Goal: Information Seeking & Learning: Learn about a topic

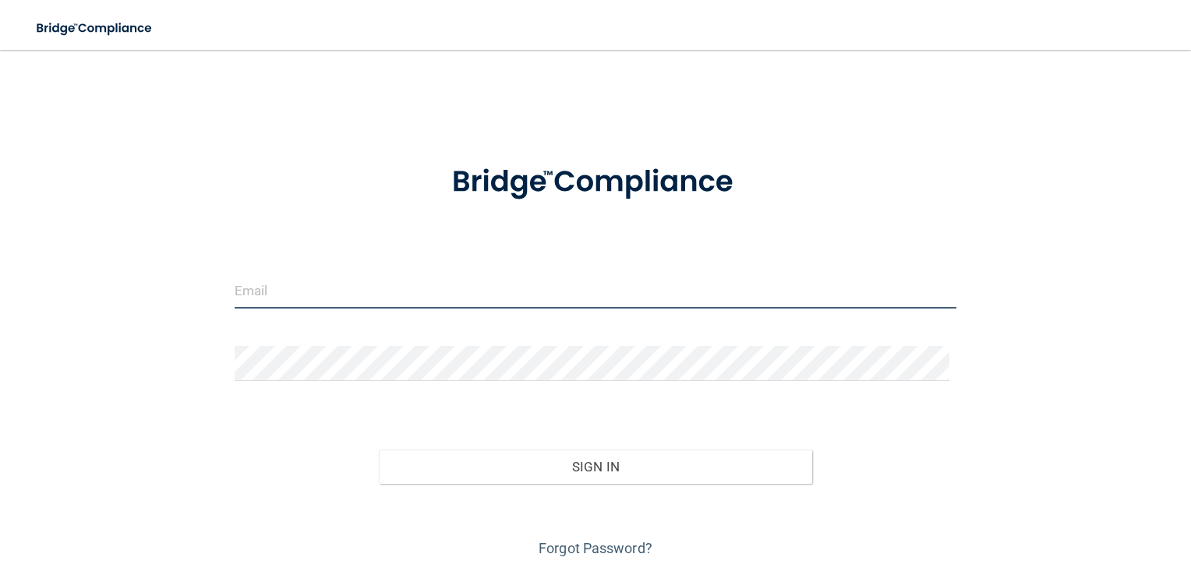
click at [378, 300] on input "email" at bounding box center [596, 291] width 722 height 35
type input "[EMAIL_ADDRESS][DOMAIN_NAME]"
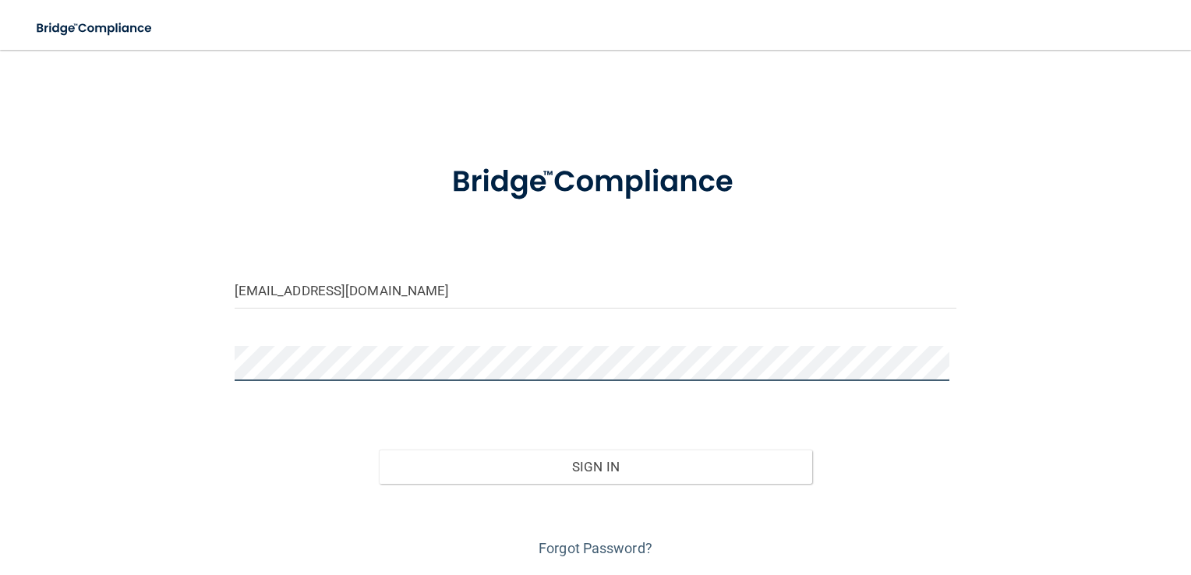
click at [379, 450] on button "Sign In" at bounding box center [595, 467] width 433 height 34
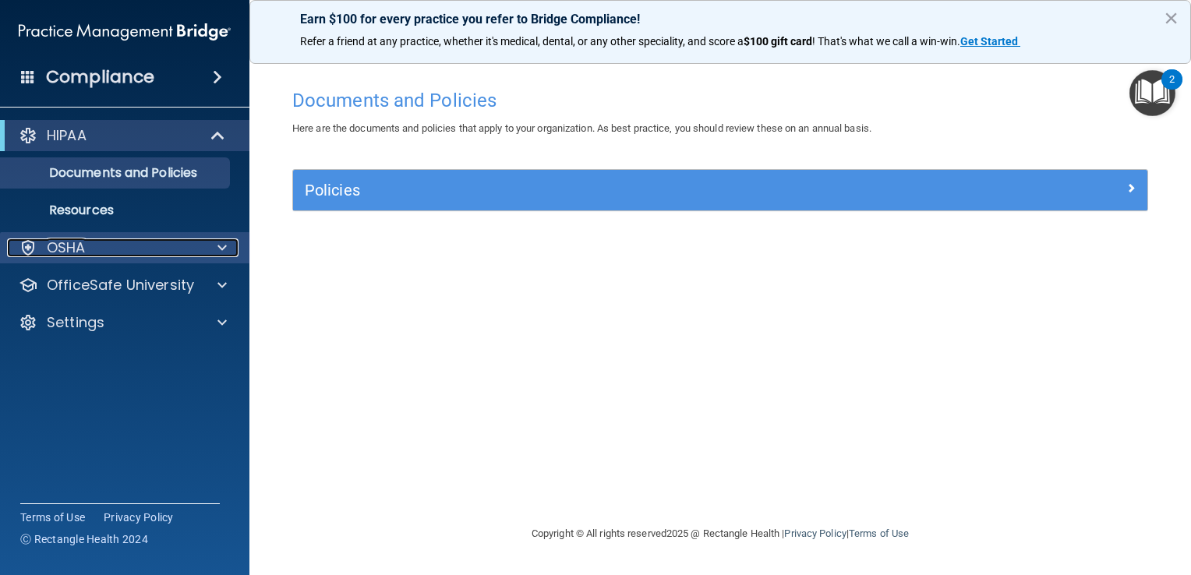
click at [62, 248] on p "OSHA" at bounding box center [66, 247] width 39 height 19
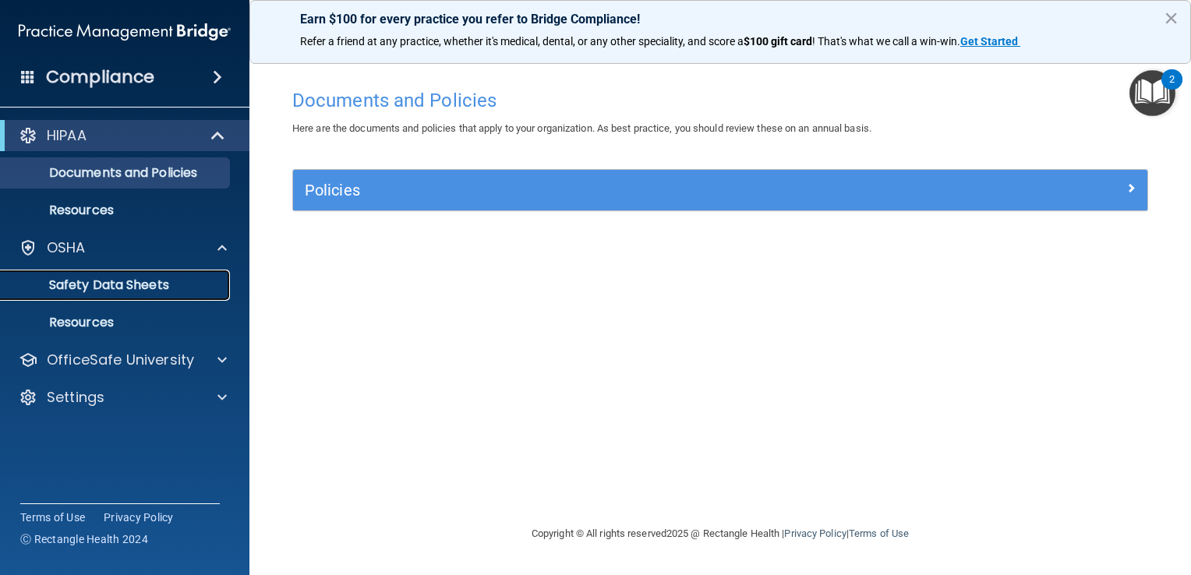
click at [128, 291] on p "Safety Data Sheets" at bounding box center [116, 285] width 213 height 16
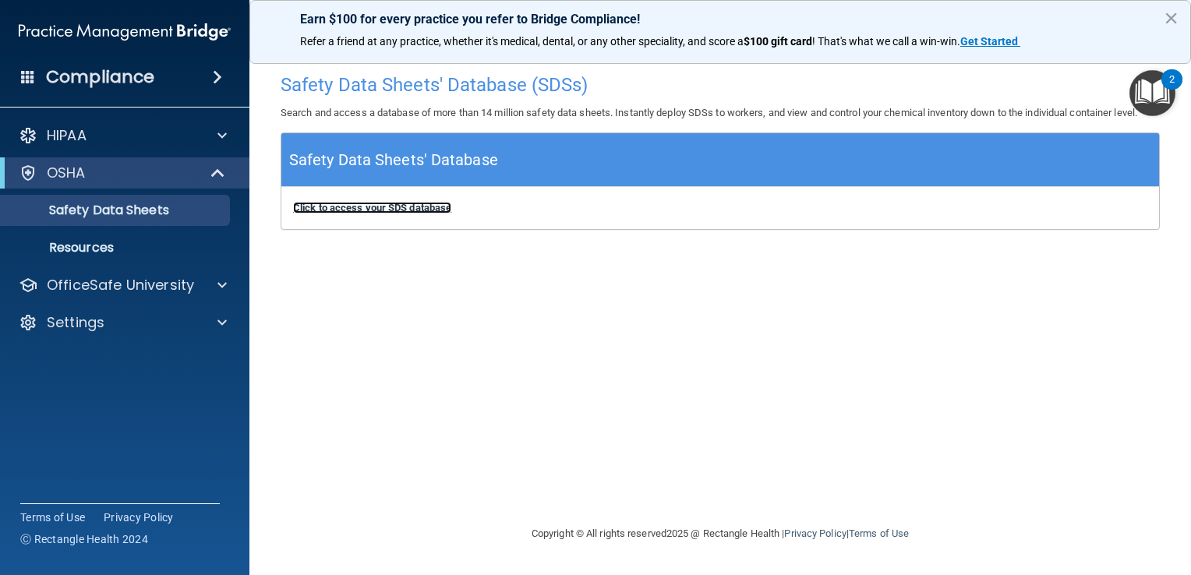
click at [408, 206] on b "Click to access your SDS database" at bounding box center [372, 208] width 158 height 12
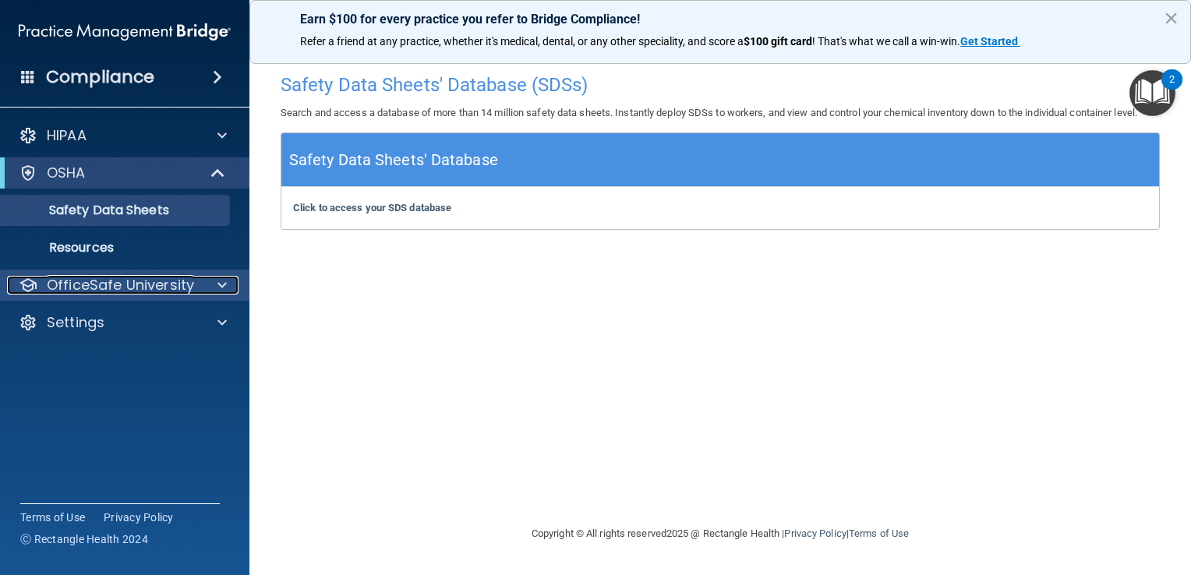
click at [215, 288] on div at bounding box center [219, 285] width 39 height 19
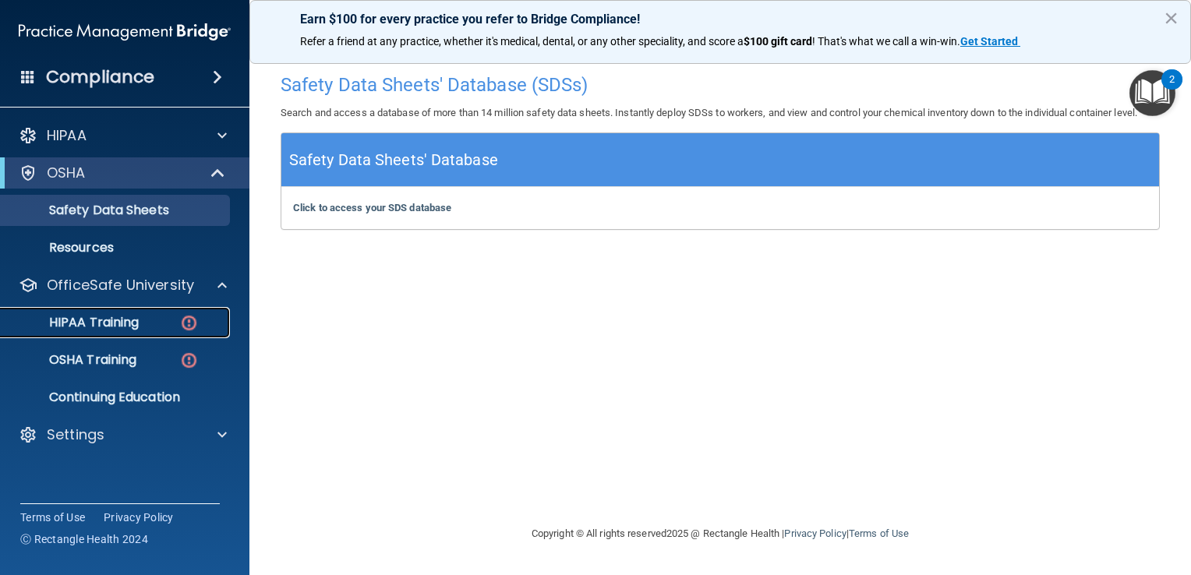
click at [152, 332] on link "HIPAA Training" at bounding box center [106, 322] width 245 height 31
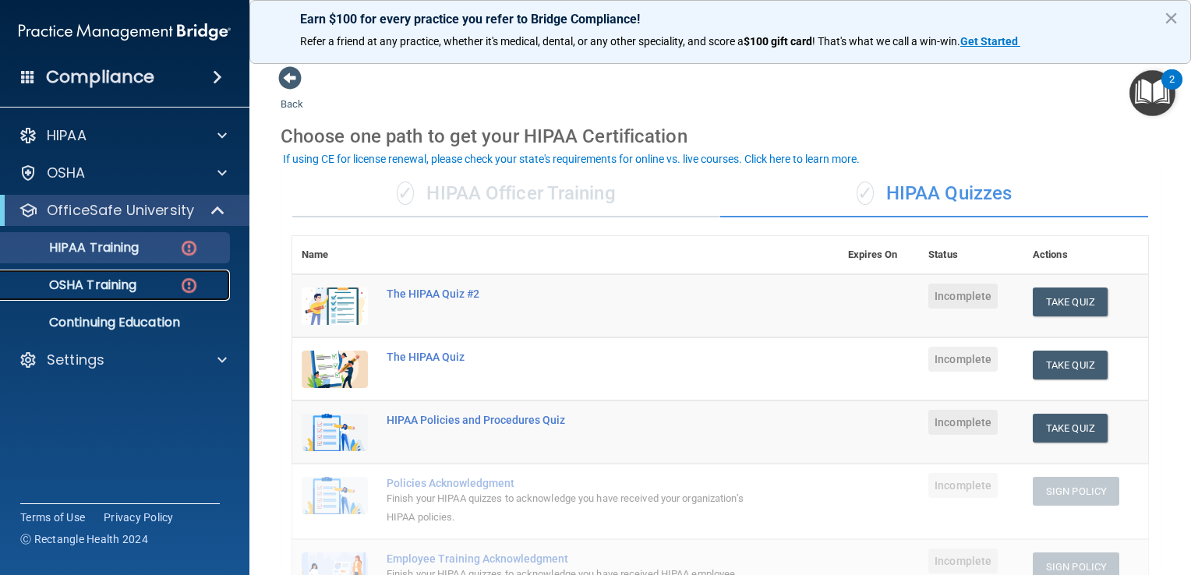
click at [129, 277] on p "OSHA Training" at bounding box center [73, 285] width 126 height 16
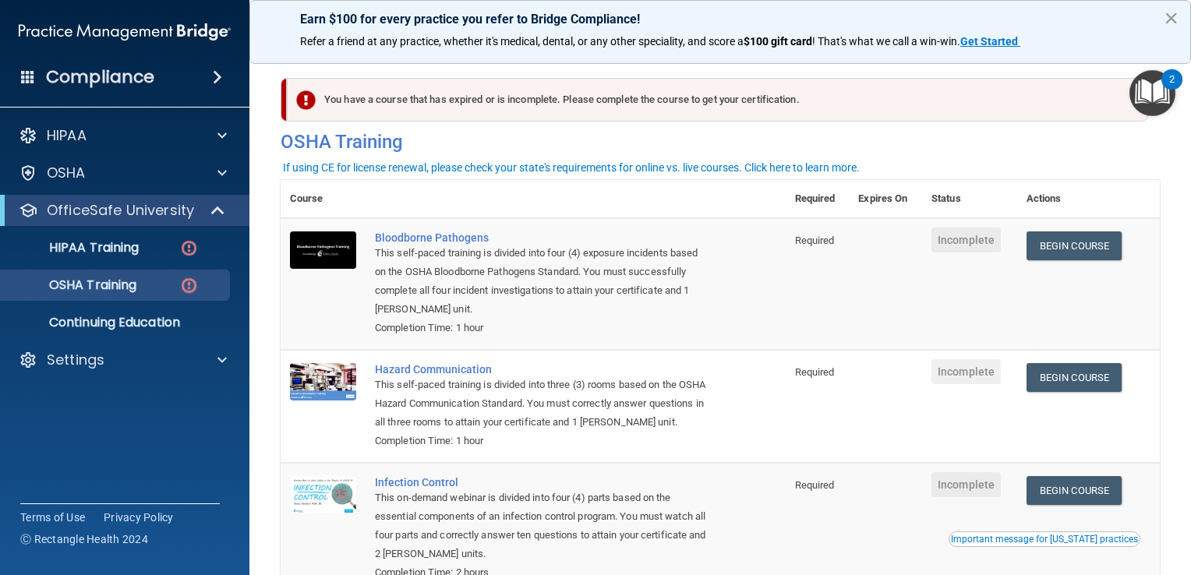
click at [1172, 16] on button "×" at bounding box center [1170, 17] width 15 height 25
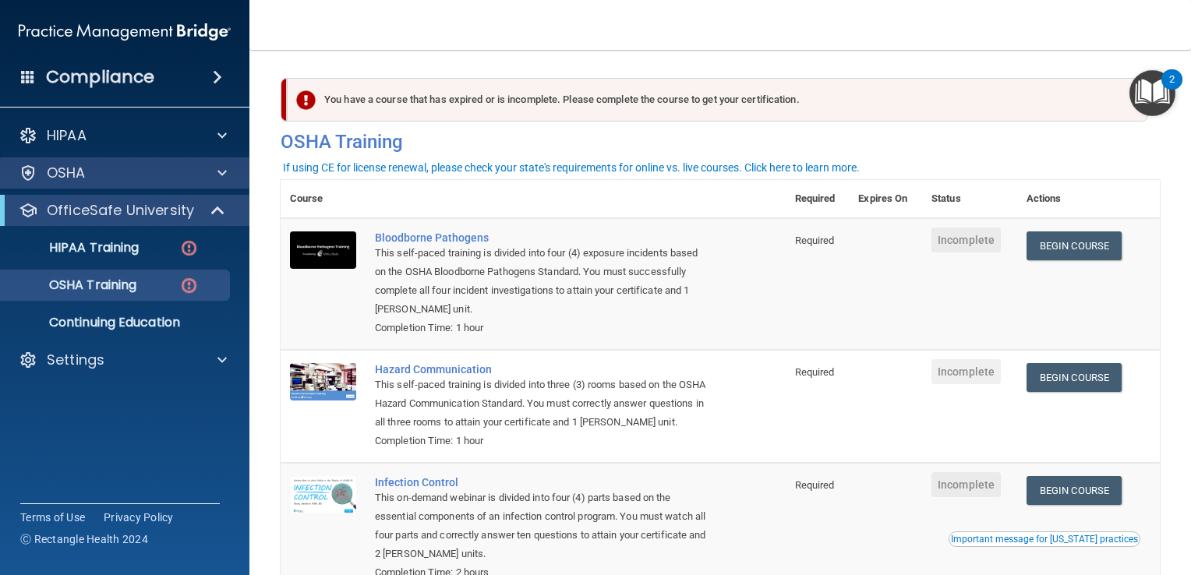
click at [217, 182] on div "OSHA" at bounding box center [125, 172] width 250 height 31
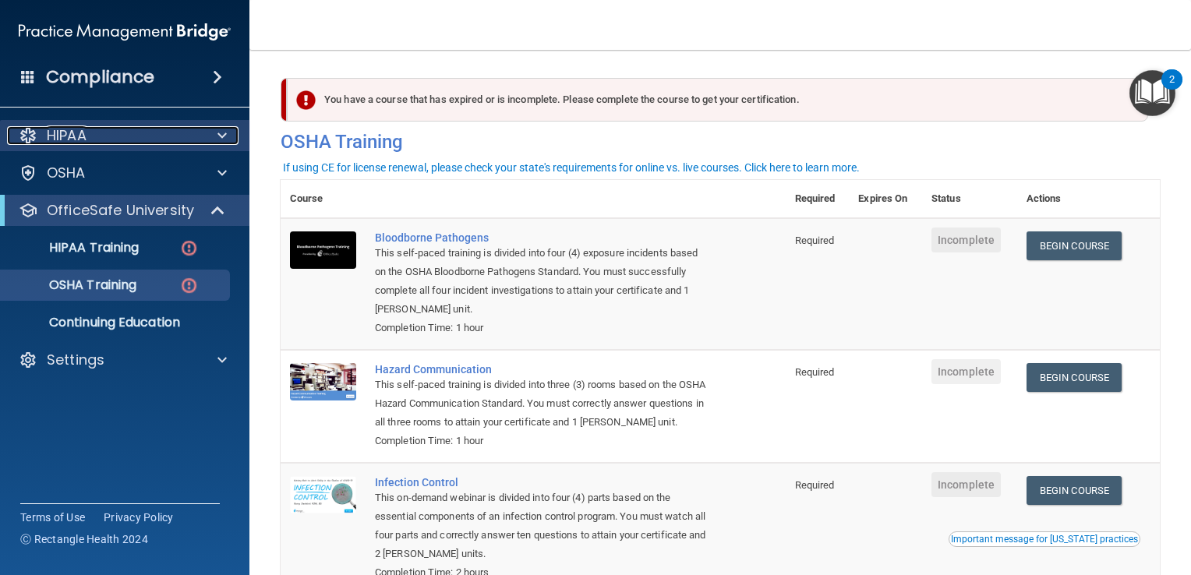
click at [224, 139] on span at bounding box center [221, 135] width 9 height 19
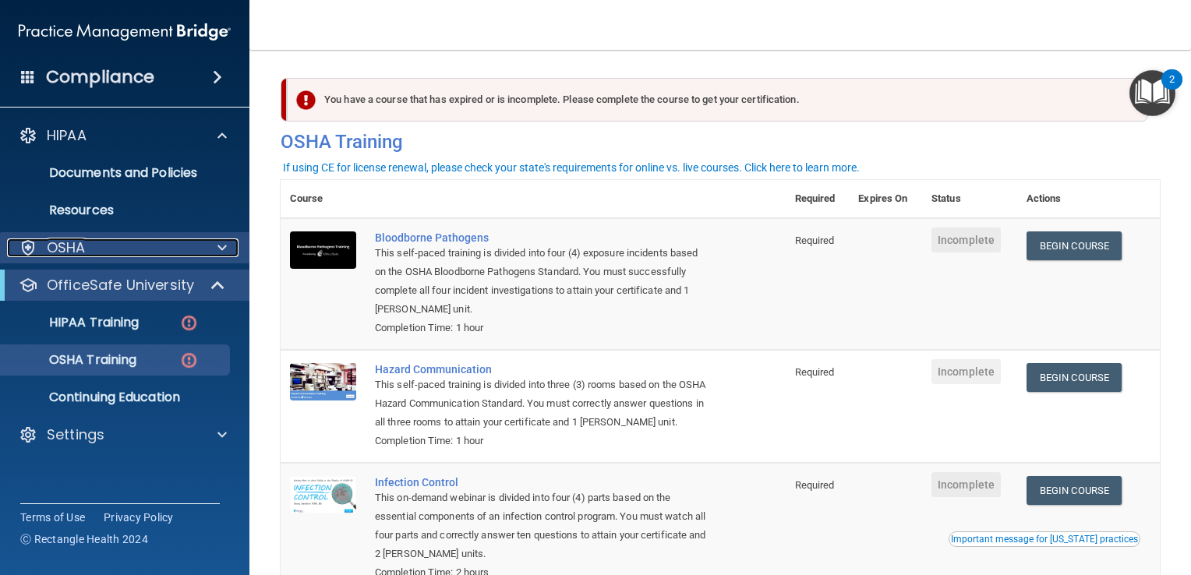
click at [219, 242] on span at bounding box center [221, 247] width 9 height 19
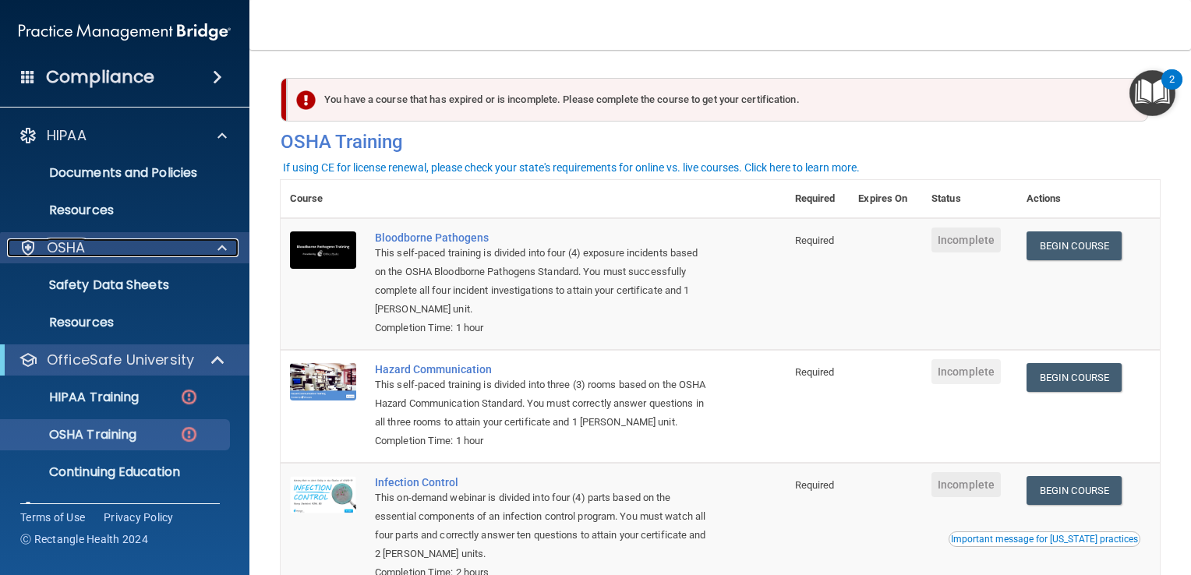
click at [219, 251] on span at bounding box center [221, 247] width 9 height 19
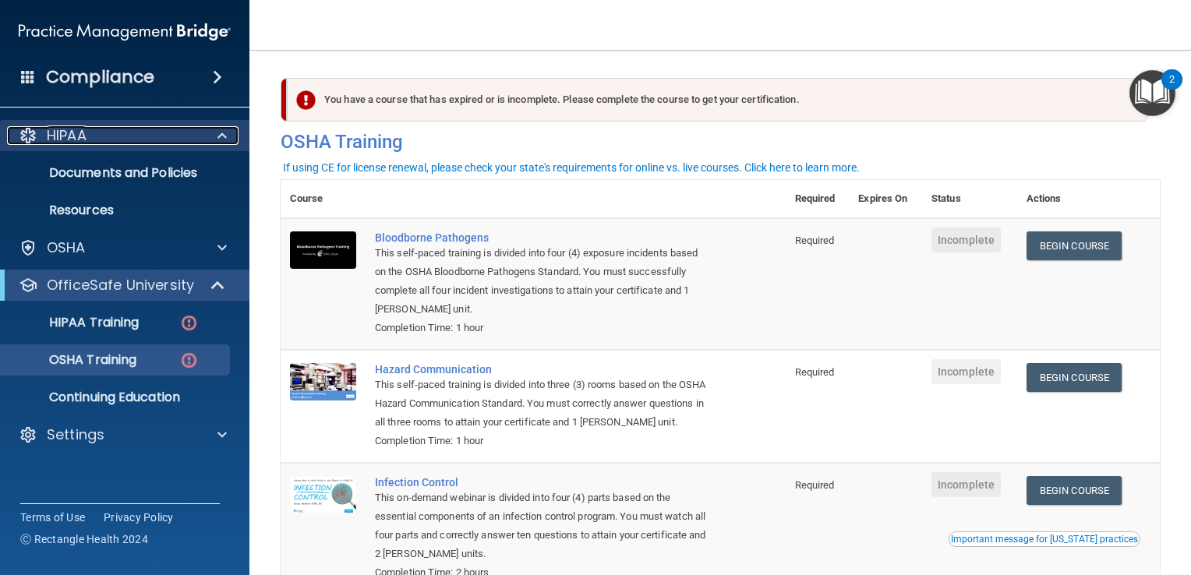
click at [229, 142] on div at bounding box center [219, 135] width 39 height 19
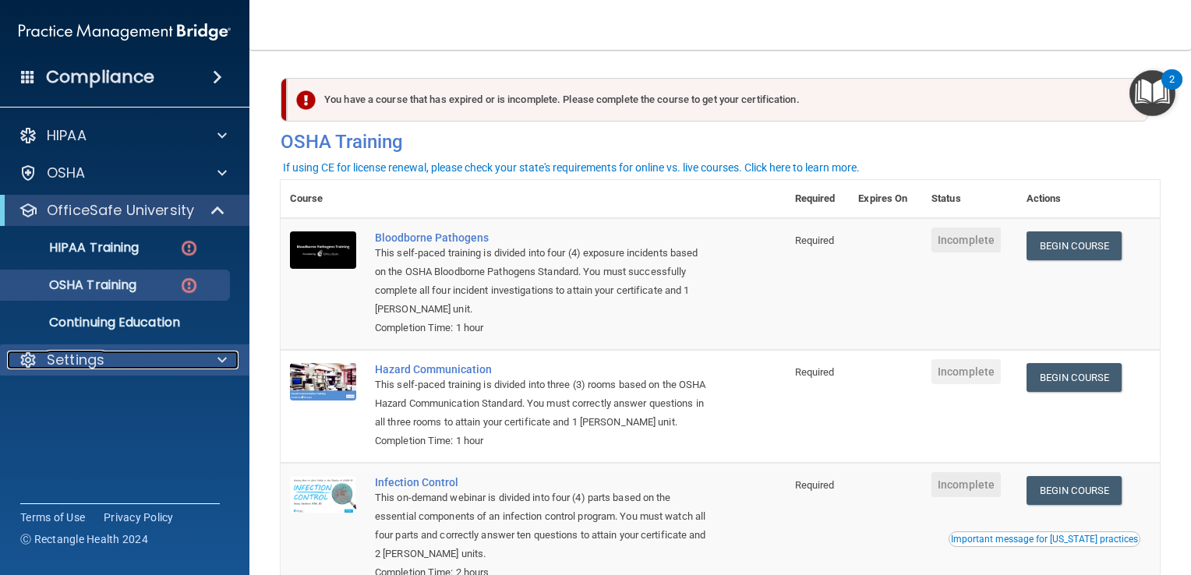
click at [215, 369] on div at bounding box center [219, 360] width 39 height 19
click at [1043, 242] on link "Begin Course" at bounding box center [1073, 245] width 95 height 29
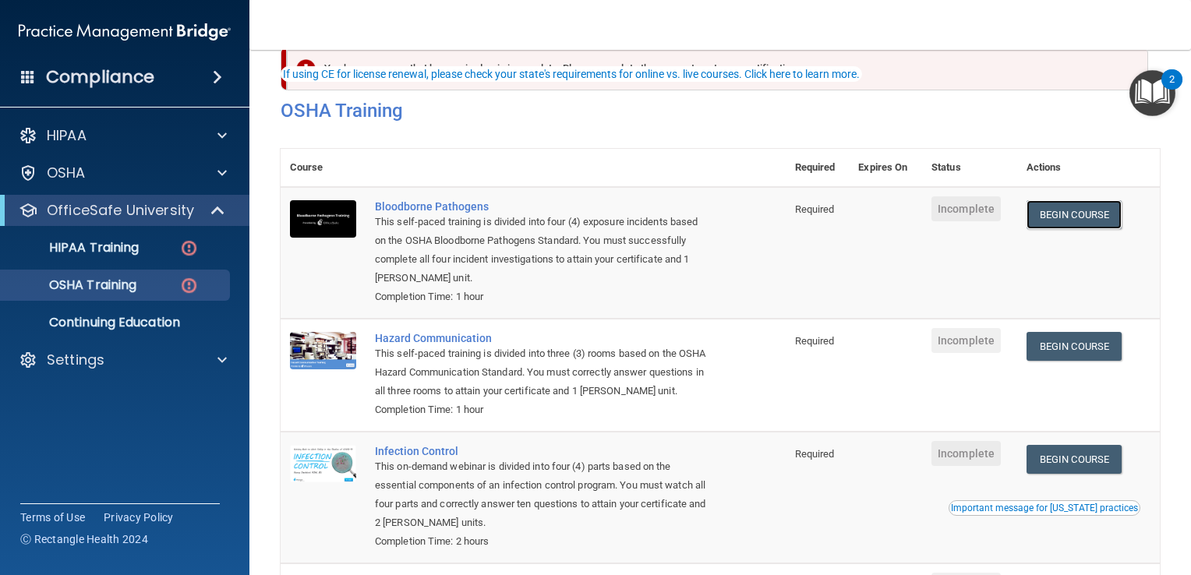
scroll to position [234, 0]
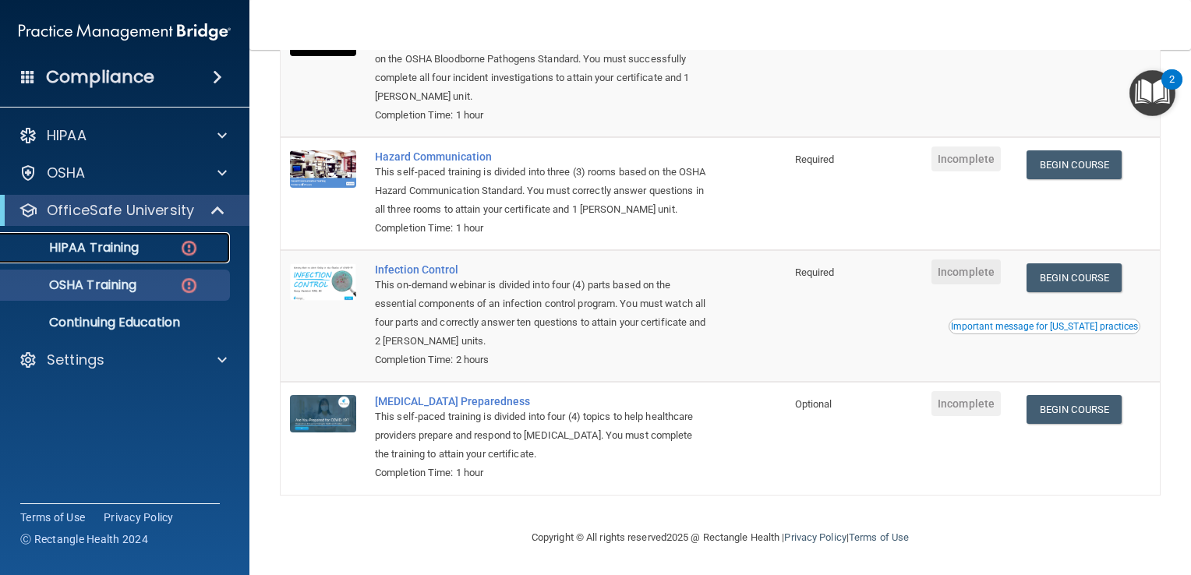
click at [177, 246] on div "HIPAA Training" at bounding box center [116, 248] width 213 height 16
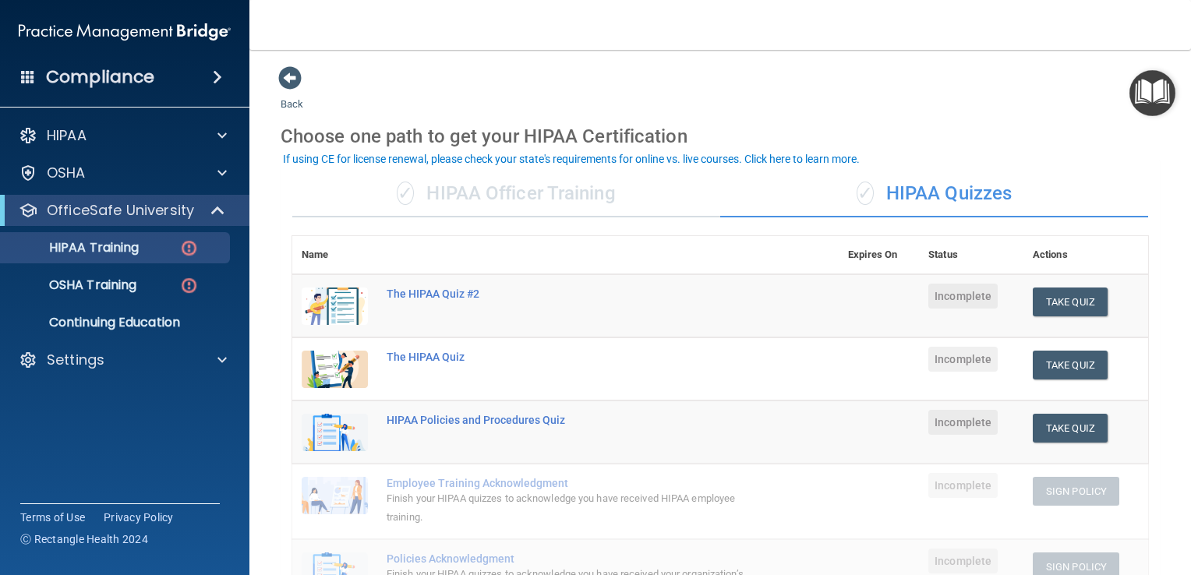
click at [500, 176] on div "✓ HIPAA Officer Training" at bounding box center [506, 194] width 428 height 47
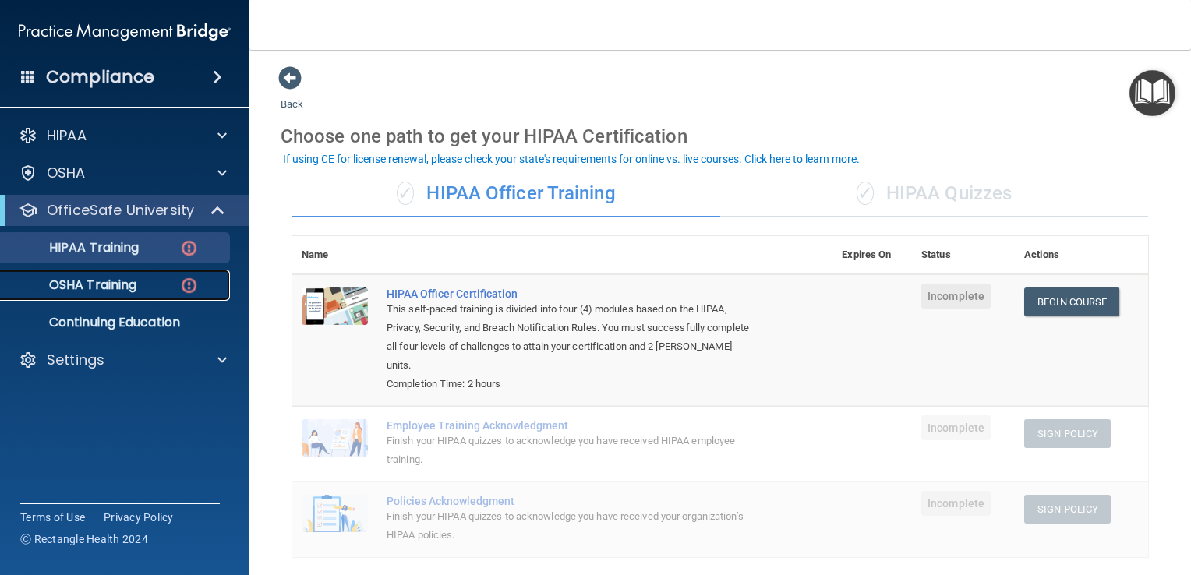
click at [196, 285] on img at bounding box center [188, 285] width 19 height 19
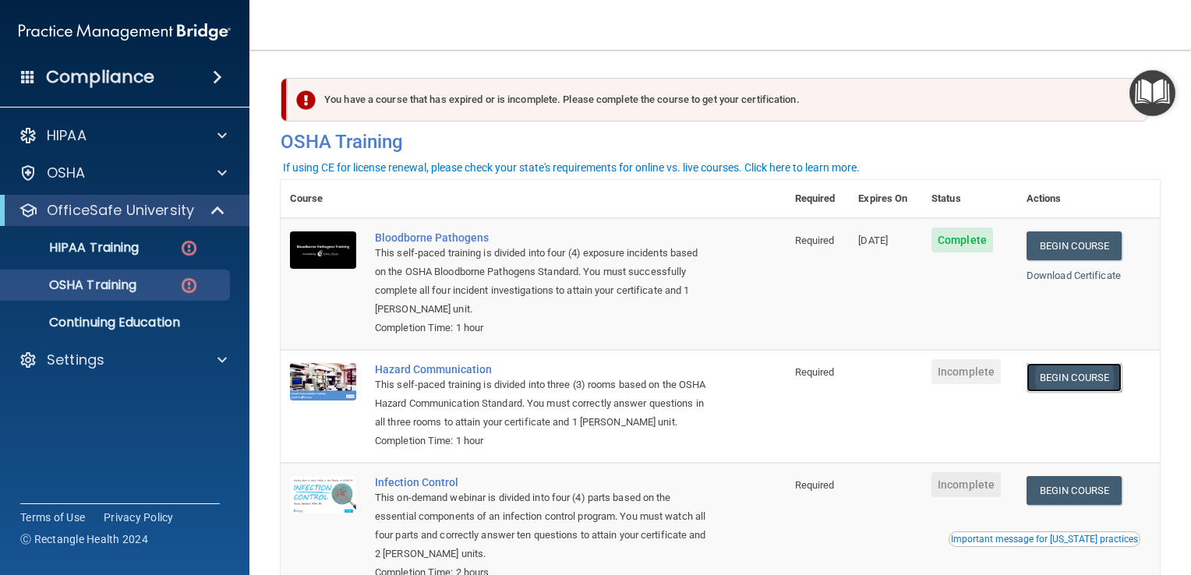
click at [1054, 375] on link "Begin Course" at bounding box center [1073, 377] width 95 height 29
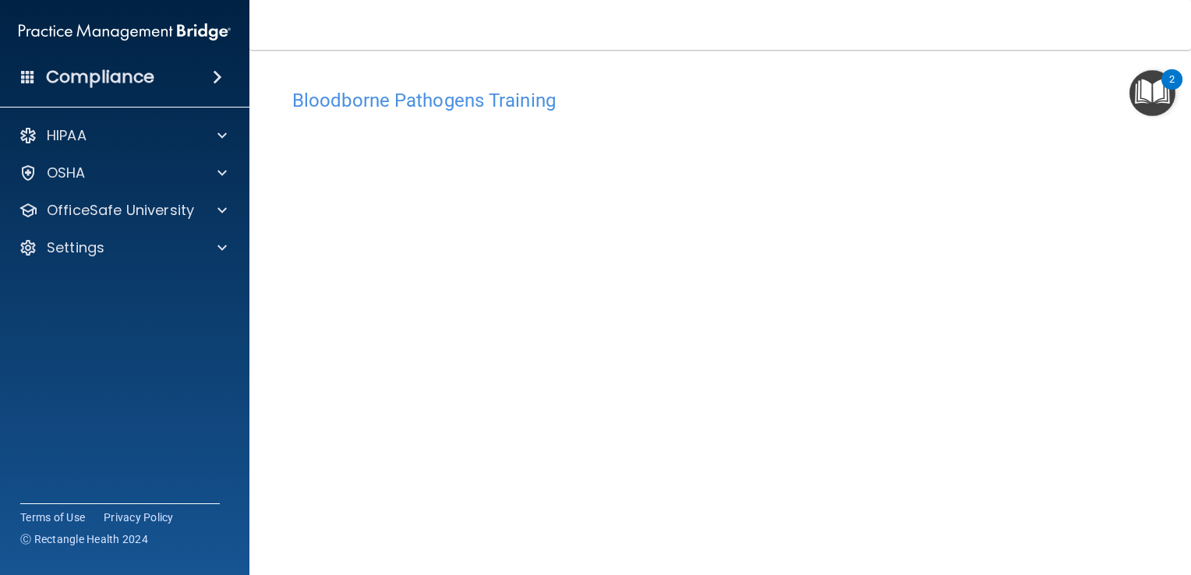
click at [1145, 82] on img "Open Resource Center, 2 new notifications" at bounding box center [1152, 93] width 46 height 46
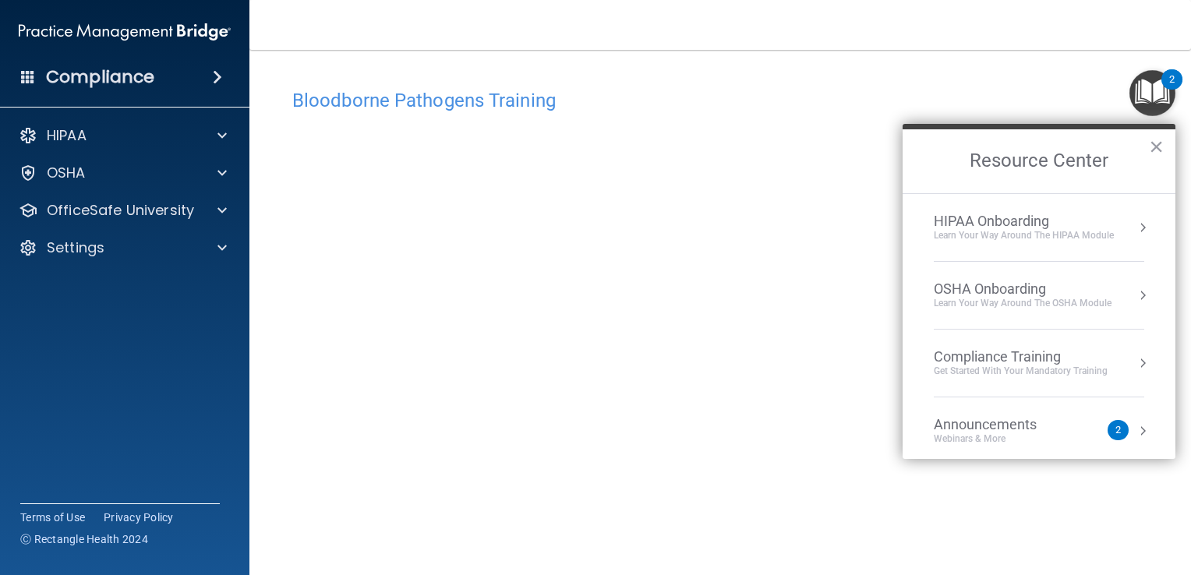
click at [1107, 436] on div "2" at bounding box center [1117, 430] width 21 height 20
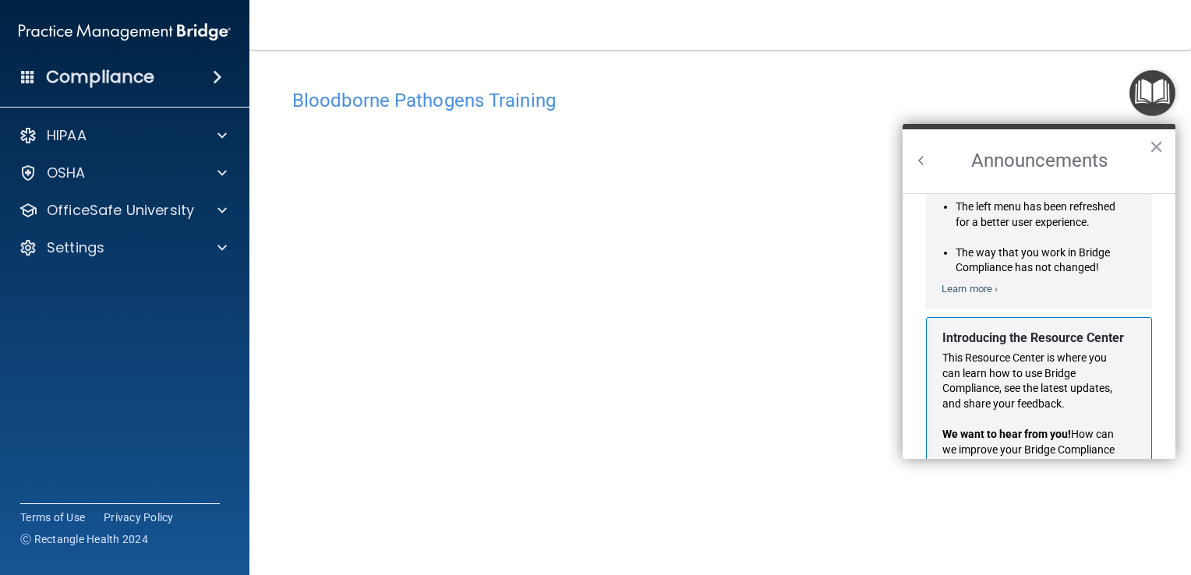
scroll to position [255, 0]
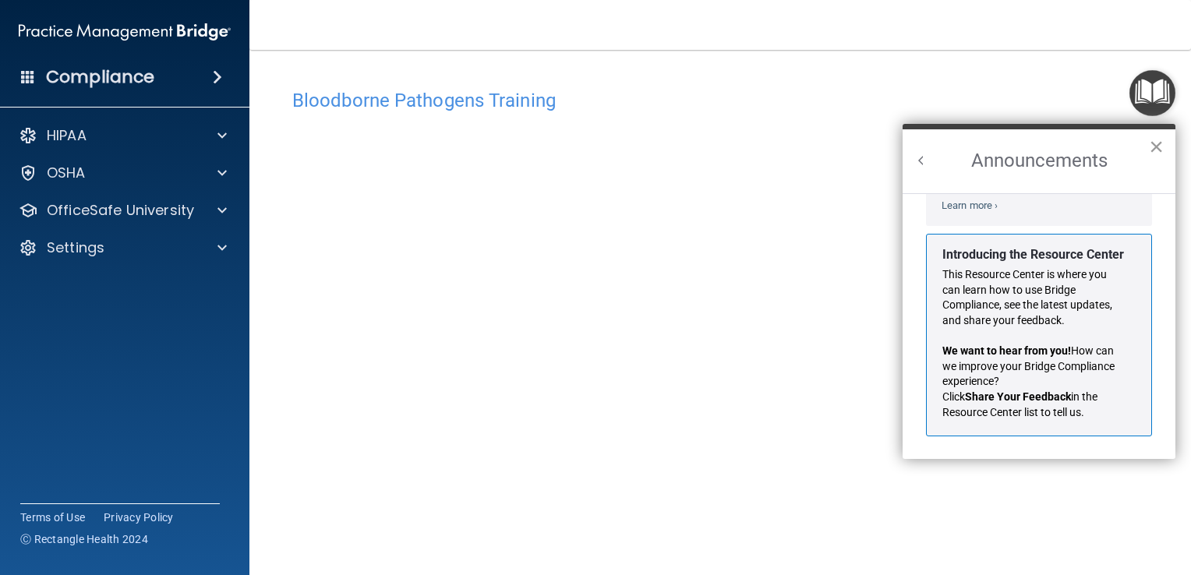
click at [1158, 146] on button "×" at bounding box center [1156, 146] width 15 height 25
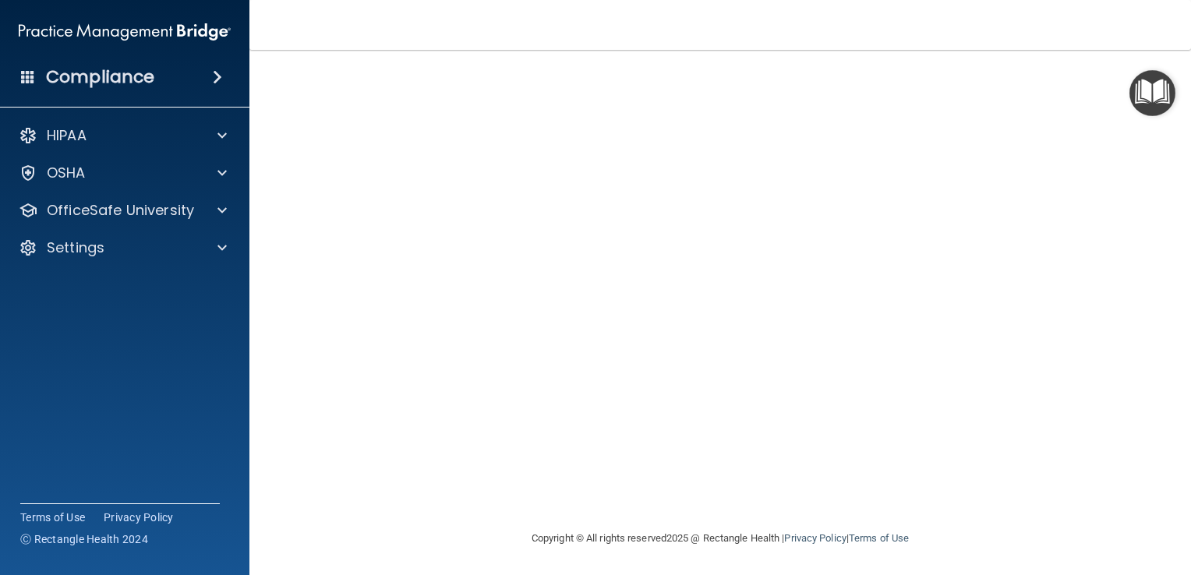
scroll to position [0, 0]
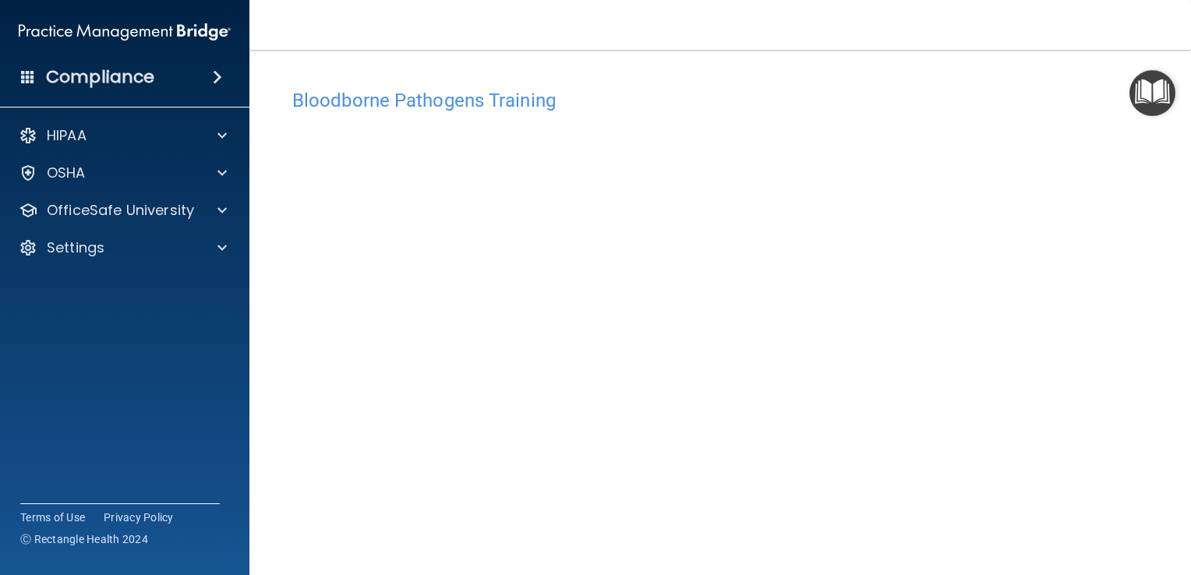
click at [1177, 563] on main "Bloodborne Pathogens Training This course doesn’t expire until . Are you sure y…" at bounding box center [719, 312] width 941 height 525
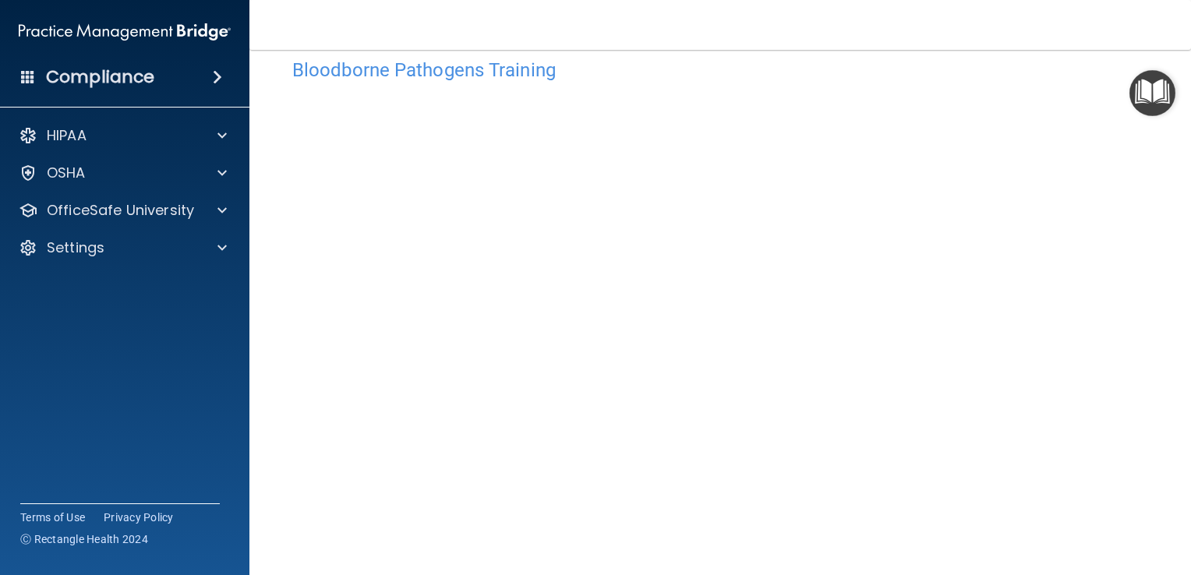
scroll to position [62, 0]
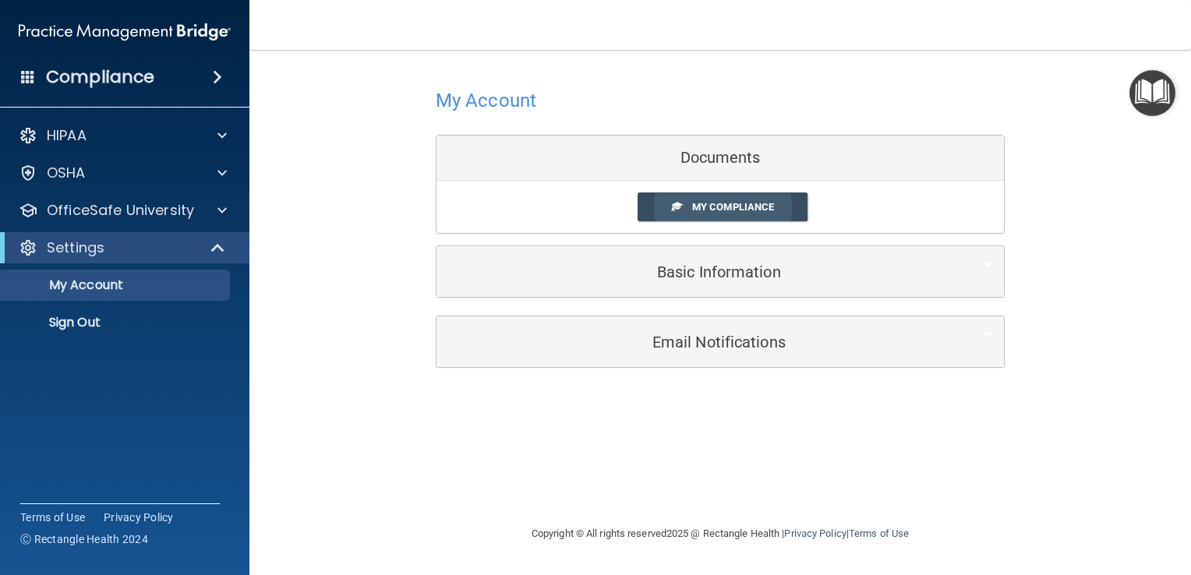
click at [693, 207] on span "My Compliance" at bounding box center [733, 207] width 82 height 12
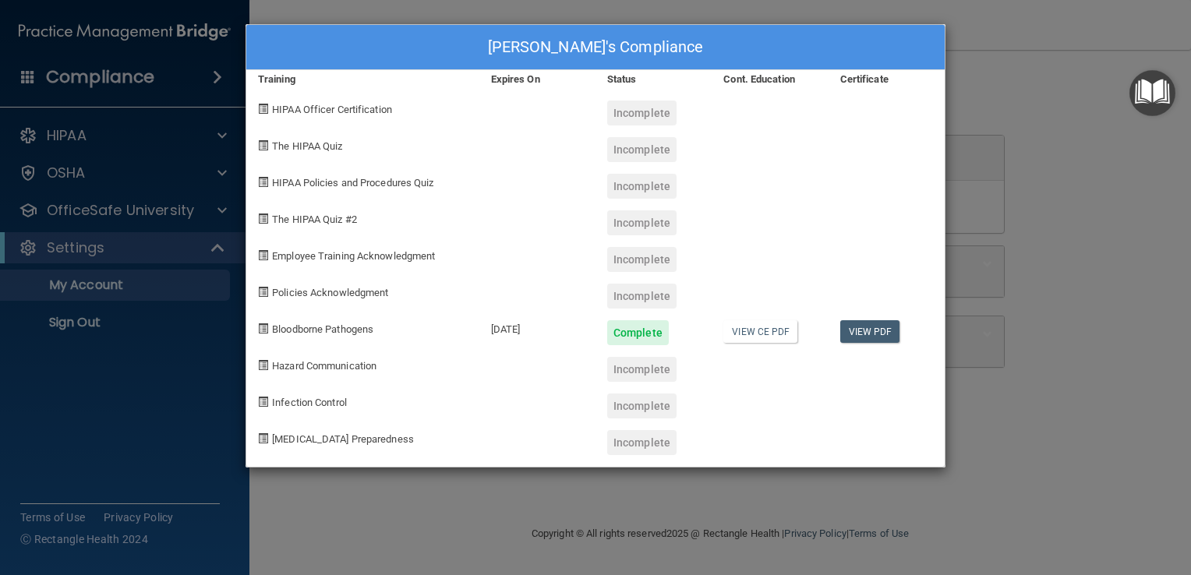
click at [904, 299] on div at bounding box center [886, 290] width 116 height 37
click at [164, 242] on div "Nicole Batista Vila's Compliance Training Expires On Status Cont. Education Cer…" at bounding box center [595, 287] width 1191 height 575
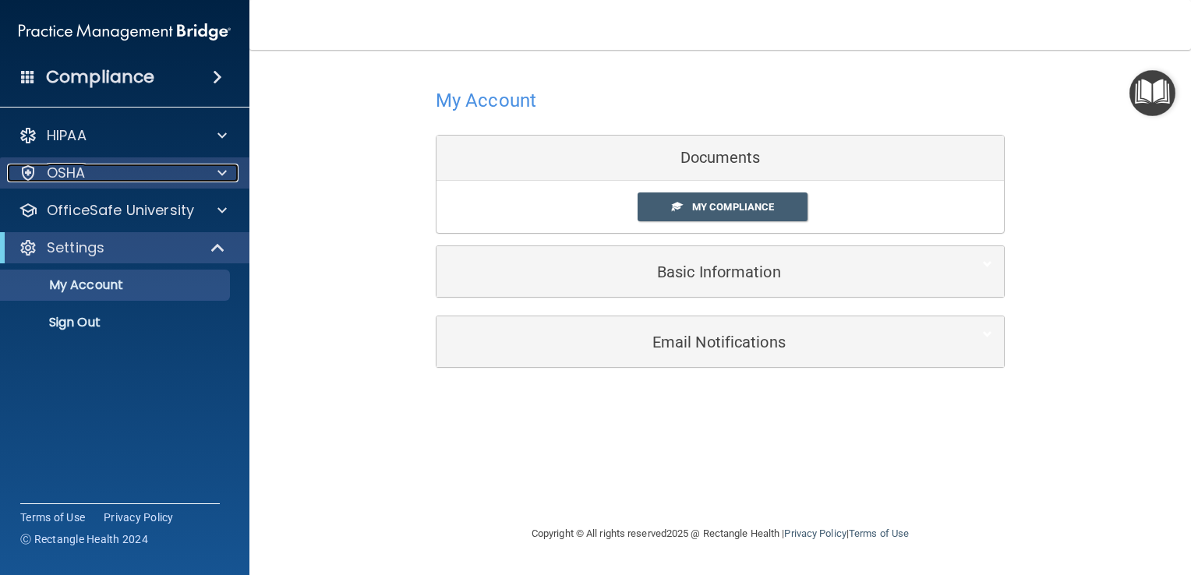
click at [204, 164] on div at bounding box center [219, 173] width 39 height 19
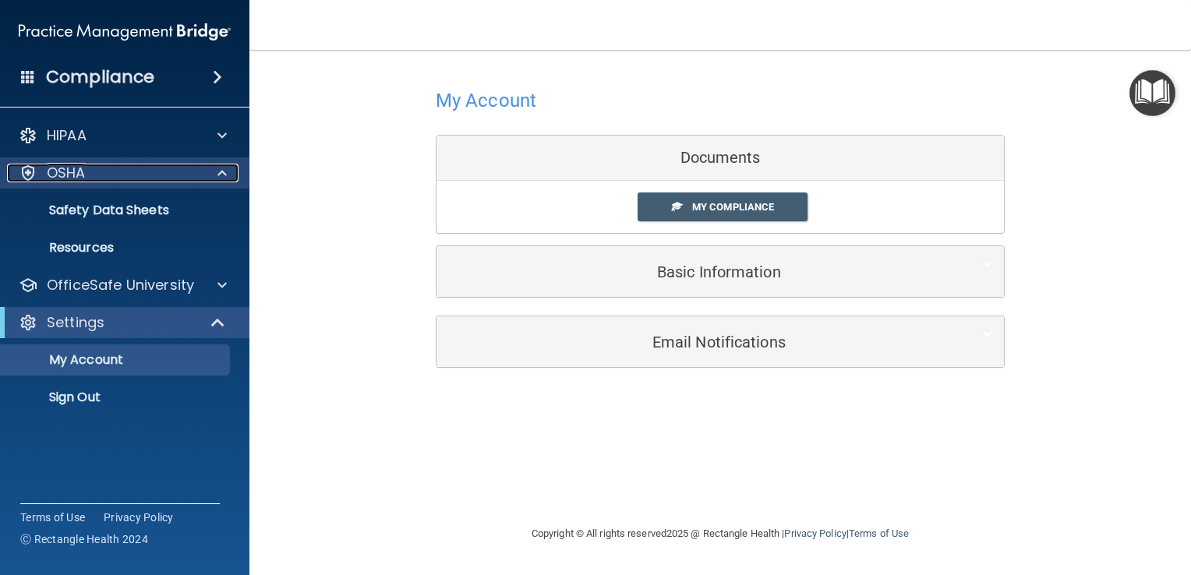
click at [228, 172] on div at bounding box center [219, 173] width 39 height 19
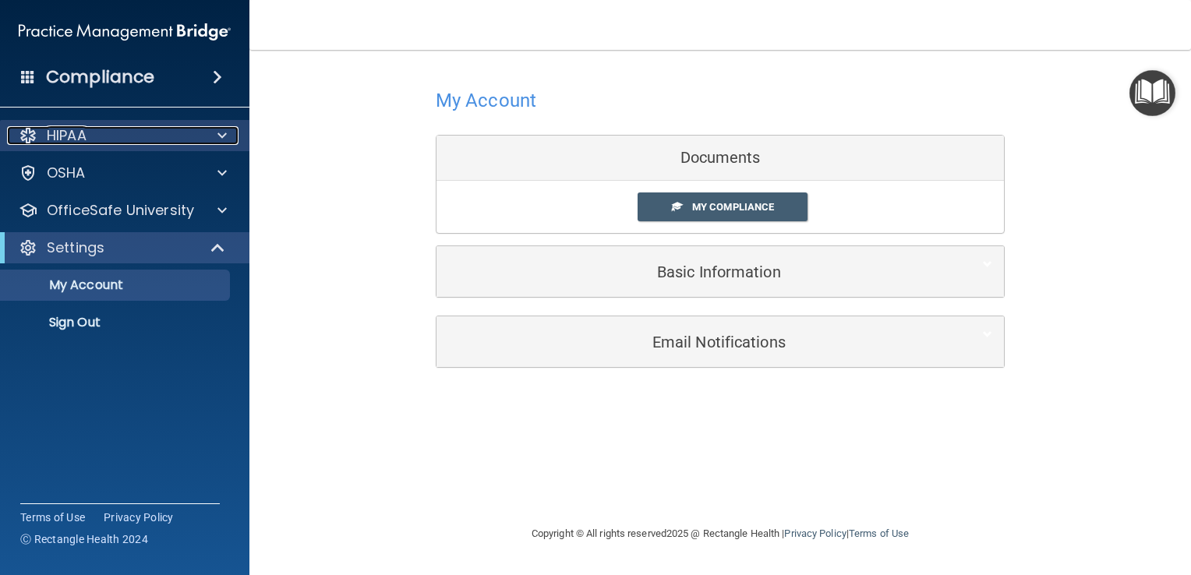
click at [211, 136] on div at bounding box center [219, 135] width 39 height 19
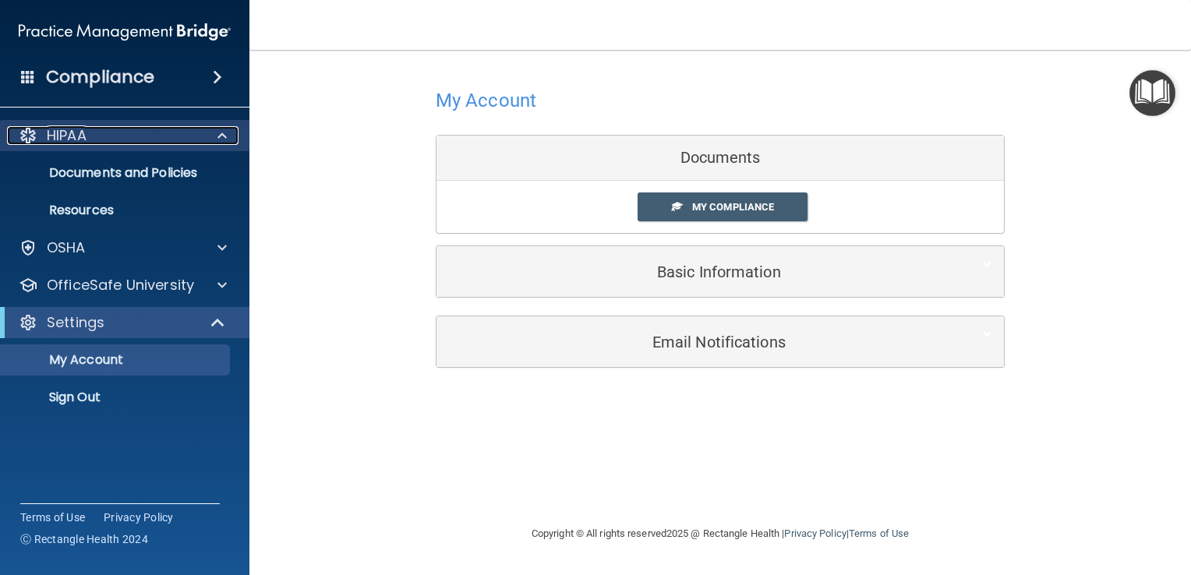
click at [211, 136] on div at bounding box center [219, 135] width 39 height 19
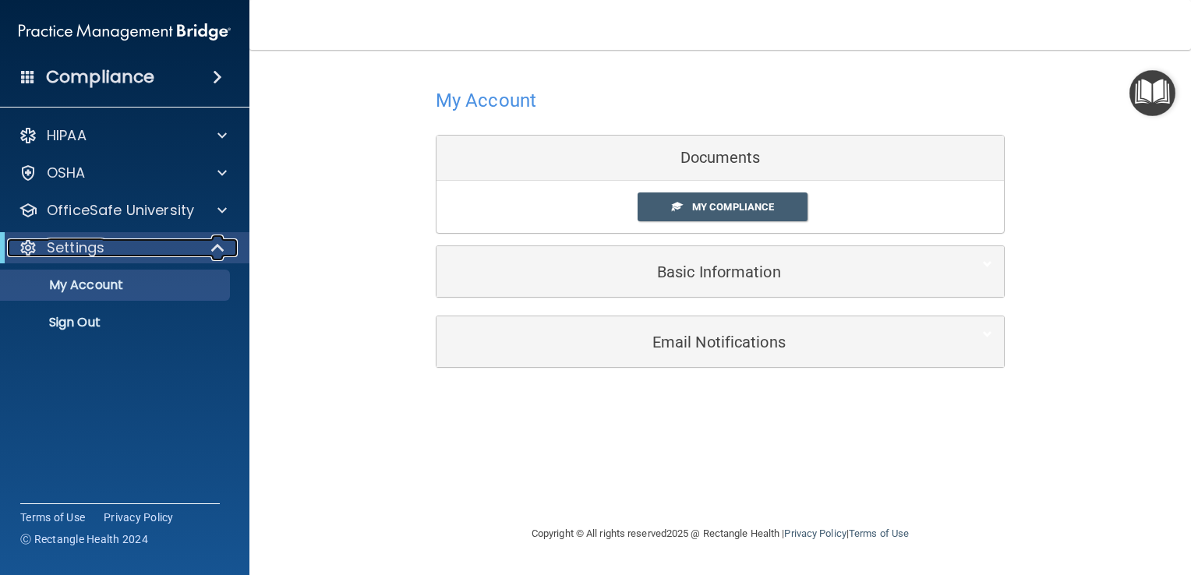
click at [223, 257] on span at bounding box center [219, 247] width 13 height 19
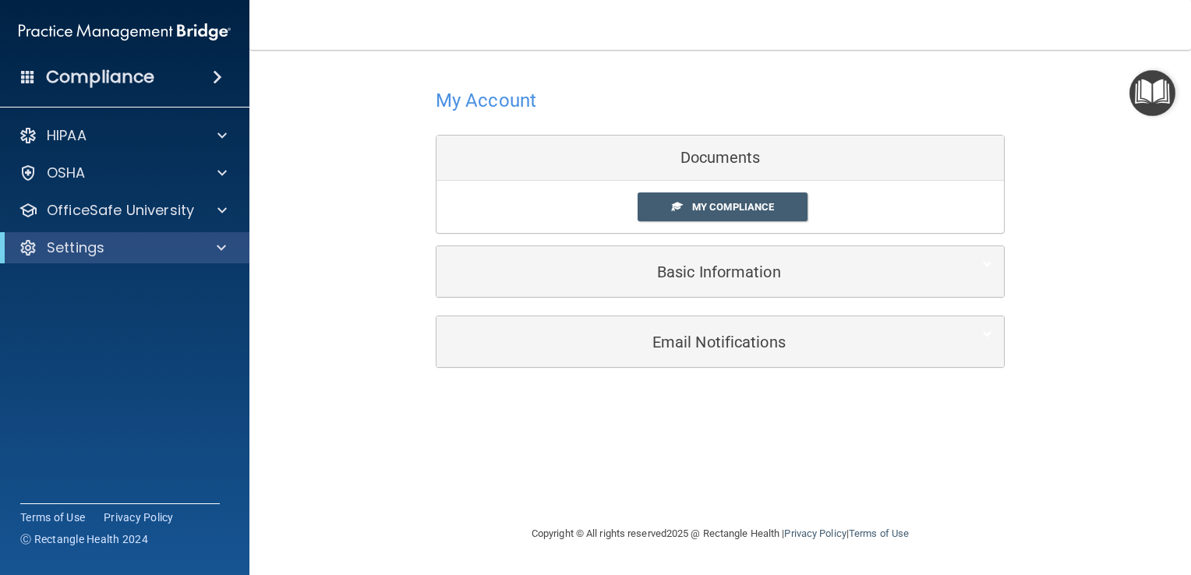
click at [213, 70] on span at bounding box center [217, 77] width 9 height 19
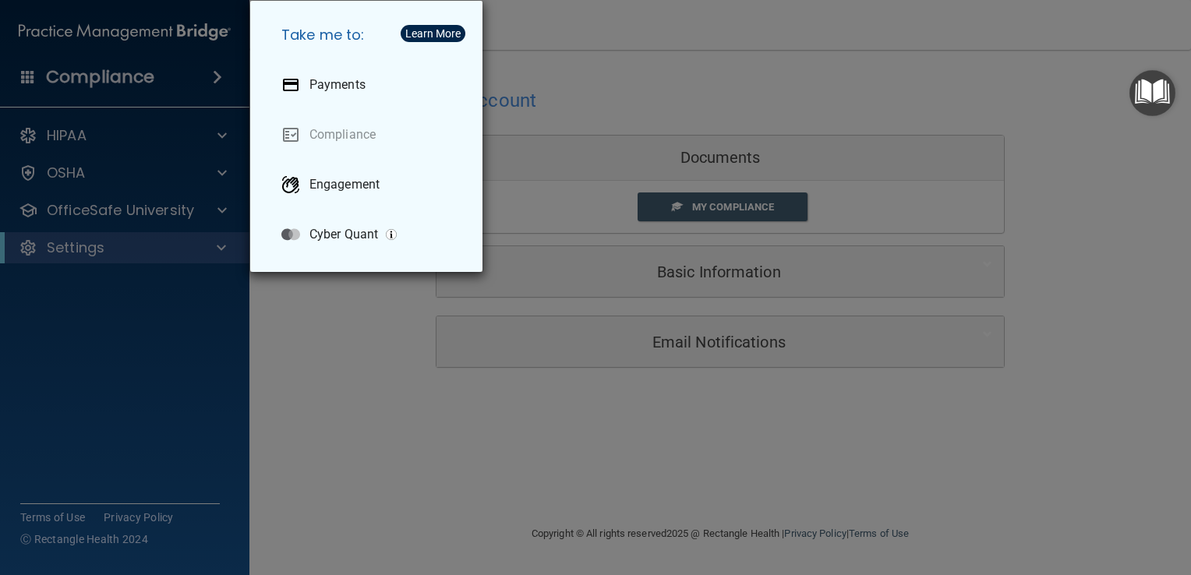
click at [209, 101] on div "Take me to: Payments Compliance Engagement Cyber Quant" at bounding box center [595, 287] width 1191 height 575
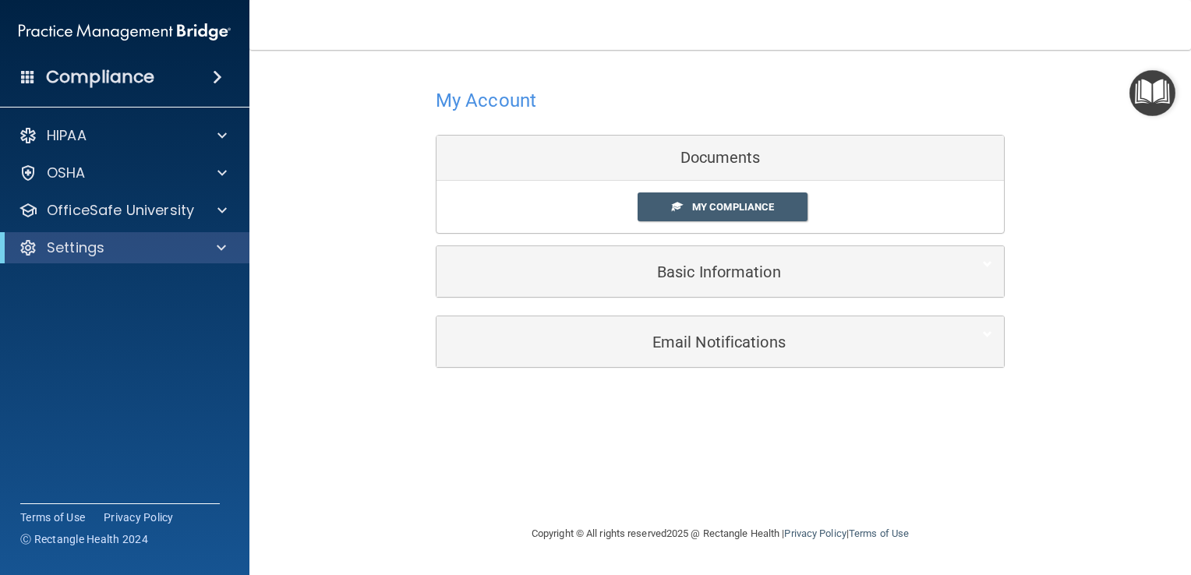
click at [218, 73] on span at bounding box center [217, 77] width 9 height 19
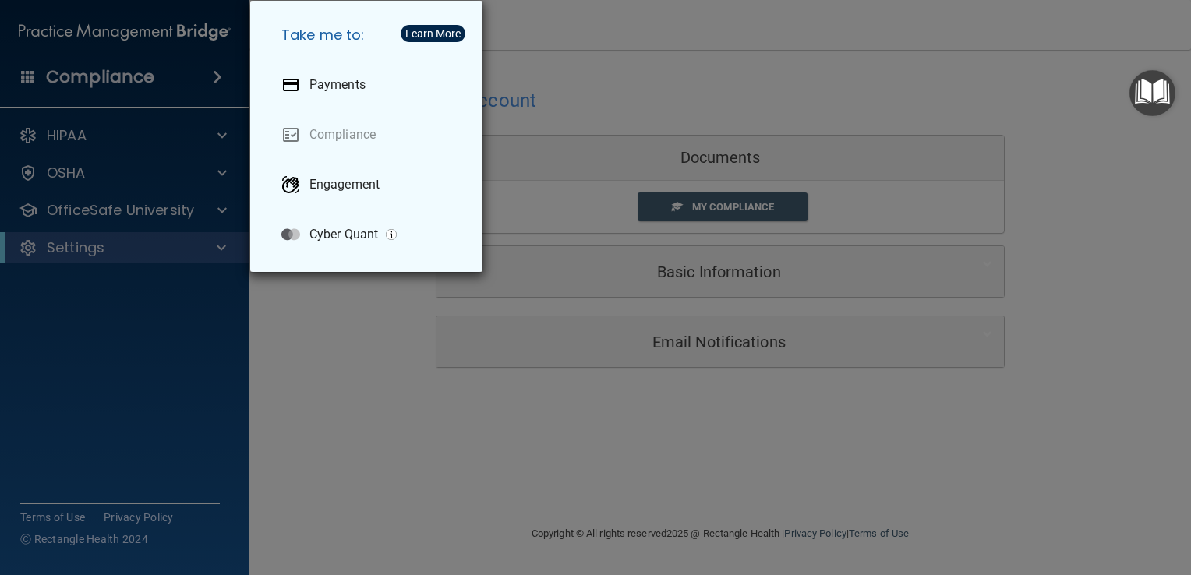
click at [218, 73] on div "Take me to: Payments Compliance Engagement Cyber Quant" at bounding box center [595, 287] width 1191 height 575
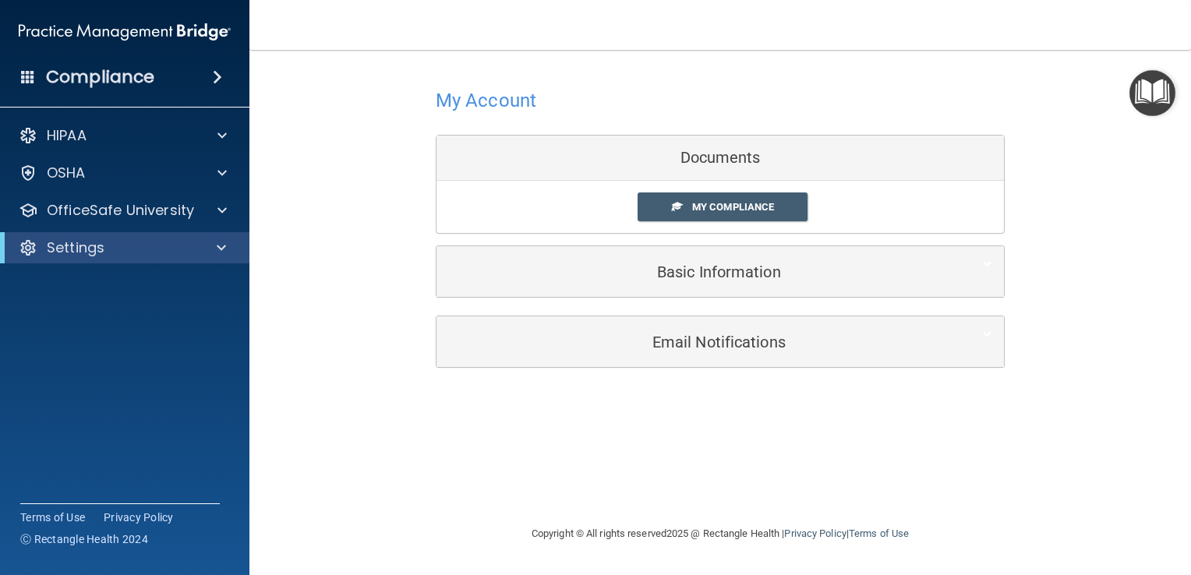
click at [129, 77] on h4 "Compliance" at bounding box center [100, 77] width 108 height 22
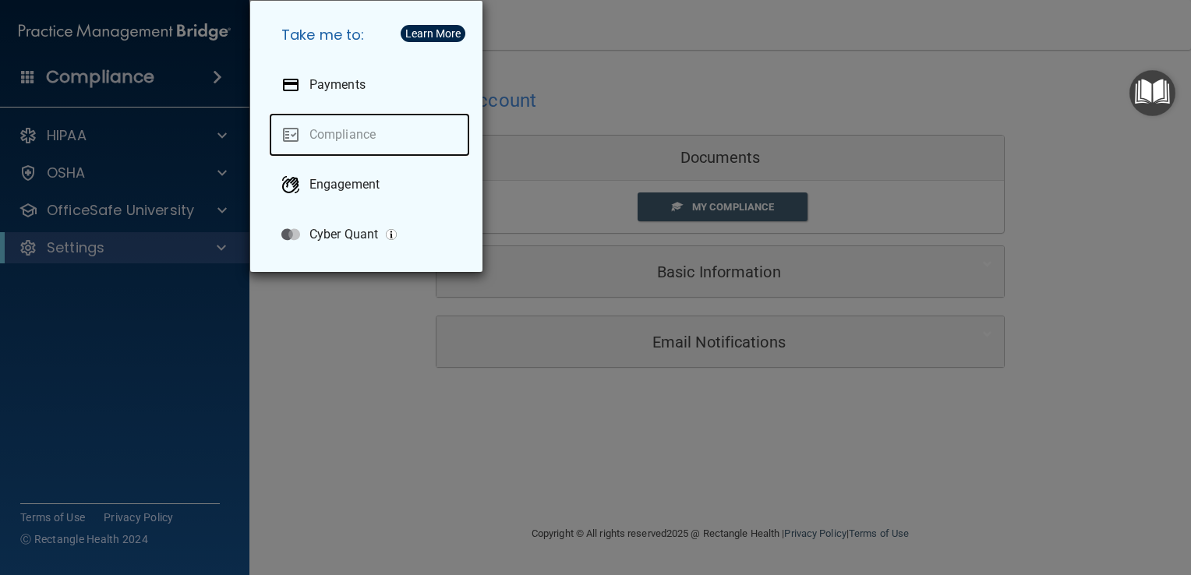
click at [350, 129] on link "Compliance" at bounding box center [369, 135] width 201 height 44
click at [580, 105] on div "Take me to: Payments Compliance Engagement Cyber Quant" at bounding box center [595, 287] width 1191 height 575
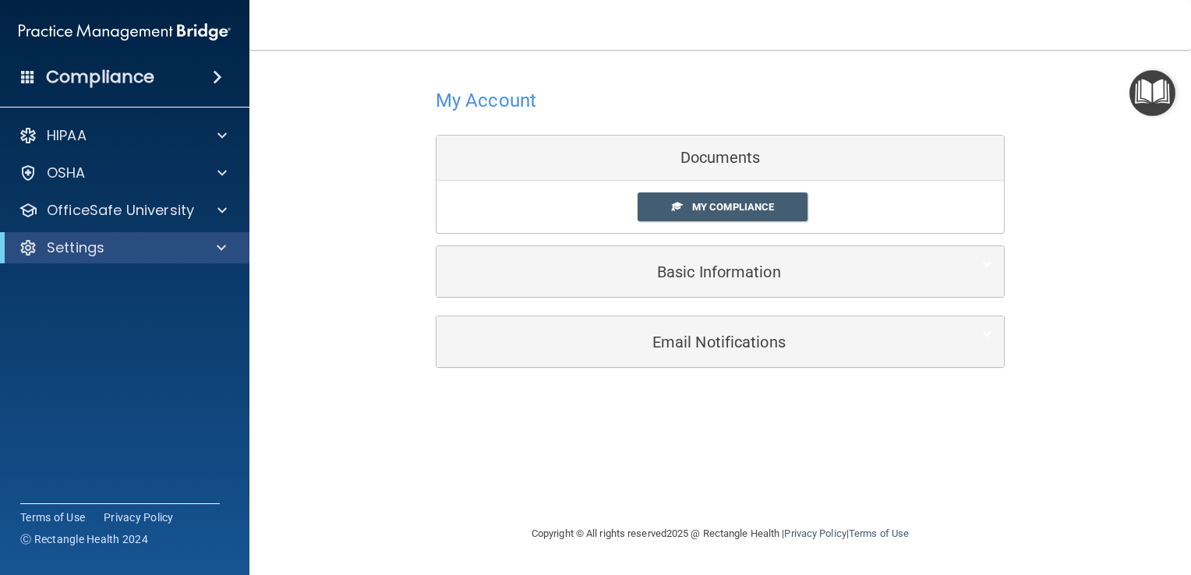
click at [468, 94] on h4 "My Account" at bounding box center [486, 100] width 101 height 20
click at [10, 79] on div "Compliance" at bounding box center [124, 77] width 249 height 34
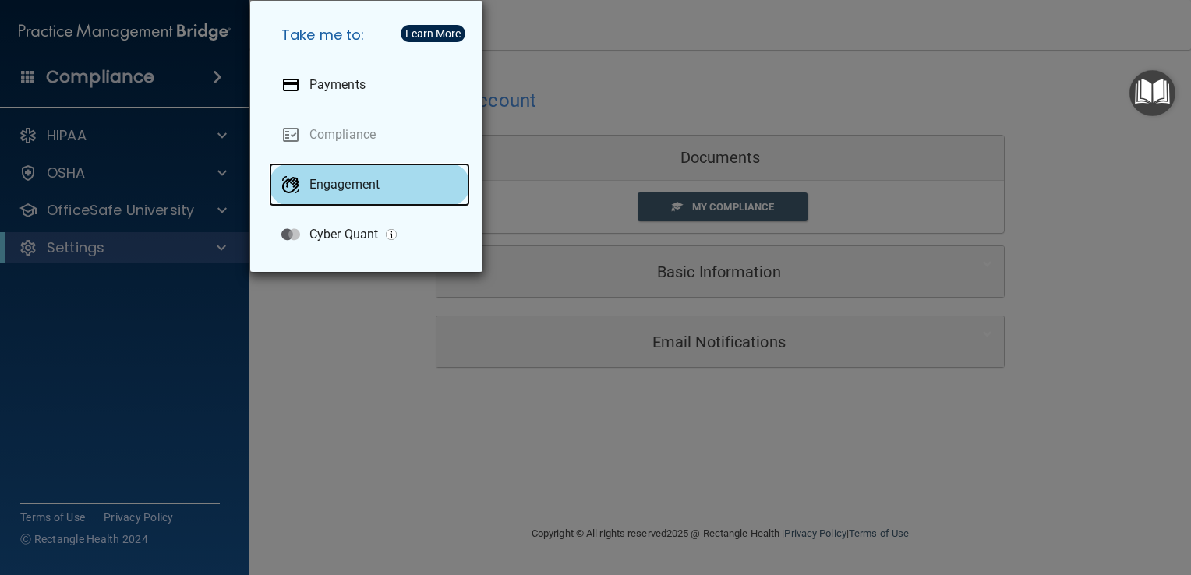
click at [334, 192] on div "Engagement" at bounding box center [369, 185] width 201 height 44
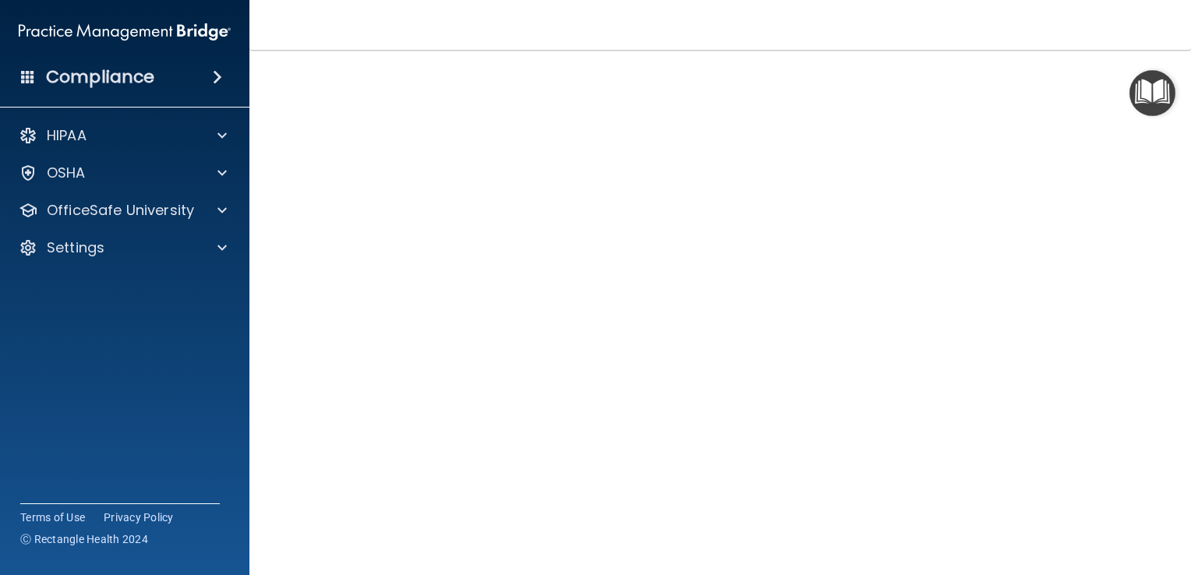
scroll to position [67, 0]
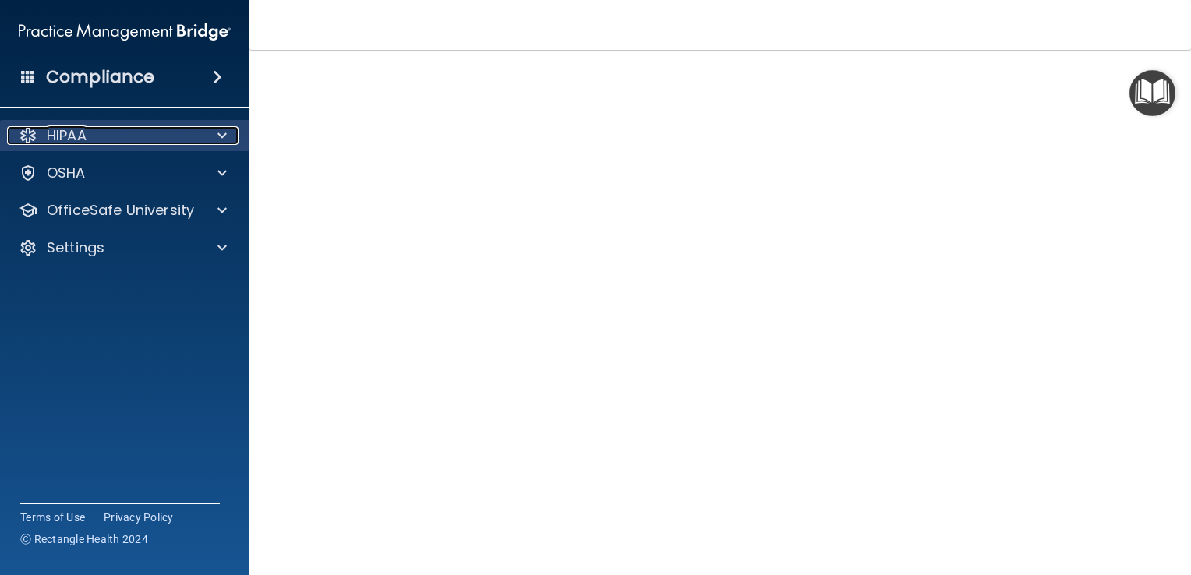
click at [44, 138] on div "HIPAA" at bounding box center [103, 135] width 193 height 19
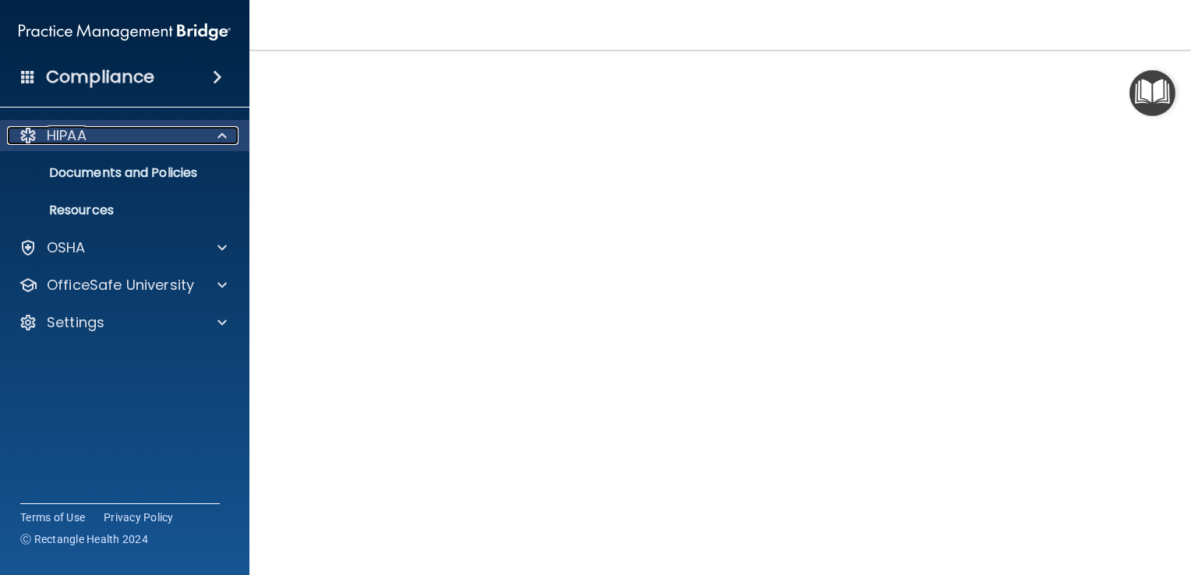
click at [34, 134] on div at bounding box center [28, 135] width 19 height 19
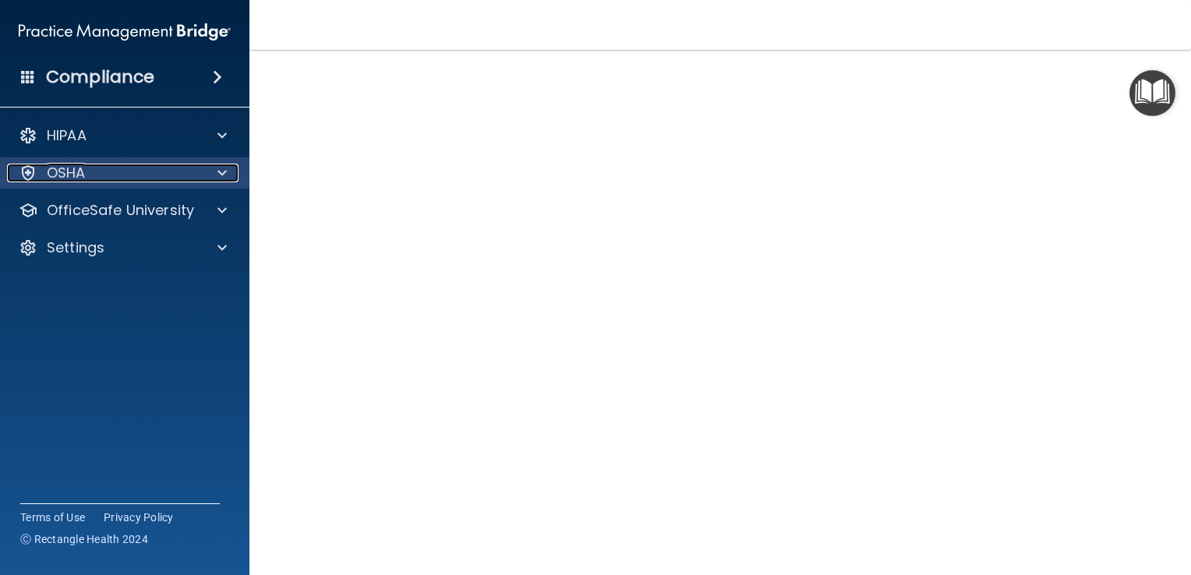
click at [43, 168] on div "OSHA" at bounding box center [103, 173] width 193 height 19
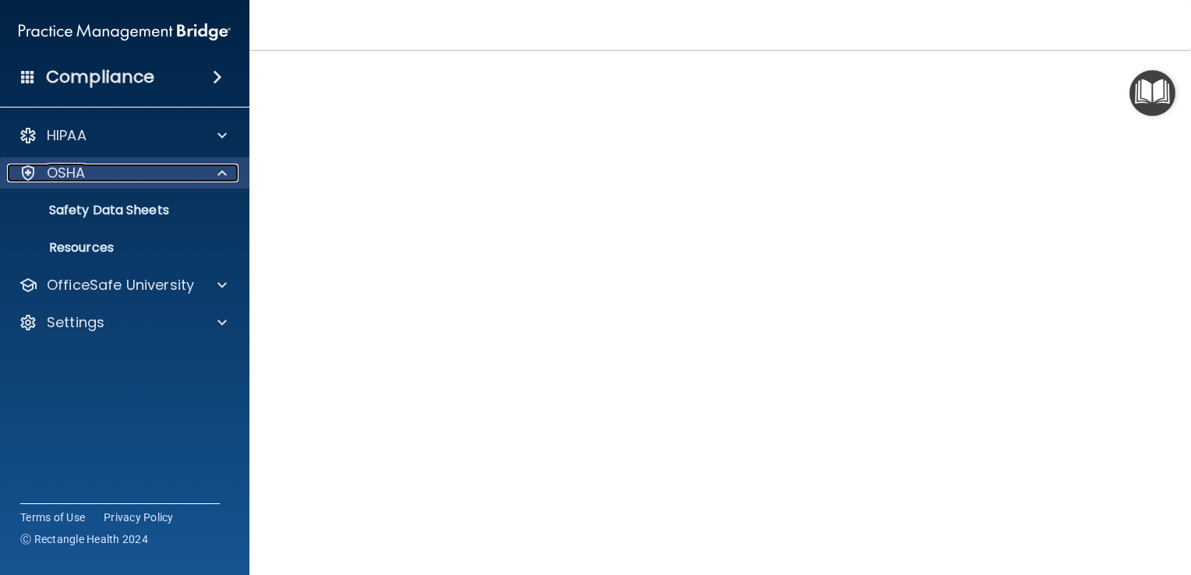
click at [41, 171] on div "OSHA" at bounding box center [103, 173] width 193 height 19
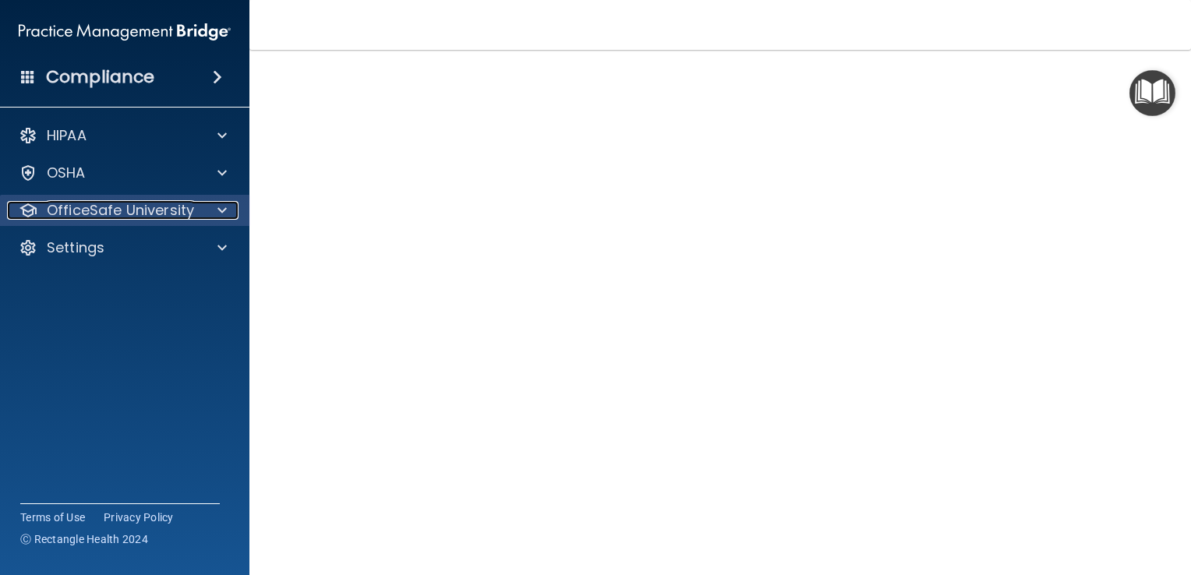
click at [55, 206] on p "OfficeSafe University" at bounding box center [120, 210] width 147 height 19
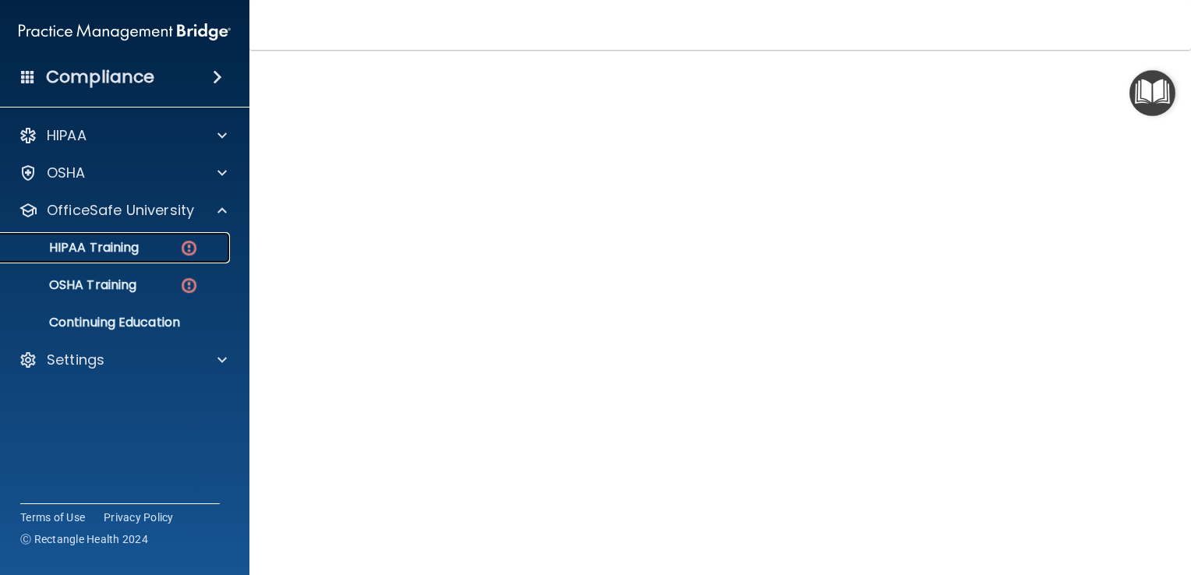
click at [88, 245] on p "HIPAA Training" at bounding box center [74, 248] width 129 height 16
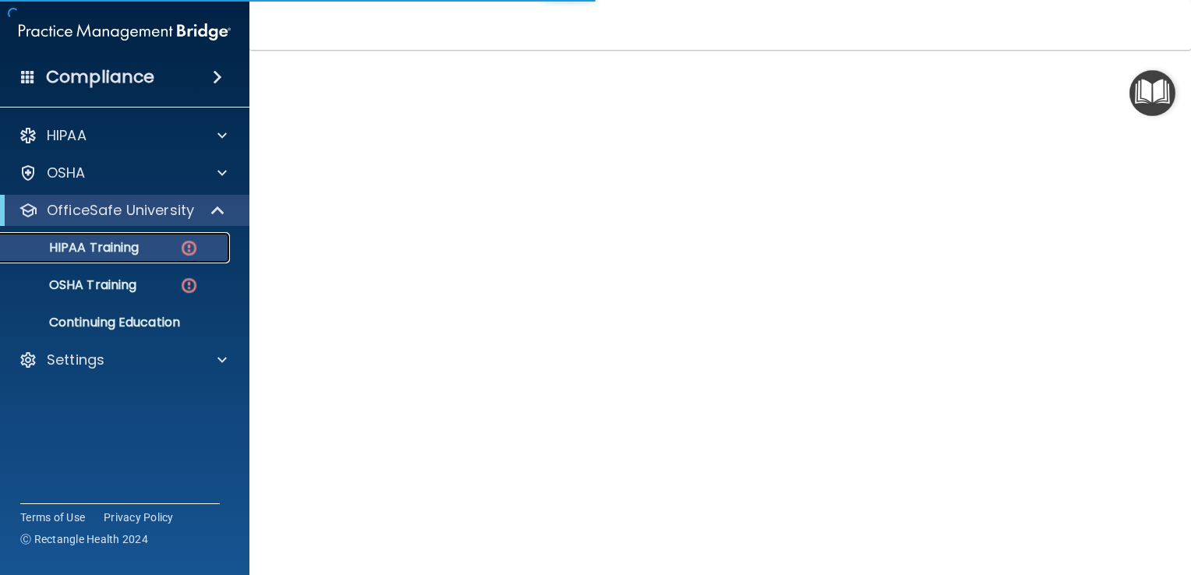
scroll to position [480, 0]
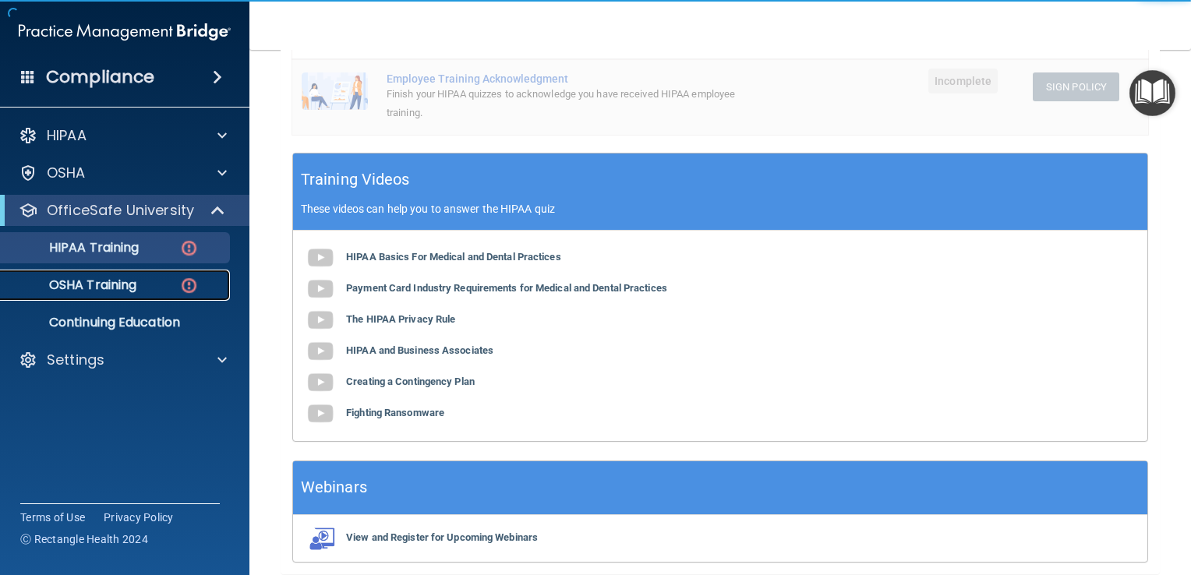
click at [108, 279] on p "OSHA Training" at bounding box center [73, 285] width 126 height 16
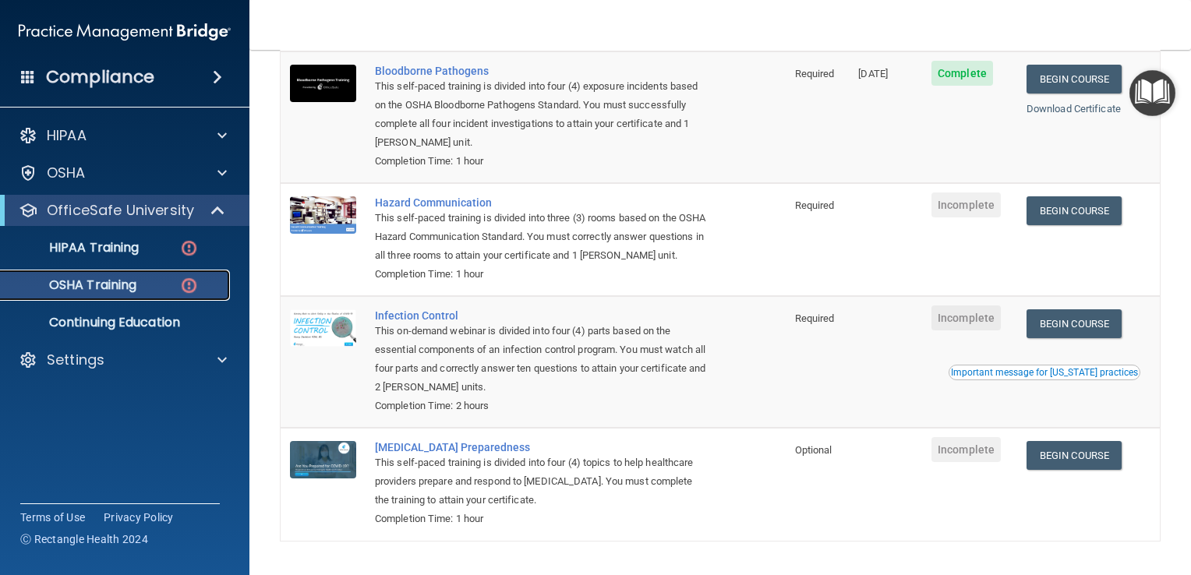
scroll to position [143, 0]
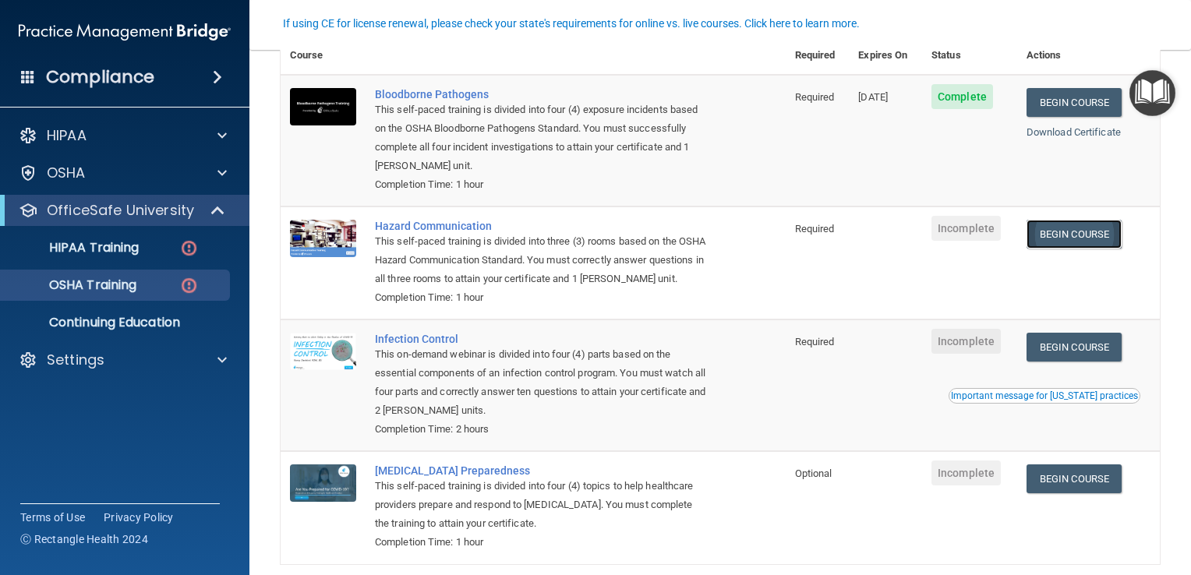
click at [1078, 232] on link "Begin Course" at bounding box center [1073, 234] width 95 height 29
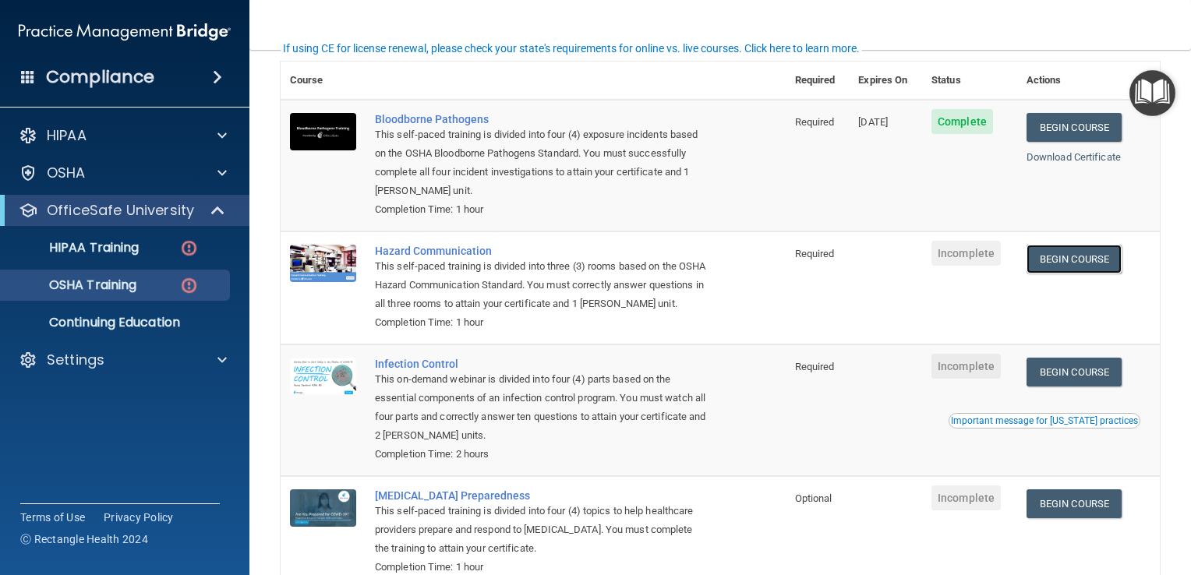
scroll to position [59, 0]
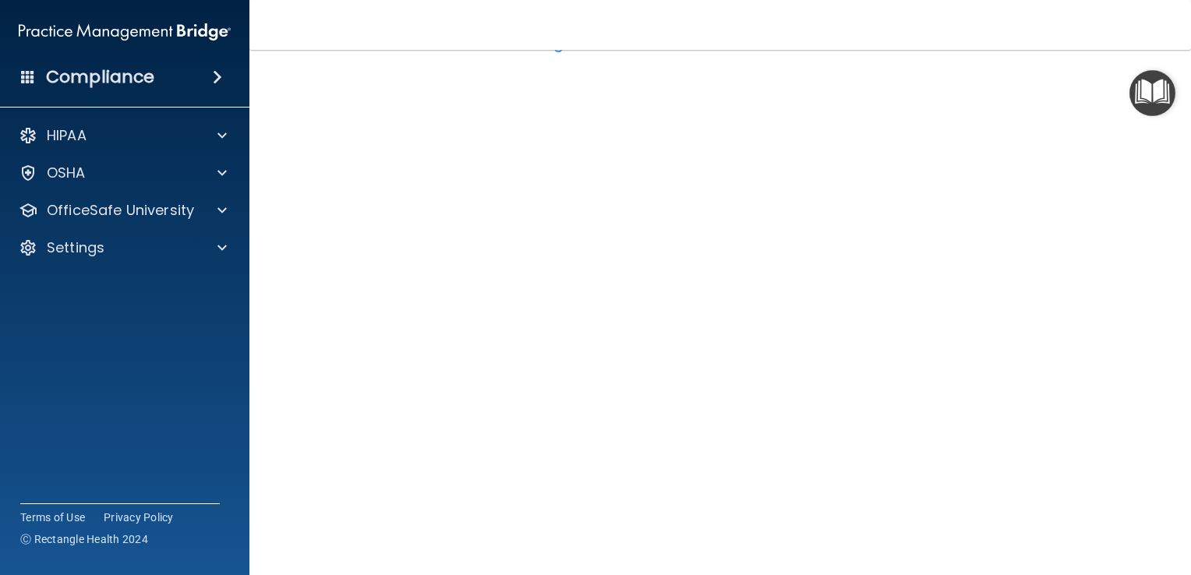
scroll to position [62, 0]
click at [1176, 567] on main "Hazard Communication Training This course doesn’t expire until . Are you sure y…" at bounding box center [719, 312] width 941 height 525
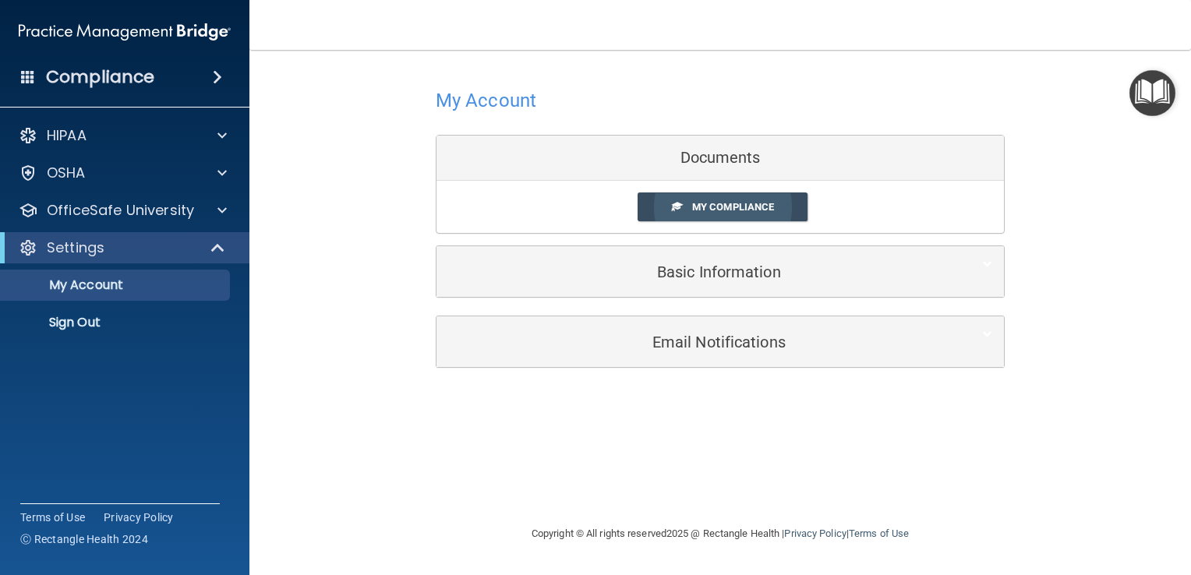
click at [690, 207] on link "My Compliance" at bounding box center [722, 206] width 171 height 29
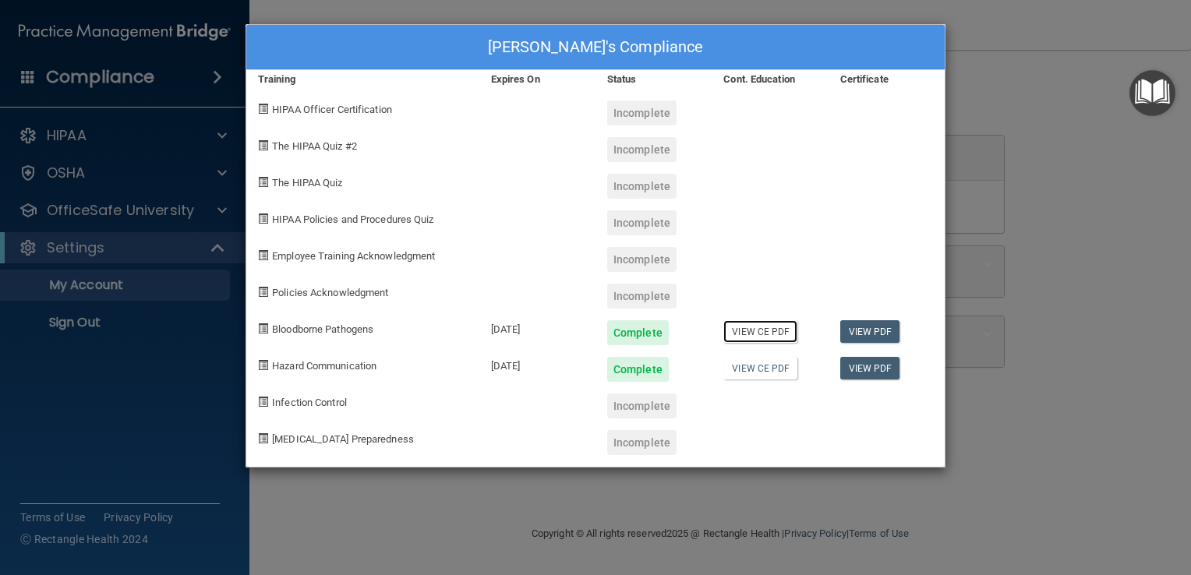
click at [761, 336] on link "View CE PDF" at bounding box center [760, 331] width 74 height 23
click at [433, 542] on div "Nicole Batista Vila's Compliance Training Expires On Status Cont. Education Cer…" at bounding box center [595, 287] width 1191 height 575
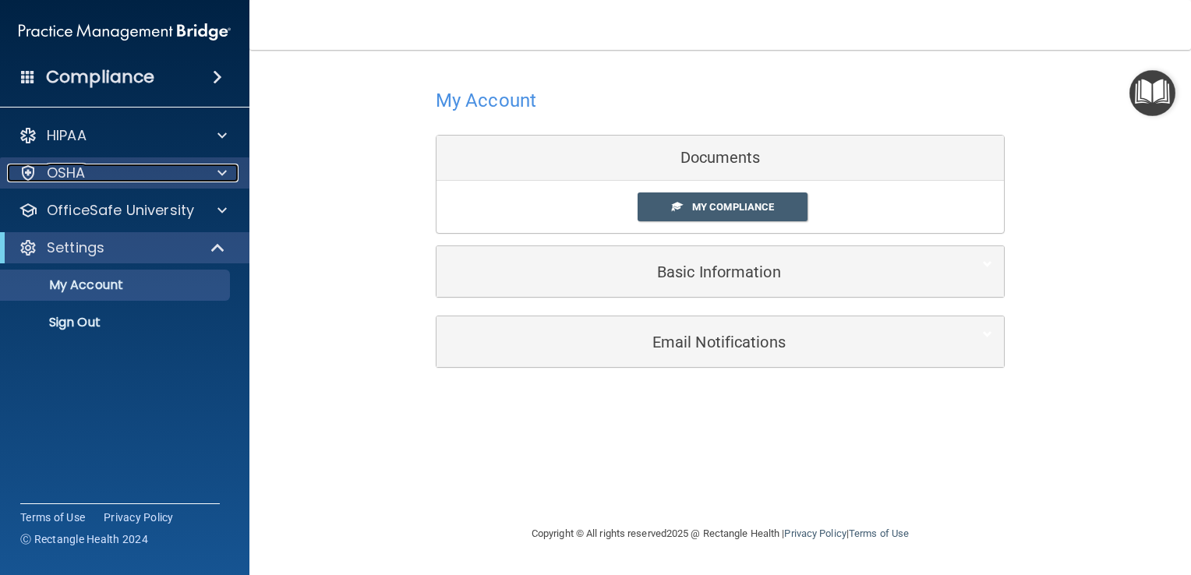
click at [90, 176] on div "OSHA" at bounding box center [103, 173] width 193 height 19
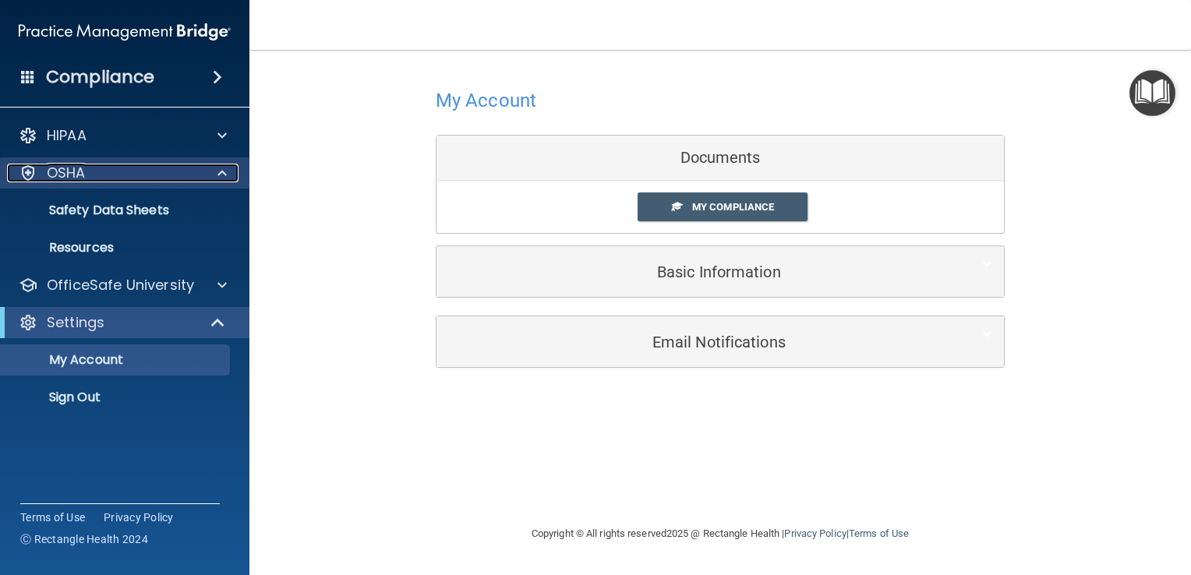
click at [112, 177] on div "OSHA" at bounding box center [103, 173] width 193 height 19
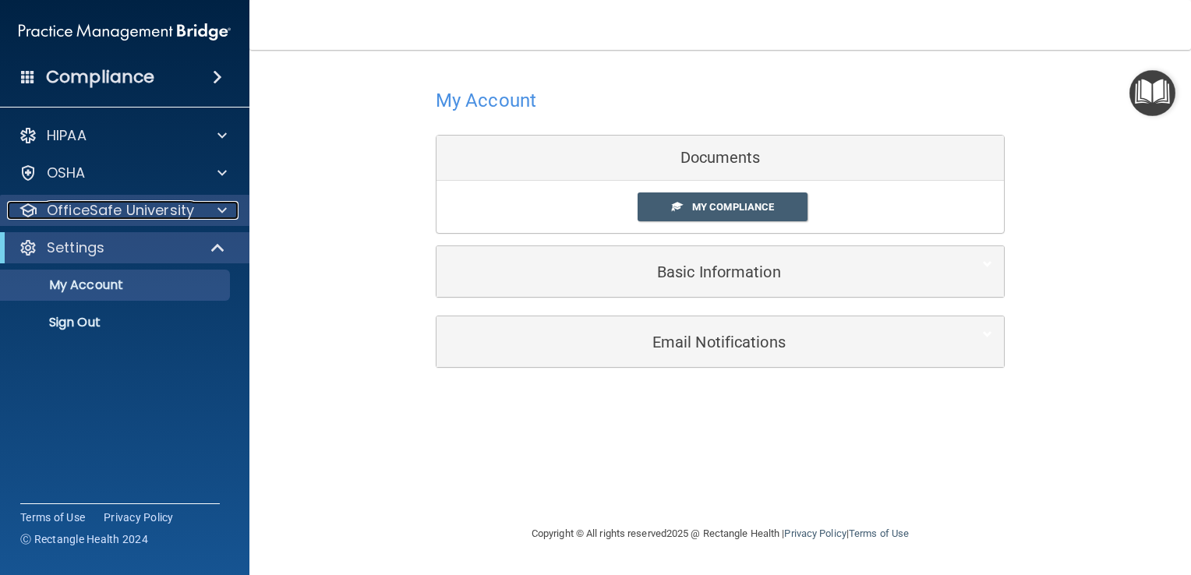
click at [134, 218] on p "OfficeSafe University" at bounding box center [120, 210] width 147 height 19
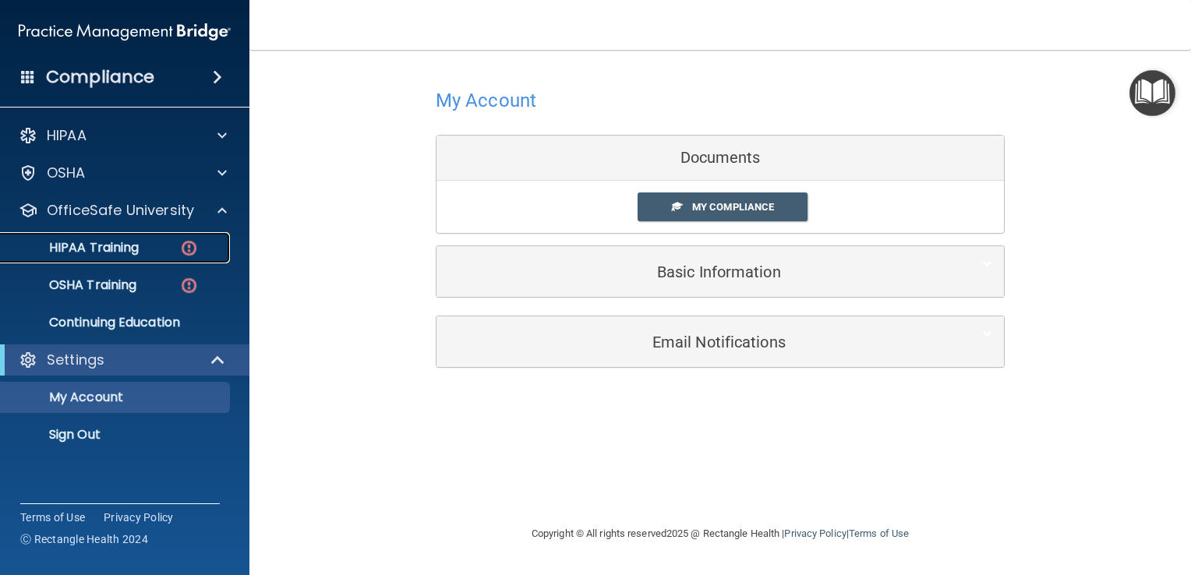
click at [108, 250] on p "HIPAA Training" at bounding box center [74, 248] width 129 height 16
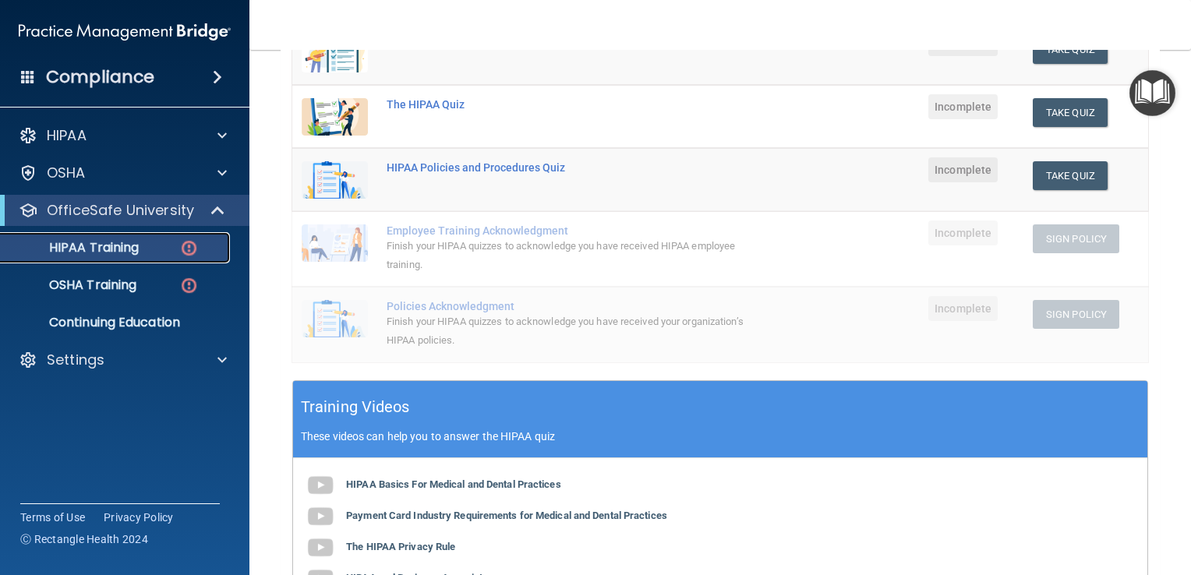
scroll to position [252, 0]
click at [72, 288] on p "OSHA Training" at bounding box center [73, 285] width 126 height 16
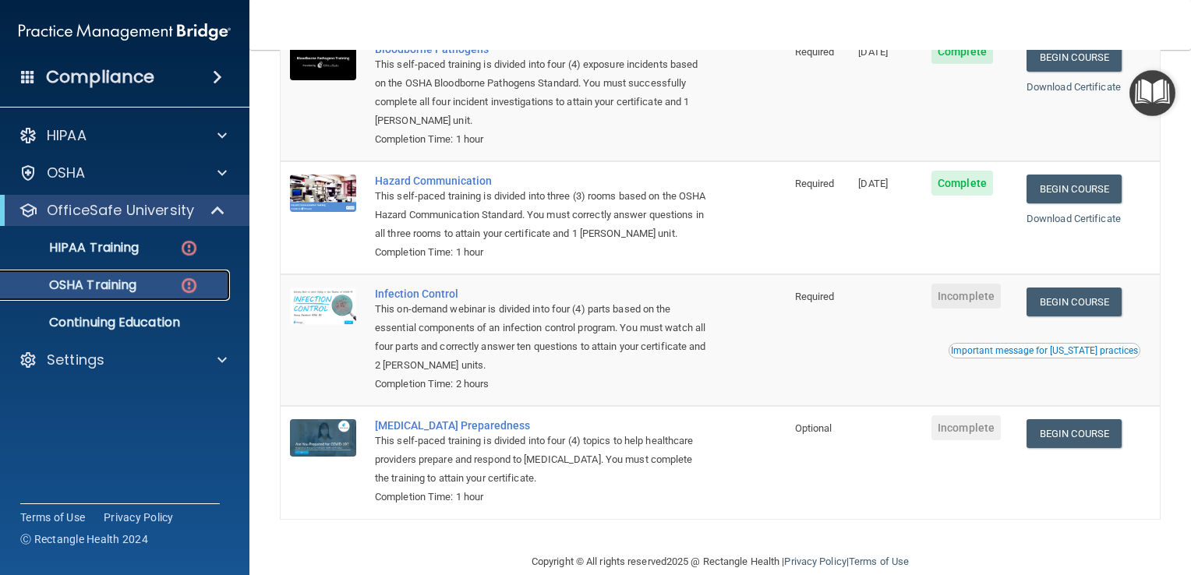
scroll to position [234, 0]
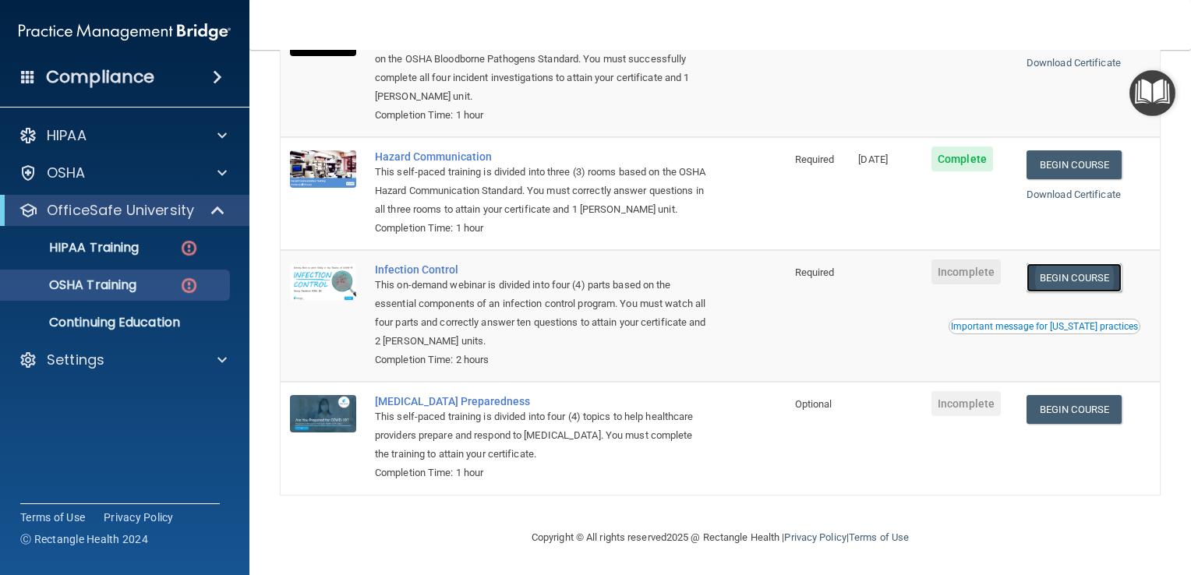
click at [1082, 283] on link "Begin Course" at bounding box center [1073, 277] width 95 height 29
click at [1079, 411] on link "Begin Course" at bounding box center [1073, 409] width 95 height 29
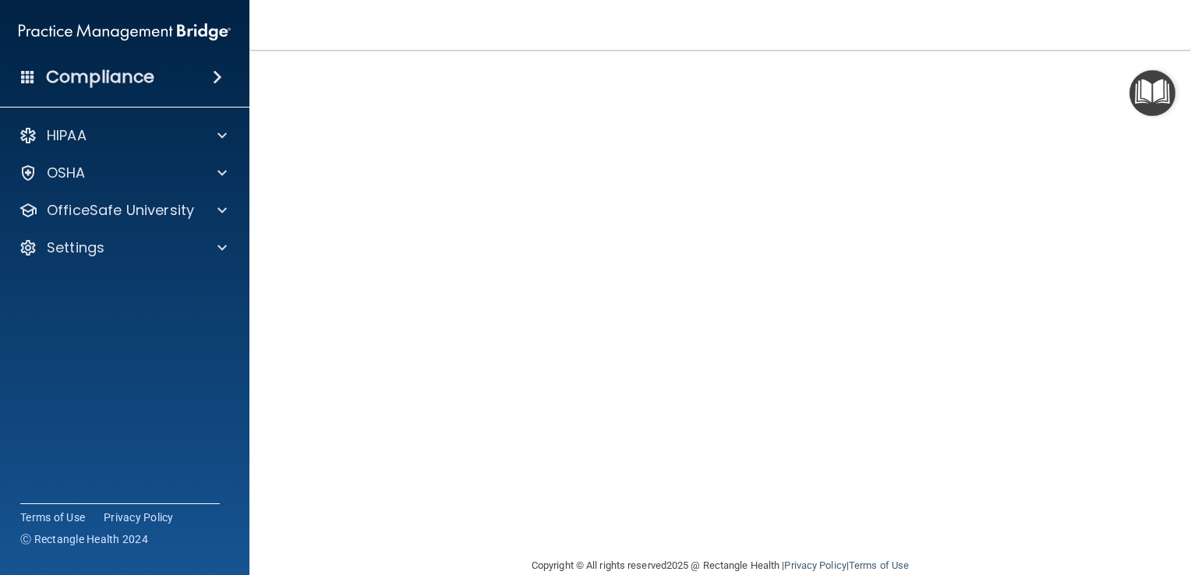
scroll to position [62, 0]
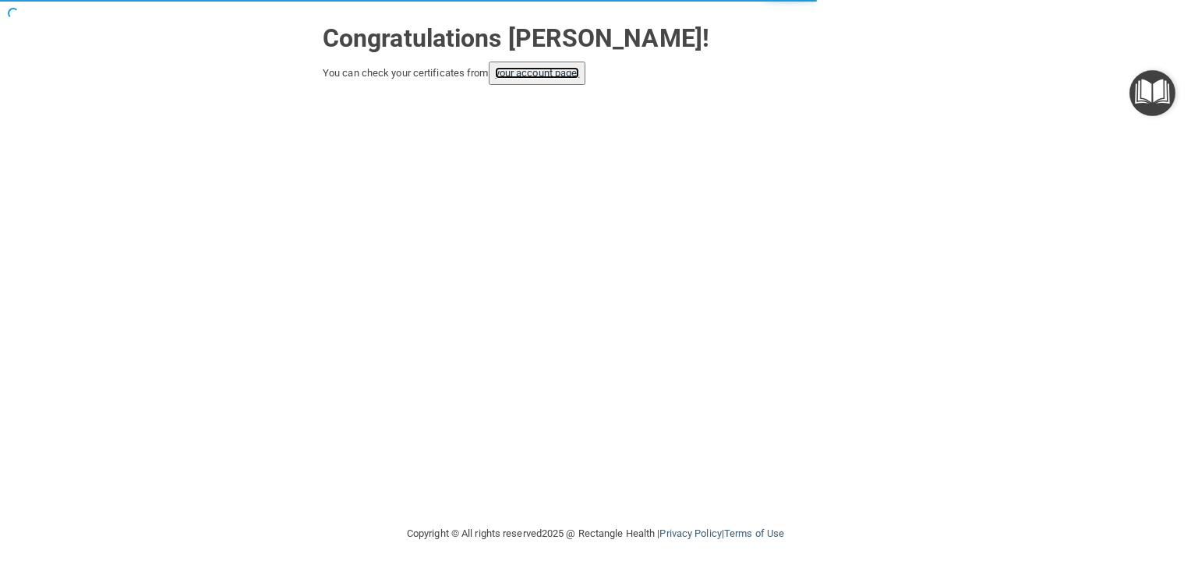
click at [570, 77] on link "your account page!" at bounding box center [537, 73] width 85 height 12
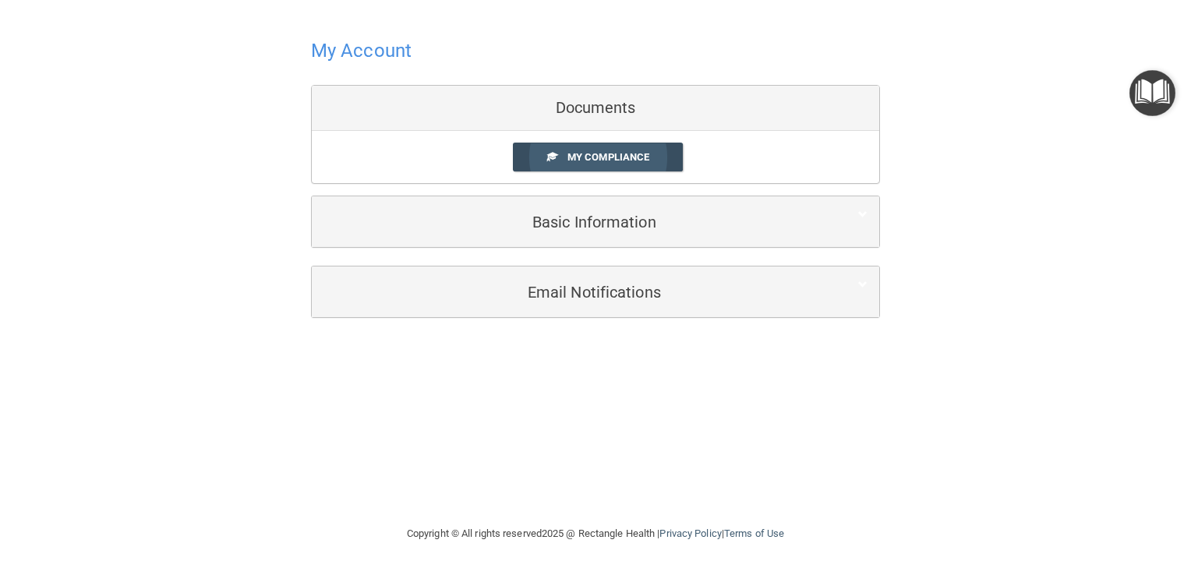
click at [589, 169] on link "My Compliance" at bounding box center [598, 157] width 171 height 29
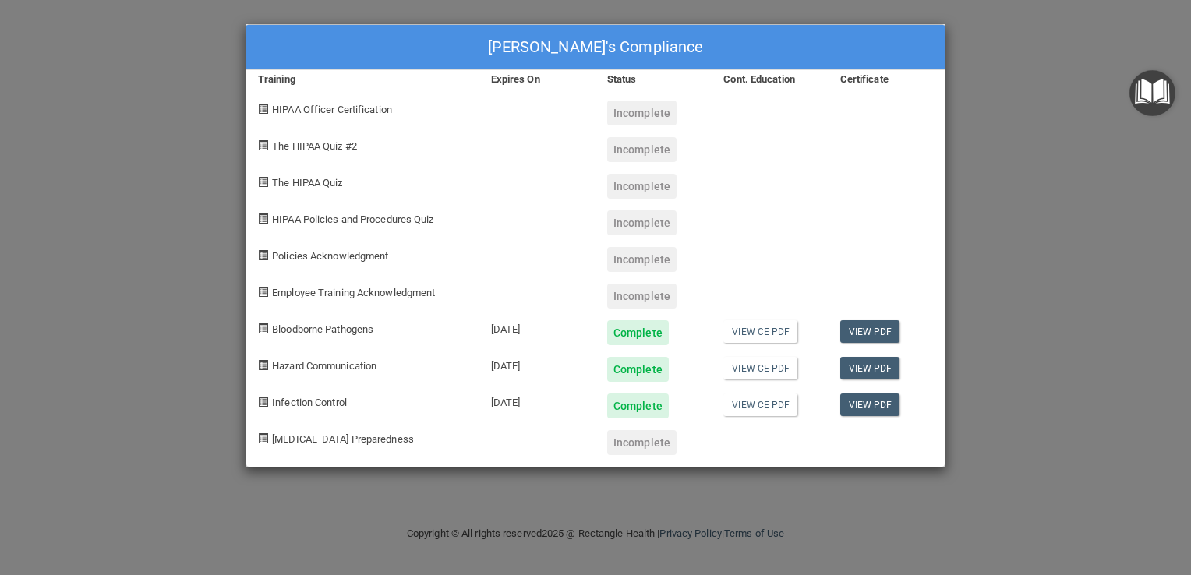
click at [854, 239] on div at bounding box center [886, 253] width 116 height 37
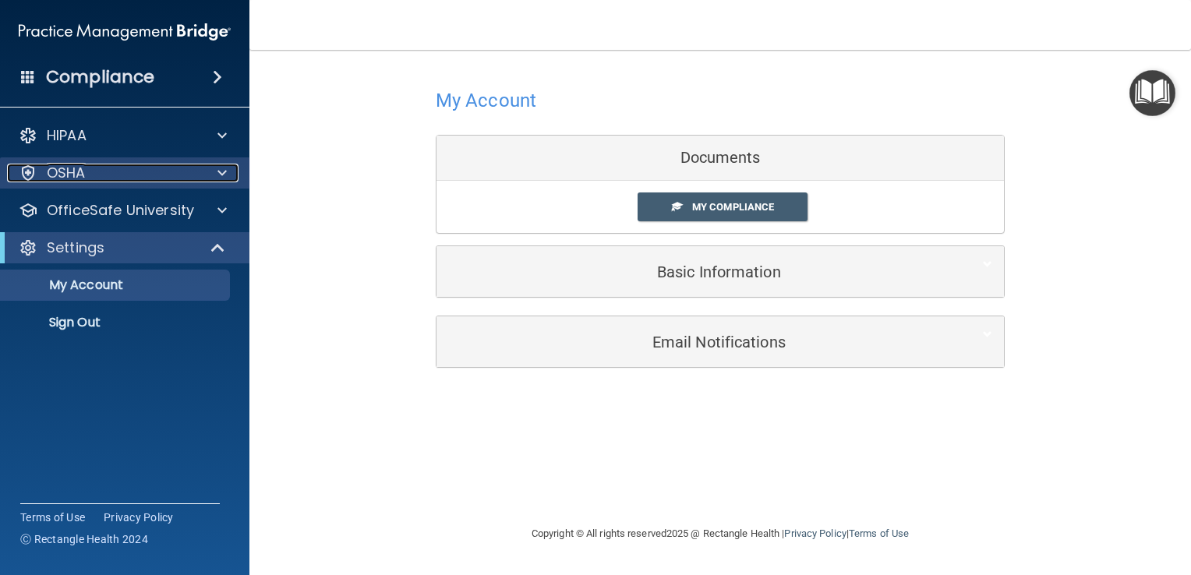
click at [139, 173] on div "OSHA" at bounding box center [103, 173] width 193 height 19
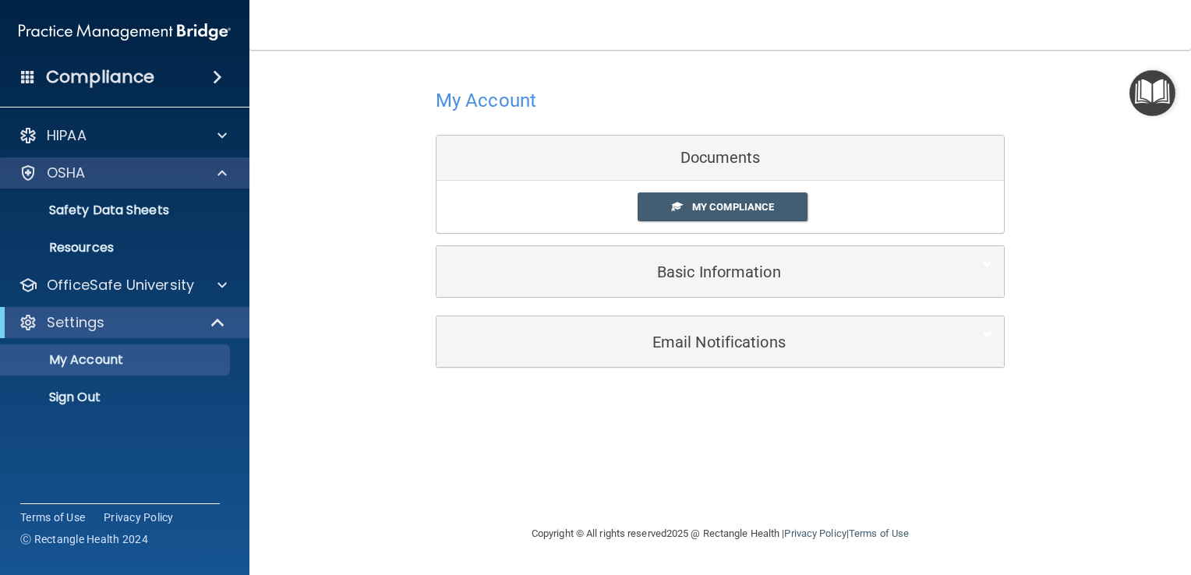
click at [197, 185] on div "OSHA" at bounding box center [125, 172] width 250 height 31
click at [215, 174] on div at bounding box center [219, 173] width 39 height 19
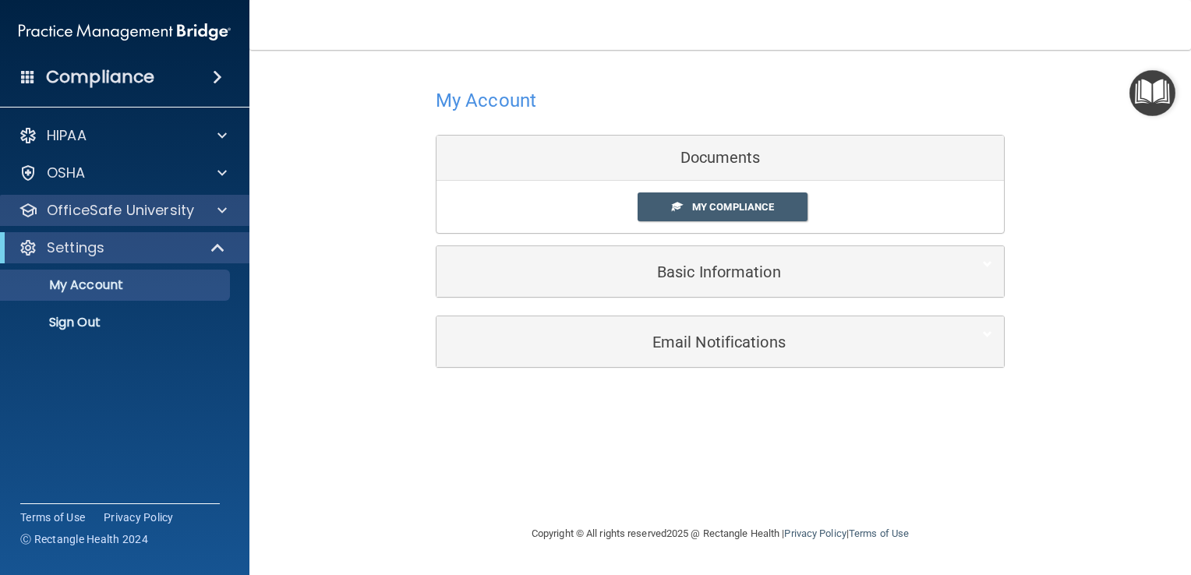
click at [212, 222] on div "OfficeSafe University" at bounding box center [125, 210] width 250 height 31
click at [229, 207] on div at bounding box center [219, 210] width 39 height 19
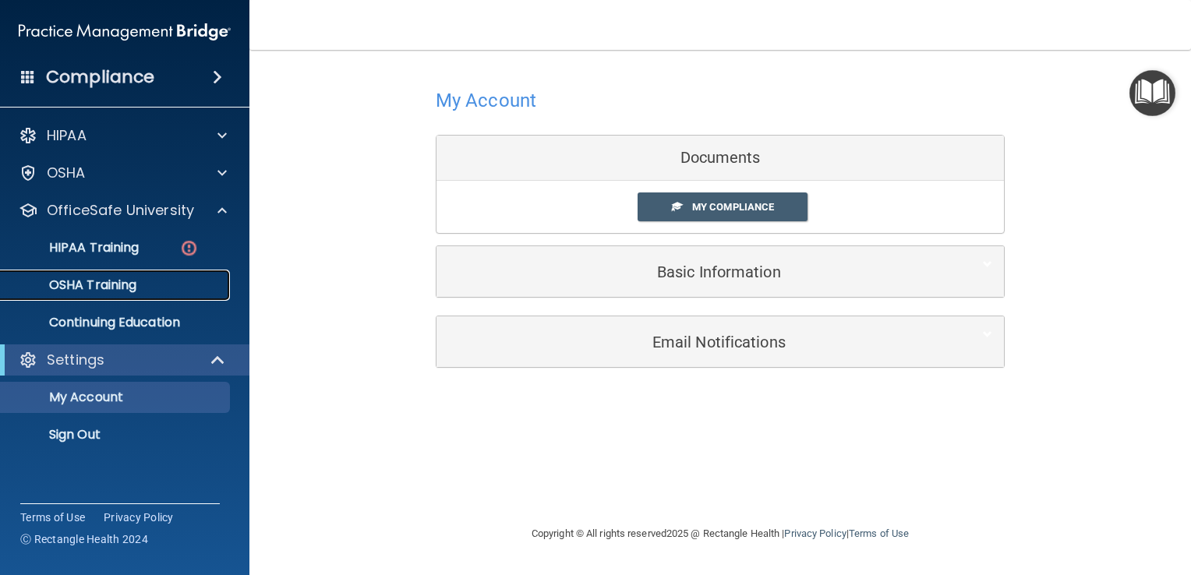
click at [120, 277] on p "OSHA Training" at bounding box center [73, 285] width 126 height 16
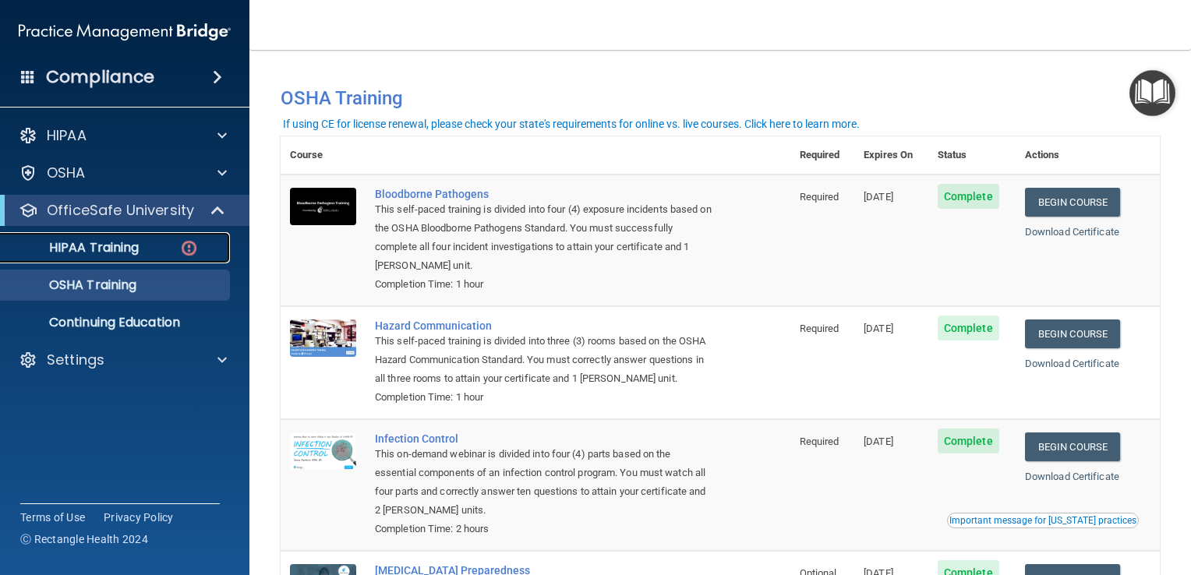
click at [108, 245] on p "HIPAA Training" at bounding box center [74, 248] width 129 height 16
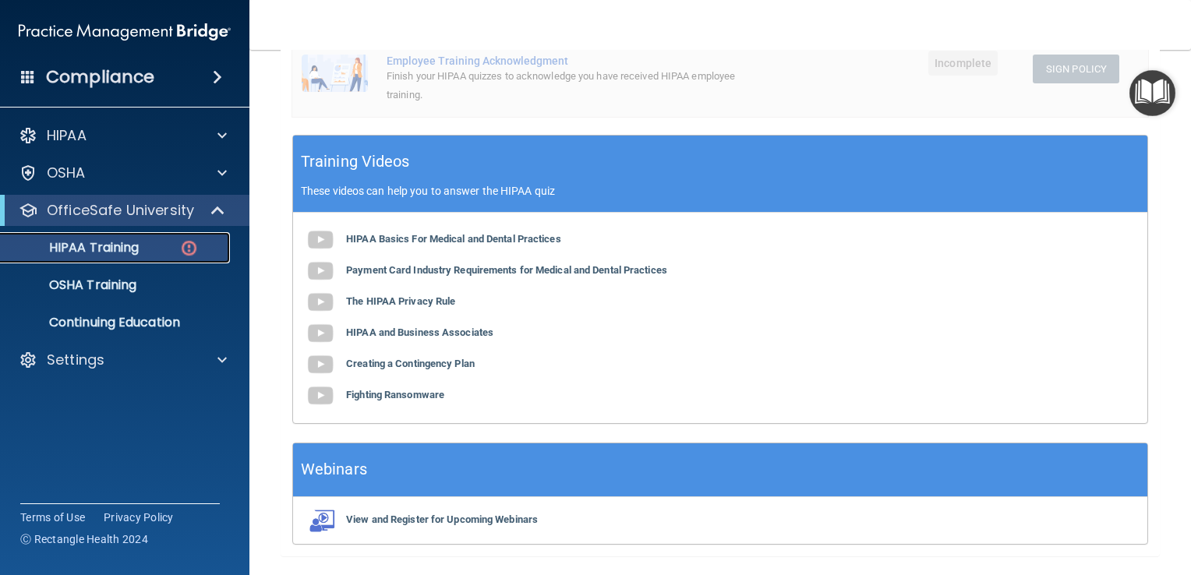
scroll to position [539, 0]
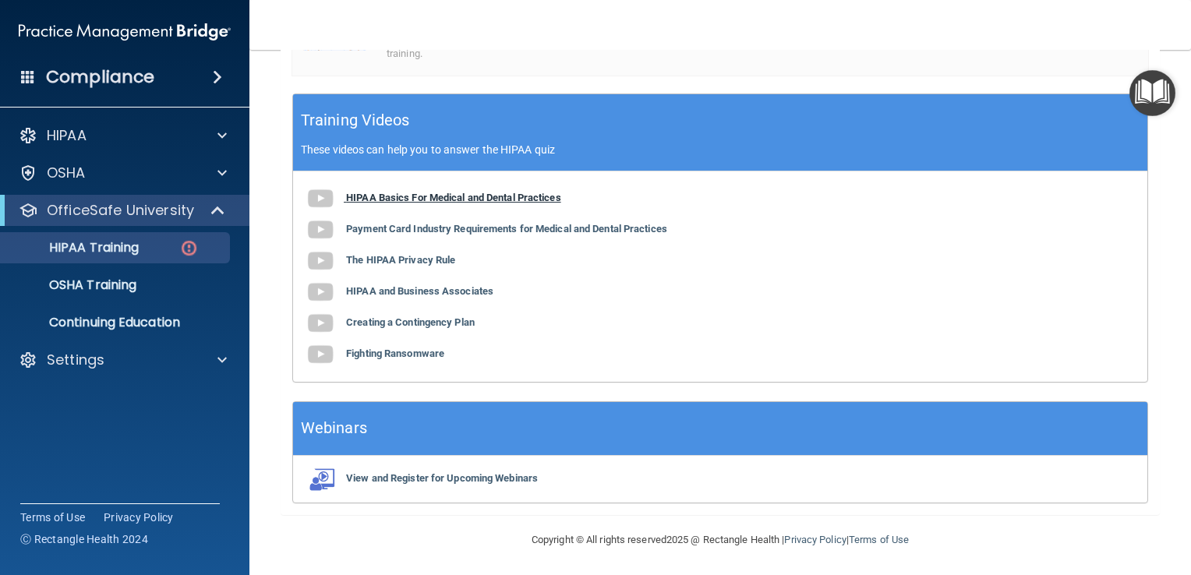
click at [324, 189] on img at bounding box center [320, 198] width 31 height 31
click at [330, 228] on img at bounding box center [320, 229] width 31 height 31
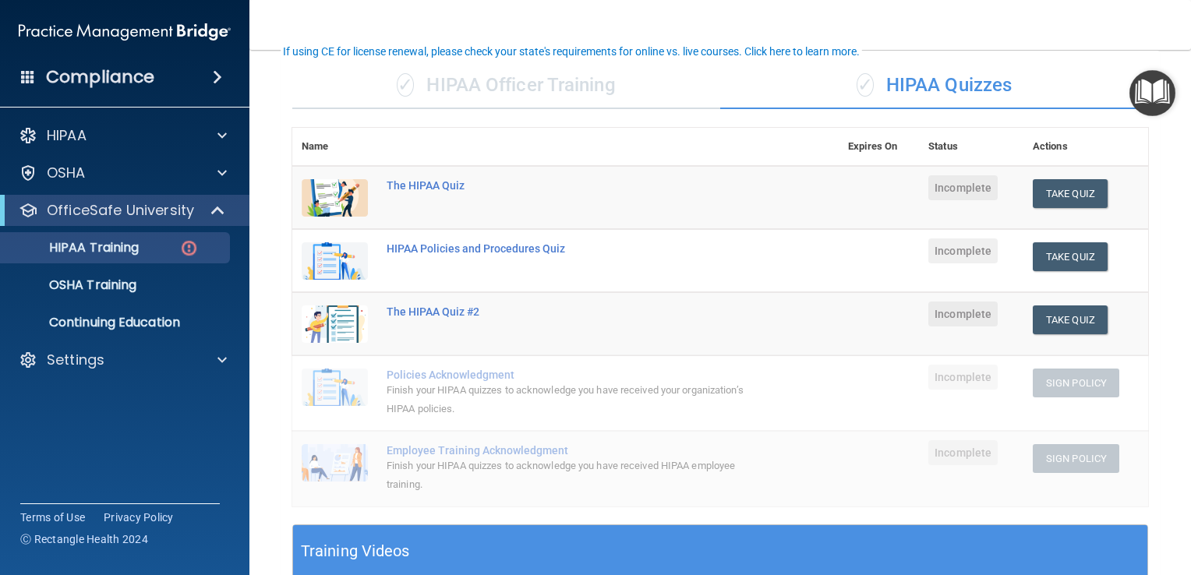
scroll to position [105, 0]
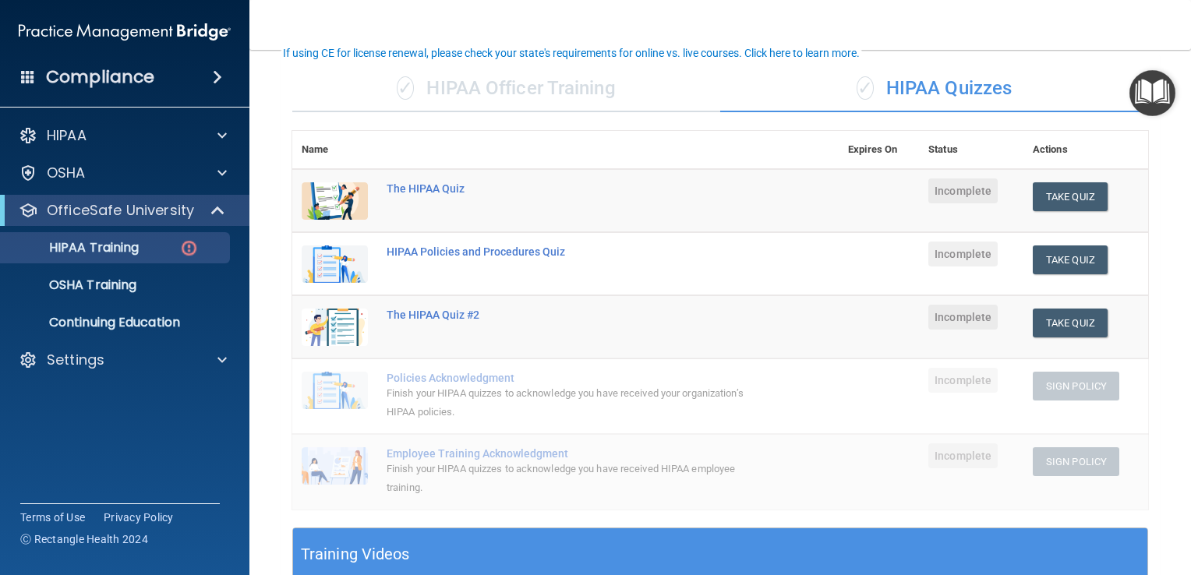
click at [817, 461] on td "Employee Training Acknowledgment Finish your HIPAA quizzes to acknowledge you h…" at bounding box center [607, 471] width 461 height 75
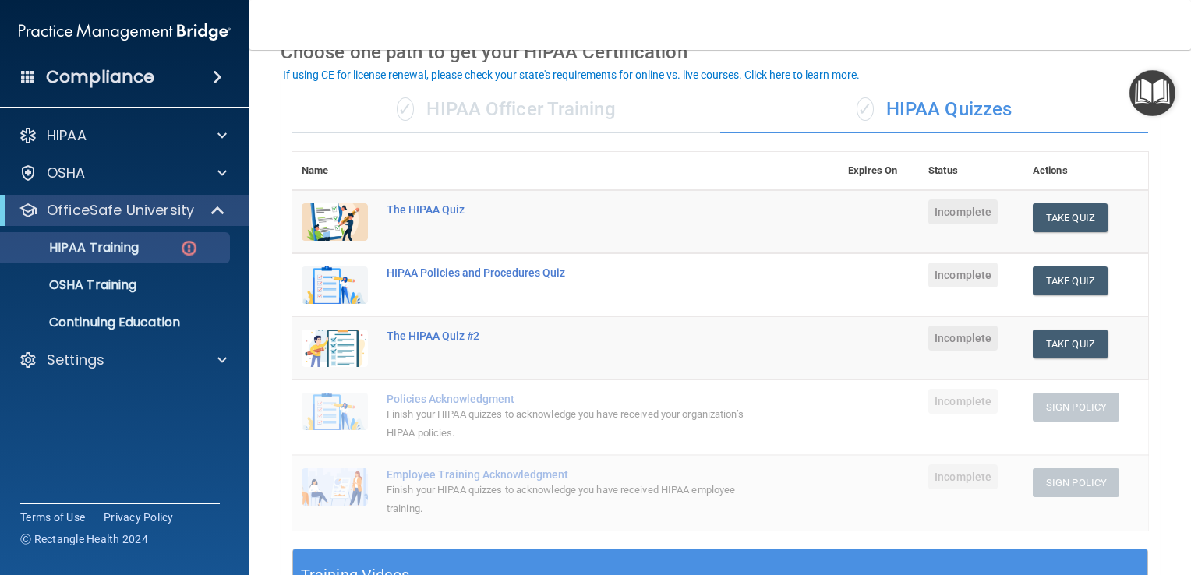
scroll to position [85, 0]
click at [586, 107] on div "✓ HIPAA Officer Training" at bounding box center [506, 109] width 428 height 47
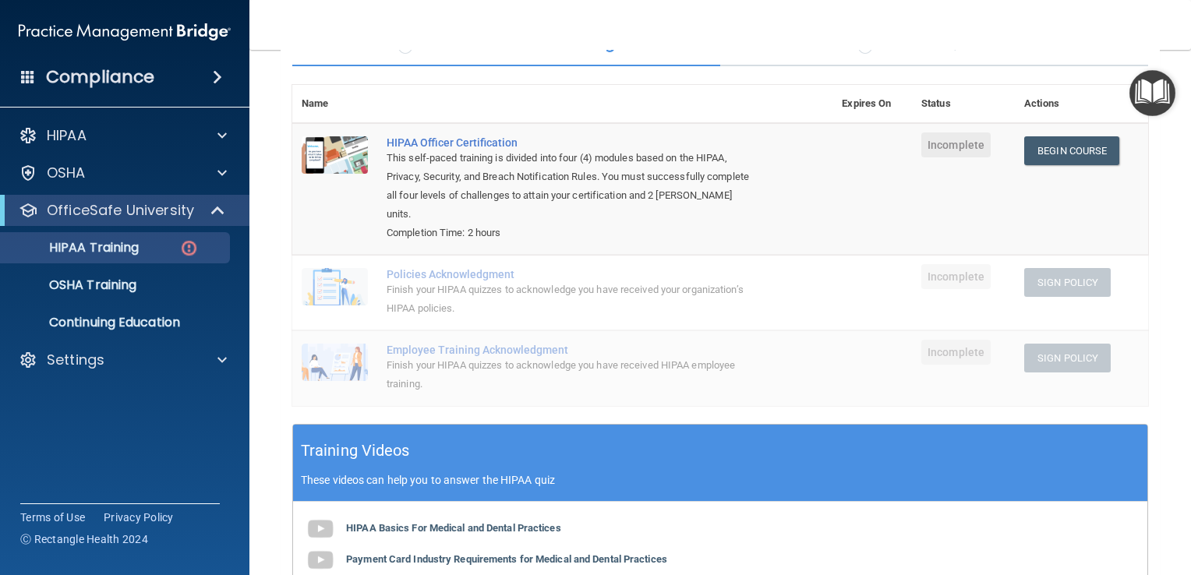
scroll to position [0, 0]
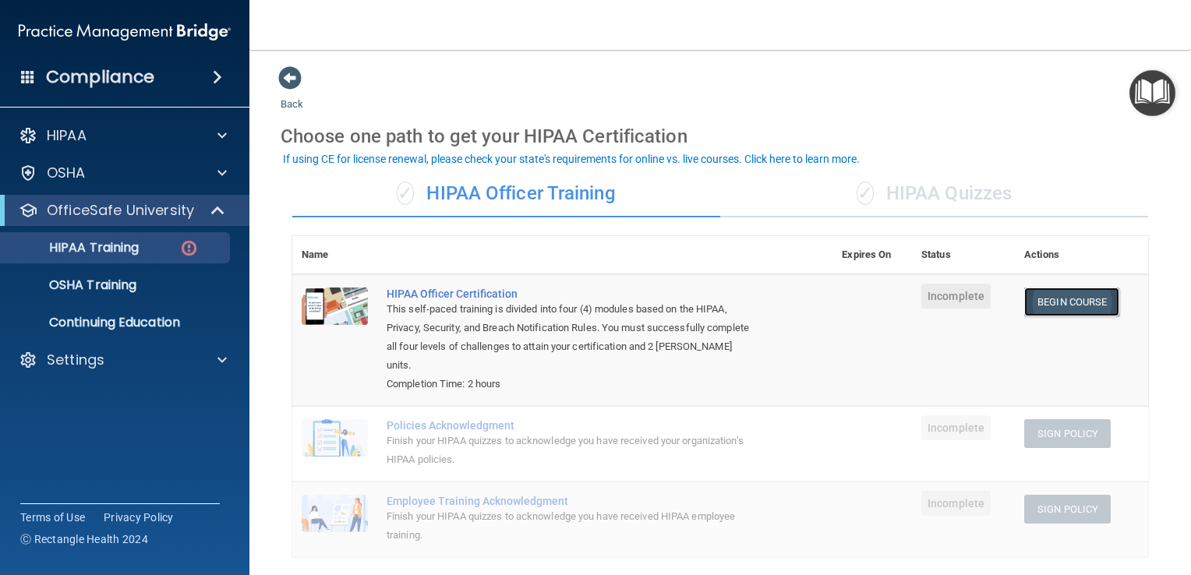
click at [1068, 301] on link "Begin Course" at bounding box center [1071, 302] width 95 height 29
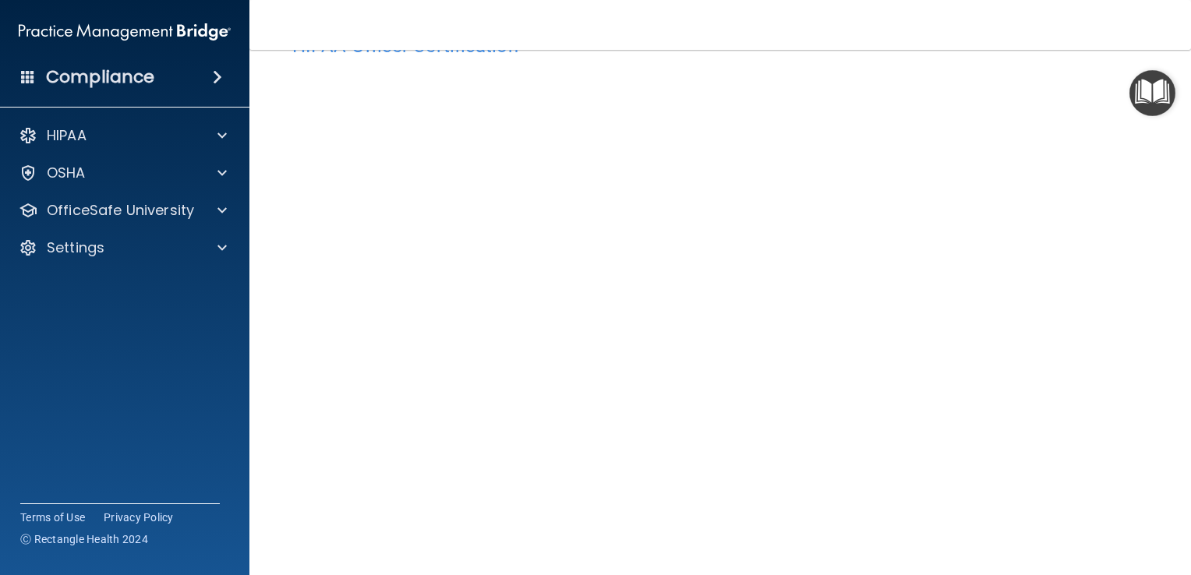
scroll to position [54, 0]
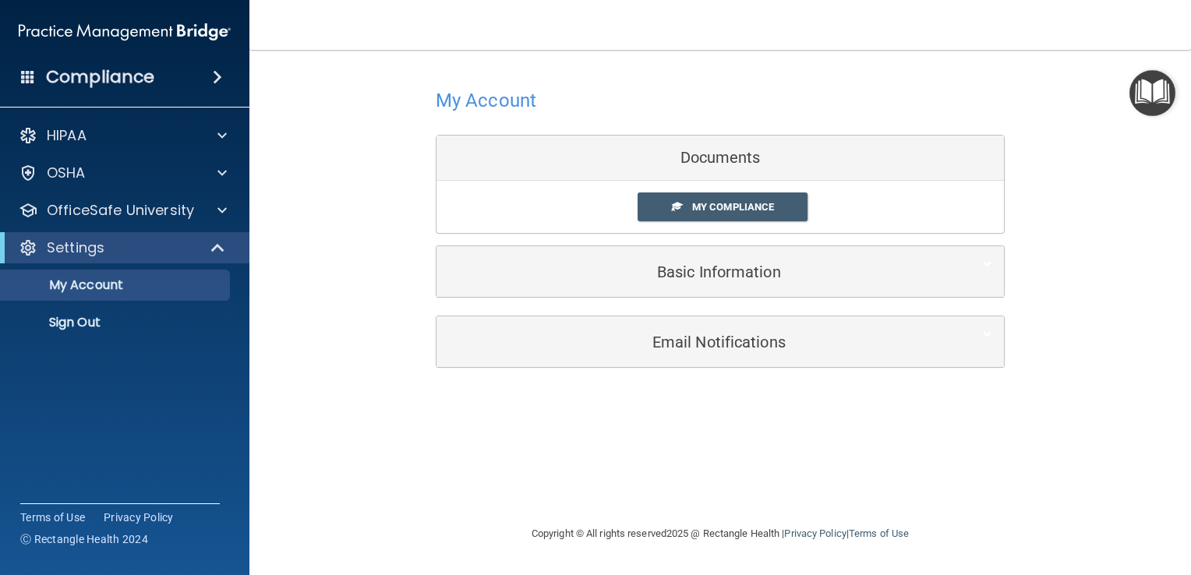
click at [737, 224] on div "My Compliance My Compliance My BAA" at bounding box center [719, 207] width 567 height 52
click at [740, 217] on link "My Compliance" at bounding box center [722, 206] width 171 height 29
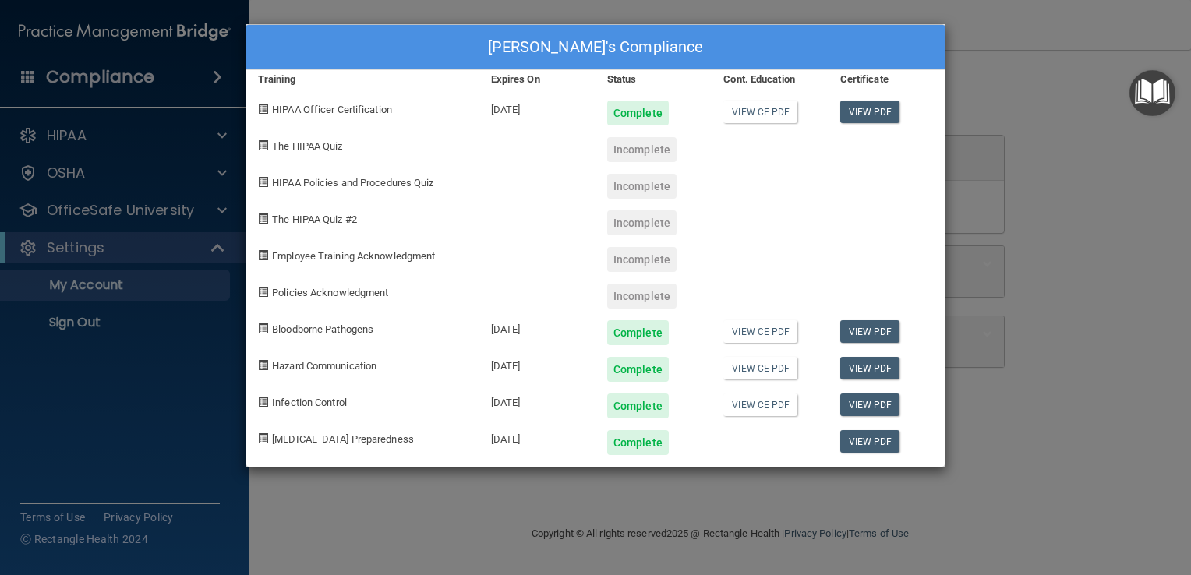
click at [468, 223] on div "The HIPAA Quiz #2" at bounding box center [362, 217] width 233 height 37
click at [1000, 189] on div "[PERSON_NAME]'s Compliance Training Expires On Status Cont. Education Certifica…" at bounding box center [595, 287] width 1191 height 575
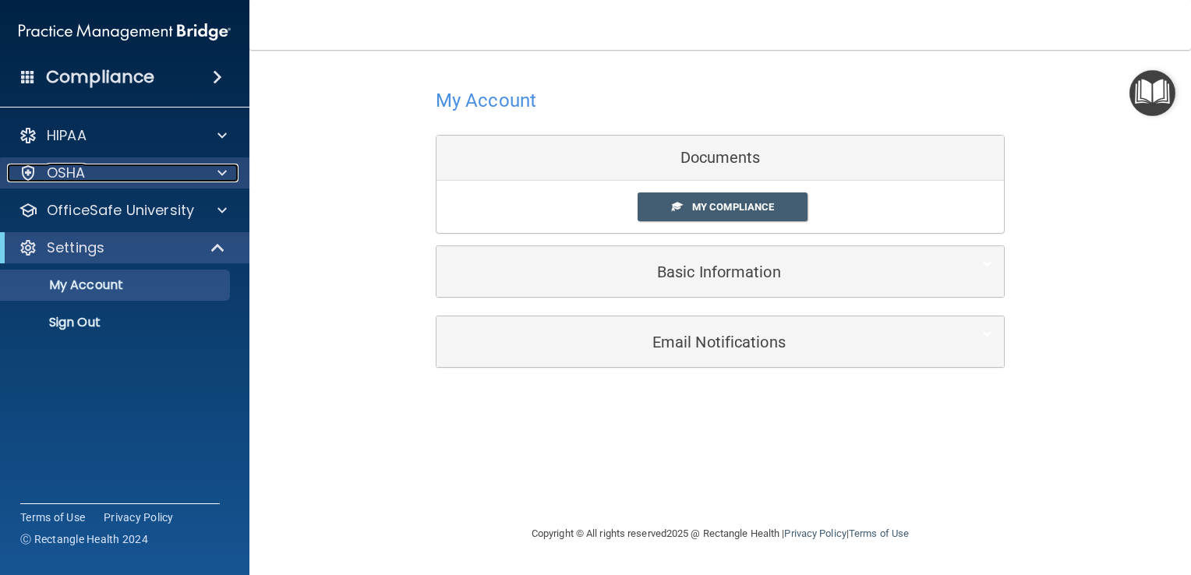
click at [178, 178] on div "OSHA" at bounding box center [103, 173] width 193 height 19
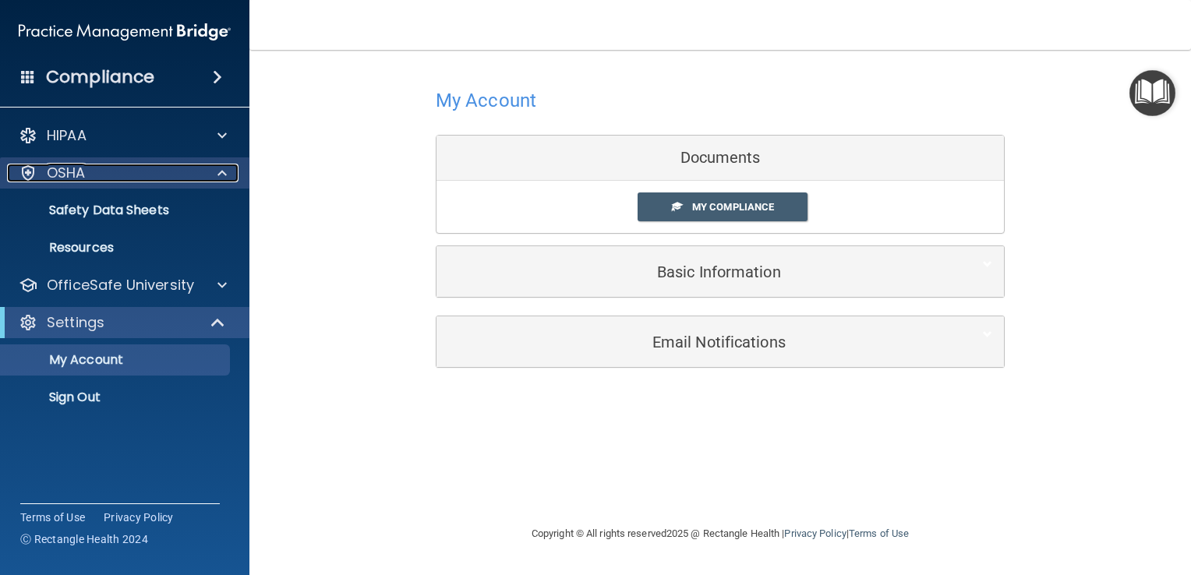
click at [221, 174] on span at bounding box center [221, 173] width 9 height 19
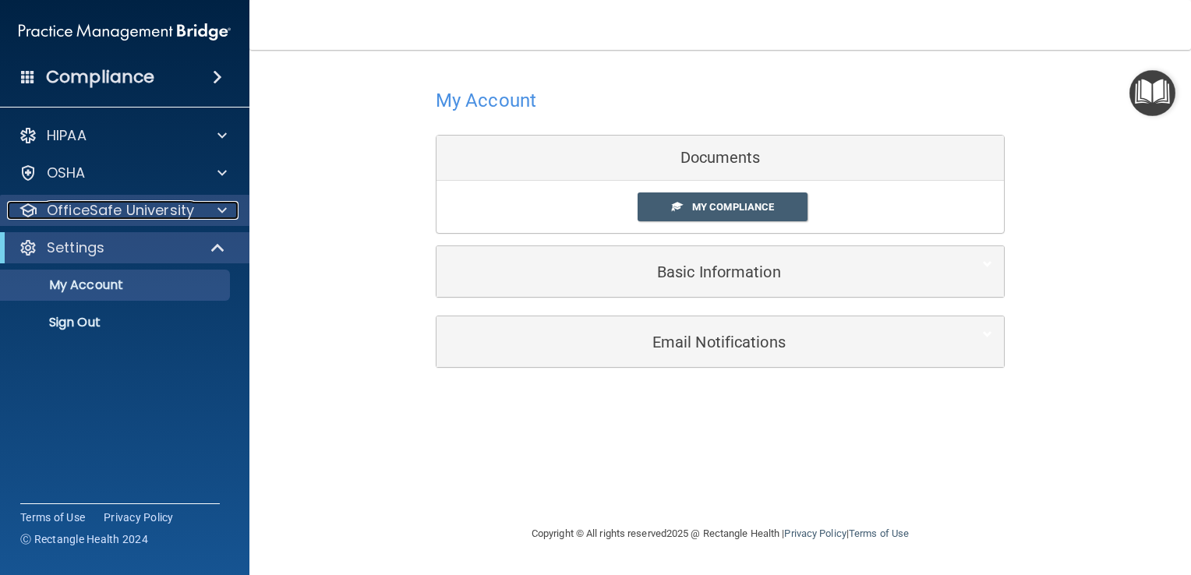
click at [231, 207] on div at bounding box center [219, 210] width 39 height 19
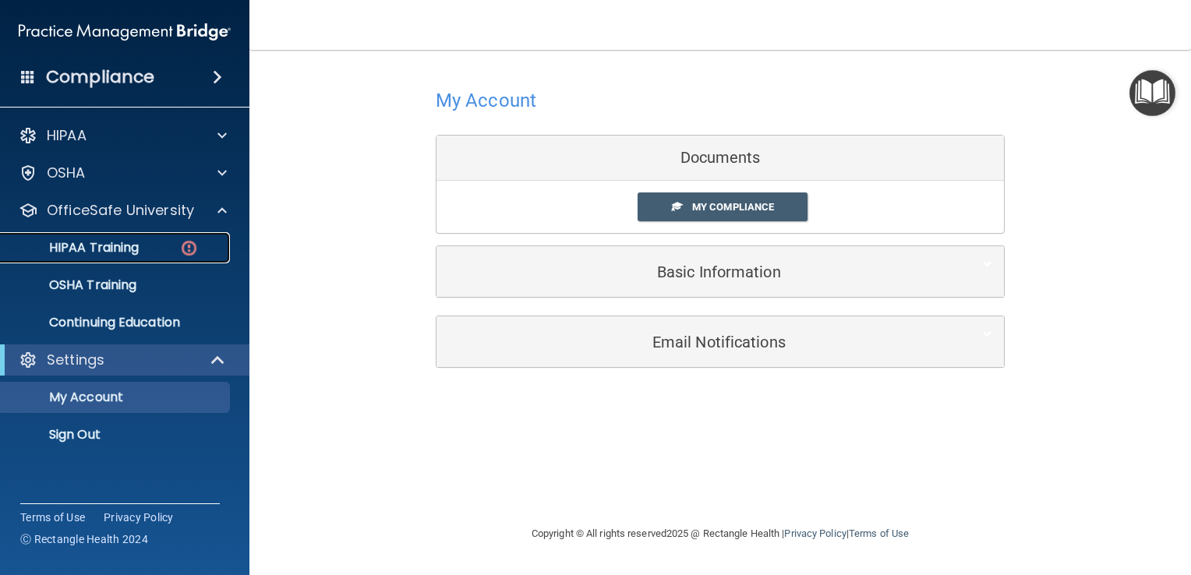
click at [164, 253] on div "HIPAA Training" at bounding box center [116, 248] width 213 height 16
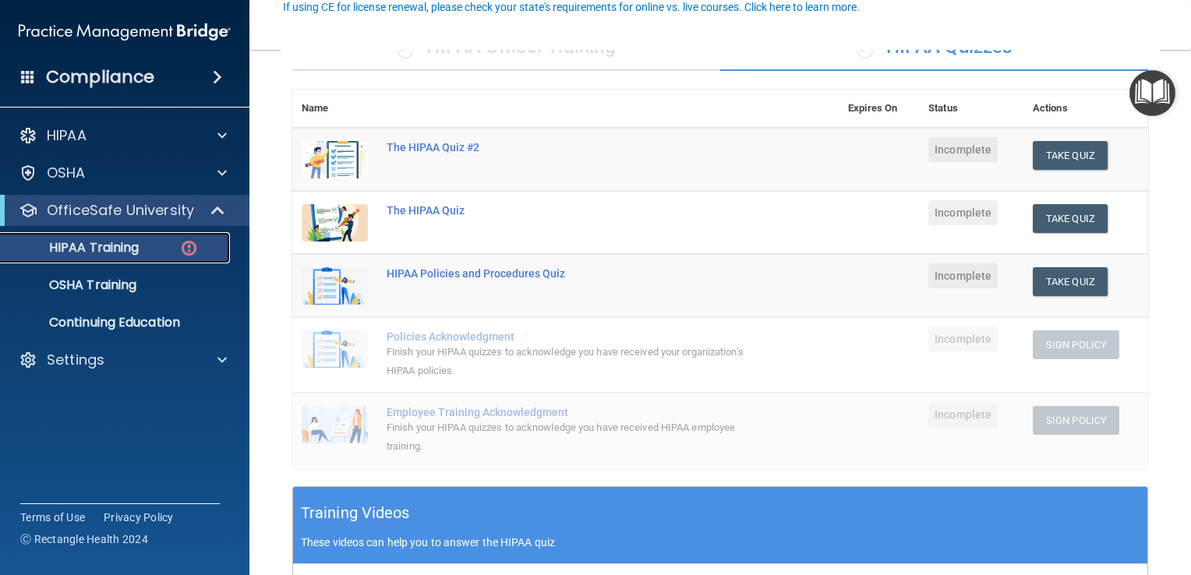
scroll to position [153, 0]
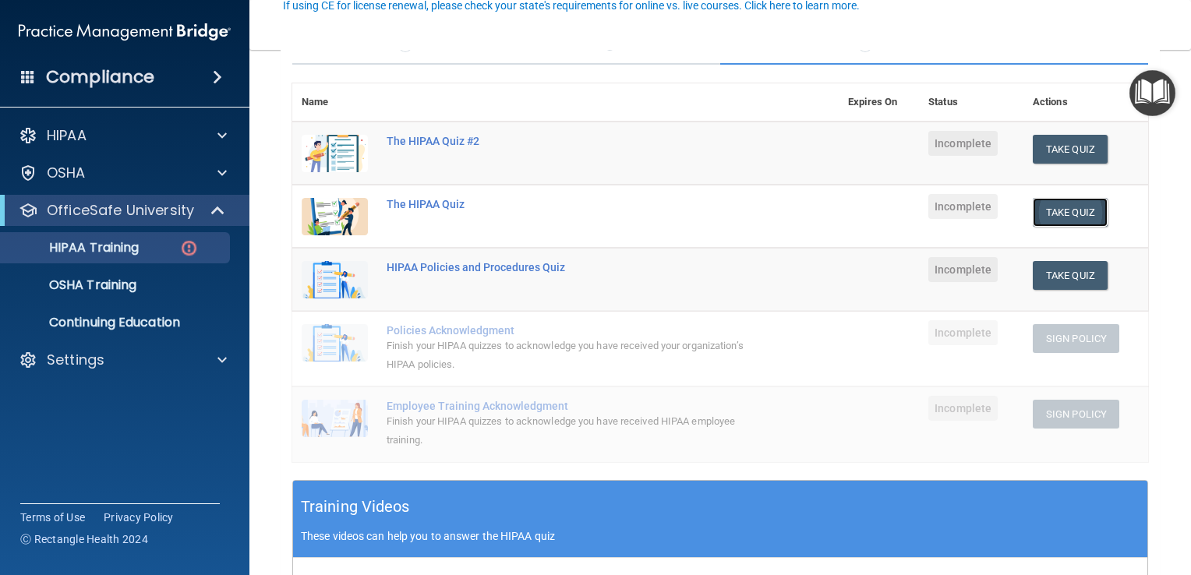
click at [1083, 212] on button "Take Quiz" at bounding box center [1070, 212] width 75 height 29
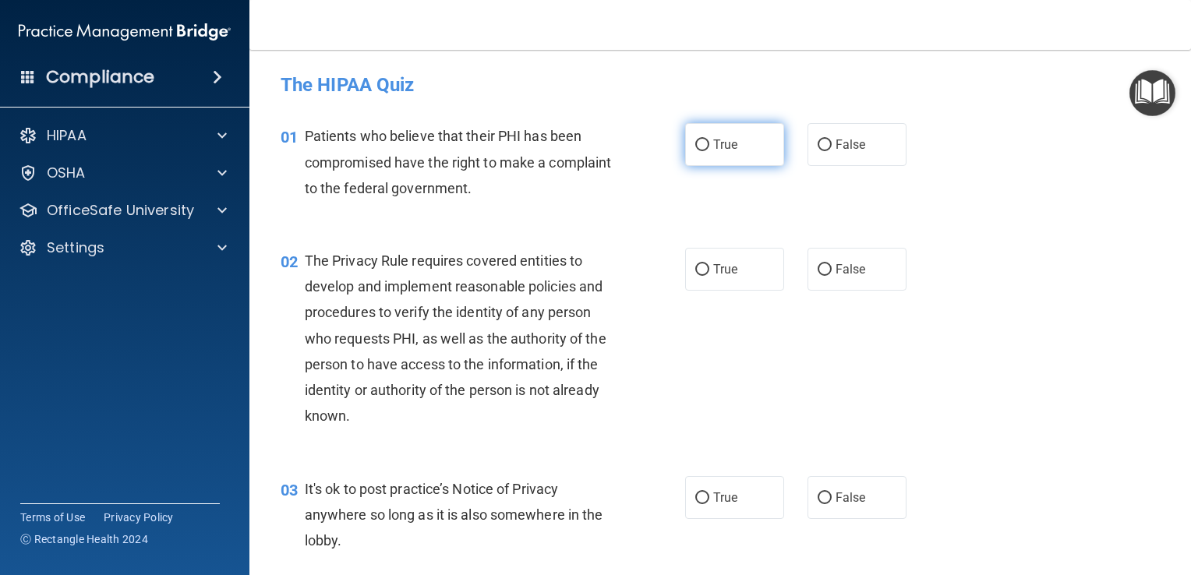
click at [701, 143] on input "True" at bounding box center [702, 145] width 14 height 12
radio input "true"
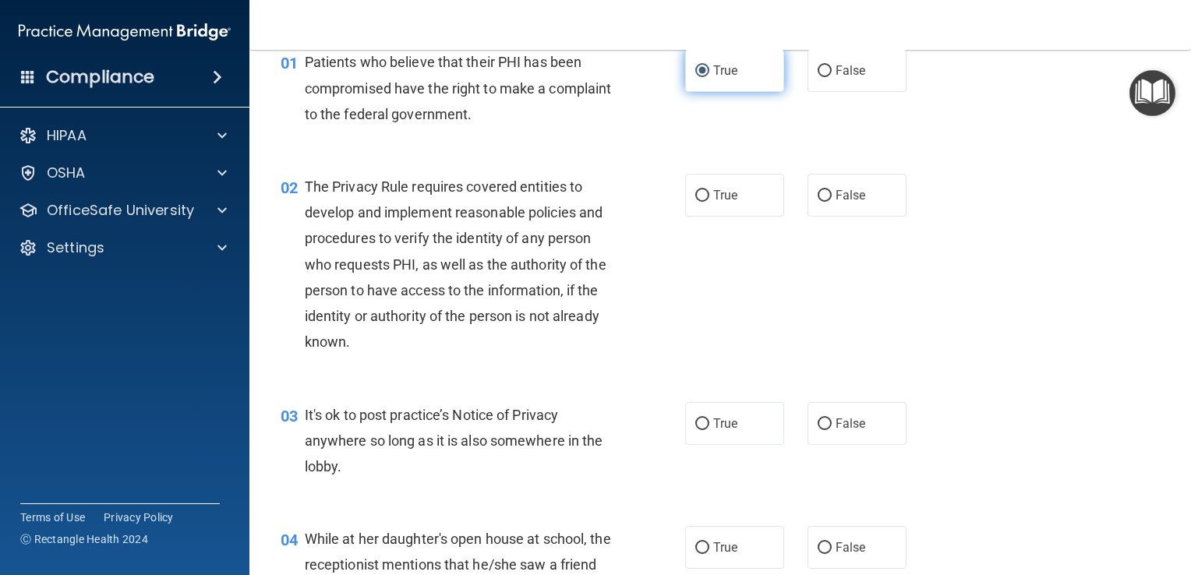
scroll to position [111, 0]
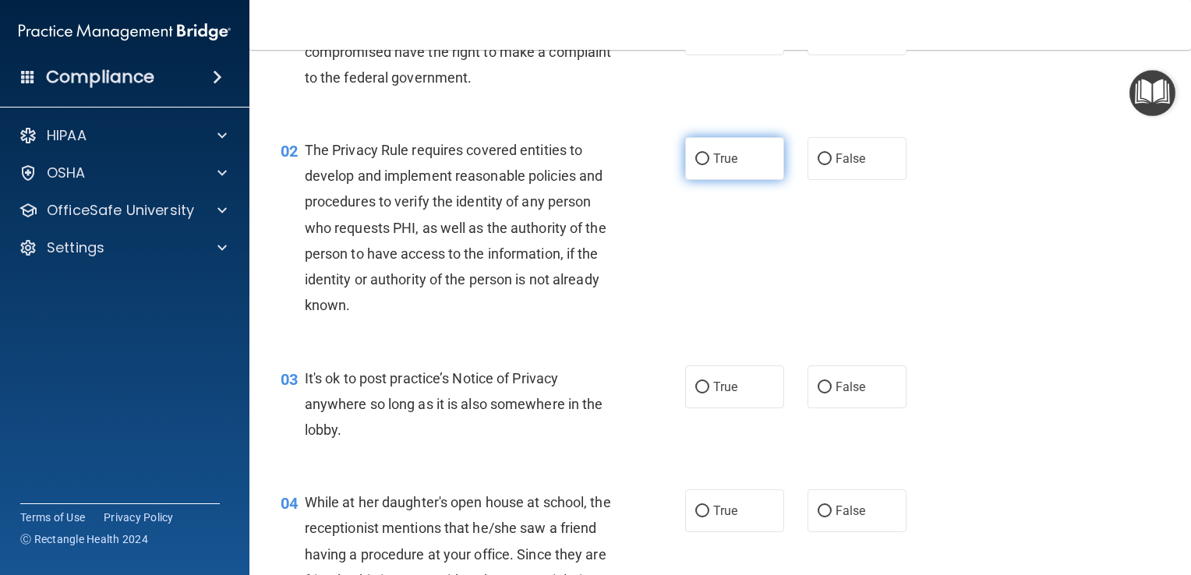
click at [745, 167] on label "True" at bounding box center [734, 158] width 99 height 43
click at [709, 165] on input "True" at bounding box center [702, 160] width 14 height 12
radio input "true"
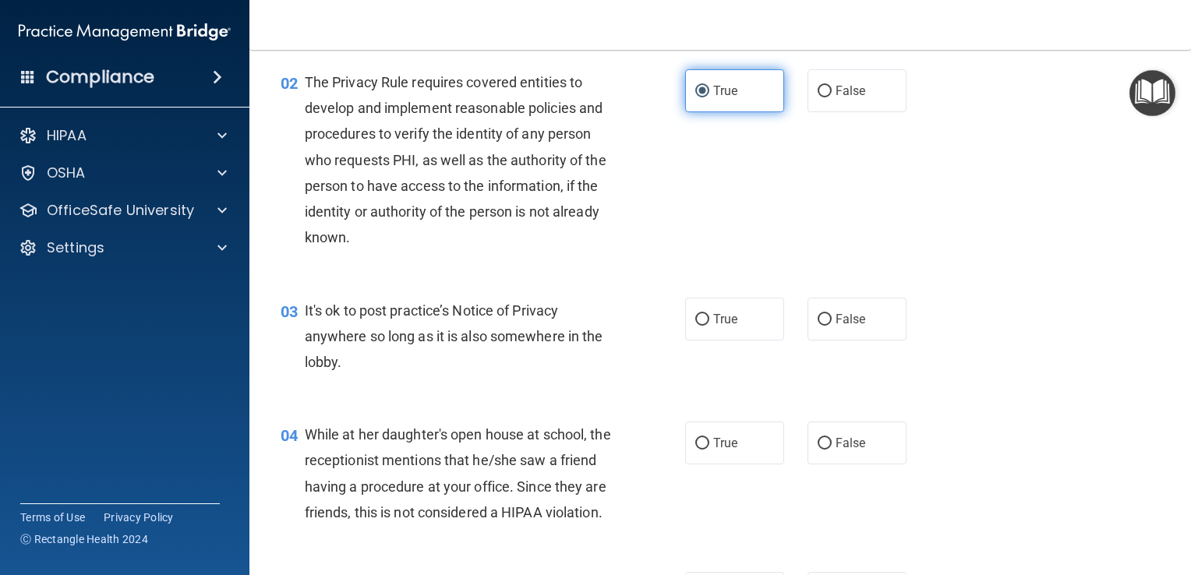
scroll to position [212, 0]
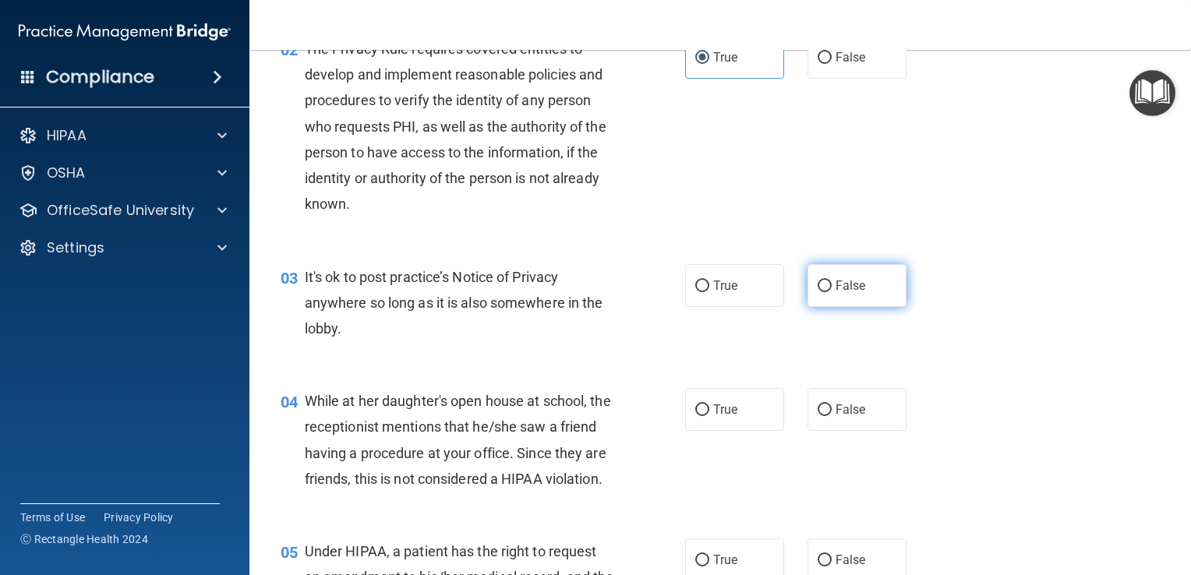
click at [870, 281] on label "False" at bounding box center [856, 285] width 99 height 43
click at [831, 281] on input "False" at bounding box center [824, 287] width 14 height 12
radio input "true"
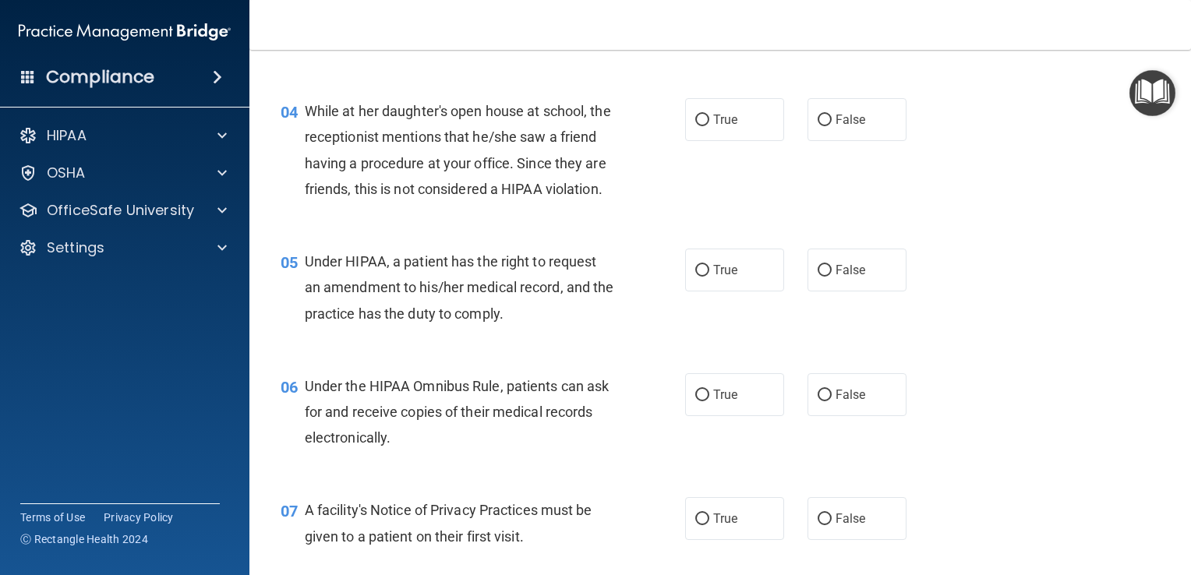
scroll to position [504, 0]
click at [823, 116] on input "False" at bounding box center [824, 118] width 14 height 12
radio input "true"
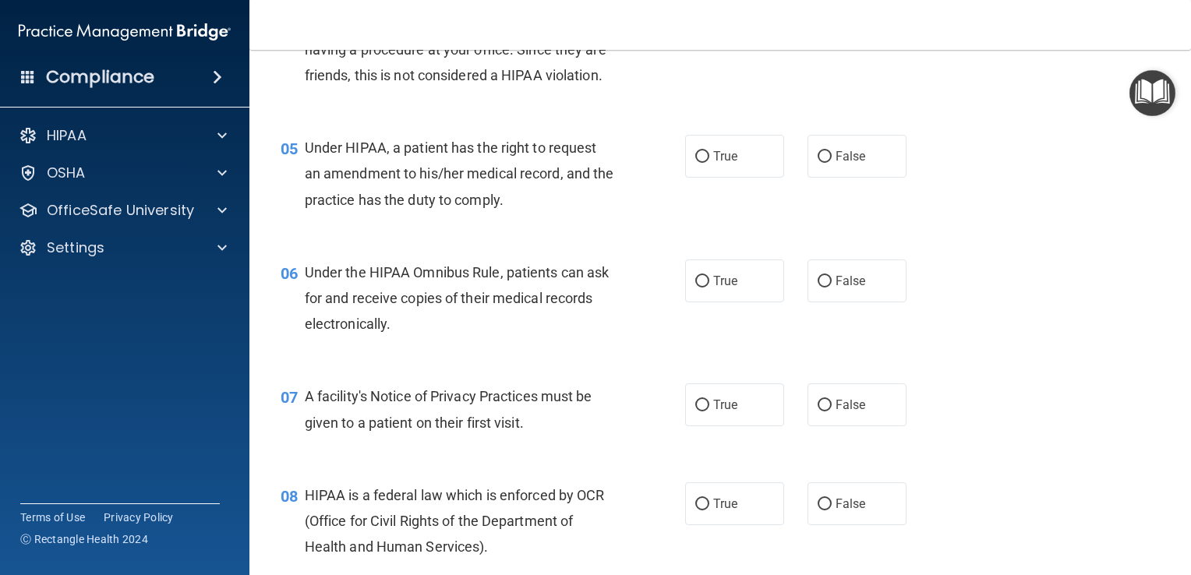
scroll to position [623, 0]
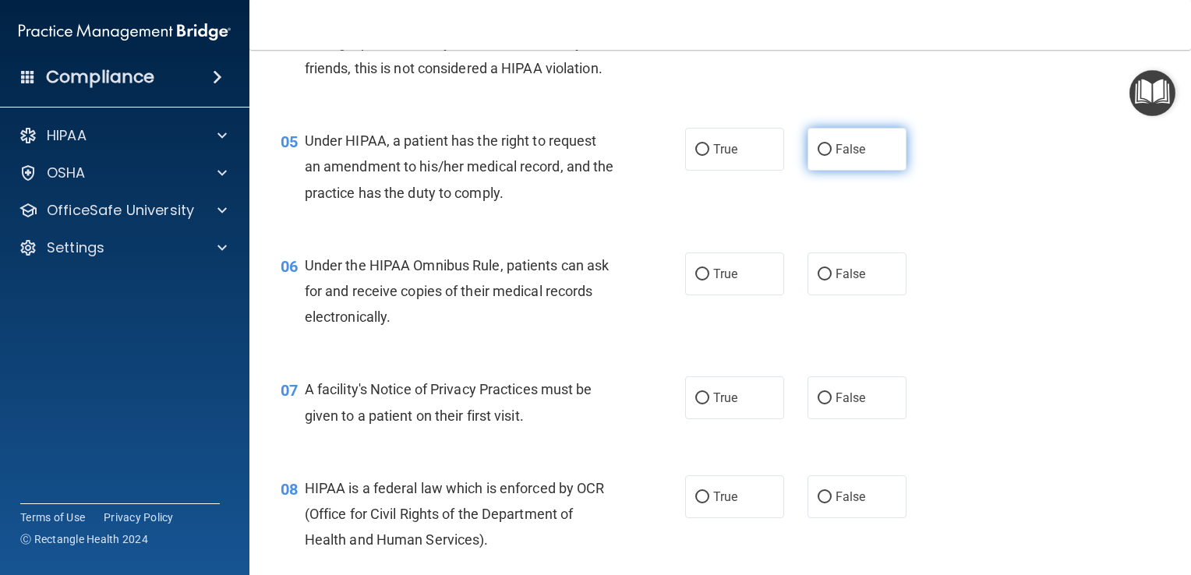
click at [822, 156] on input "False" at bounding box center [824, 150] width 14 height 12
radio input "true"
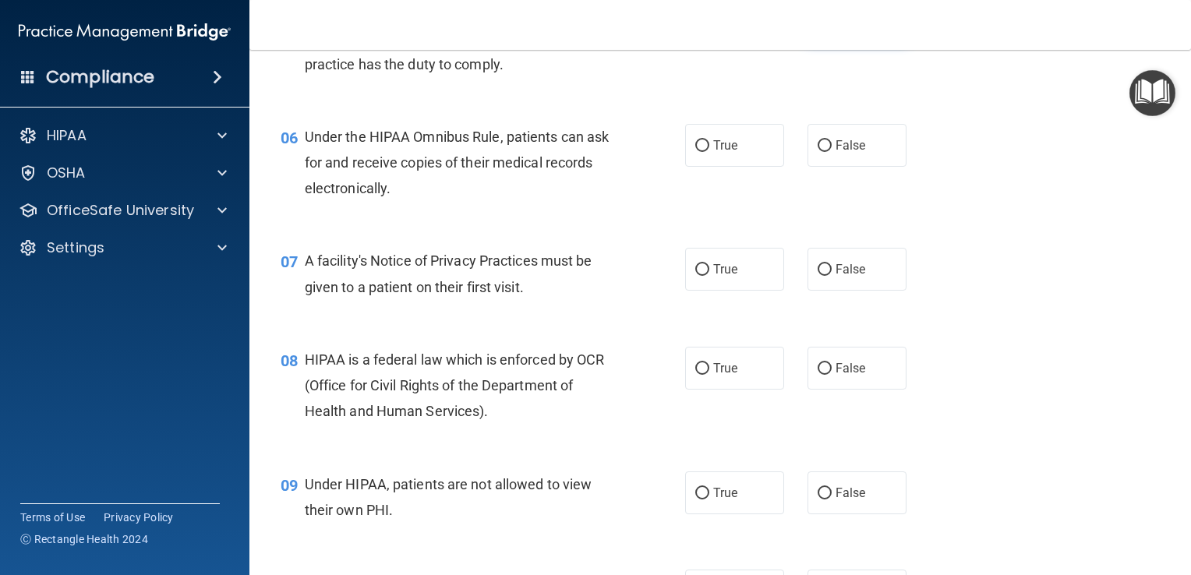
scroll to position [796, 0]
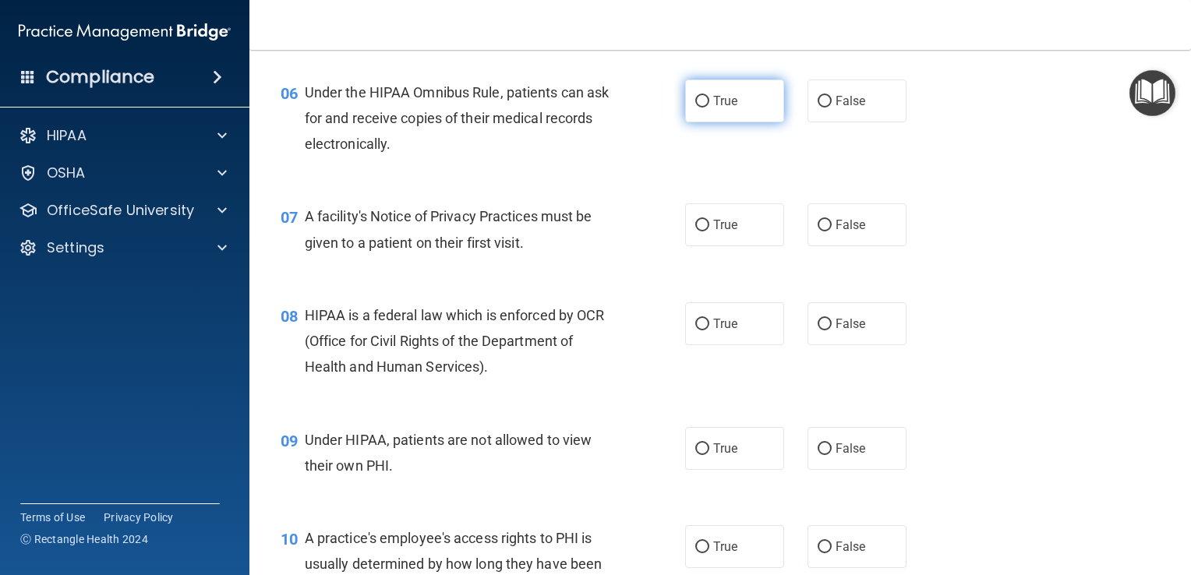
click at [732, 122] on label "True" at bounding box center [734, 100] width 99 height 43
click at [709, 108] on input "True" at bounding box center [702, 102] width 14 height 12
radio input "true"
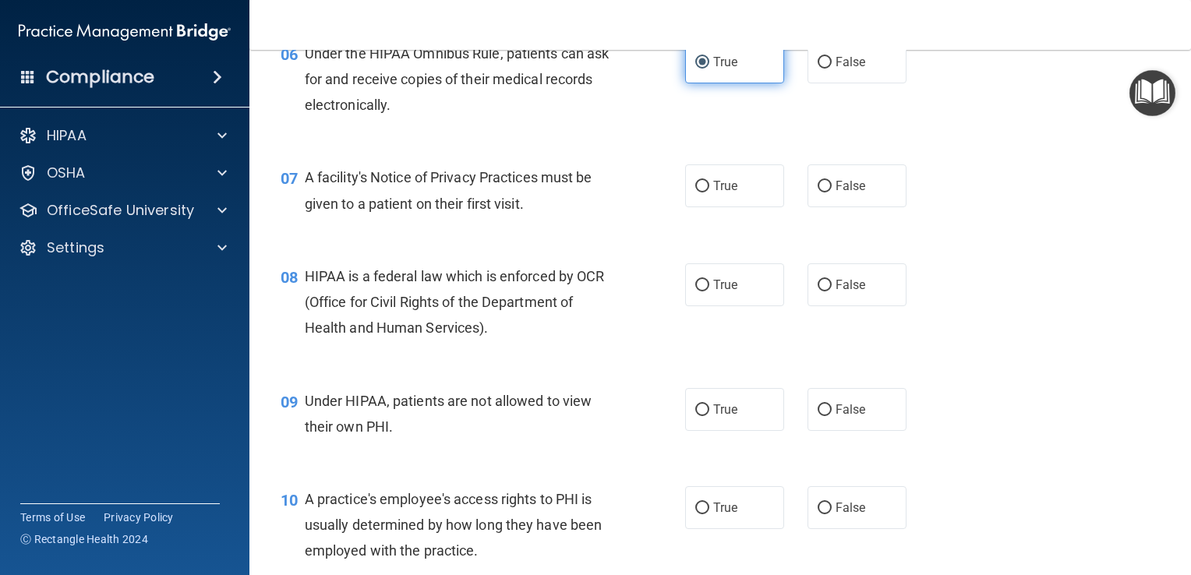
scroll to position [835, 0]
click at [702, 192] on input "True" at bounding box center [702, 186] width 14 height 12
radio input "true"
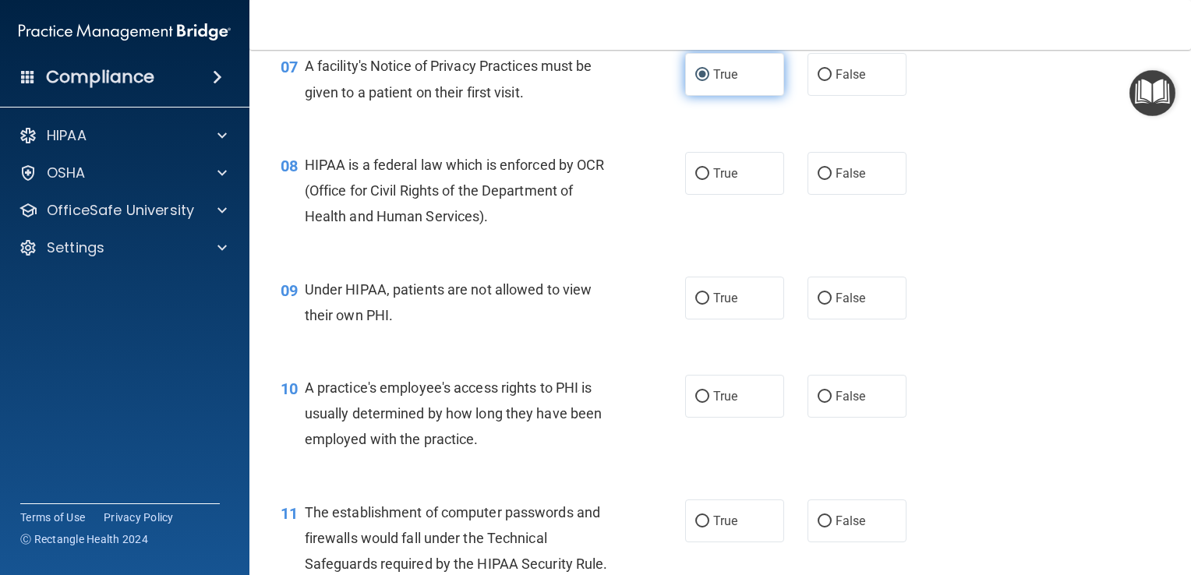
scroll to position [926, 0]
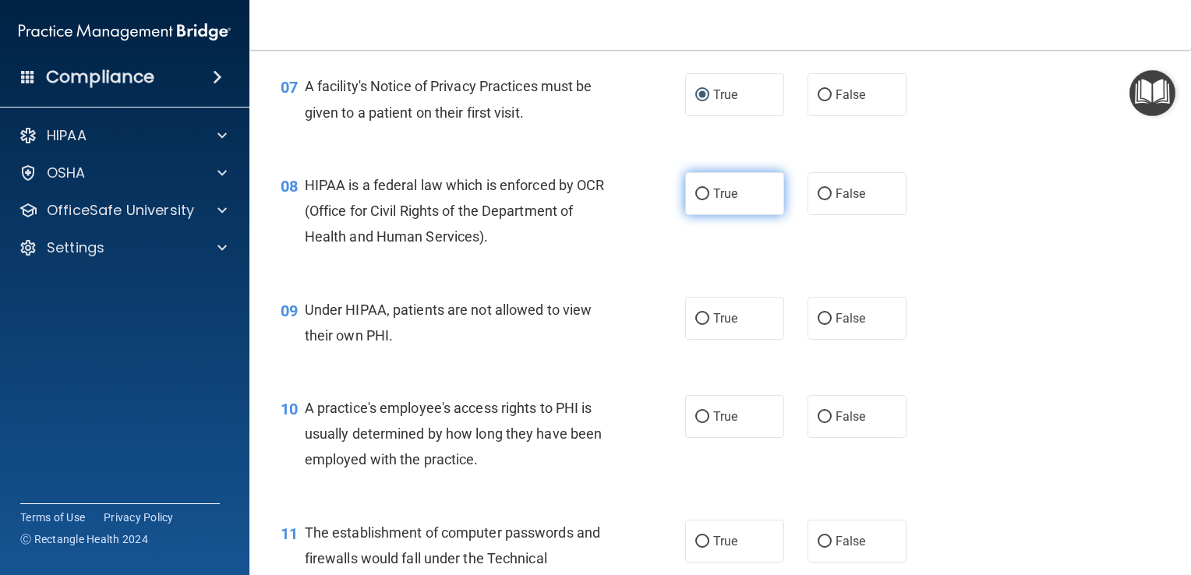
click at [764, 215] on label "True" at bounding box center [734, 193] width 99 height 43
click at [709, 200] on input "True" at bounding box center [702, 195] width 14 height 12
radio input "true"
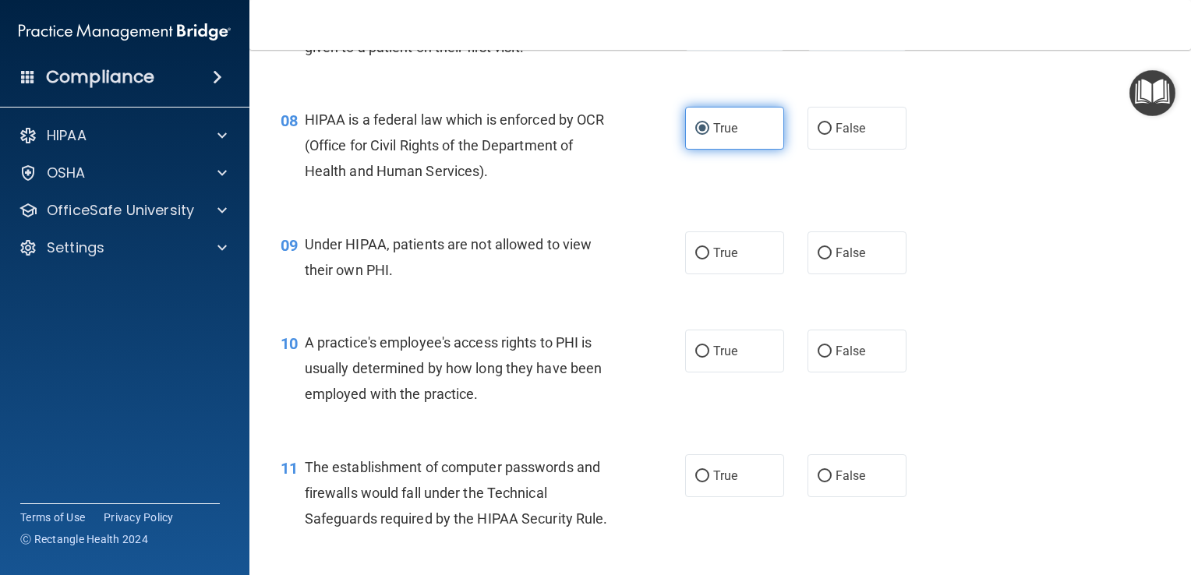
scroll to position [993, 0]
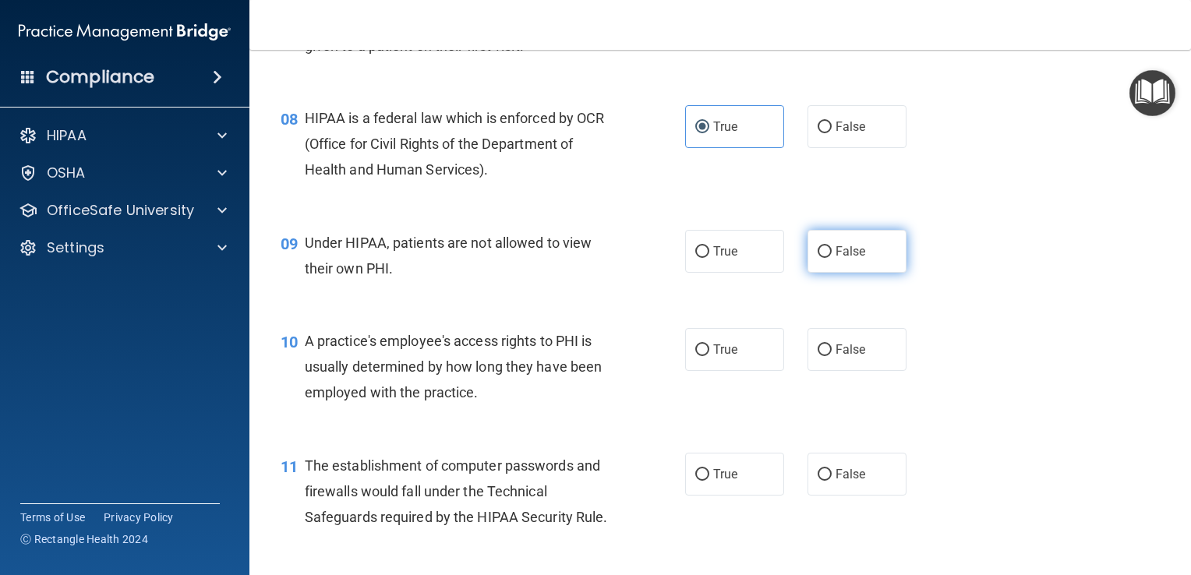
click at [835, 273] on label "False" at bounding box center [856, 251] width 99 height 43
click at [831, 258] on input "False" at bounding box center [824, 252] width 14 height 12
radio input "true"
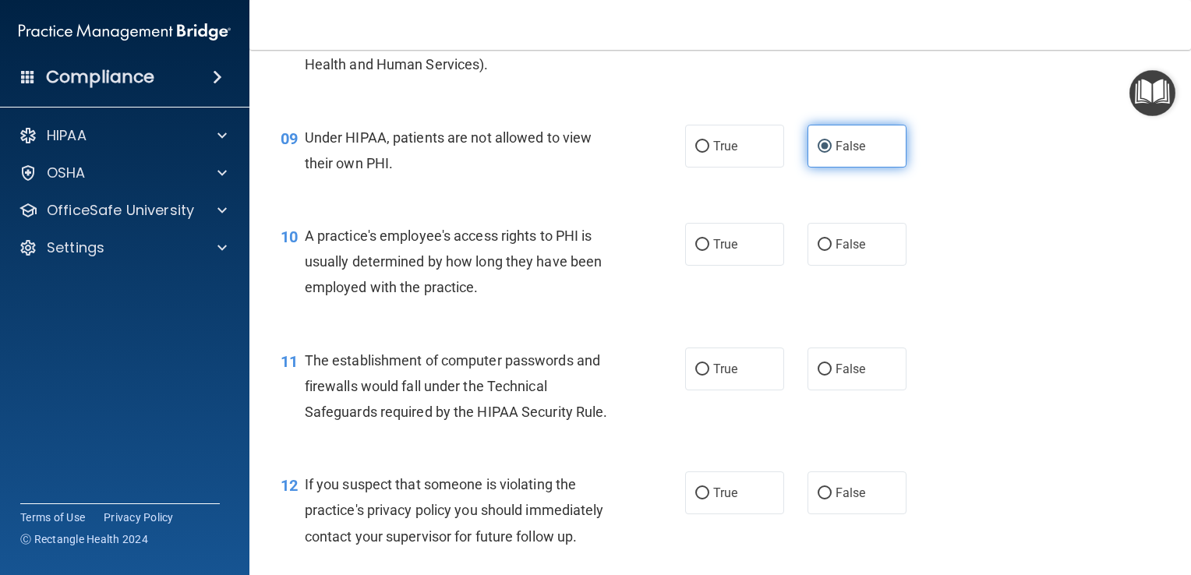
scroll to position [1100, 0]
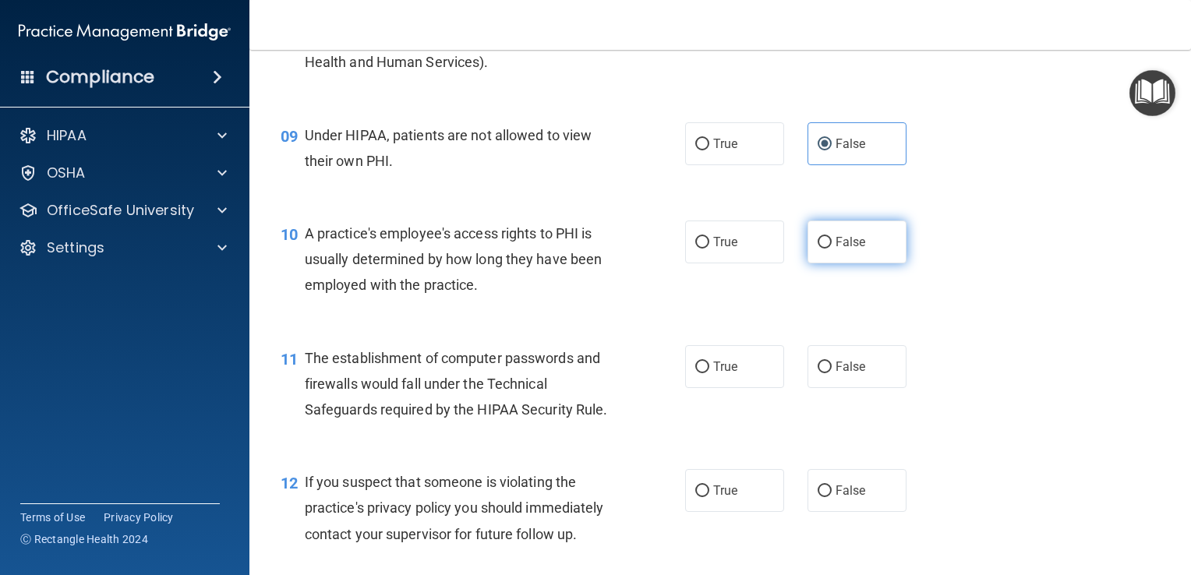
click at [854, 263] on label "False" at bounding box center [856, 242] width 99 height 43
click at [831, 249] on input "False" at bounding box center [824, 243] width 14 height 12
radio input "true"
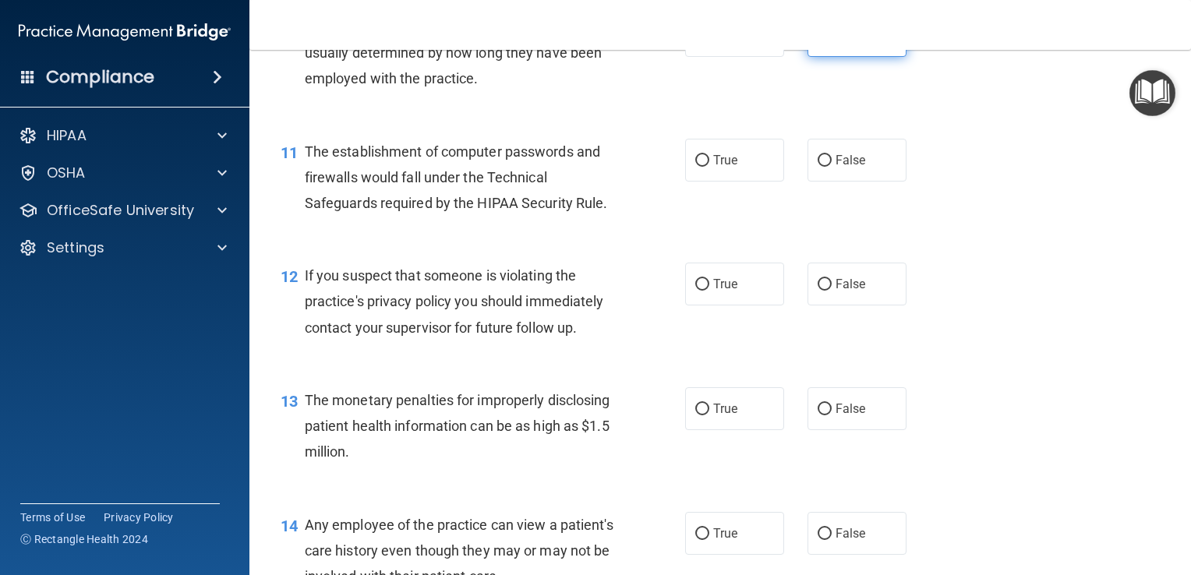
scroll to position [1308, 0]
click at [765, 180] on label "True" at bounding box center [734, 158] width 99 height 43
click at [709, 165] on input "True" at bounding box center [702, 160] width 14 height 12
radio input "true"
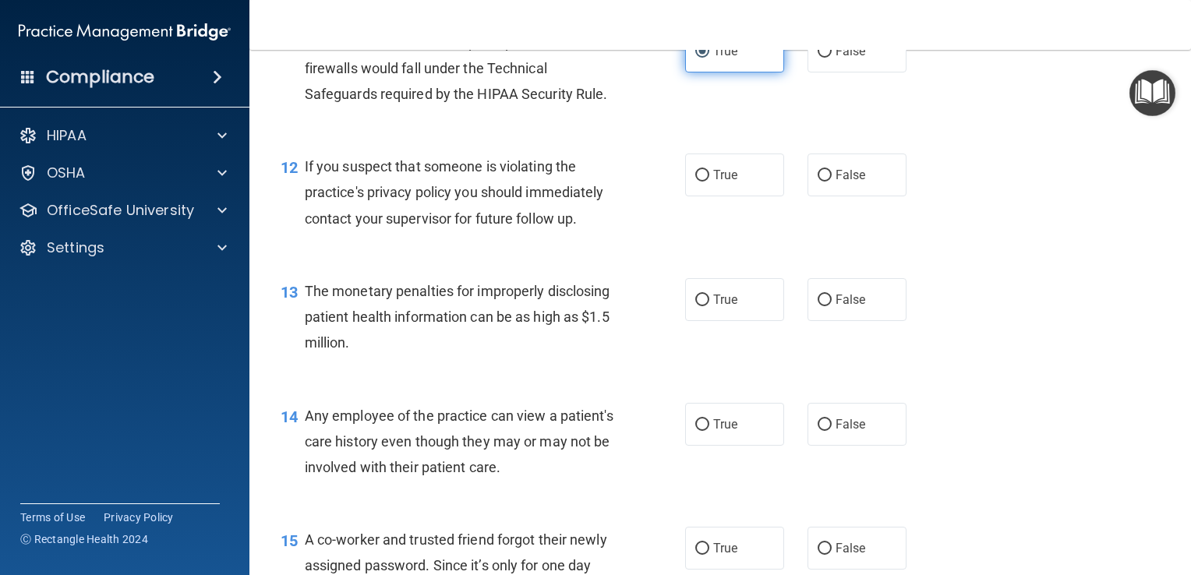
scroll to position [1419, 0]
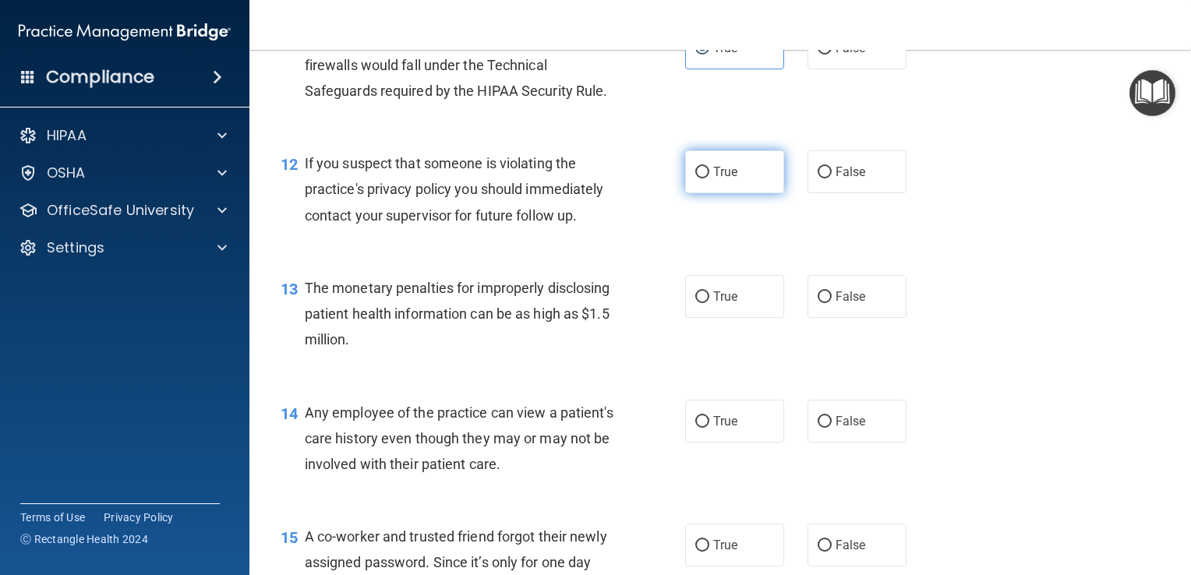
click at [757, 193] on label "True" at bounding box center [734, 171] width 99 height 43
click at [709, 178] on input "True" at bounding box center [702, 173] width 14 height 12
radio input "true"
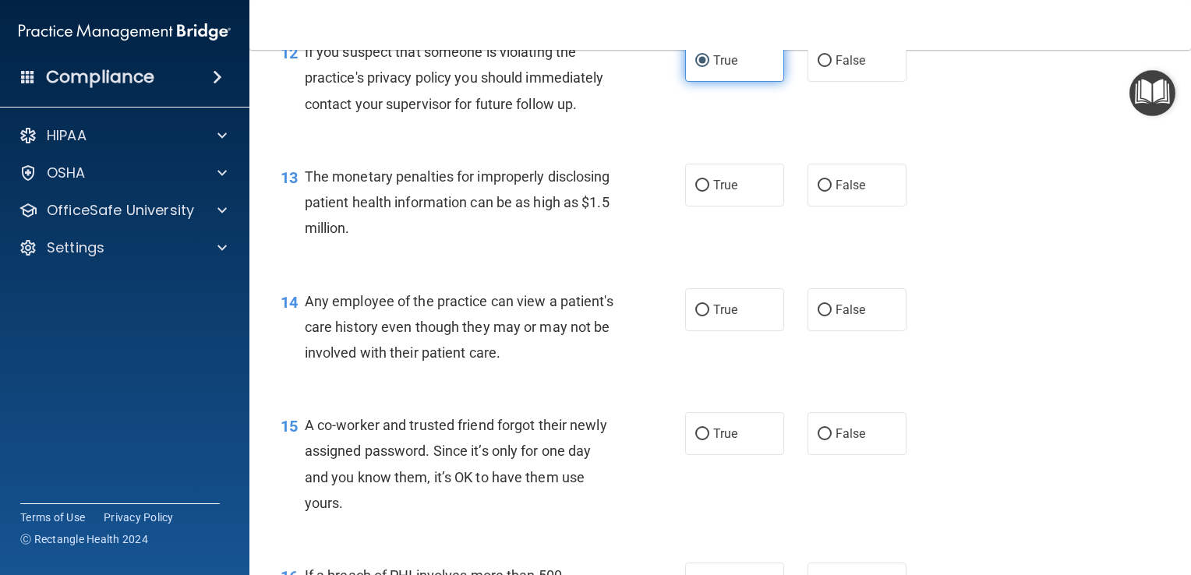
scroll to position [1535, 0]
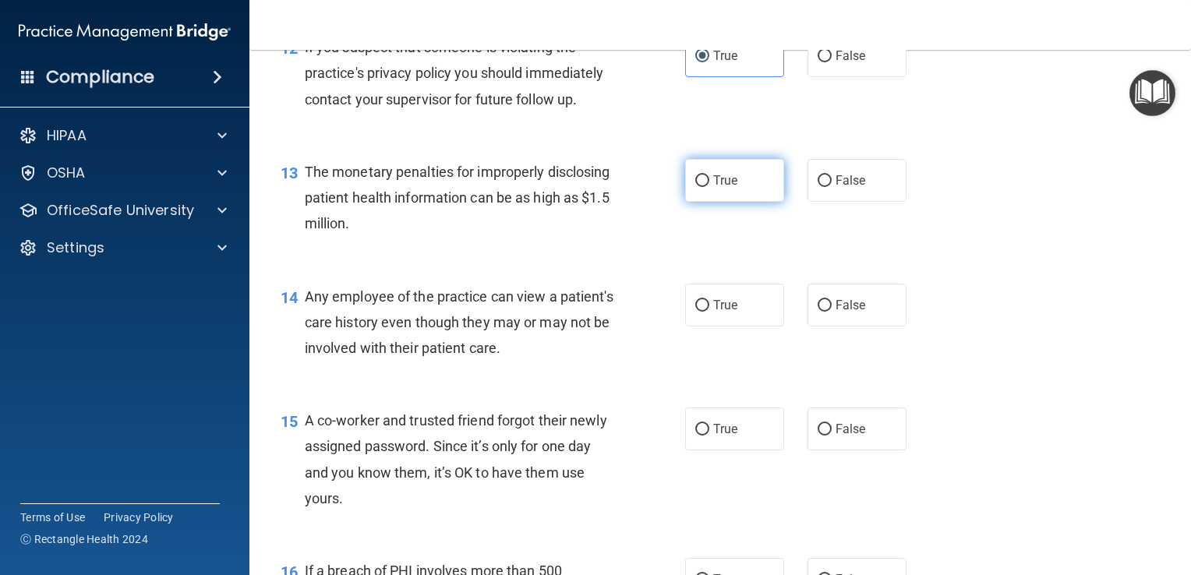
click at [743, 202] on label "True" at bounding box center [734, 180] width 99 height 43
click at [709, 187] on input "True" at bounding box center [702, 181] width 14 height 12
radio input "true"
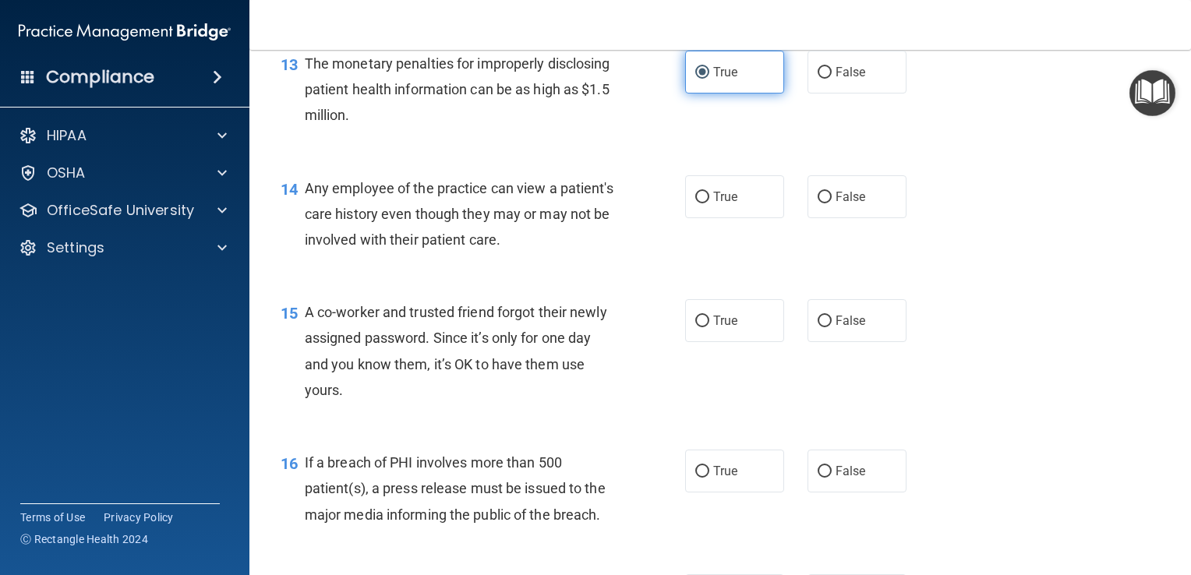
scroll to position [1662, 0]
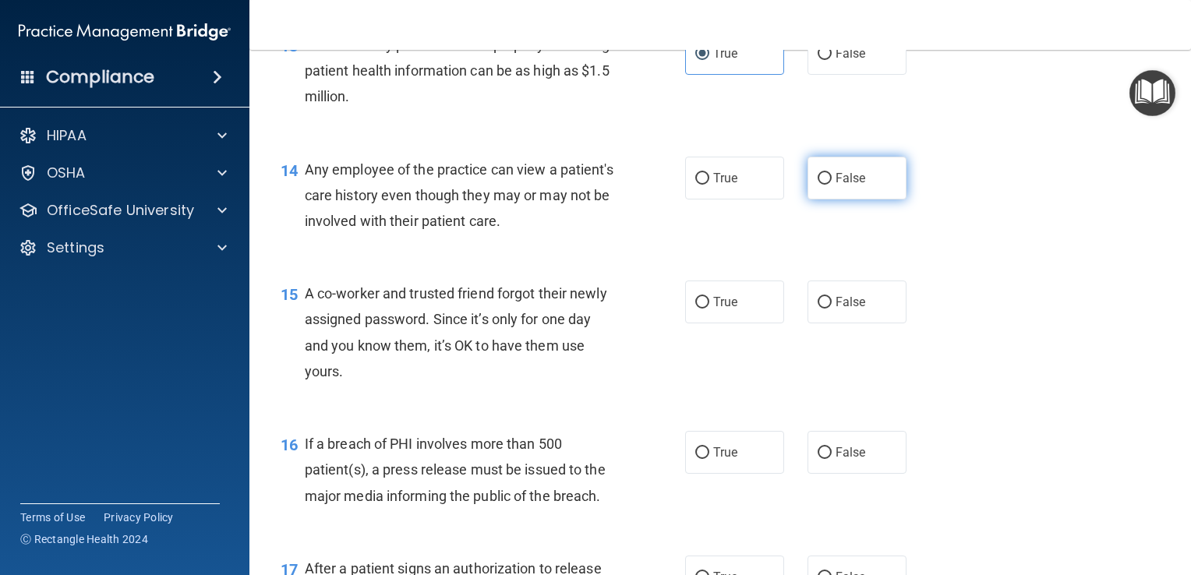
click at [819, 185] on input "False" at bounding box center [824, 179] width 14 height 12
radio input "true"
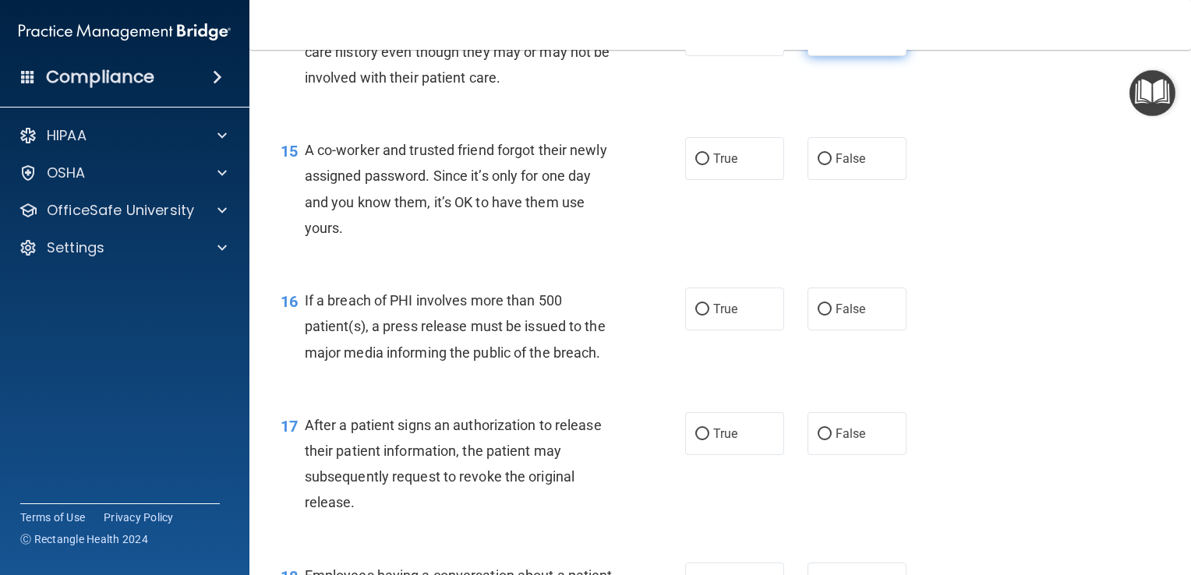
scroll to position [1851, 0]
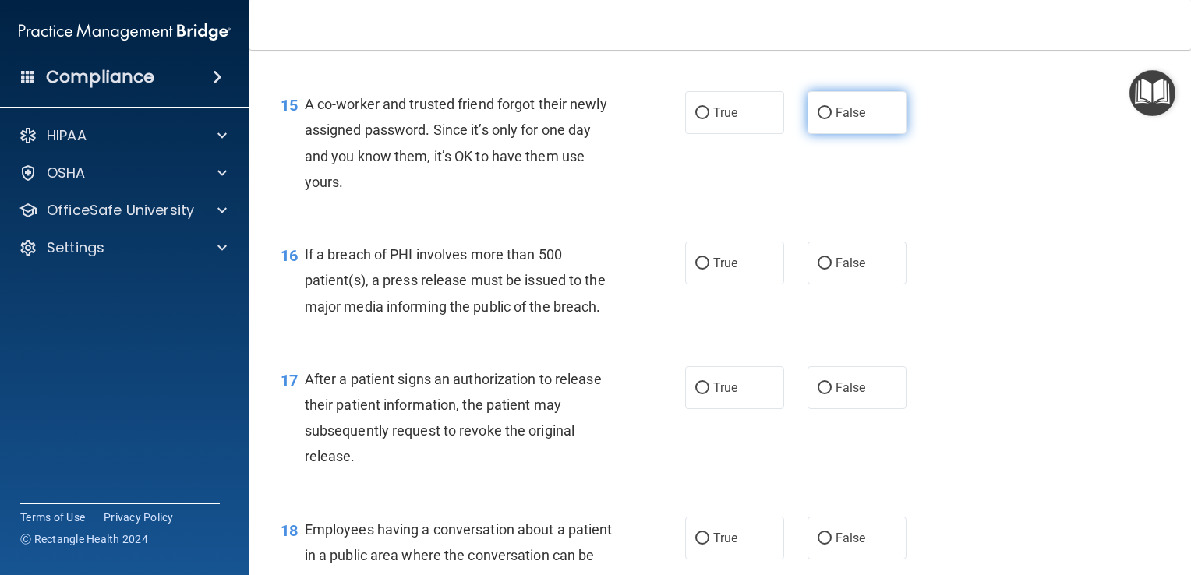
click at [860, 116] on label "False" at bounding box center [856, 112] width 99 height 43
click at [831, 116] on input "False" at bounding box center [824, 114] width 14 height 12
radio input "true"
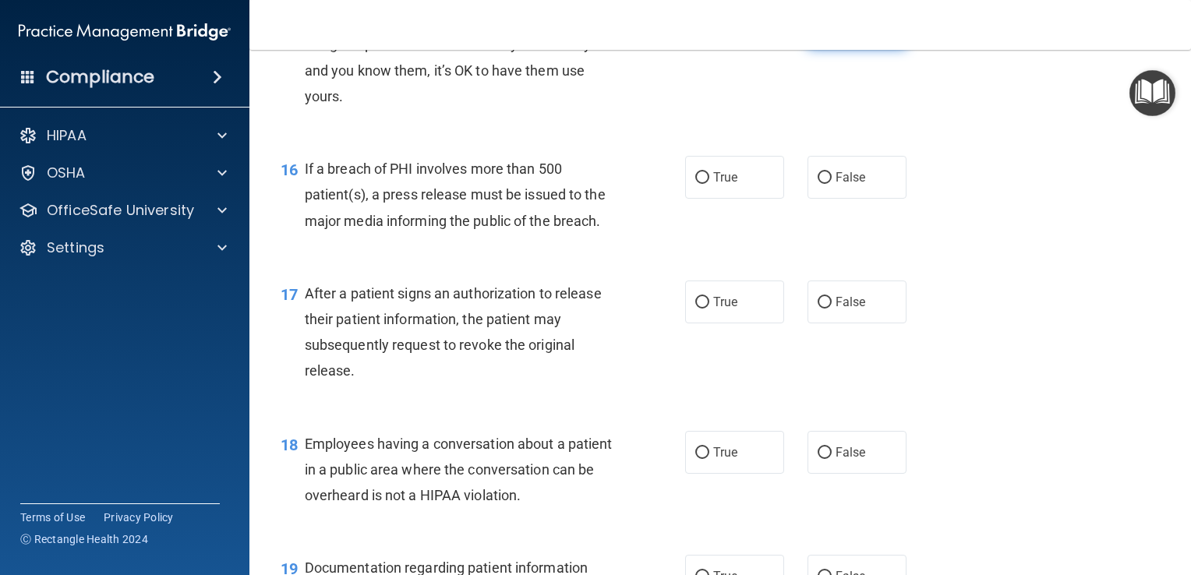
scroll to position [1994, 0]
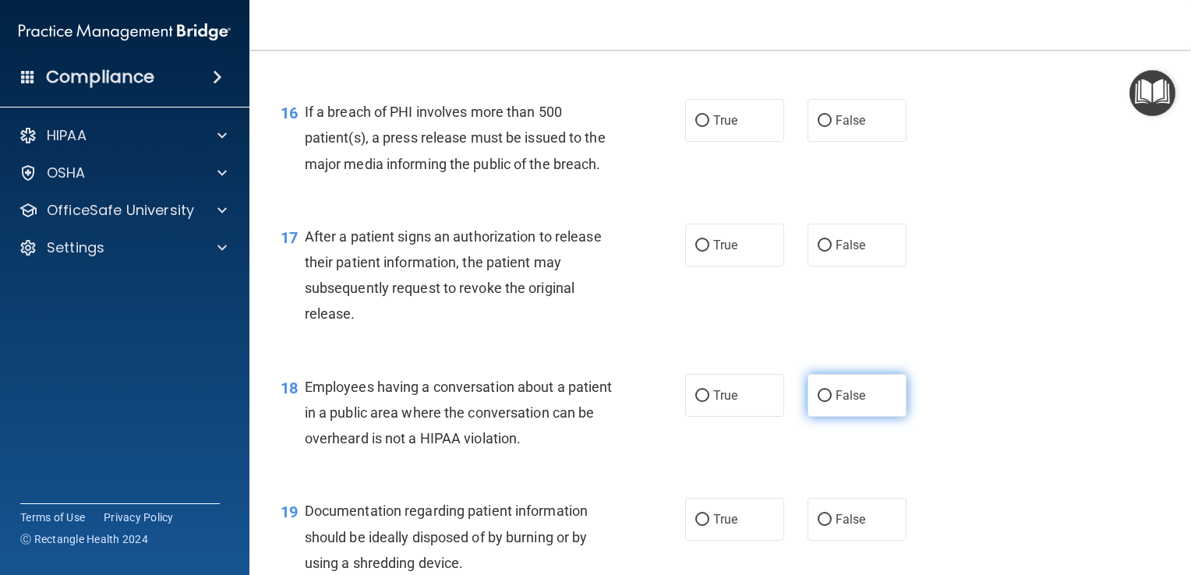
click at [862, 417] on label "False" at bounding box center [856, 395] width 99 height 43
click at [831, 402] on input "False" at bounding box center [824, 396] width 14 height 12
radio input "true"
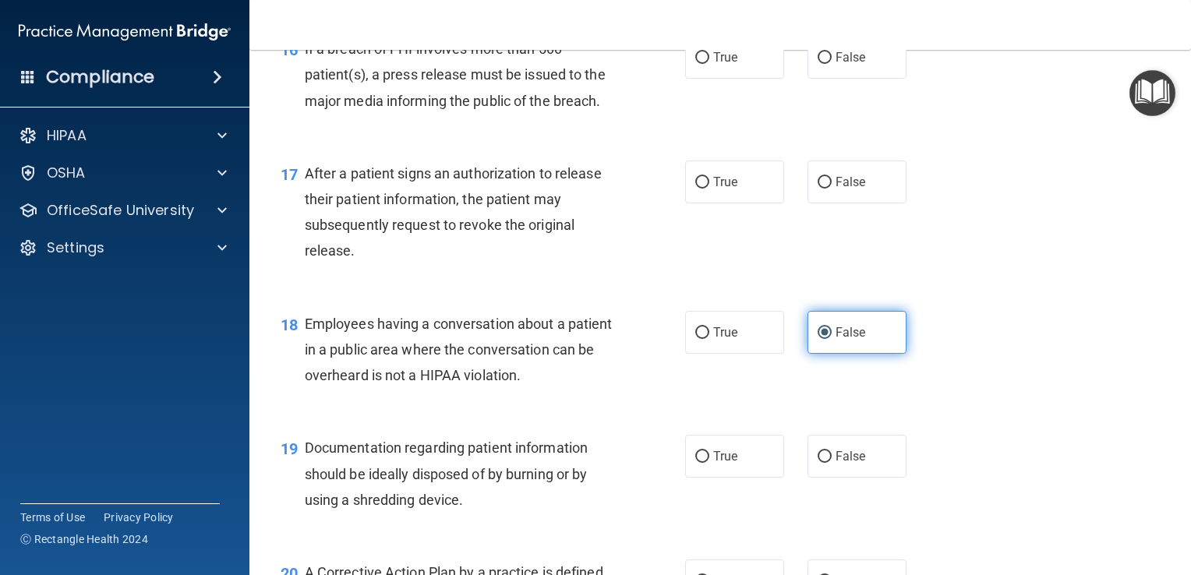
scroll to position [2056, 0]
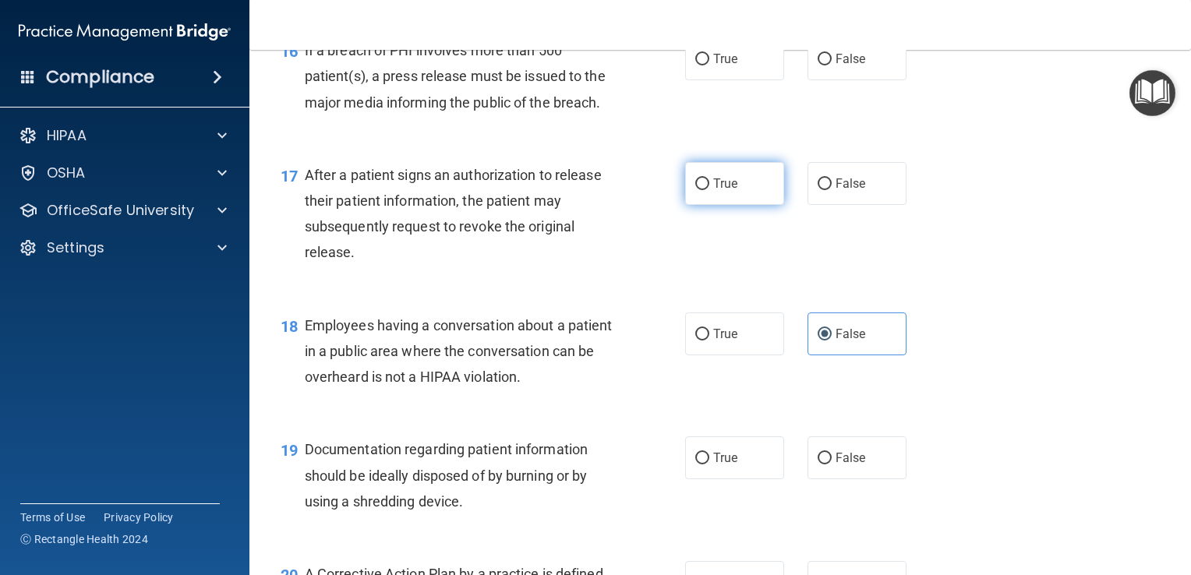
click at [743, 205] on label "True" at bounding box center [734, 183] width 99 height 43
click at [709, 190] on input "True" at bounding box center [702, 184] width 14 height 12
radio input "true"
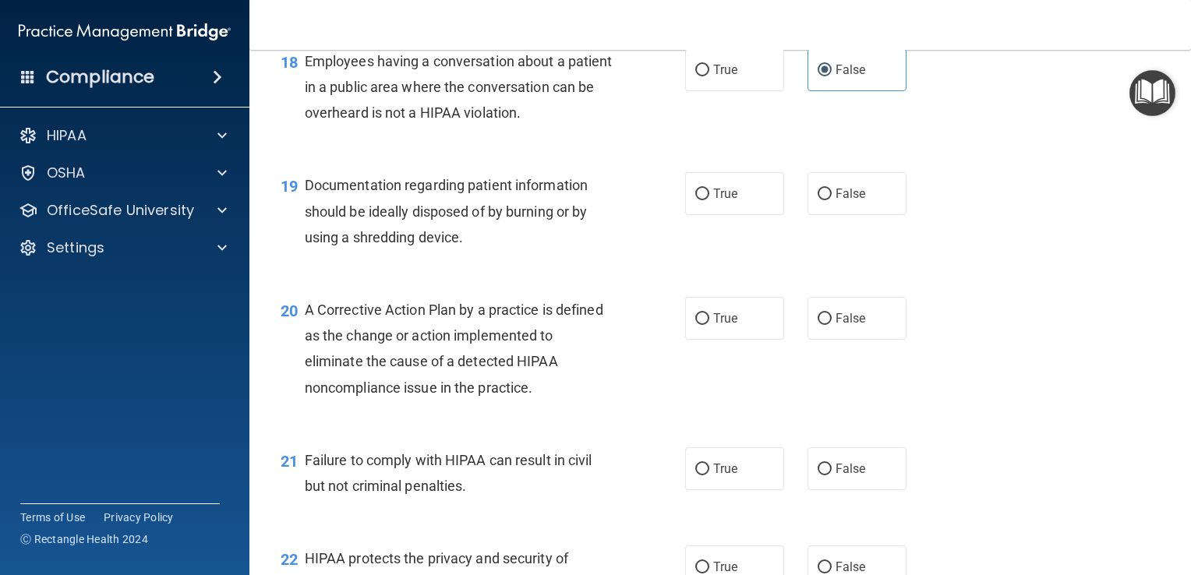
scroll to position [2317, 0]
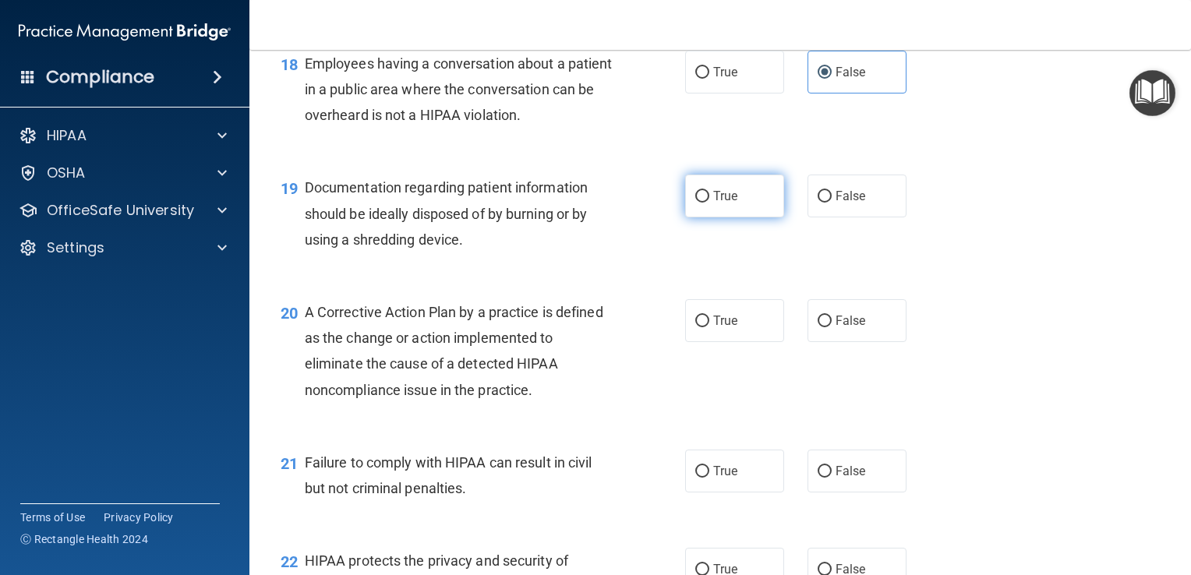
click at [763, 217] on label "True" at bounding box center [734, 196] width 99 height 43
click at [709, 203] on input "True" at bounding box center [702, 197] width 14 height 12
radio input "true"
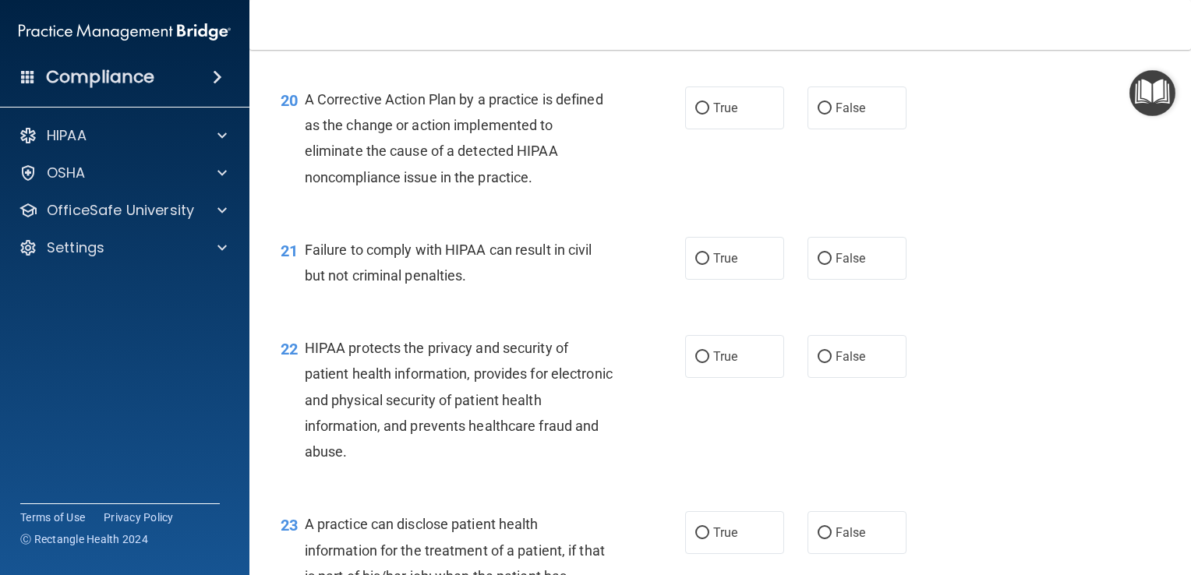
scroll to position [2529, 0]
click at [722, 116] on span "True" at bounding box center [725, 108] width 24 height 15
click at [709, 115] on input "True" at bounding box center [702, 110] width 14 height 12
radio input "true"
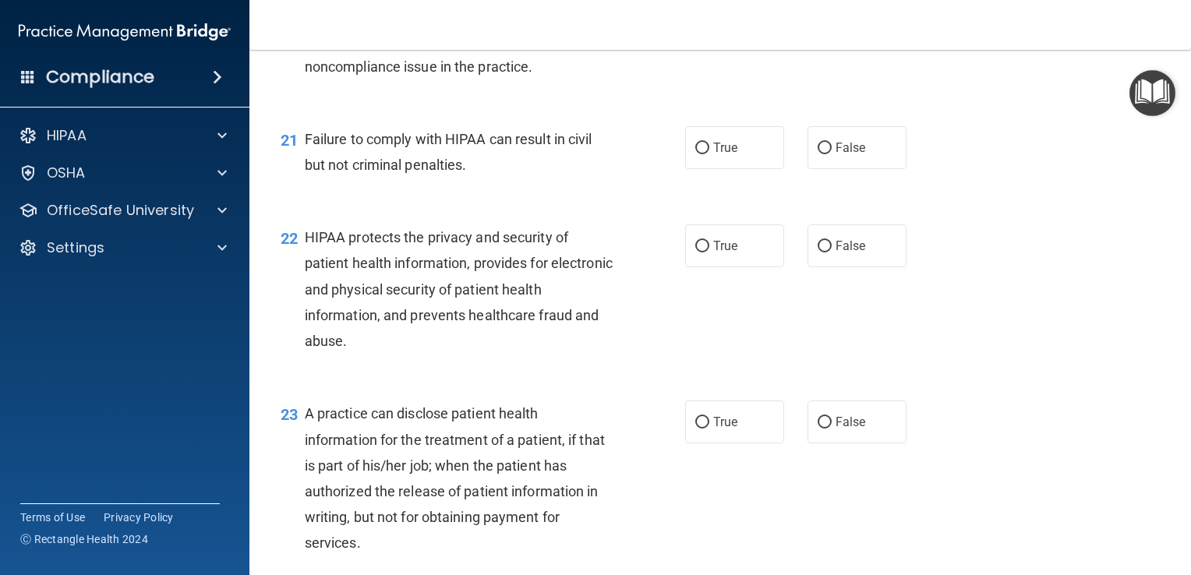
scroll to position [2642, 0]
click at [874, 168] on label "False" at bounding box center [856, 146] width 99 height 43
click at [831, 153] on input "False" at bounding box center [824, 147] width 14 height 12
radio input "true"
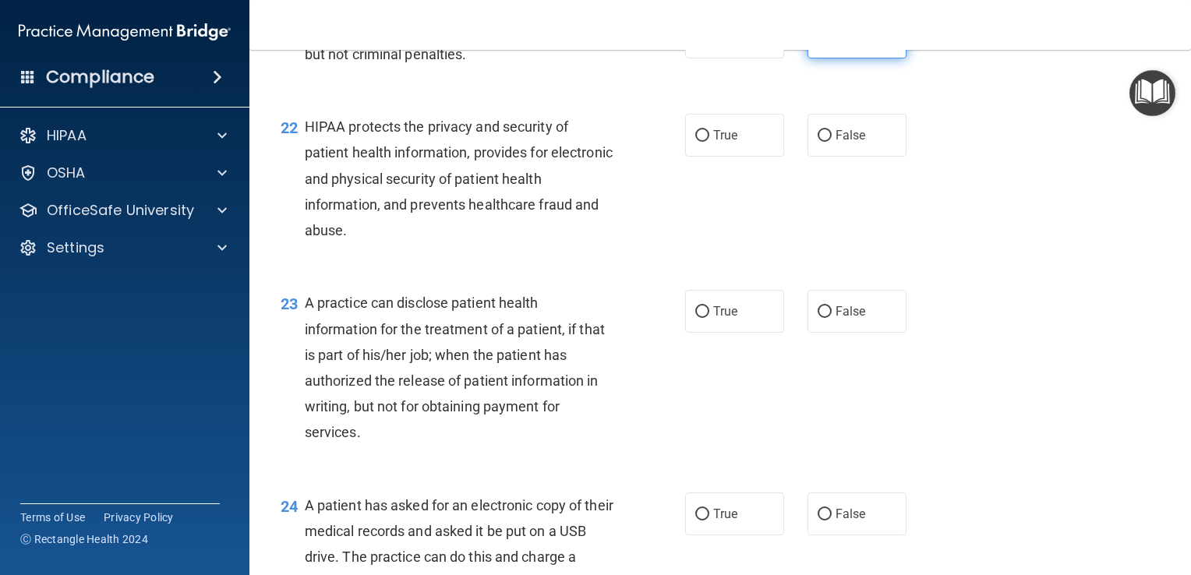
scroll to position [2751, 0]
click at [739, 157] on label "True" at bounding box center [734, 136] width 99 height 43
click at [709, 143] on input "True" at bounding box center [702, 137] width 14 height 12
radio input "true"
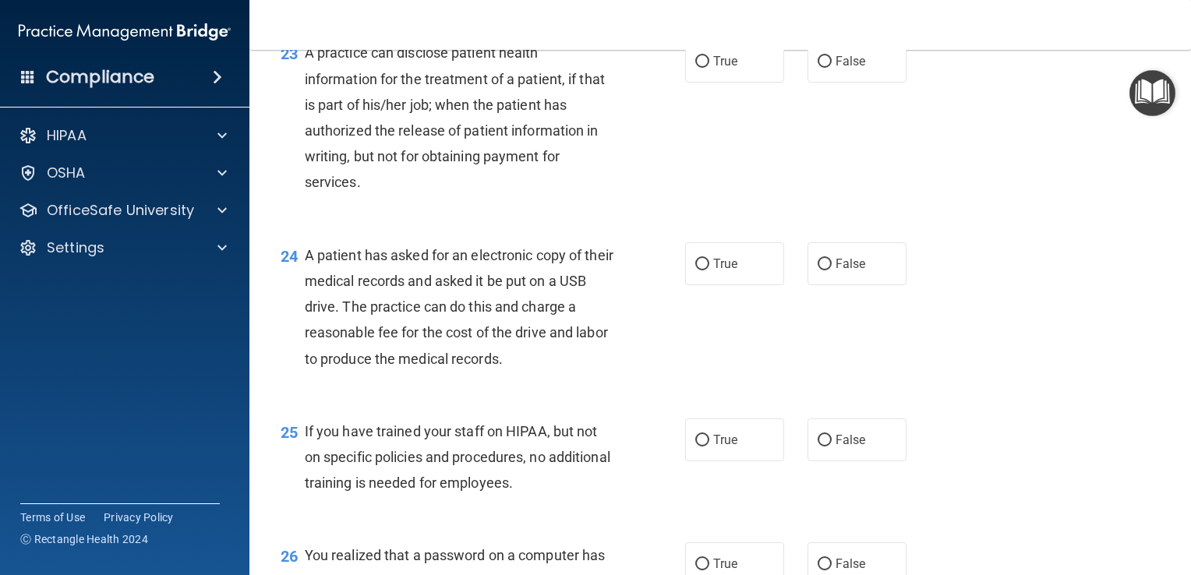
scroll to position [2995, 0]
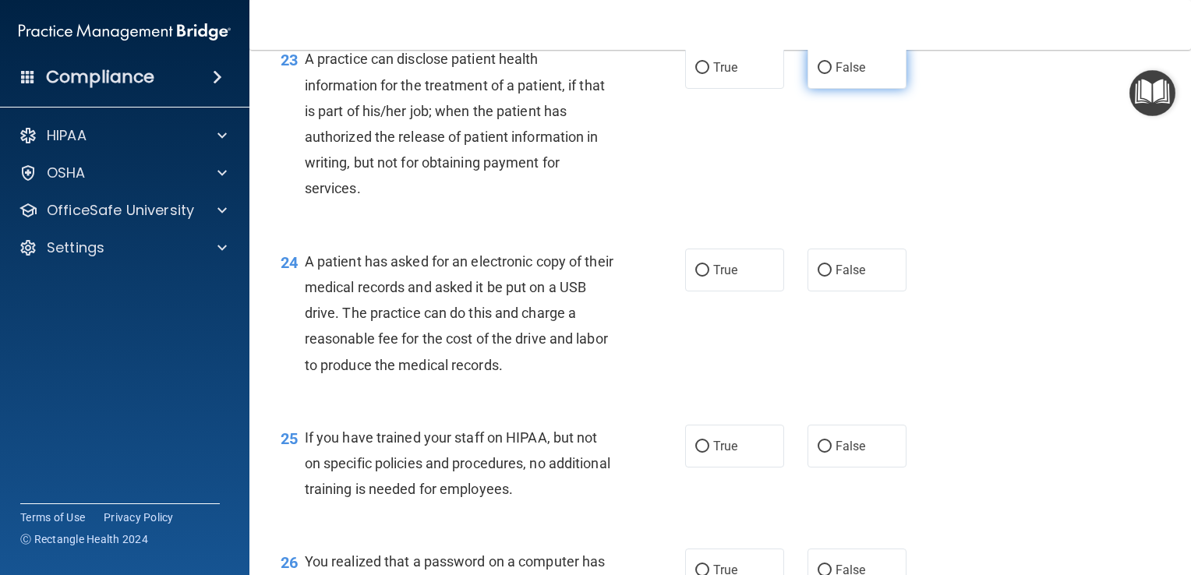
click at [894, 89] on label "False" at bounding box center [856, 67] width 99 height 43
click at [831, 74] on input "False" at bounding box center [824, 68] width 14 height 12
radio input "true"
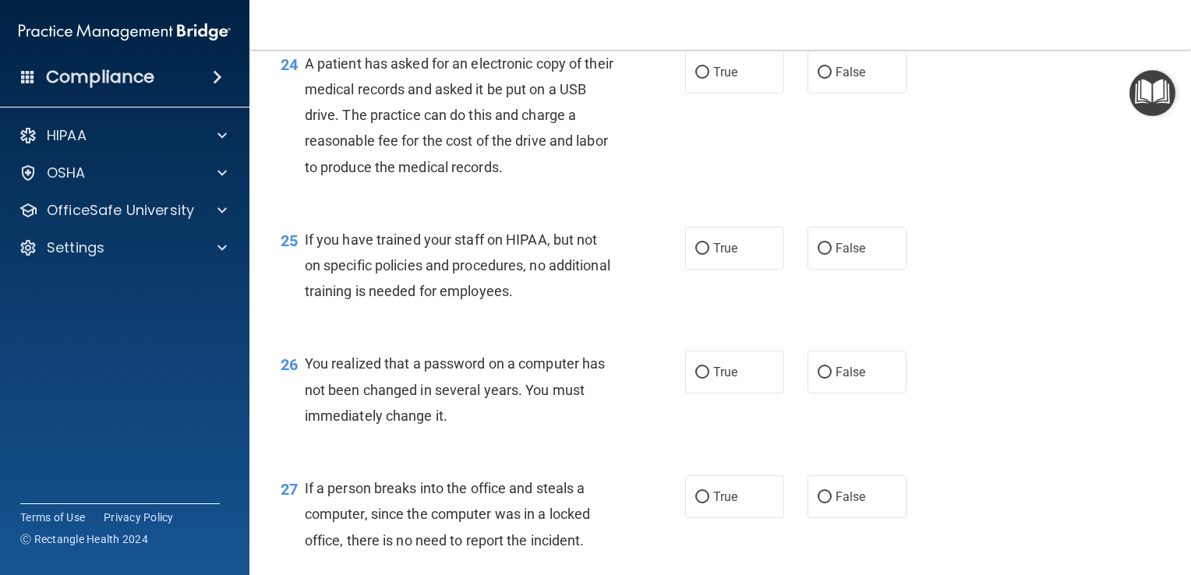
scroll to position [3196, 0]
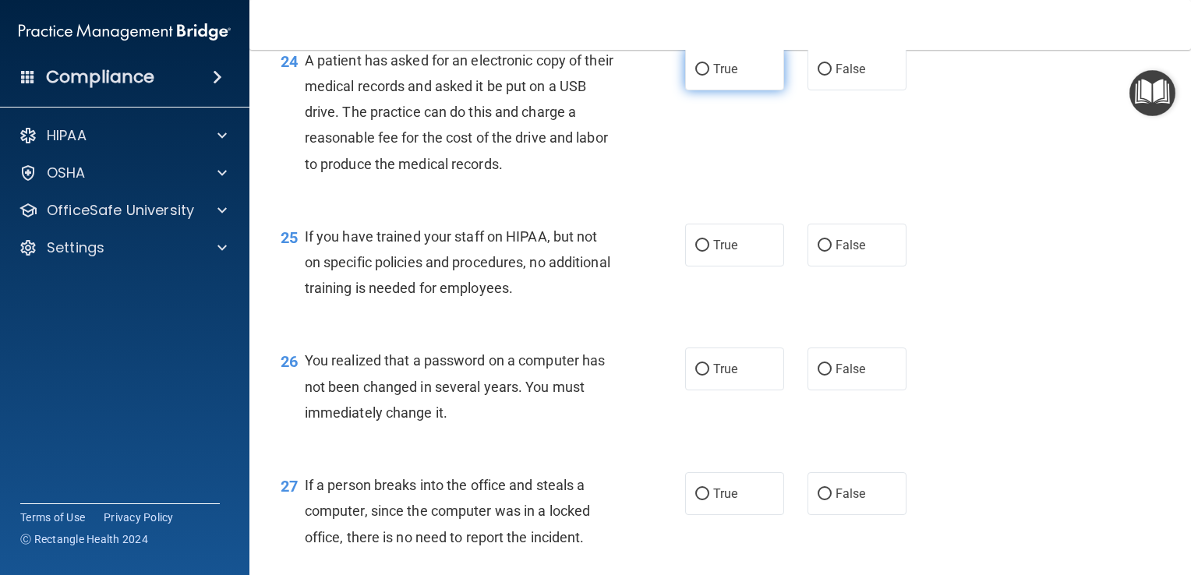
click at [758, 90] on label "True" at bounding box center [734, 69] width 99 height 43
click at [709, 76] on input "True" at bounding box center [702, 70] width 14 height 12
radio input "true"
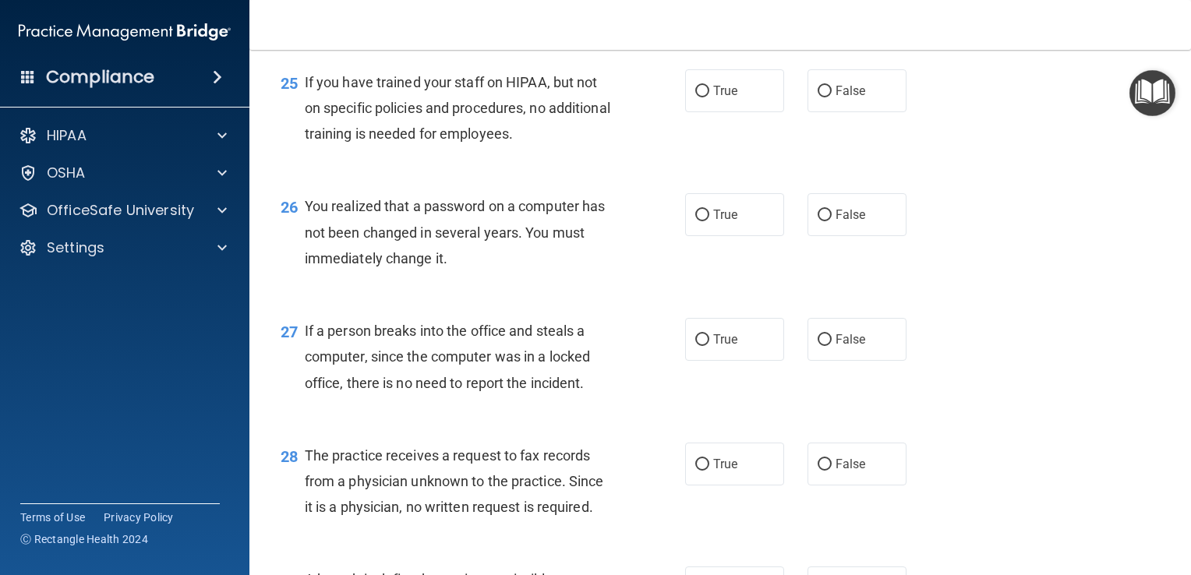
scroll to position [3352, 0]
click at [851, 111] on label "False" at bounding box center [856, 90] width 99 height 43
click at [831, 97] on input "False" at bounding box center [824, 91] width 14 height 12
radio input "true"
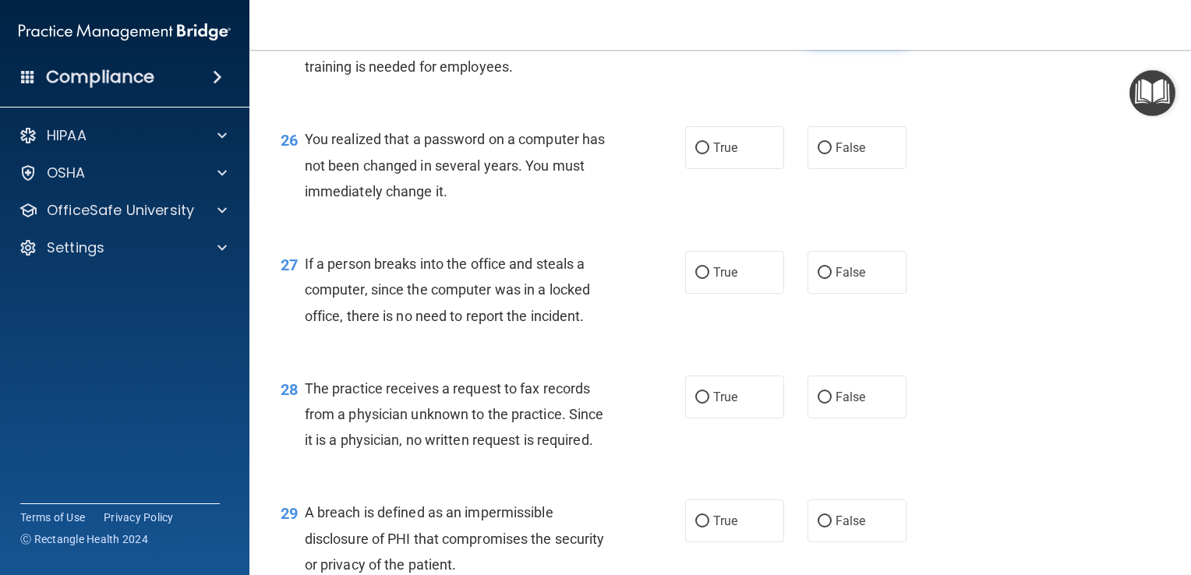
scroll to position [3419, 0]
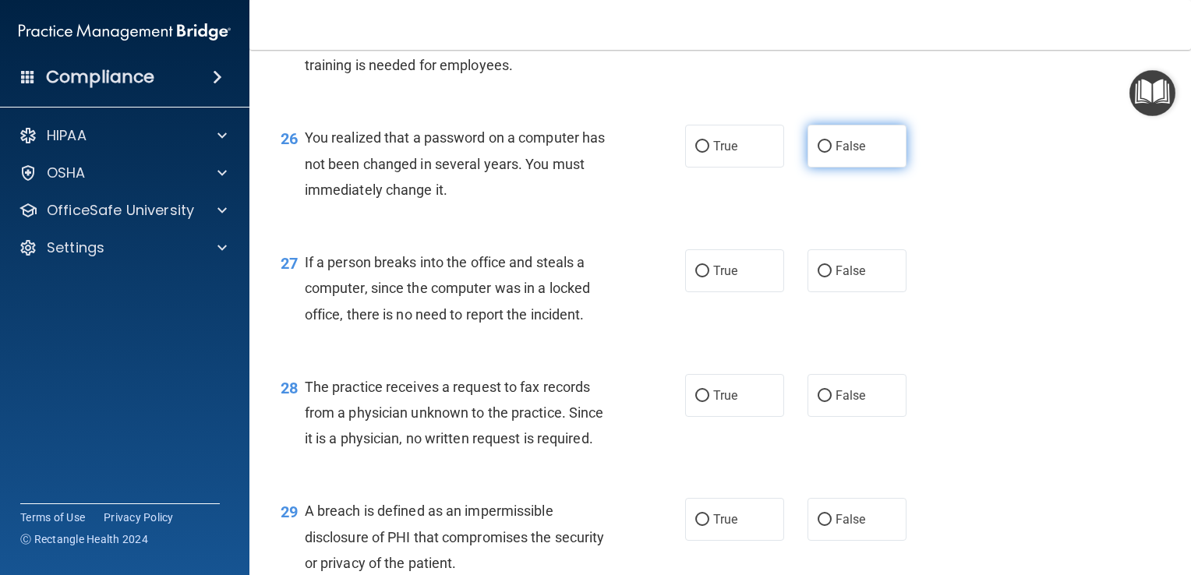
click at [860, 163] on label "False" at bounding box center [856, 146] width 99 height 43
click at [831, 153] on input "False" at bounding box center [824, 147] width 14 height 12
radio input "true"
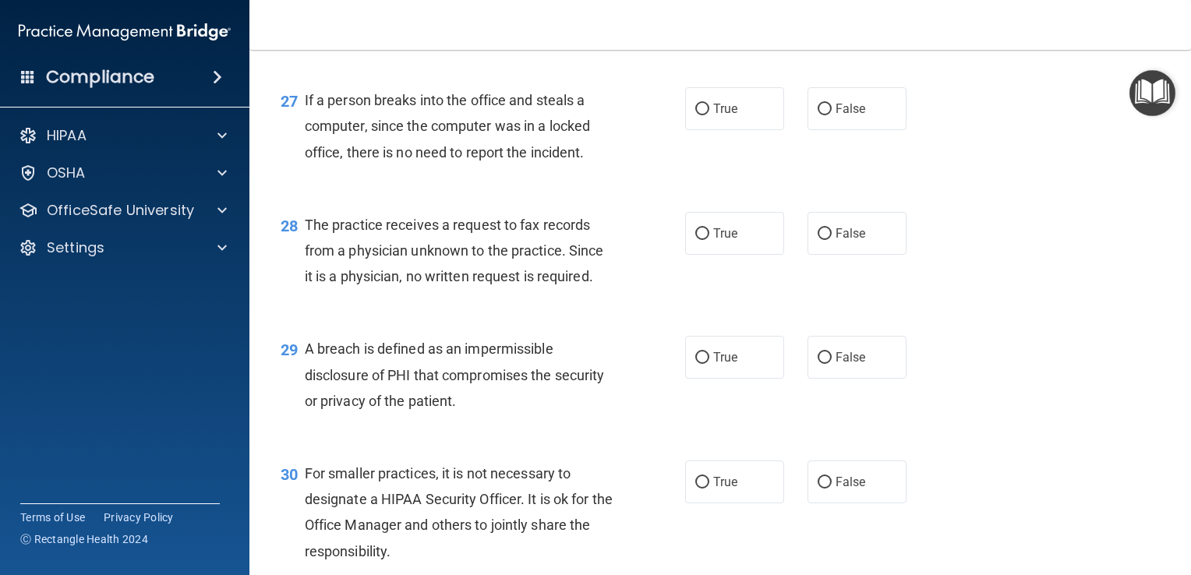
scroll to position [3585, 0]
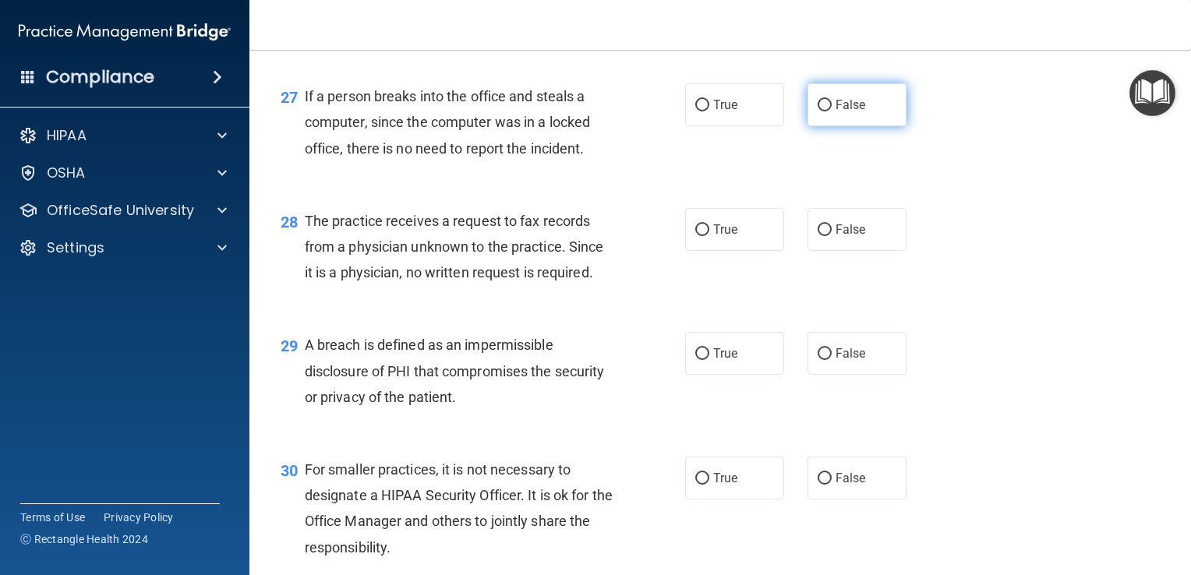
click at [852, 112] on span "False" at bounding box center [850, 104] width 30 height 15
click at [831, 111] on input "False" at bounding box center [824, 106] width 14 height 12
radio input "true"
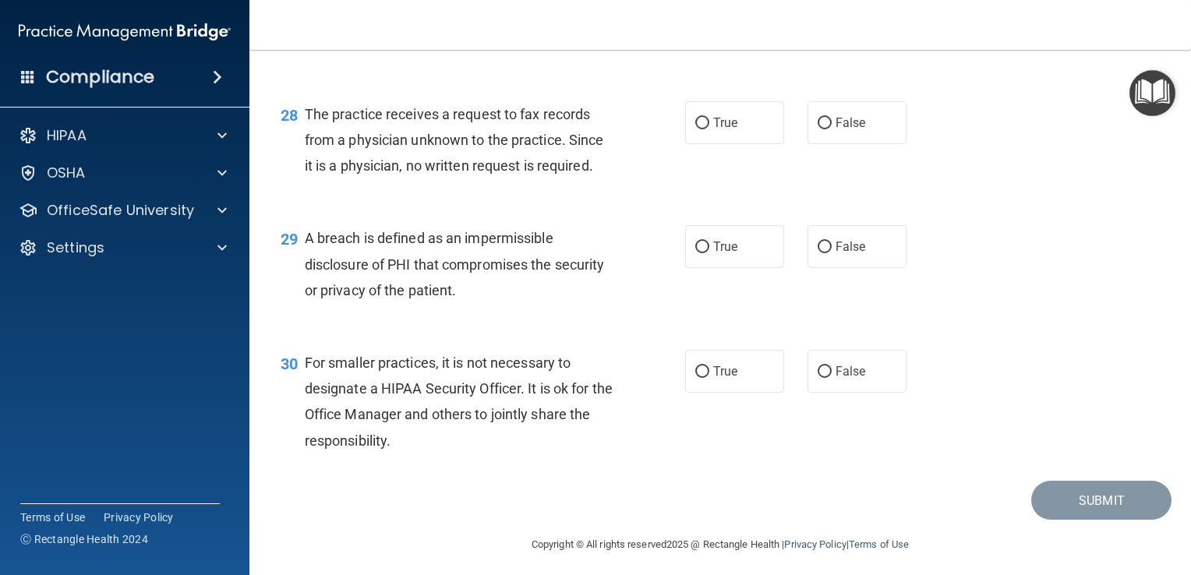
scroll to position [3694, 0]
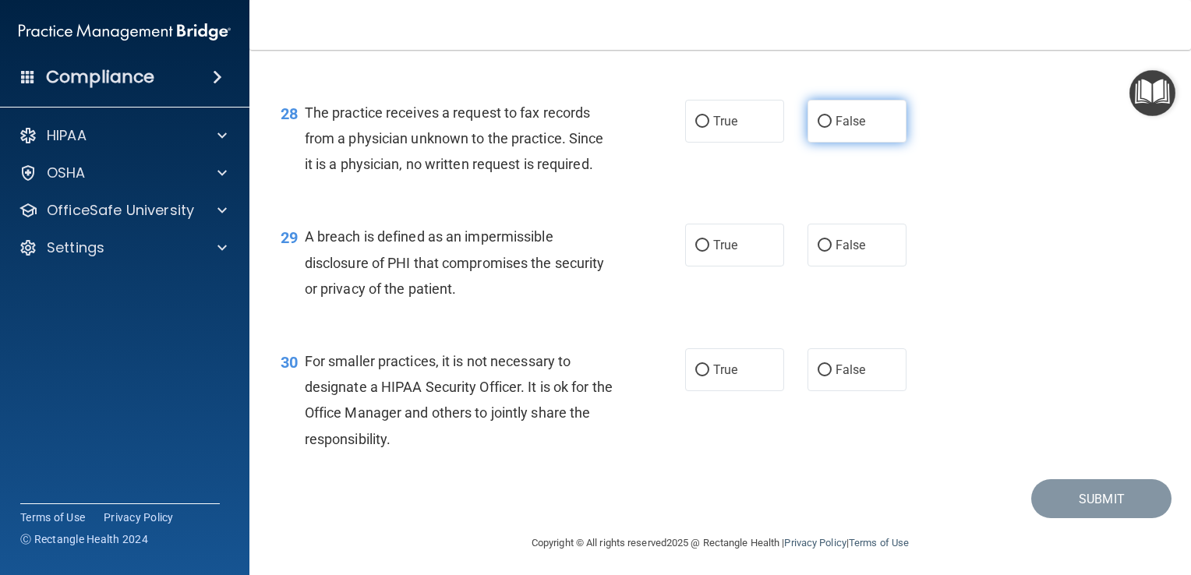
click at [857, 138] on label "False" at bounding box center [856, 121] width 99 height 43
click at [831, 128] on input "False" at bounding box center [824, 122] width 14 height 12
radio input "true"
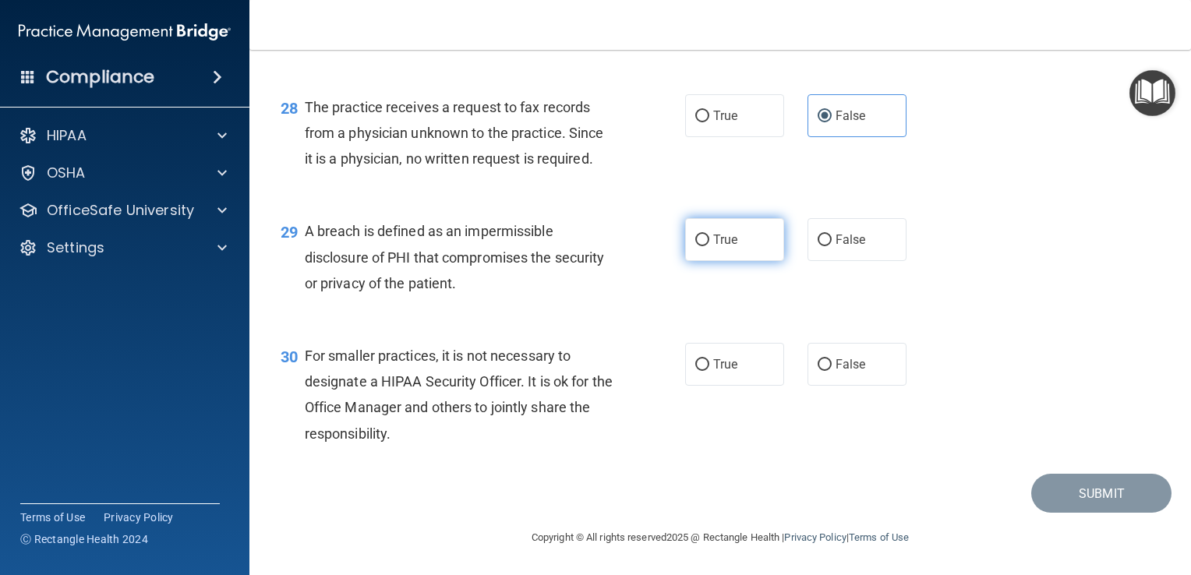
click at [743, 242] on label "True" at bounding box center [734, 239] width 99 height 43
click at [709, 242] on input "True" at bounding box center [702, 241] width 14 height 12
radio input "true"
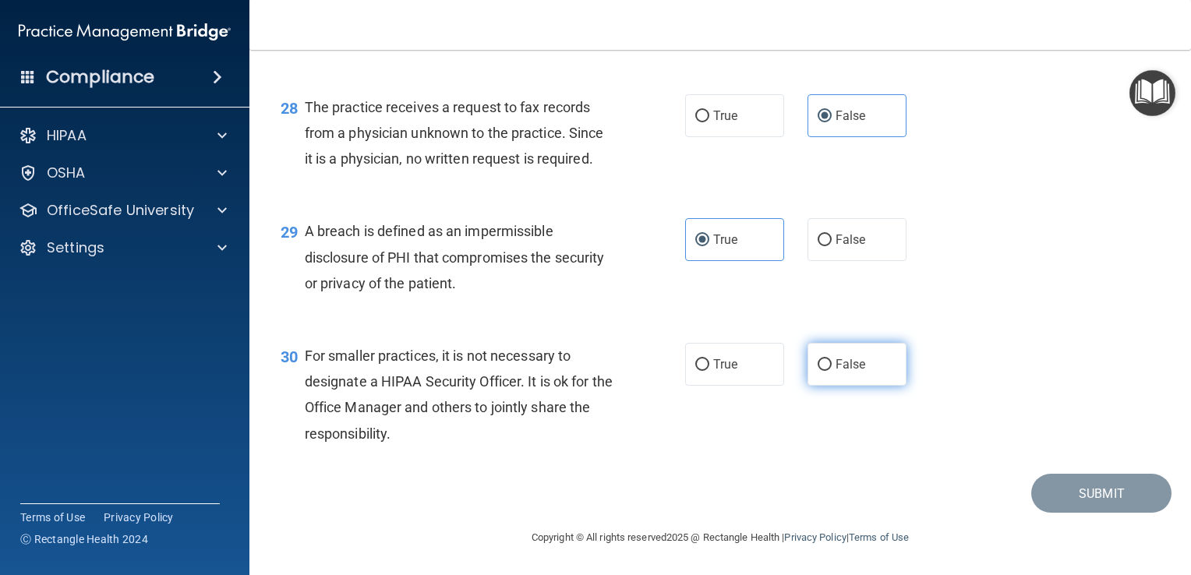
click at [865, 369] on label "False" at bounding box center [856, 364] width 99 height 43
click at [831, 369] on input "False" at bounding box center [824, 365] width 14 height 12
radio input "true"
click at [1125, 413] on div "30 For smaller practices, it is not necessary to designate a HIPAA Security Off…" at bounding box center [720, 398] width 902 height 150
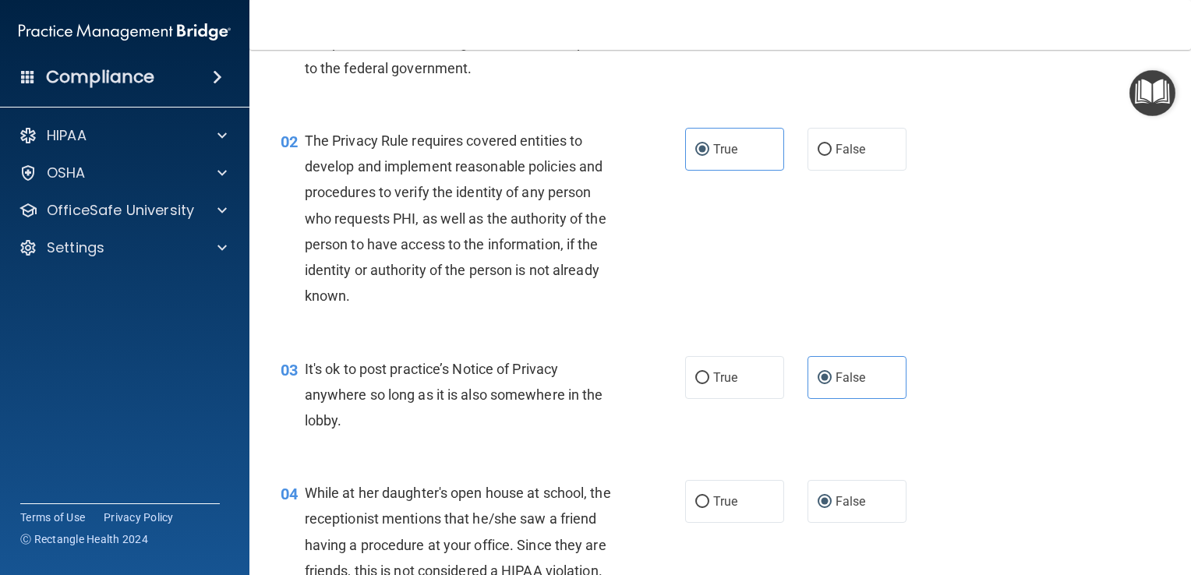
scroll to position [0, 0]
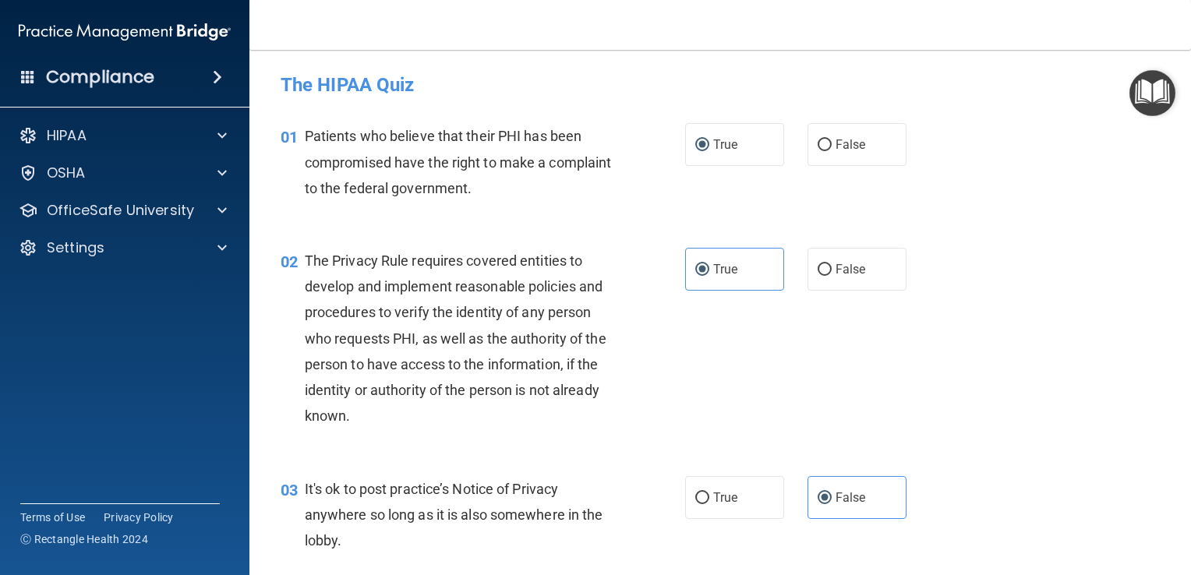
click at [1079, 518] on div "03 It's ok to post practice’s Notice of Privacy anywhere so long as it is also …" at bounding box center [720, 519] width 902 height 125
click at [1087, 499] on div "03 It's ok to post practice’s Notice of Privacy anywhere so long as it is also …" at bounding box center [720, 519] width 902 height 125
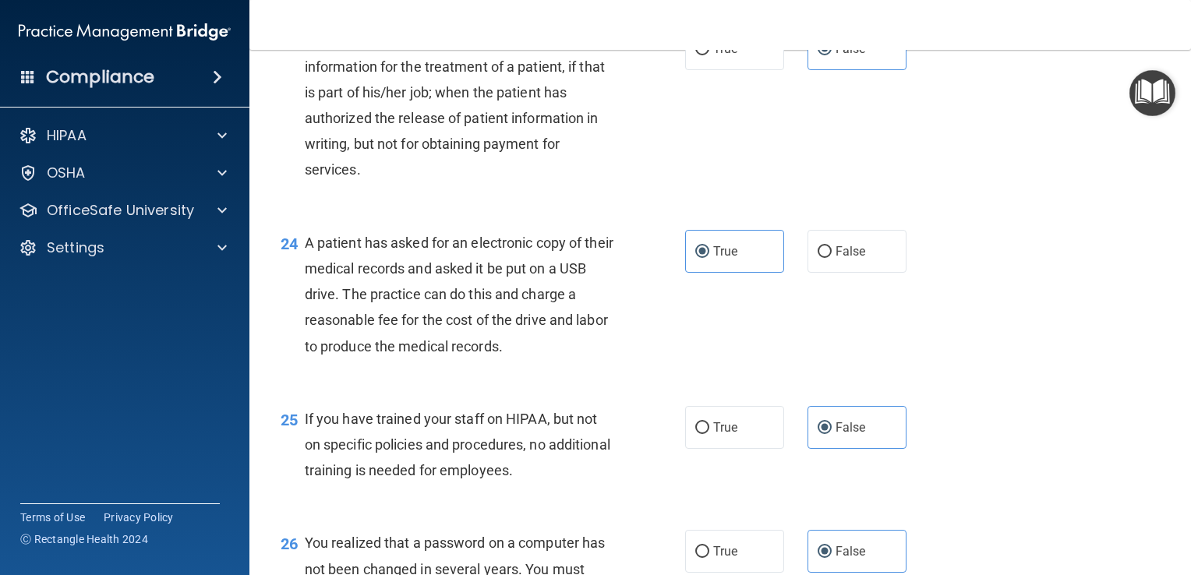
scroll to position [3725, 0]
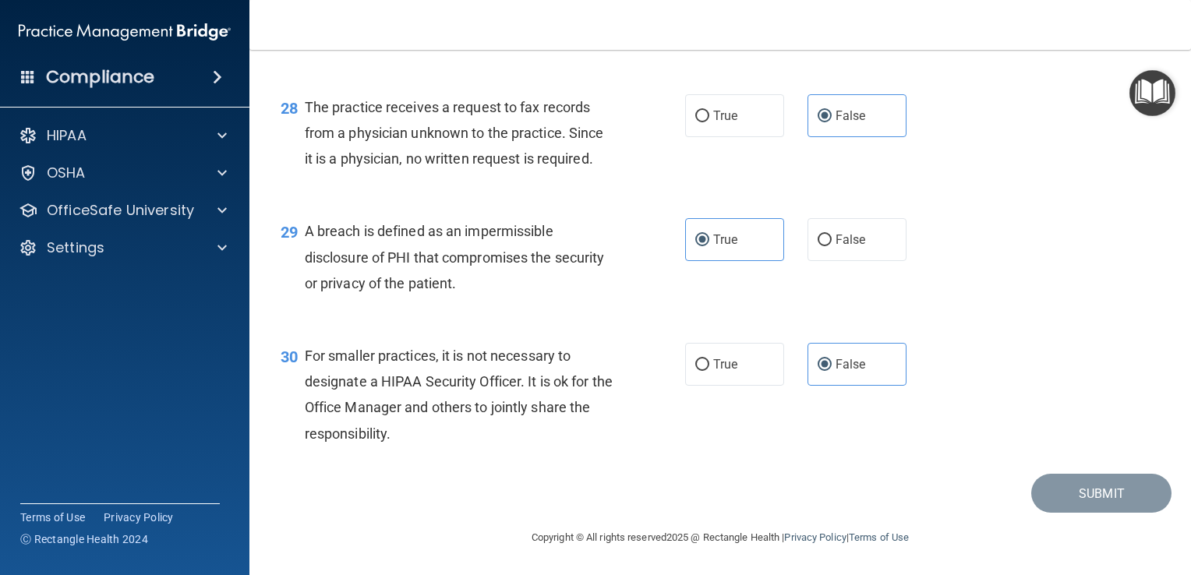
click at [1014, 496] on div "Submit" at bounding box center [720, 494] width 902 height 40
click at [430, 410] on span "For smaller practices, it is not necessary to designate a HIPAA Security Office…" at bounding box center [459, 395] width 308 height 94
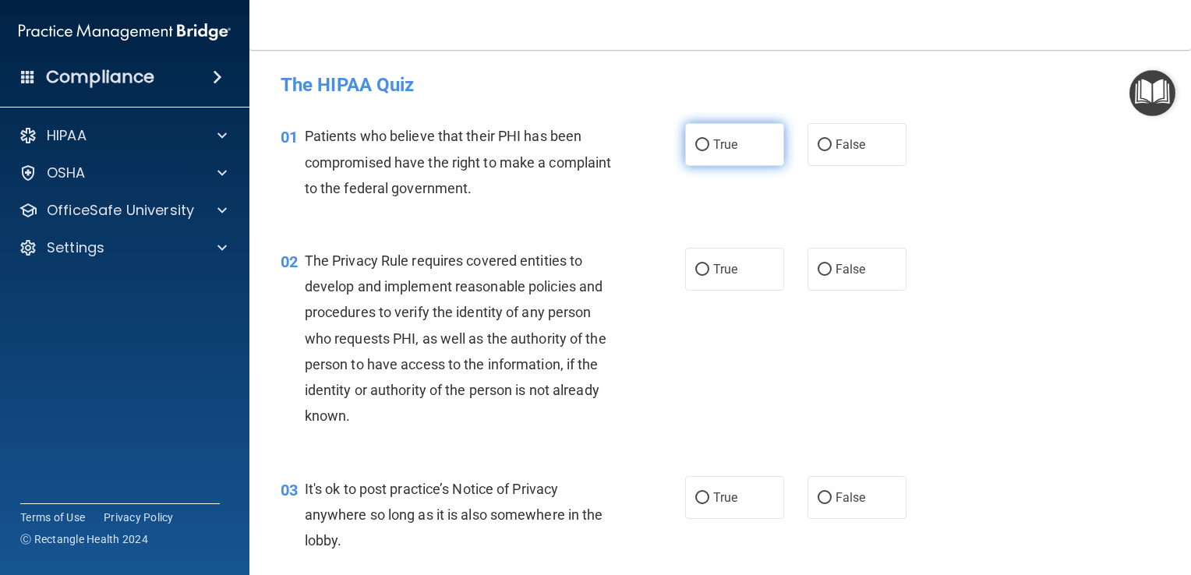
click at [745, 146] on label "True" at bounding box center [734, 144] width 99 height 43
click at [709, 146] on input "True" at bounding box center [702, 145] width 14 height 12
radio input "true"
click at [732, 277] on label "True" at bounding box center [734, 269] width 99 height 43
click at [709, 276] on input "True" at bounding box center [702, 270] width 14 height 12
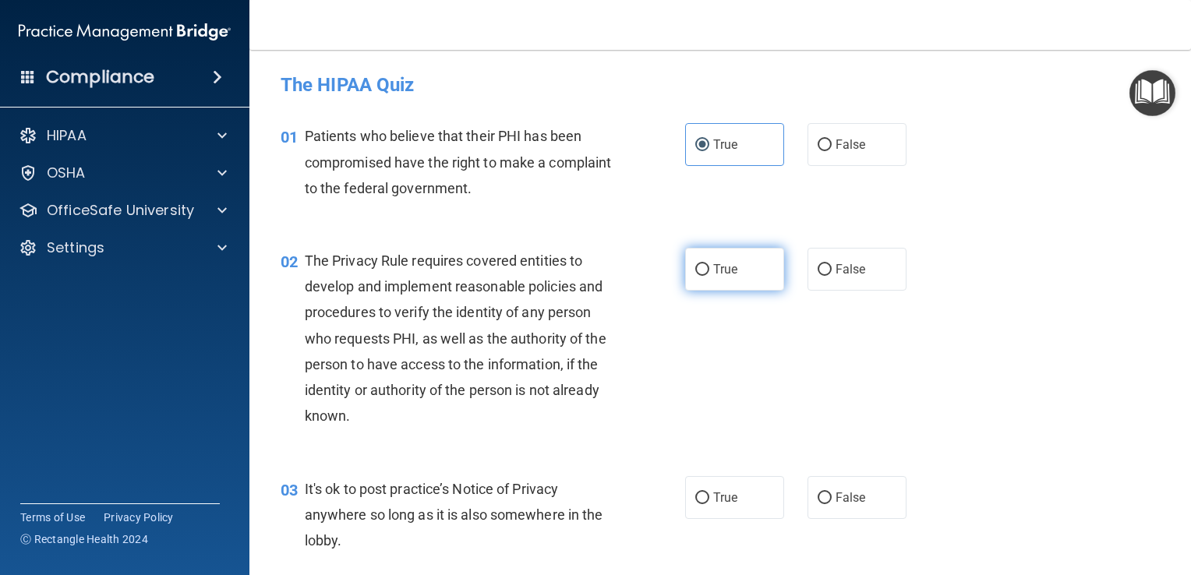
radio input "true"
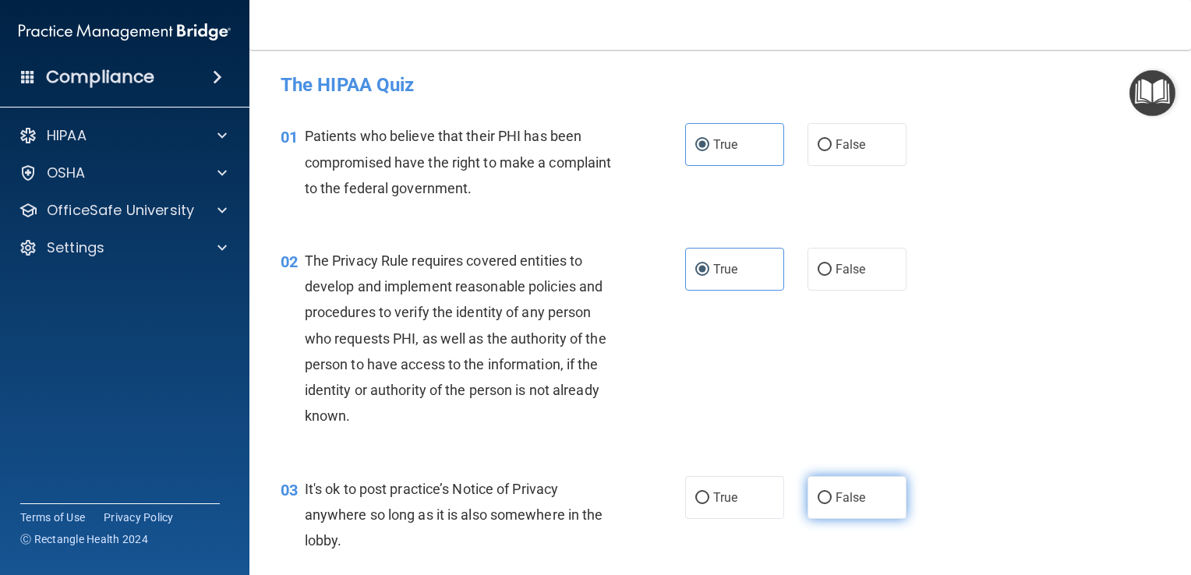
click at [845, 505] on label "False" at bounding box center [856, 497] width 99 height 43
click at [831, 504] on input "False" at bounding box center [824, 498] width 14 height 12
radio input "true"
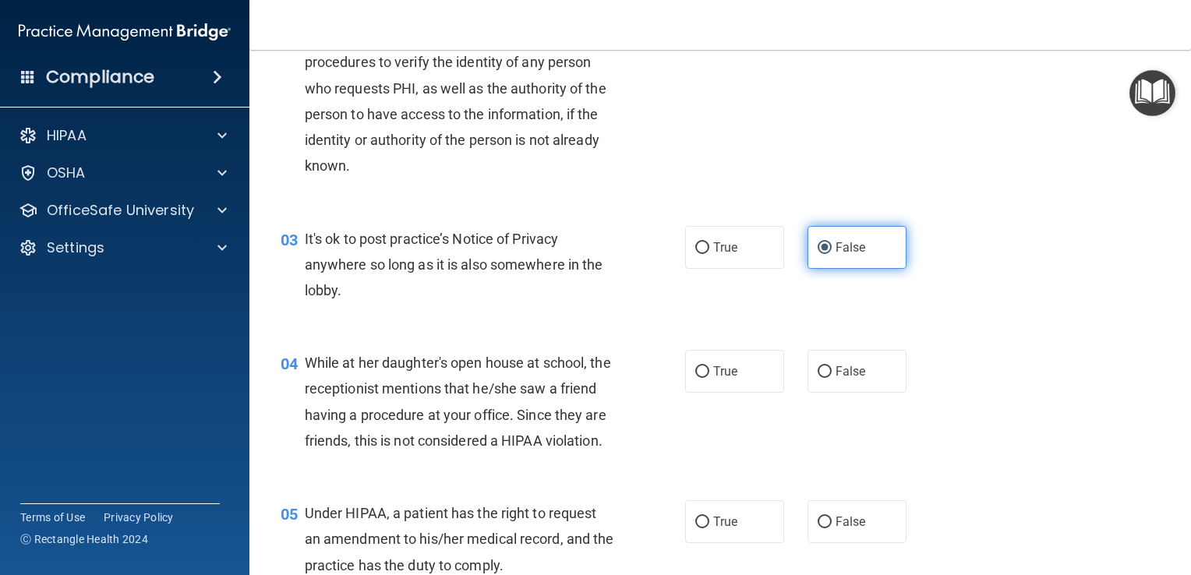
scroll to position [252, 0]
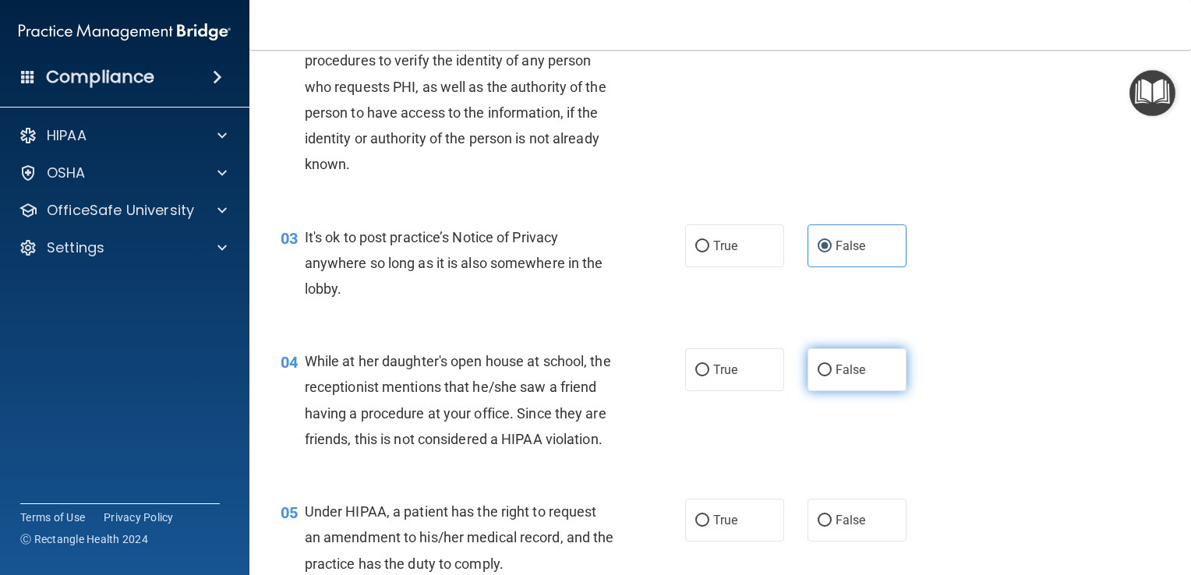
click at [811, 383] on label "False" at bounding box center [856, 369] width 99 height 43
click at [817, 376] on input "False" at bounding box center [824, 371] width 14 height 12
radio input "true"
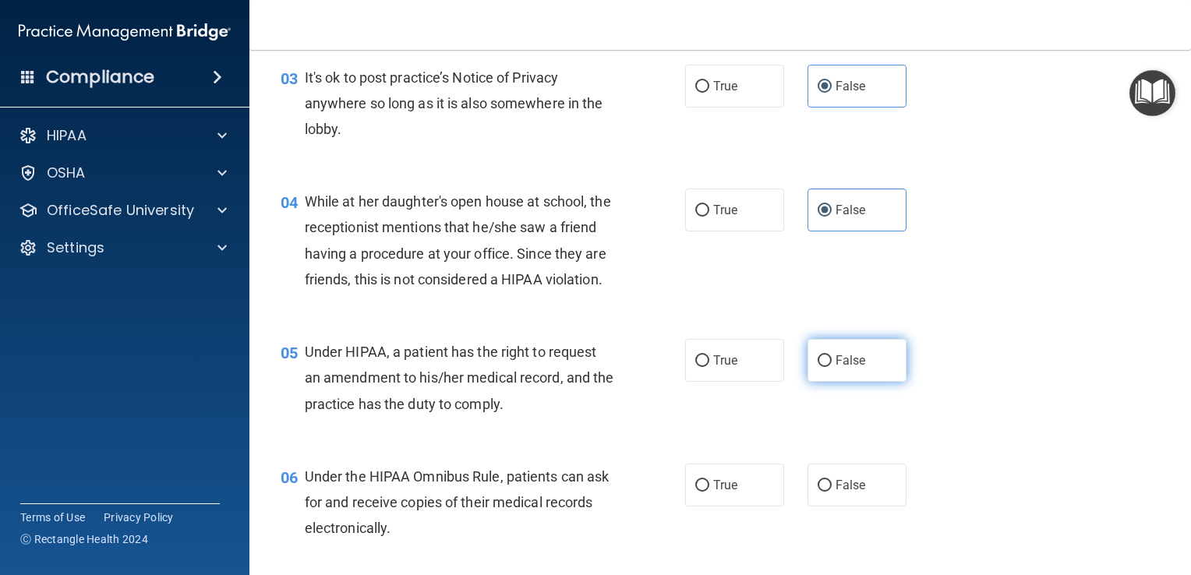
click at [888, 382] on label "False" at bounding box center [856, 360] width 99 height 43
click at [831, 367] on input "False" at bounding box center [824, 361] width 14 height 12
radio input "true"
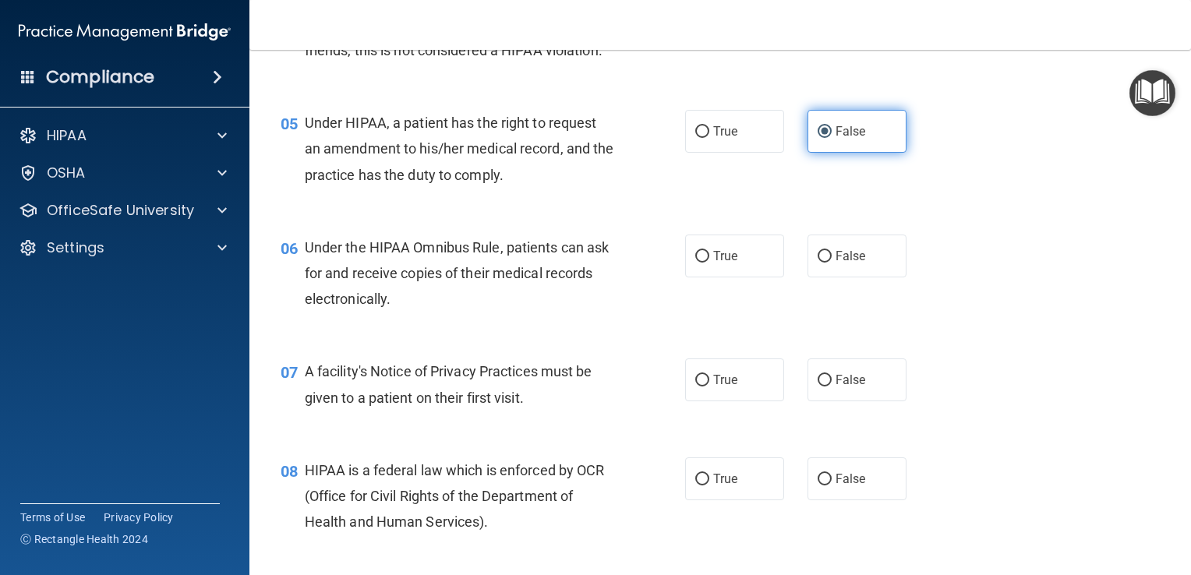
scroll to position [642, 0]
click at [757, 276] on label "True" at bounding box center [734, 254] width 99 height 43
click at [709, 261] on input "True" at bounding box center [702, 255] width 14 height 12
radio input "true"
click at [1057, 394] on div "07 A facility's Notice of Privacy Practices must be given to a patient on their…" at bounding box center [720, 386] width 902 height 98
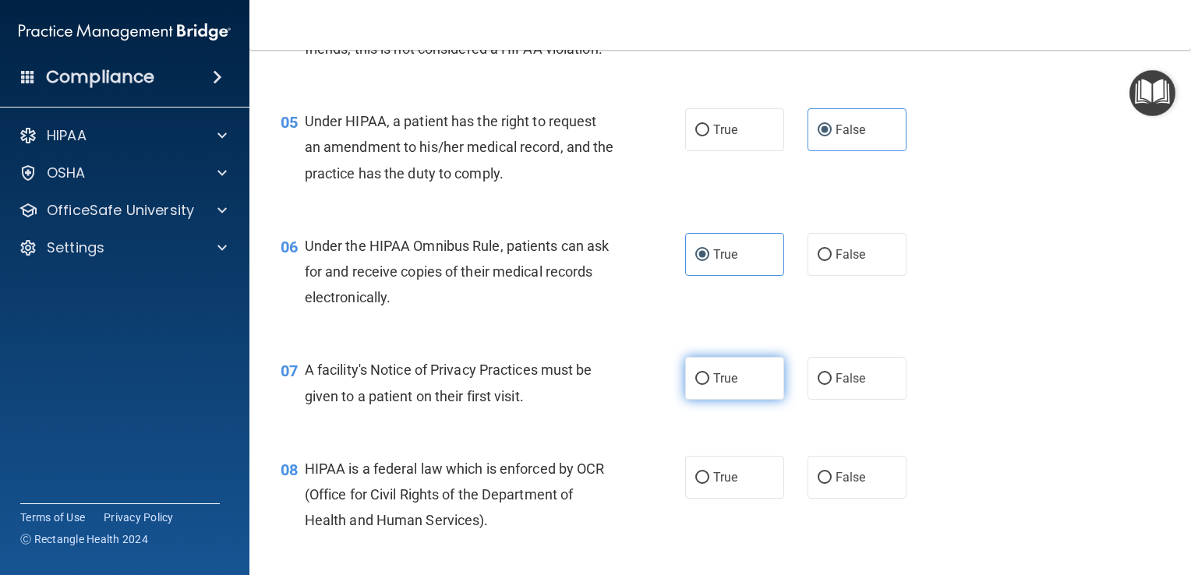
click at [739, 400] on label "True" at bounding box center [734, 378] width 99 height 43
click at [709, 385] on input "True" at bounding box center [702, 379] width 14 height 12
radio input "true"
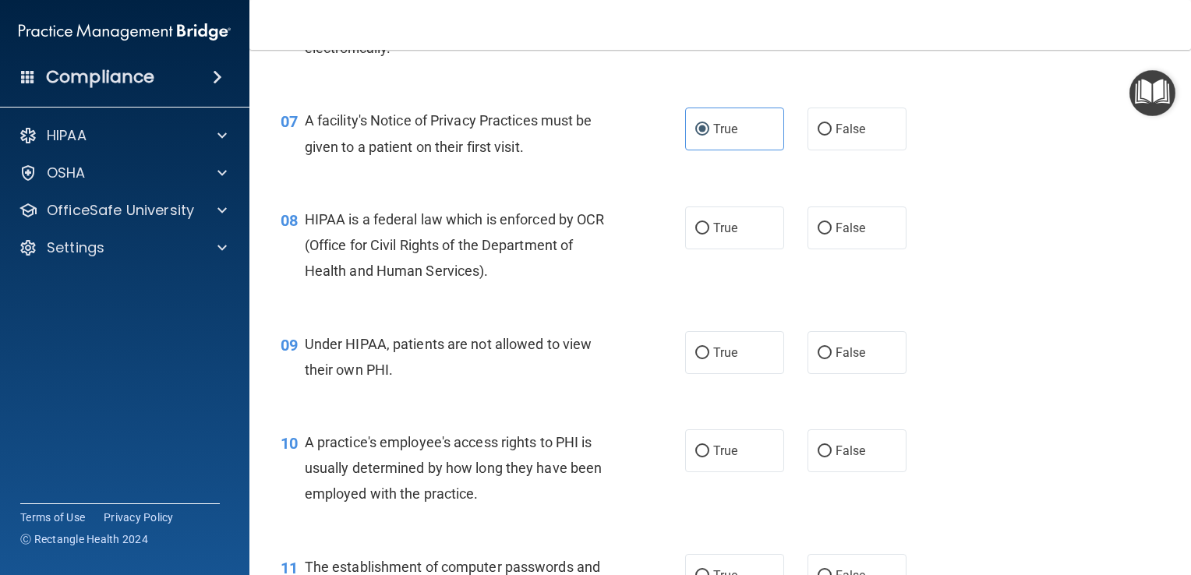
scroll to position [923, 0]
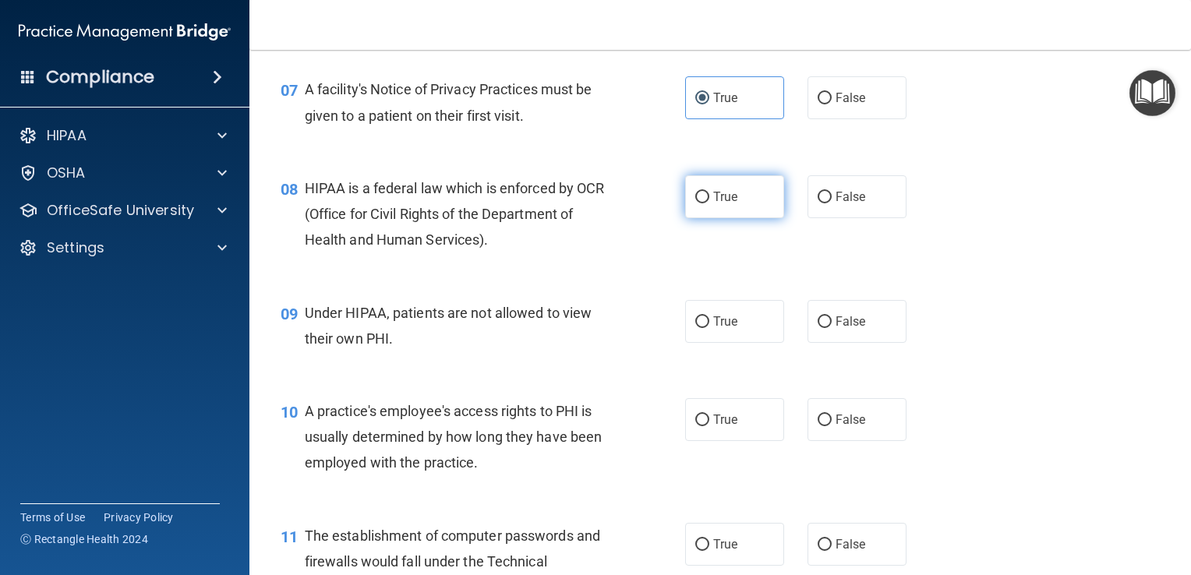
click at [720, 218] on label "True" at bounding box center [734, 196] width 99 height 43
click at [709, 203] on input "True" at bounding box center [702, 198] width 14 height 12
radio input "true"
click at [864, 341] on label "False" at bounding box center [856, 321] width 99 height 43
click at [831, 328] on input "False" at bounding box center [824, 322] width 14 height 12
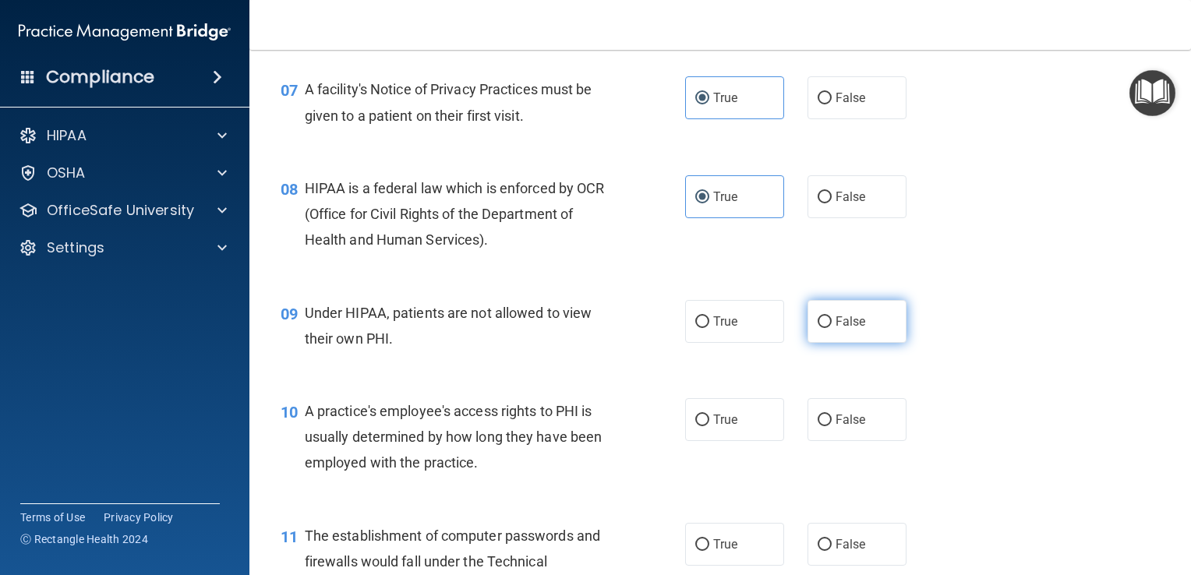
radio input "true"
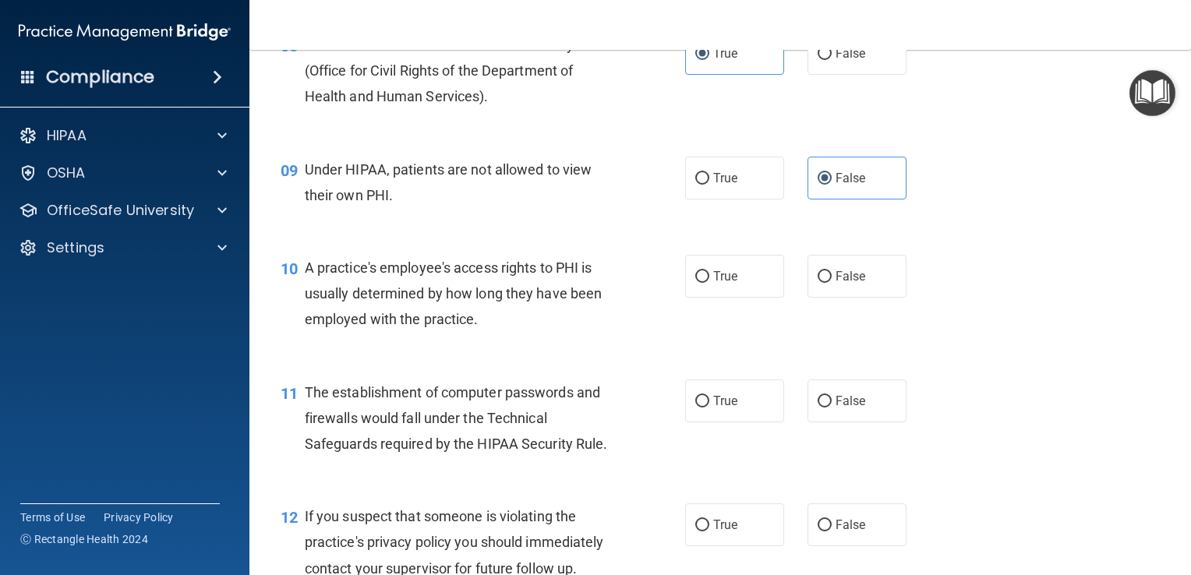
scroll to position [1078, 0]
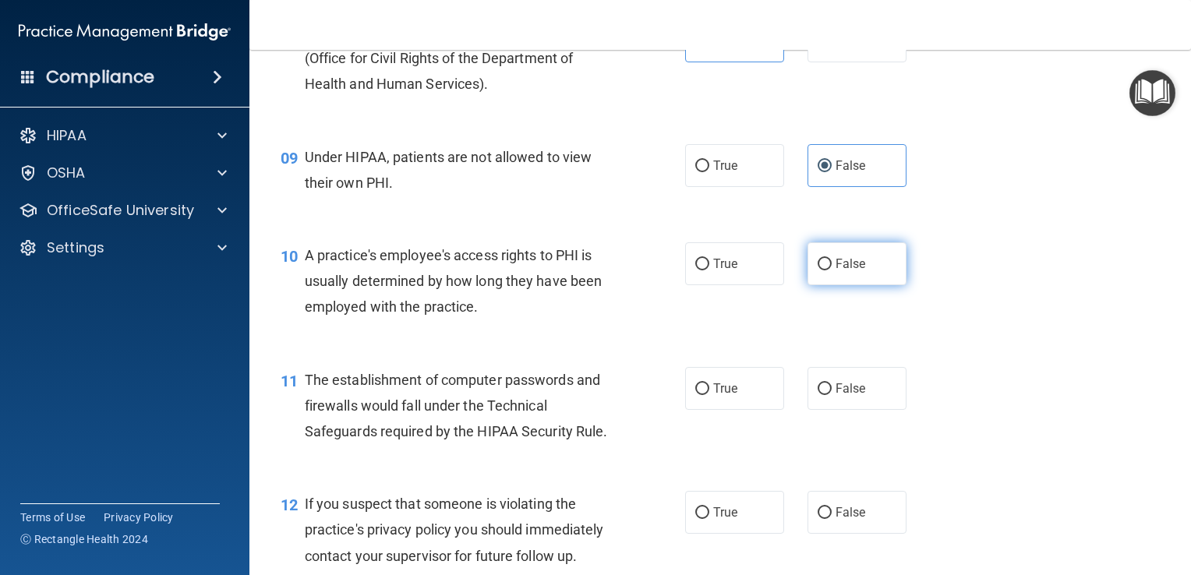
click at [821, 285] on label "False" at bounding box center [856, 263] width 99 height 43
click at [821, 270] on input "False" at bounding box center [824, 265] width 14 height 12
radio input "true"
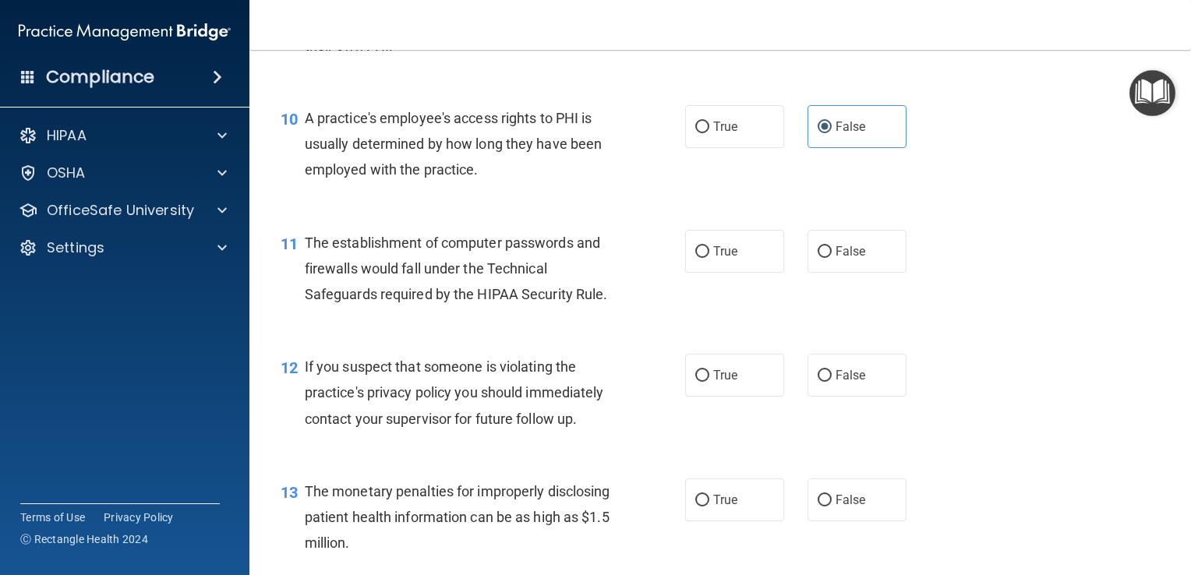
scroll to position [1234, 0]
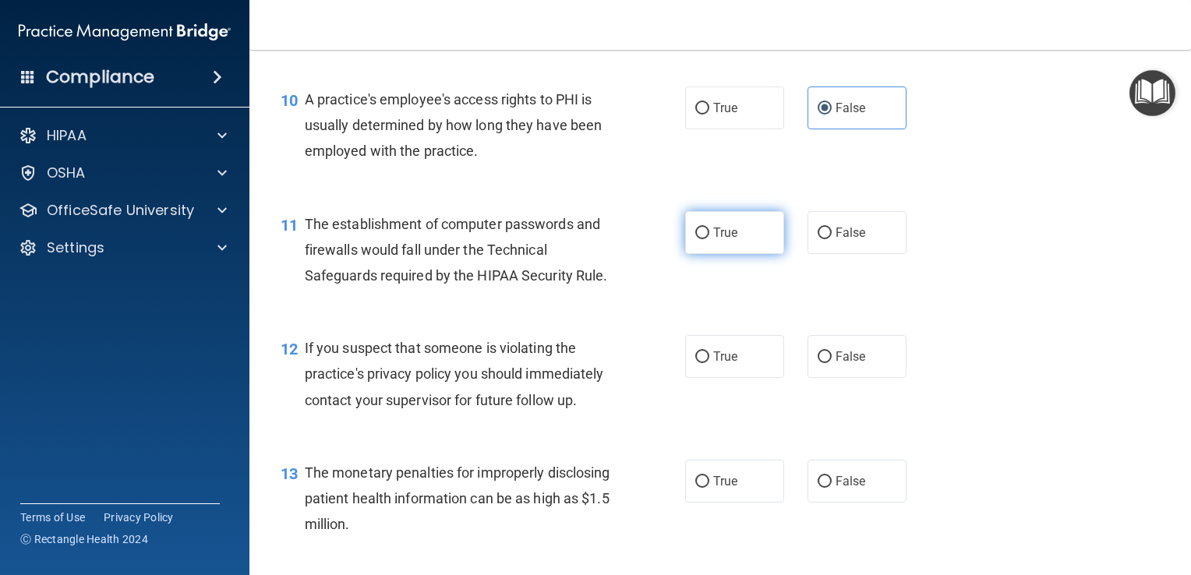
click at [730, 238] on label "True" at bounding box center [734, 232] width 99 height 43
click at [709, 238] on input "True" at bounding box center [702, 234] width 14 height 12
radio input "true"
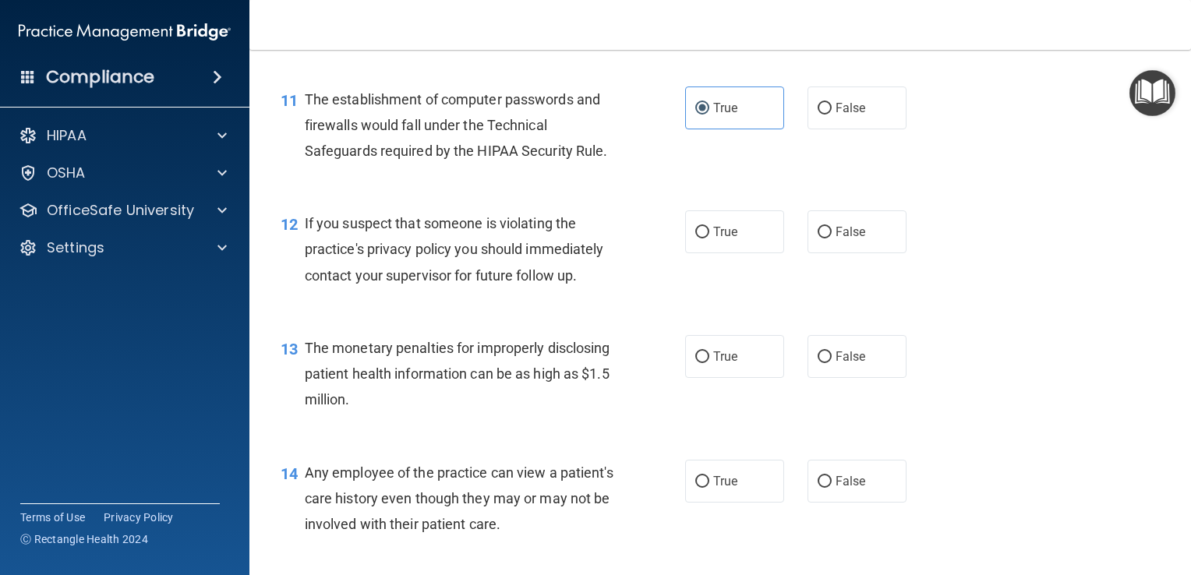
scroll to position [1390, 0]
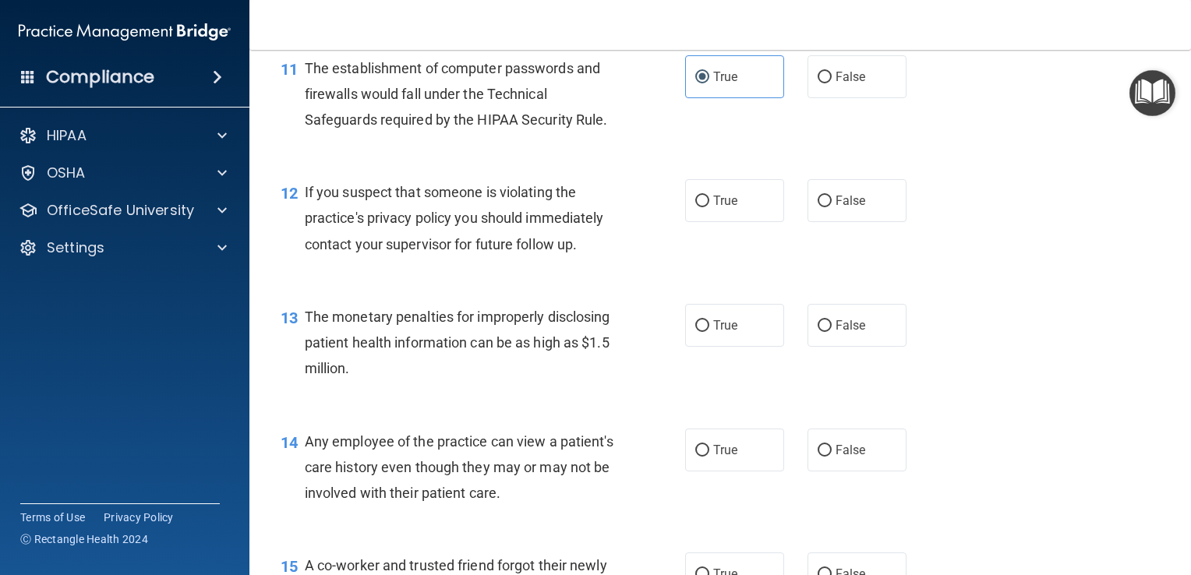
click at [741, 248] on div "12 If you suspect that someone is violating the practice's privacy policy you s…" at bounding box center [720, 222] width 902 height 125
click at [737, 222] on label "True" at bounding box center [734, 200] width 99 height 43
click at [709, 207] on input "True" at bounding box center [702, 202] width 14 height 12
radio input "true"
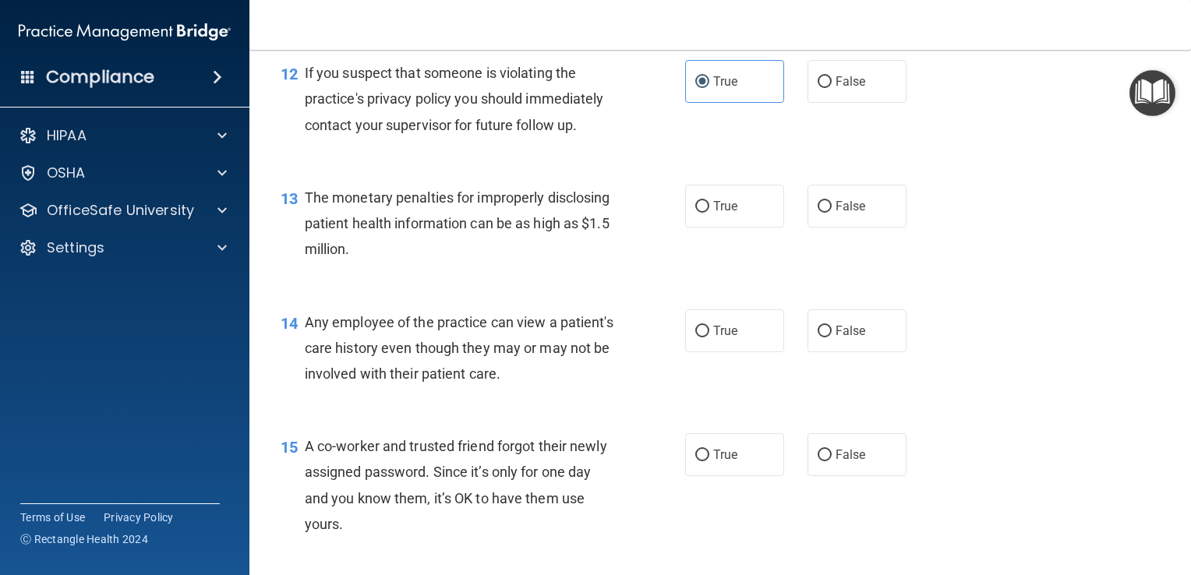
scroll to position [1515, 0]
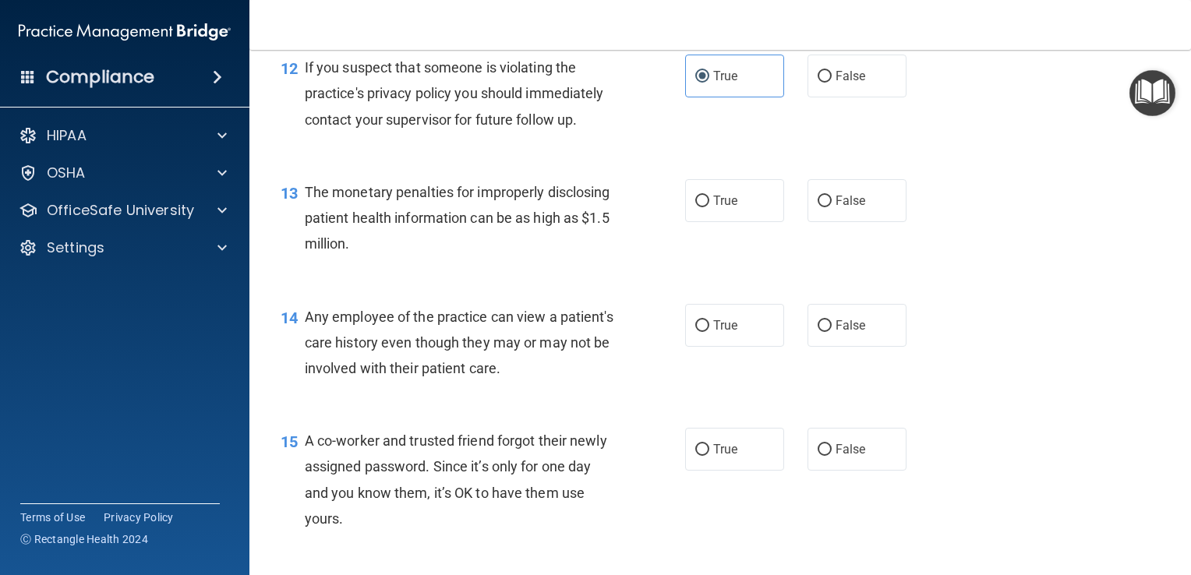
click at [720, 251] on div "13 The monetary penalties for improperly disclosing patient health information …" at bounding box center [720, 222] width 902 height 125
click at [714, 208] on span "True" at bounding box center [725, 200] width 24 height 15
click at [709, 207] on input "True" at bounding box center [702, 202] width 14 height 12
radio input "true"
click at [799, 347] on div "True False" at bounding box center [804, 325] width 238 height 43
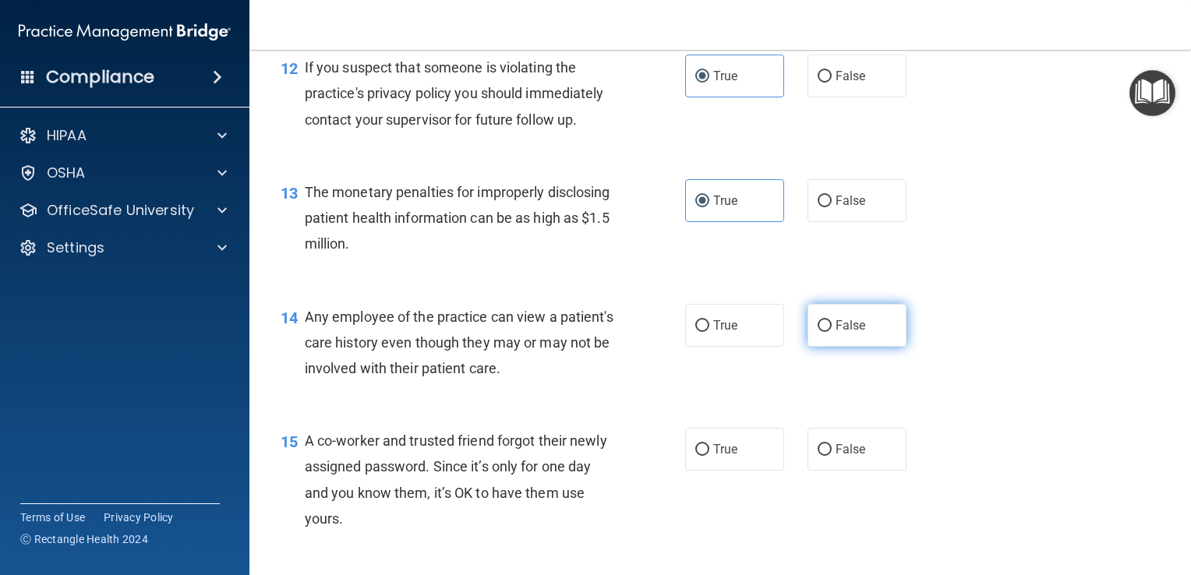
click at [835, 333] on span "False" at bounding box center [850, 325] width 30 height 15
click at [829, 332] on input "False" at bounding box center [824, 326] width 14 height 12
radio input "true"
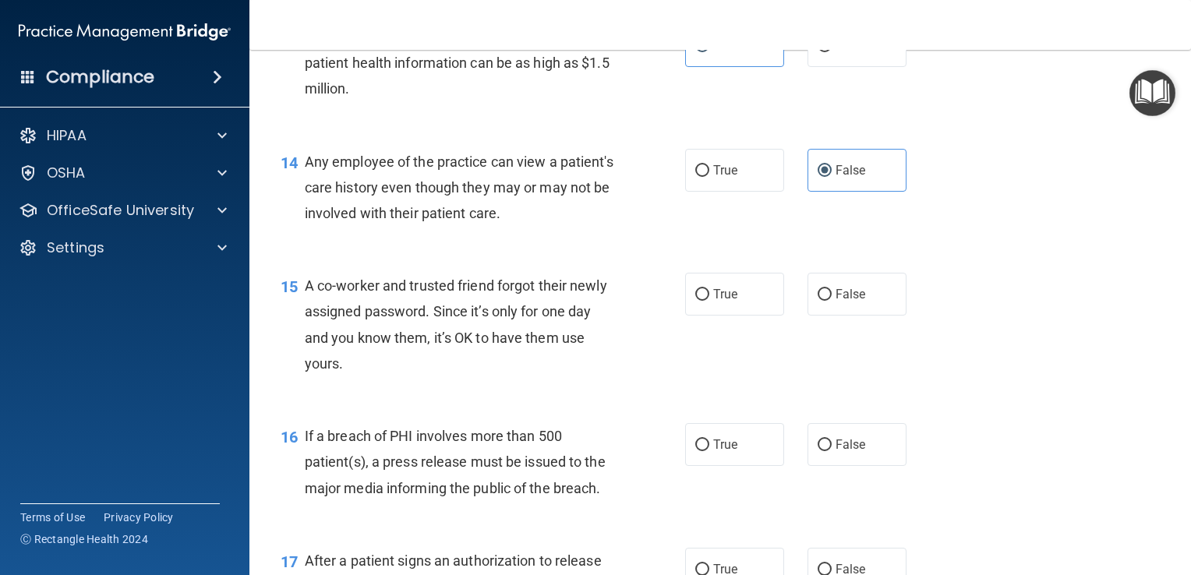
scroll to position [1671, 0]
click at [810, 315] on label "False" at bounding box center [856, 293] width 99 height 43
click at [817, 300] on input "False" at bounding box center [824, 294] width 14 height 12
radio input "true"
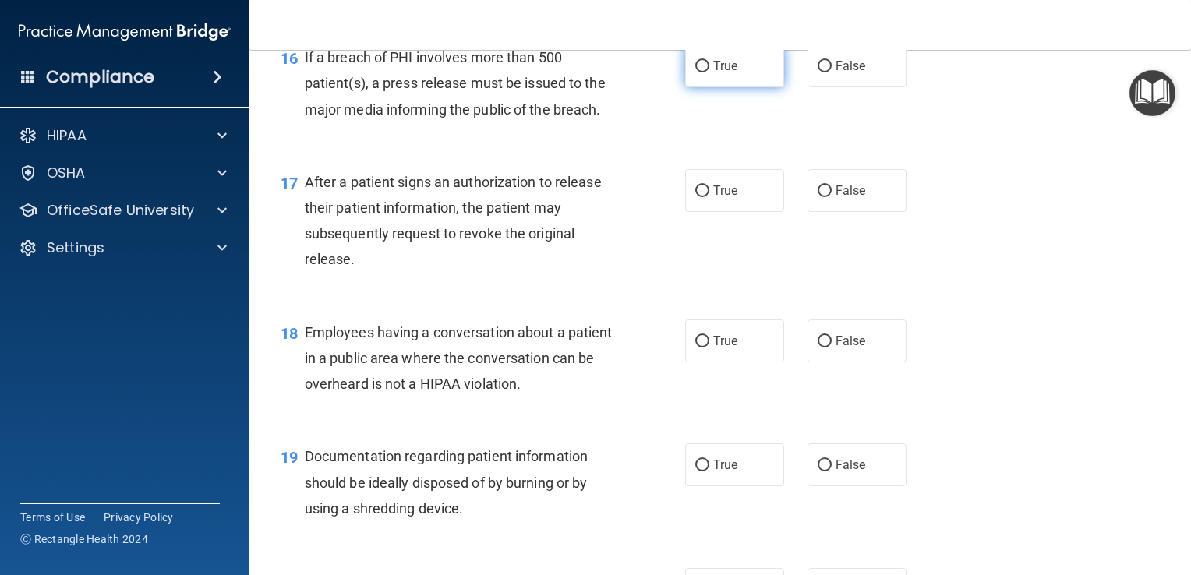
scroll to position [2050, 0]
click at [728, 210] on label "True" at bounding box center [734, 189] width 99 height 43
click at [709, 196] on input "True" at bounding box center [702, 190] width 14 height 12
radio input "true"
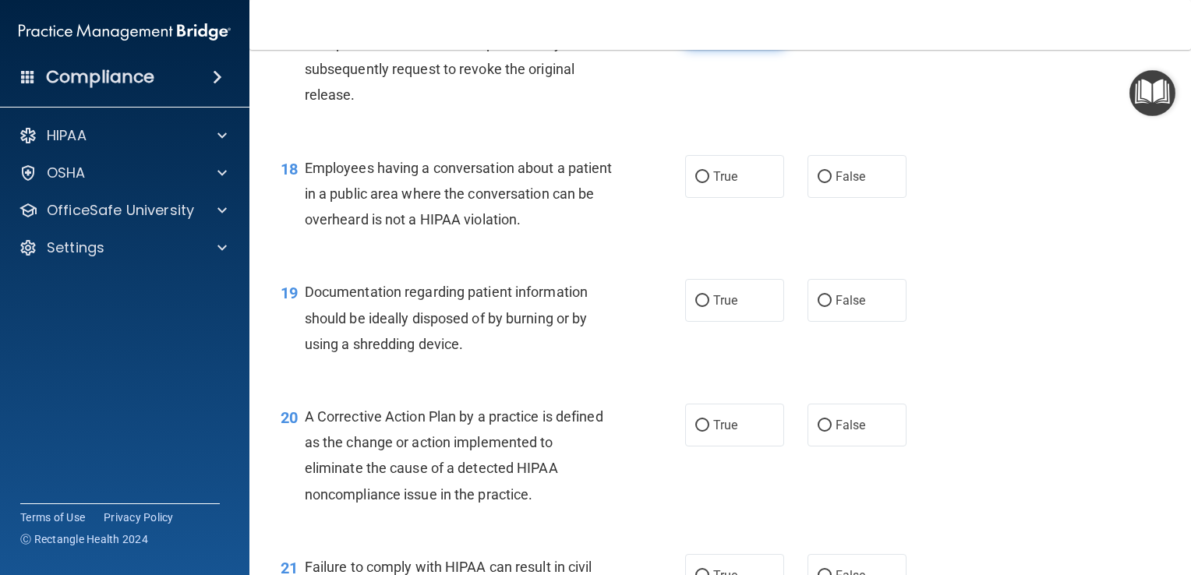
scroll to position [2218, 0]
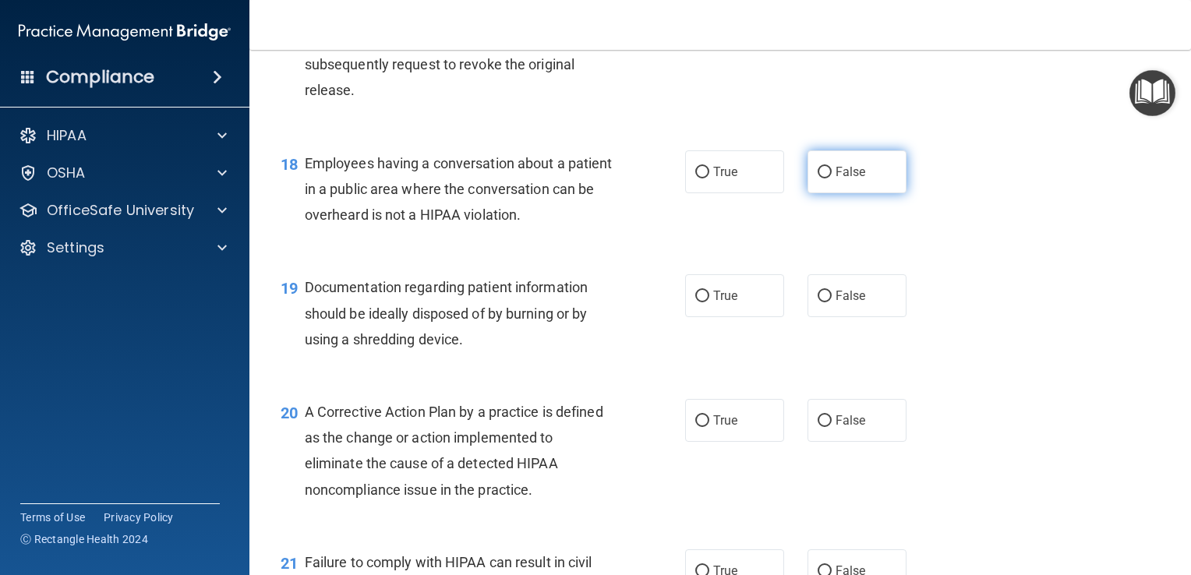
click at [867, 193] on label "False" at bounding box center [856, 171] width 99 height 43
click at [831, 178] on input "False" at bounding box center [824, 173] width 14 height 12
radio input "true"
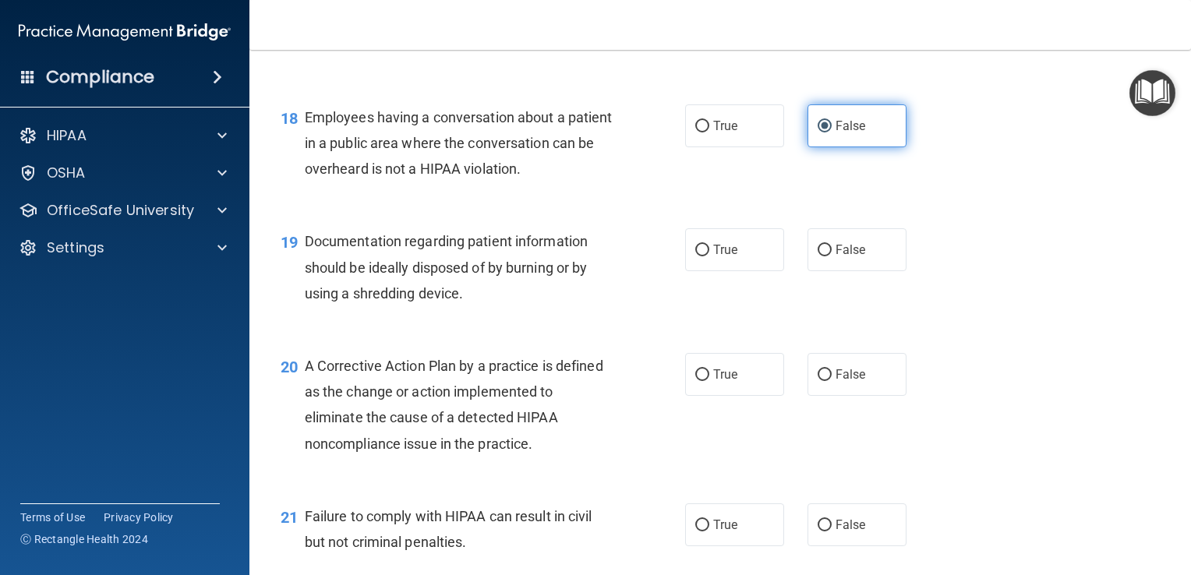
scroll to position [2266, 0]
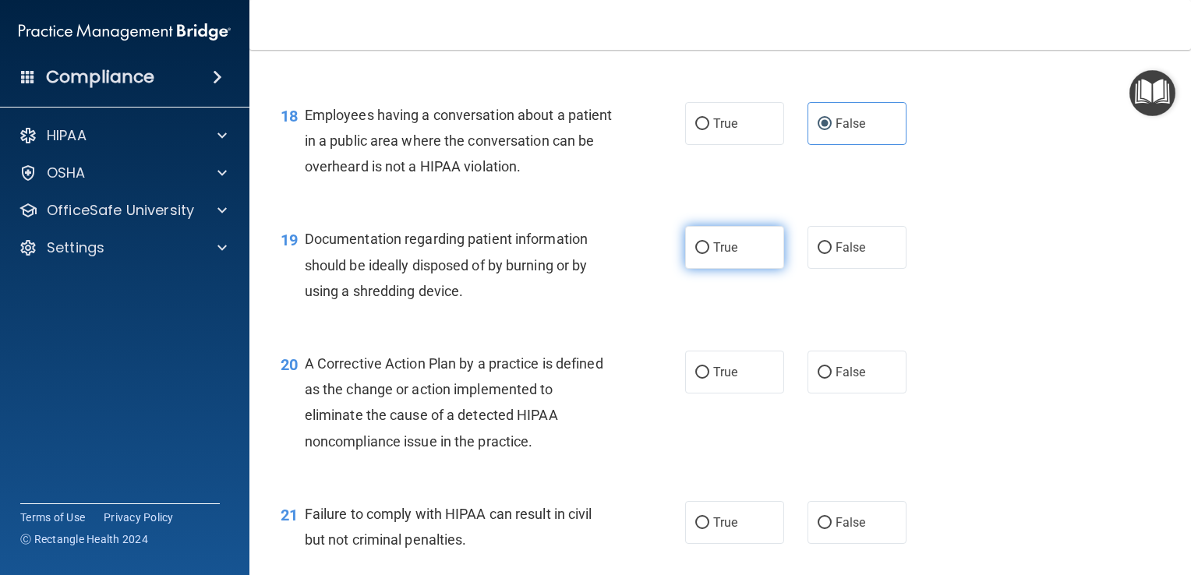
click at [758, 268] on label "True" at bounding box center [734, 247] width 99 height 43
click at [709, 254] on input "True" at bounding box center [702, 248] width 14 height 12
radio input "true"
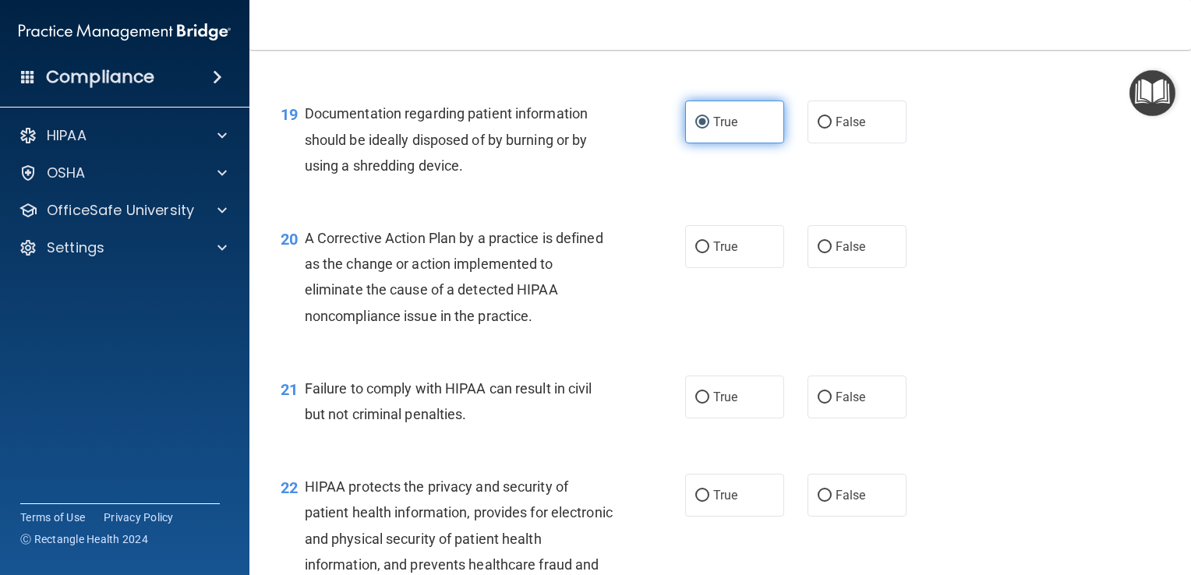
scroll to position [2405, 0]
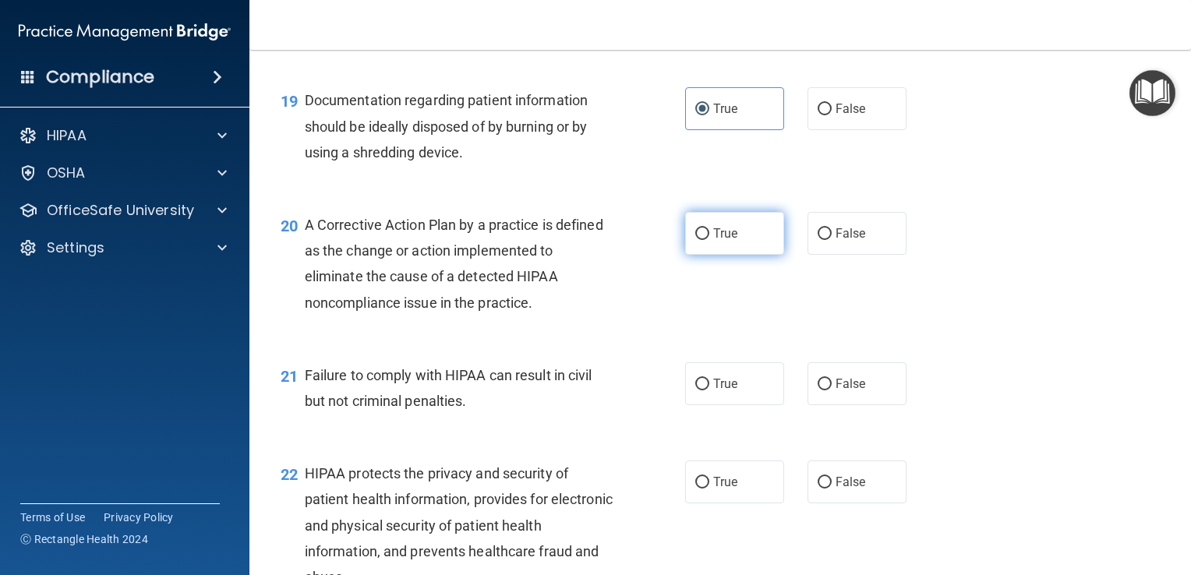
click at [740, 255] on label "True" at bounding box center [734, 233] width 99 height 43
click at [709, 240] on input "True" at bounding box center [702, 234] width 14 height 12
radio input "true"
click at [882, 255] on label "False" at bounding box center [856, 233] width 99 height 43
click at [831, 240] on input "False" at bounding box center [824, 234] width 14 height 12
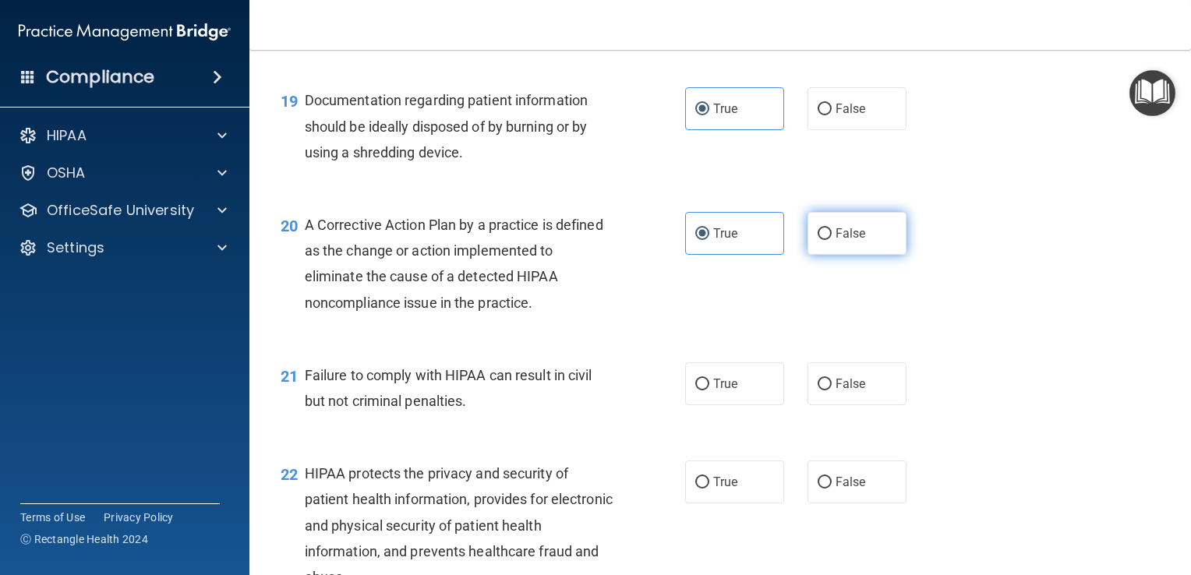
radio input "true"
click at [773, 255] on label "True" at bounding box center [734, 233] width 99 height 43
click at [709, 240] on input "True" at bounding box center [702, 234] width 14 height 12
radio input "true"
radio input "false"
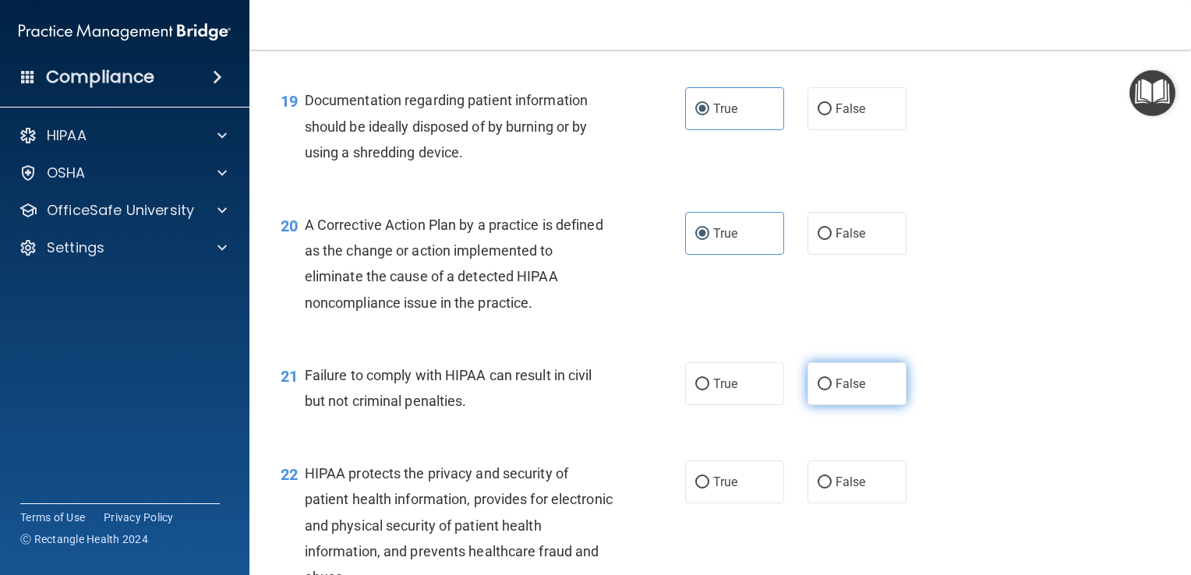
click at [866, 405] on label "False" at bounding box center [856, 383] width 99 height 43
click at [831, 390] on input "False" at bounding box center [824, 385] width 14 height 12
radio input "true"
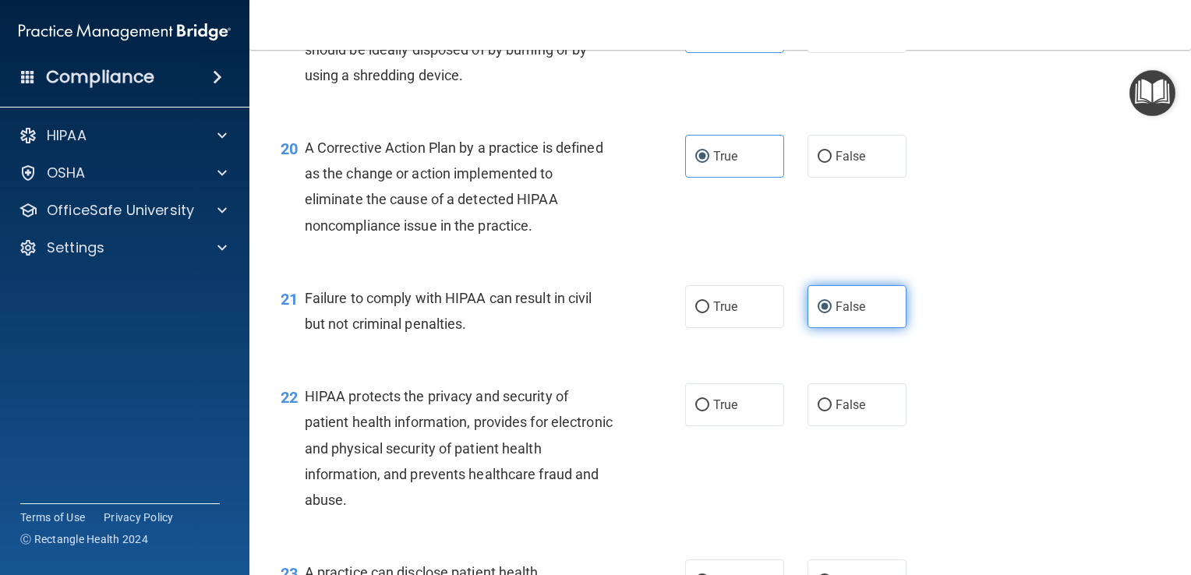
scroll to position [2581, 0]
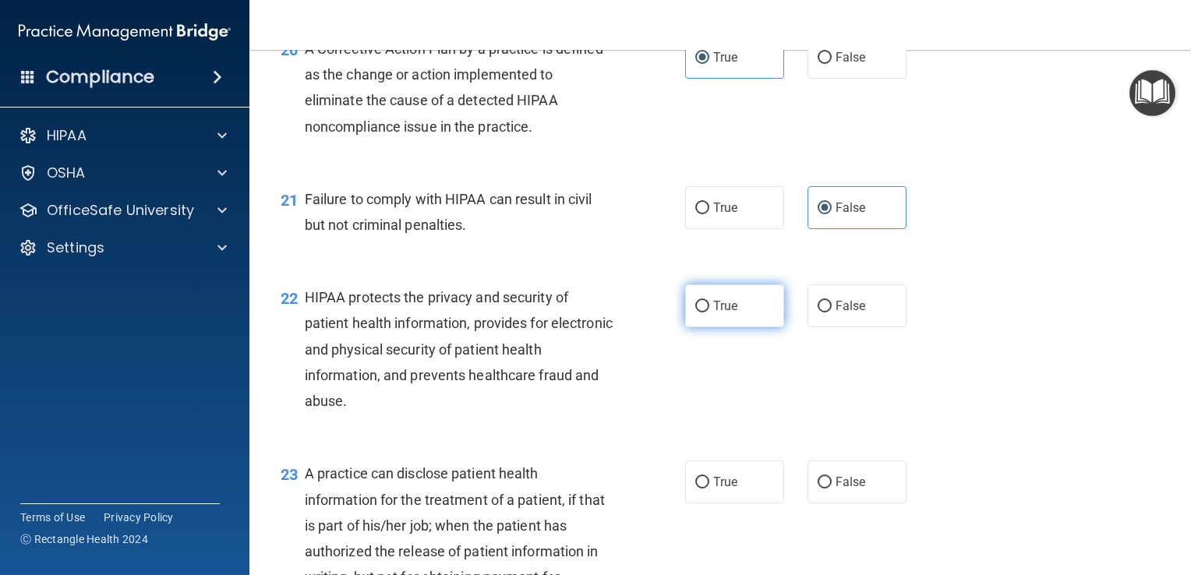
click at [750, 327] on label "True" at bounding box center [734, 305] width 99 height 43
click at [709, 312] on input "True" at bounding box center [702, 307] width 14 height 12
radio input "true"
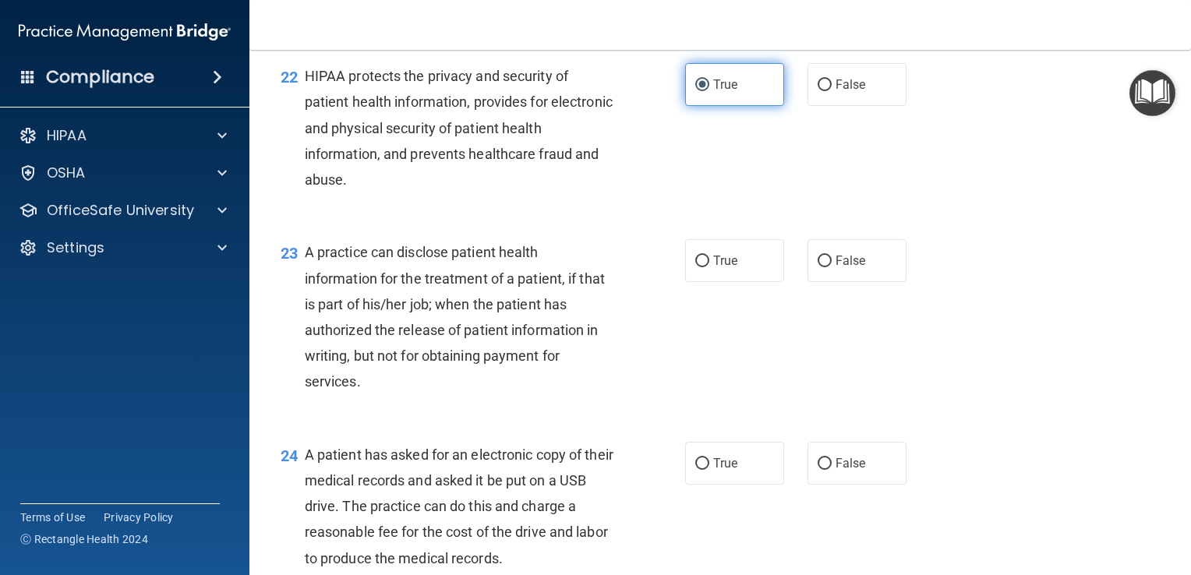
scroll to position [2821, 0]
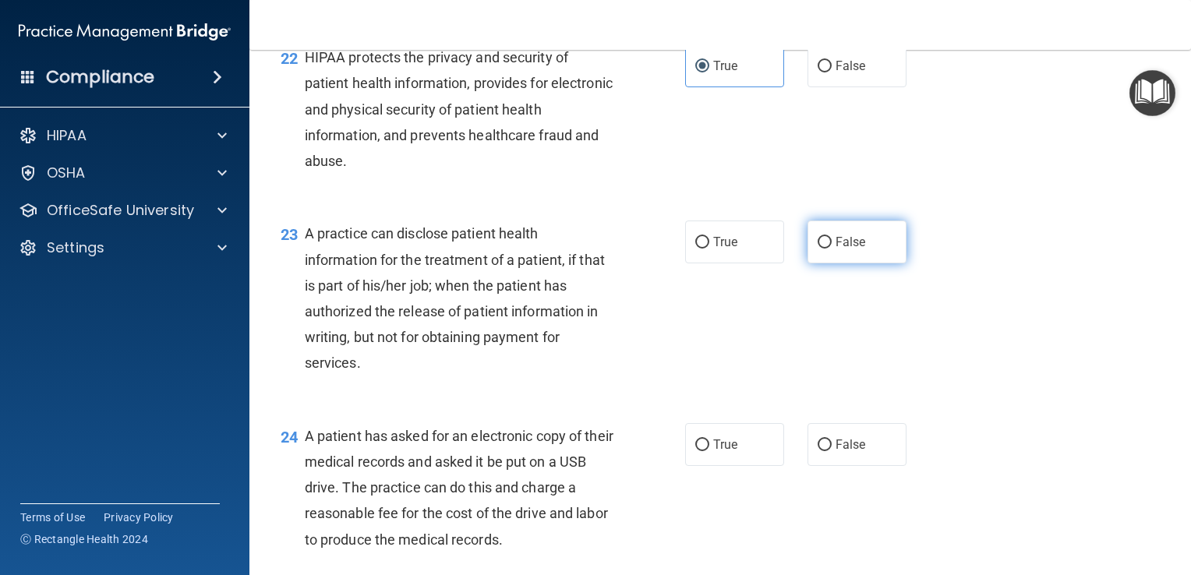
click at [817, 249] on input "False" at bounding box center [824, 243] width 14 height 12
radio input "true"
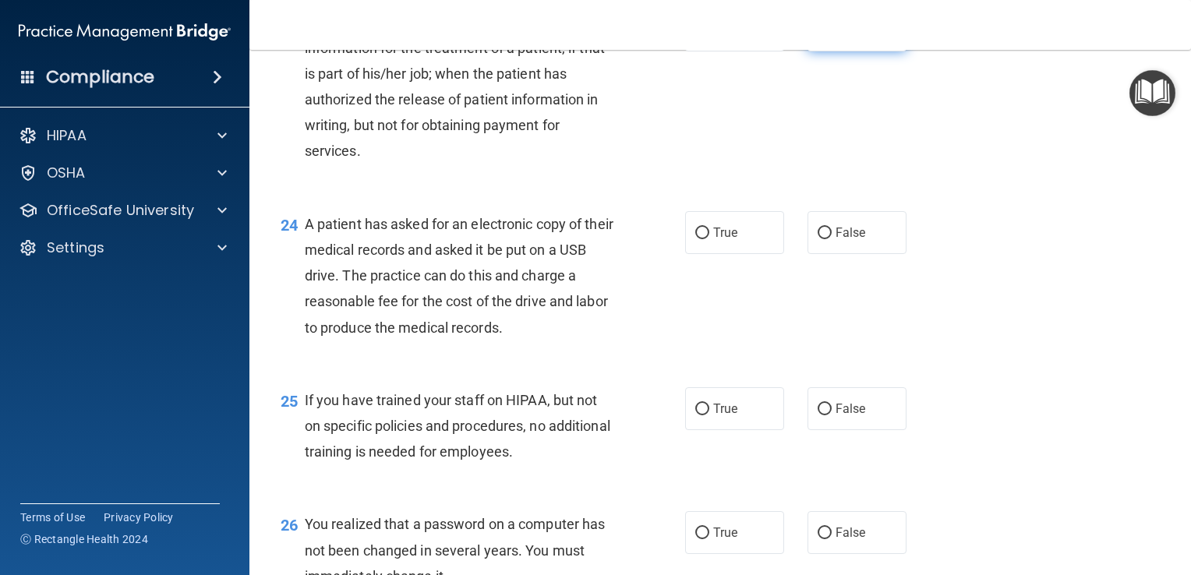
scroll to position [3031, 0]
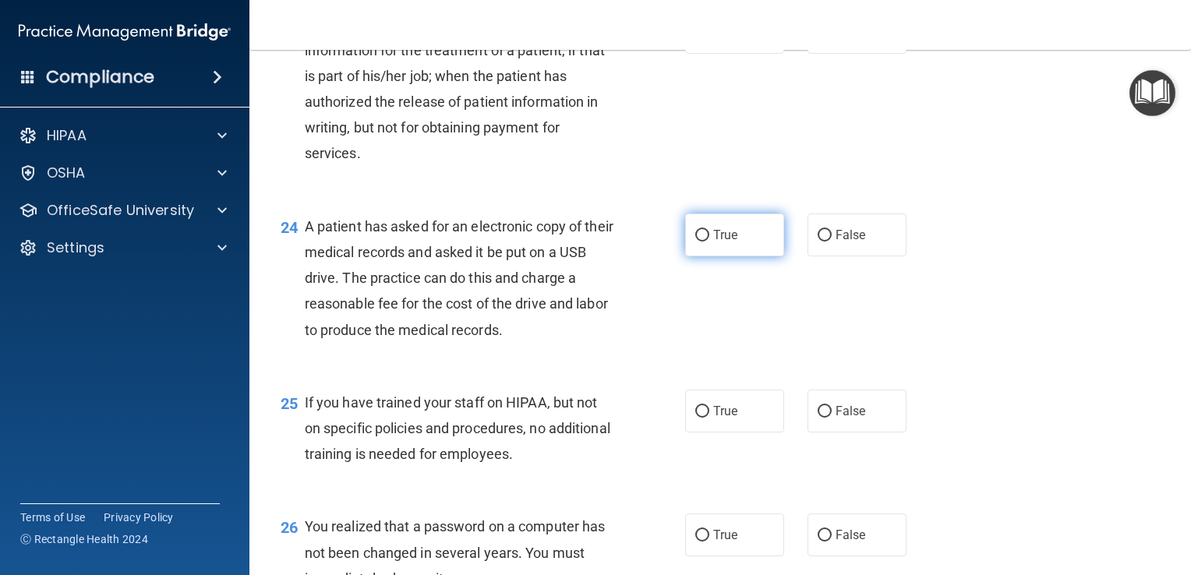
click at [752, 256] on label "True" at bounding box center [734, 235] width 99 height 43
click at [709, 242] on input "True" at bounding box center [702, 236] width 14 height 12
radio input "true"
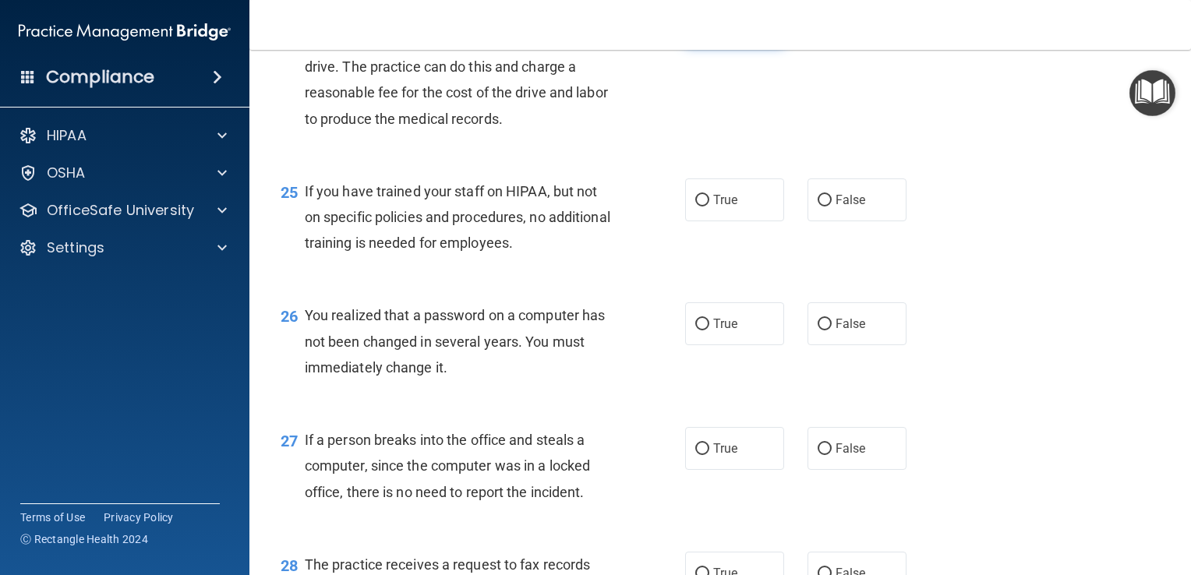
scroll to position [3244, 0]
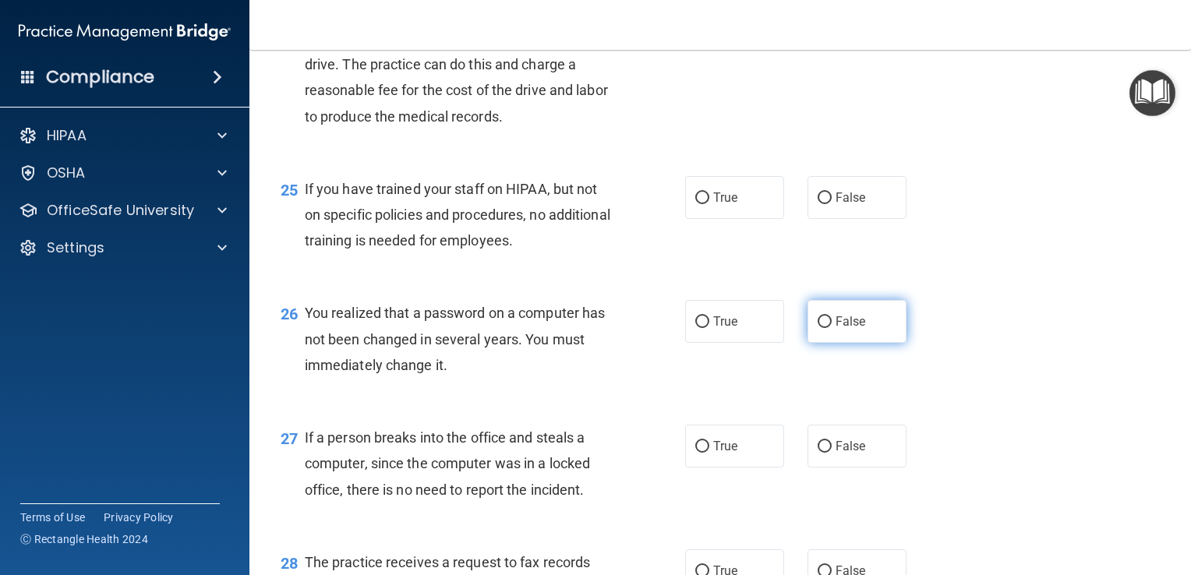
click at [867, 343] on label "False" at bounding box center [856, 321] width 99 height 43
click at [831, 328] on input "False" at bounding box center [824, 322] width 14 height 12
radio input "true"
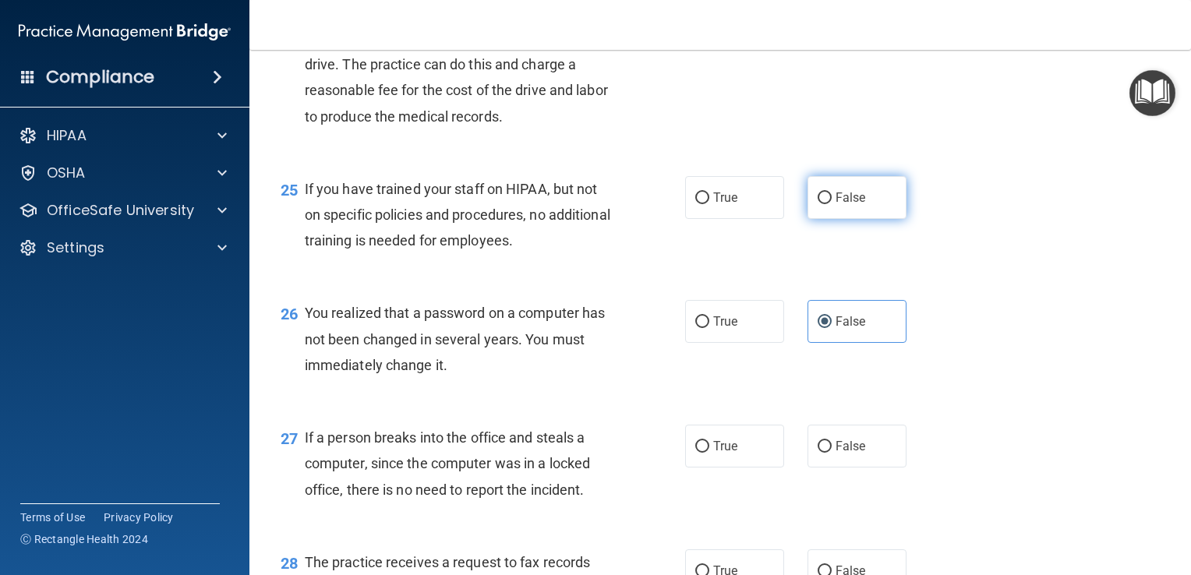
click at [865, 218] on label "False" at bounding box center [856, 197] width 99 height 43
click at [831, 204] on input "False" at bounding box center [824, 198] width 14 height 12
radio input "true"
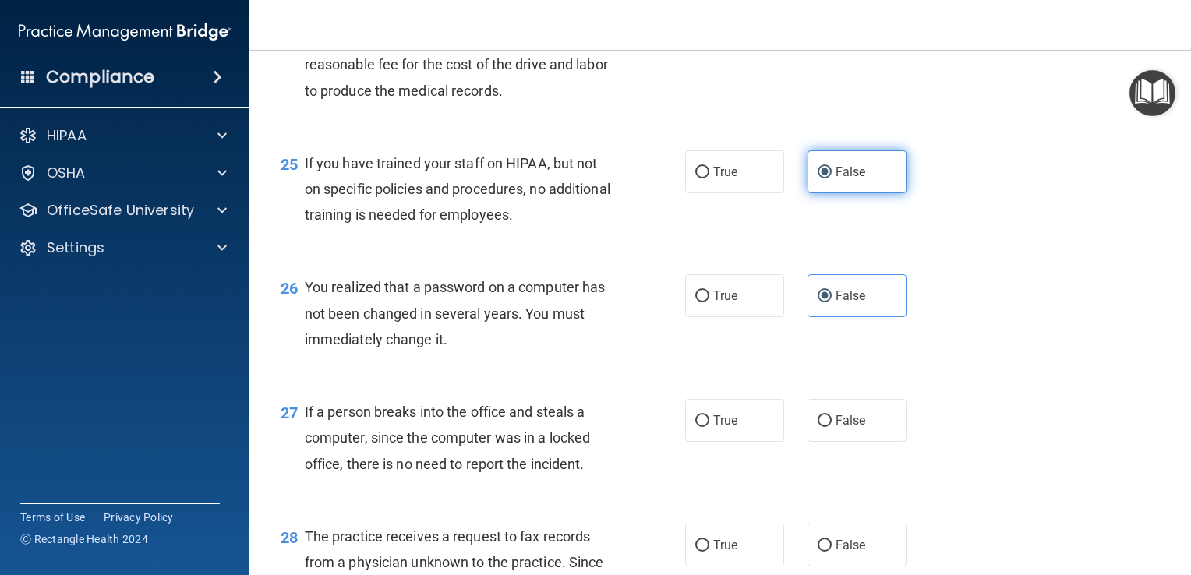
scroll to position [3273, 0]
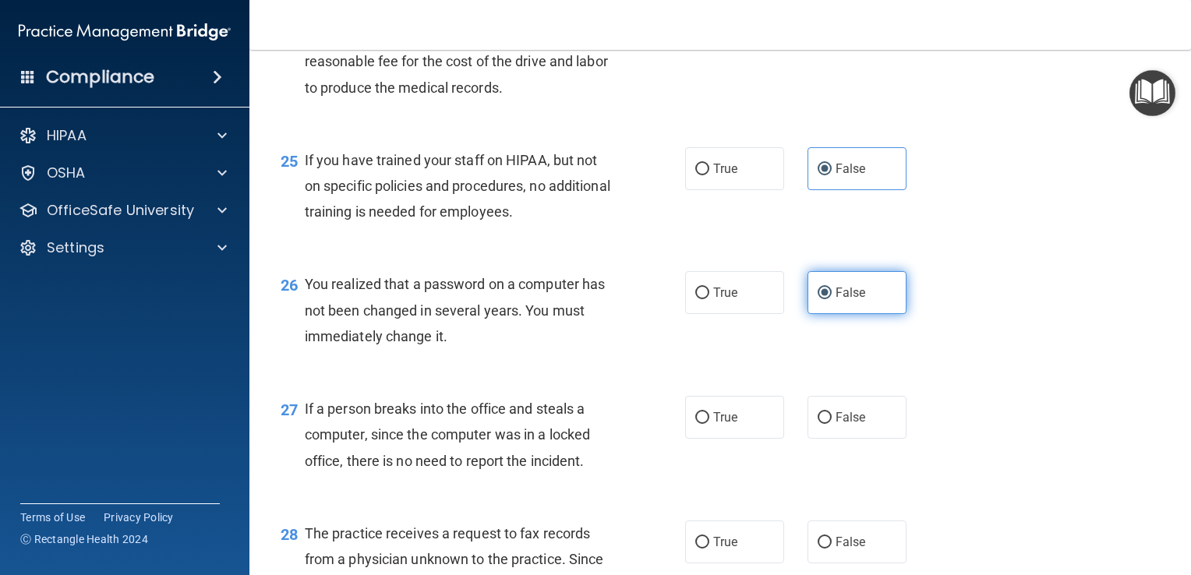
click at [868, 314] on label "False" at bounding box center [856, 292] width 99 height 43
click at [831, 299] on input "False" at bounding box center [824, 294] width 14 height 12
click at [994, 250] on div "25 If you have trained your staff on HIPAA, but not on specific policies and pr…" at bounding box center [720, 190] width 902 height 125
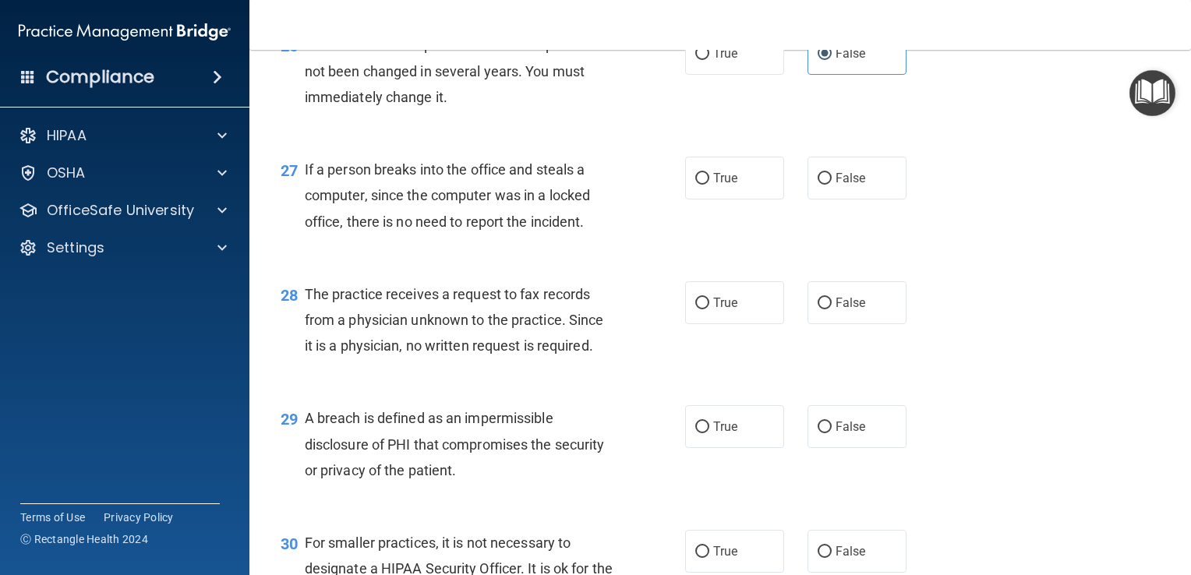
scroll to position [3530, 0]
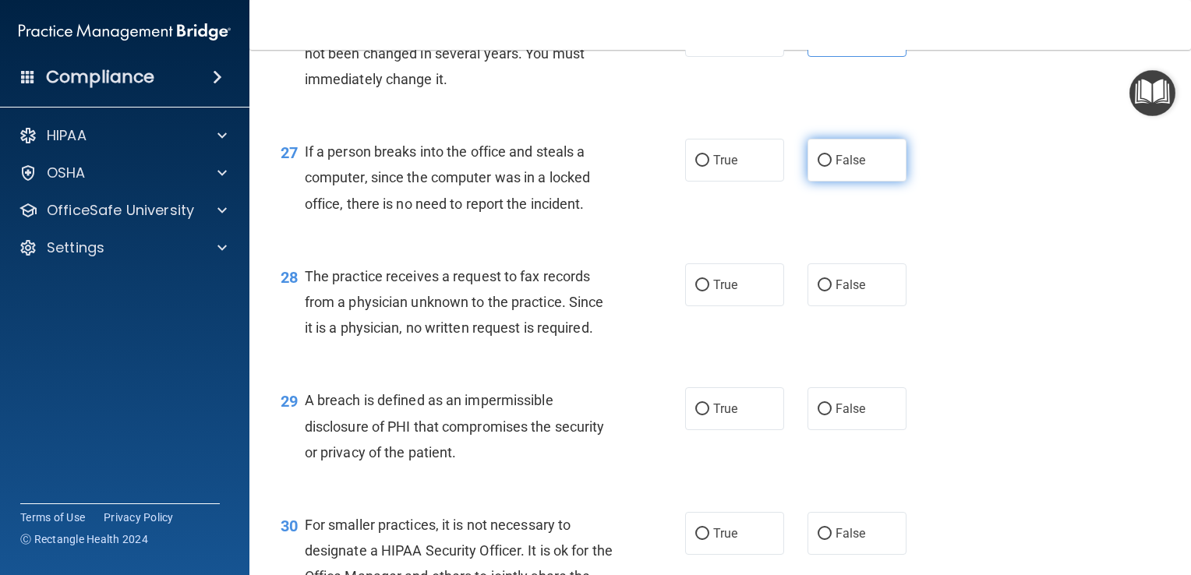
click at [870, 182] on label "False" at bounding box center [856, 160] width 99 height 43
click at [831, 167] on input "False" at bounding box center [824, 161] width 14 height 12
radio input "true"
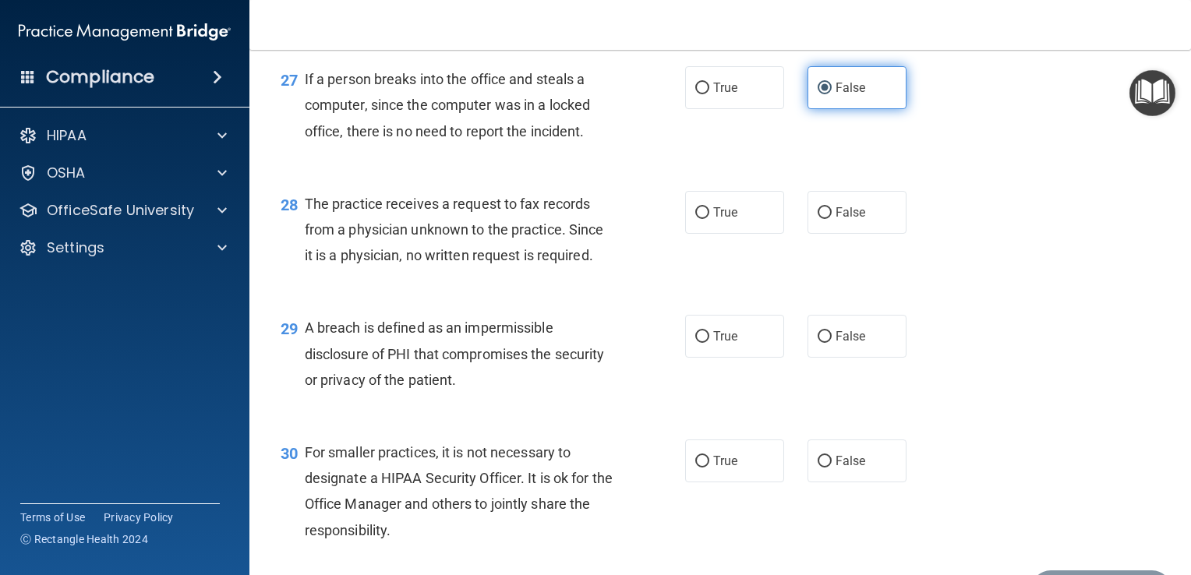
scroll to position [3617, 0]
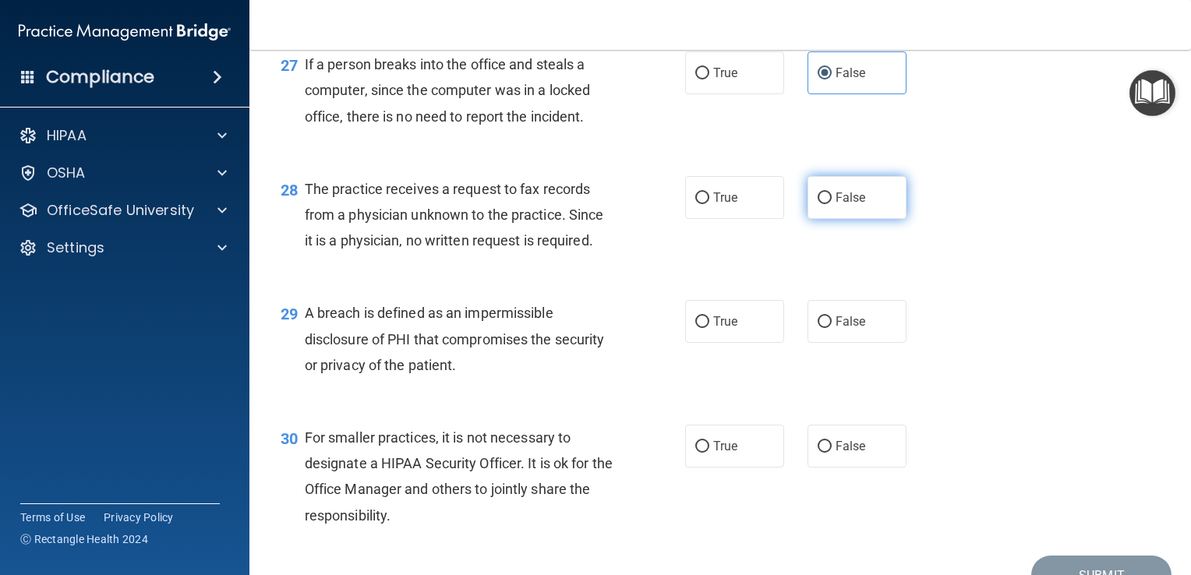
click at [889, 219] on label "False" at bounding box center [856, 197] width 99 height 43
click at [831, 204] on input "False" at bounding box center [824, 198] width 14 height 12
radio input "true"
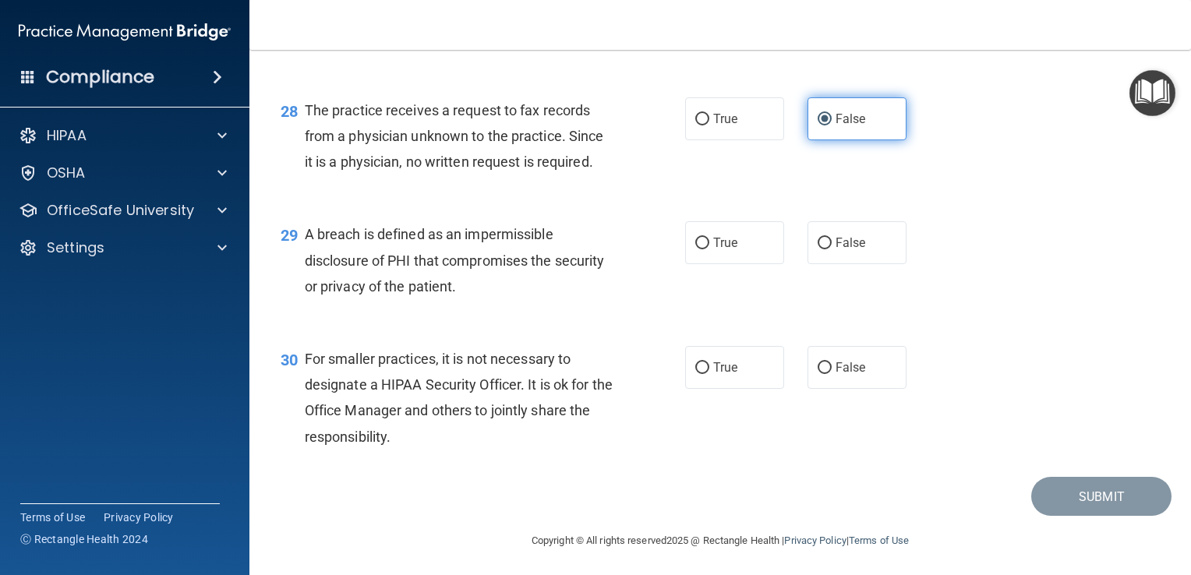
scroll to position [3699, 0]
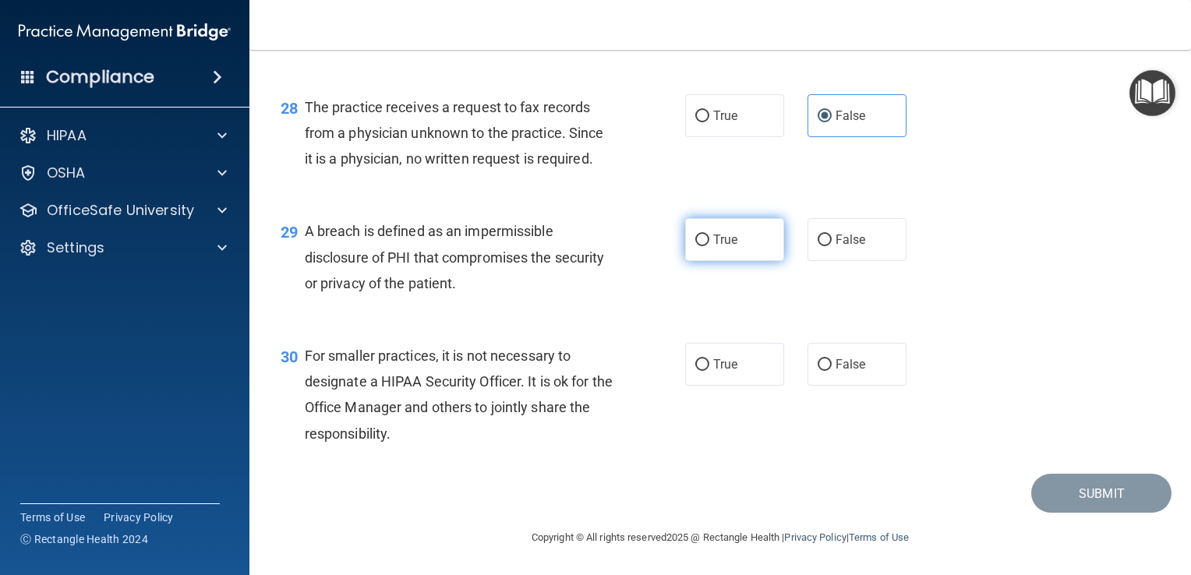
click at [744, 261] on label "True" at bounding box center [734, 239] width 99 height 43
click at [709, 246] on input "True" at bounding box center [702, 241] width 14 height 12
radio input "true"
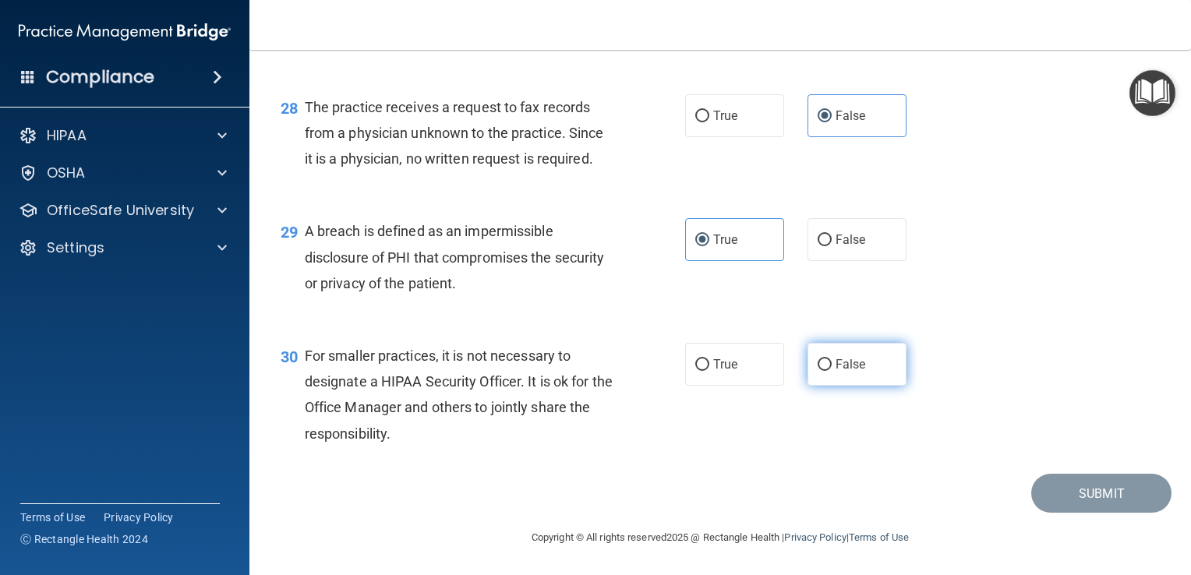
click at [871, 344] on label "False" at bounding box center [856, 364] width 99 height 43
click at [831, 359] on input "False" at bounding box center [824, 365] width 14 height 12
radio input "true"
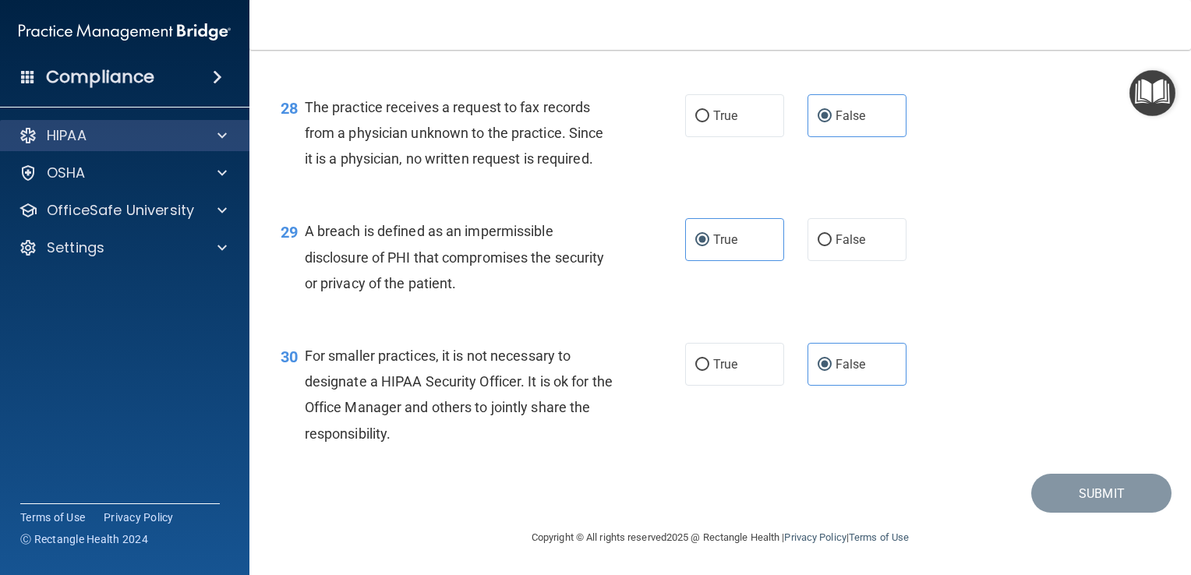
click at [201, 150] on div "HIPAA" at bounding box center [125, 135] width 250 height 31
click at [223, 149] on div "HIPAA" at bounding box center [125, 135] width 250 height 31
click at [213, 130] on div at bounding box center [219, 135] width 39 height 19
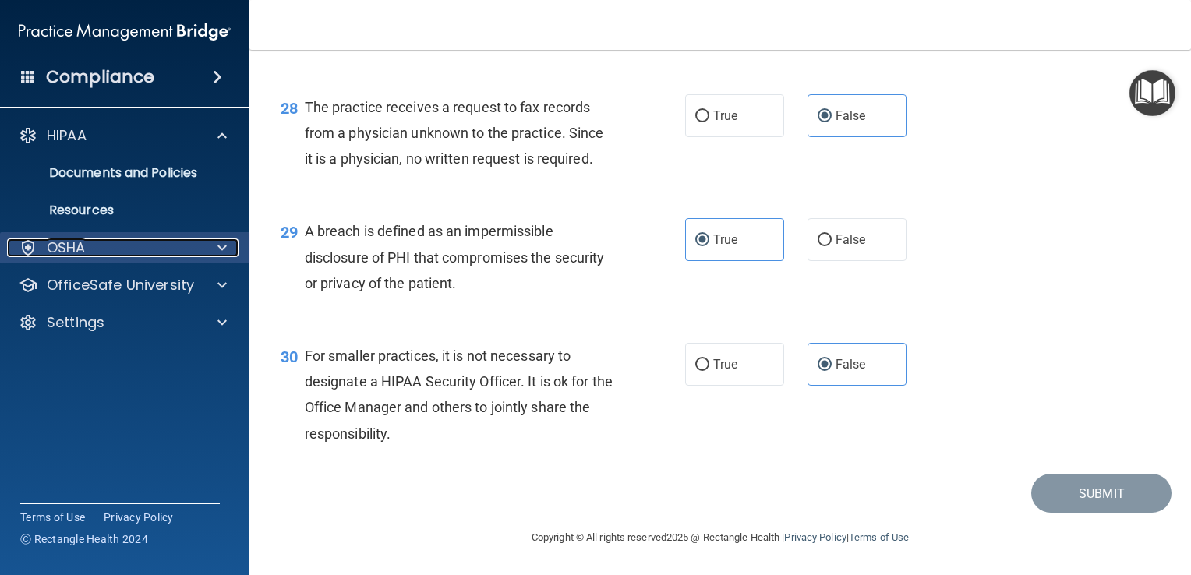
click at [218, 243] on span at bounding box center [221, 247] width 9 height 19
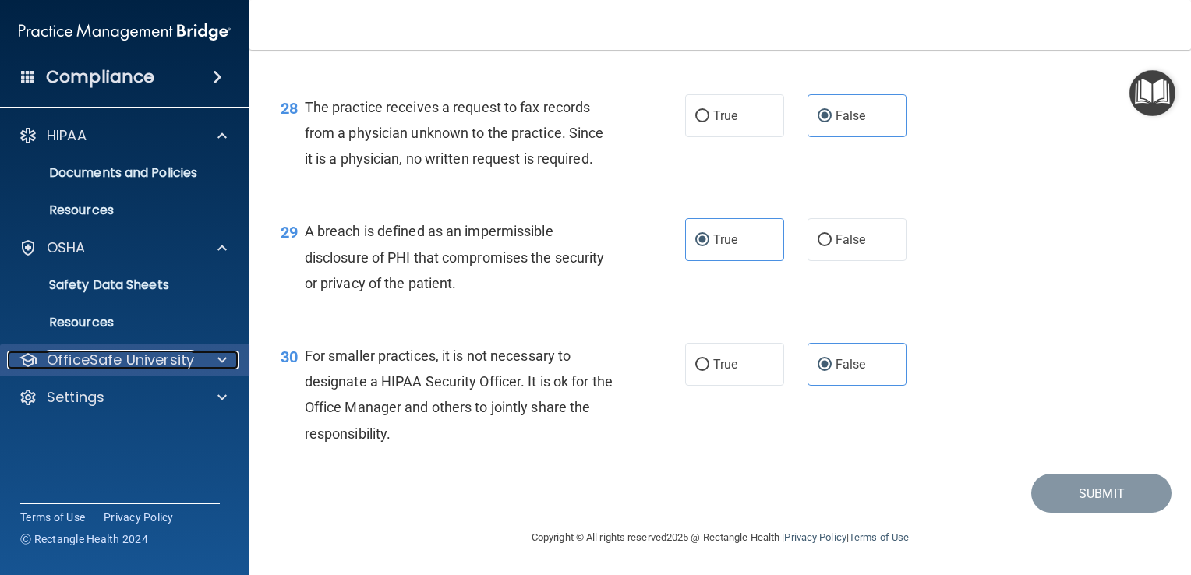
click at [224, 366] on span at bounding box center [221, 360] width 9 height 19
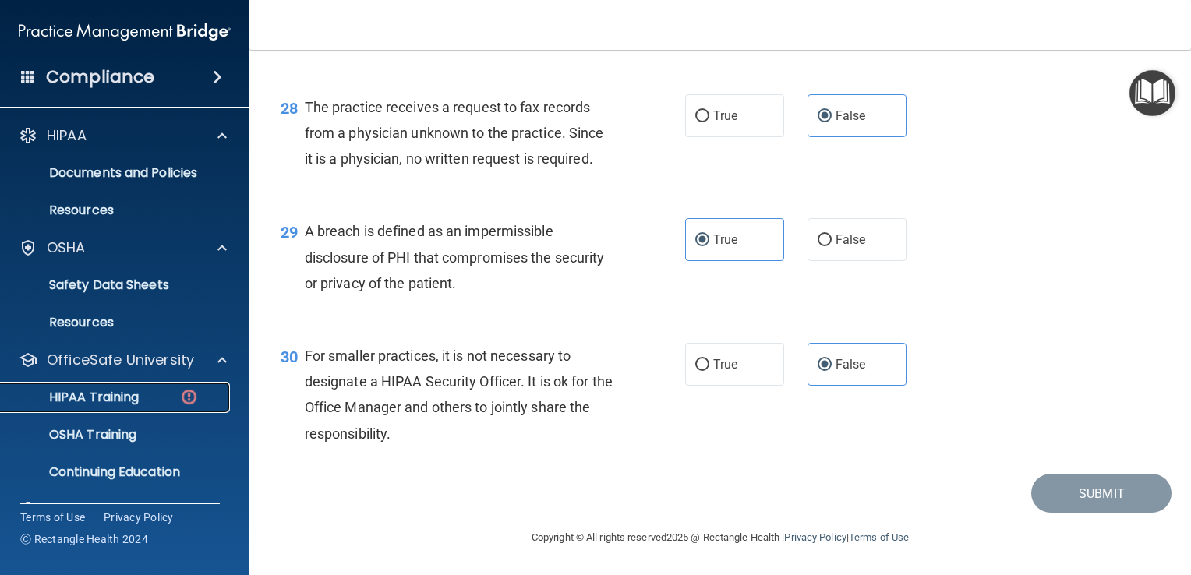
click at [162, 400] on div "HIPAA Training" at bounding box center [116, 398] width 213 height 16
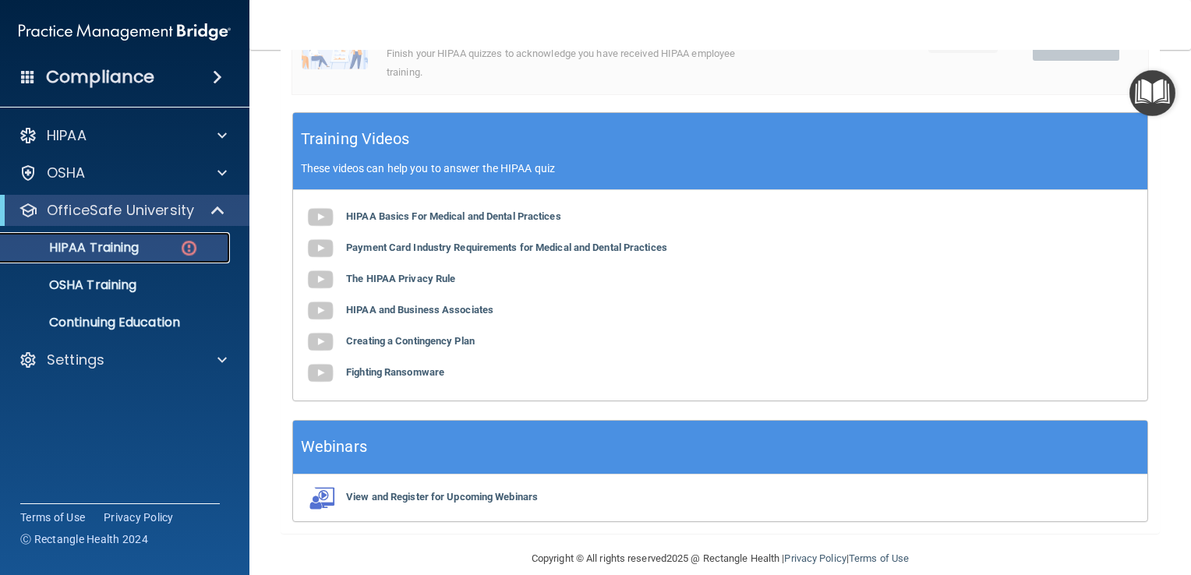
scroll to position [539, 0]
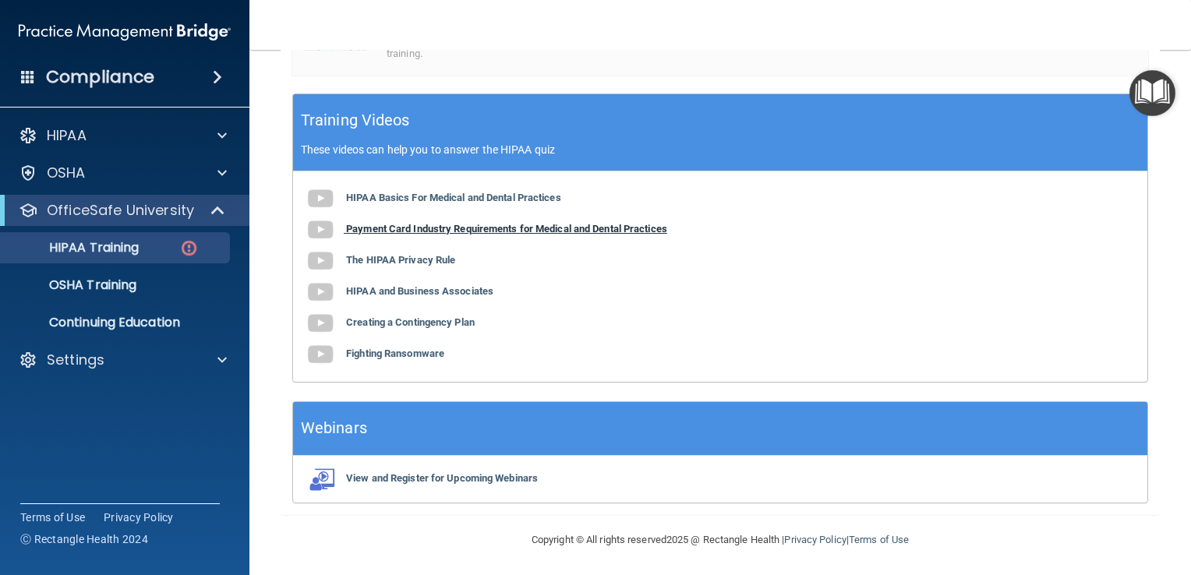
click at [443, 223] on b "Payment Card Industry Requirements for Medical and Dental Practices" at bounding box center [506, 229] width 321 height 12
click at [423, 260] on b "The HIPAA Privacy Rule" at bounding box center [400, 260] width 109 height 12
click at [424, 295] on b "HIPAA and Business Associates" at bounding box center [419, 291] width 147 height 12
click at [388, 309] on div "HIPAA Basics For Medical and Dental Practices Payment Card Industry Requirement…" at bounding box center [720, 276] width 854 height 210
click at [388, 319] on b "Creating a Contingency Plan" at bounding box center [410, 322] width 129 height 12
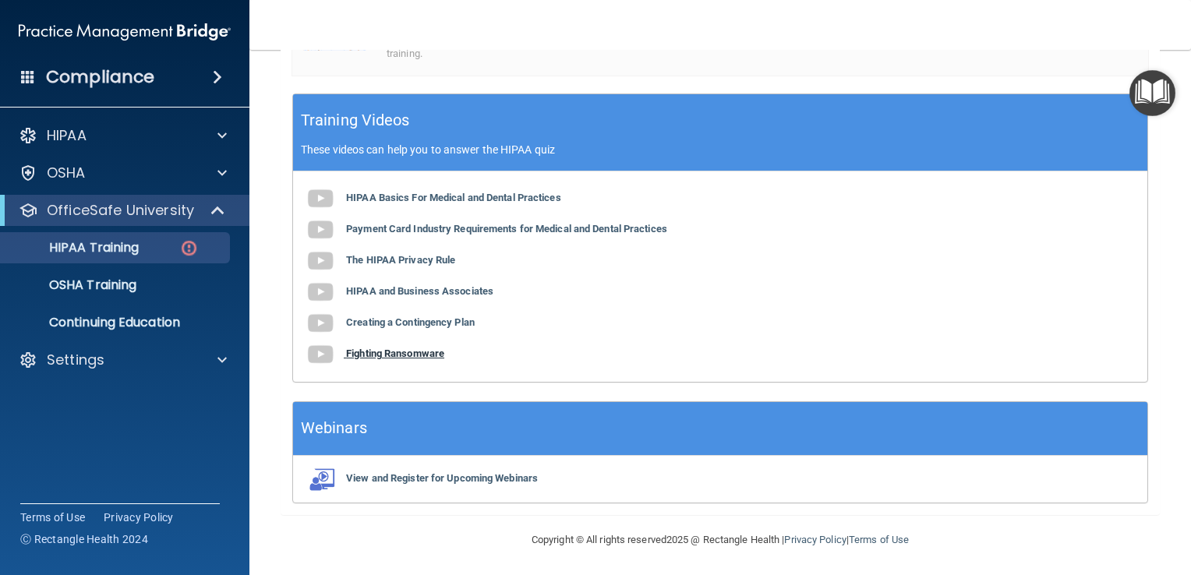
click at [384, 351] on b "Fighting Ransomware" at bounding box center [395, 354] width 98 height 12
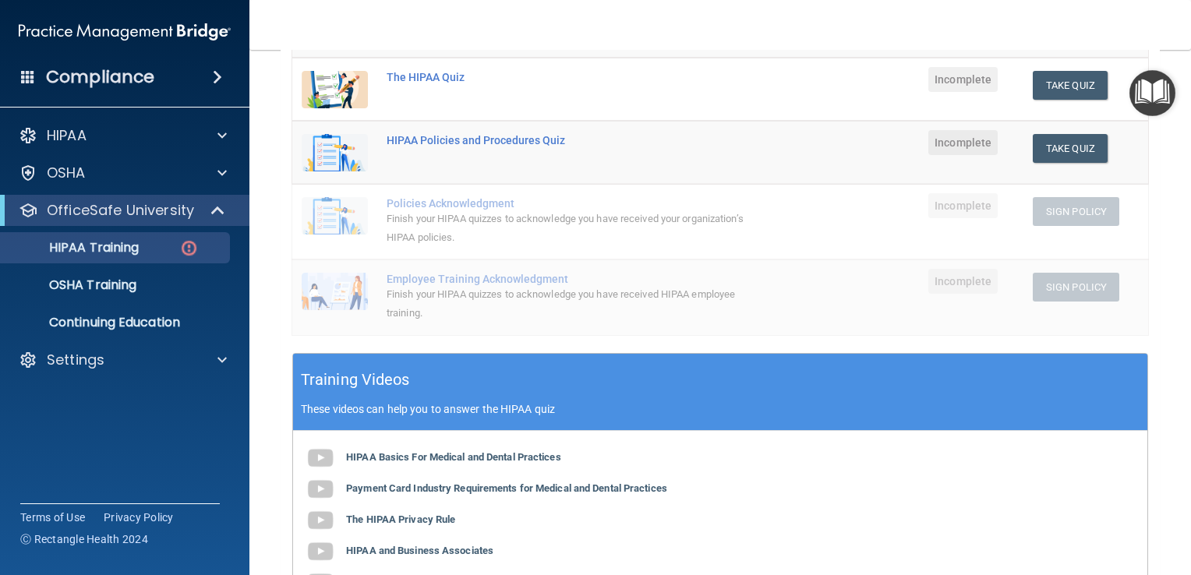
scroll to position [0, 0]
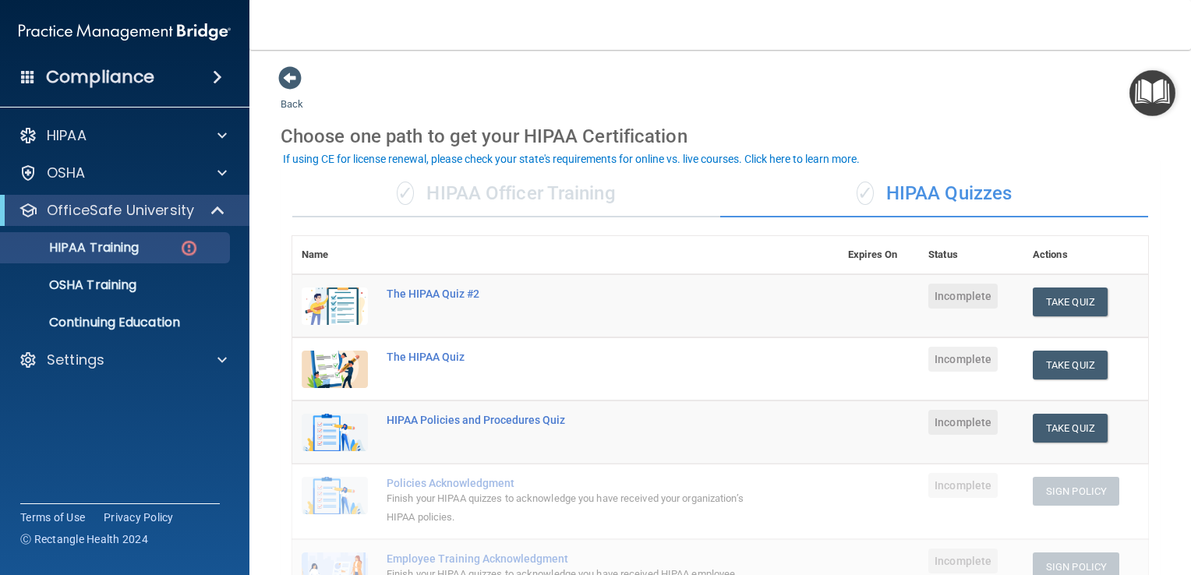
click at [489, 210] on div "✓ HIPAA Officer Training" at bounding box center [506, 194] width 428 height 47
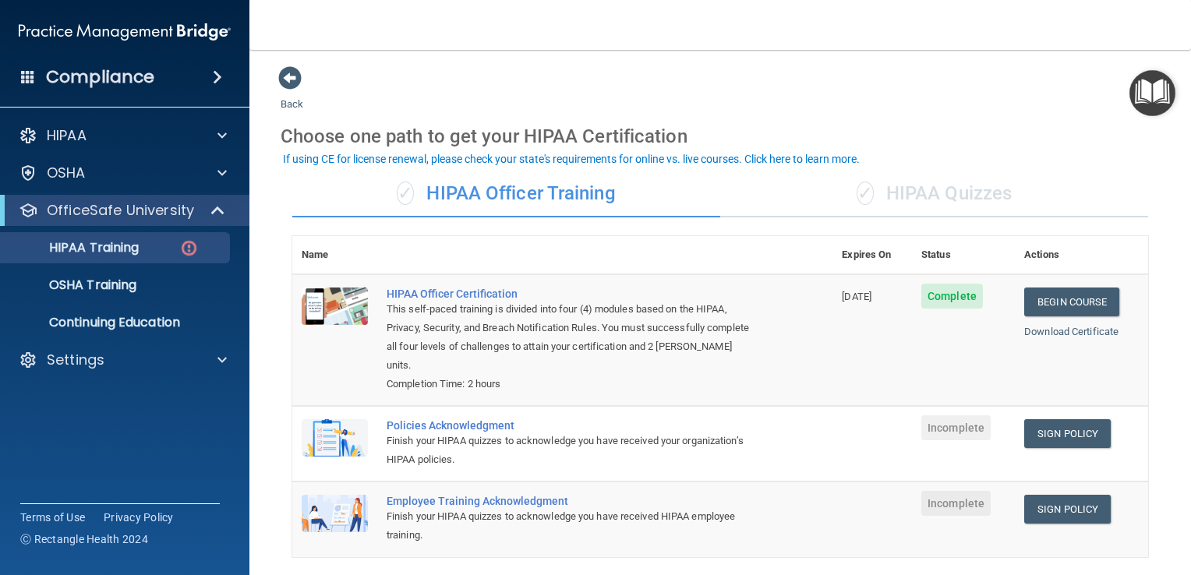
click at [877, 201] on div "✓ HIPAA Quizzes" at bounding box center [934, 194] width 428 height 47
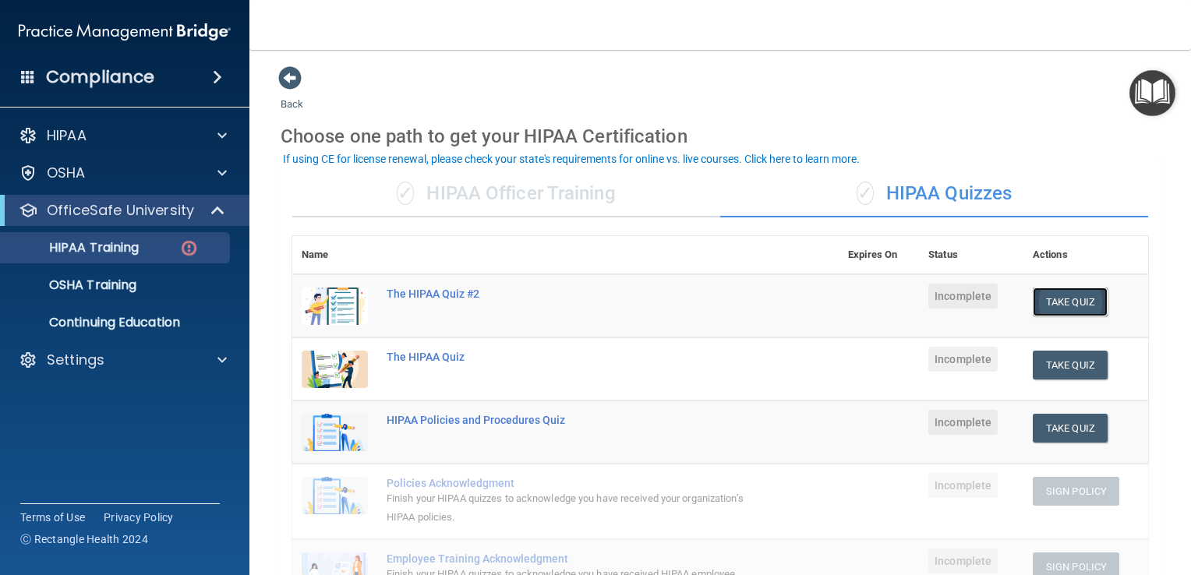
click at [1050, 309] on button "Take Quiz" at bounding box center [1070, 302] width 75 height 29
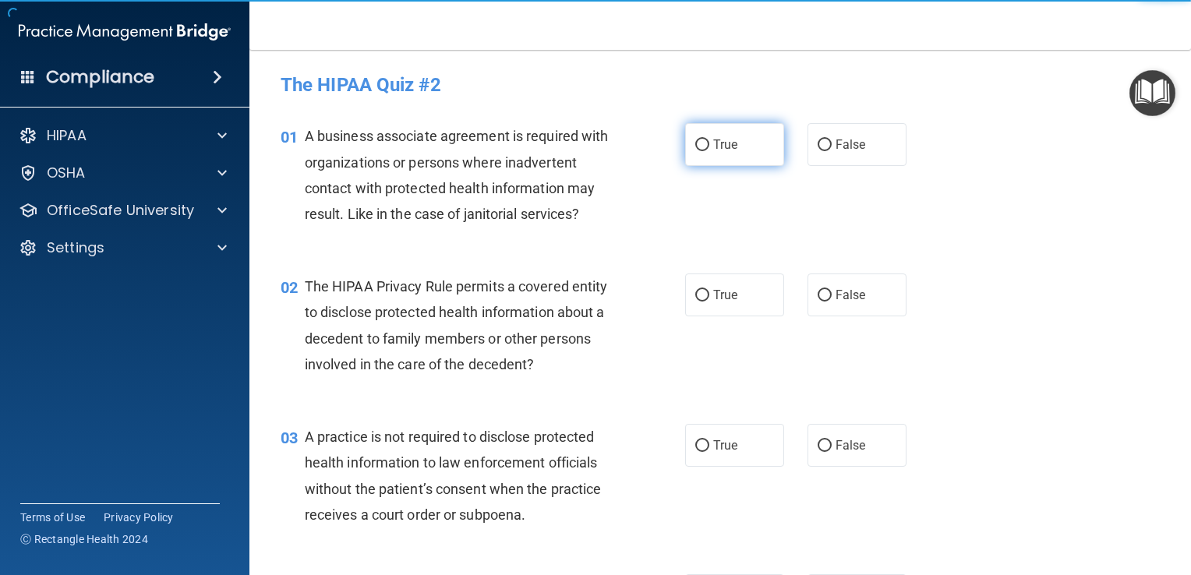
click at [711, 154] on label "True" at bounding box center [734, 144] width 99 height 43
click at [709, 151] on input "True" at bounding box center [702, 145] width 14 height 12
radio input "true"
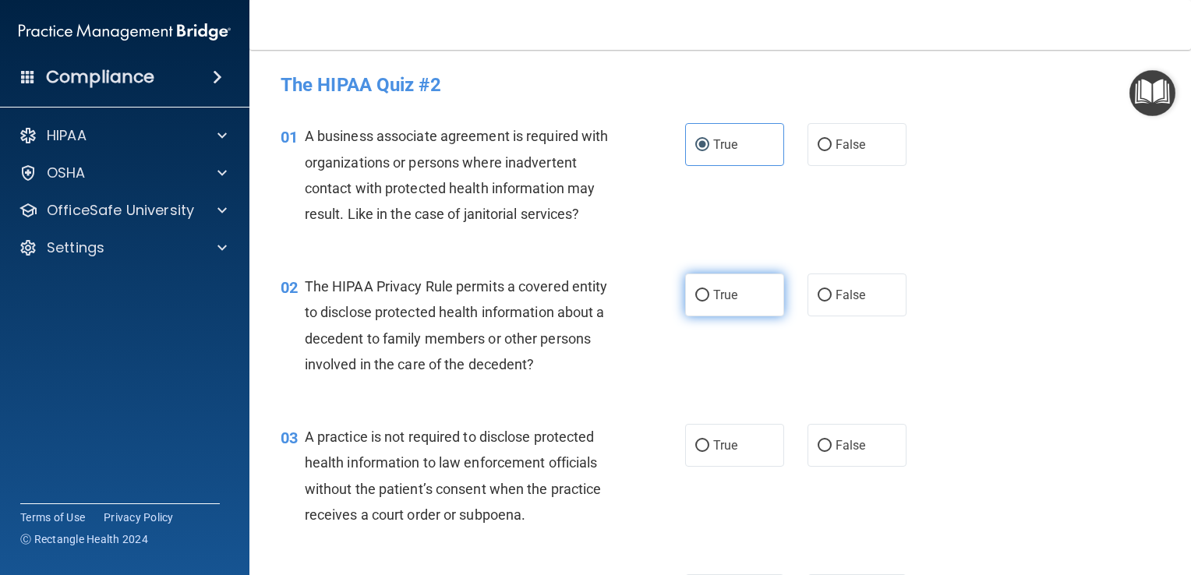
click at [736, 305] on label "True" at bounding box center [734, 295] width 99 height 43
click at [709, 302] on input "True" at bounding box center [702, 296] width 14 height 12
radio input "true"
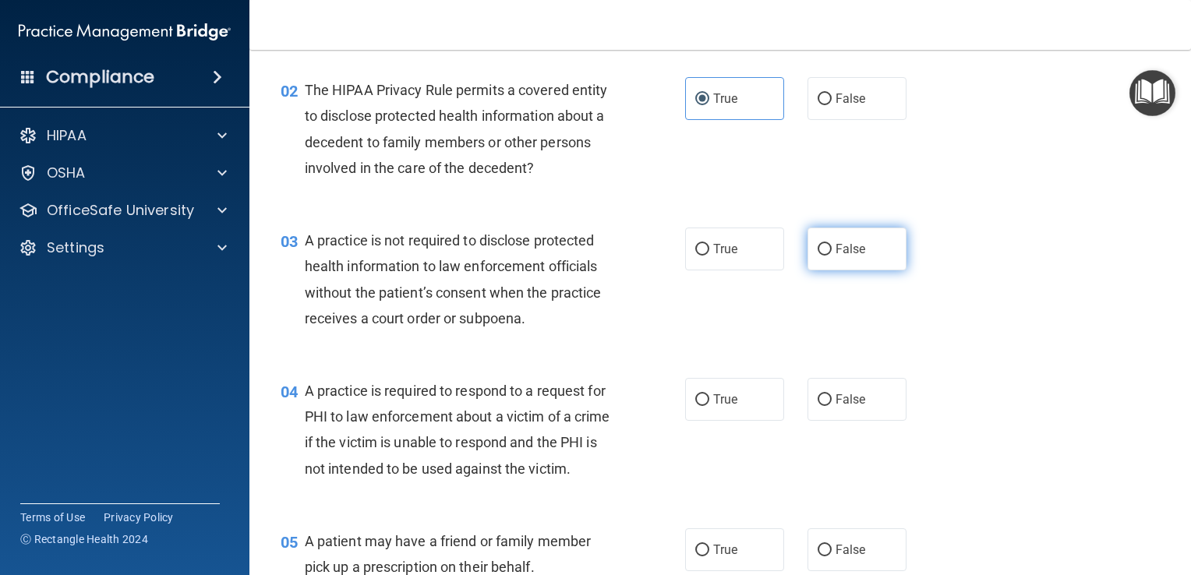
click at [823, 249] on input "False" at bounding box center [824, 250] width 14 height 12
radio input "true"
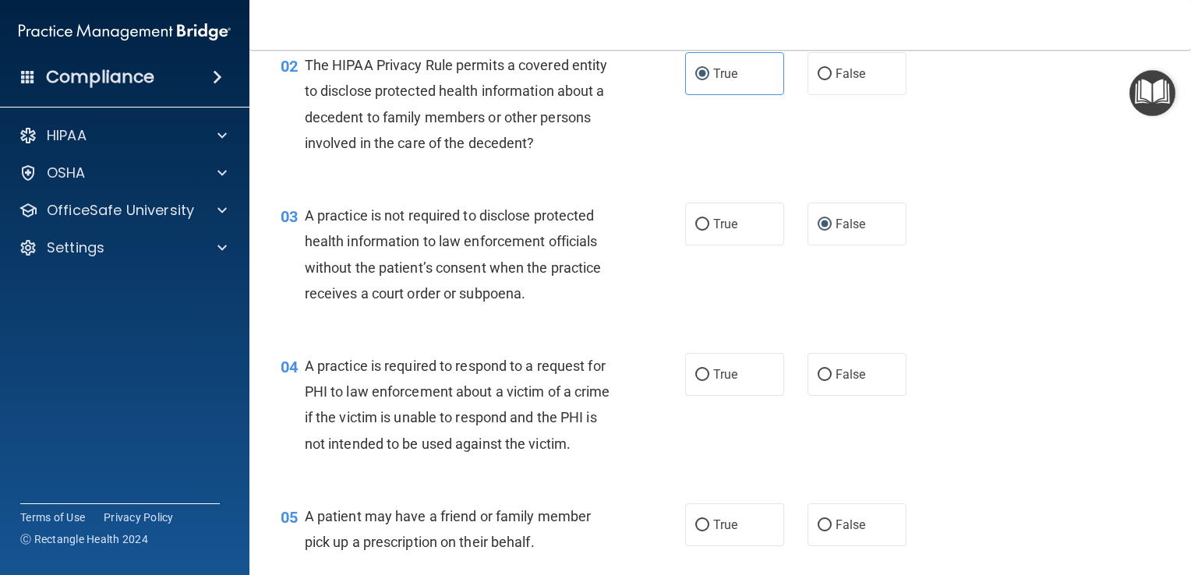
click at [1082, 480] on div "04 A practice is required to respond to a request for PHI to law enforcement ab…" at bounding box center [720, 409] width 902 height 150
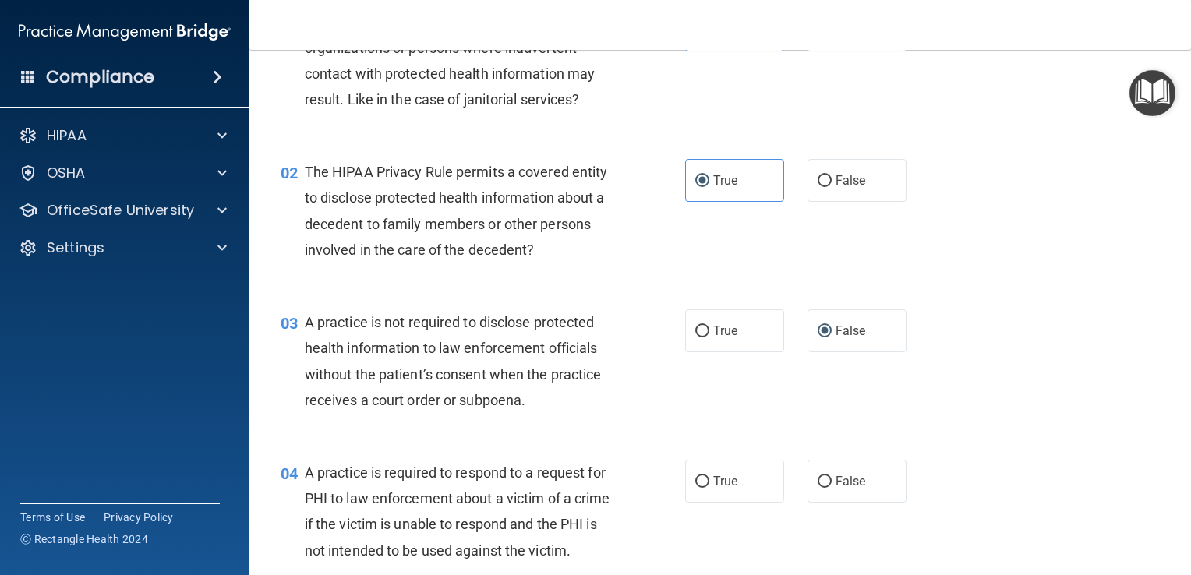
scroll to position [0, 0]
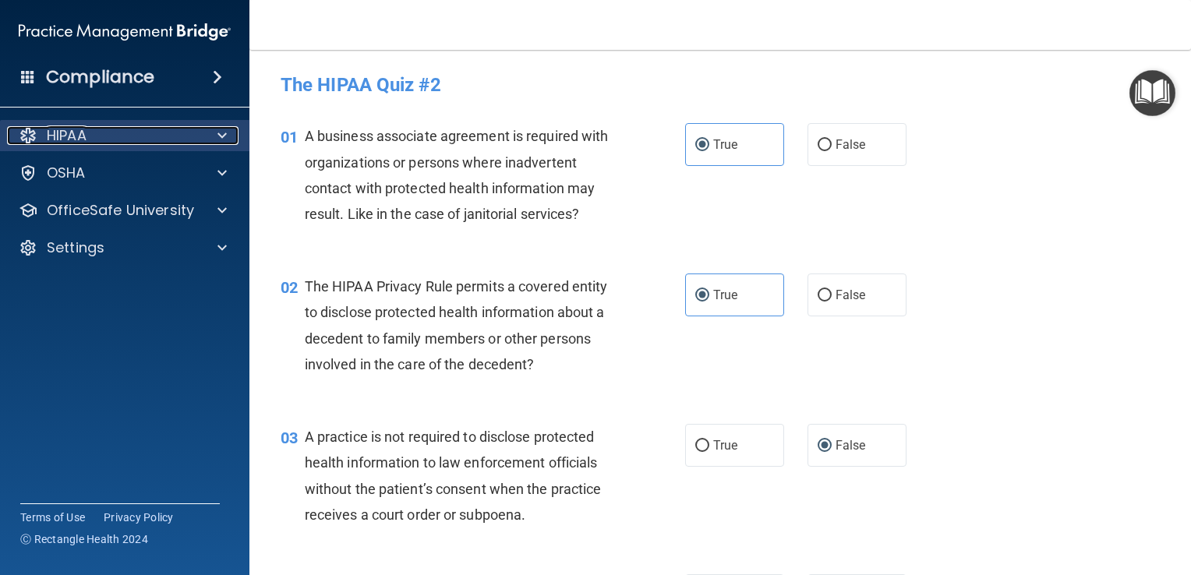
click at [197, 131] on div "HIPAA" at bounding box center [103, 135] width 193 height 19
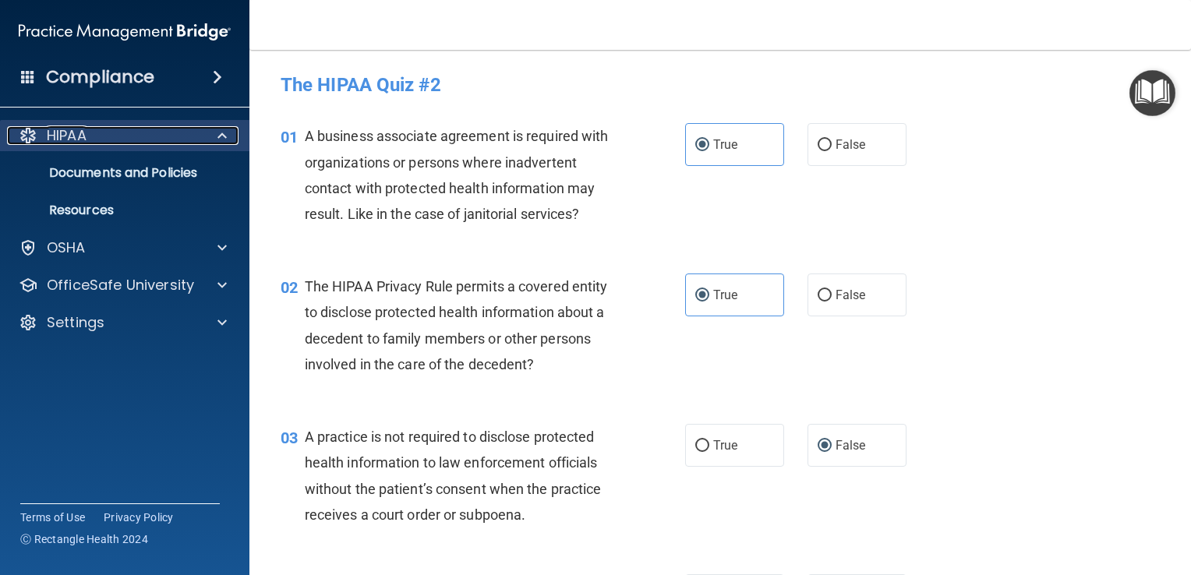
click at [210, 128] on div at bounding box center [219, 135] width 39 height 19
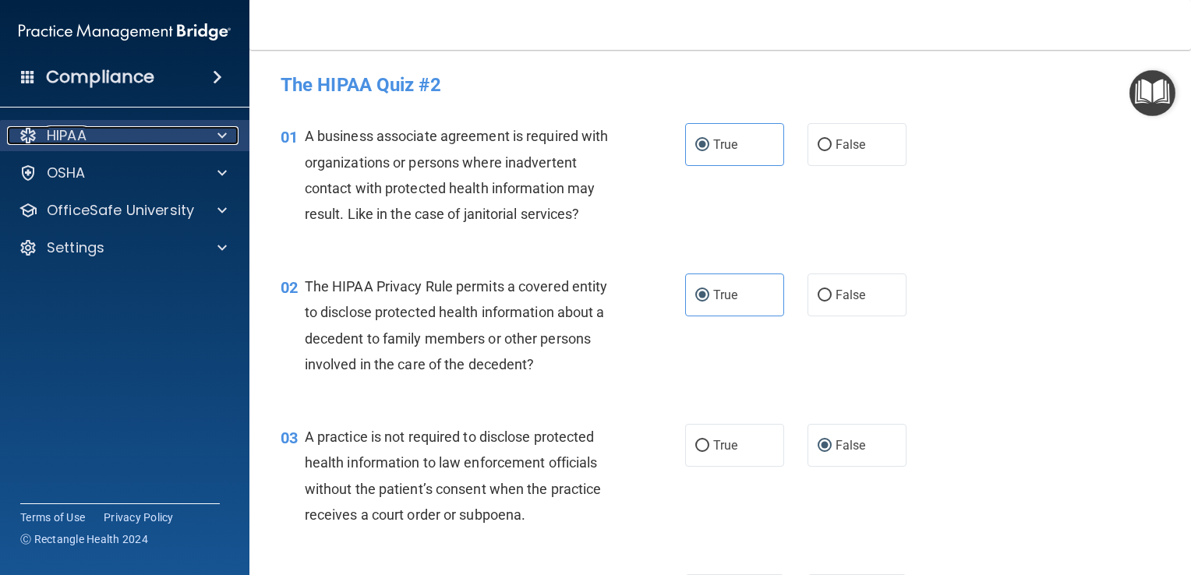
click at [197, 140] on div "HIPAA" at bounding box center [103, 135] width 193 height 19
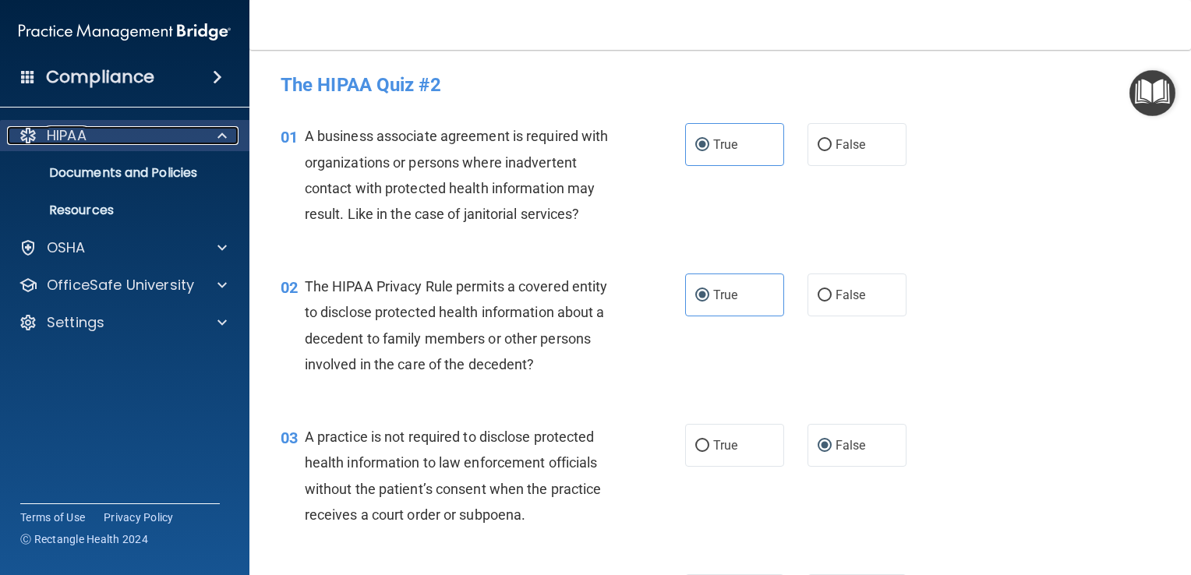
click at [204, 144] on div at bounding box center [219, 135] width 39 height 19
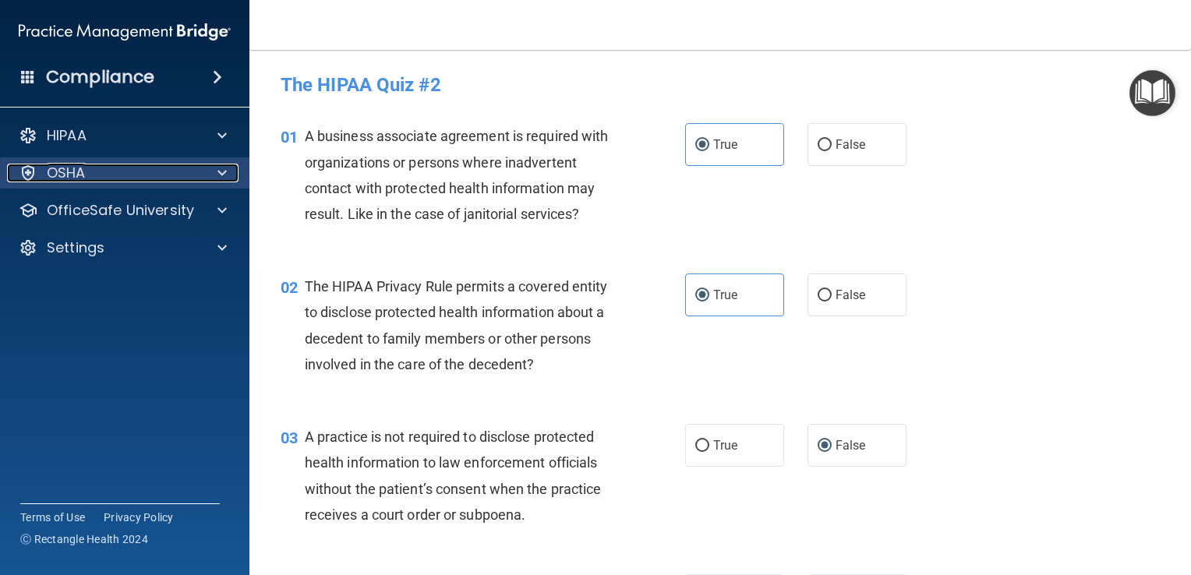
click at [178, 178] on div "OSHA" at bounding box center [103, 173] width 193 height 19
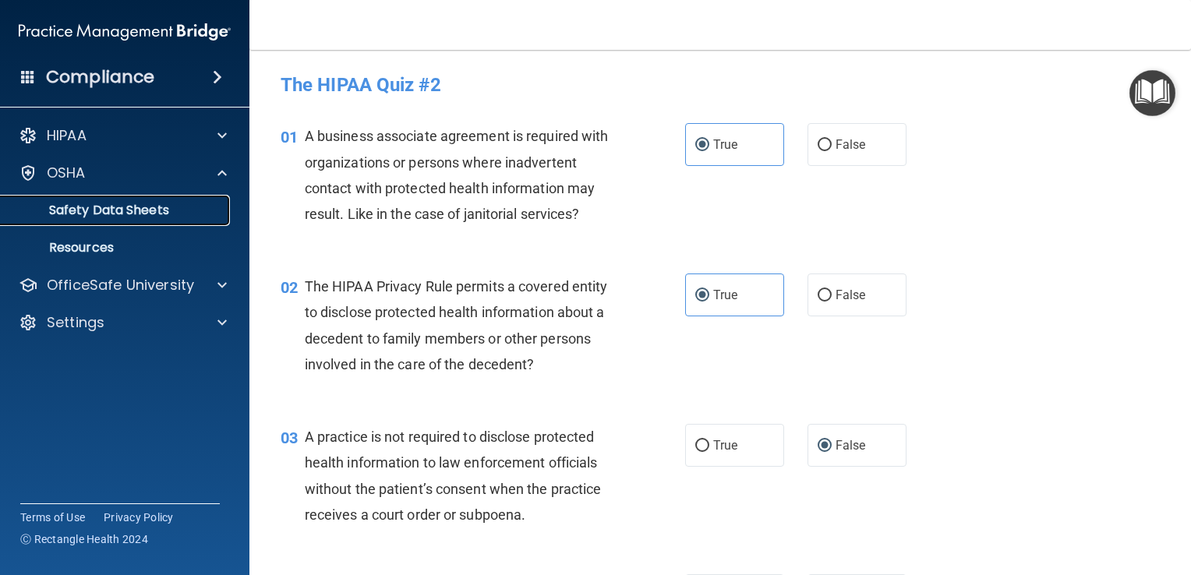
click at [206, 198] on link "Safety Data Sheets" at bounding box center [106, 210] width 245 height 31
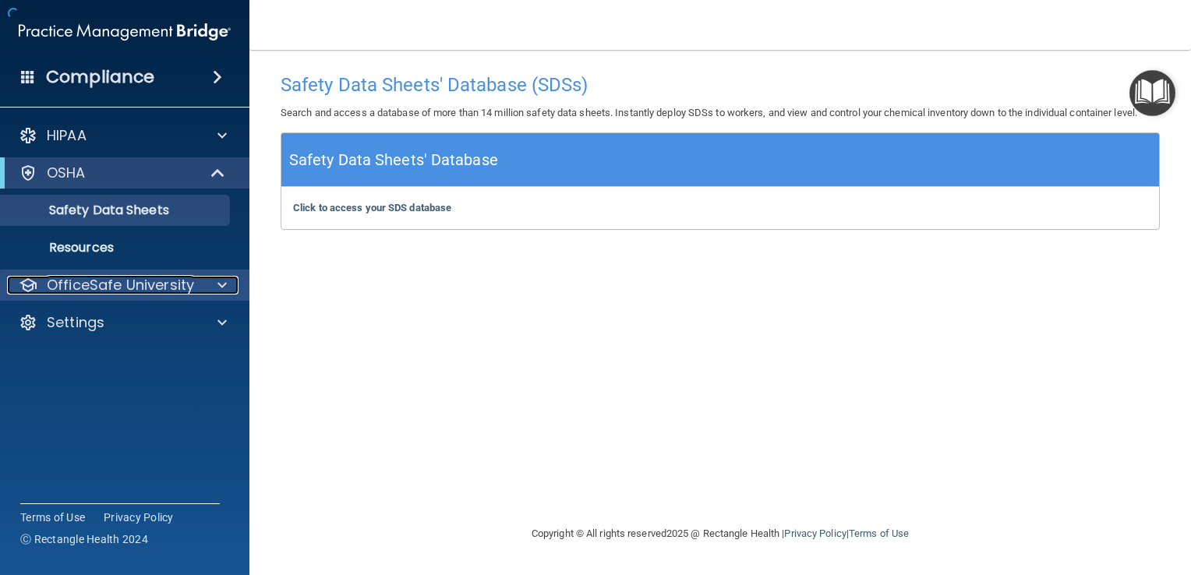
click at [175, 290] on p "OfficeSafe University" at bounding box center [120, 285] width 147 height 19
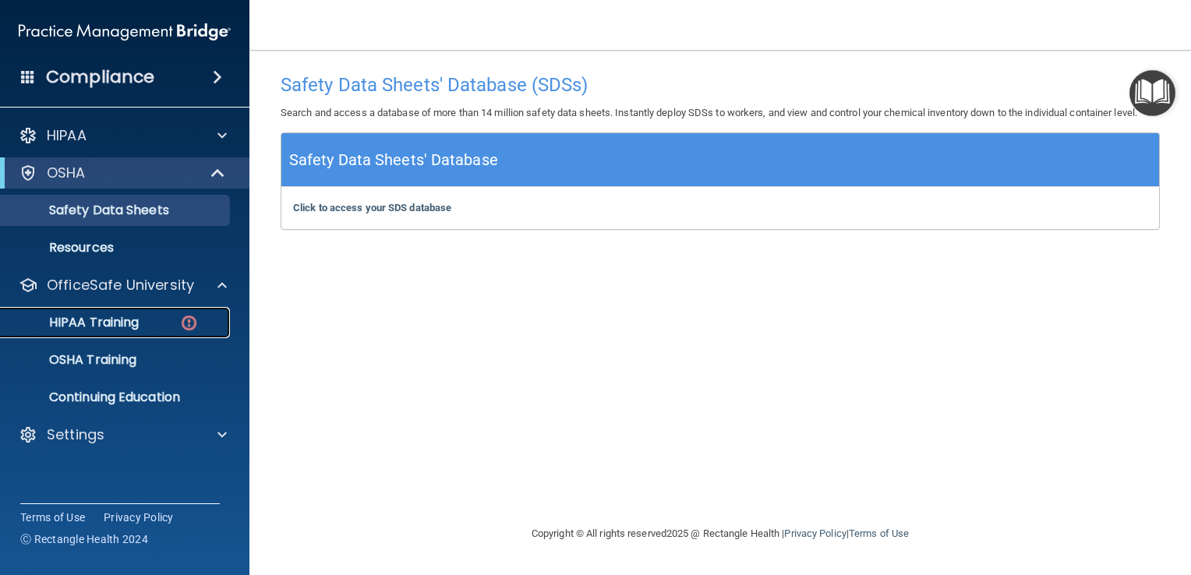
click at [139, 323] on p "HIPAA Training" at bounding box center [74, 323] width 129 height 16
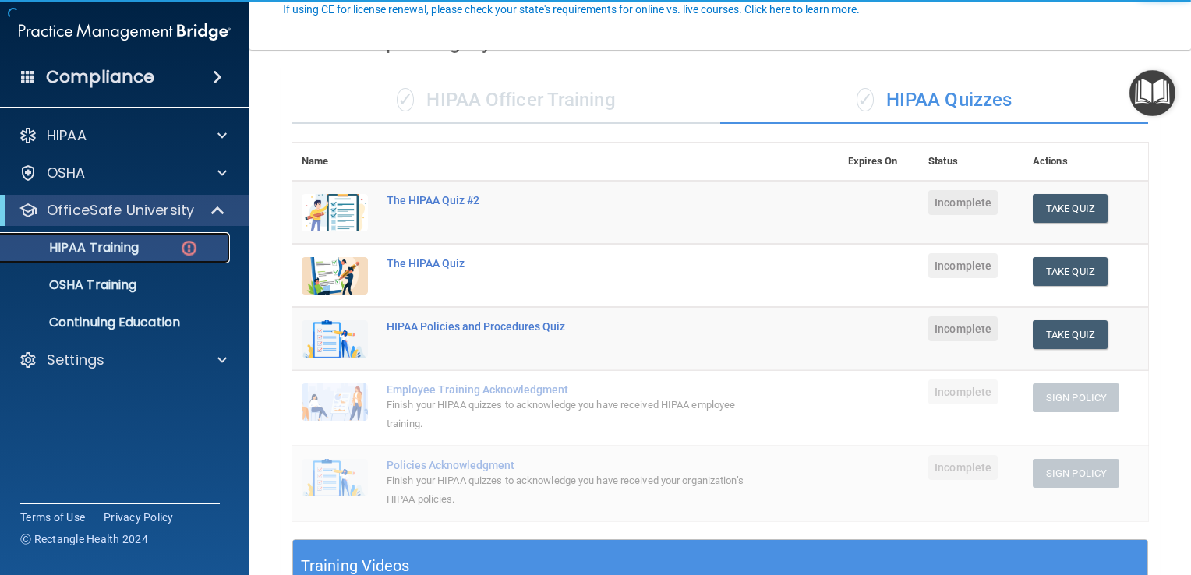
scroll to position [150, 0]
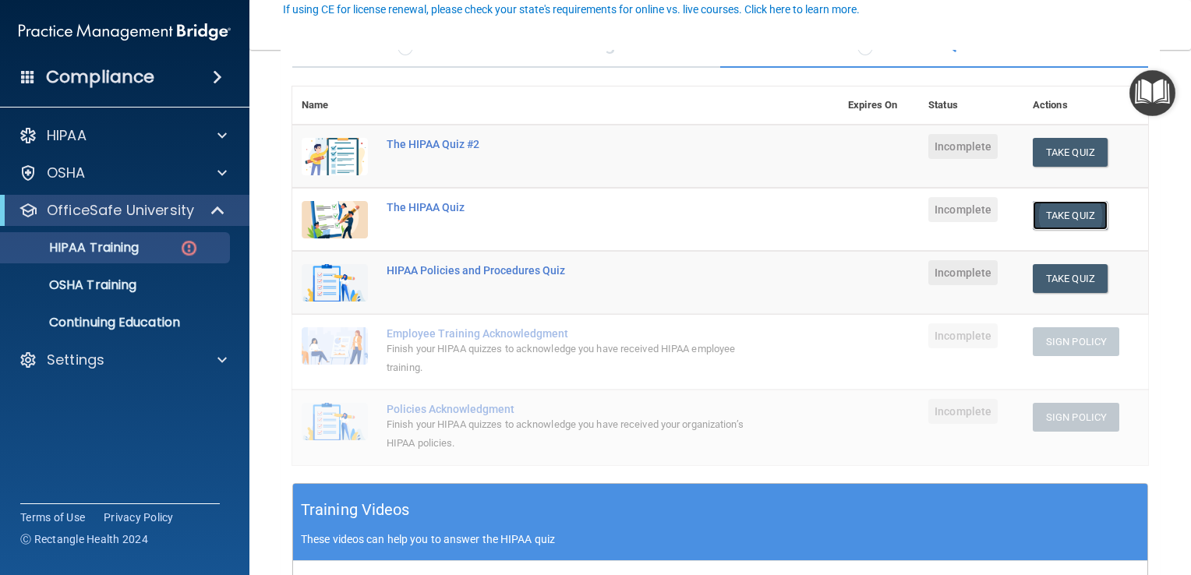
click at [1055, 224] on button "Take Quiz" at bounding box center [1070, 215] width 75 height 29
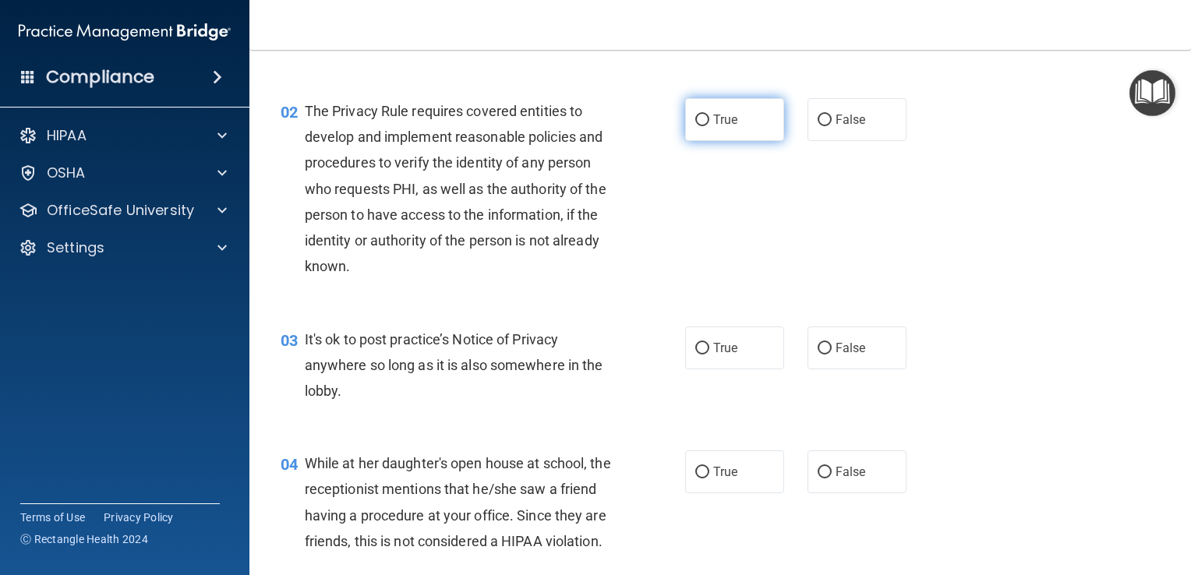
click at [751, 128] on label "True" at bounding box center [734, 119] width 99 height 43
click at [709, 126] on input "True" at bounding box center [702, 121] width 14 height 12
radio input "true"
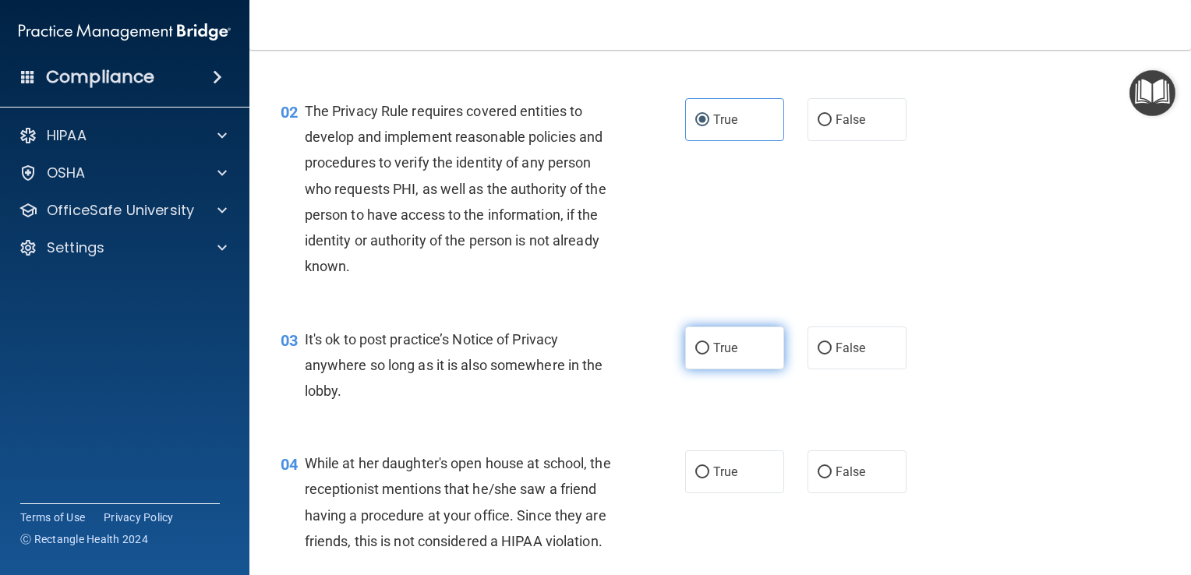
click at [754, 339] on label "True" at bounding box center [734, 348] width 99 height 43
click at [709, 343] on input "True" at bounding box center [702, 349] width 14 height 12
radio input "true"
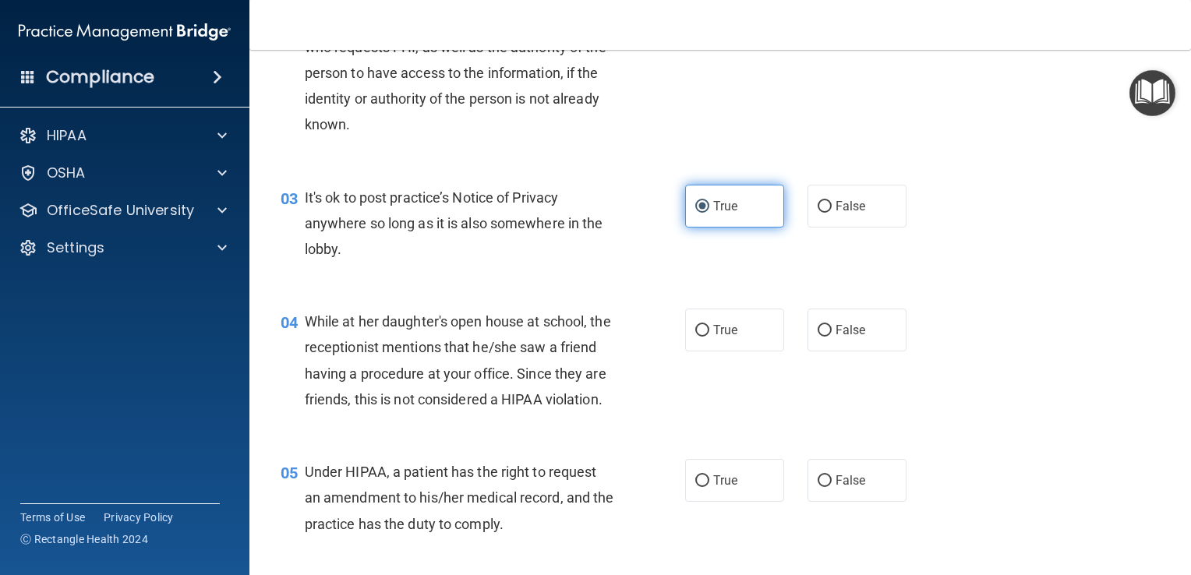
scroll to position [319, 0]
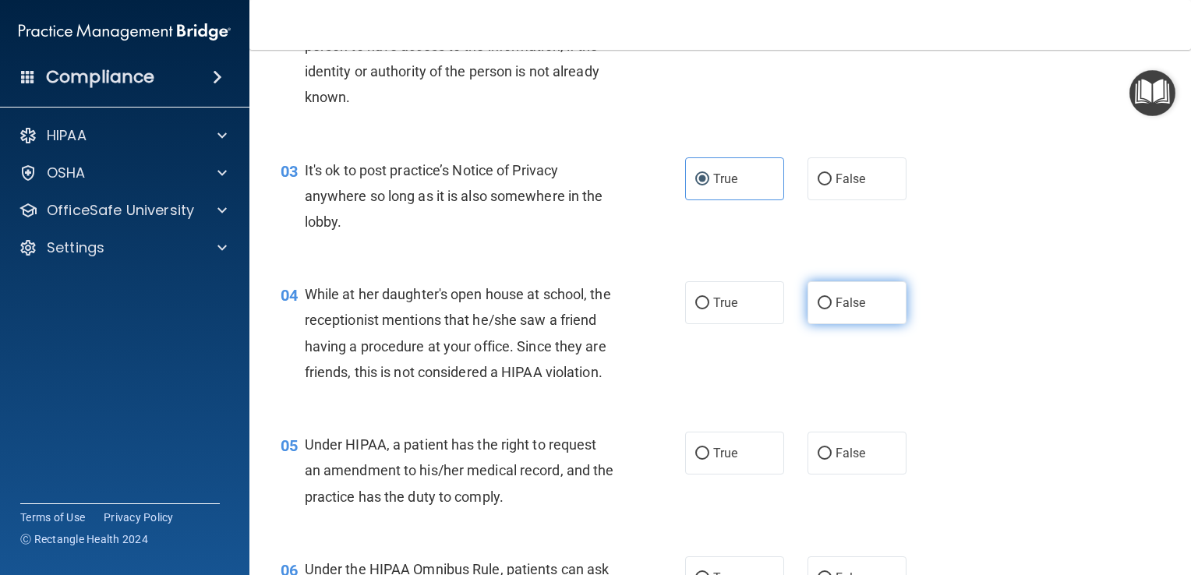
click at [820, 305] on input "False" at bounding box center [824, 304] width 14 height 12
radio input "true"
click at [953, 439] on div "05 Under HIPAA, a patient has the right to request an amendment to his/her medi…" at bounding box center [720, 474] width 902 height 125
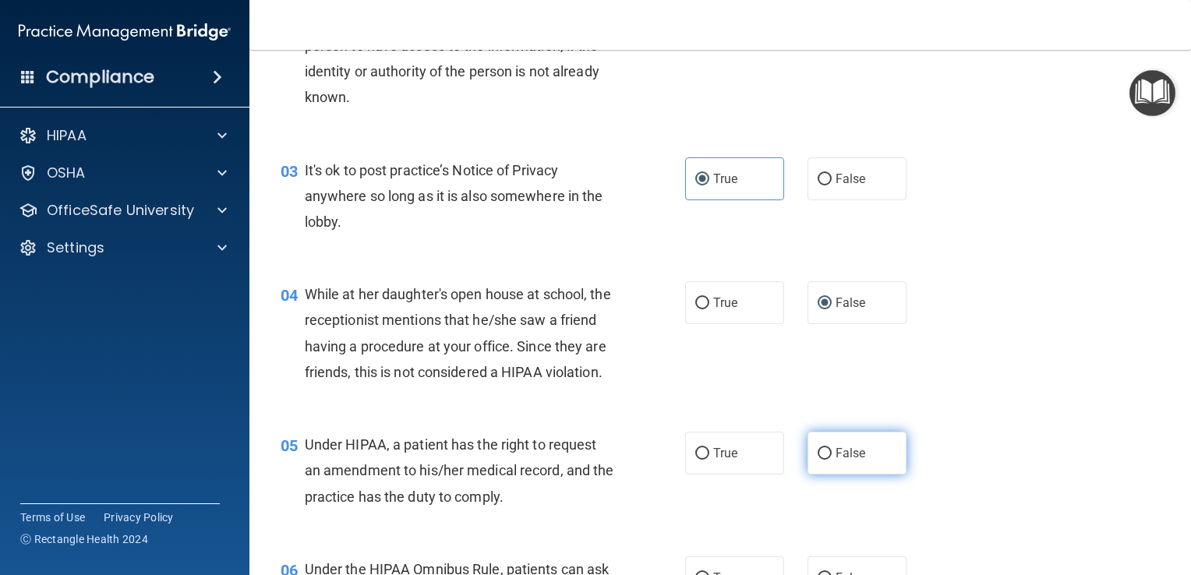
click at [883, 475] on label "False" at bounding box center [856, 453] width 99 height 43
click at [831, 460] on input "False" at bounding box center [824, 454] width 14 height 12
radio input "true"
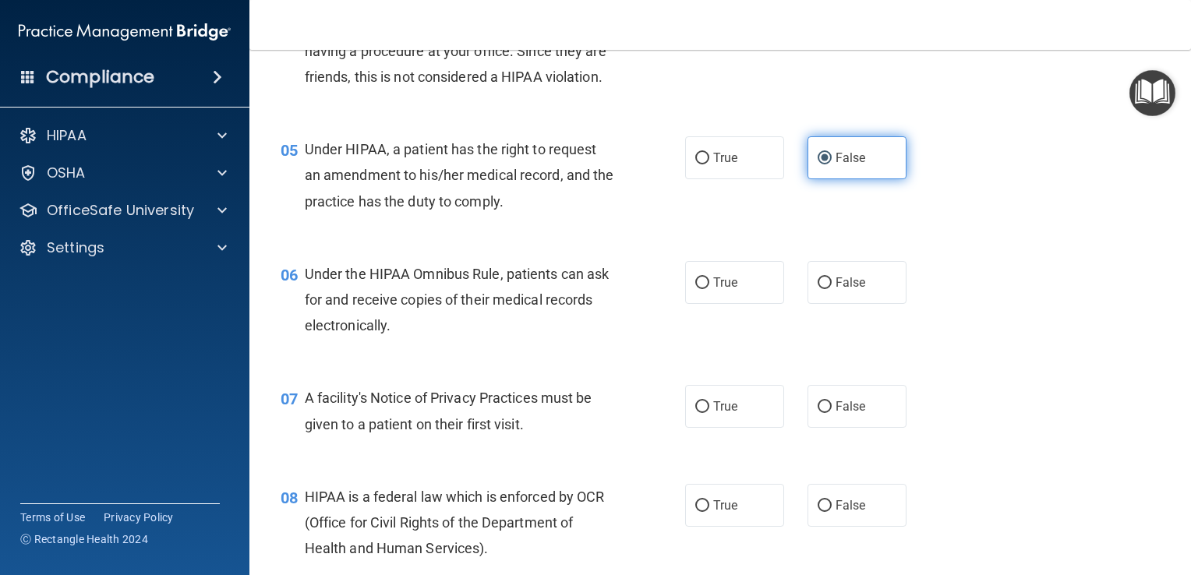
scroll to position [615, 0]
click at [891, 303] on label "False" at bounding box center [856, 281] width 99 height 43
click at [831, 288] on input "False" at bounding box center [824, 283] width 14 height 12
radio input "true"
click at [881, 303] on label "False" at bounding box center [856, 281] width 99 height 43
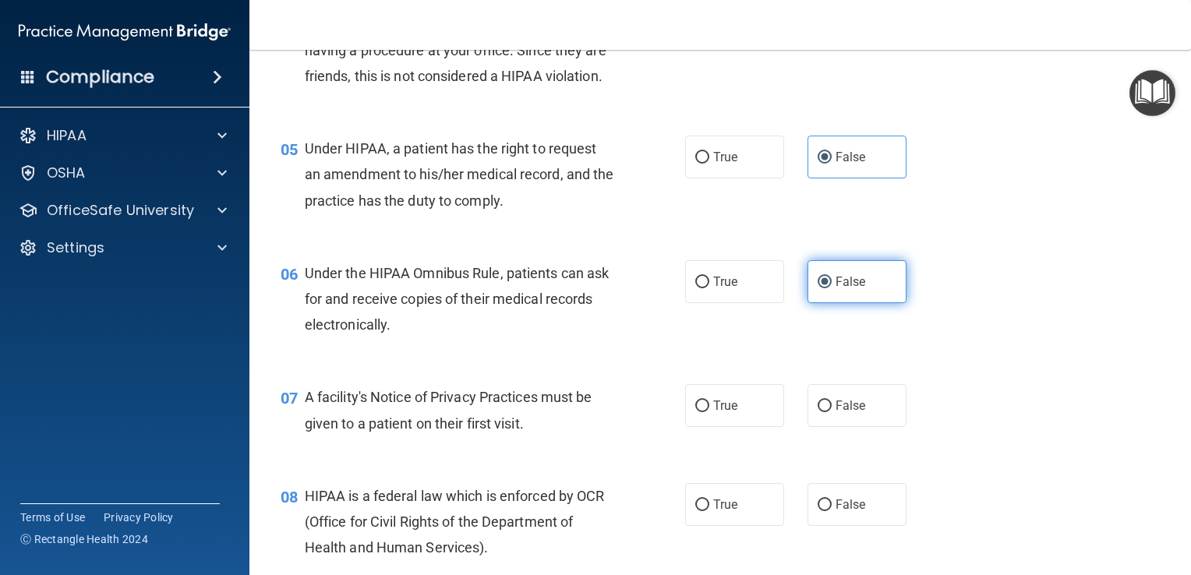
click at [831, 288] on input "False" at bounding box center [824, 283] width 14 height 12
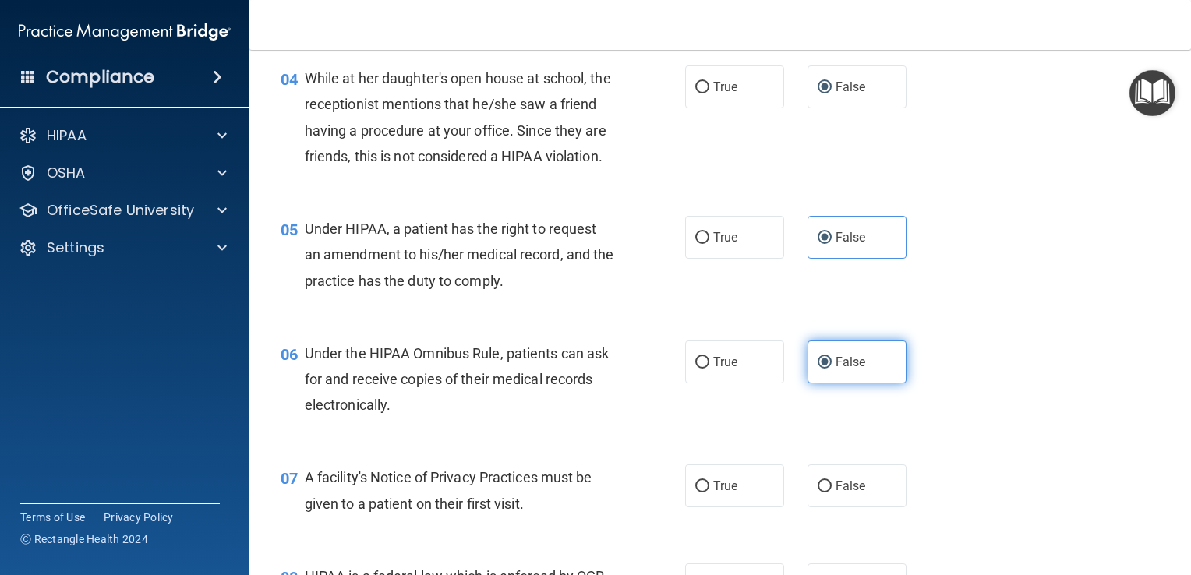
scroll to position [535, 0]
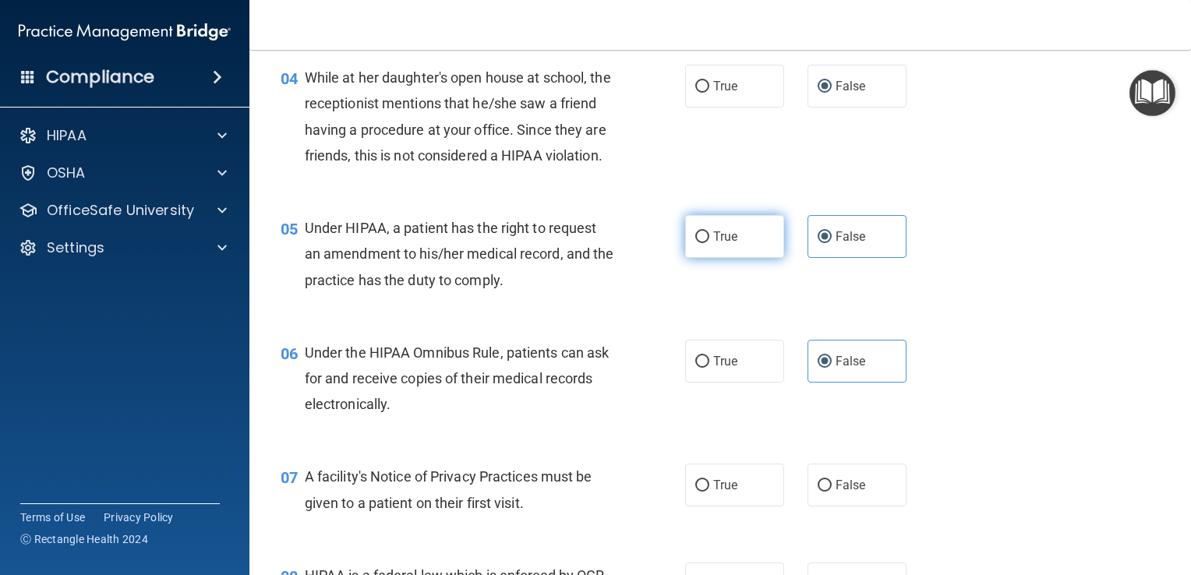
click at [769, 258] on label "True" at bounding box center [734, 236] width 99 height 43
click at [709, 243] on input "True" at bounding box center [702, 237] width 14 height 12
radio input "true"
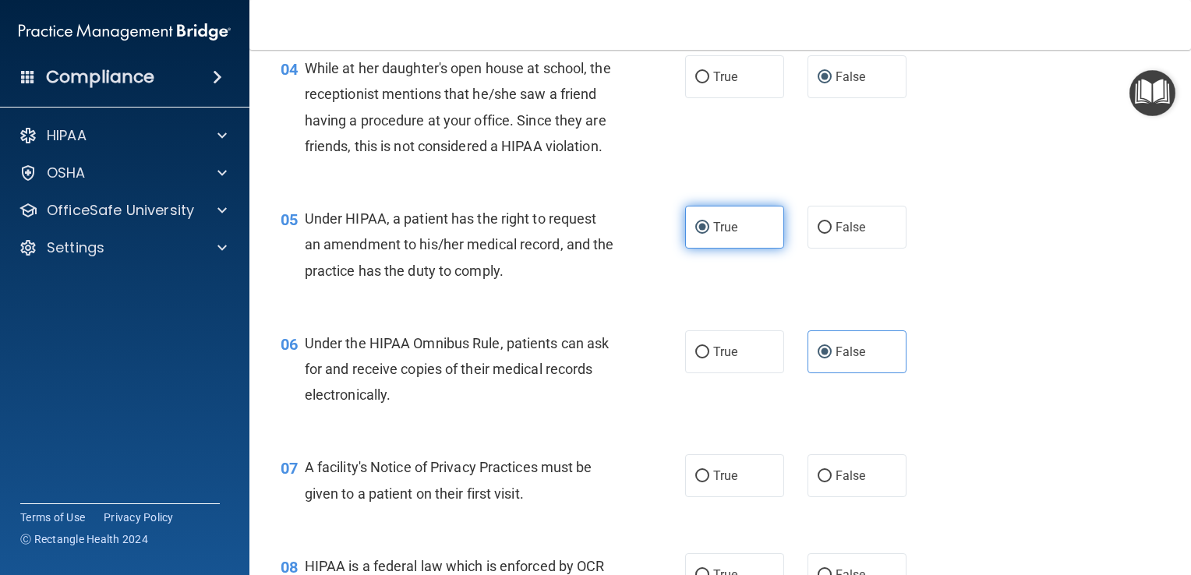
scroll to position [552, 0]
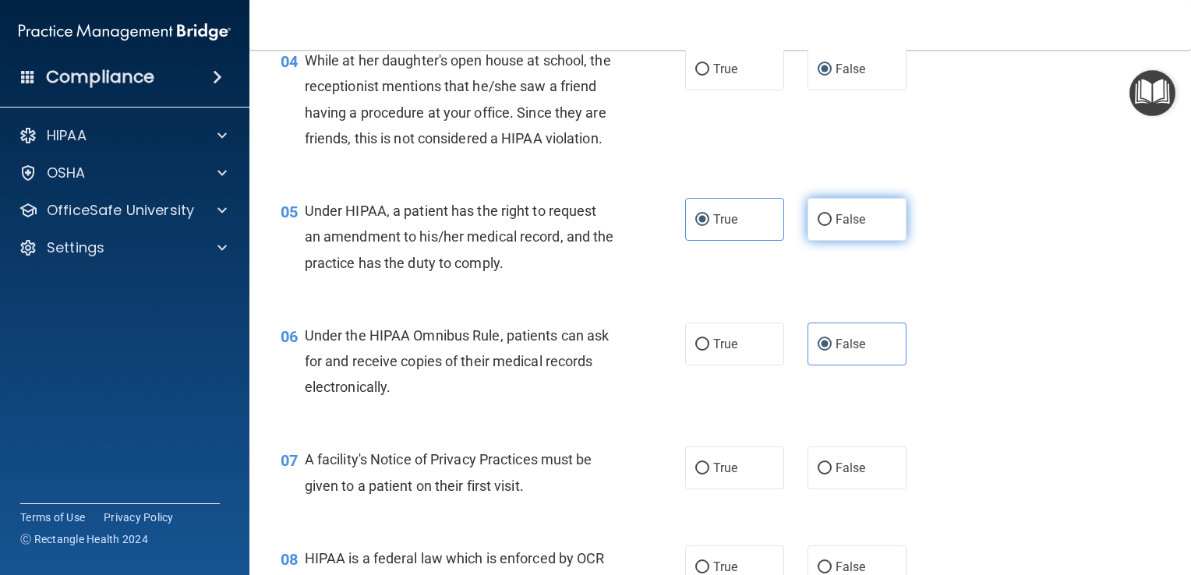
click at [847, 241] on label "False" at bounding box center [856, 219] width 99 height 43
click at [831, 226] on input "False" at bounding box center [824, 220] width 14 height 12
radio input "true"
radio input "false"
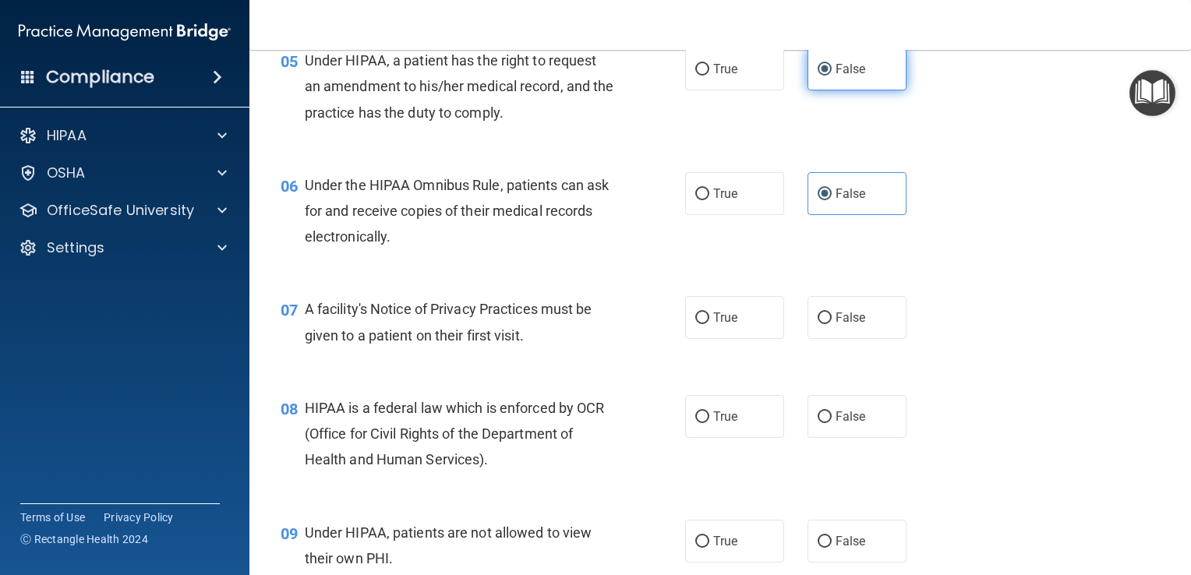
scroll to position [705, 0]
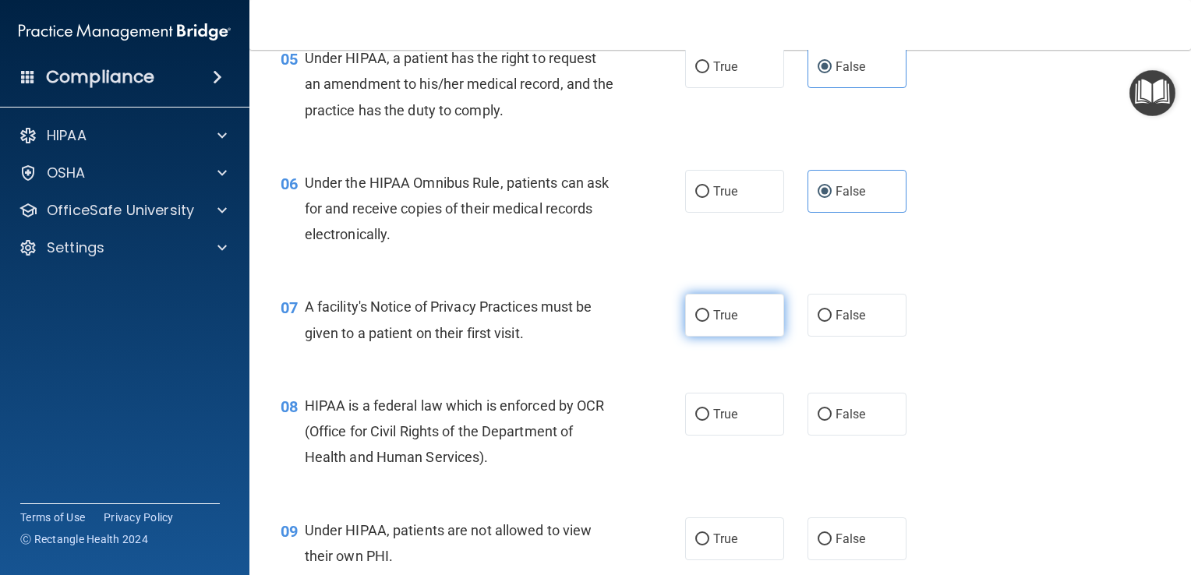
click at [757, 337] on label "True" at bounding box center [734, 315] width 99 height 43
click at [709, 322] on input "True" at bounding box center [702, 316] width 14 height 12
radio input "true"
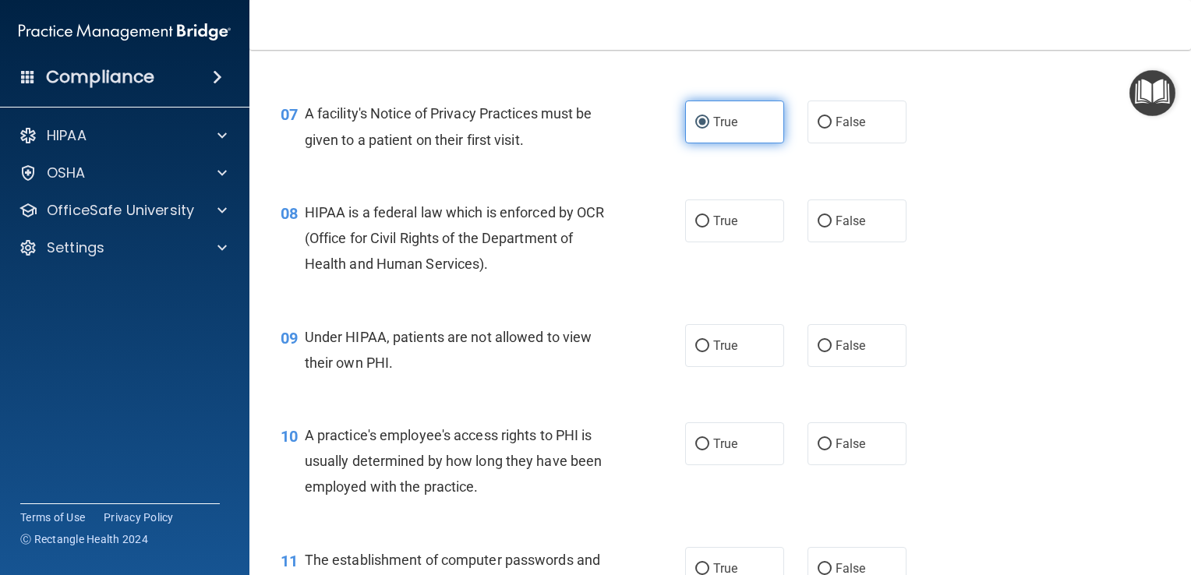
scroll to position [962, 0]
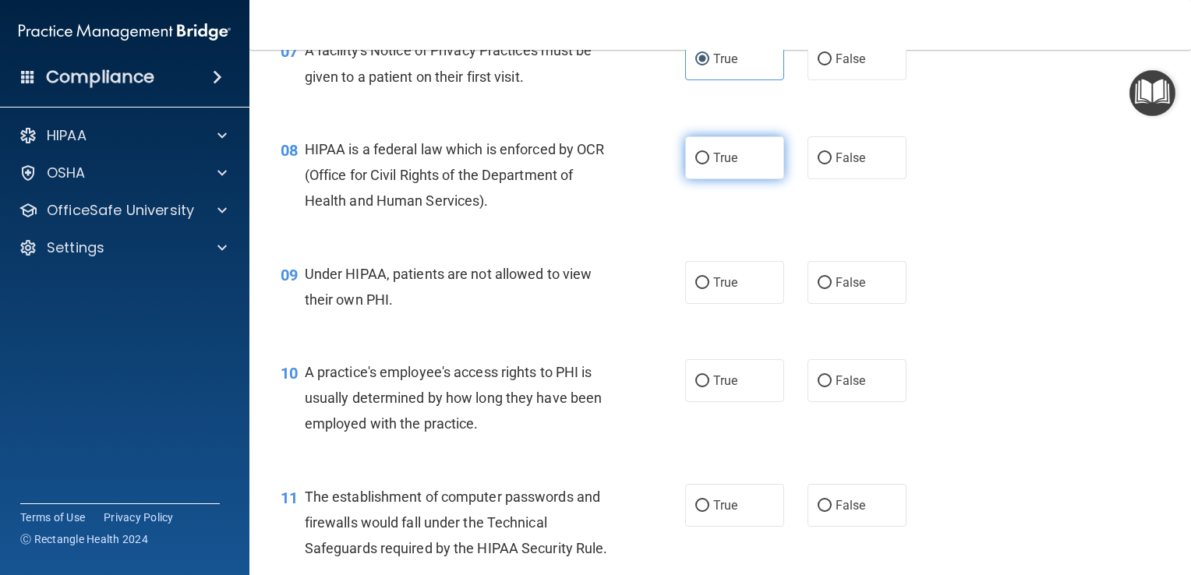
click at [754, 179] on label "True" at bounding box center [734, 157] width 99 height 43
click at [709, 164] on input "True" at bounding box center [702, 159] width 14 height 12
radio input "true"
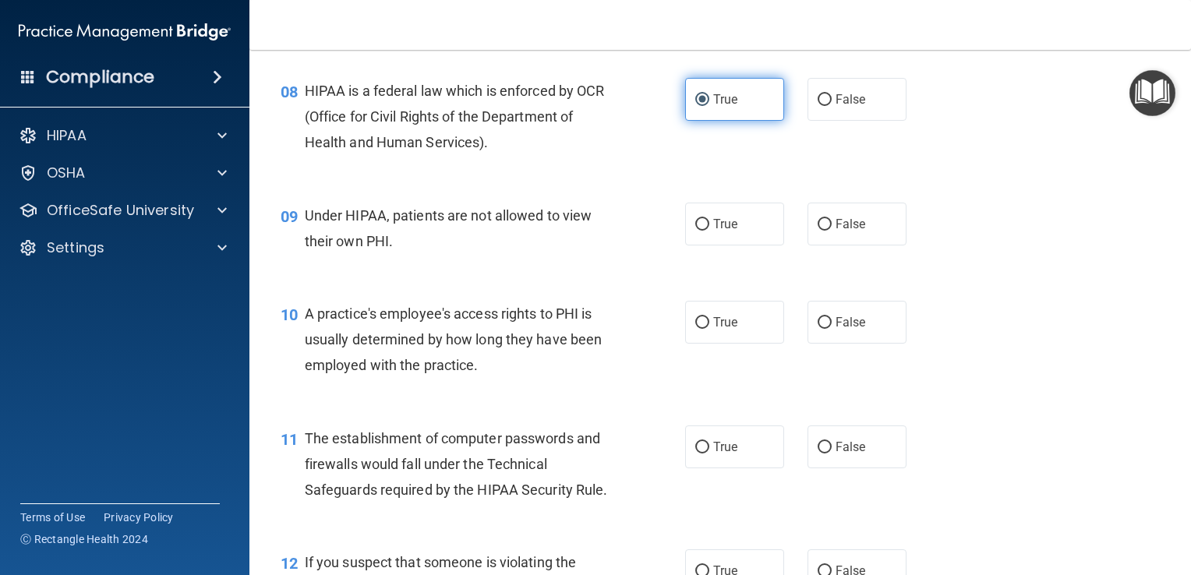
scroll to position [1022, 0]
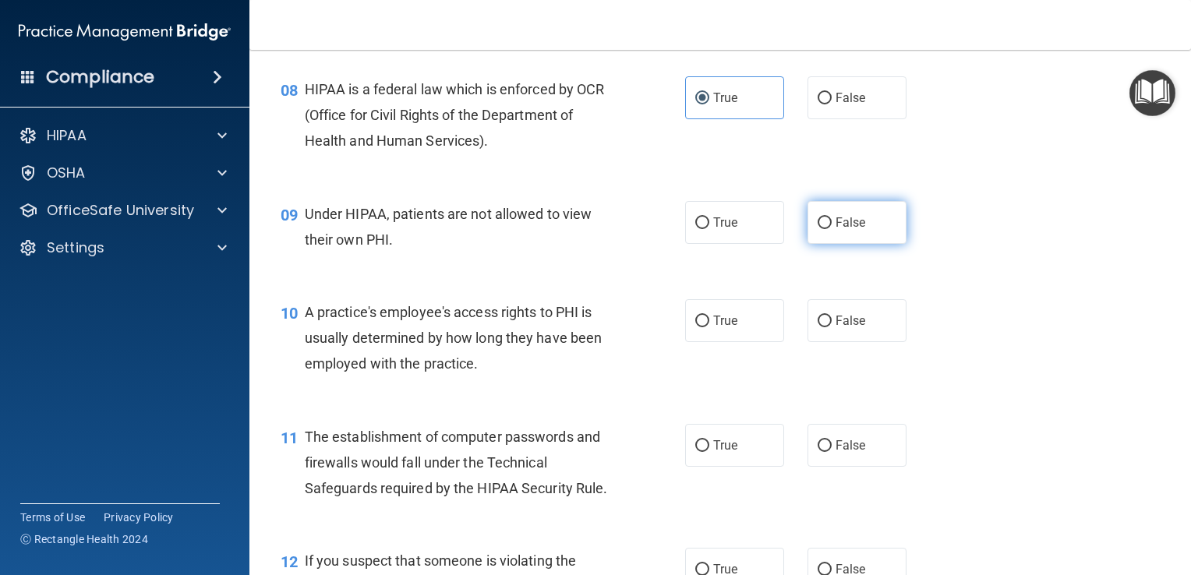
click at [861, 244] on label "False" at bounding box center [856, 222] width 99 height 43
click at [831, 229] on input "False" at bounding box center [824, 223] width 14 height 12
radio input "true"
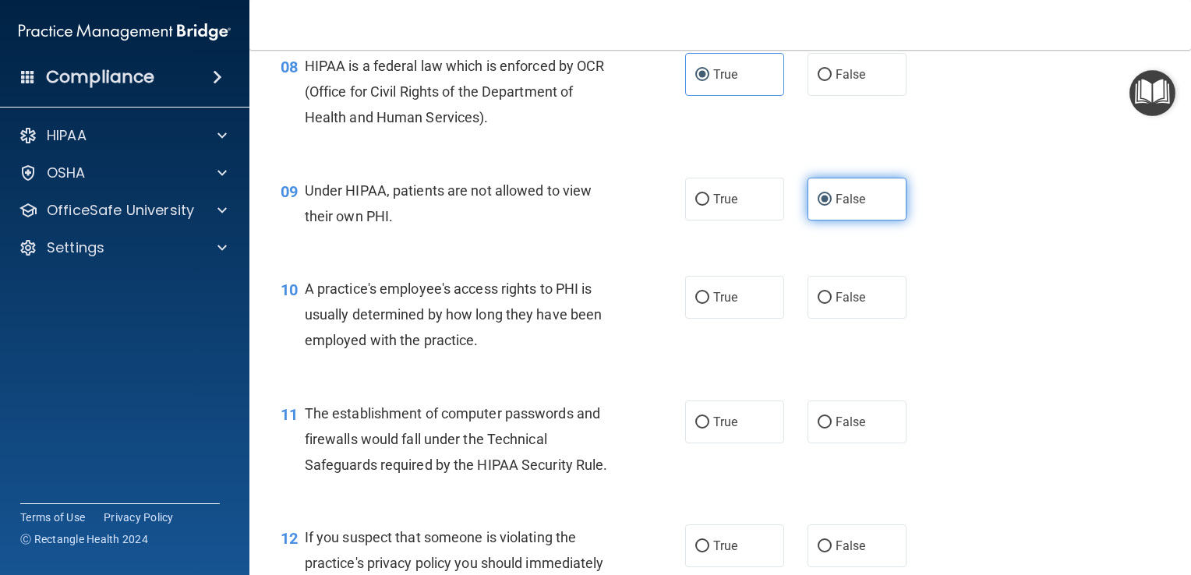
scroll to position [1050, 0]
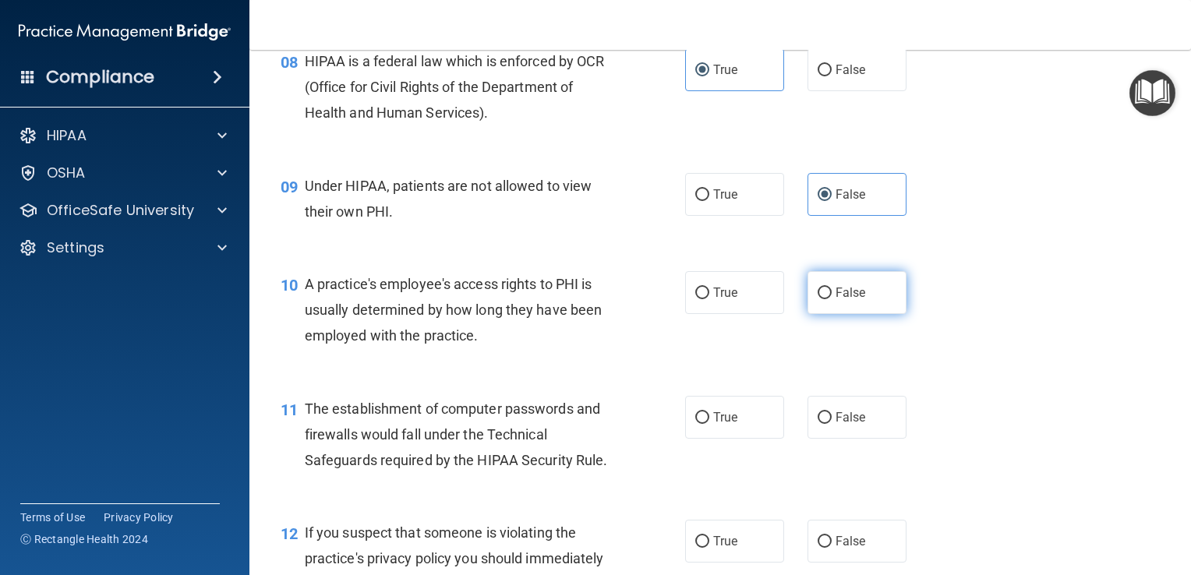
click at [849, 314] on label "False" at bounding box center [856, 292] width 99 height 43
click at [831, 299] on input "False" at bounding box center [824, 294] width 14 height 12
radio input "true"
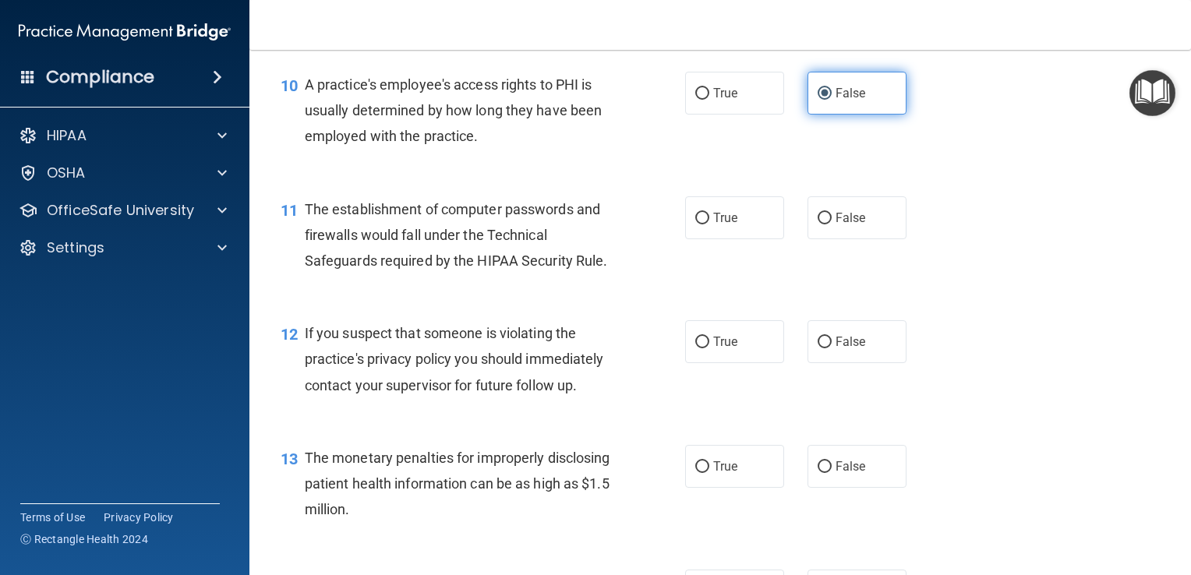
scroll to position [1259, 0]
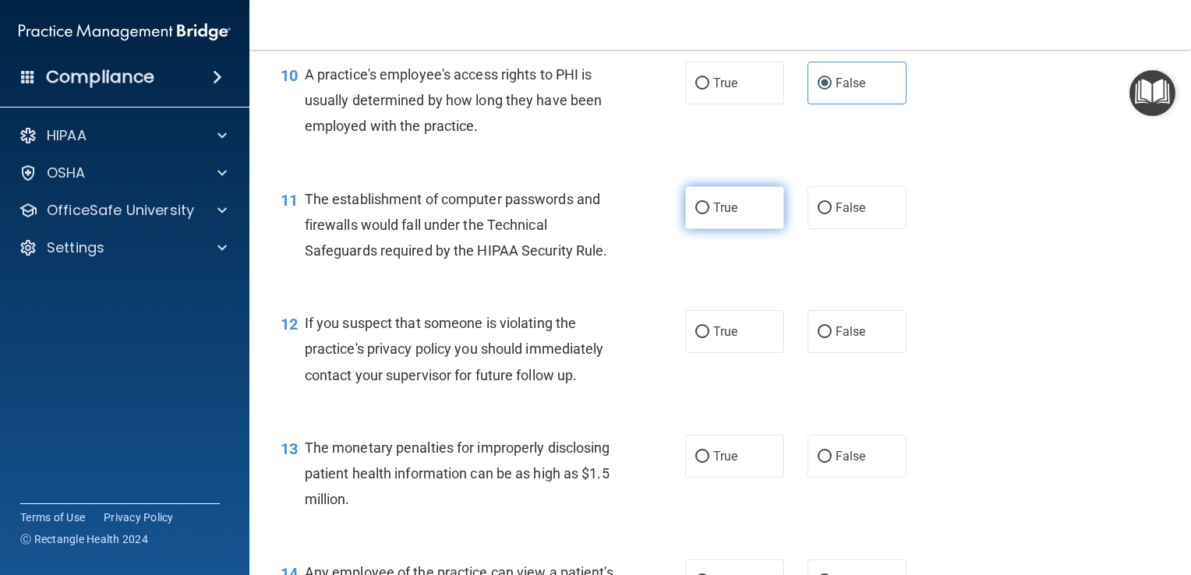
click at [764, 229] on label "True" at bounding box center [734, 207] width 99 height 43
click at [709, 214] on input "True" at bounding box center [702, 209] width 14 height 12
radio input "true"
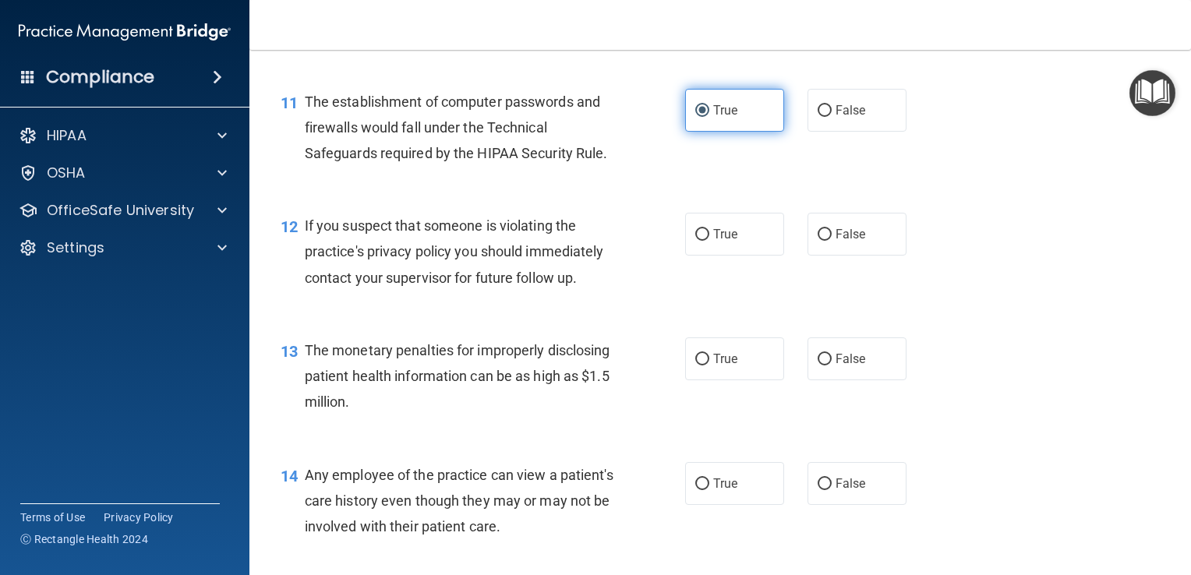
scroll to position [1399, 0]
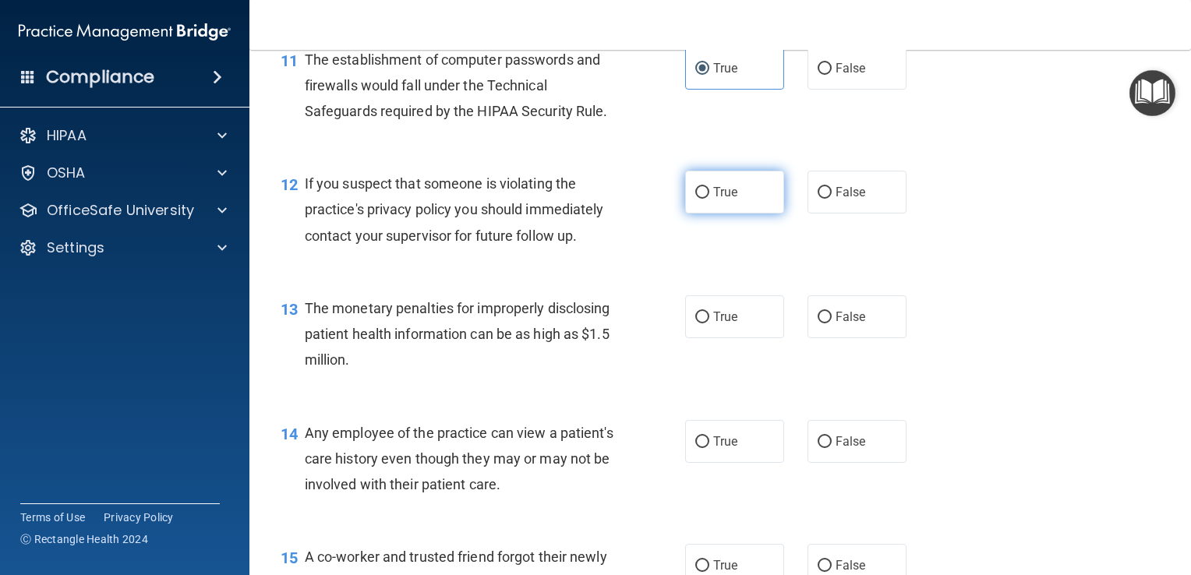
click at [747, 214] on label "True" at bounding box center [734, 192] width 99 height 43
click at [709, 199] on input "True" at bounding box center [702, 193] width 14 height 12
radio input "true"
click at [733, 338] on label "True" at bounding box center [734, 316] width 99 height 43
click at [709, 323] on input "True" at bounding box center [702, 318] width 14 height 12
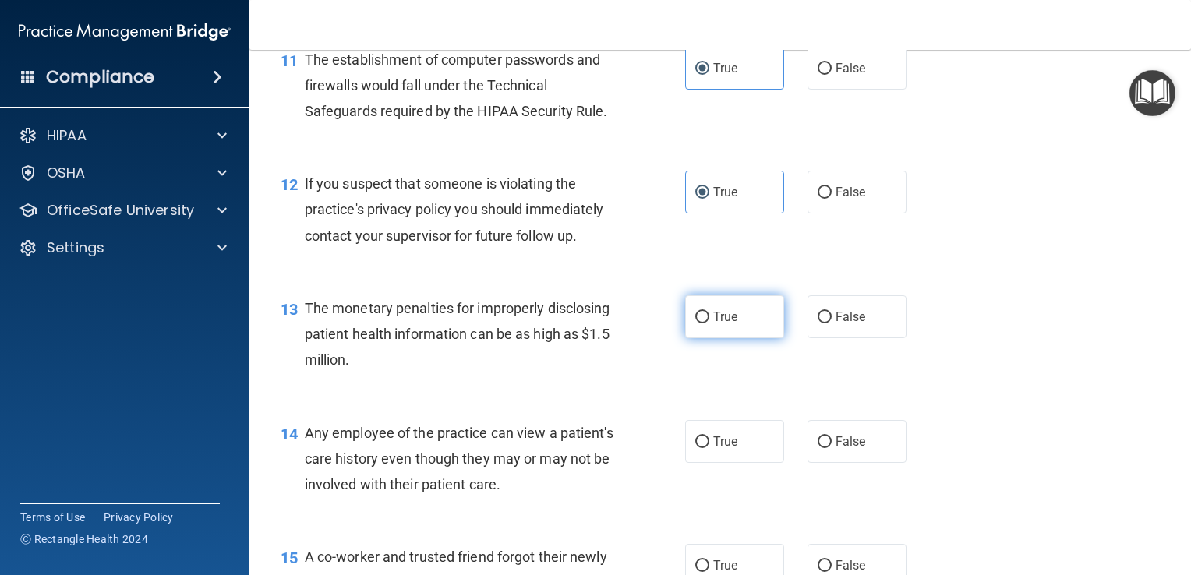
radio input "true"
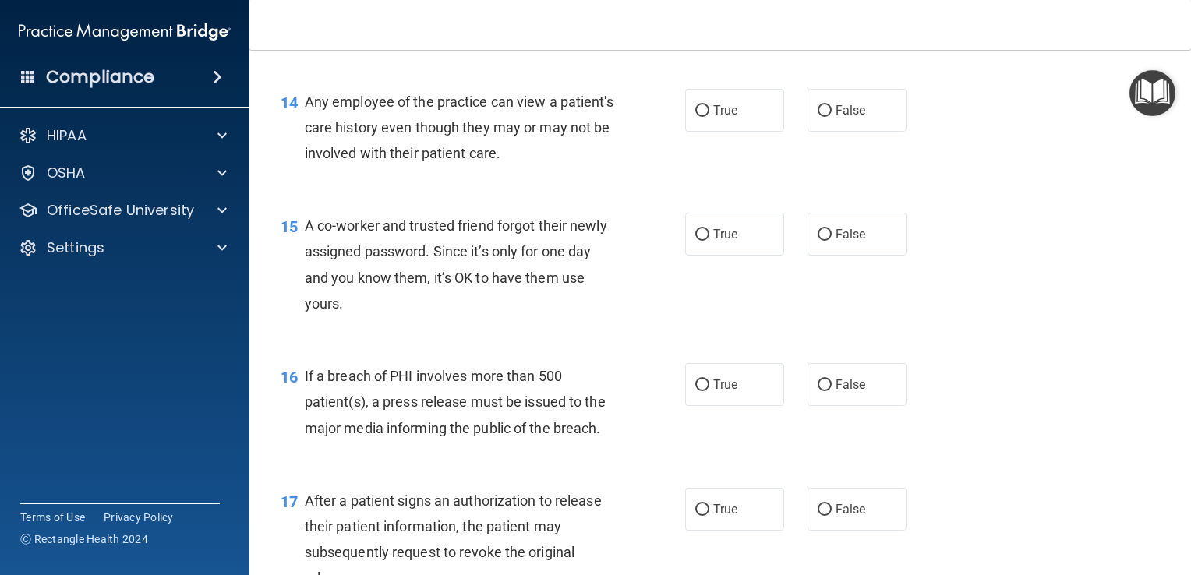
scroll to position [1758, 0]
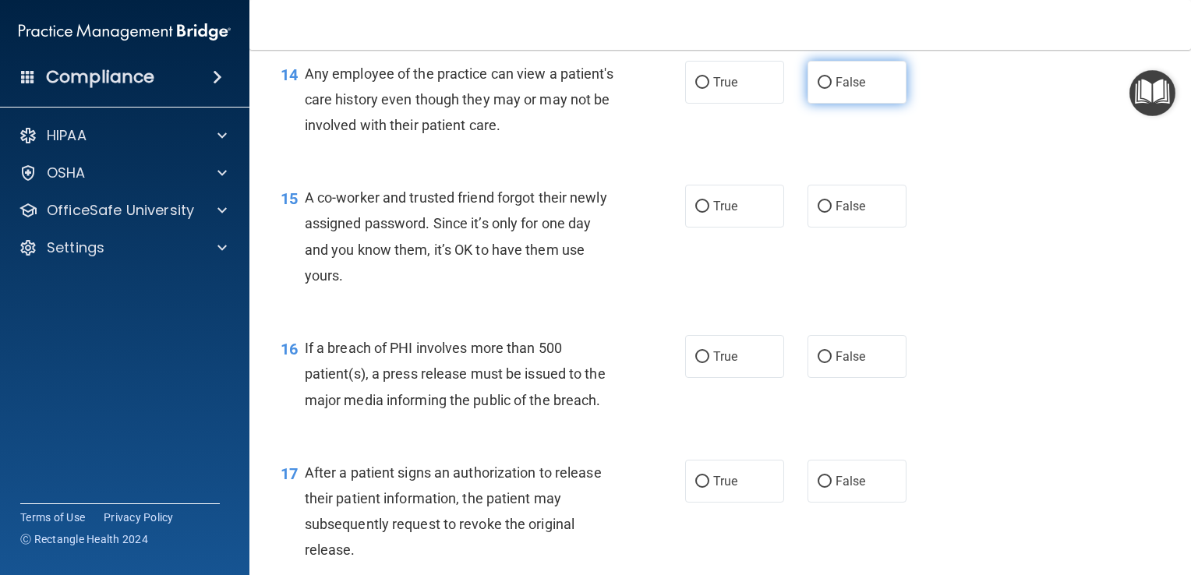
click at [857, 90] on span "False" at bounding box center [850, 82] width 30 height 15
click at [831, 89] on input "False" at bounding box center [824, 83] width 14 height 12
radio input "true"
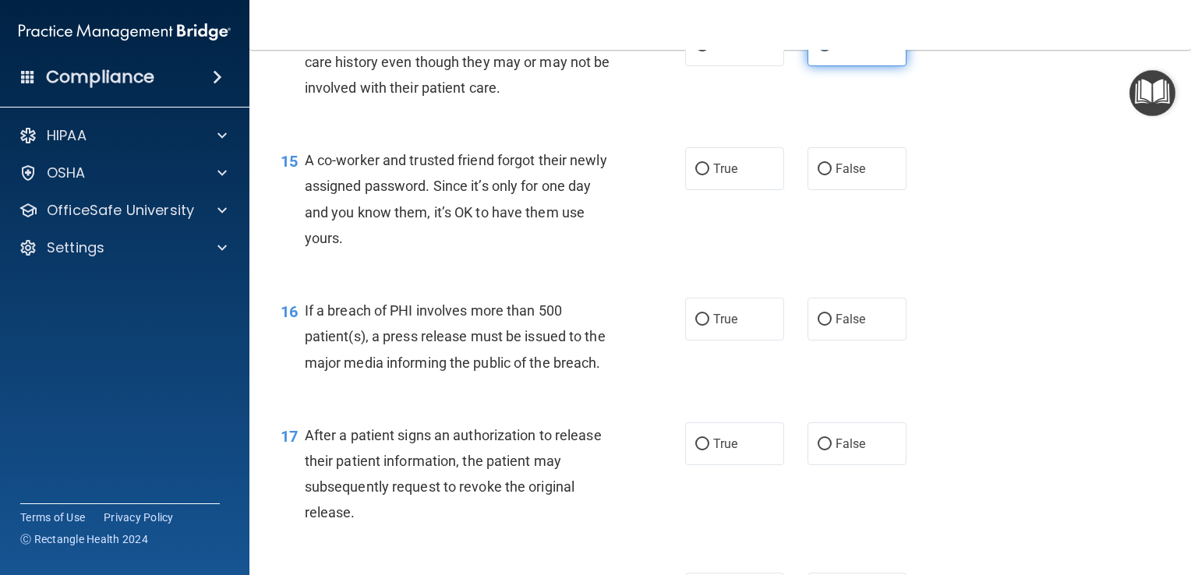
scroll to position [1797, 0]
click at [881, 189] on label "False" at bounding box center [856, 167] width 99 height 43
click at [831, 174] on input "False" at bounding box center [824, 168] width 14 height 12
radio input "true"
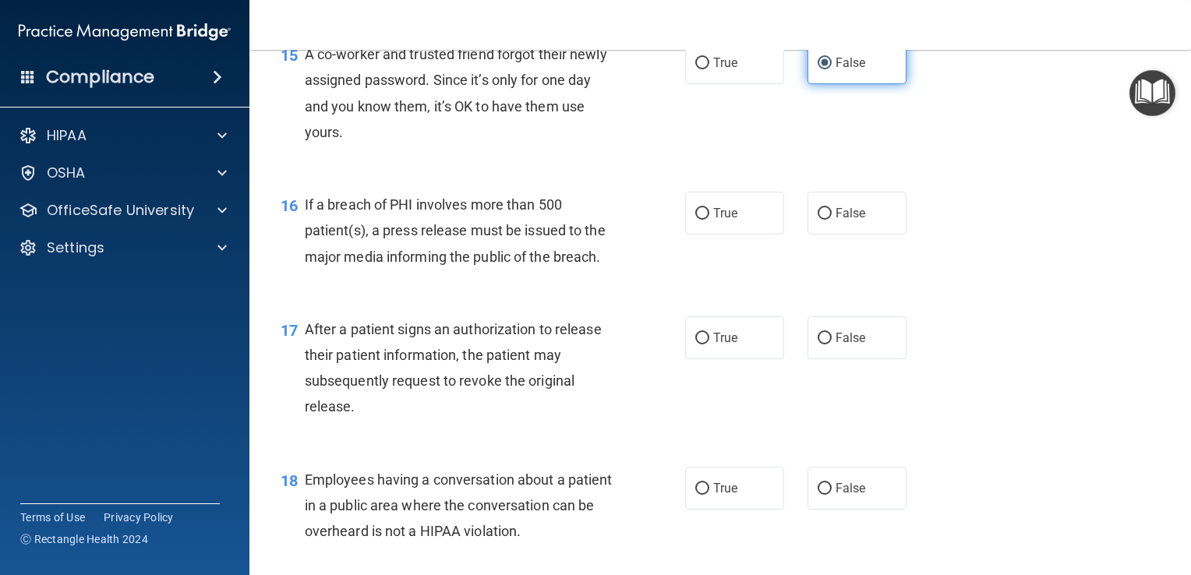
scroll to position [1901, 0]
click at [757, 235] on label "True" at bounding box center [734, 213] width 99 height 43
click at [709, 220] on input "True" at bounding box center [702, 214] width 14 height 12
radio input "true"
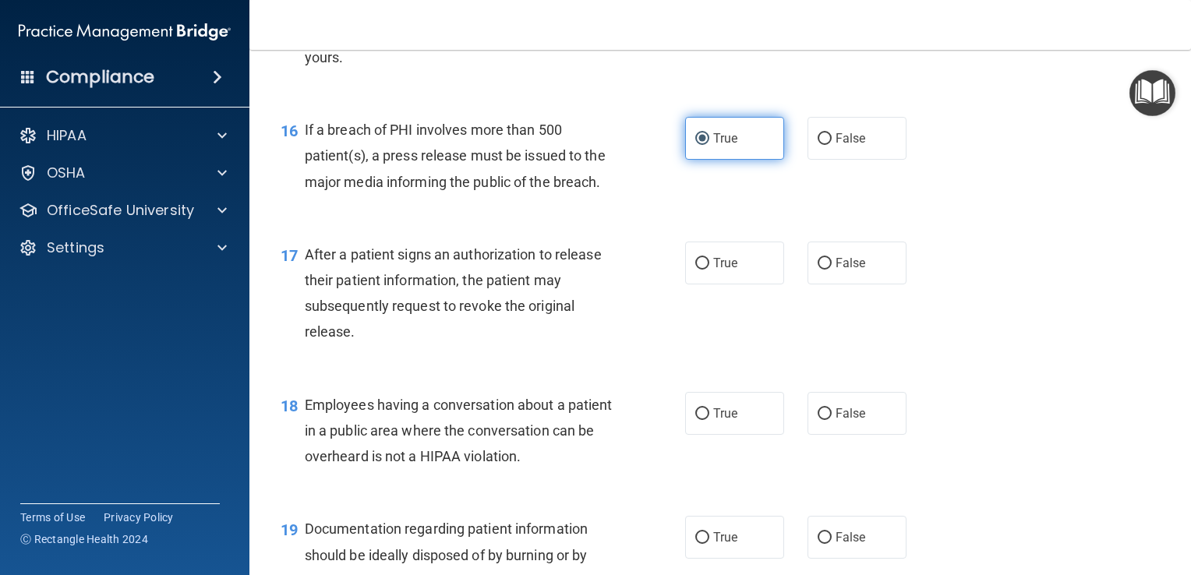
scroll to position [1996, 0]
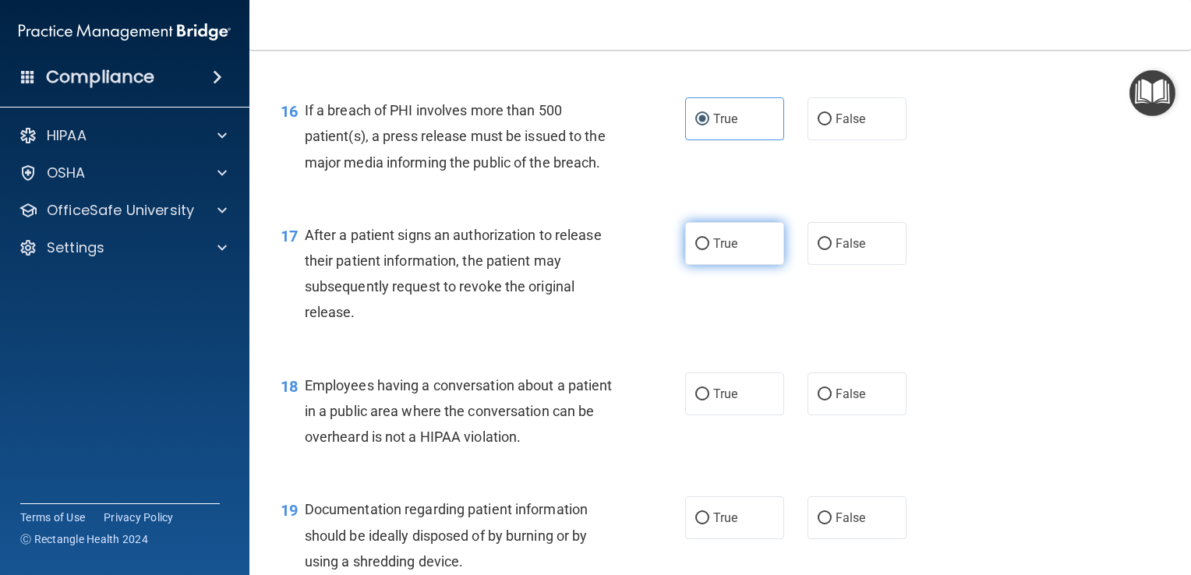
click at [729, 265] on label "True" at bounding box center [734, 243] width 99 height 43
click at [709, 250] on input "True" at bounding box center [702, 244] width 14 height 12
radio input "true"
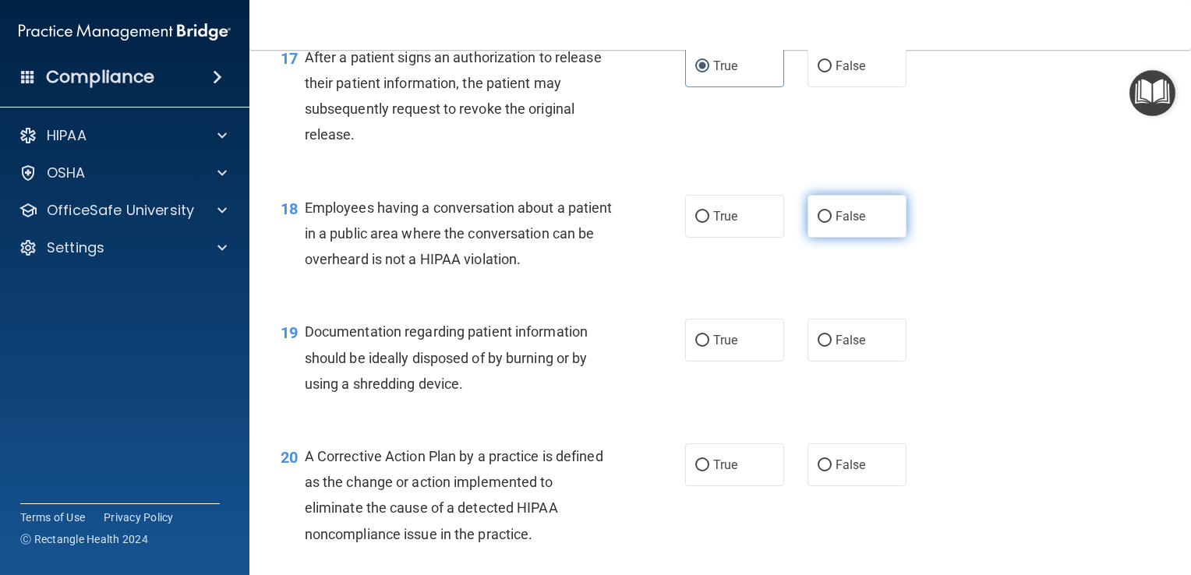
click at [876, 238] on label "False" at bounding box center [856, 216] width 99 height 43
click at [831, 223] on input "False" at bounding box center [824, 217] width 14 height 12
radio input "true"
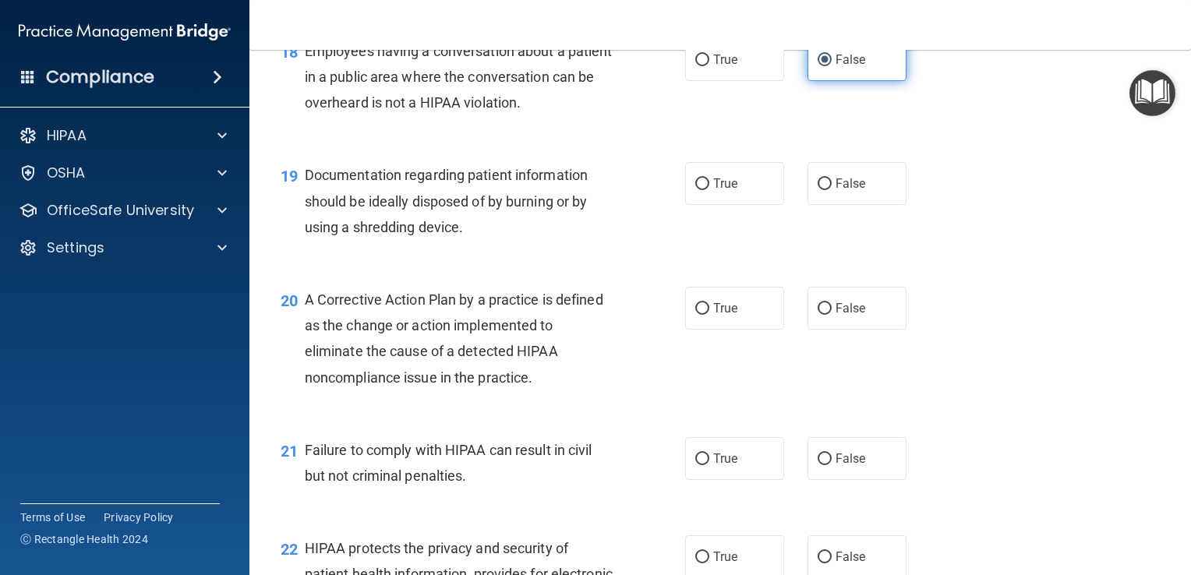
scroll to position [2367, 0]
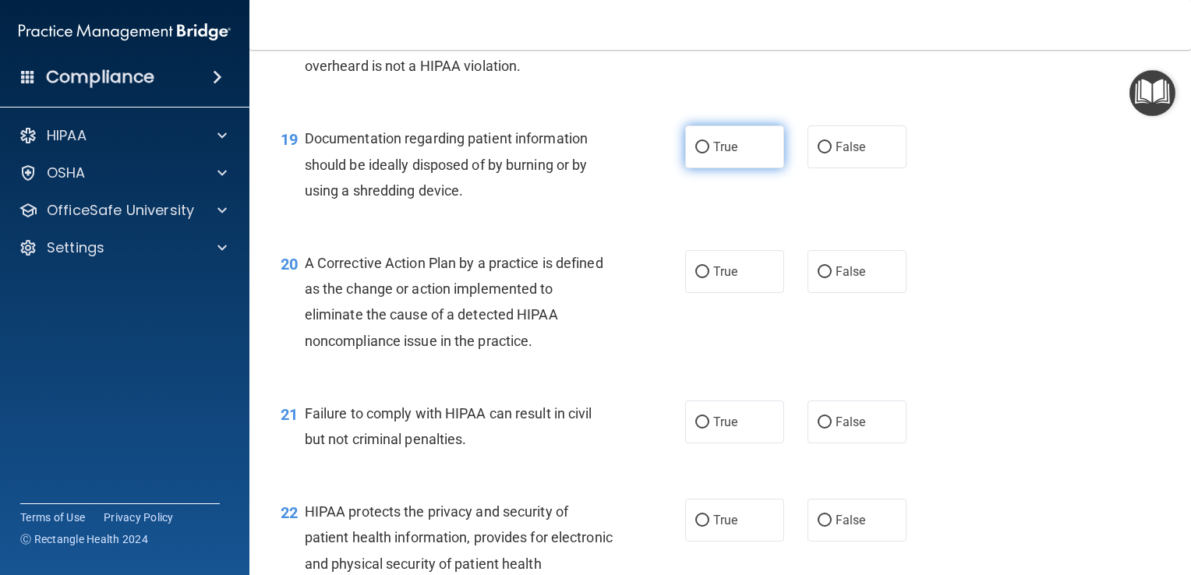
click at [742, 168] on label "True" at bounding box center [734, 146] width 99 height 43
click at [709, 154] on input "True" at bounding box center [702, 148] width 14 height 12
radio input "true"
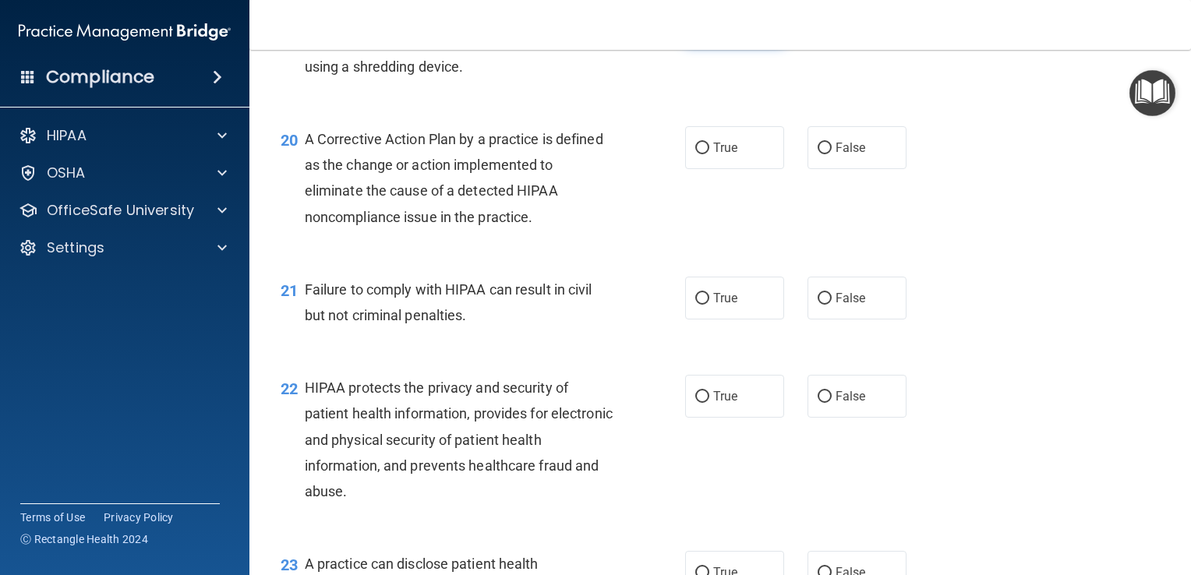
scroll to position [2494, 0]
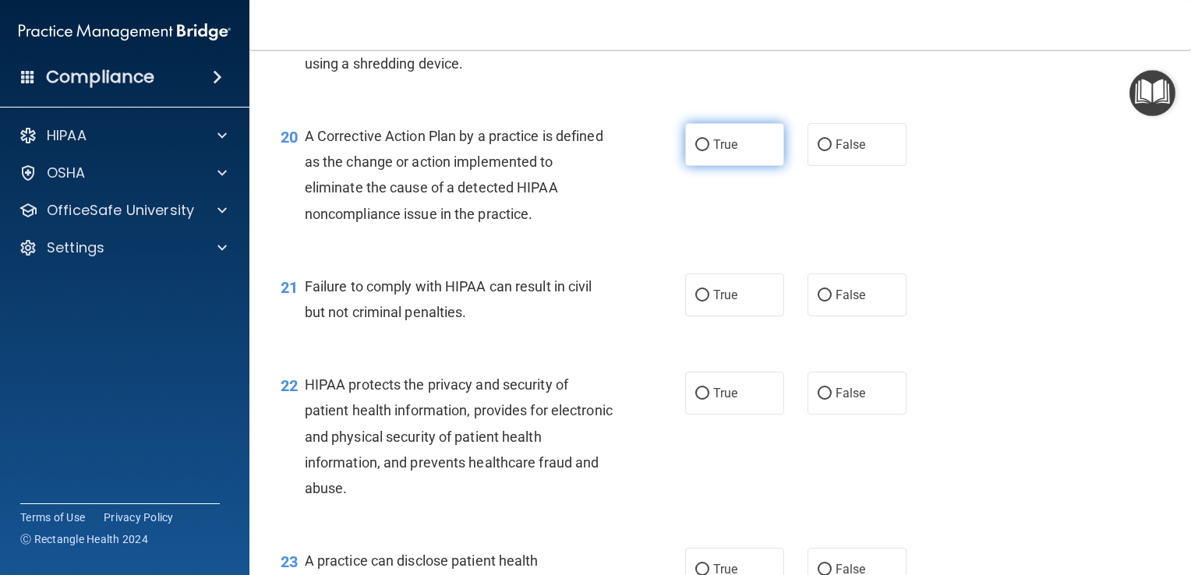
click at [758, 166] on label "True" at bounding box center [734, 144] width 99 height 43
click at [709, 151] on input "True" at bounding box center [702, 145] width 14 height 12
radio input "true"
click at [817, 302] on input "False" at bounding box center [824, 296] width 14 height 12
radio input "true"
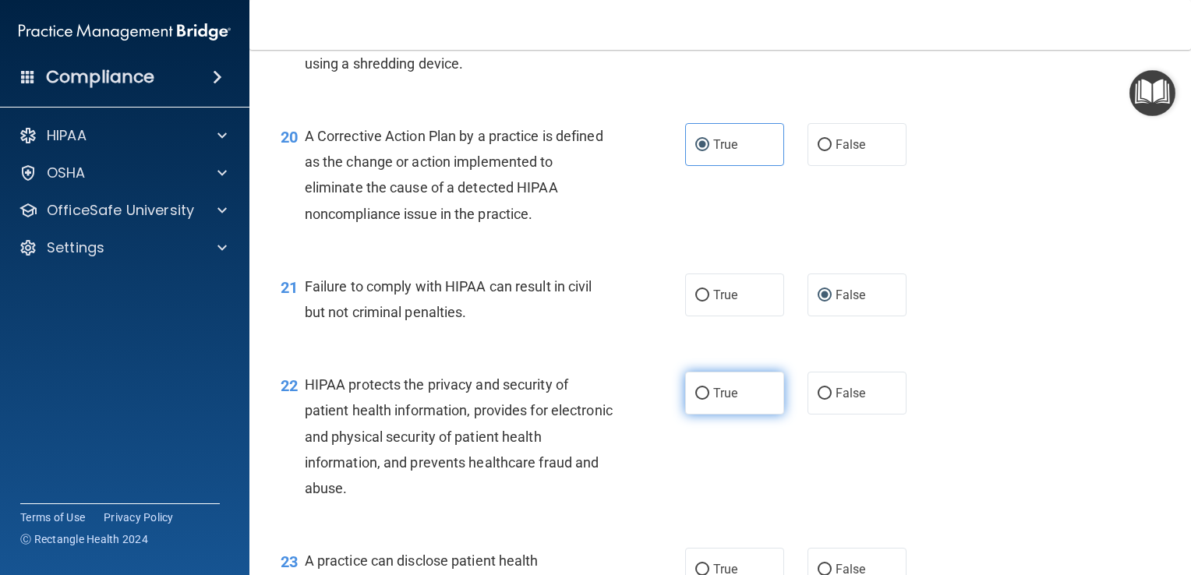
click at [702, 400] on input "True" at bounding box center [702, 394] width 14 height 12
radio input "true"
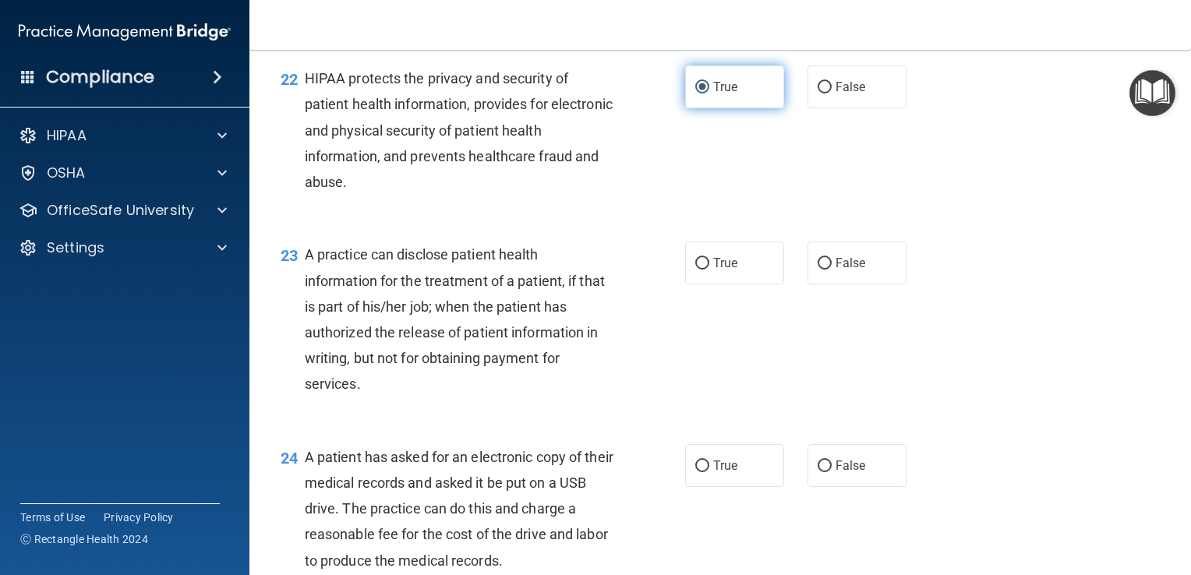
scroll to position [2807, 0]
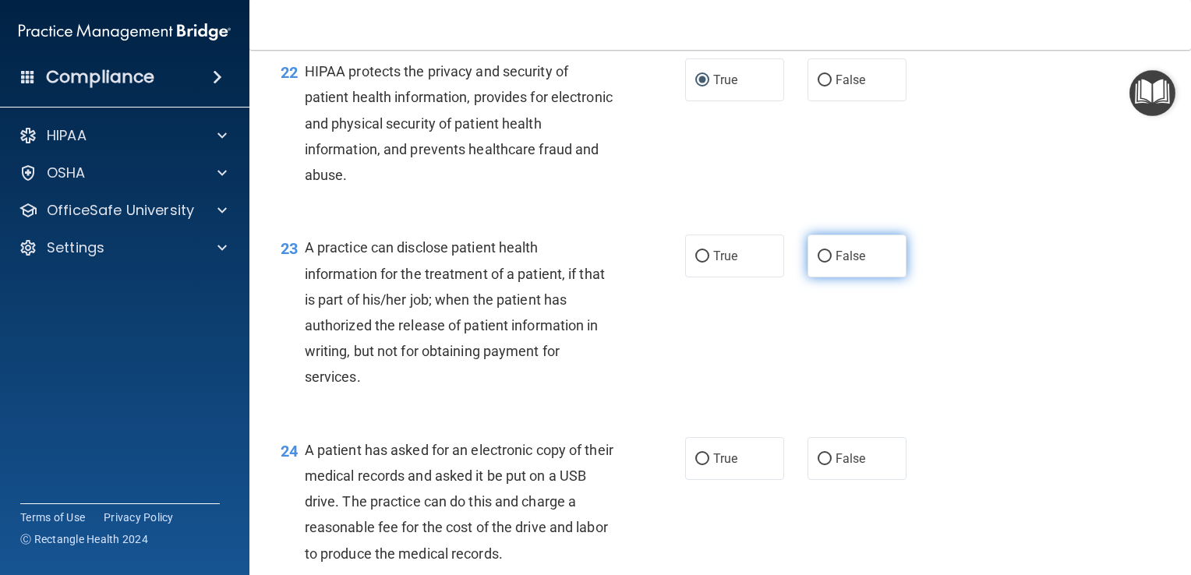
click at [877, 277] on label "False" at bounding box center [856, 256] width 99 height 43
click at [831, 263] on input "False" at bounding box center [824, 257] width 14 height 12
radio input "true"
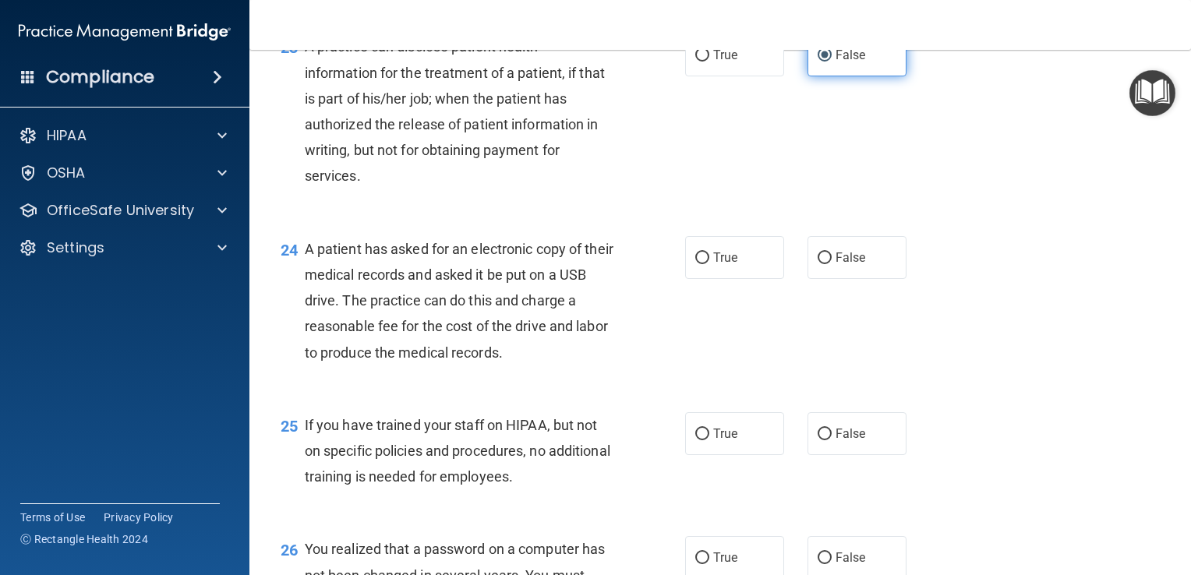
scroll to position [3009, 0]
click at [763, 278] on label "True" at bounding box center [734, 256] width 99 height 43
click at [709, 263] on input "True" at bounding box center [702, 258] width 14 height 12
radio input "true"
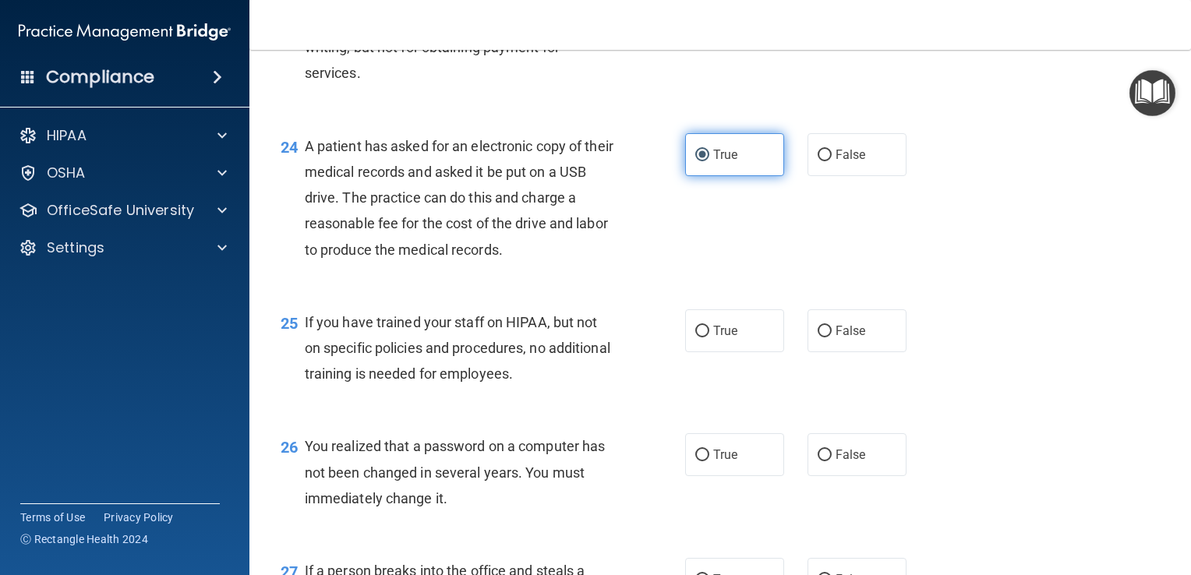
scroll to position [3113, 0]
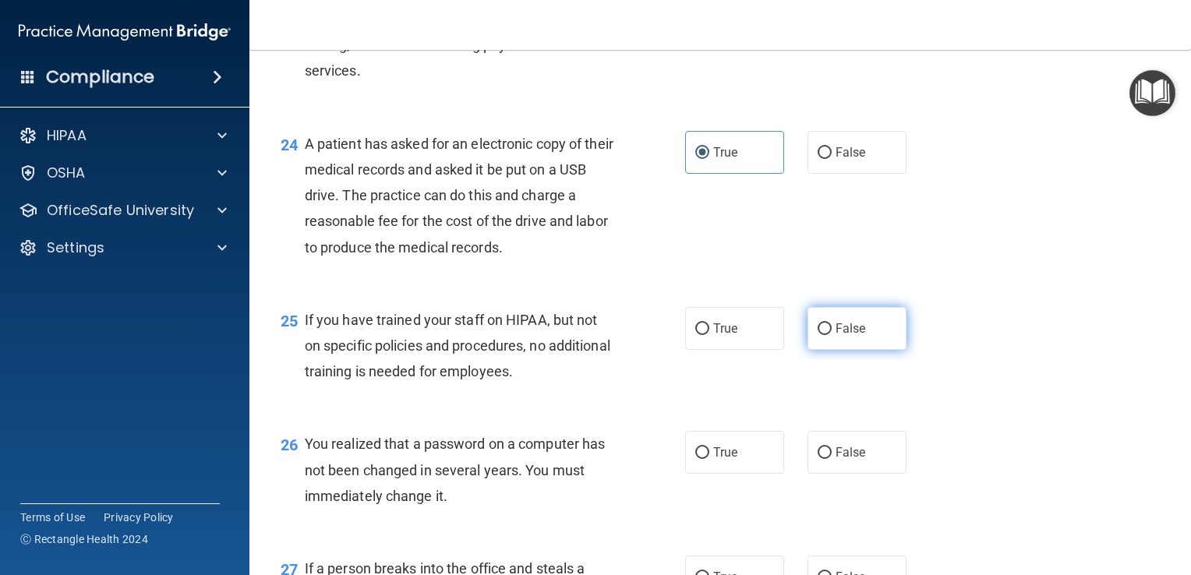
click at [821, 335] on input "False" at bounding box center [824, 329] width 14 height 12
radio input "true"
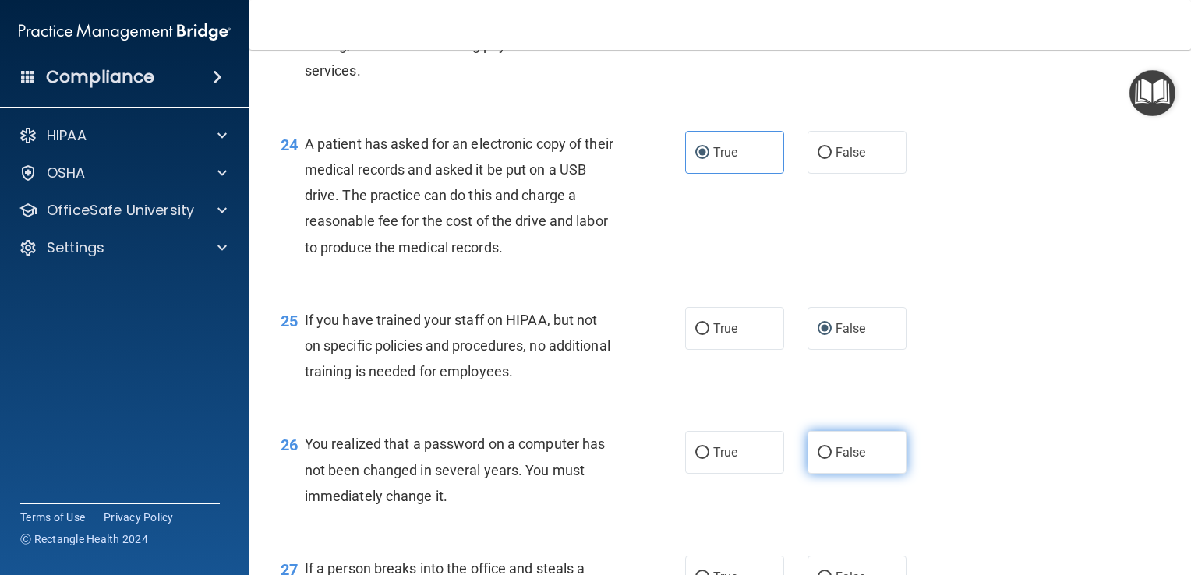
click at [851, 474] on label "False" at bounding box center [856, 452] width 99 height 43
click at [831, 459] on input "False" at bounding box center [824, 453] width 14 height 12
radio input "true"
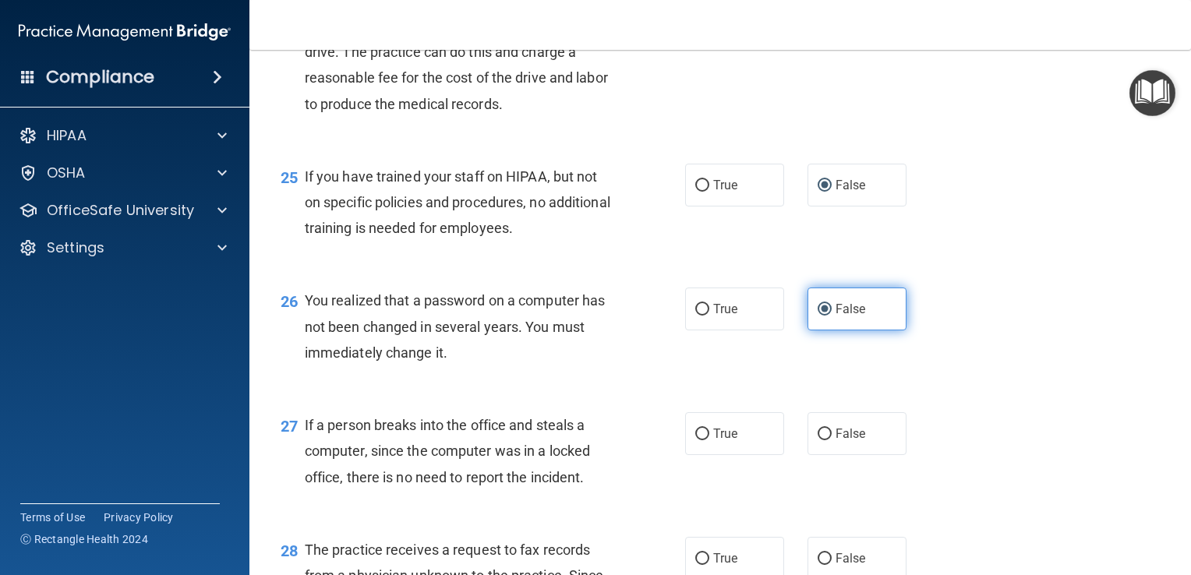
scroll to position [3260, 0]
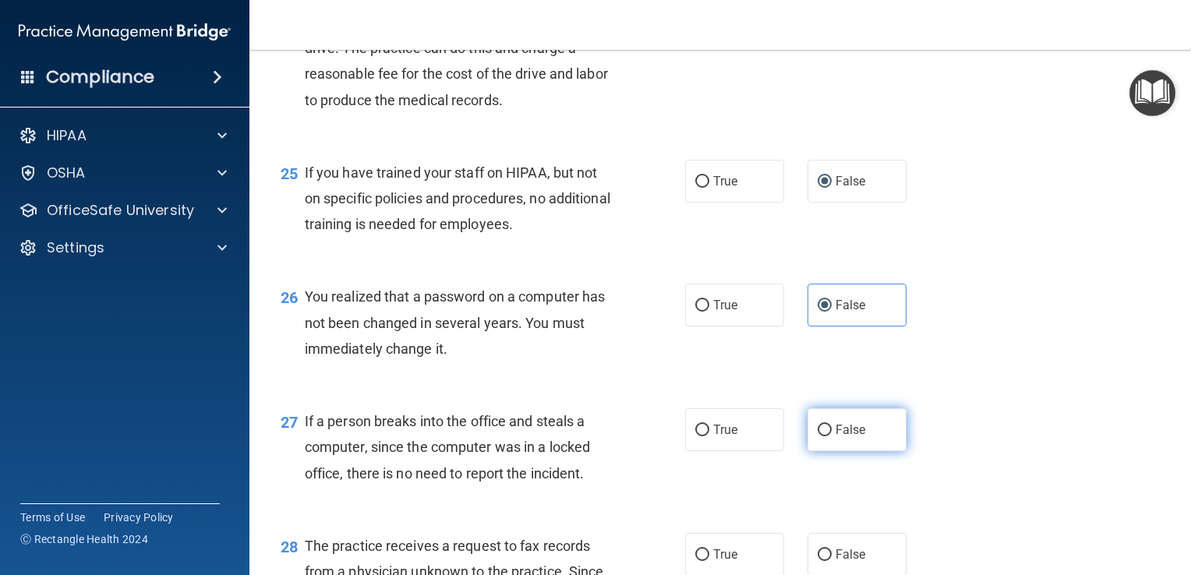
click at [860, 451] on label "False" at bounding box center [856, 429] width 99 height 43
click at [831, 436] on input "False" at bounding box center [824, 431] width 14 height 12
radio input "true"
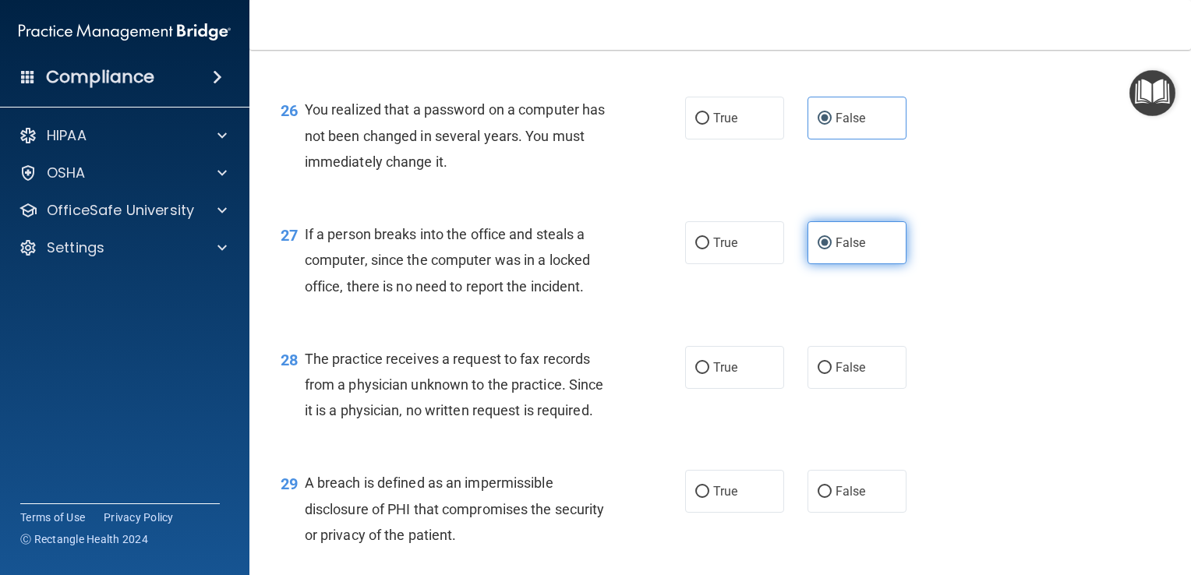
scroll to position [3450, 0]
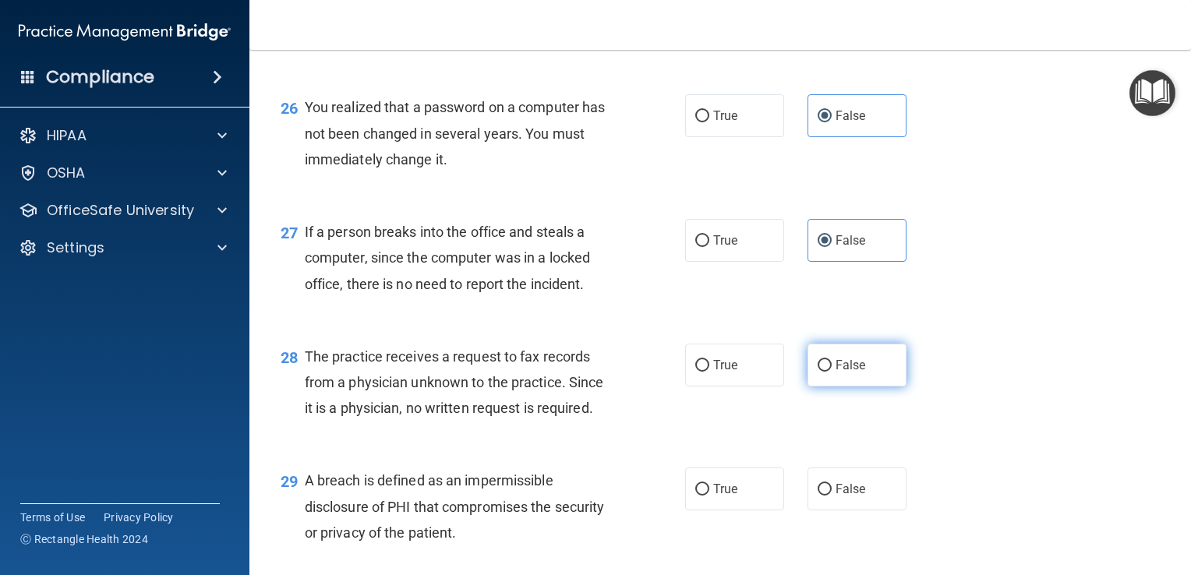
click at [859, 387] on label "False" at bounding box center [856, 365] width 99 height 43
click at [831, 372] on input "False" at bounding box center [824, 366] width 14 height 12
radio input "true"
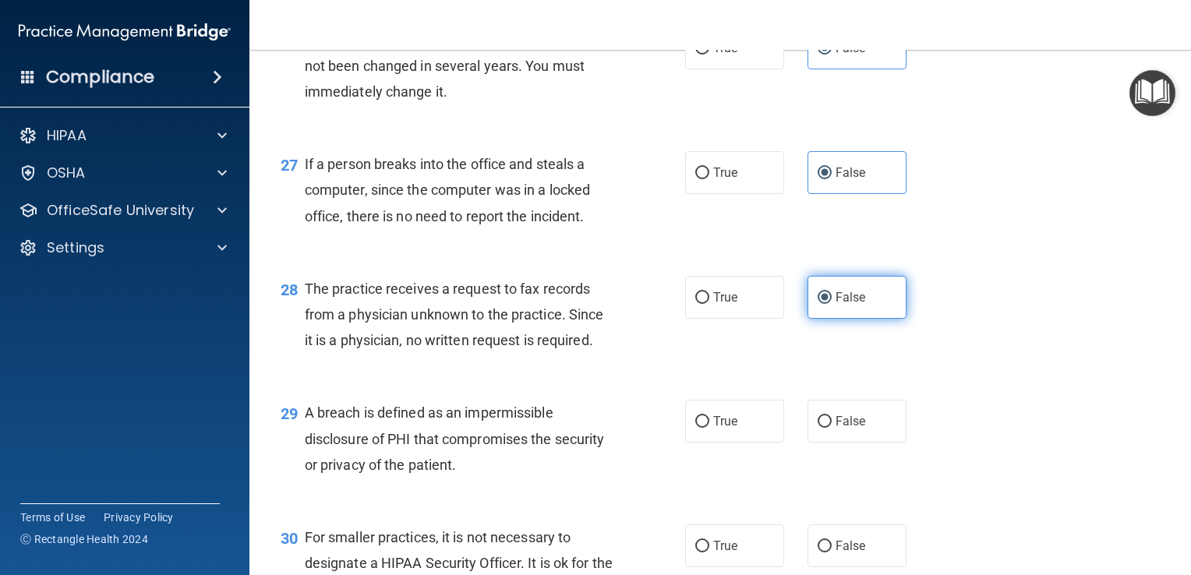
scroll to position [3519, 0]
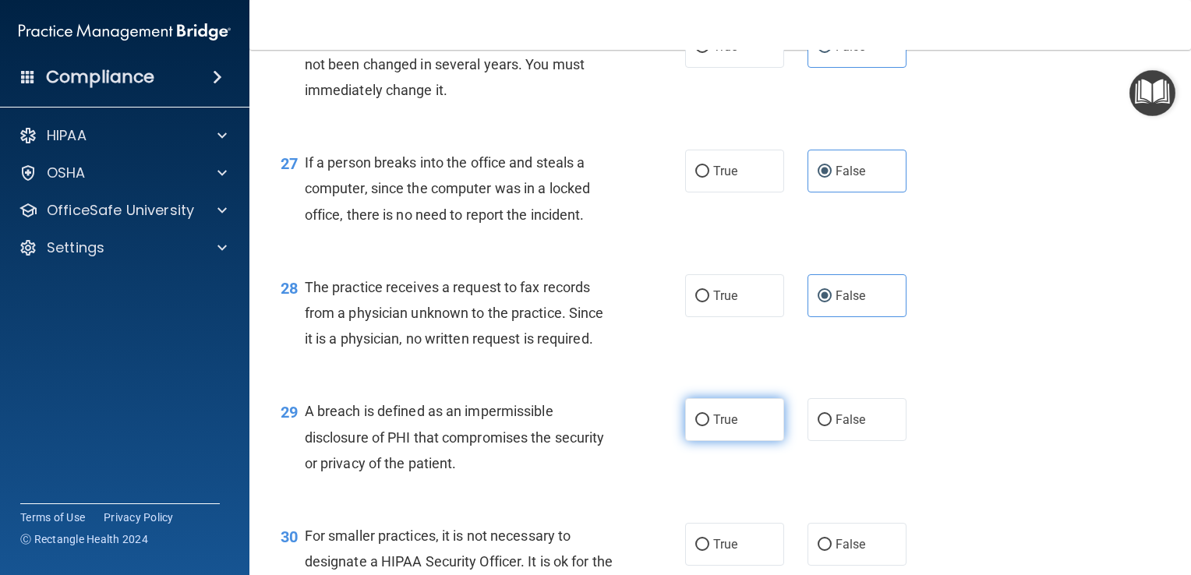
click at [745, 441] on label "True" at bounding box center [734, 419] width 99 height 43
click at [709, 426] on input "True" at bounding box center [702, 421] width 14 height 12
radio input "true"
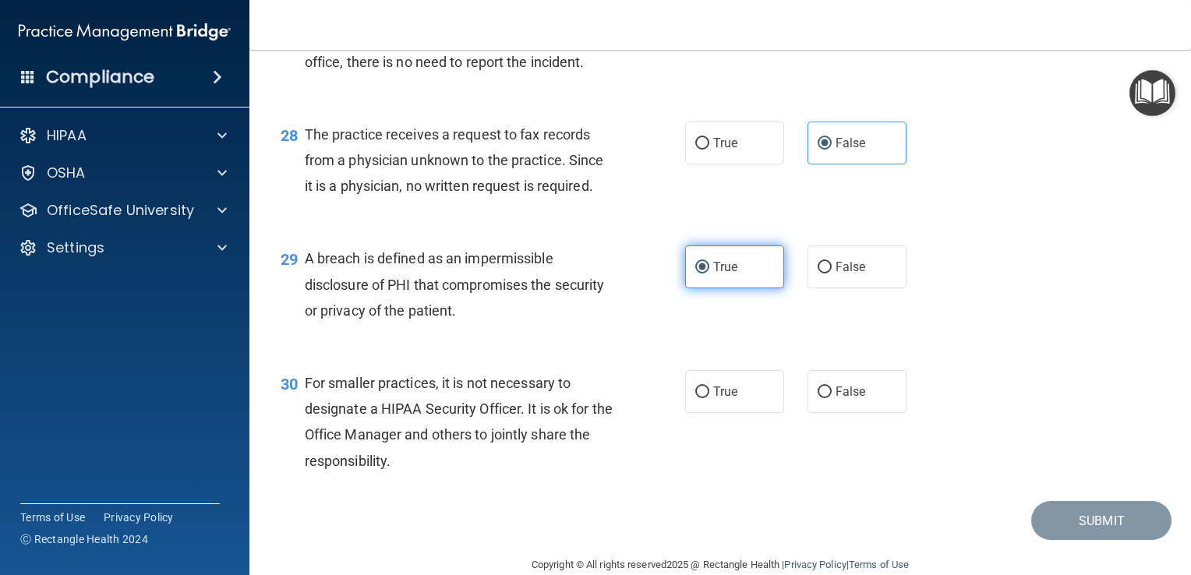
scroll to position [3673, 0]
click at [858, 412] on label "False" at bounding box center [856, 390] width 99 height 43
click at [831, 397] on input "False" at bounding box center [824, 392] width 14 height 12
radio input "true"
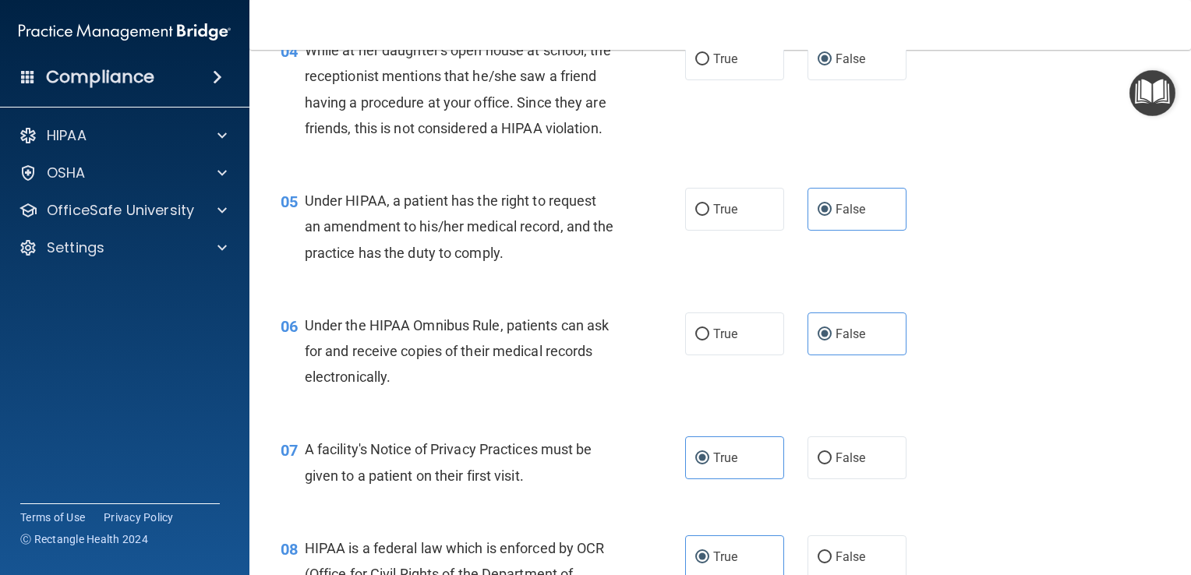
scroll to position [0, 0]
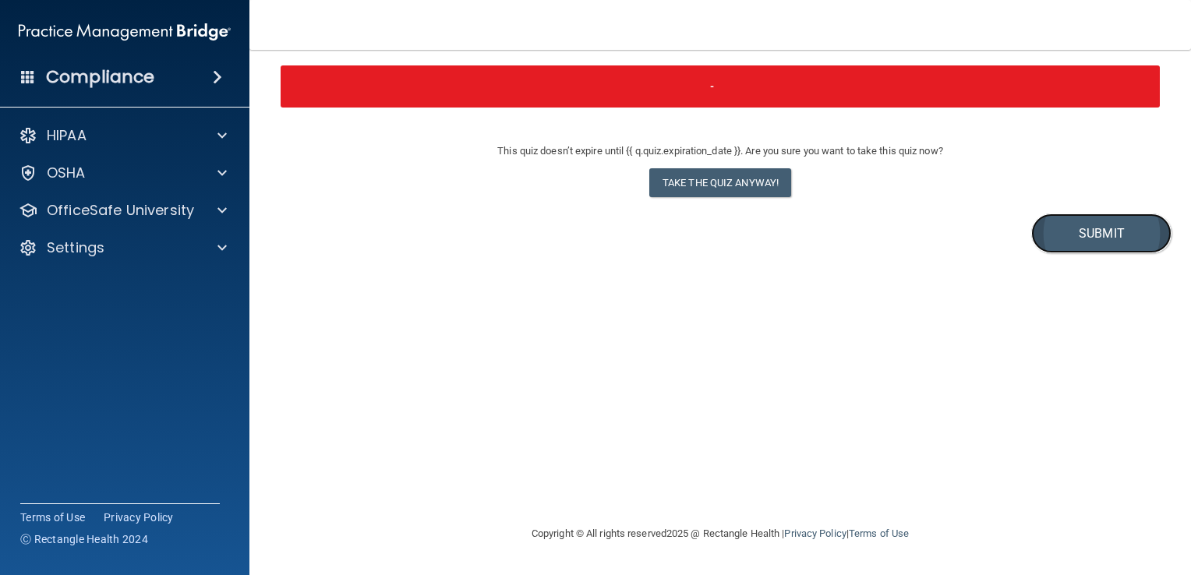
click at [1128, 229] on button "Submit" at bounding box center [1101, 234] width 140 height 40
click at [726, 182] on button "Take the quiz anyway!" at bounding box center [720, 182] width 142 height 29
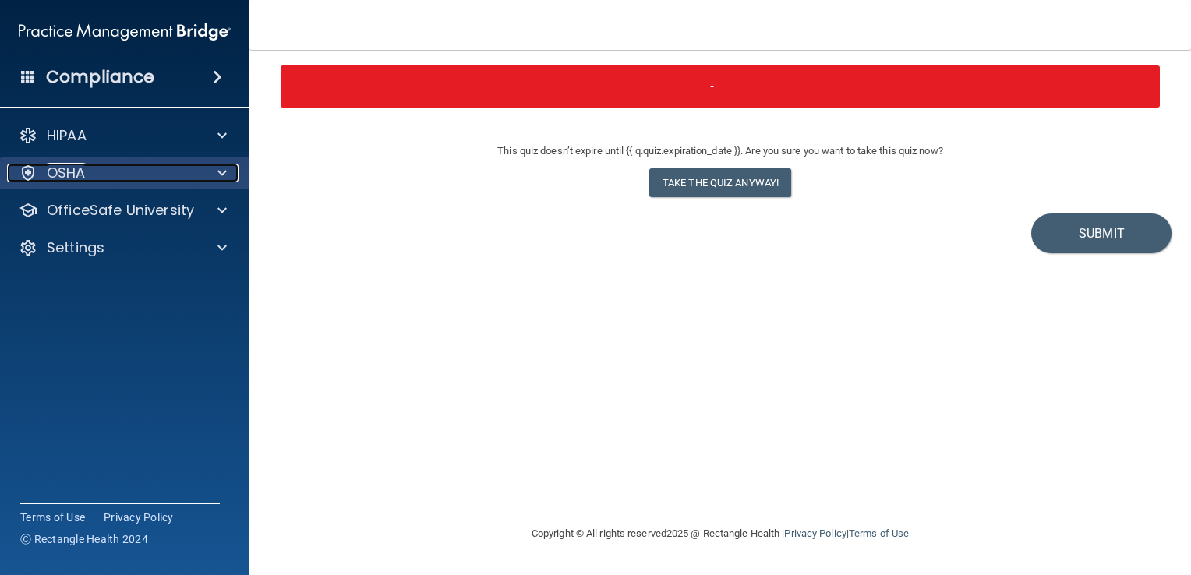
click at [153, 174] on div "OSHA" at bounding box center [103, 173] width 193 height 19
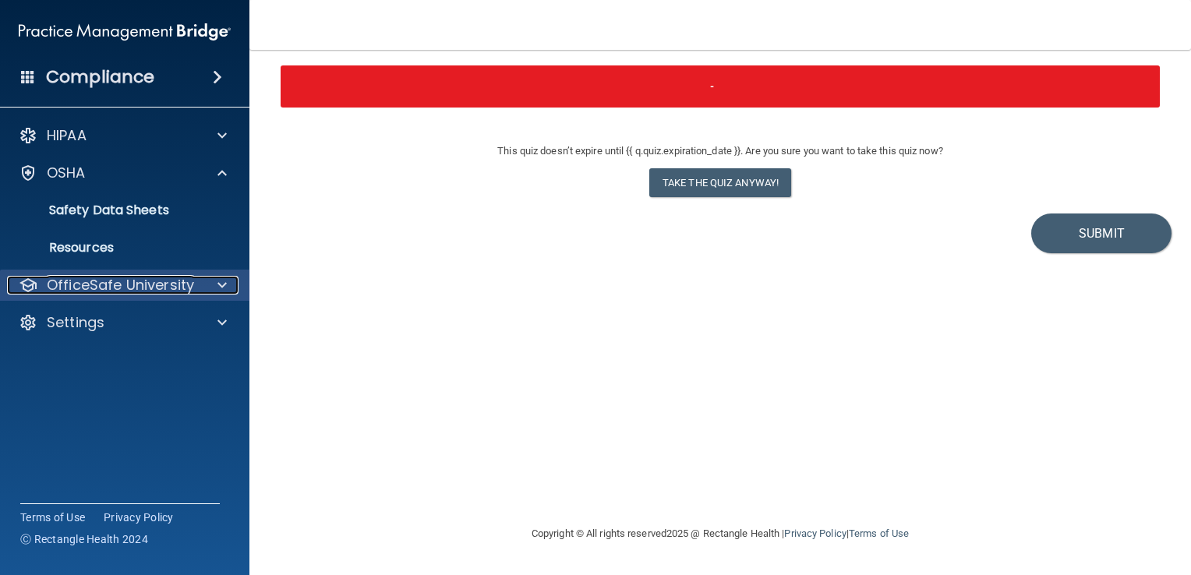
click at [231, 278] on div at bounding box center [219, 285] width 39 height 19
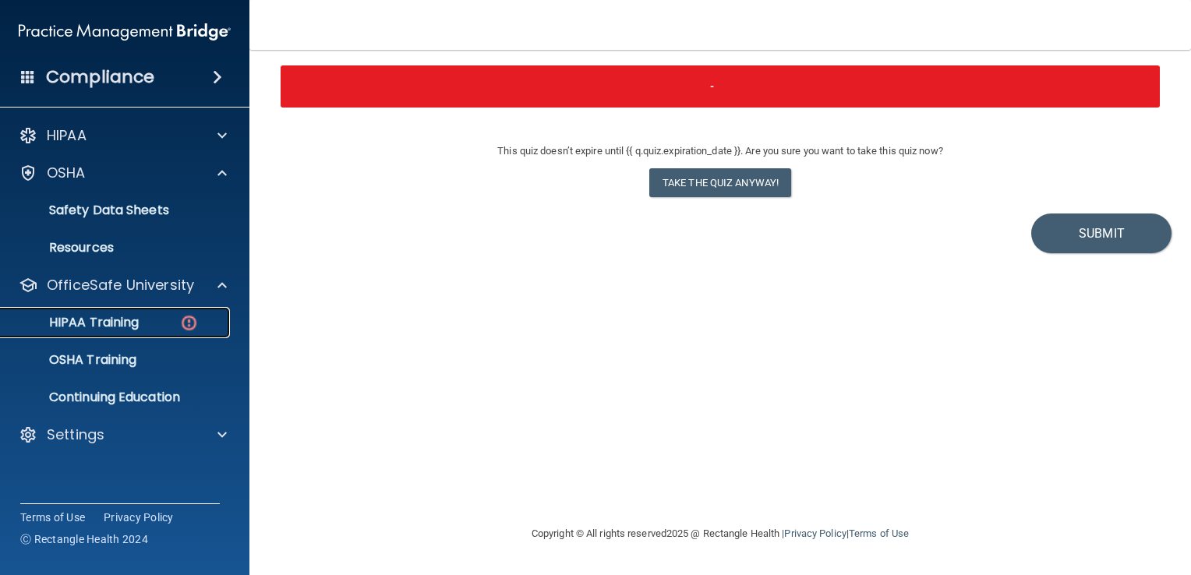
click at [164, 319] on div "HIPAA Training" at bounding box center [116, 323] width 213 height 16
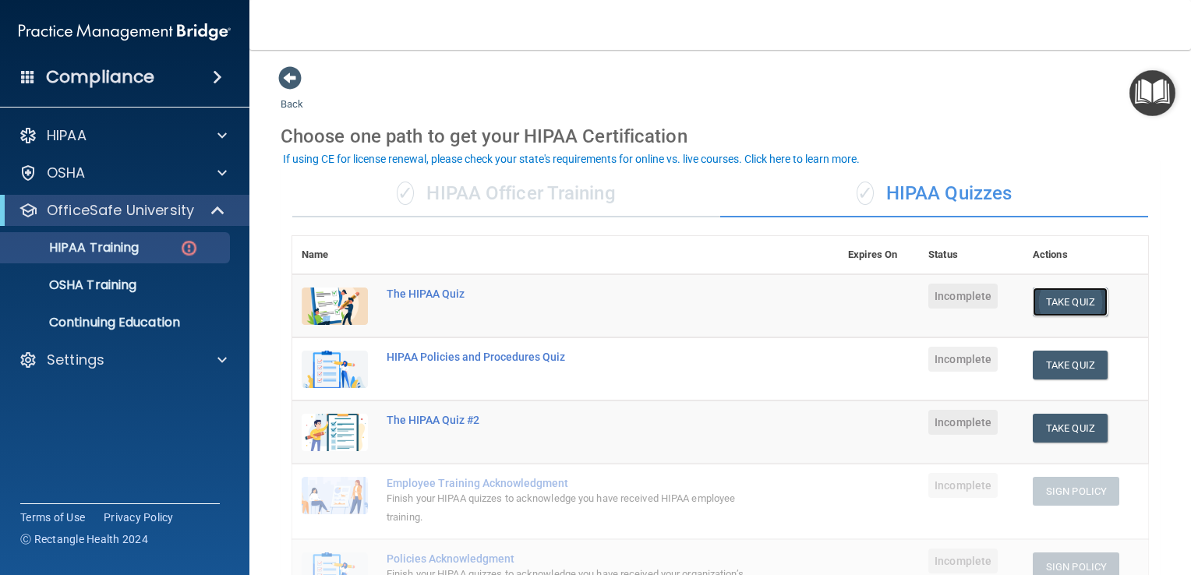
click at [1054, 291] on button "Take Quiz" at bounding box center [1070, 302] width 75 height 29
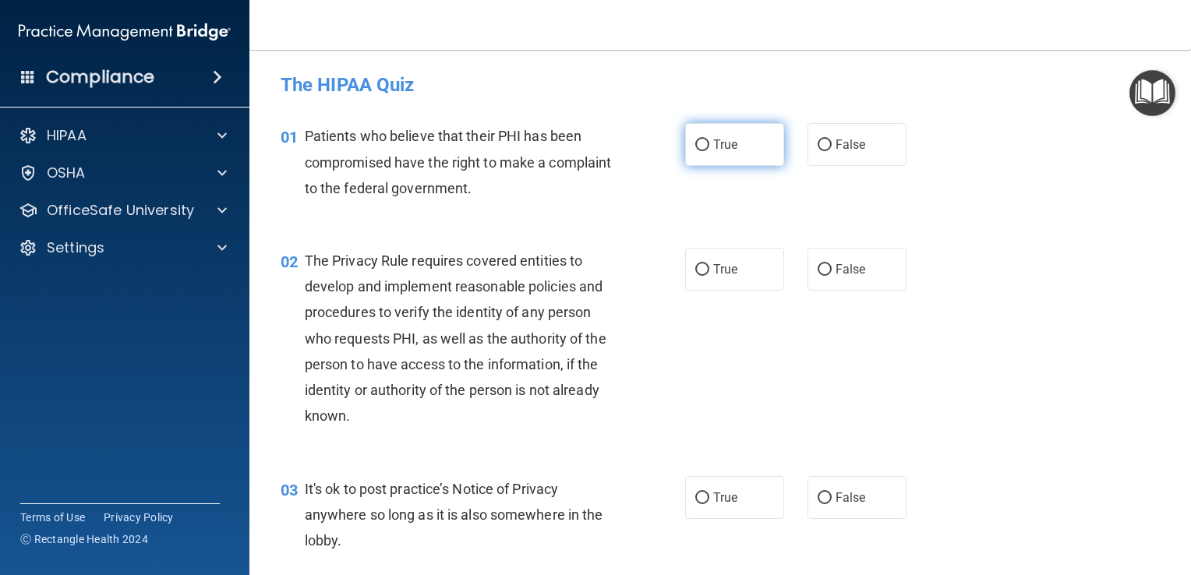
click at [722, 159] on label "True" at bounding box center [734, 144] width 99 height 43
click at [709, 151] on input "True" at bounding box center [702, 145] width 14 height 12
radio input "true"
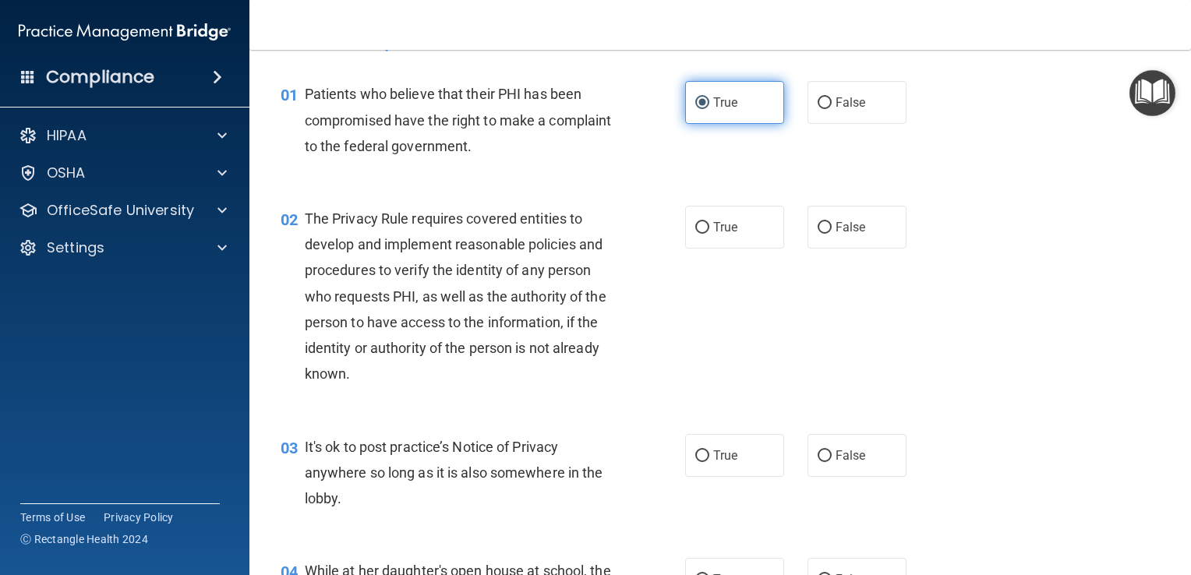
scroll to position [33, 0]
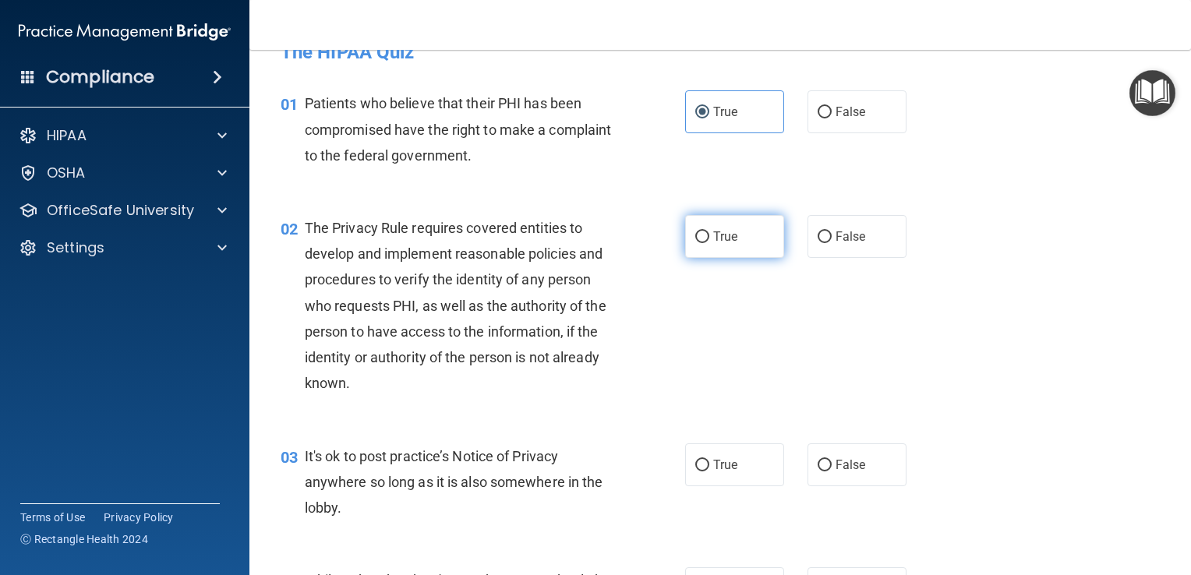
click at [745, 239] on label "True" at bounding box center [734, 236] width 99 height 43
click at [709, 239] on input "True" at bounding box center [702, 237] width 14 height 12
radio input "true"
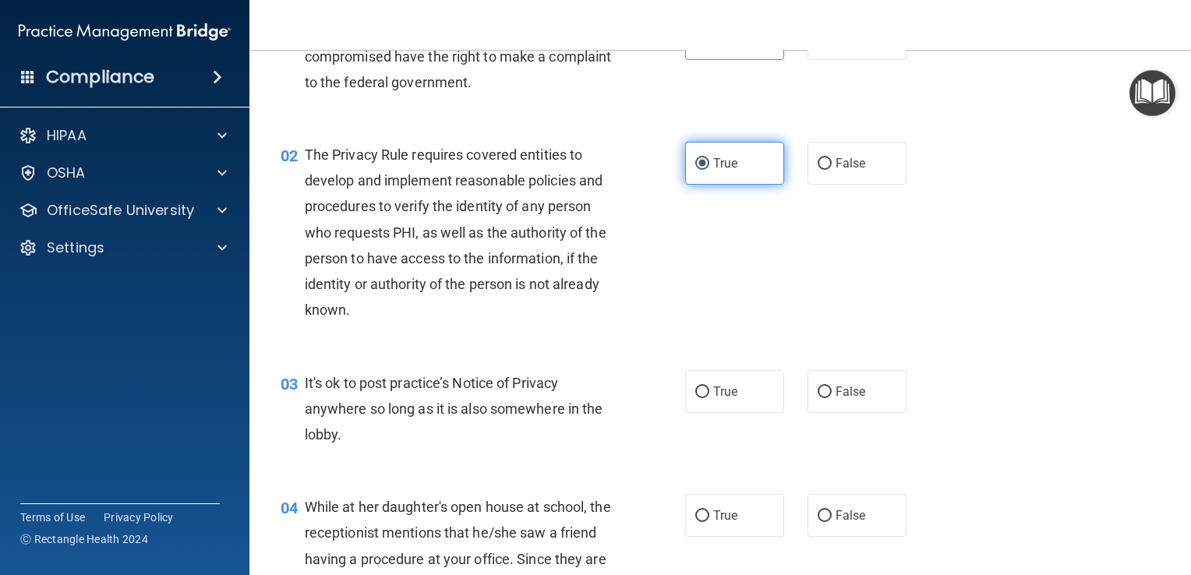
scroll to position [106, 0]
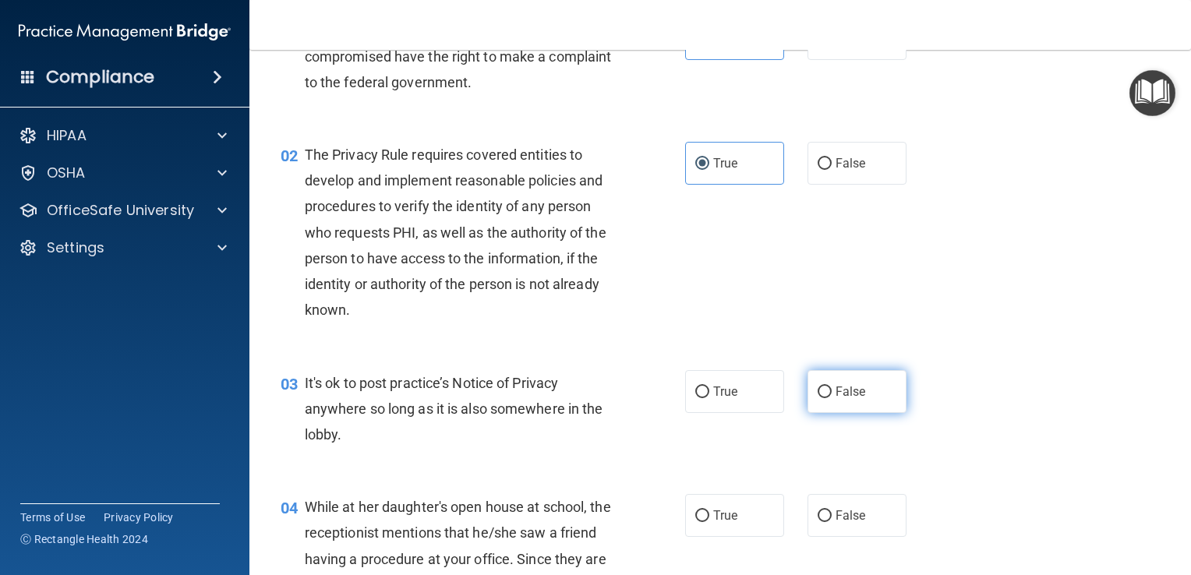
click at [887, 405] on label "False" at bounding box center [856, 391] width 99 height 43
click at [831, 398] on input "False" at bounding box center [824, 393] width 14 height 12
radio input "true"
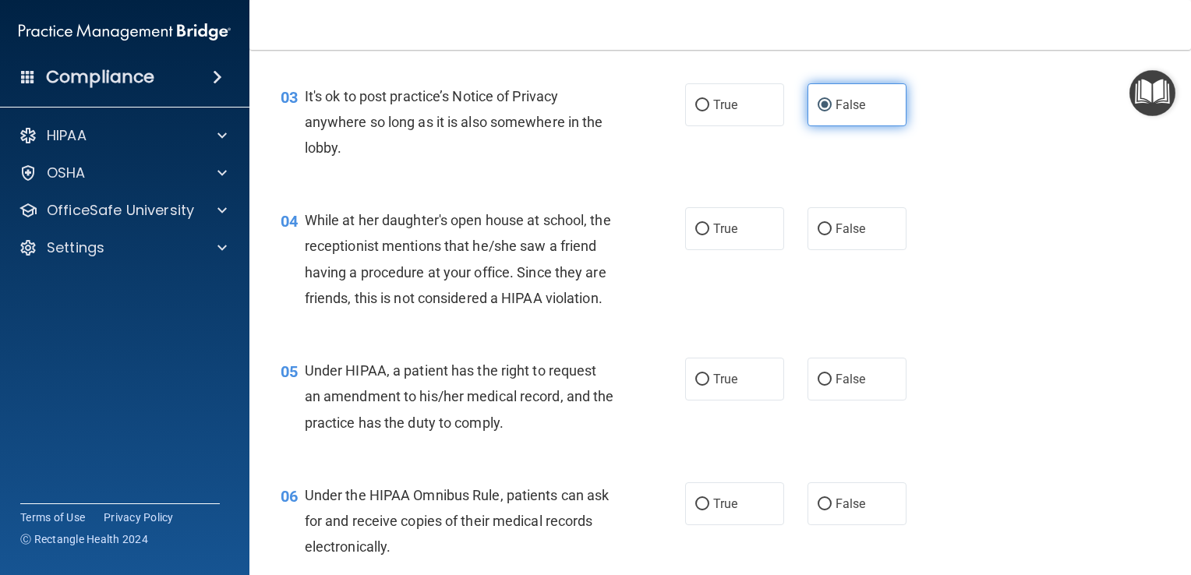
scroll to position [408, 0]
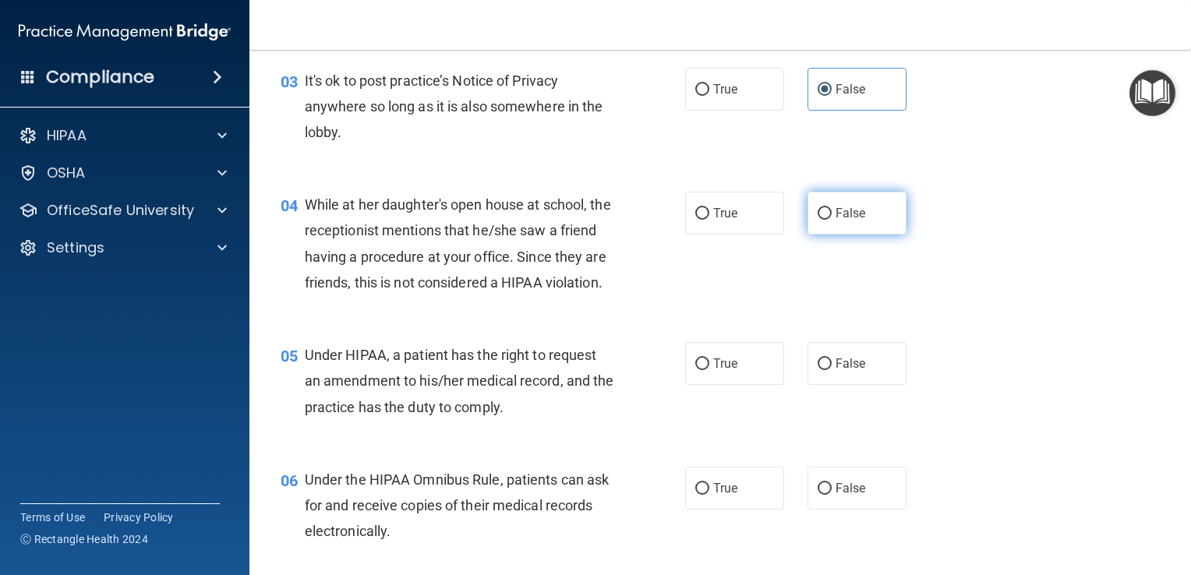
click at [870, 216] on label "False" at bounding box center [856, 213] width 99 height 43
click at [831, 216] on input "False" at bounding box center [824, 214] width 14 height 12
radio input "true"
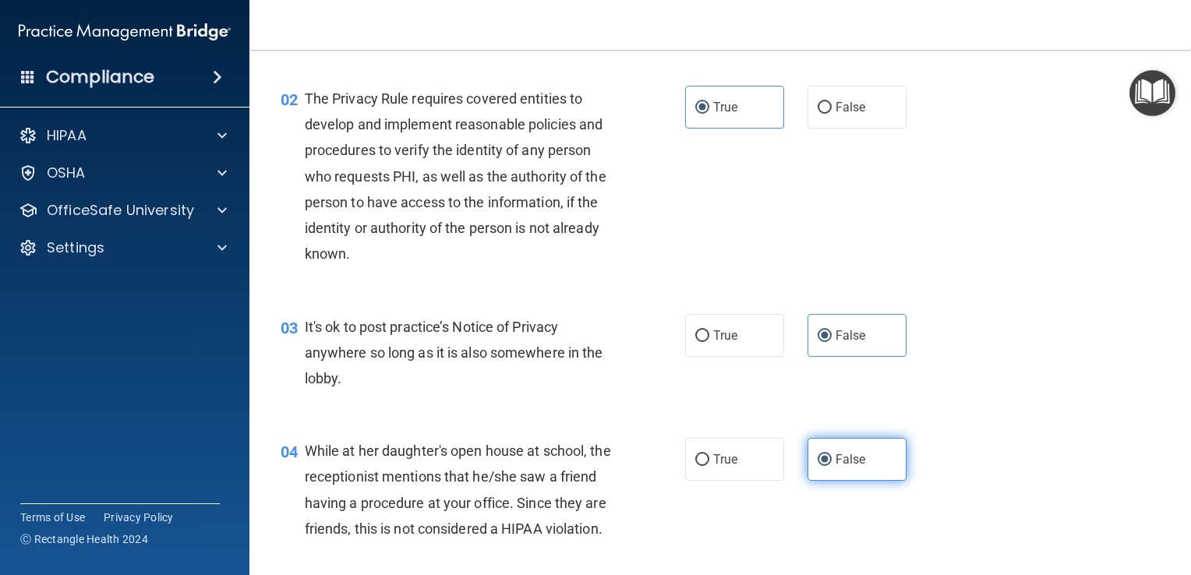
scroll to position [0, 0]
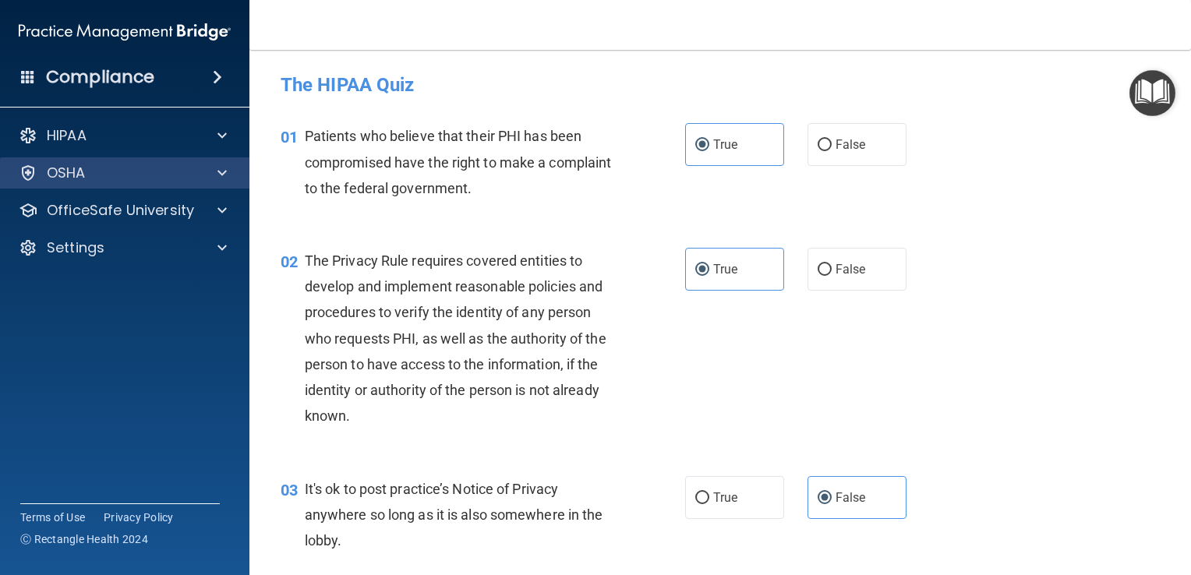
click at [217, 185] on div "OSHA" at bounding box center [125, 172] width 250 height 31
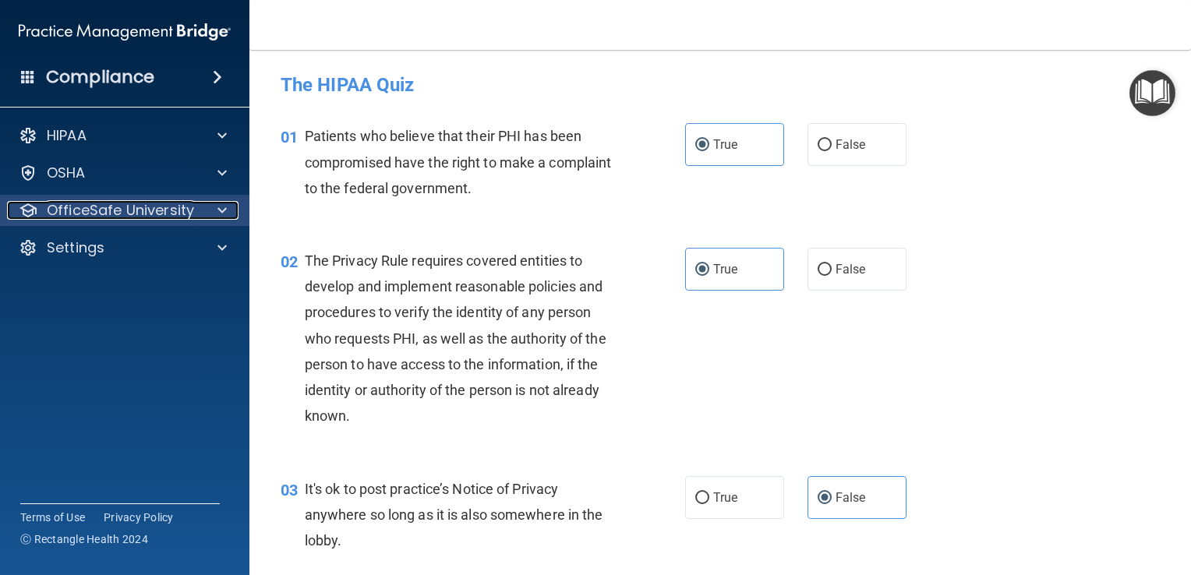
click at [227, 207] on div at bounding box center [219, 210] width 39 height 19
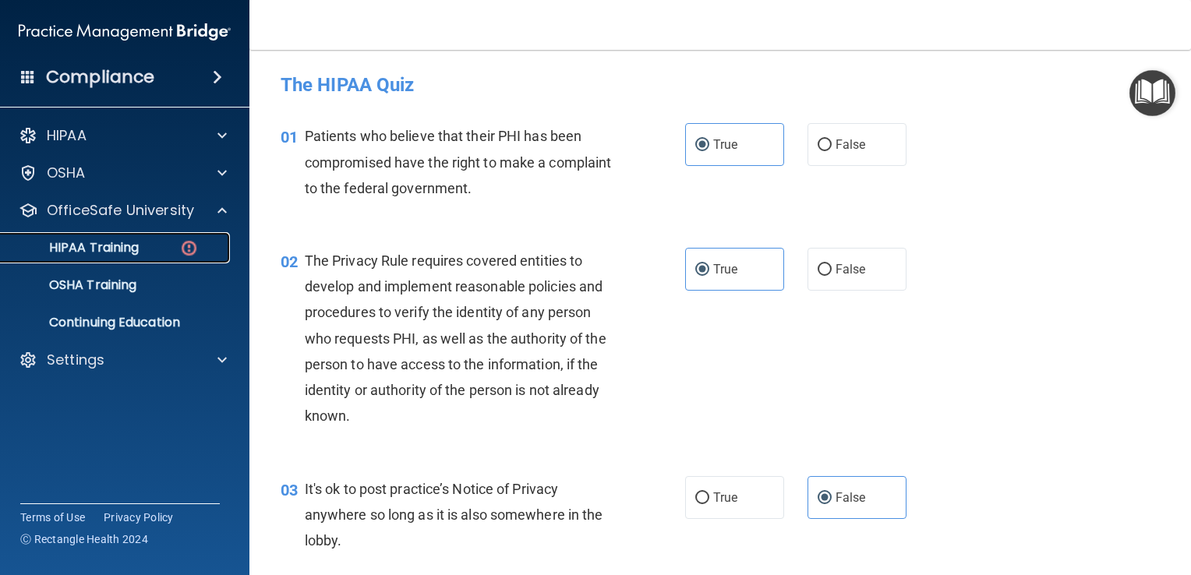
click at [156, 240] on div "HIPAA Training" at bounding box center [116, 248] width 213 height 16
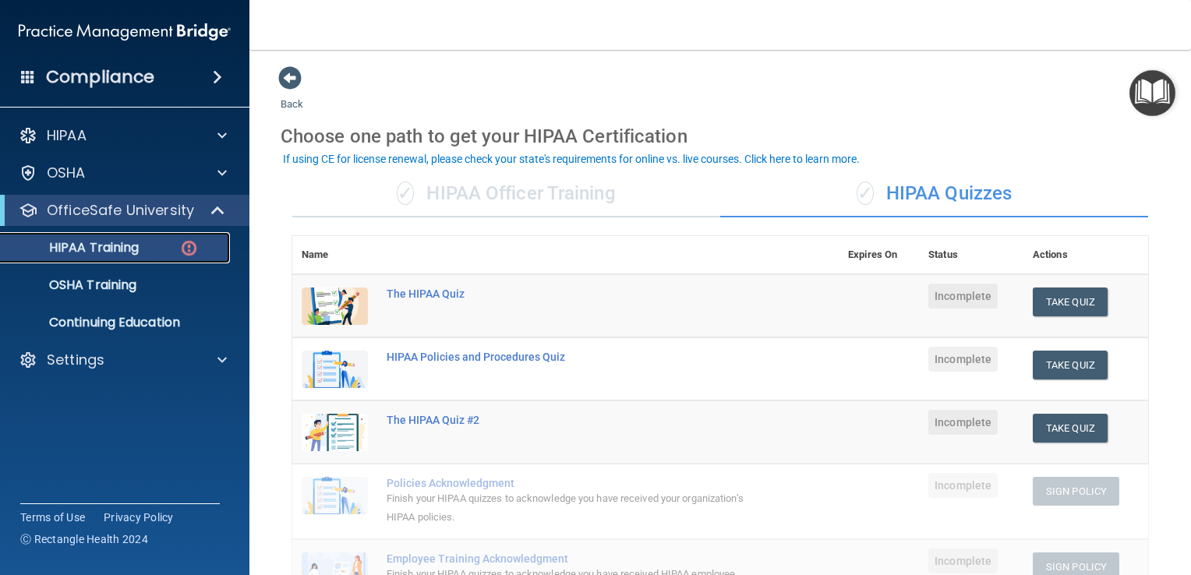
click at [482, 189] on div "✓ HIPAA Officer Training" at bounding box center [506, 194] width 428 height 47
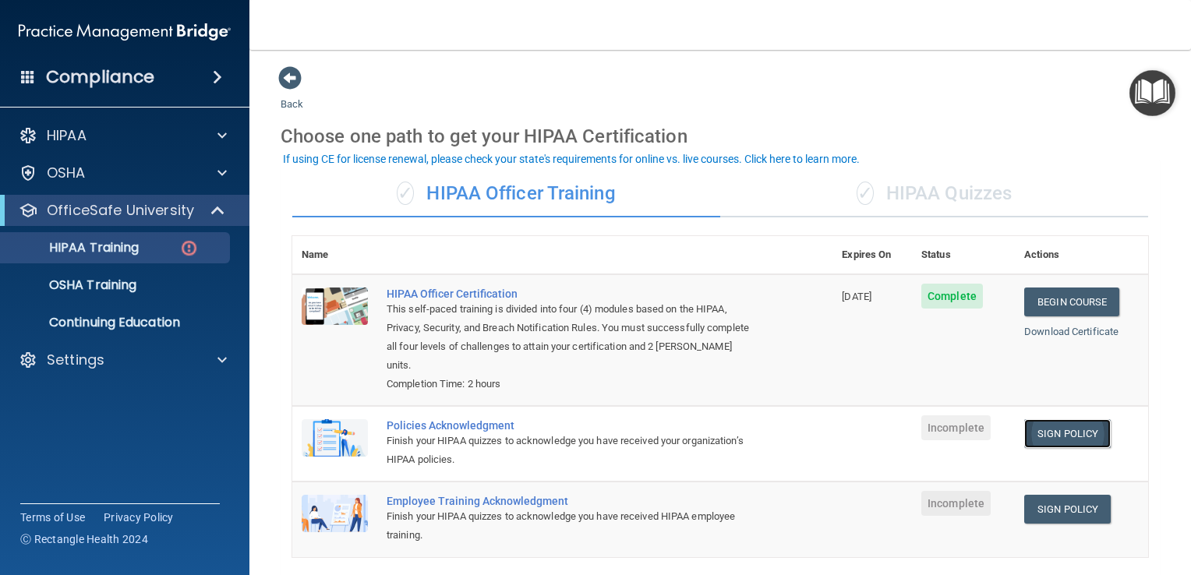
click at [1060, 436] on link "Sign Policy" at bounding box center [1067, 433] width 86 height 29
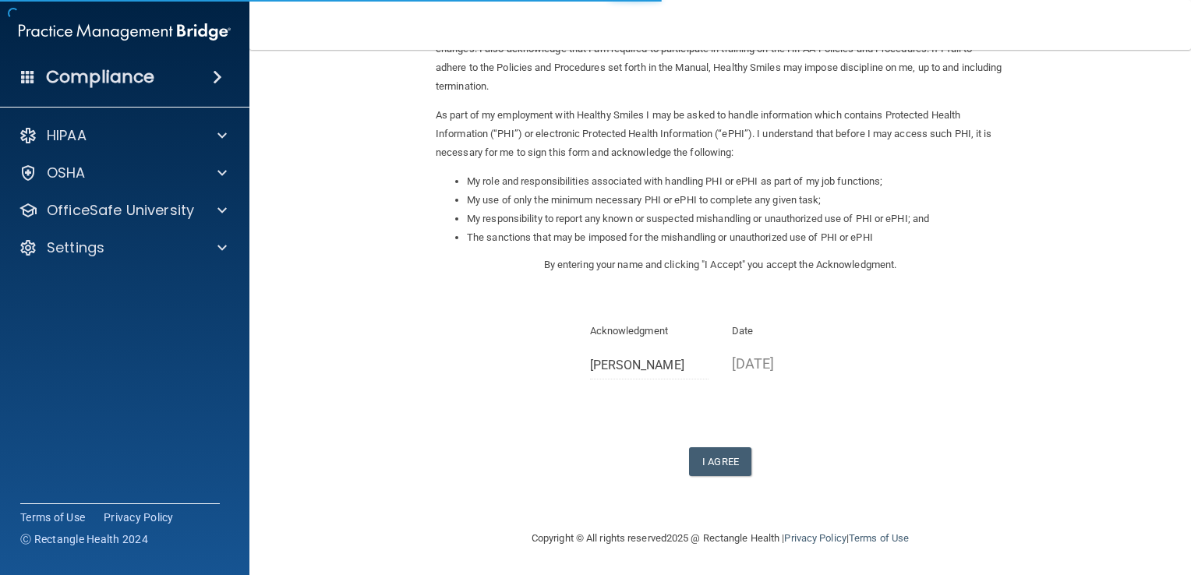
scroll to position [136, 0]
click at [718, 462] on button "I Agree" at bounding box center [720, 463] width 62 height 29
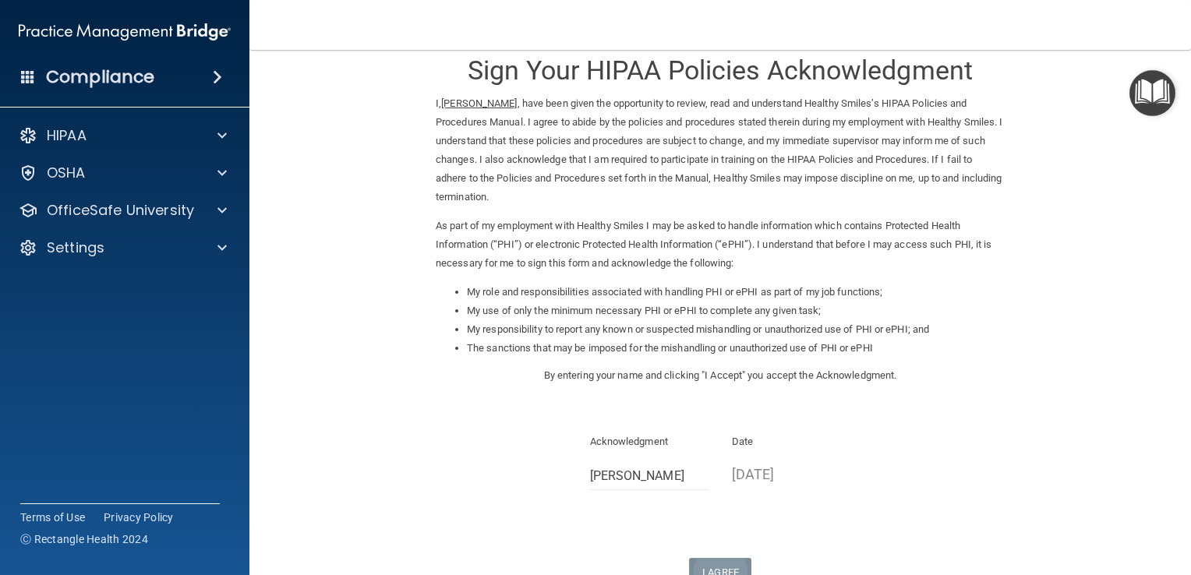
scroll to position [0, 0]
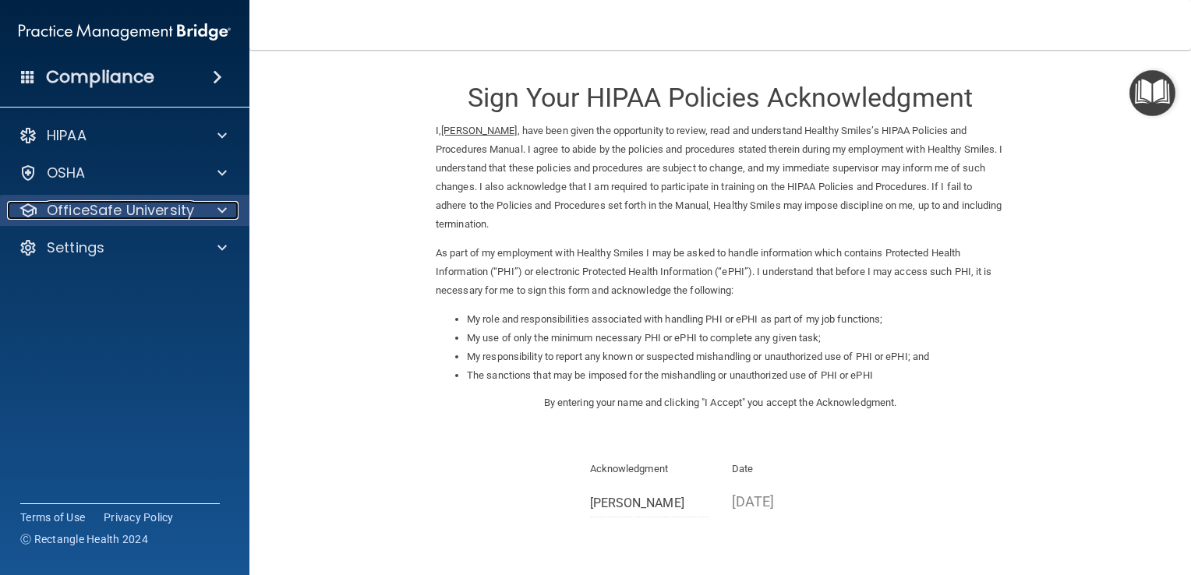
click at [221, 215] on span at bounding box center [221, 210] width 9 height 19
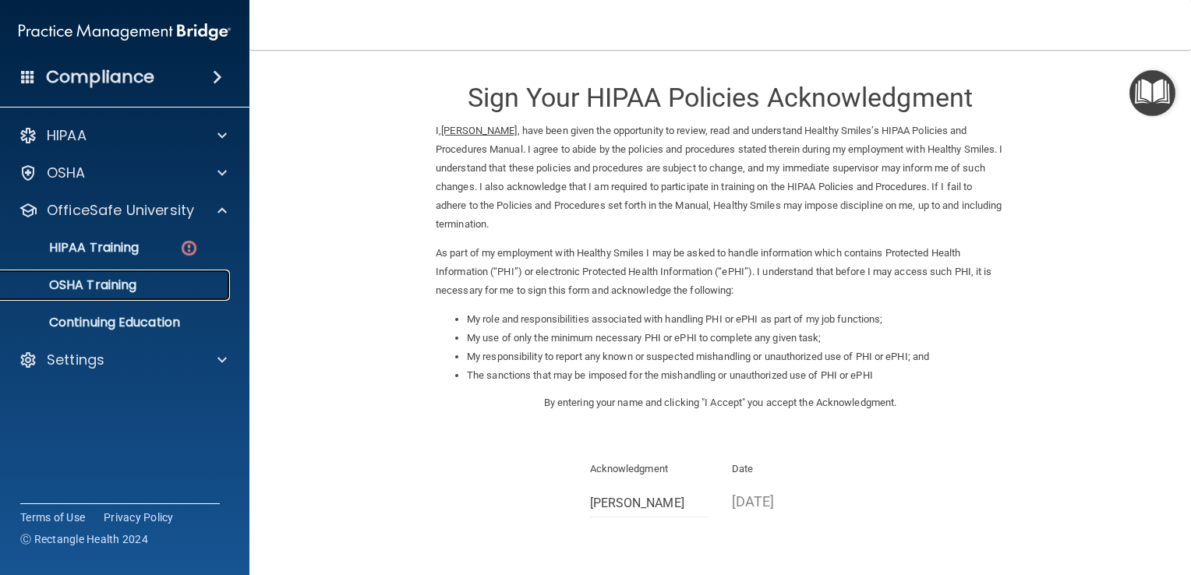
click at [182, 290] on div "OSHA Training" at bounding box center [116, 285] width 213 height 16
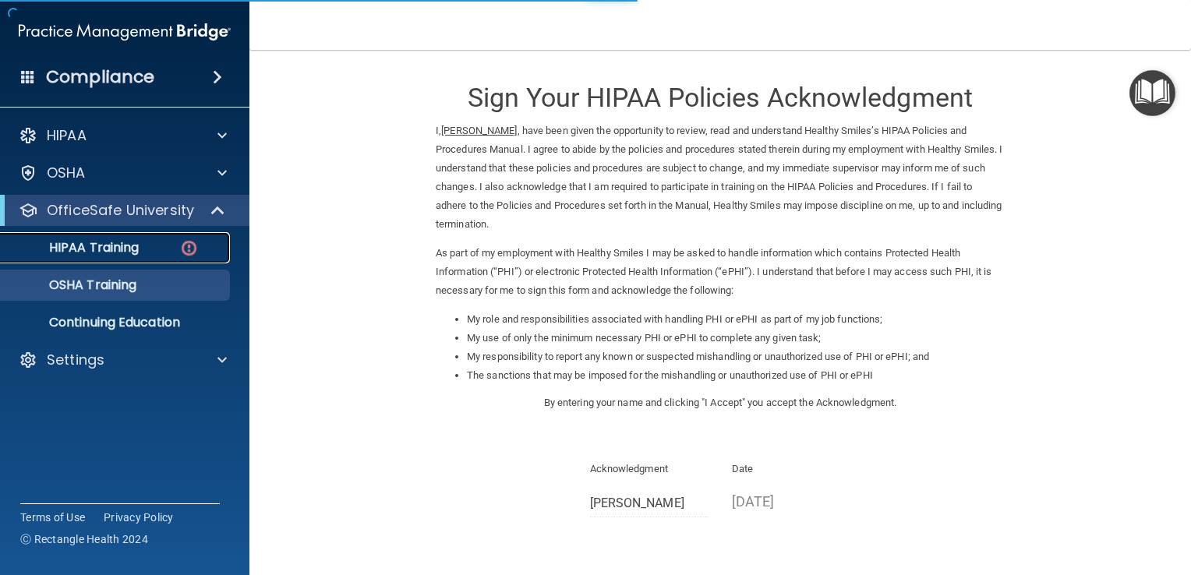
click at [179, 262] on link "HIPAA Training" at bounding box center [106, 247] width 245 height 31
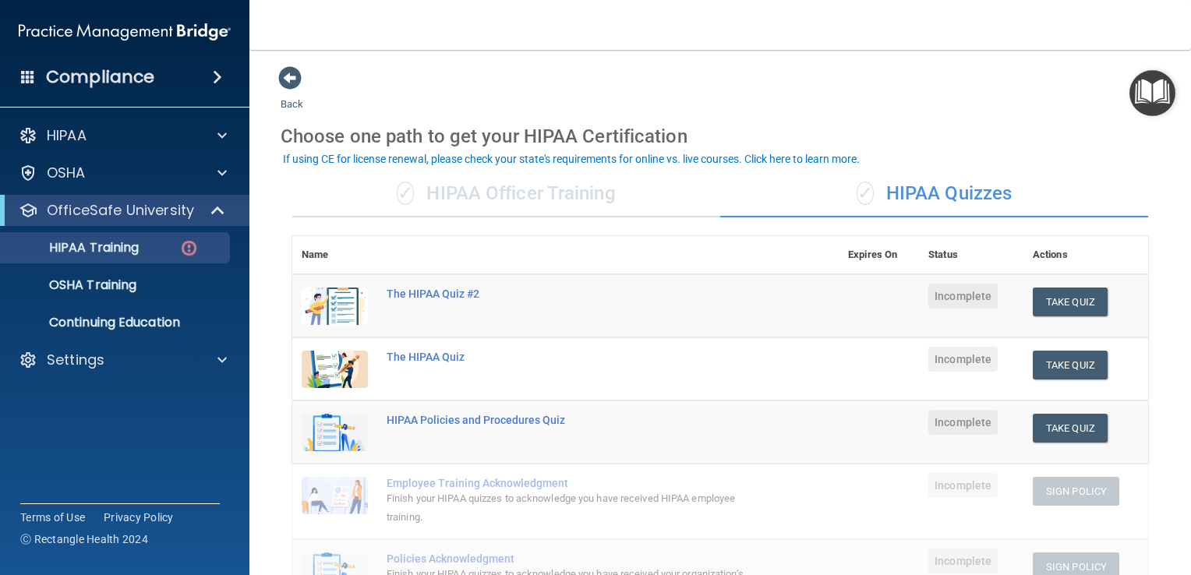
click at [461, 185] on div "✓ HIPAA Officer Training" at bounding box center [506, 194] width 428 height 47
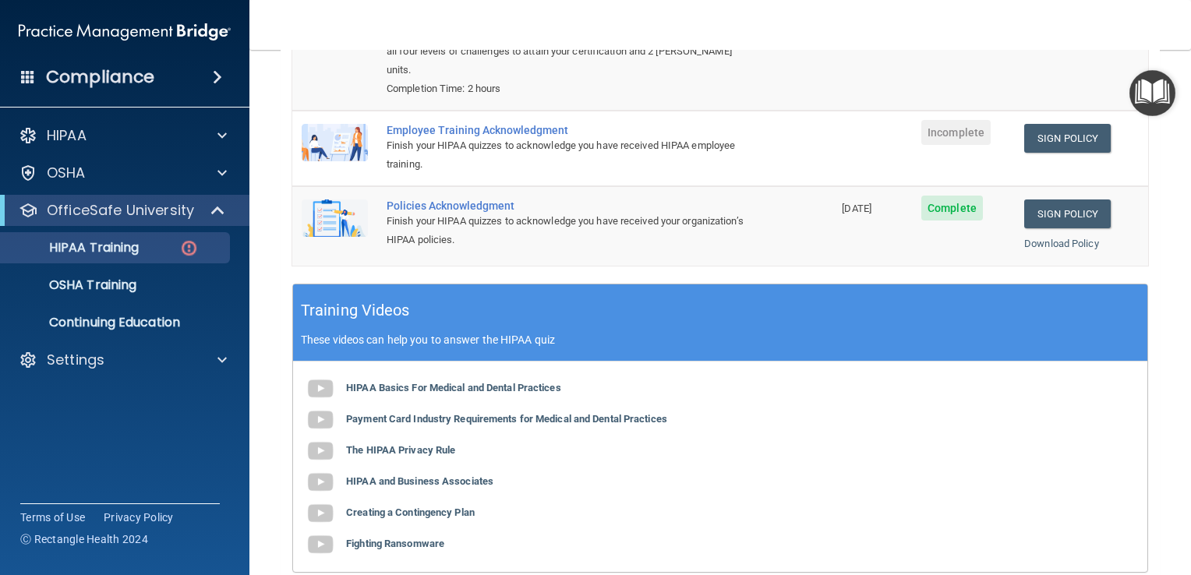
scroll to position [305, 0]
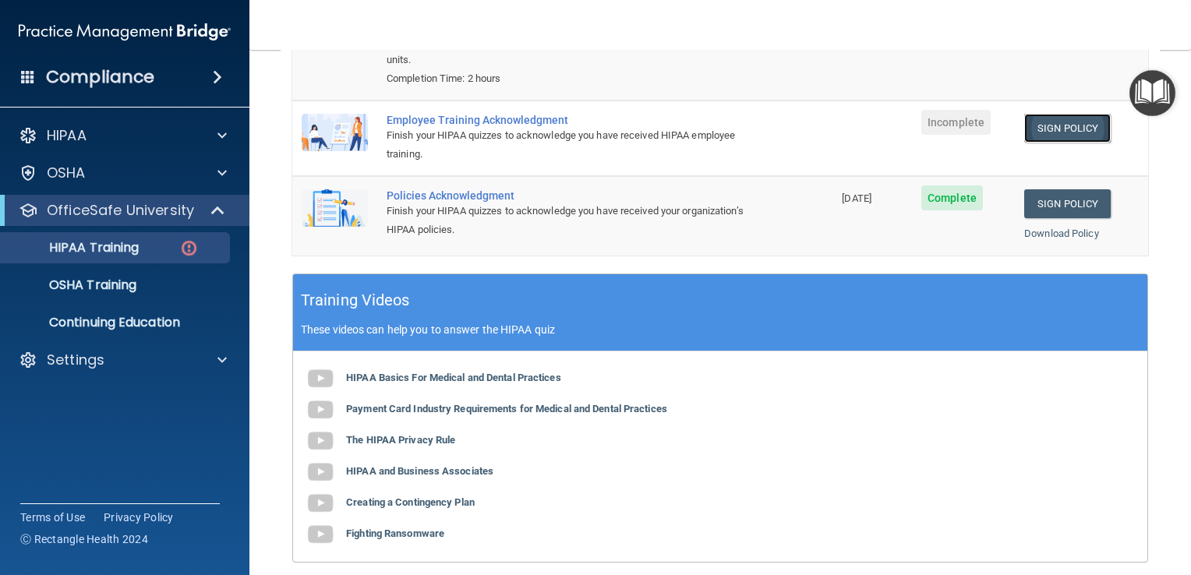
click at [1069, 132] on link "Sign Policy" at bounding box center [1067, 128] width 86 height 29
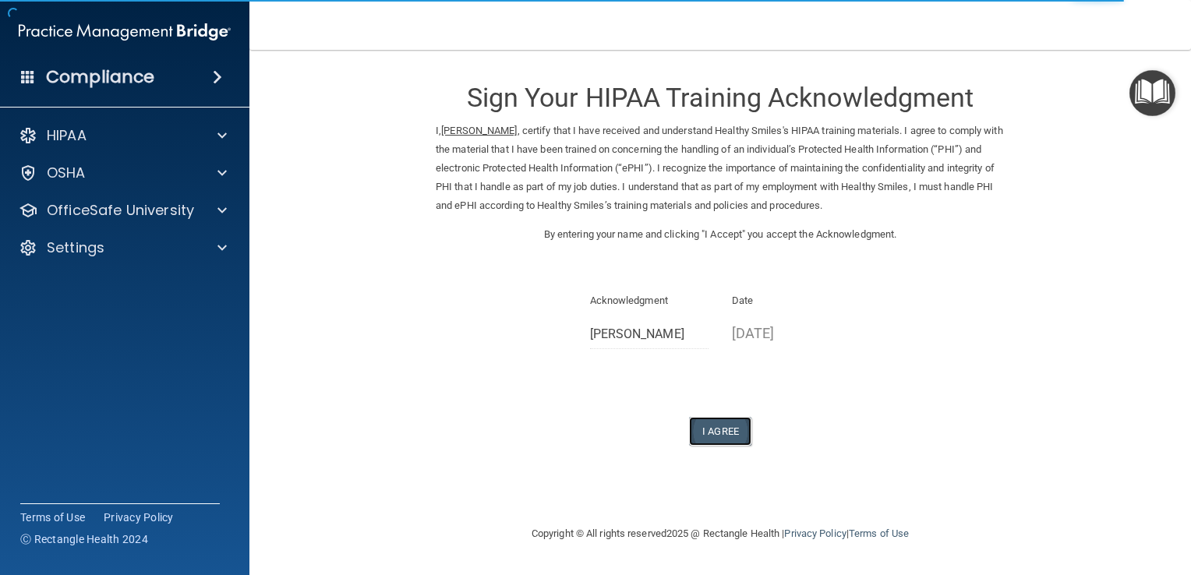
click at [716, 425] on button "I Agree" at bounding box center [720, 431] width 62 height 29
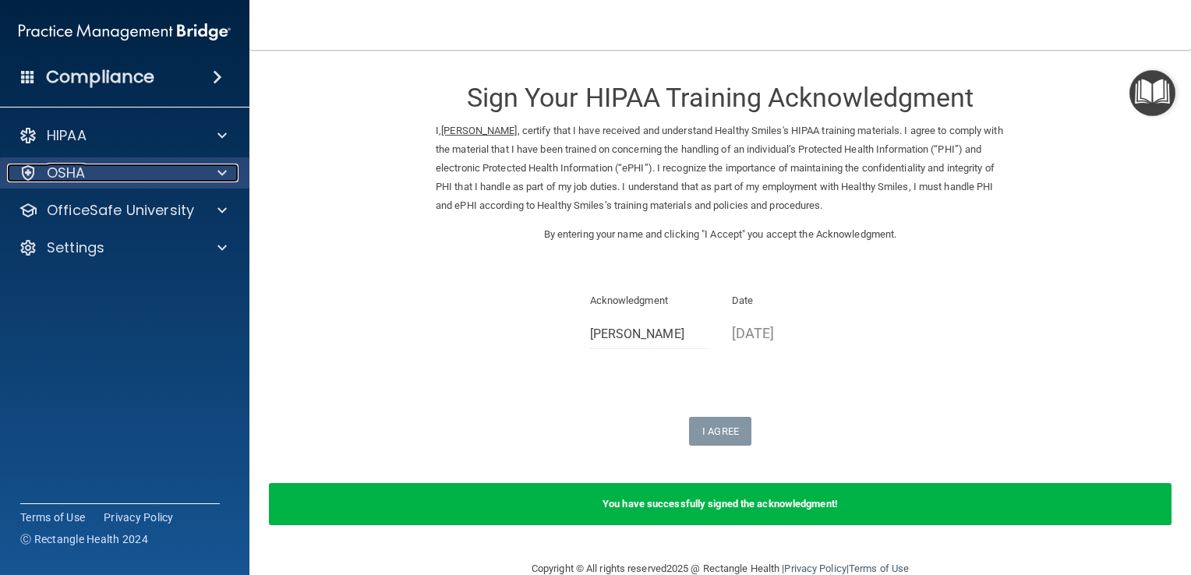
click at [206, 176] on div at bounding box center [219, 173] width 39 height 19
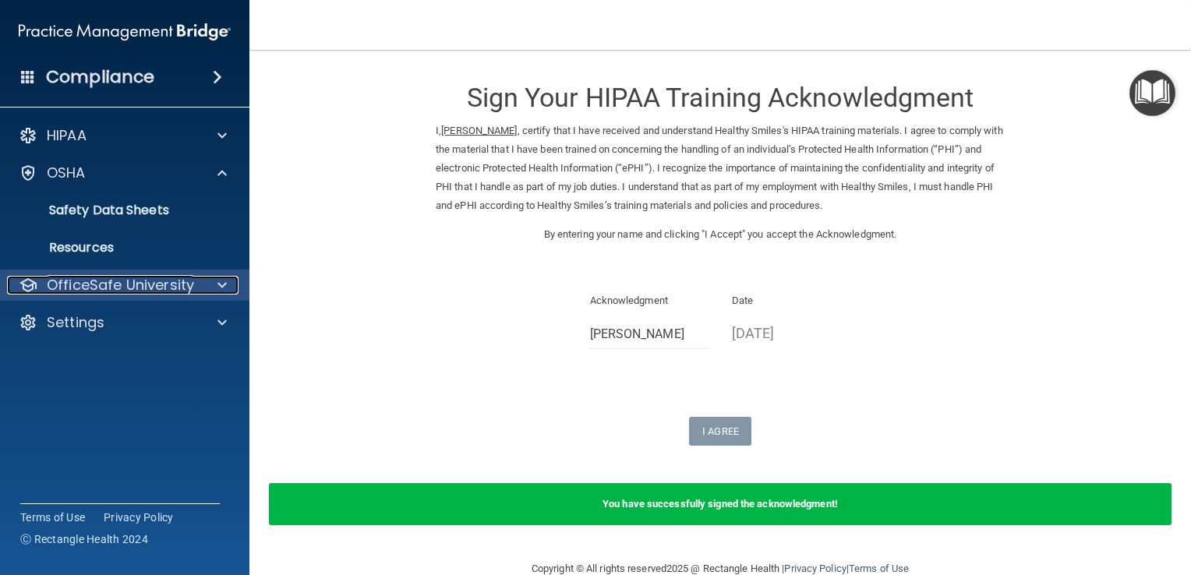
click at [225, 290] on span at bounding box center [221, 285] width 9 height 19
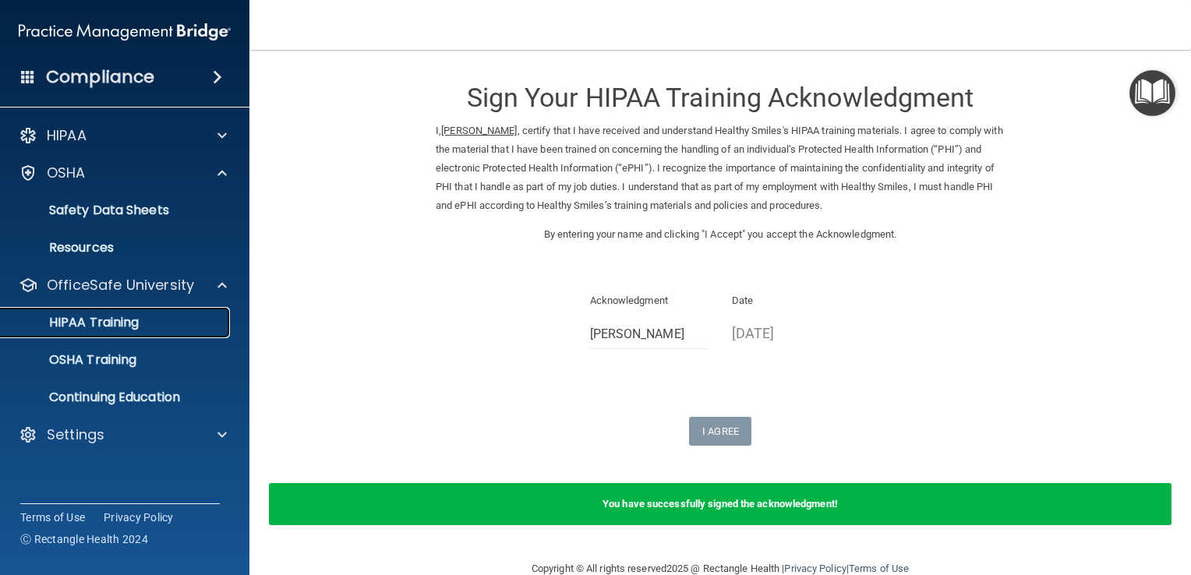
click at [208, 324] on div "HIPAA Training" at bounding box center [116, 323] width 213 height 16
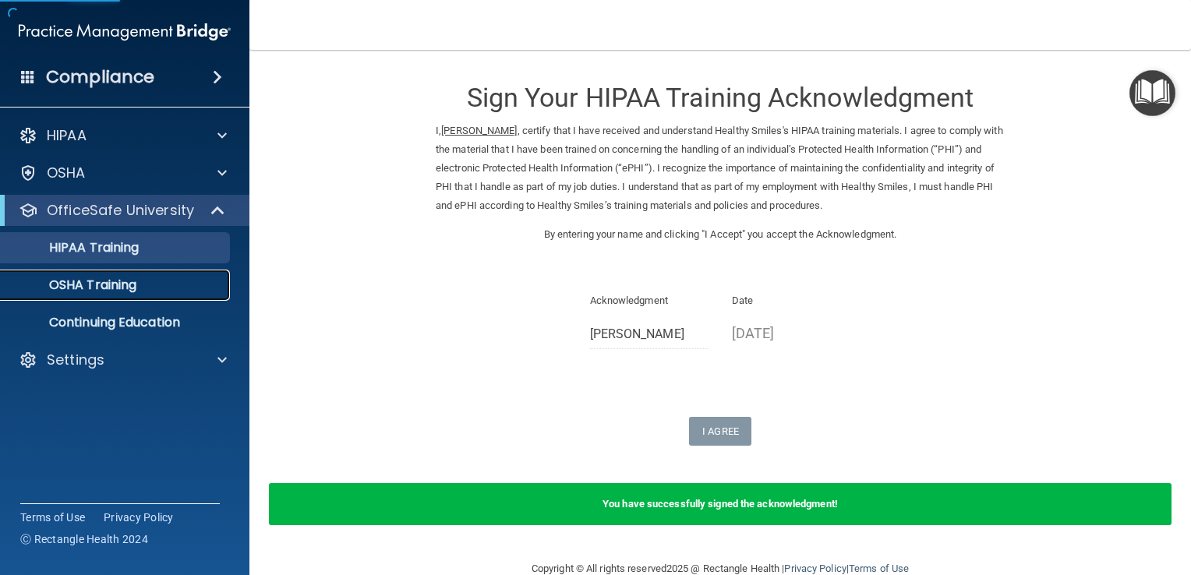
click at [217, 288] on div "OSHA Training" at bounding box center [116, 285] width 213 height 16
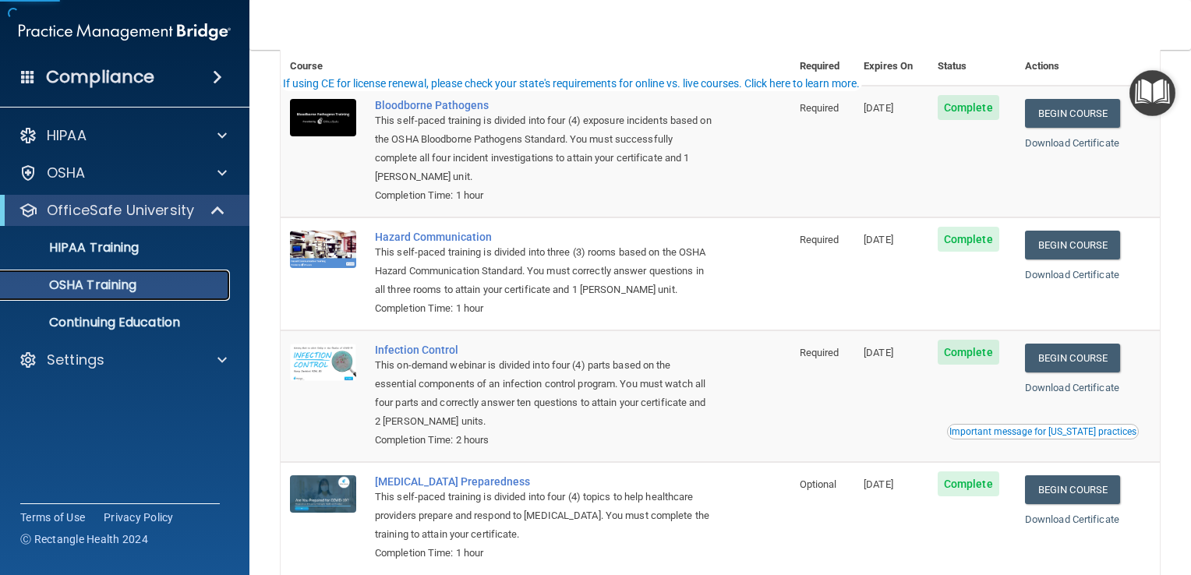
scroll to position [171, 0]
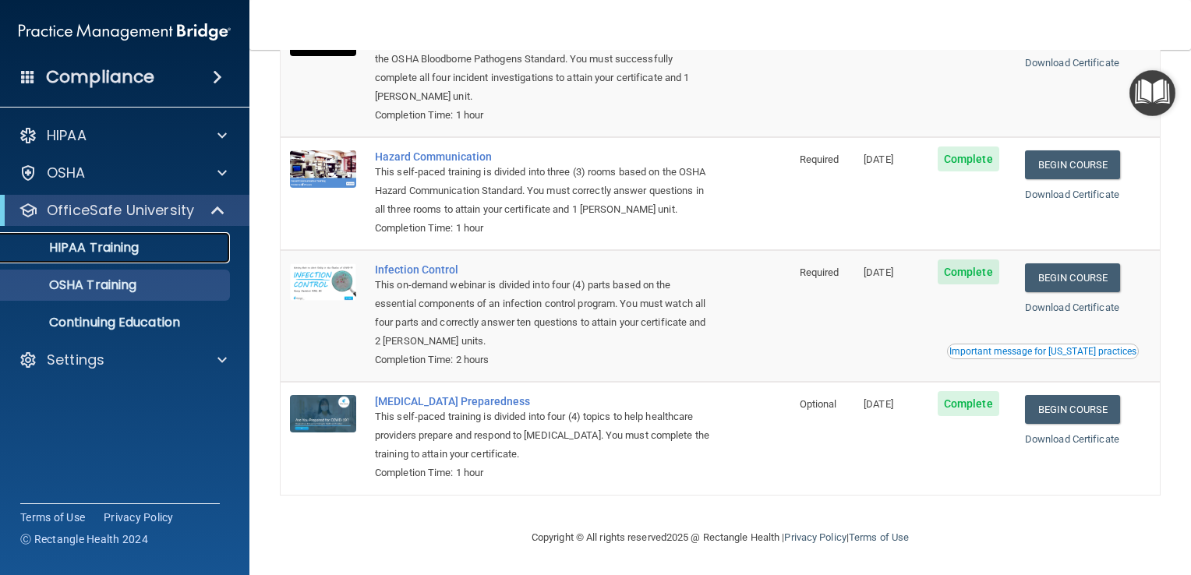
click at [169, 239] on link "HIPAA Training" at bounding box center [106, 247] width 245 height 31
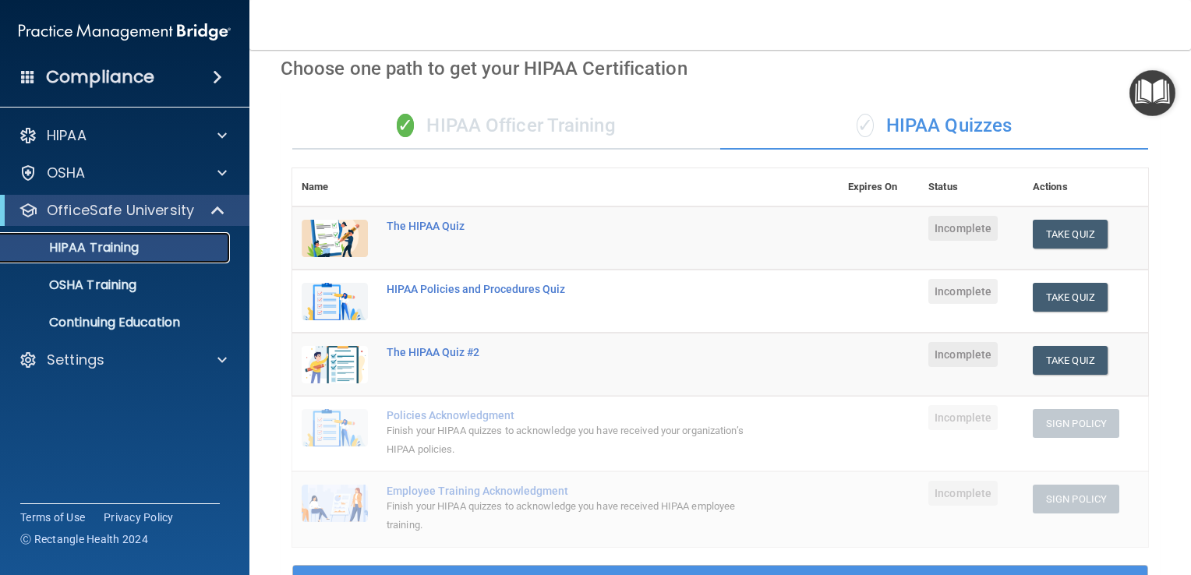
scroll to position [65, 0]
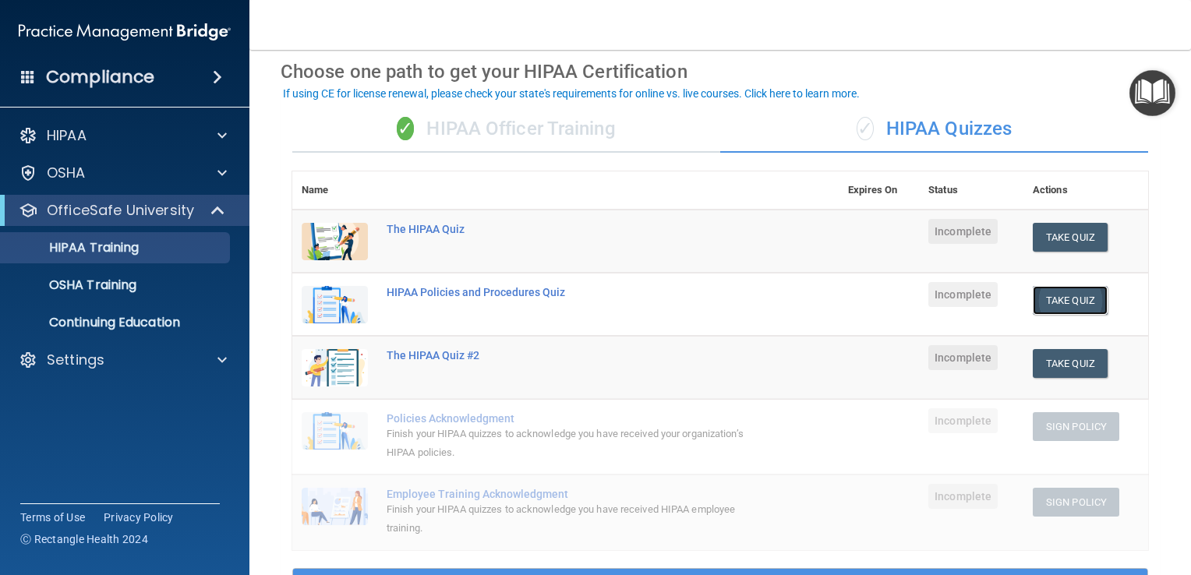
click at [1068, 299] on button "Take Quiz" at bounding box center [1070, 300] width 75 height 29
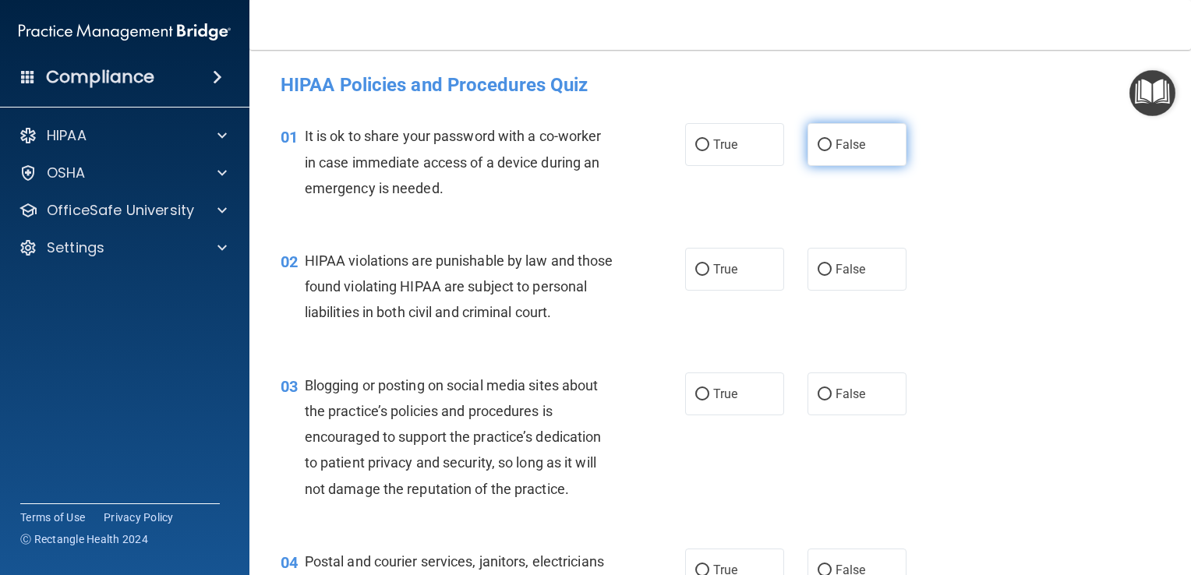
click at [850, 144] on span "False" at bounding box center [850, 144] width 30 height 15
click at [831, 144] on input "False" at bounding box center [824, 145] width 14 height 12
radio input "true"
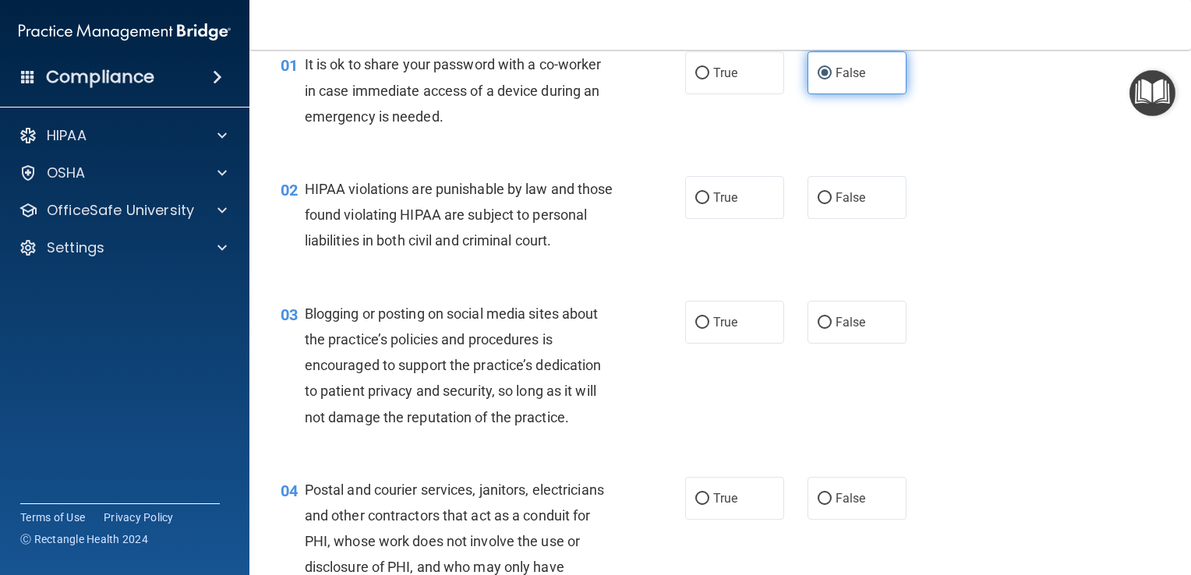
scroll to position [73, 0]
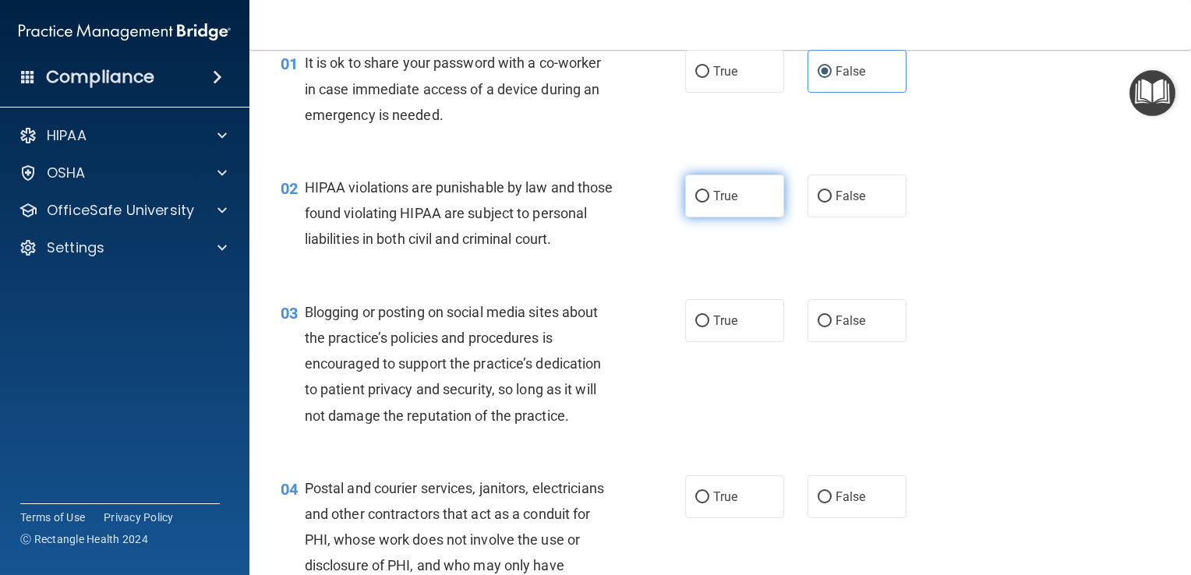
click at [738, 187] on label "True" at bounding box center [734, 196] width 99 height 43
click at [709, 191] on input "True" at bounding box center [702, 197] width 14 height 12
radio input "true"
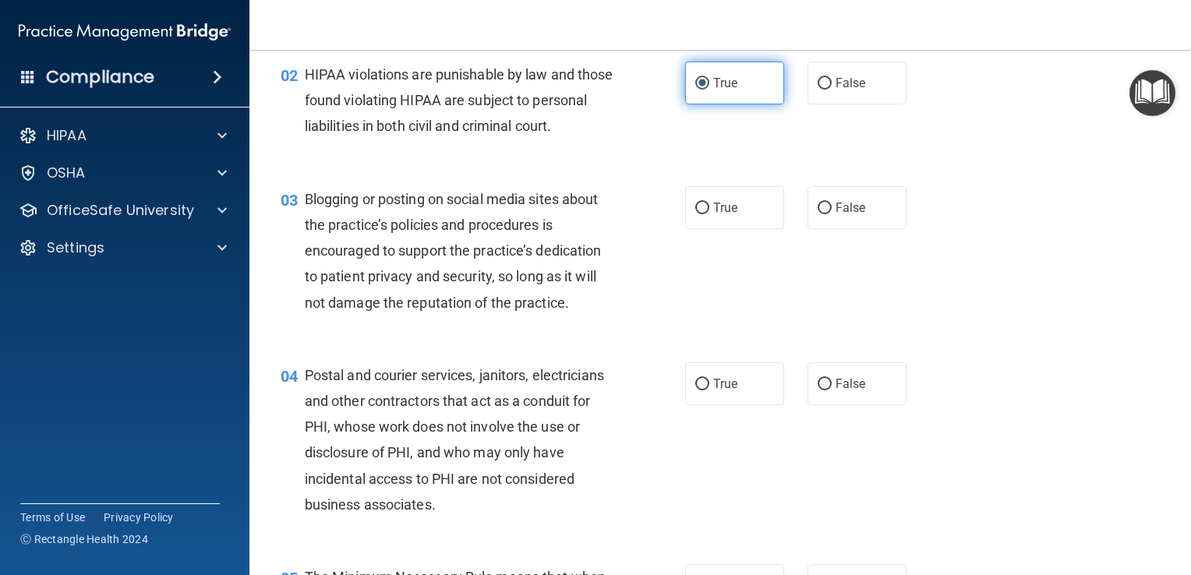
scroll to position [187, 0]
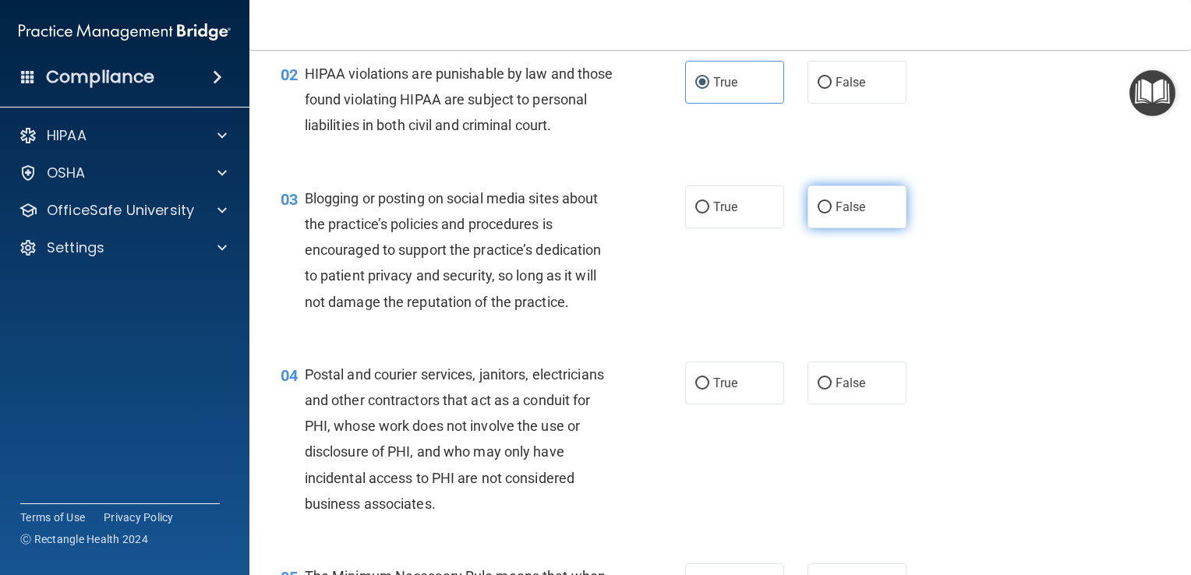
click at [879, 228] on label "False" at bounding box center [856, 206] width 99 height 43
click at [831, 214] on input "False" at bounding box center [824, 208] width 14 height 12
radio input "true"
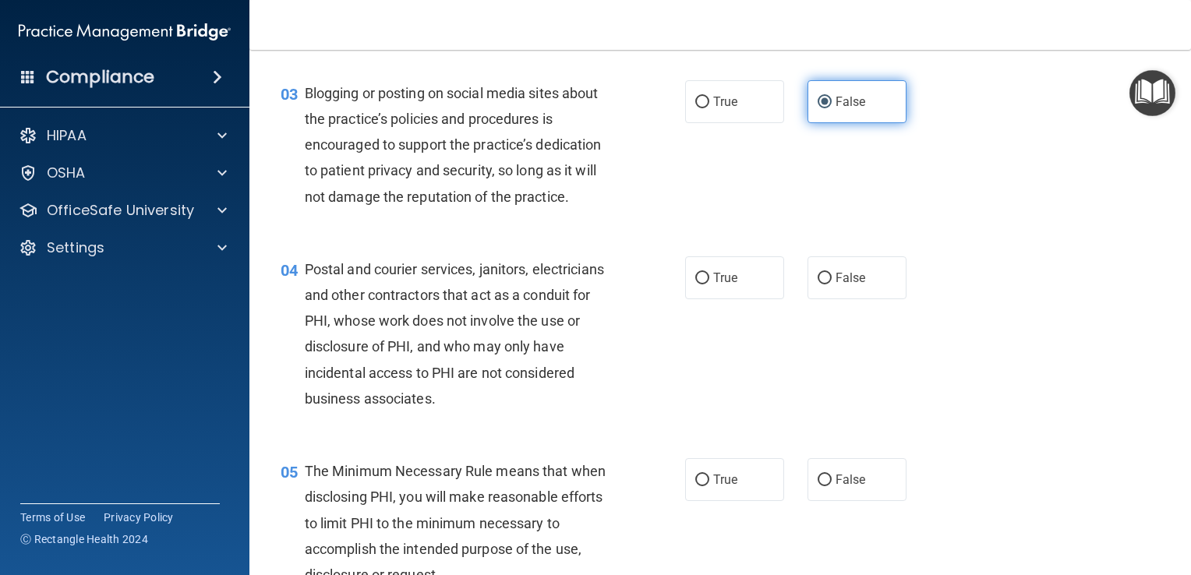
scroll to position [296, 0]
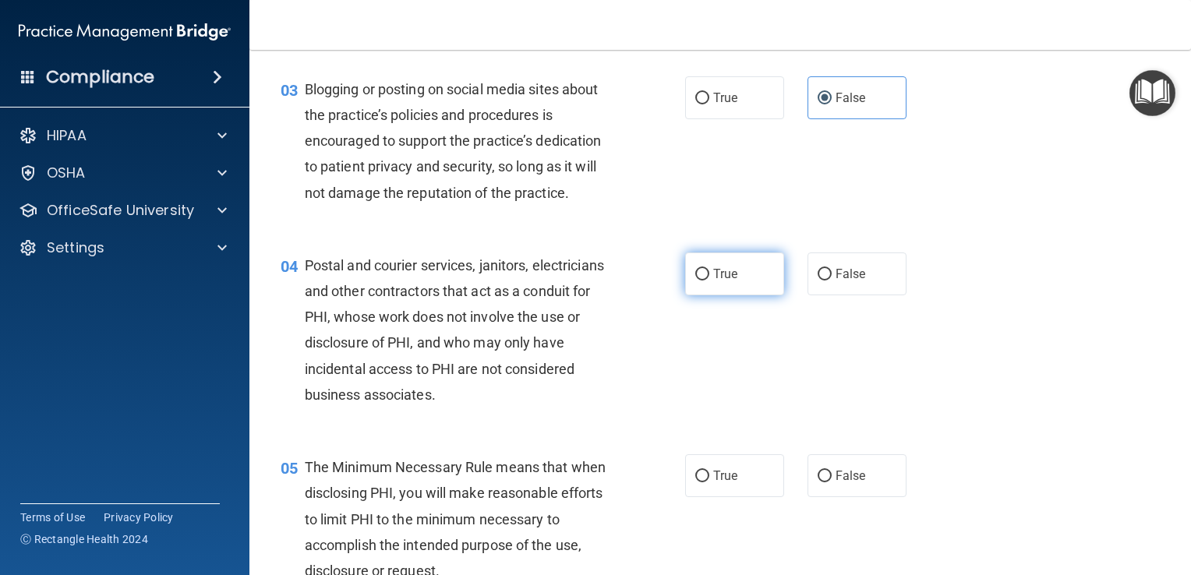
click at [748, 295] on label "True" at bounding box center [734, 273] width 99 height 43
click at [709, 281] on input "True" at bounding box center [702, 275] width 14 height 12
radio input "true"
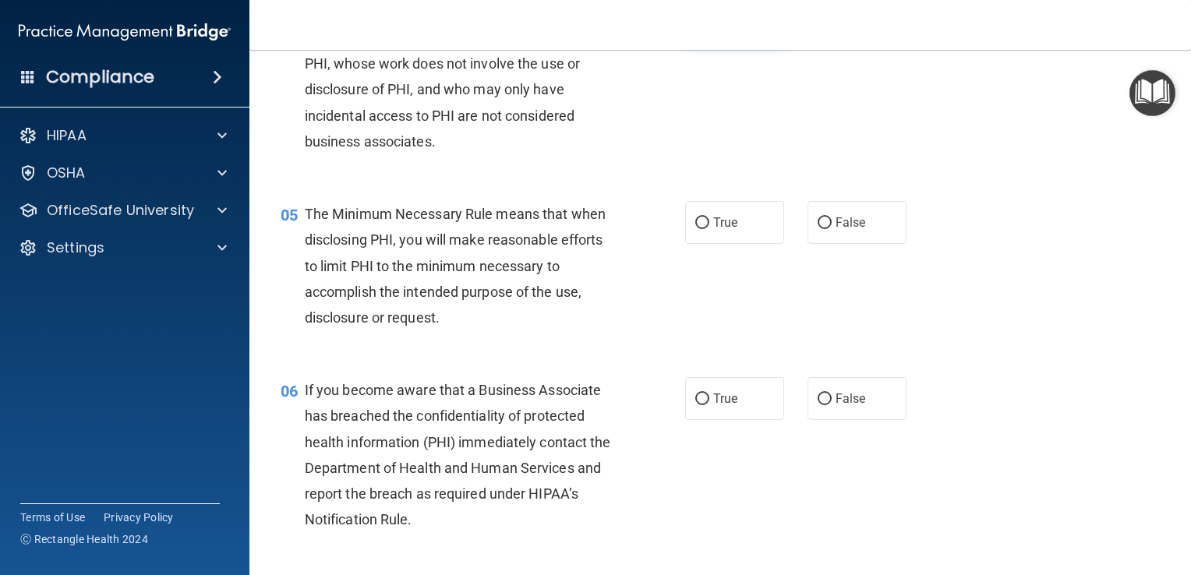
scroll to position [556, 0]
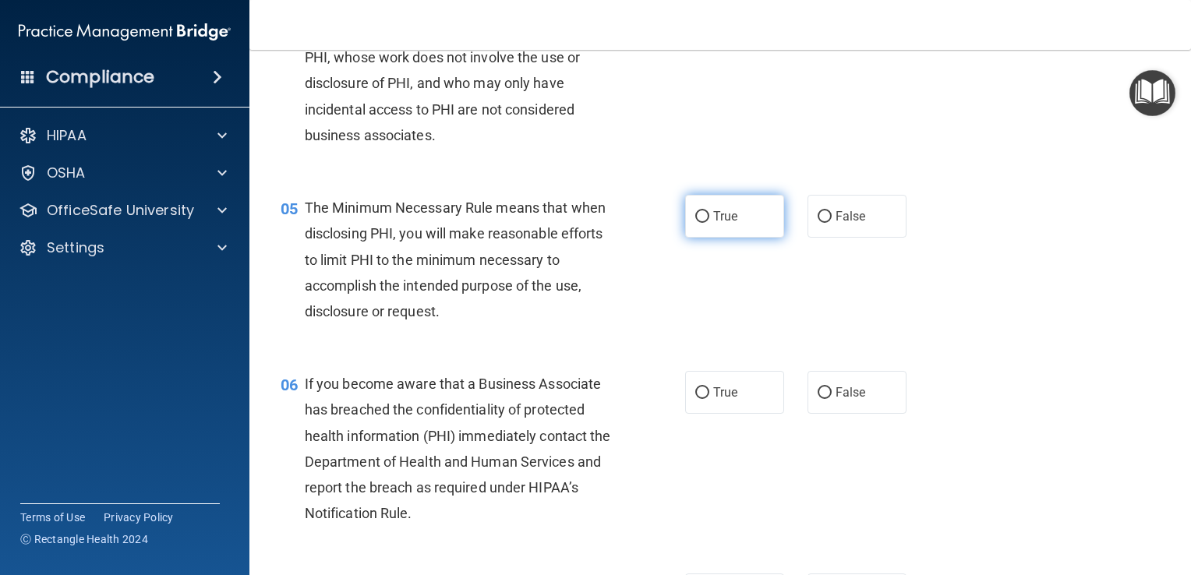
click at [745, 238] on label "True" at bounding box center [734, 216] width 99 height 43
click at [709, 223] on input "True" at bounding box center [702, 217] width 14 height 12
radio input "true"
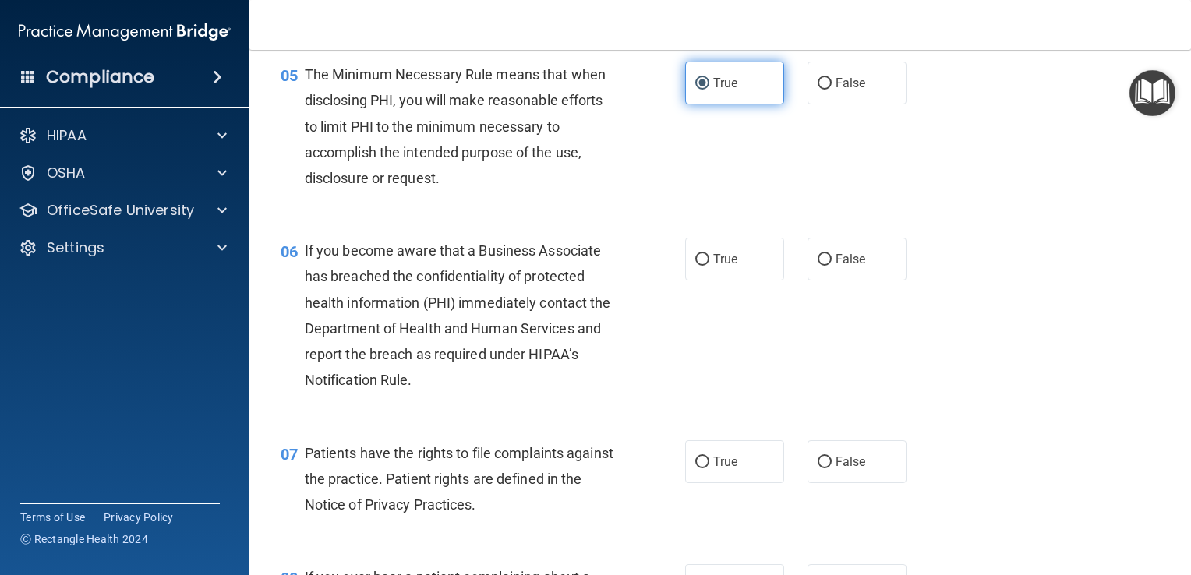
scroll to position [740, 0]
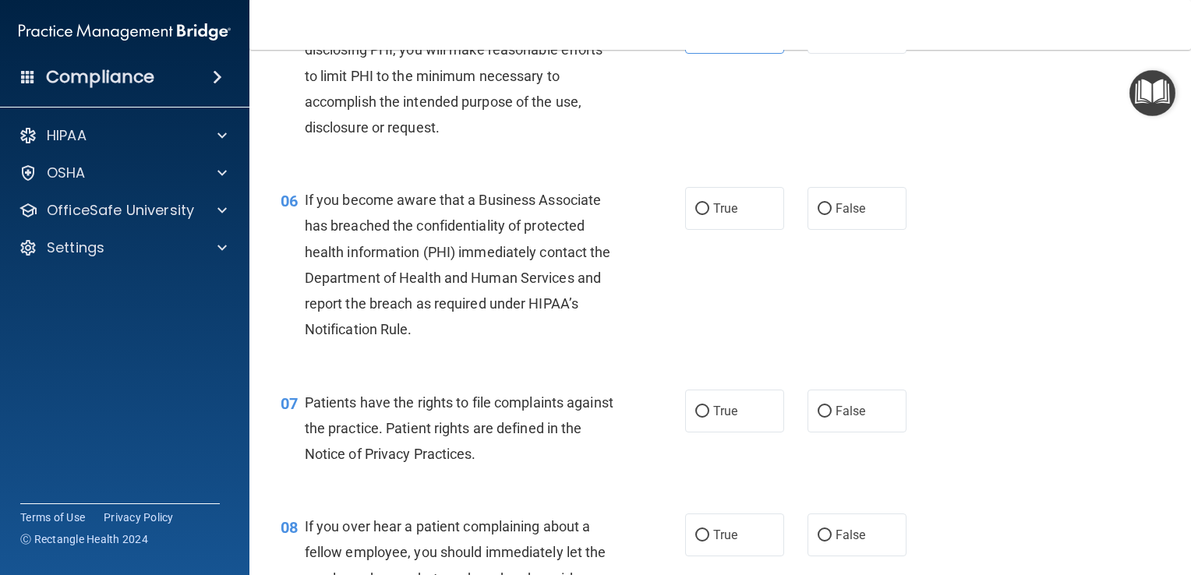
click at [1040, 346] on div "06 If you become aware that a Business Associate has breached the confidentiali…" at bounding box center [720, 269] width 902 height 202
click at [1170, 474] on main "- HIPAA Policies and Procedures Quiz This quiz doesn’t expire until . Are you s…" at bounding box center [719, 312] width 941 height 525
click at [743, 228] on label "True" at bounding box center [734, 208] width 99 height 43
click at [709, 215] on input "True" at bounding box center [702, 209] width 14 height 12
radio input "true"
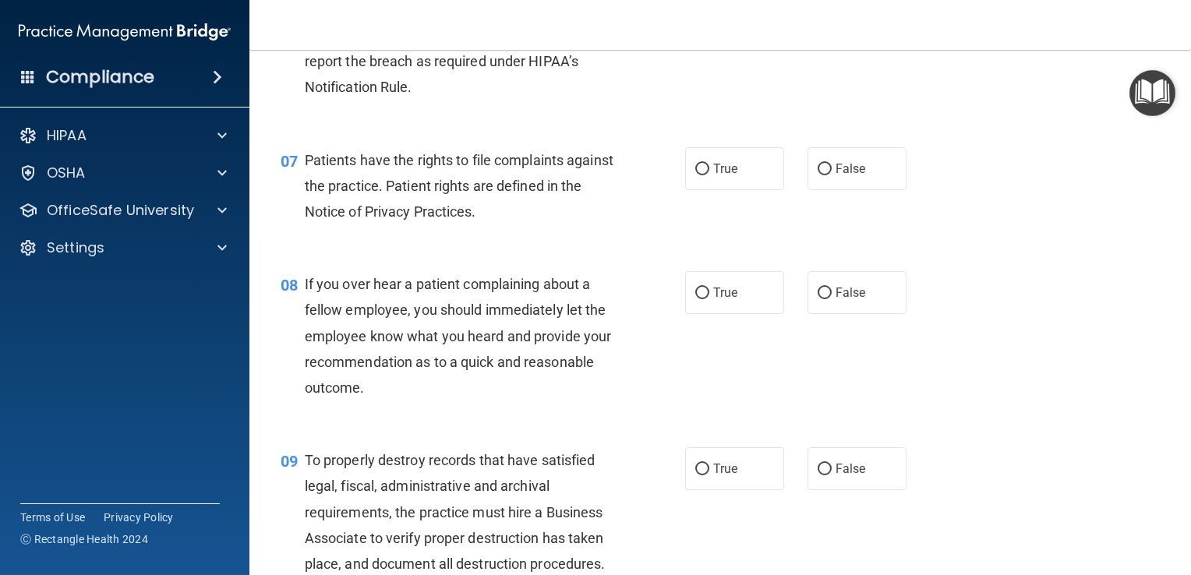
scroll to position [992, 0]
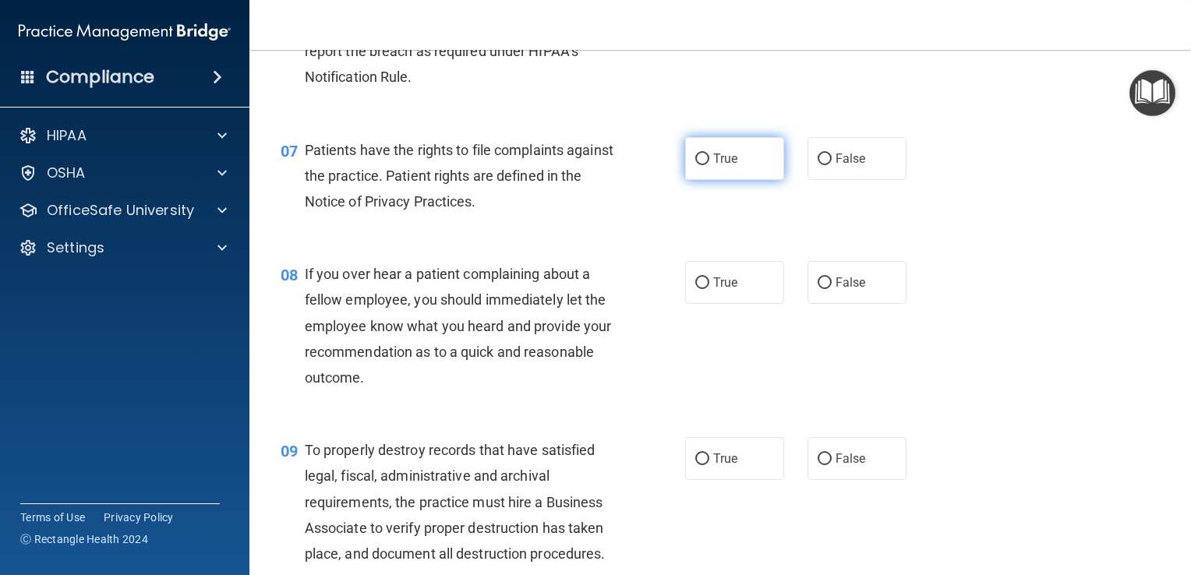
click at [717, 180] on label "True" at bounding box center [734, 158] width 99 height 43
click at [709, 165] on input "True" at bounding box center [702, 160] width 14 height 12
radio input "true"
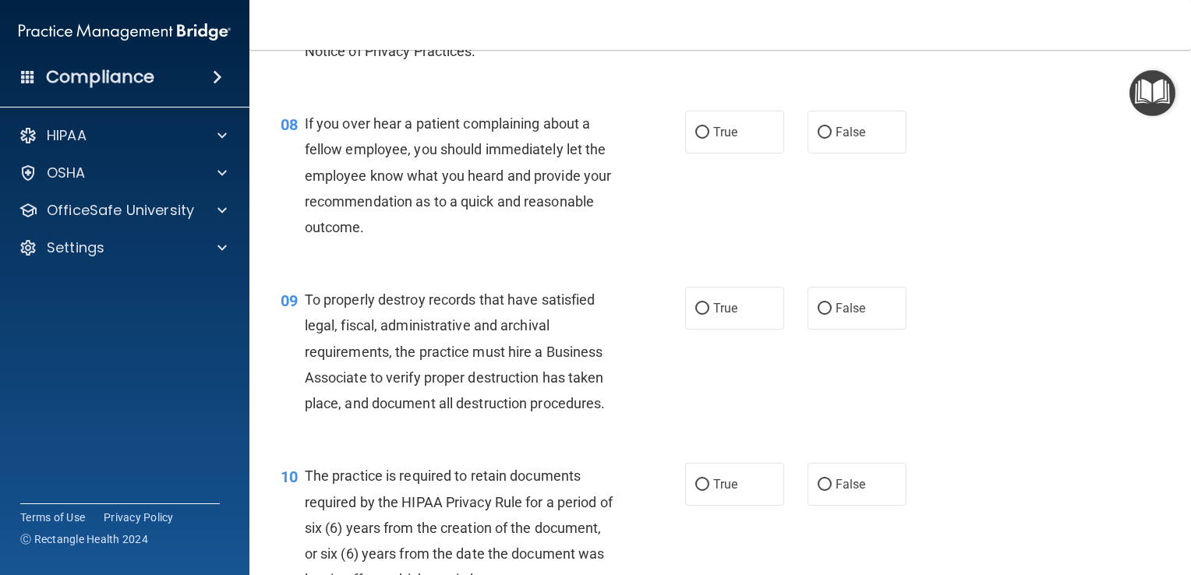
scroll to position [1144, 0]
click at [849, 138] on span "False" at bounding box center [850, 130] width 30 height 15
click at [831, 137] on input "False" at bounding box center [824, 131] width 14 height 12
radio input "true"
click at [764, 152] on label "True" at bounding box center [734, 130] width 99 height 43
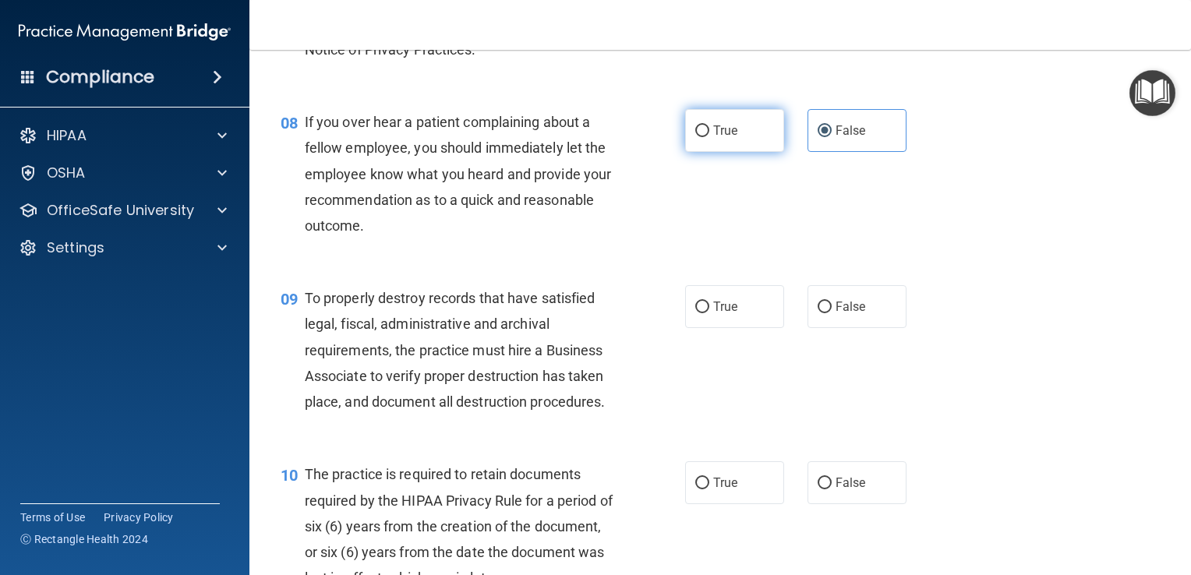
click at [709, 137] on input "True" at bounding box center [702, 131] width 14 height 12
radio input "true"
radio input "false"
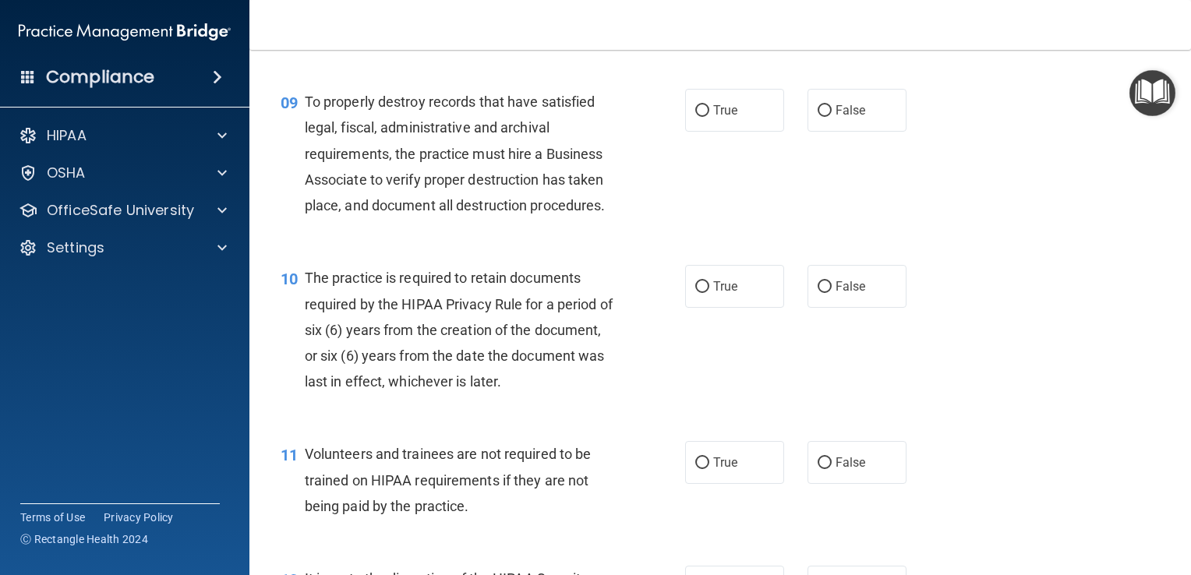
scroll to position [1340, 0]
click at [749, 132] on label "True" at bounding box center [734, 110] width 99 height 43
click at [709, 117] on input "True" at bounding box center [702, 111] width 14 height 12
radio input "true"
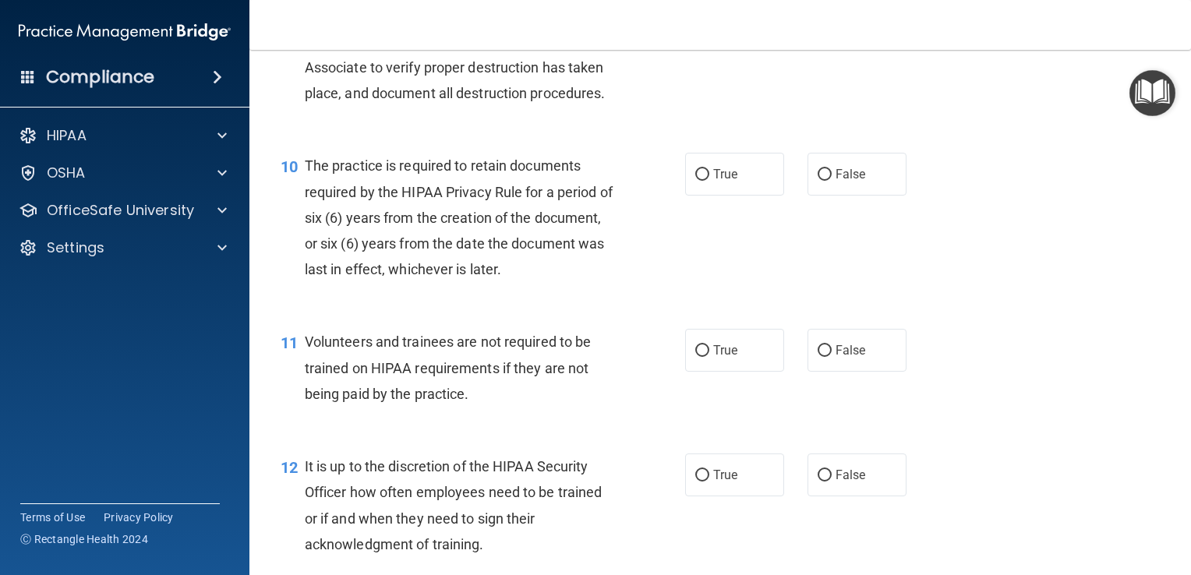
scroll to position [1460, 0]
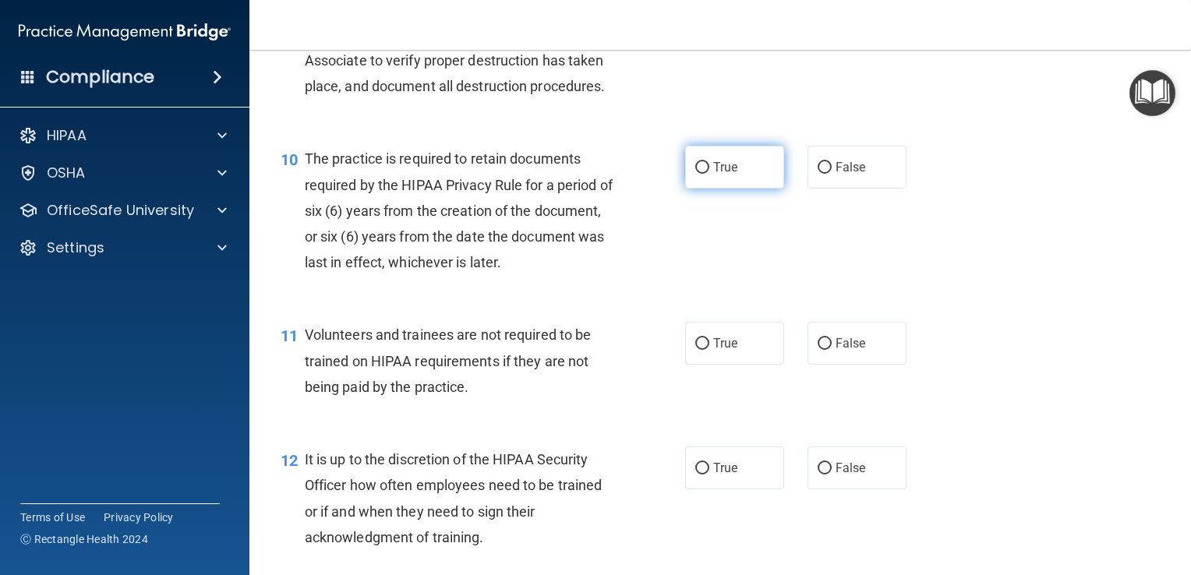
click at [696, 174] on input "True" at bounding box center [702, 168] width 14 height 12
radio input "true"
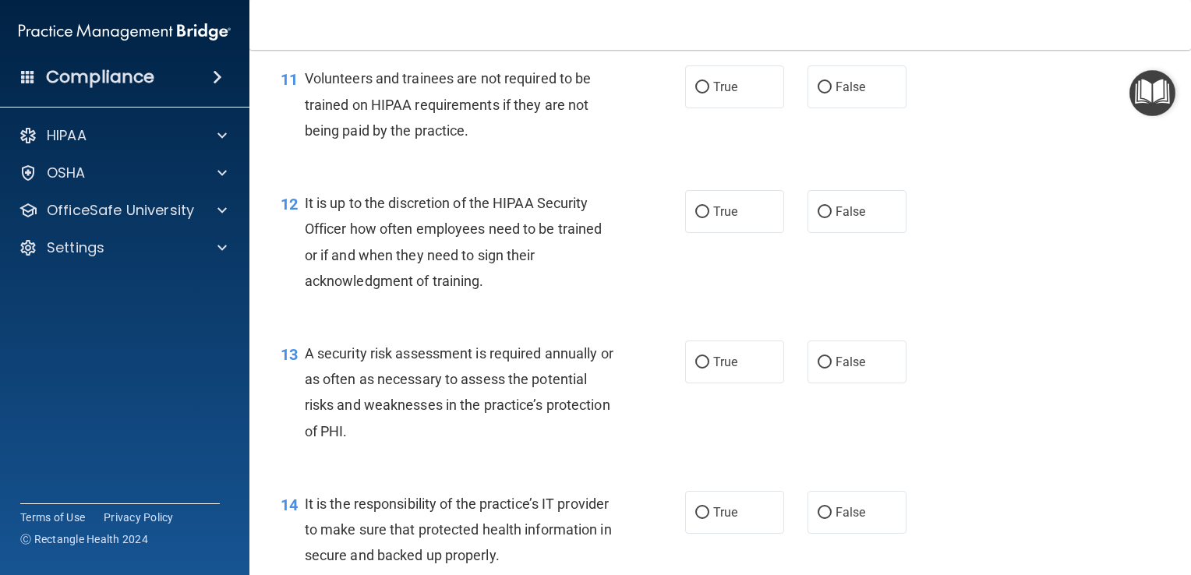
scroll to position [1714, 0]
click at [744, 110] on label "True" at bounding box center [734, 88] width 99 height 43
click at [709, 95] on input "True" at bounding box center [702, 89] width 14 height 12
radio input "true"
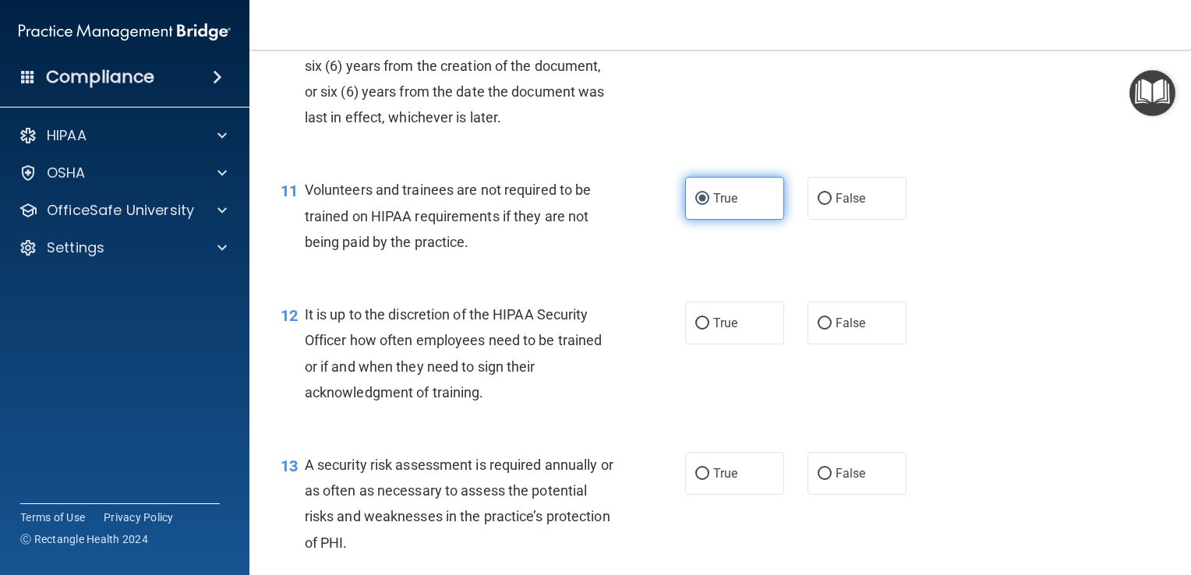
scroll to position [1565, 0]
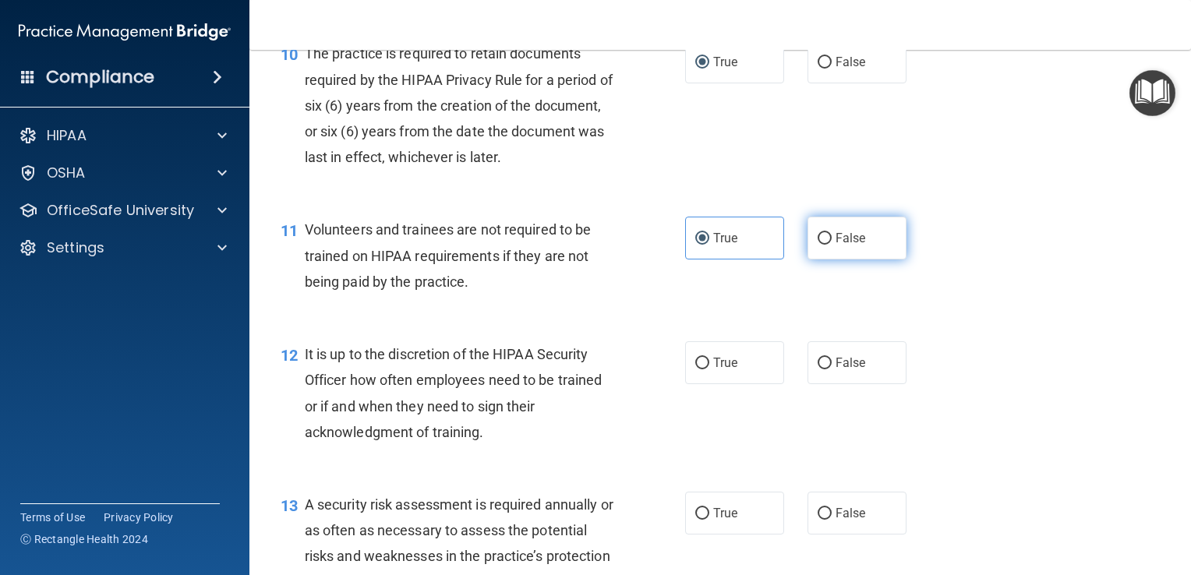
click at [865, 259] on label "False" at bounding box center [856, 238] width 99 height 43
click at [831, 245] on input "False" at bounding box center [824, 239] width 14 height 12
radio input "true"
radio input "false"
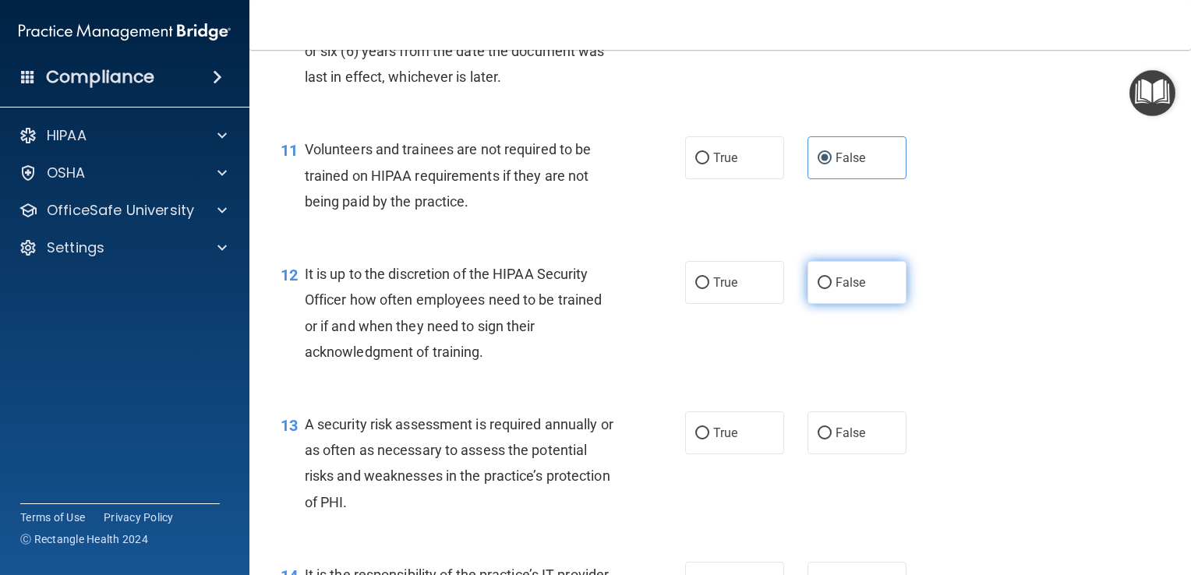
click at [848, 290] on span "False" at bounding box center [850, 282] width 30 height 15
click at [831, 289] on input "False" at bounding box center [824, 283] width 14 height 12
radio input "true"
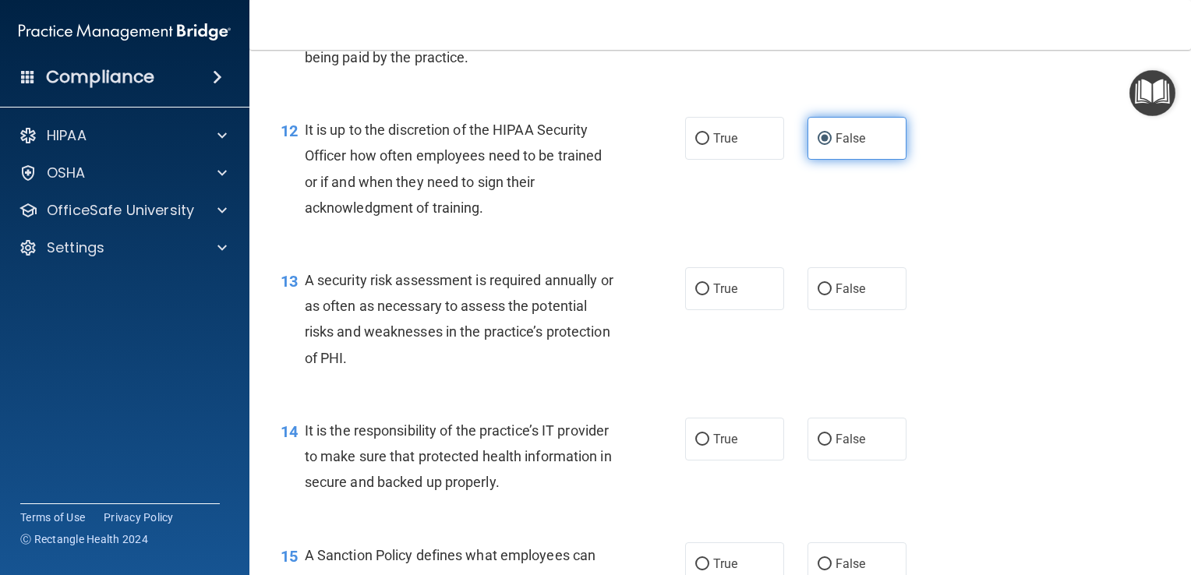
scroll to position [1802, 0]
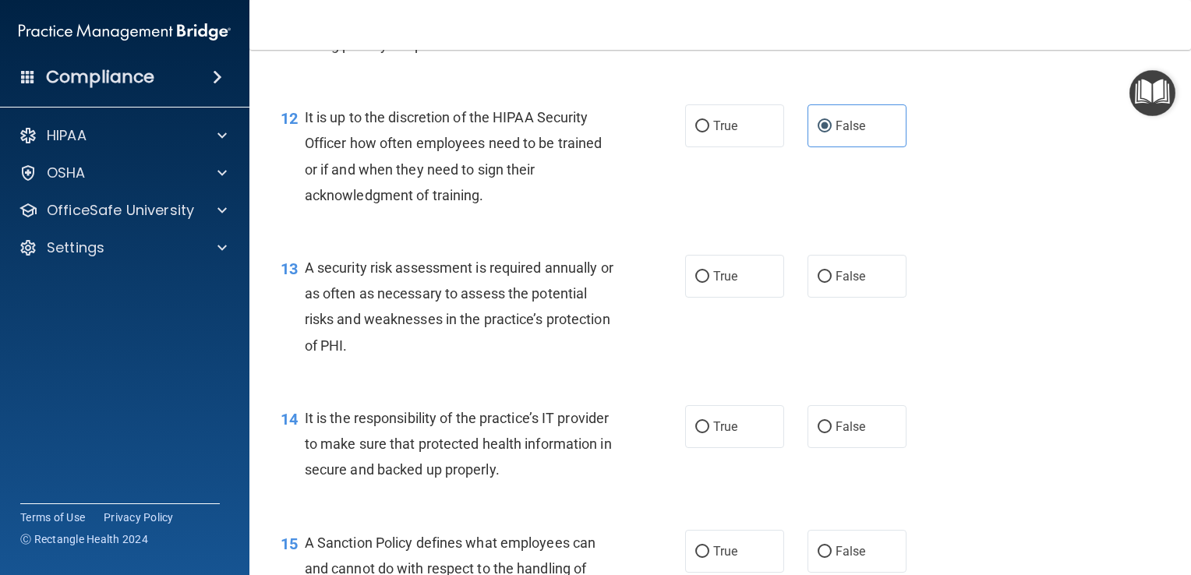
click at [1007, 321] on div "13 A security risk assessment is required annually or as often as necessary to …" at bounding box center [720, 310] width 902 height 150
click at [764, 298] on label "True" at bounding box center [734, 276] width 99 height 43
click at [709, 283] on input "True" at bounding box center [702, 277] width 14 height 12
radio input "true"
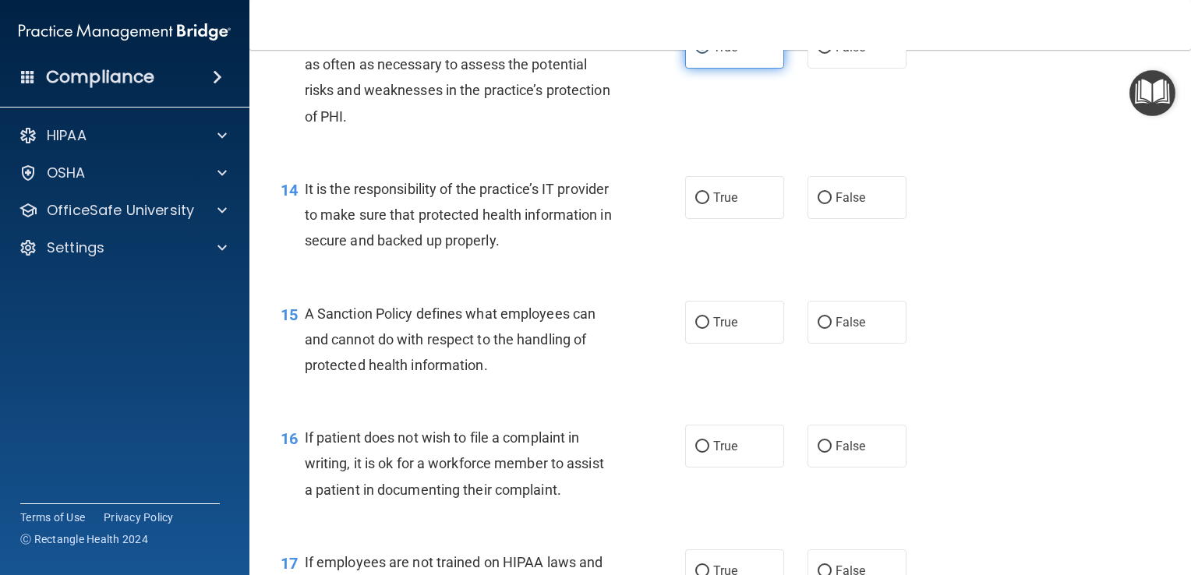
scroll to position [2033, 0]
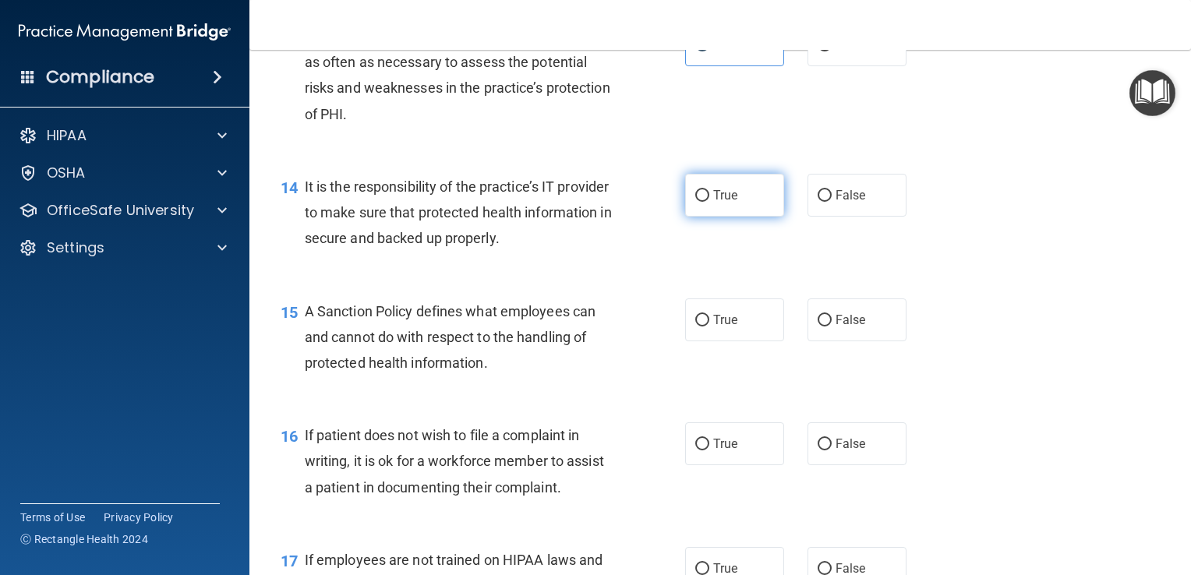
click at [732, 217] on label "True" at bounding box center [734, 195] width 99 height 43
click at [709, 202] on input "True" at bounding box center [702, 196] width 14 height 12
radio input "true"
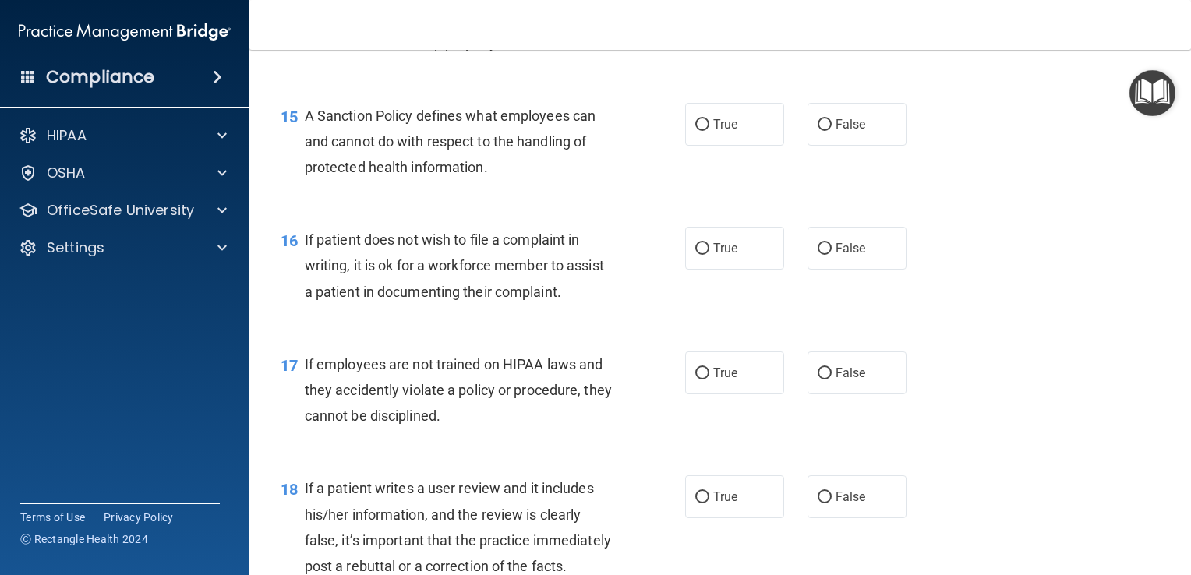
scroll to position [2229, 0]
click at [738, 139] on label "True" at bounding box center [734, 123] width 99 height 43
click at [709, 130] on input "True" at bounding box center [702, 124] width 14 height 12
radio input "true"
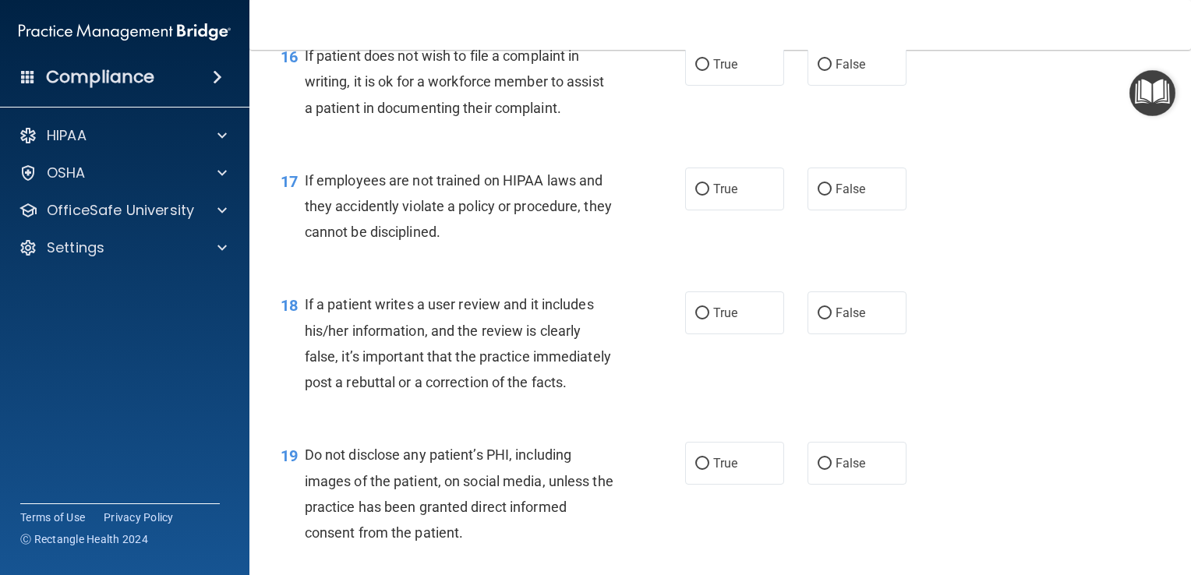
scroll to position [2415, 0]
click at [701, 82] on label "True" at bounding box center [734, 62] width 99 height 43
click at [701, 69] on input "True" at bounding box center [702, 63] width 14 height 12
radio input "true"
click at [821, 205] on label "False" at bounding box center [856, 186] width 99 height 43
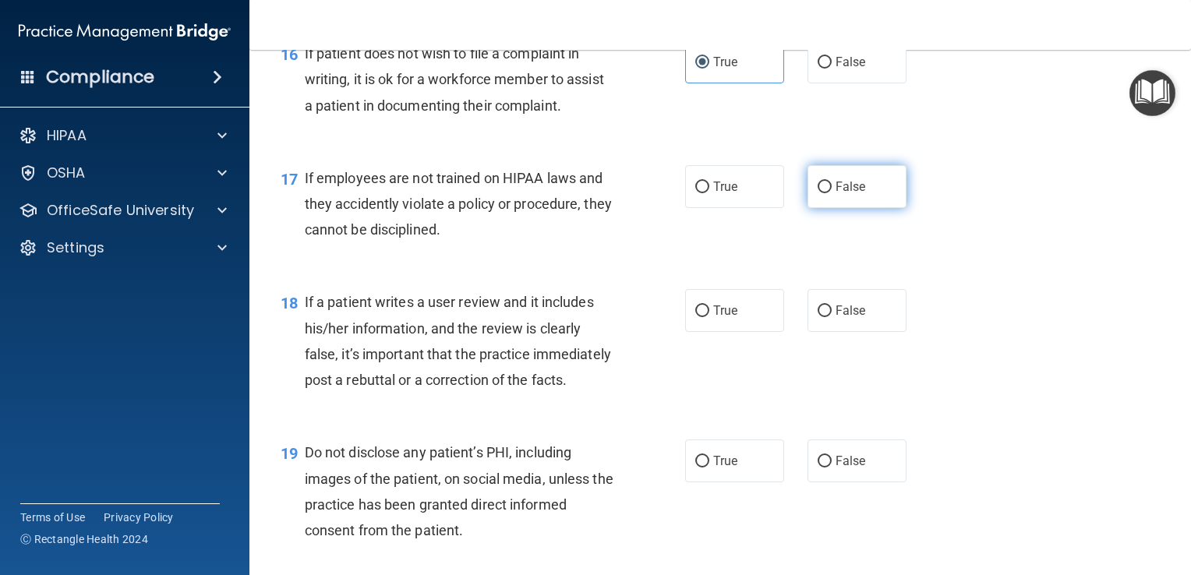
click at [821, 193] on input "False" at bounding box center [824, 188] width 14 height 12
radio input "true"
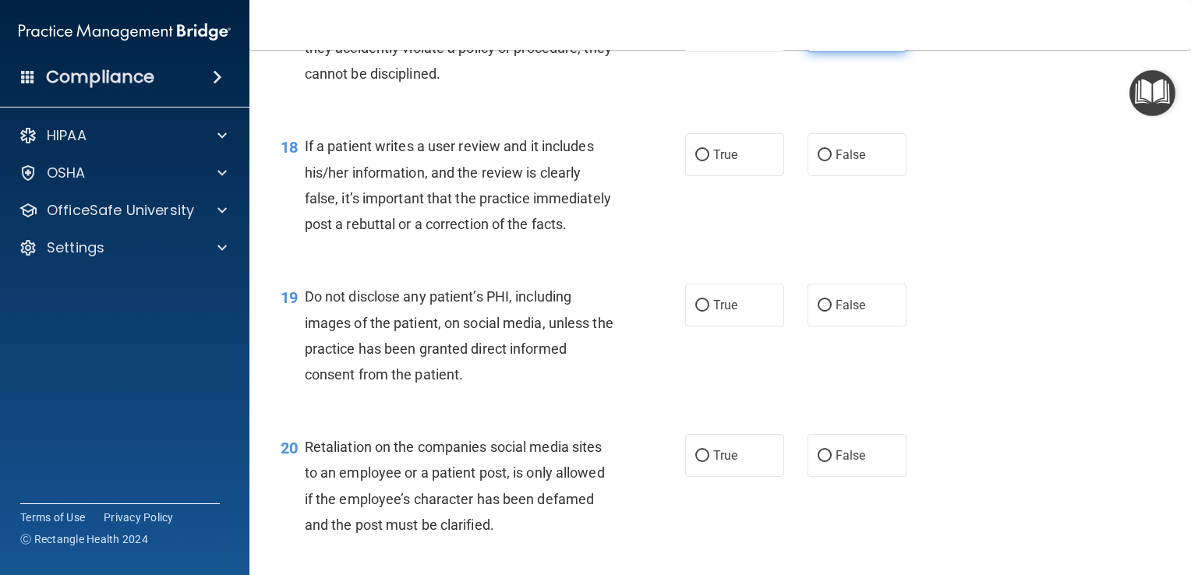
scroll to position [2570, 0]
click at [761, 177] on label "True" at bounding box center [734, 155] width 99 height 43
click at [709, 162] on input "True" at bounding box center [702, 156] width 14 height 12
radio input "true"
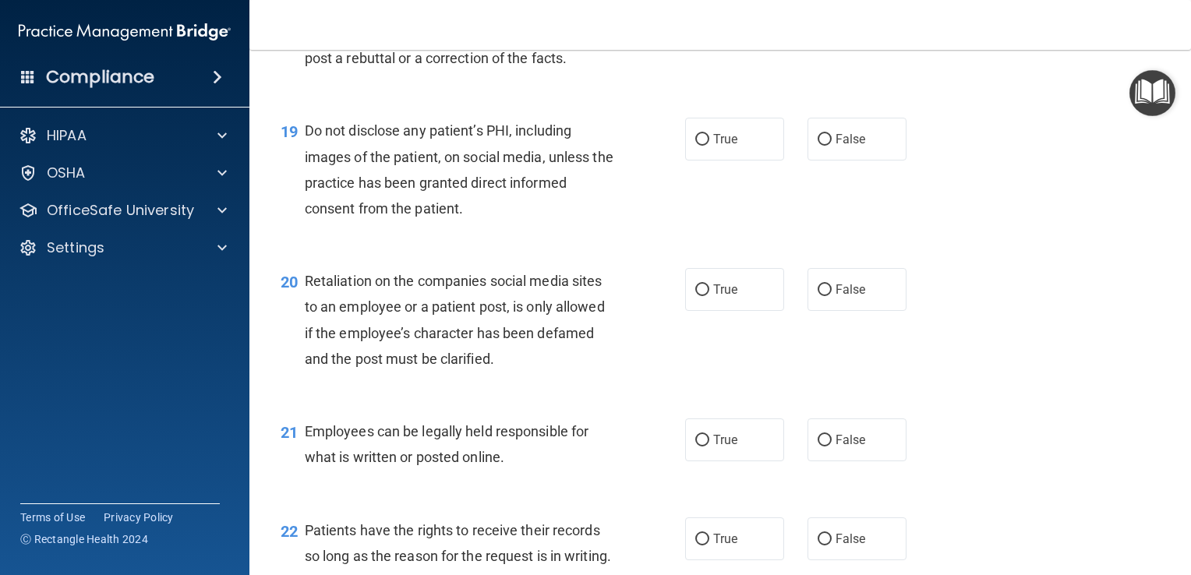
scroll to position [2740, 0]
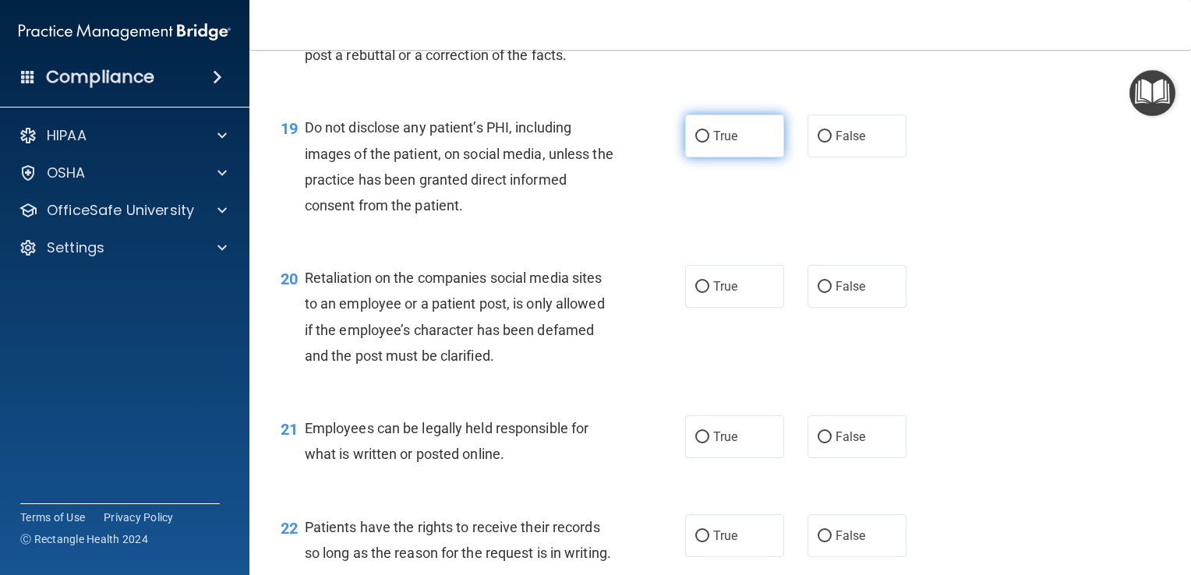
click at [748, 157] on label "True" at bounding box center [734, 136] width 99 height 43
click at [709, 143] on input "True" at bounding box center [702, 137] width 14 height 12
radio input "true"
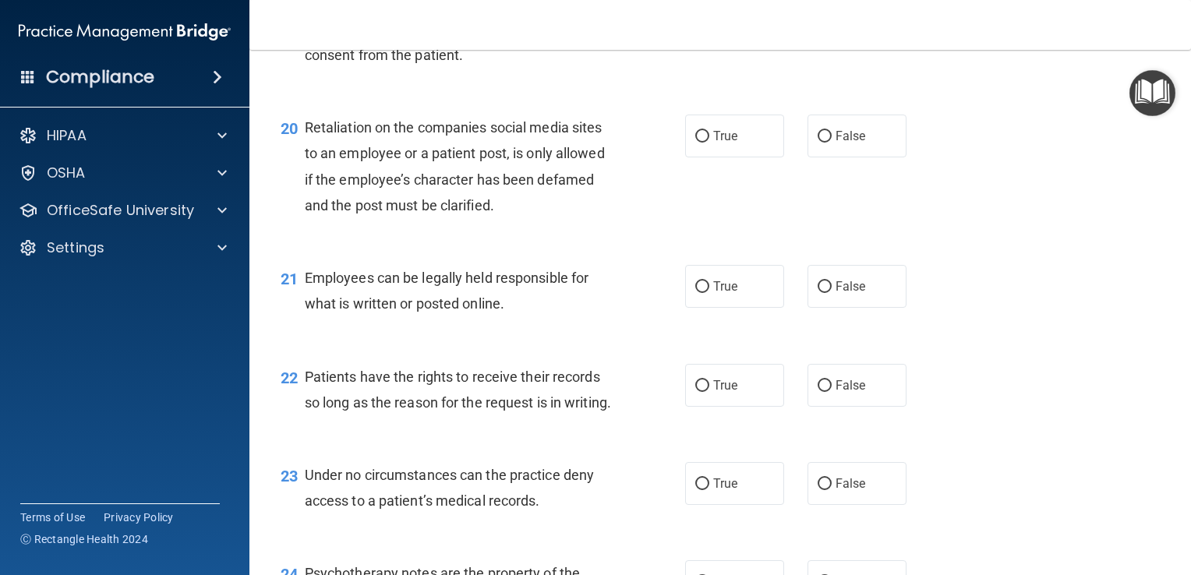
scroll to position [2902, 0]
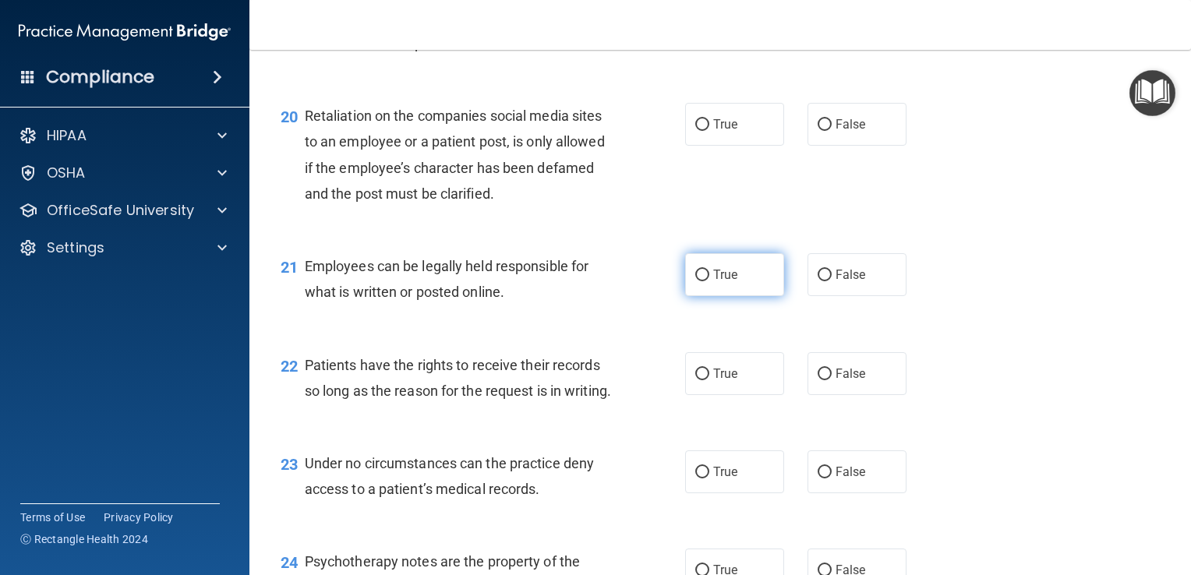
click at [735, 296] on label "True" at bounding box center [734, 274] width 99 height 43
click at [709, 281] on input "True" at bounding box center [702, 276] width 14 height 12
radio input "true"
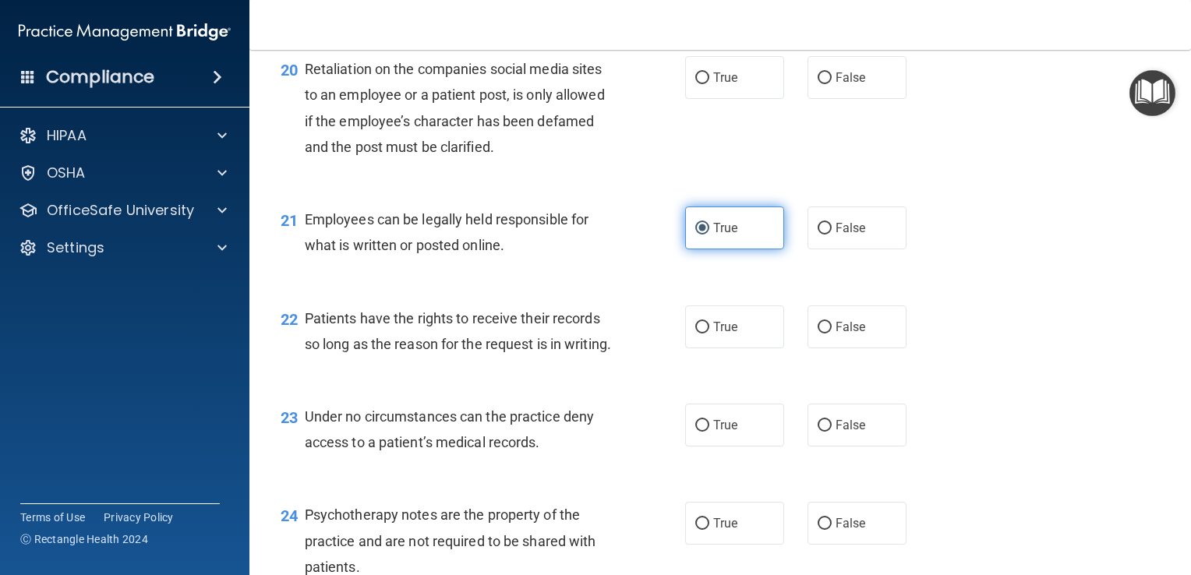
scroll to position [2949, 0]
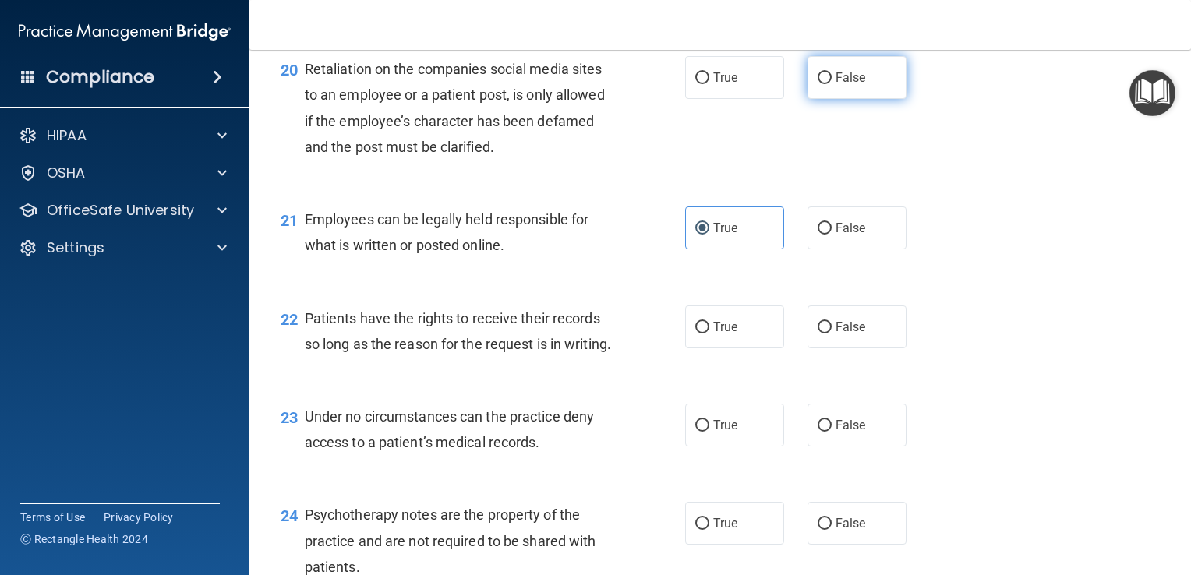
click at [842, 85] on span "False" at bounding box center [850, 77] width 30 height 15
click at [831, 84] on input "False" at bounding box center [824, 78] width 14 height 12
radio input "true"
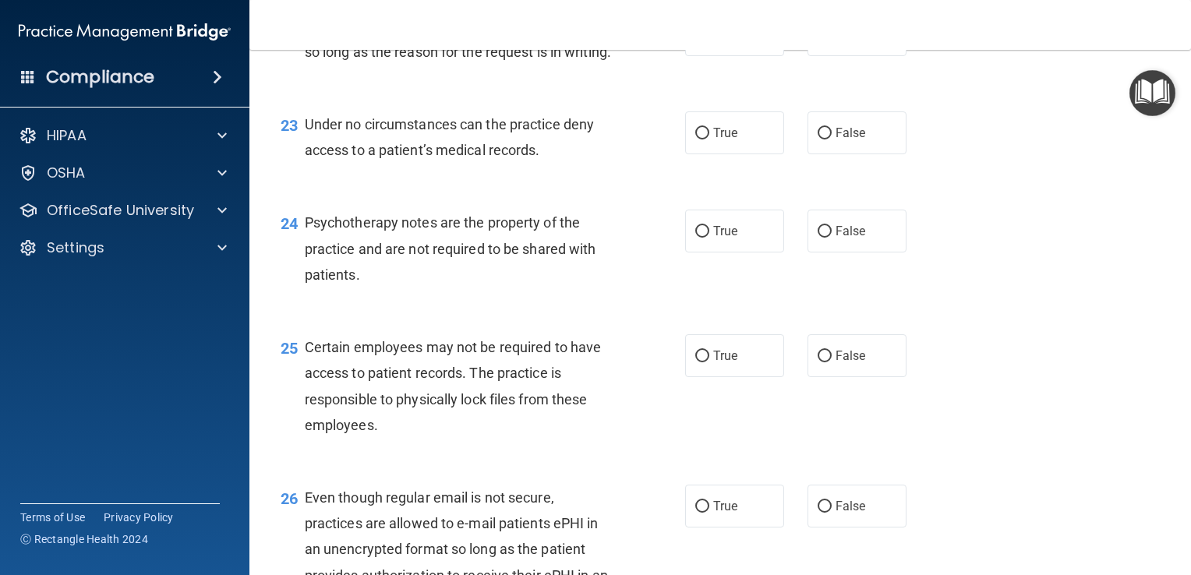
scroll to position [3239, 0]
click at [751, 58] on label "True" at bounding box center [734, 36] width 99 height 43
click at [709, 43] on input "True" at bounding box center [702, 37] width 14 height 12
radio input "true"
click at [817, 43] on input "False" at bounding box center [824, 37] width 14 height 12
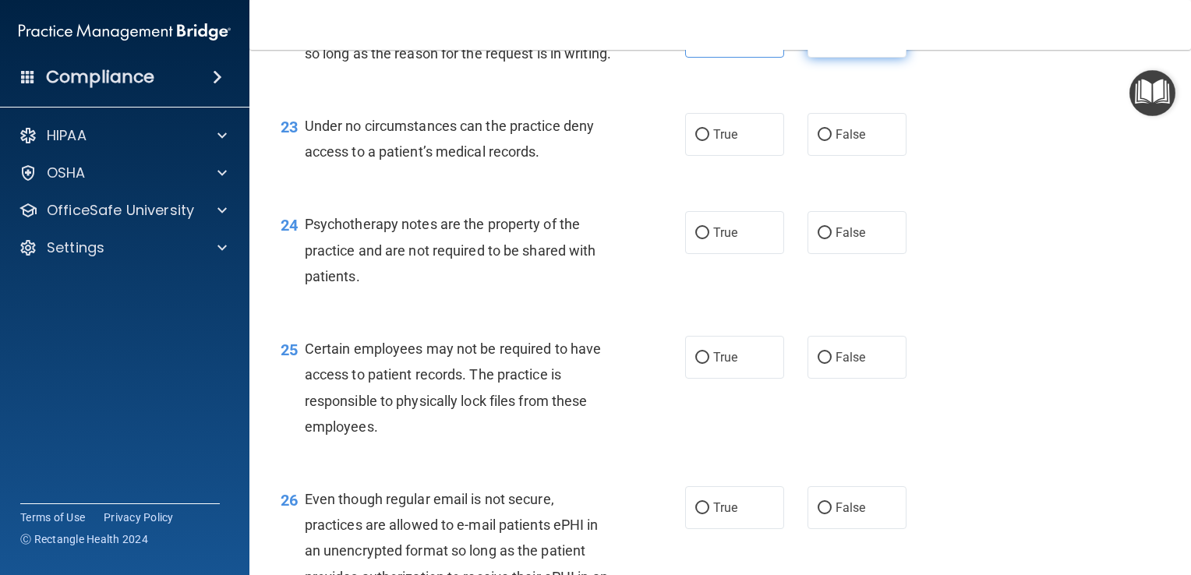
radio input "true"
radio input "false"
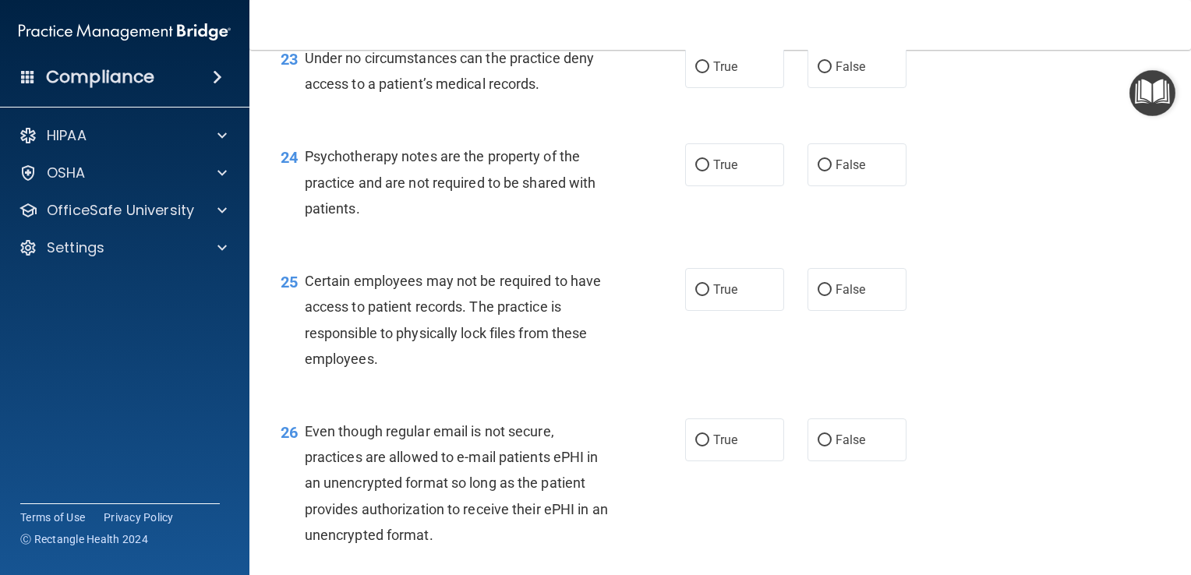
scroll to position [3320, 0]
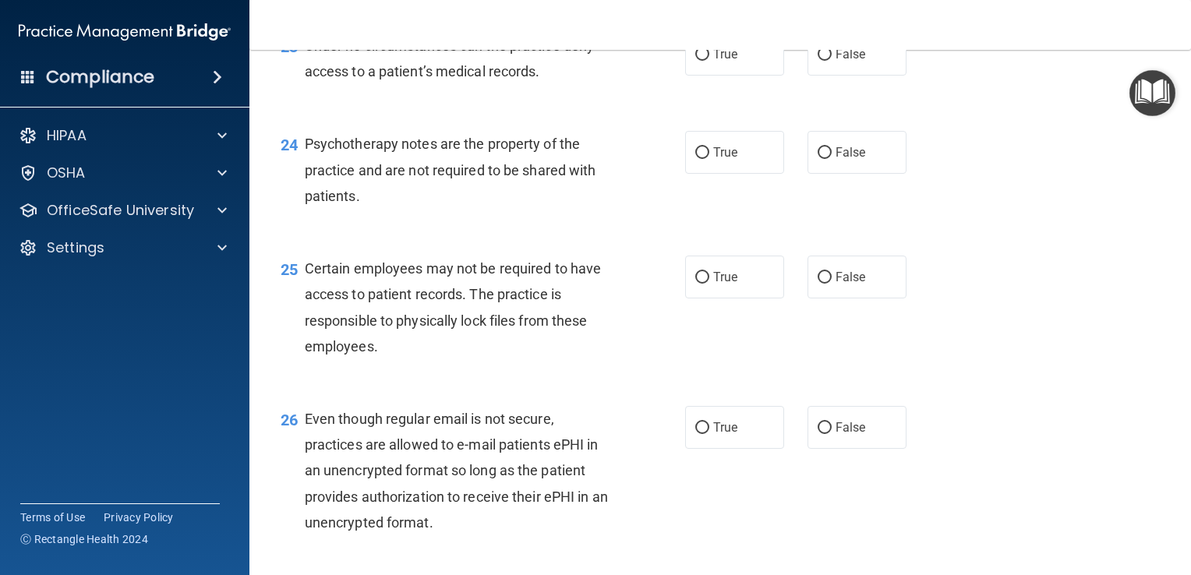
click at [1093, 471] on div "26 Even though regular email is not secure, practices are allowed to e-mail pat…" at bounding box center [720, 475] width 902 height 176
click at [876, 76] on label "False" at bounding box center [856, 54] width 99 height 43
click at [831, 61] on input "False" at bounding box center [824, 55] width 14 height 12
radio input "true"
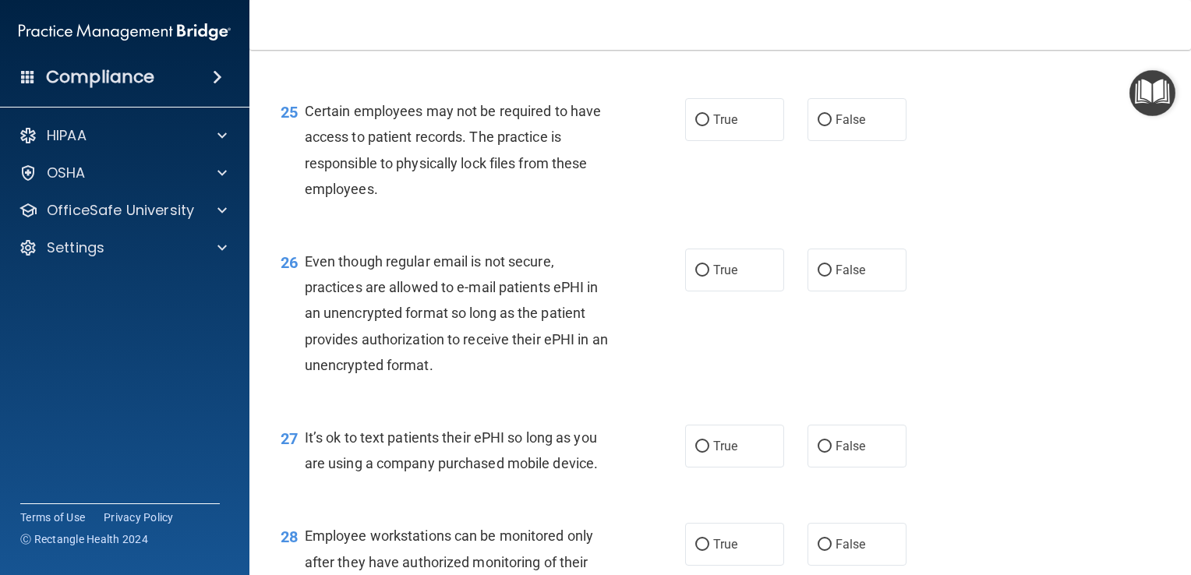
scroll to position [3480, 0]
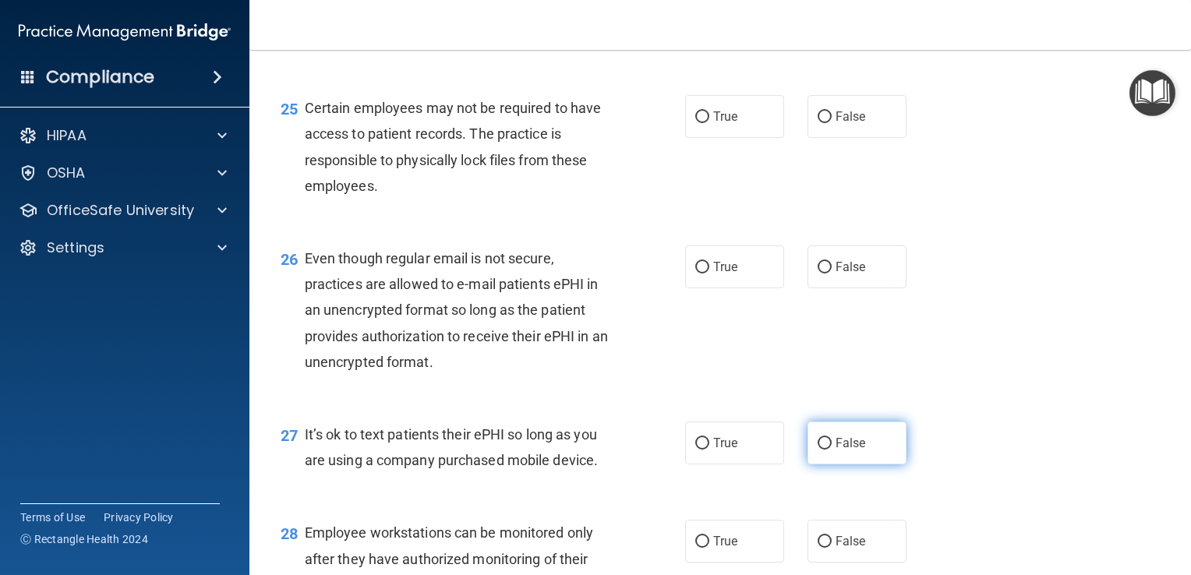
click at [867, 464] on label "False" at bounding box center [856, 443] width 99 height 43
click at [831, 450] on input "False" at bounding box center [824, 444] width 14 height 12
radio input "true"
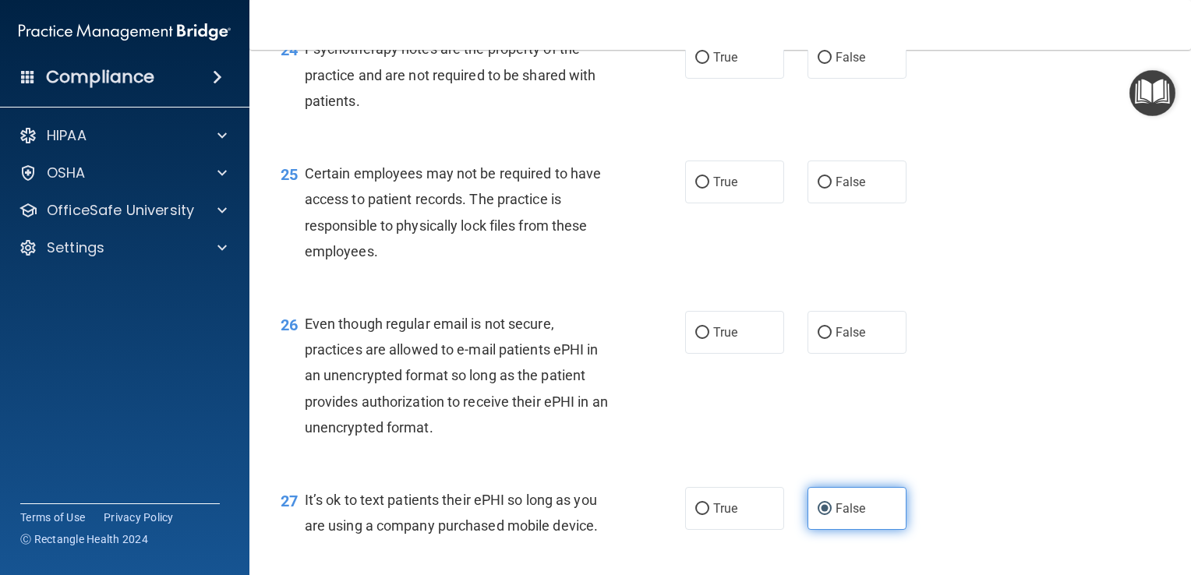
scroll to position [3414, 0]
click at [879, 79] on label "False" at bounding box center [856, 58] width 99 height 43
click at [831, 65] on input "False" at bounding box center [824, 59] width 14 height 12
radio input "true"
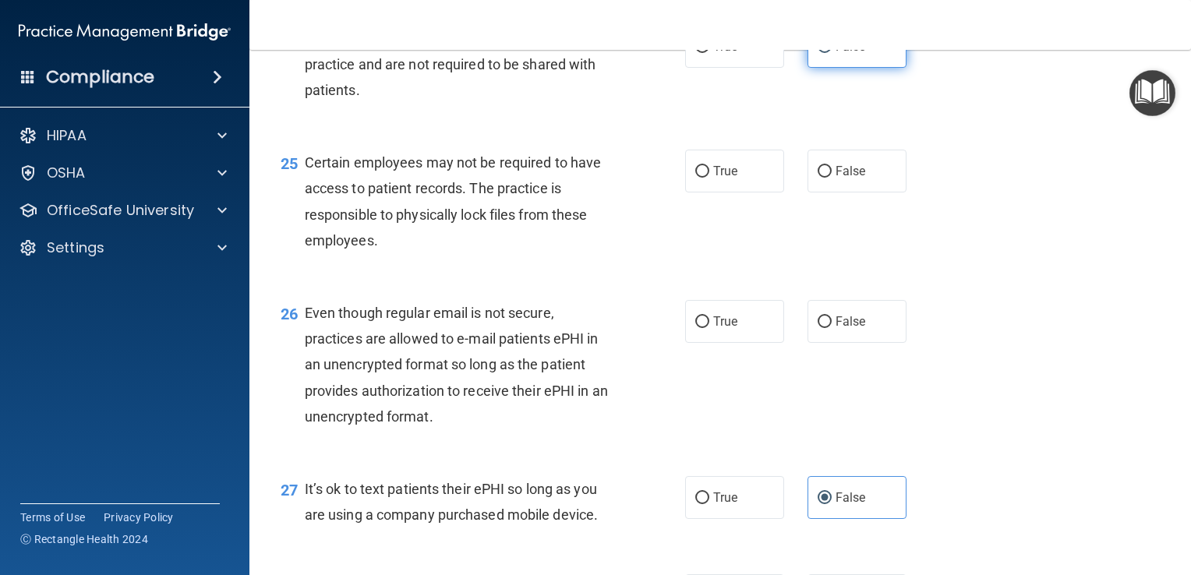
scroll to position [3424, 0]
click at [729, 55] on span "True" at bounding box center [725, 48] width 24 height 15
click at [709, 55] on input "True" at bounding box center [702, 49] width 14 height 12
radio input "true"
radio input "false"
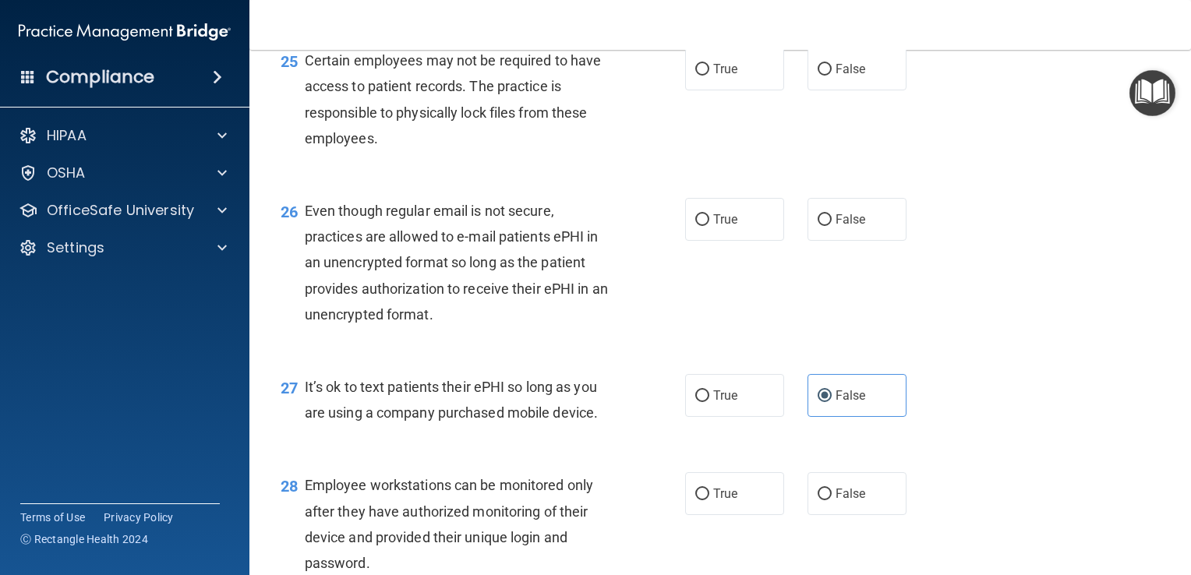
scroll to position [3533, 0]
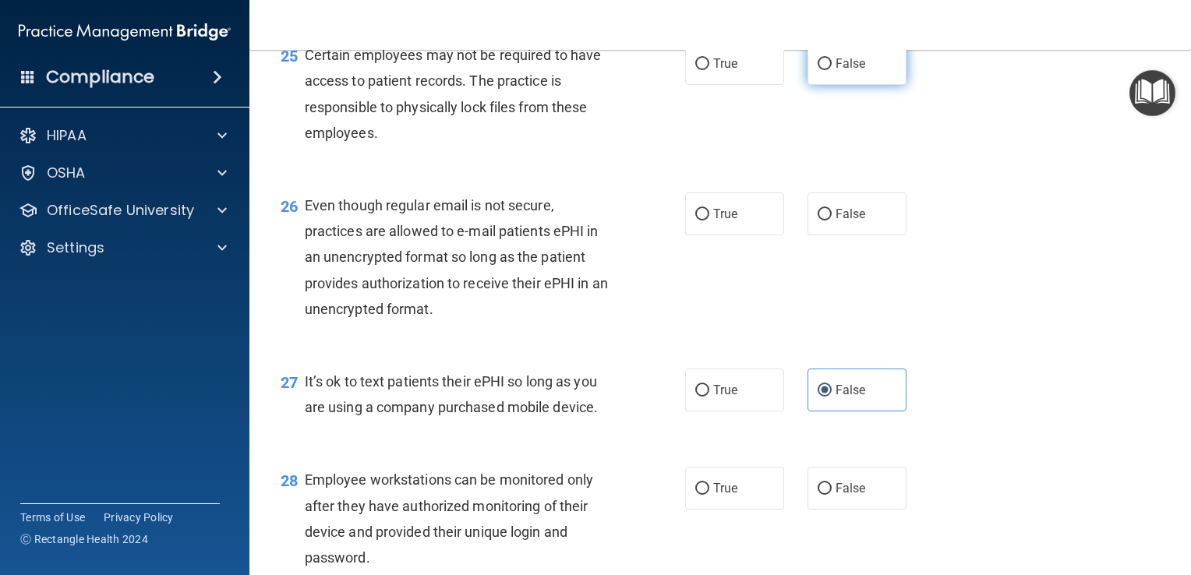
click at [895, 85] on label "False" at bounding box center [856, 63] width 99 height 43
click at [831, 70] on input "False" at bounding box center [824, 64] width 14 height 12
radio input "true"
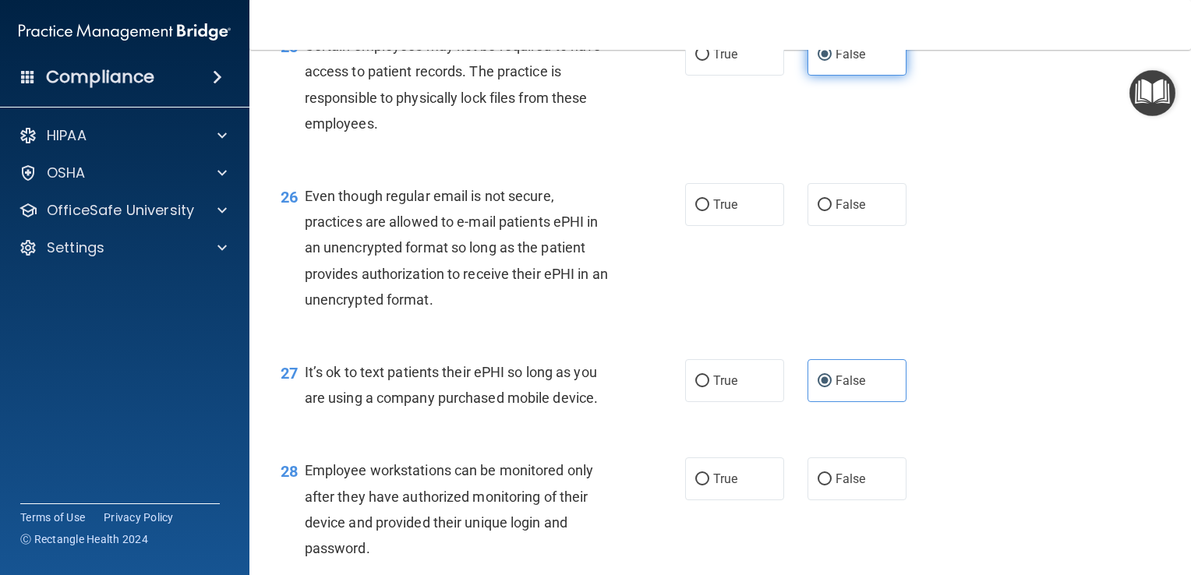
scroll to position [3546, 0]
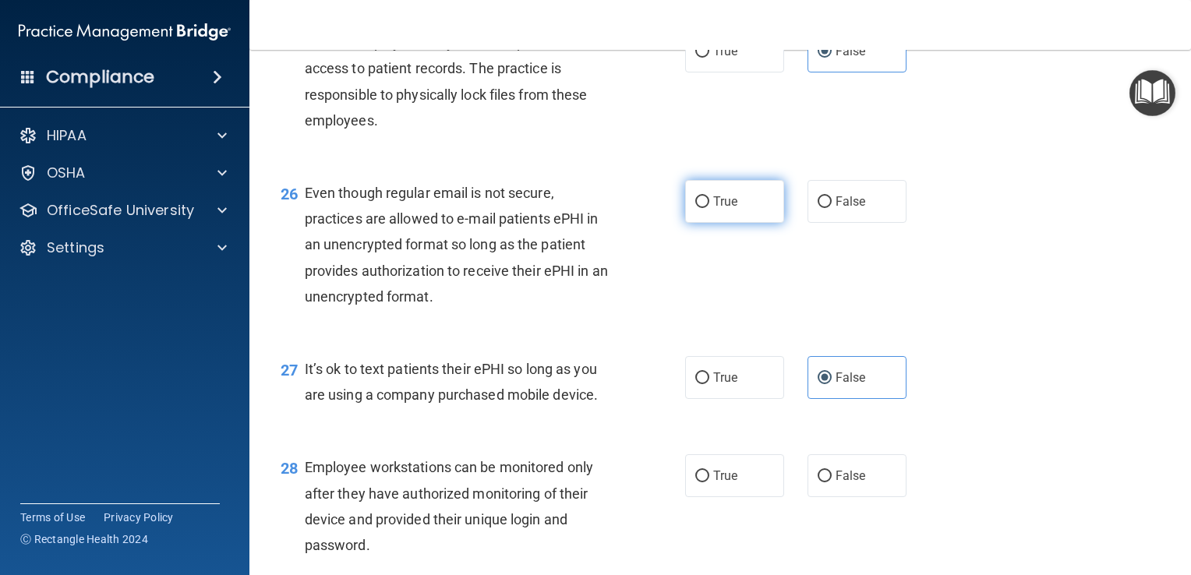
click at [748, 223] on label "True" at bounding box center [734, 201] width 99 height 43
click at [709, 208] on input "True" at bounding box center [702, 202] width 14 height 12
radio input "true"
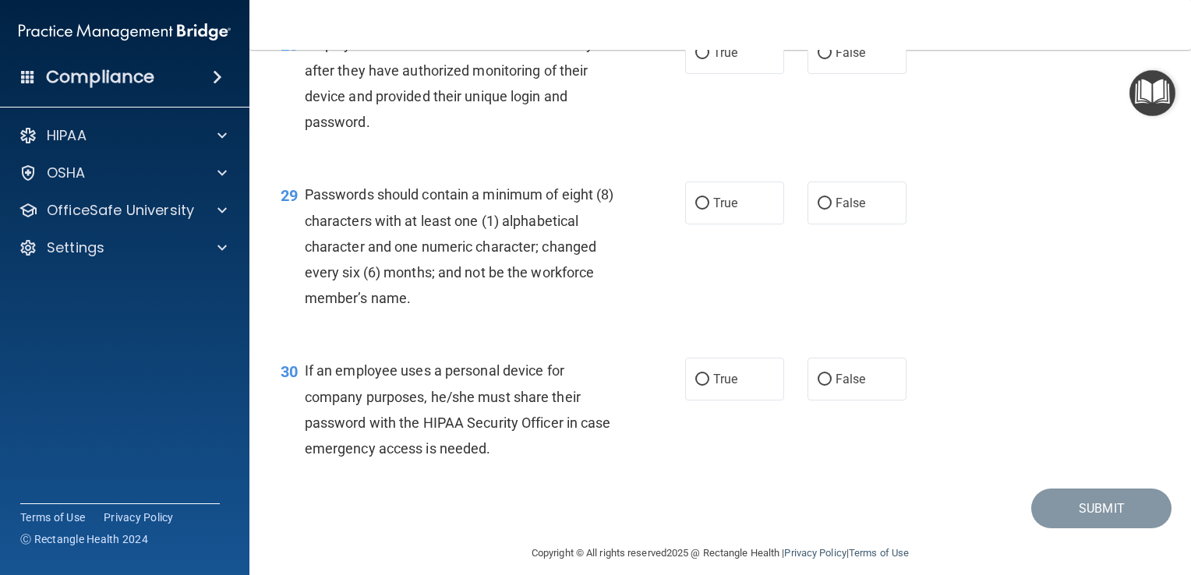
scroll to position [3969, 0]
click at [740, 73] on label "True" at bounding box center [734, 51] width 99 height 43
click at [709, 58] on input "True" at bounding box center [702, 53] width 14 height 12
radio input "true"
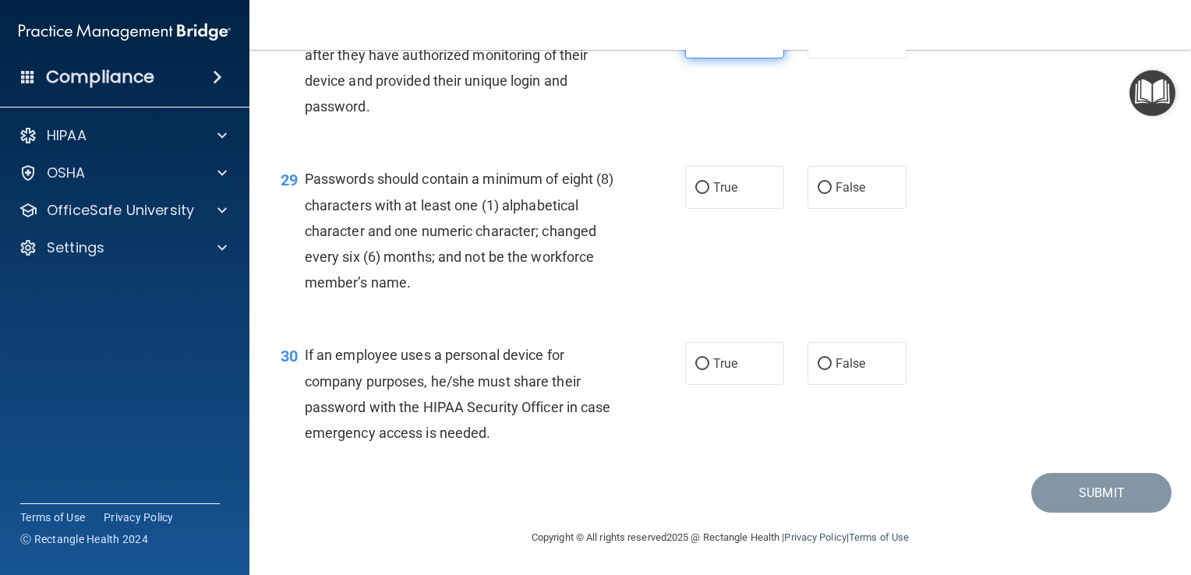
scroll to position [4049, 0]
click at [742, 209] on label "True" at bounding box center [734, 187] width 99 height 43
click at [709, 194] on input "True" at bounding box center [702, 188] width 14 height 12
radio input "true"
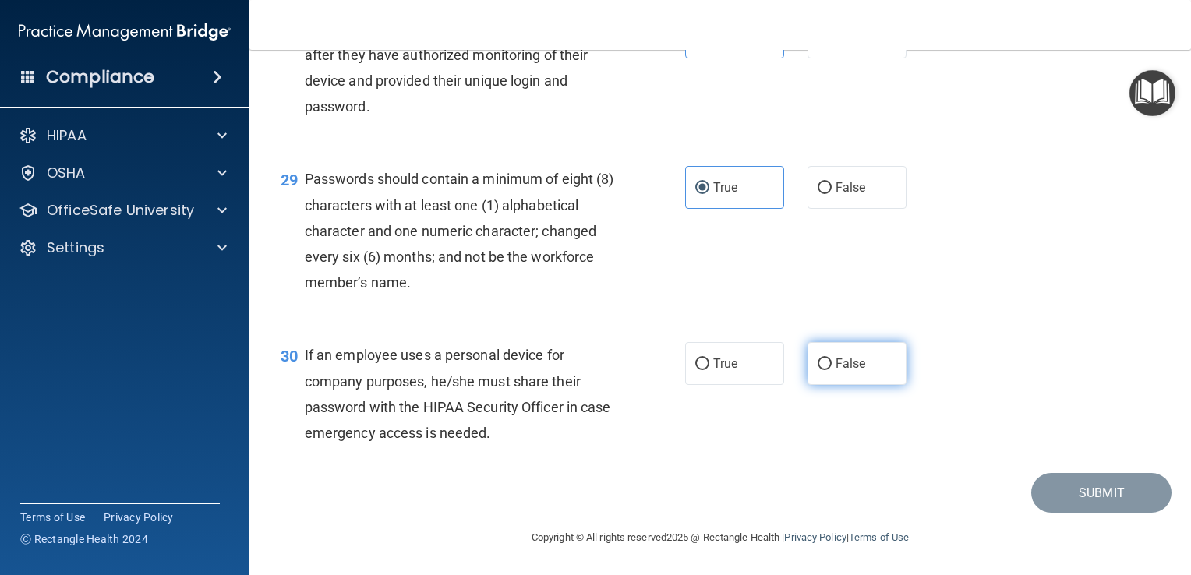
click at [891, 352] on label "False" at bounding box center [856, 363] width 99 height 43
click at [831, 358] on input "False" at bounding box center [824, 364] width 14 height 12
radio input "true"
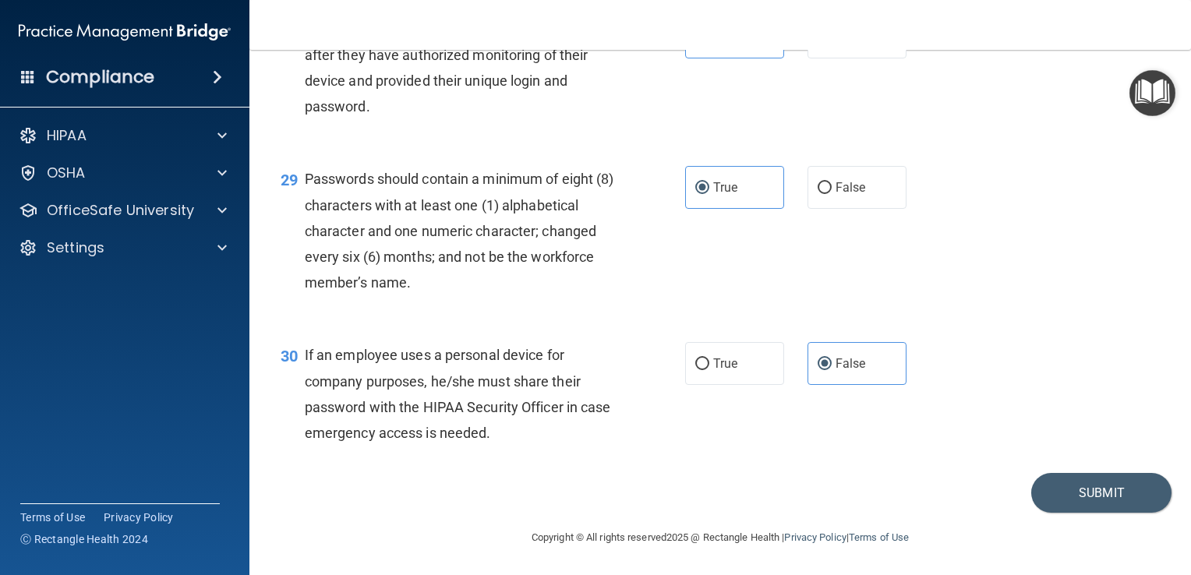
click at [1033, 234] on div "29 Passwords should contain a minimum of eight (8) characters with at least one…" at bounding box center [720, 234] width 902 height 176
click at [1110, 485] on button "Submit" at bounding box center [1101, 493] width 140 height 40
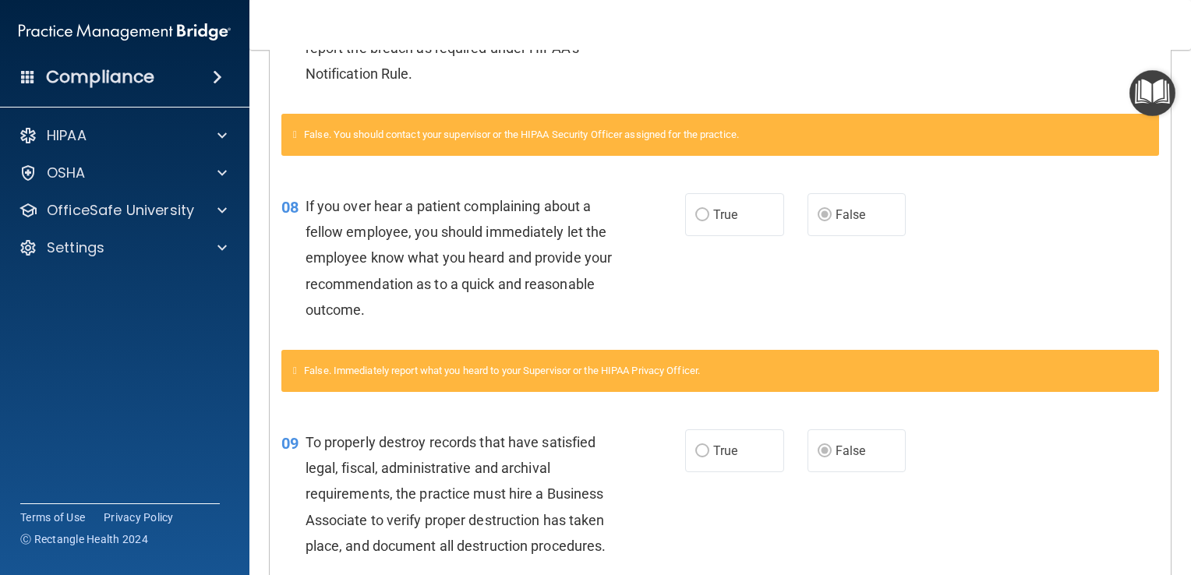
scroll to position [507, 0]
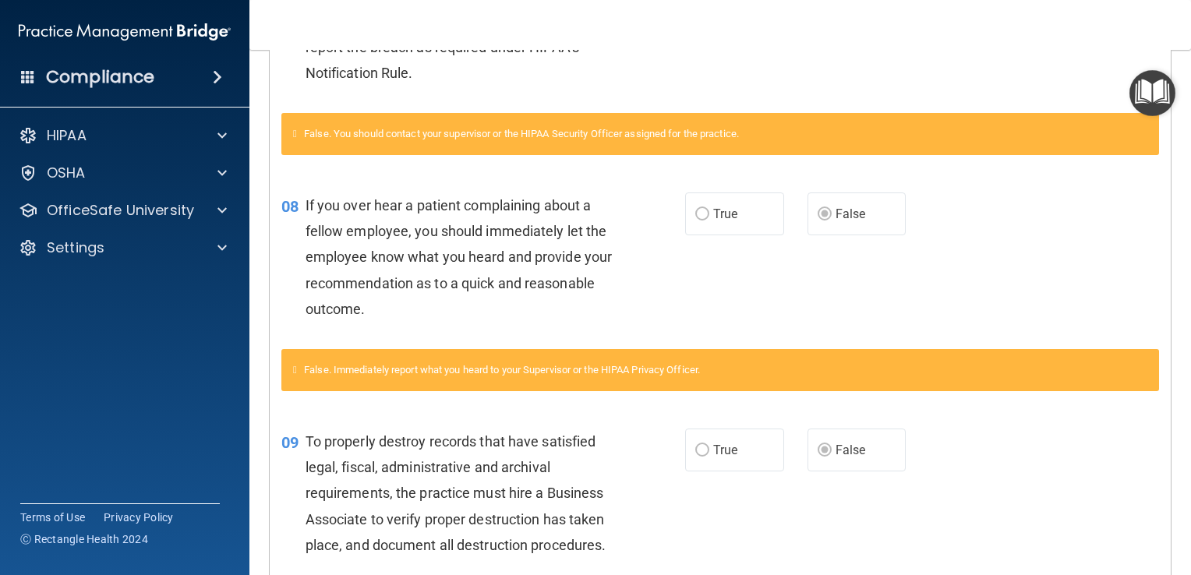
click at [1090, 451] on div "09 To properly destroy records that have satisfied legal, fiscal, administrativ…" at bounding box center [720, 497] width 901 height 176
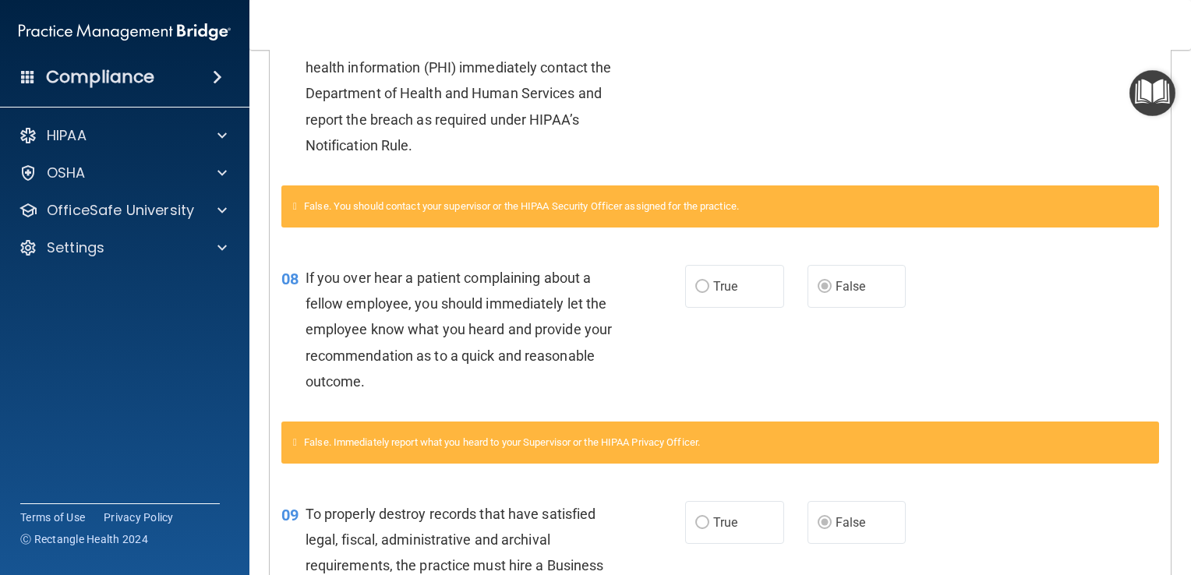
scroll to position [0, 0]
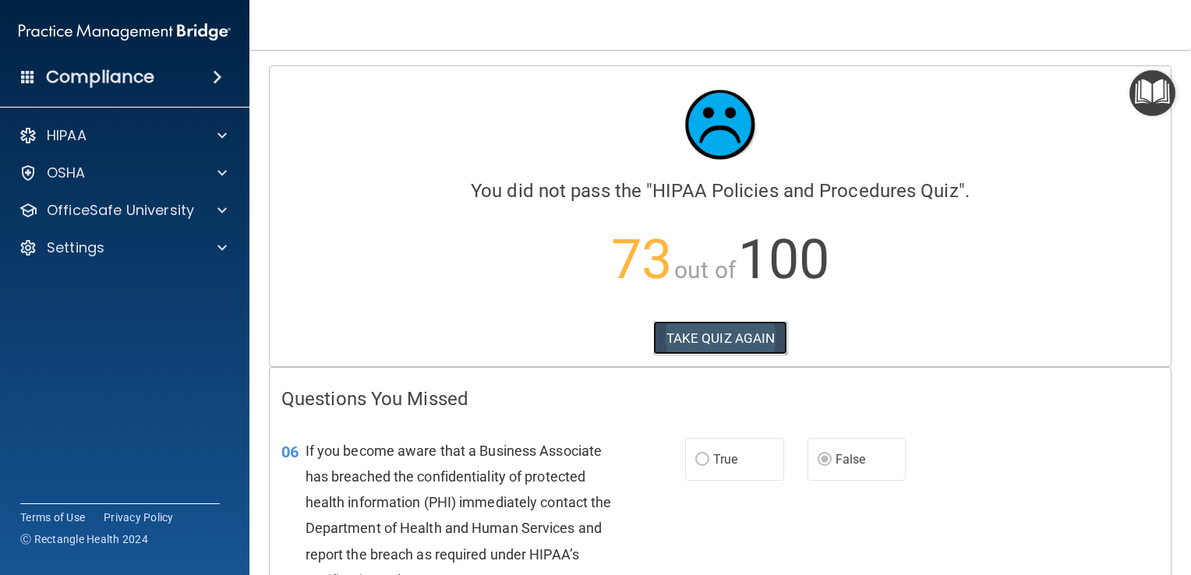
click at [731, 348] on button "TAKE QUIZ AGAIN" at bounding box center [720, 338] width 135 height 34
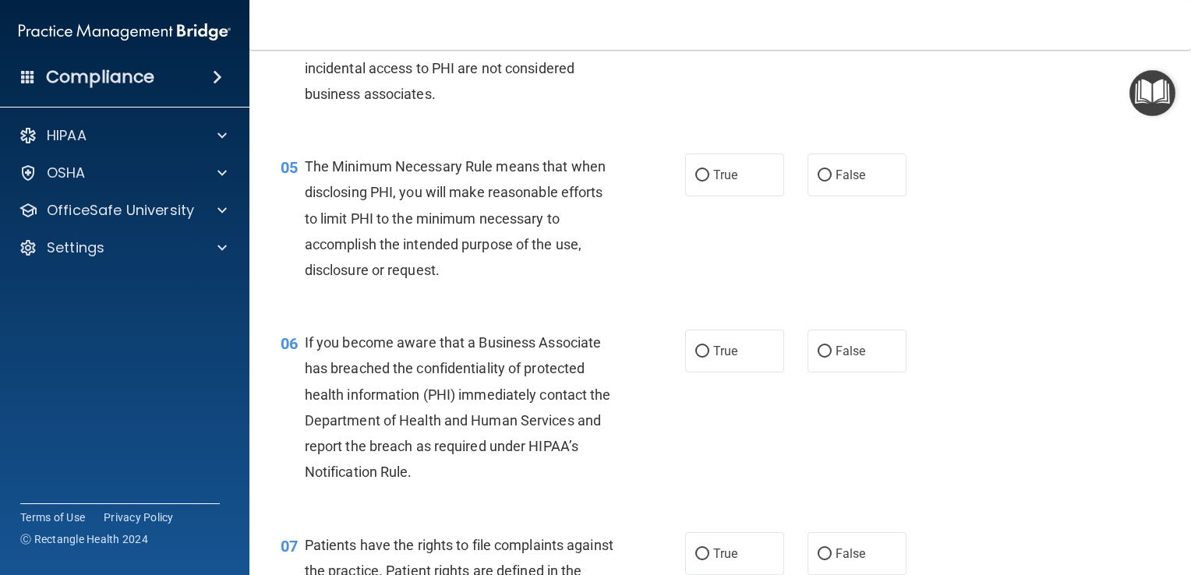
scroll to position [598, 0]
click at [845, 372] on label "False" at bounding box center [856, 350] width 99 height 43
click at [831, 357] on input "False" at bounding box center [824, 351] width 14 height 12
radio input "true"
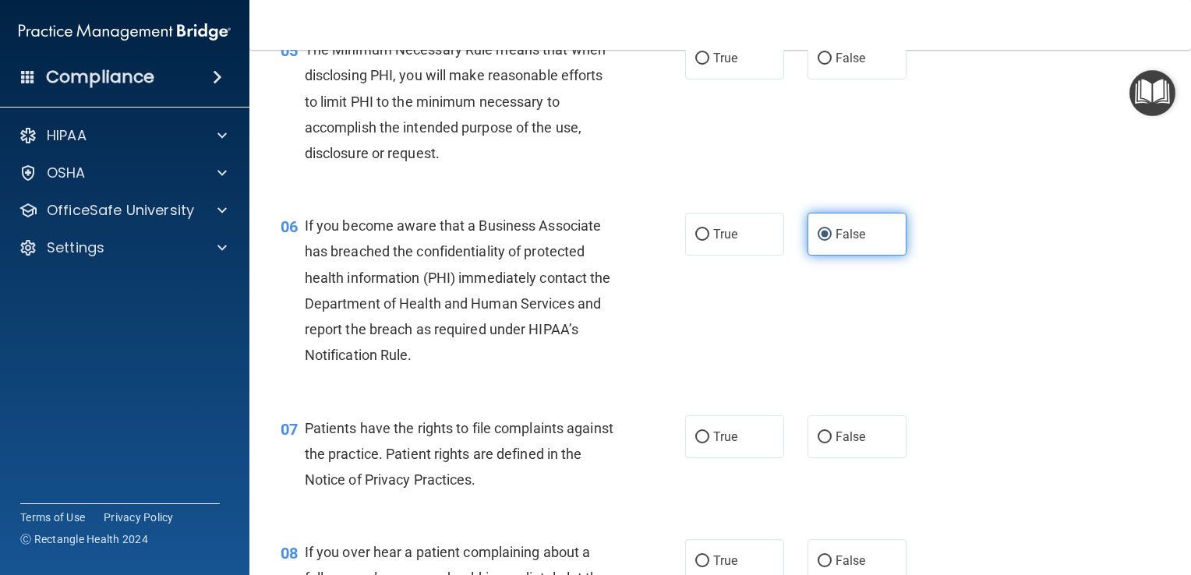
scroll to position [745, 0]
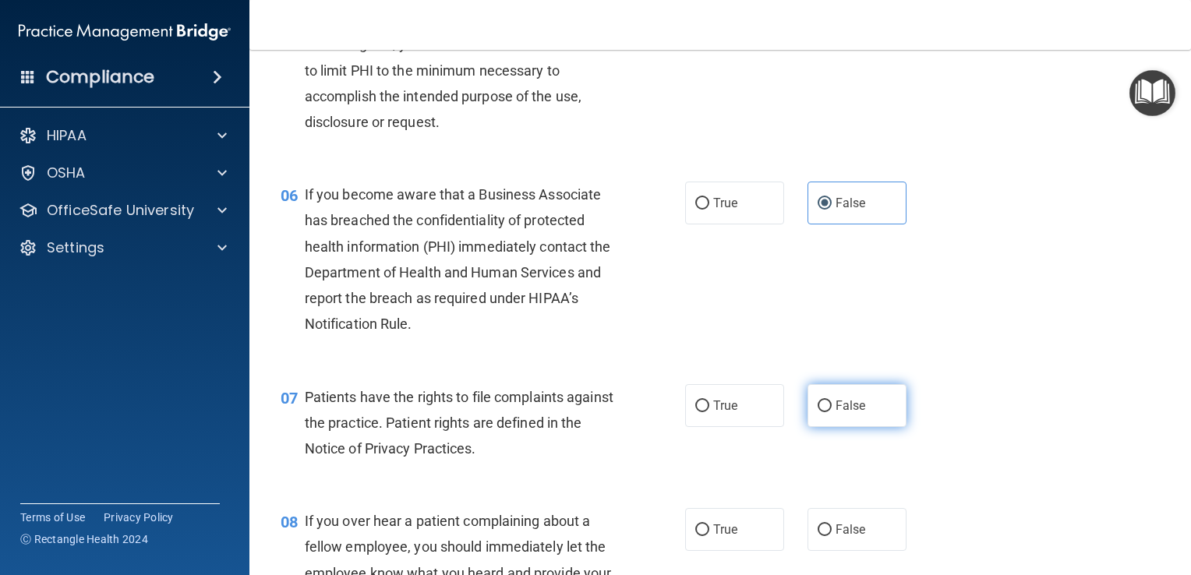
click at [838, 427] on label "False" at bounding box center [856, 405] width 99 height 43
click at [831, 412] on input "False" at bounding box center [824, 407] width 14 height 12
radio input "true"
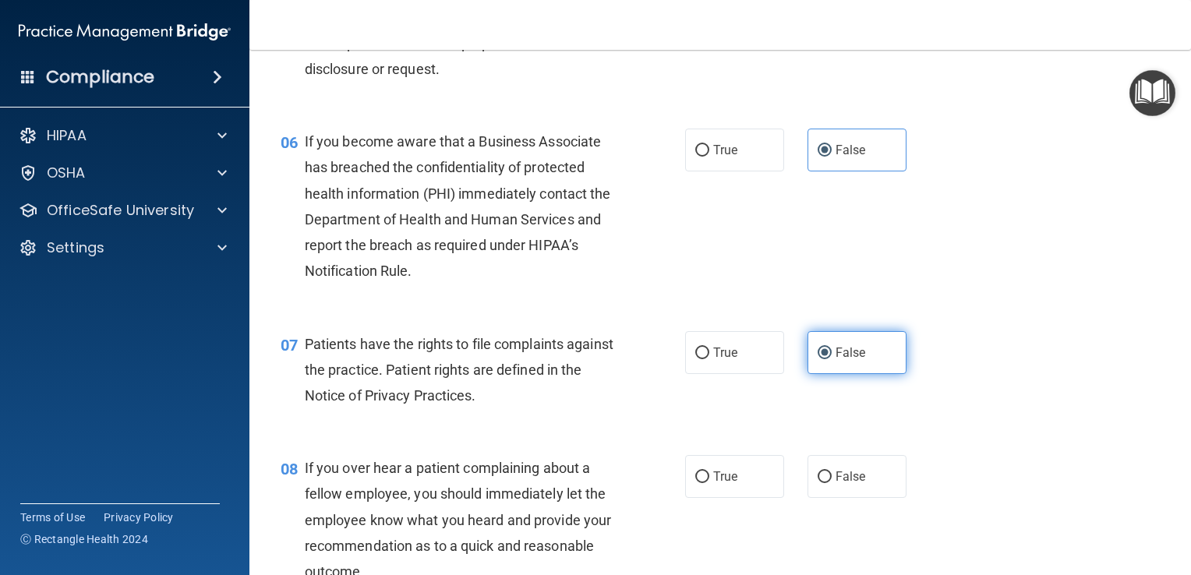
click at [861, 374] on label "False" at bounding box center [856, 352] width 99 height 43
click at [831, 359] on input "False" at bounding box center [824, 354] width 14 height 12
click at [873, 365] on label "False" at bounding box center [856, 352] width 99 height 43
click at [831, 359] on input "False" at bounding box center [824, 354] width 14 height 12
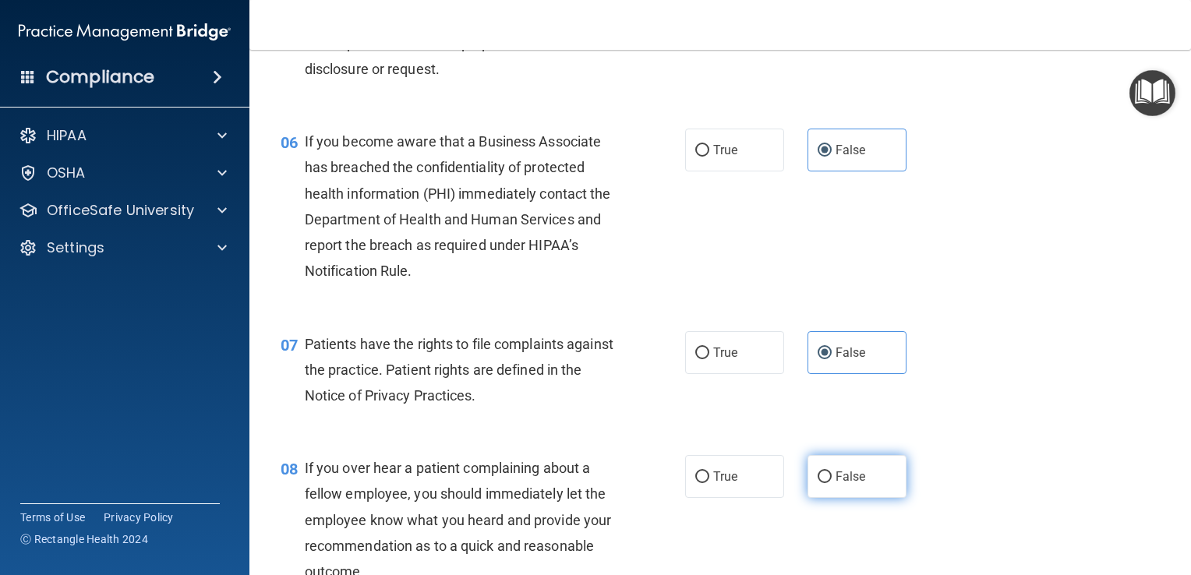
click at [853, 492] on label "False" at bounding box center [856, 476] width 99 height 43
click at [831, 483] on input "False" at bounding box center [824, 477] width 14 height 12
radio input "true"
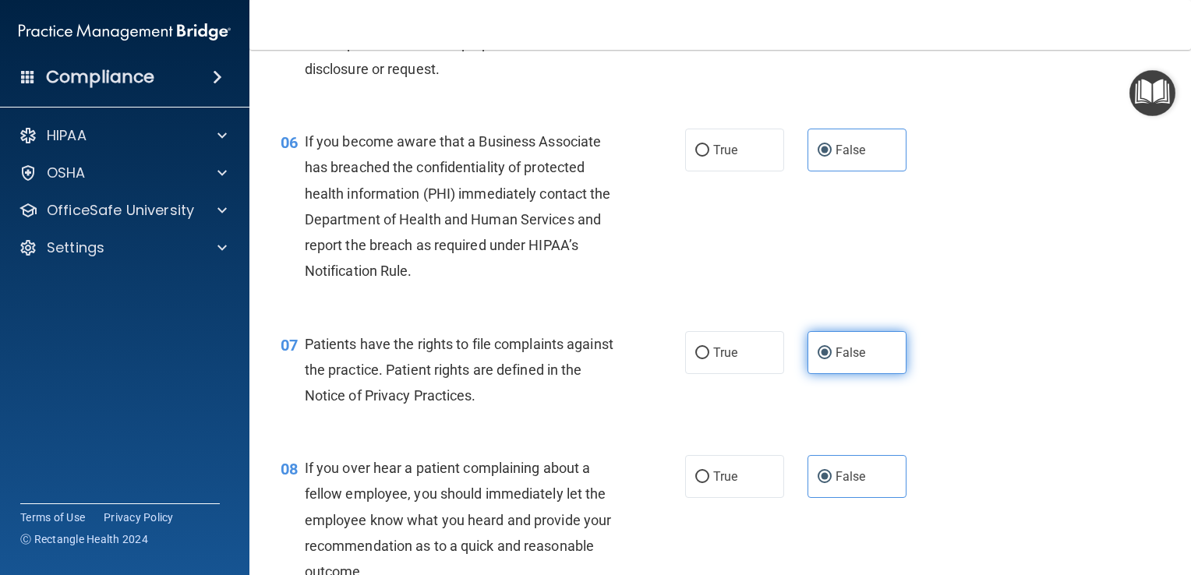
click at [823, 359] on input "False" at bounding box center [824, 354] width 14 height 12
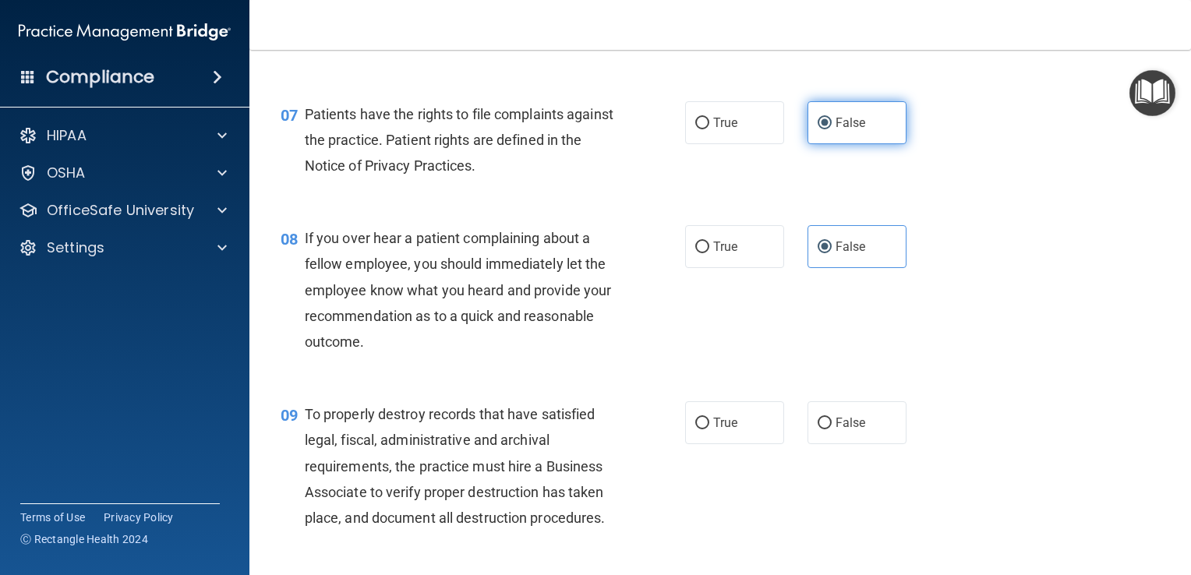
scroll to position [1064, 0]
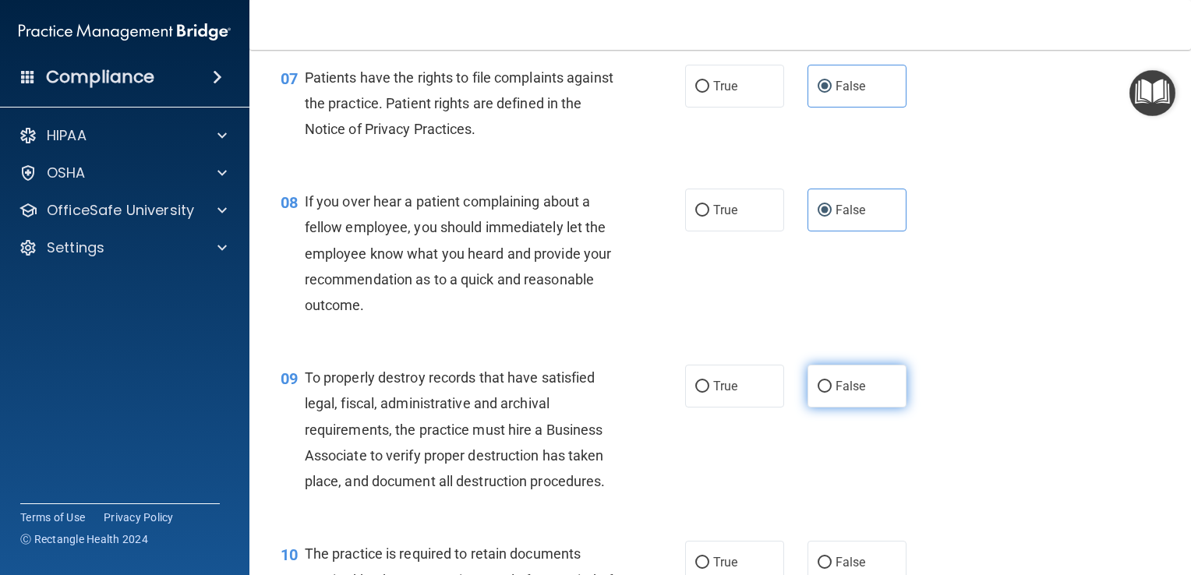
click at [841, 394] on span "False" at bounding box center [850, 386] width 30 height 15
click at [831, 393] on input "False" at bounding box center [824, 387] width 14 height 12
radio input "true"
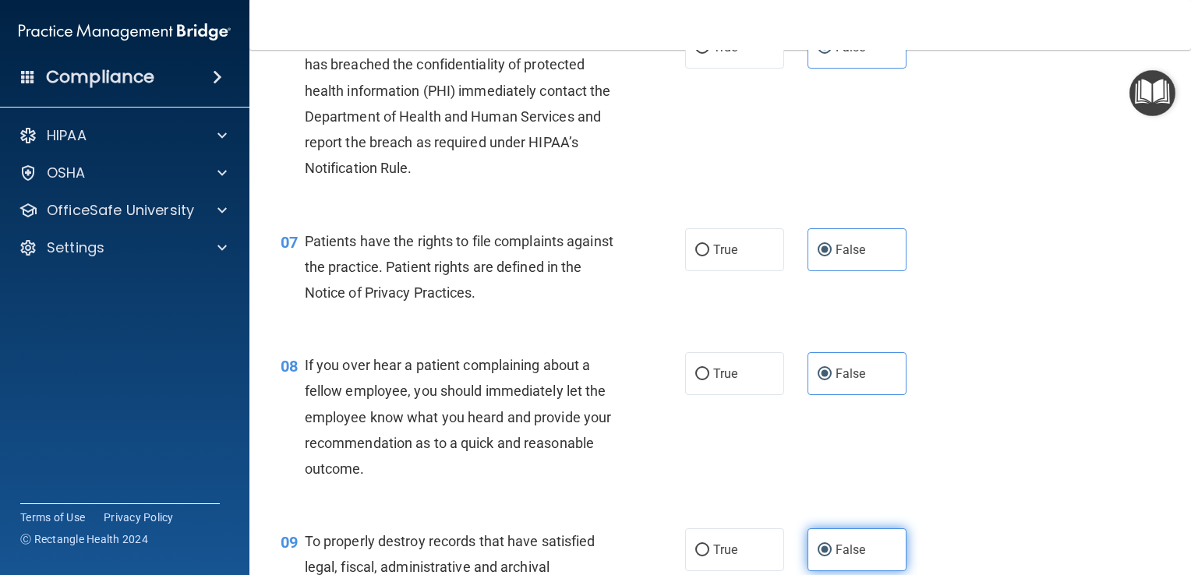
scroll to position [898, 0]
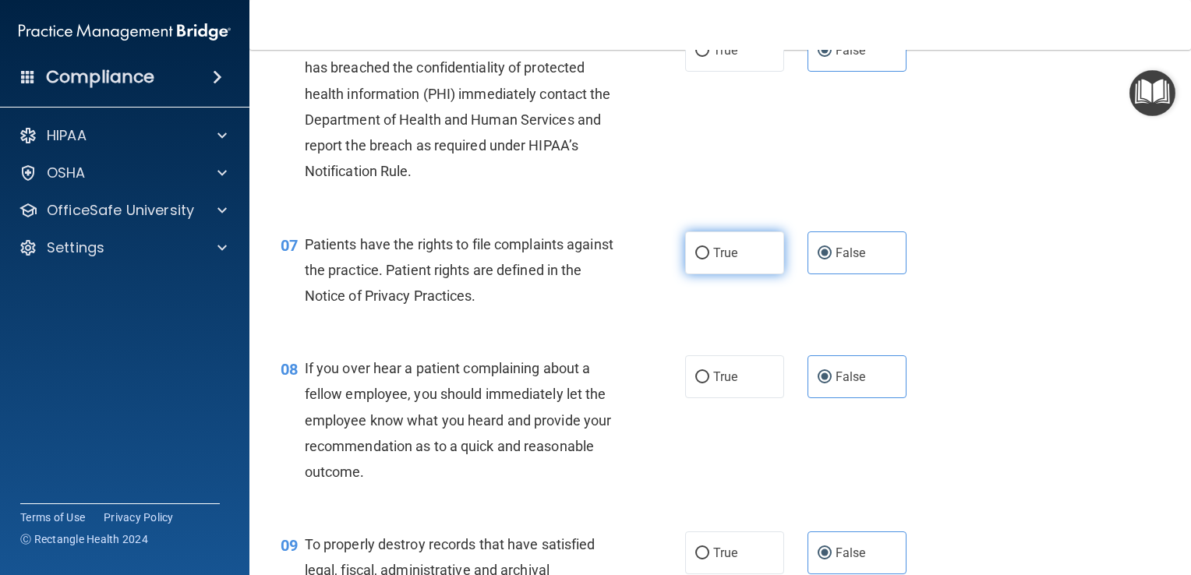
click at [748, 274] on label "True" at bounding box center [734, 252] width 99 height 43
click at [709, 259] on input "True" at bounding box center [702, 254] width 14 height 12
radio input "true"
radio input "false"
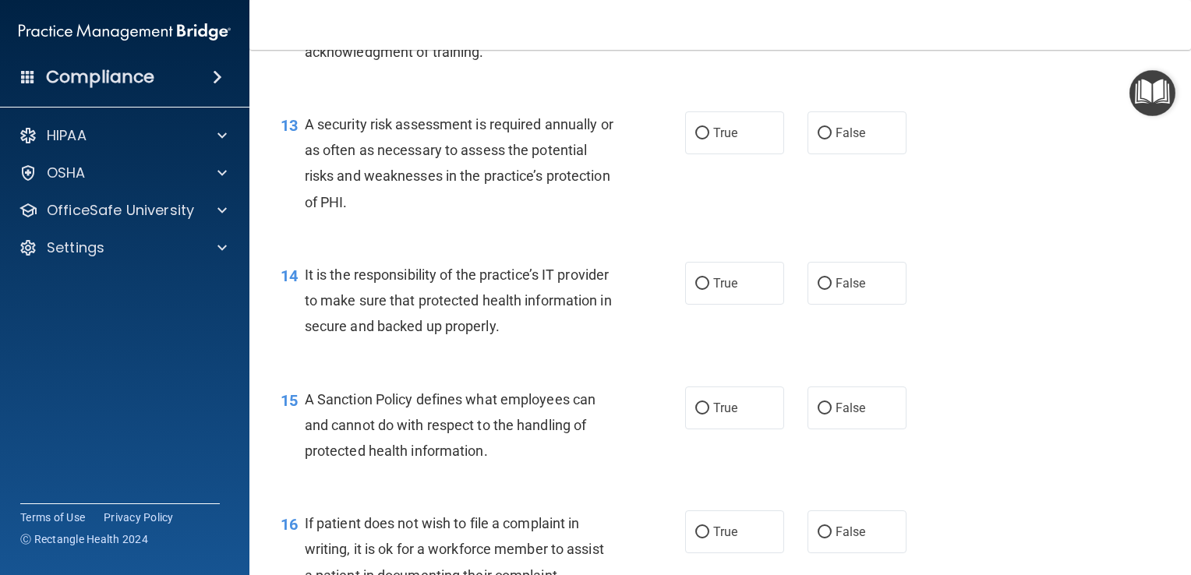
scroll to position [1948, 0]
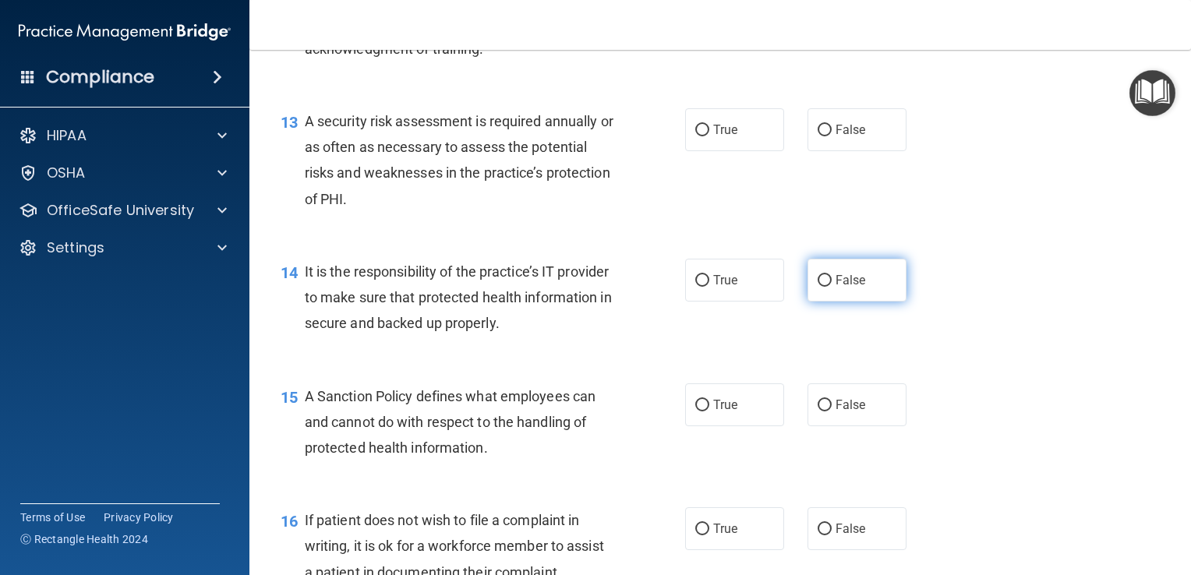
click at [857, 302] on label "False" at bounding box center [856, 280] width 99 height 43
click at [831, 287] on input "False" at bounding box center [824, 281] width 14 height 12
radio input "true"
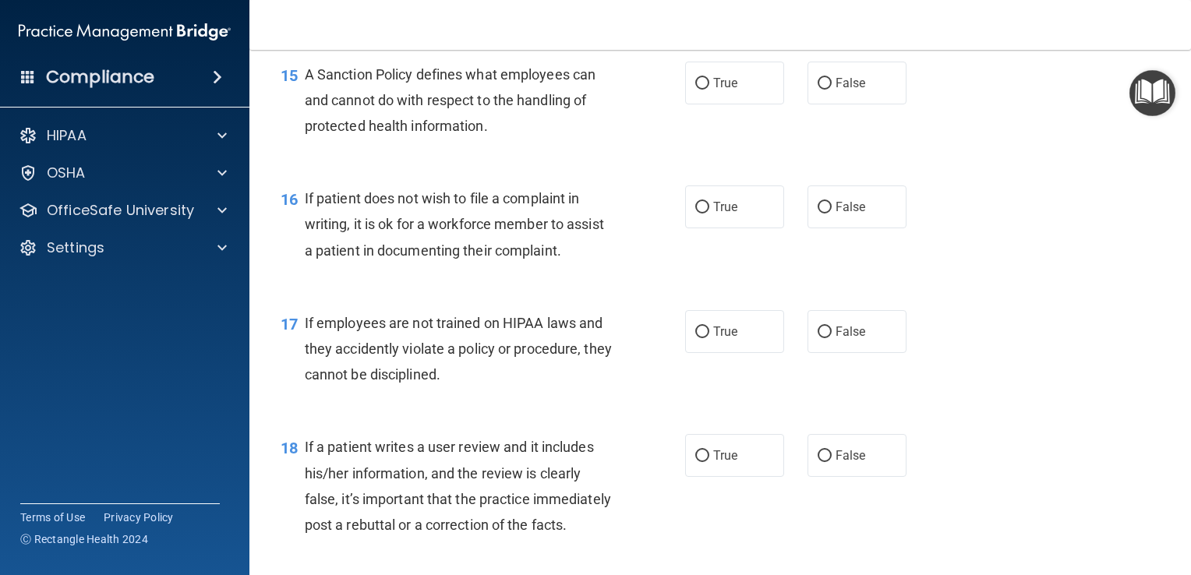
scroll to position [2293, 0]
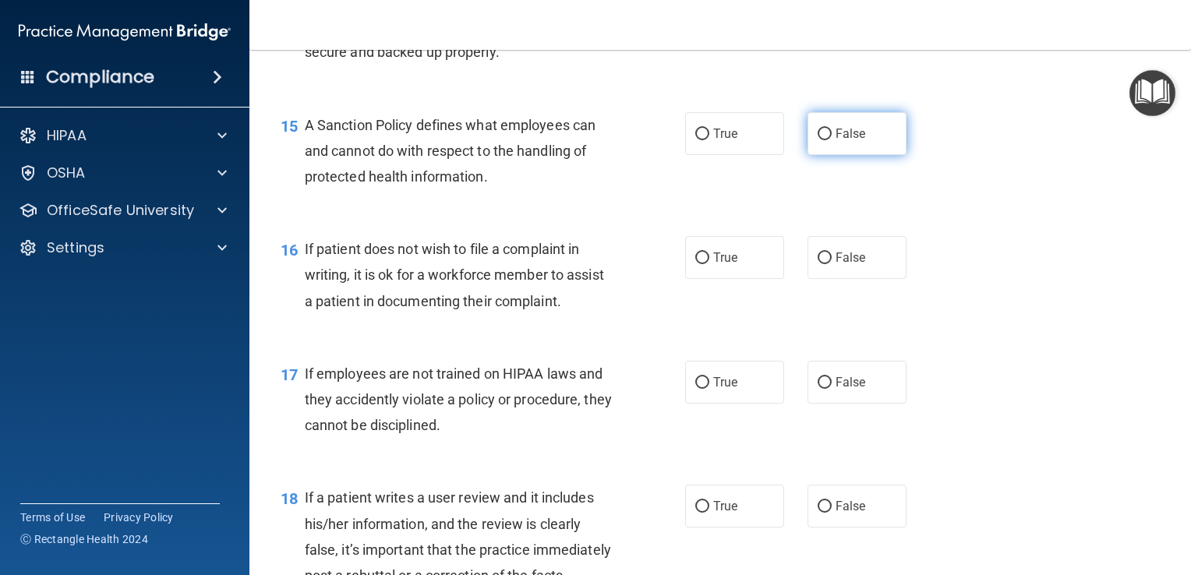
click at [868, 155] on label "False" at bounding box center [856, 133] width 99 height 43
click at [831, 140] on input "False" at bounding box center [824, 135] width 14 height 12
radio input "true"
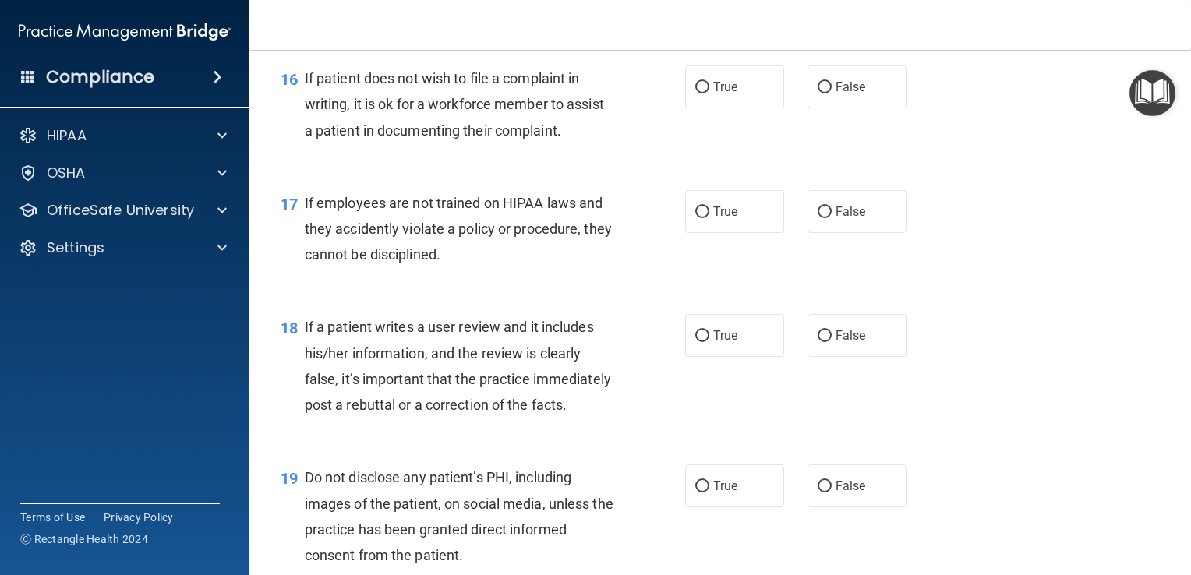
scroll to position [2416, 0]
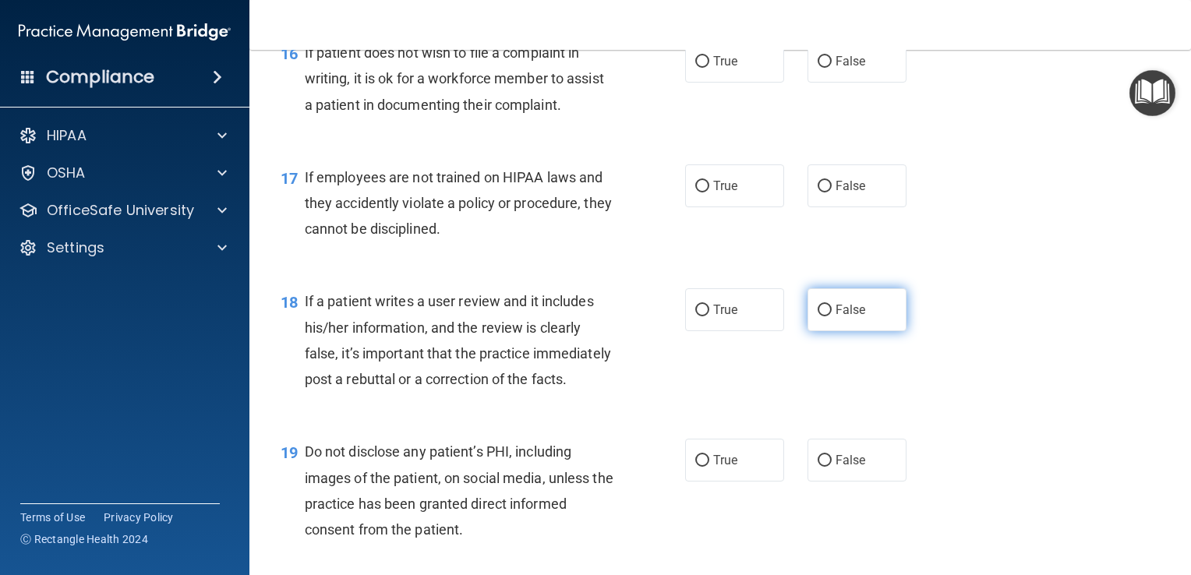
click at [822, 316] on input "False" at bounding box center [824, 311] width 14 height 12
radio input "true"
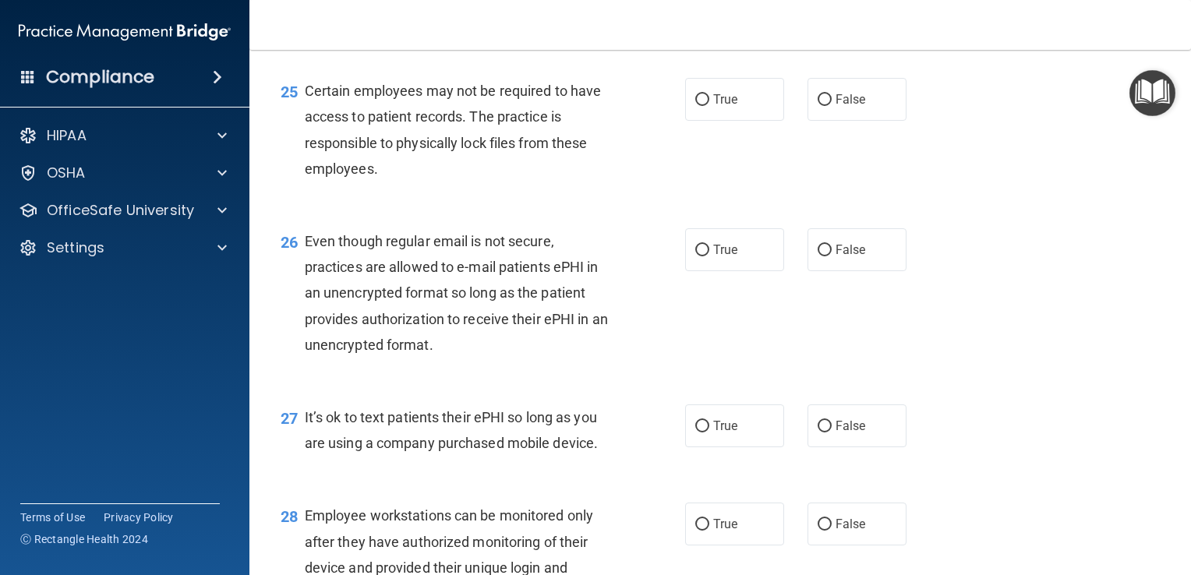
scroll to position [3499, 0]
click at [739, 119] on label "True" at bounding box center [734, 97] width 99 height 43
click at [709, 104] on input "True" at bounding box center [702, 99] width 14 height 12
radio input "true"
click at [879, 119] on label "False" at bounding box center [856, 97] width 99 height 43
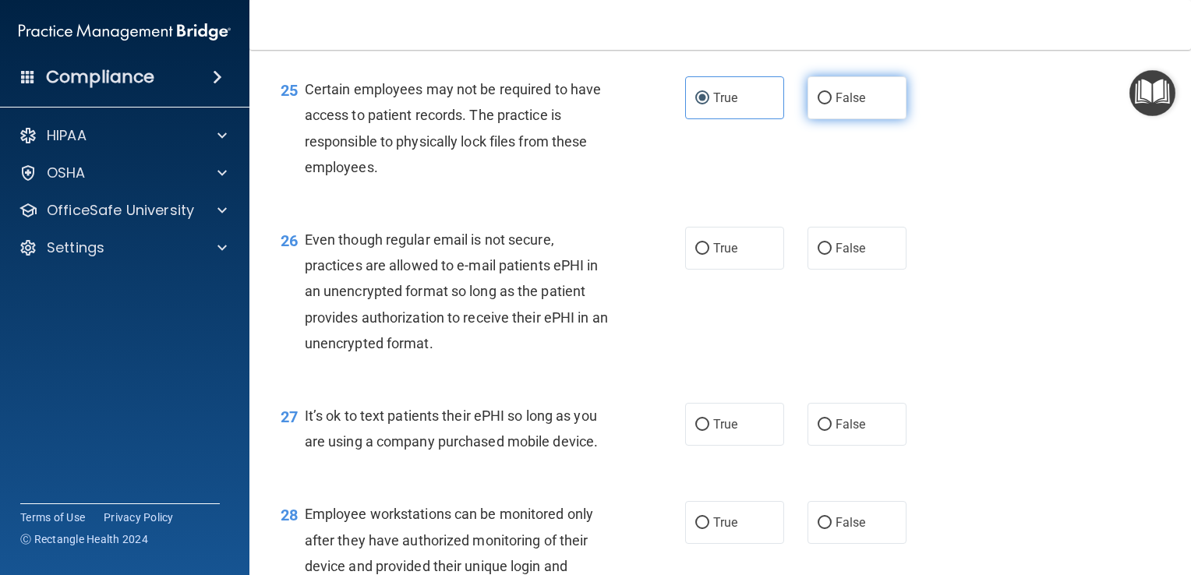
click at [831, 104] on input "False" at bounding box center [824, 99] width 14 height 12
radio input "true"
radio input "false"
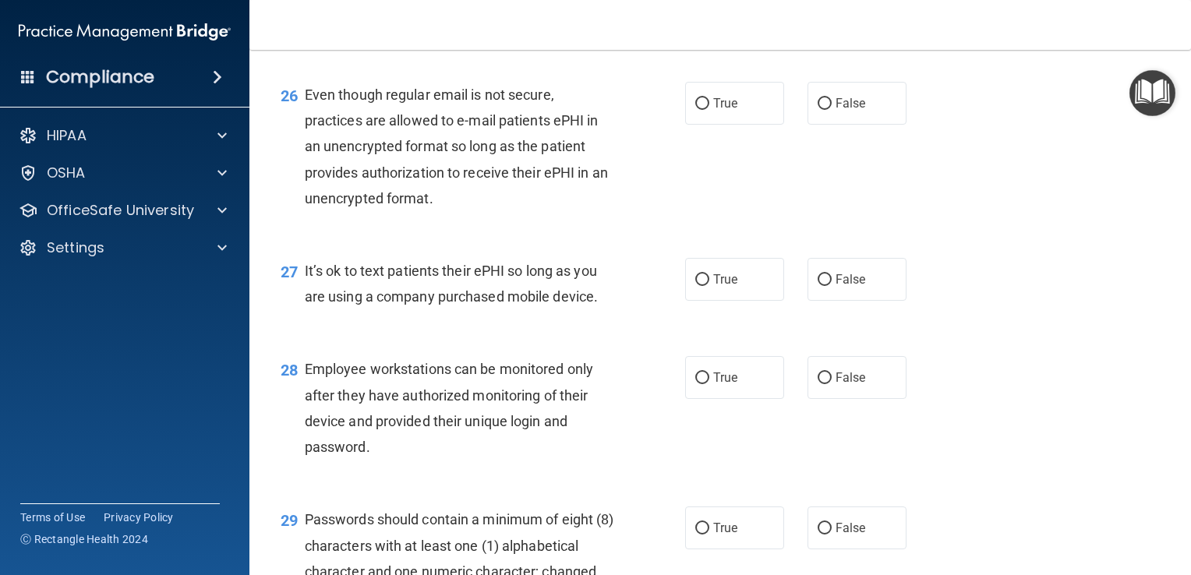
scroll to position [3647, 0]
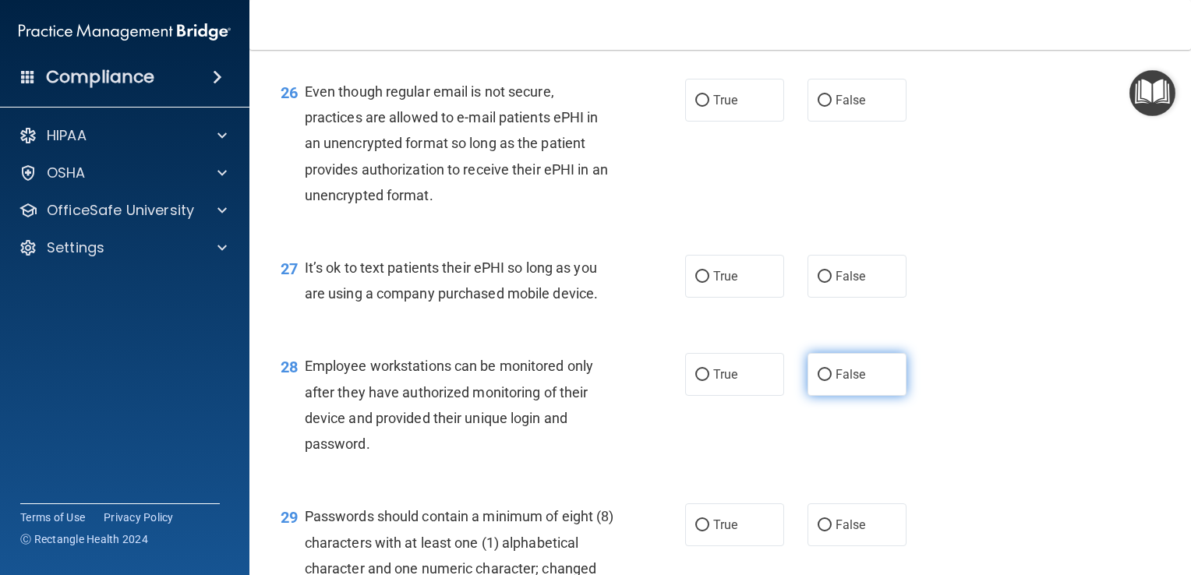
click at [870, 396] on label "False" at bounding box center [856, 374] width 99 height 43
click at [831, 381] on input "False" at bounding box center [824, 375] width 14 height 12
radio input "true"
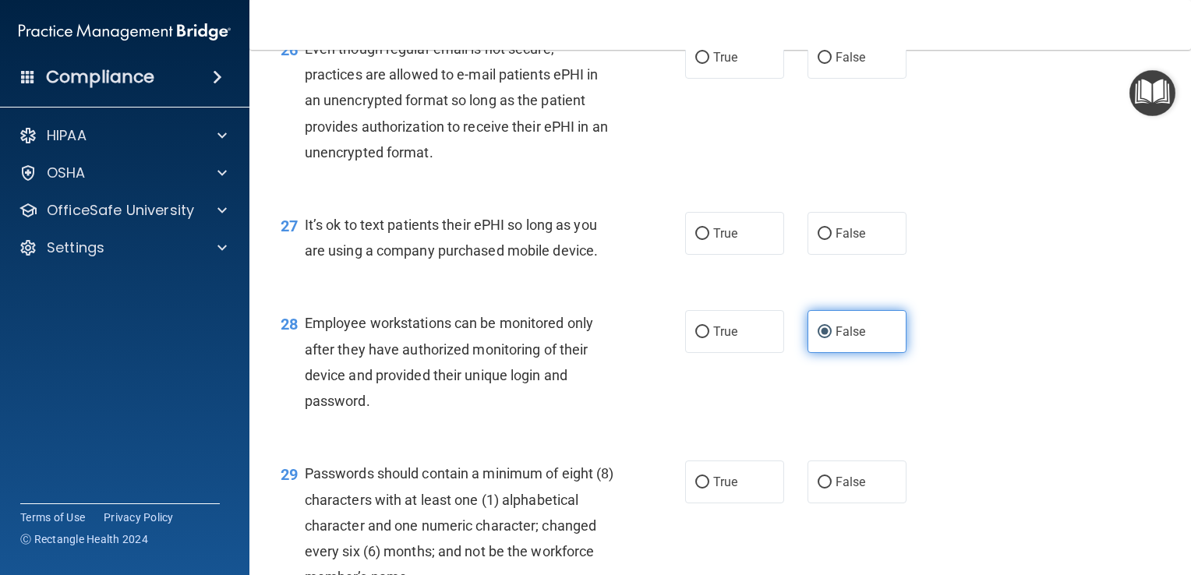
scroll to position [3691, 0]
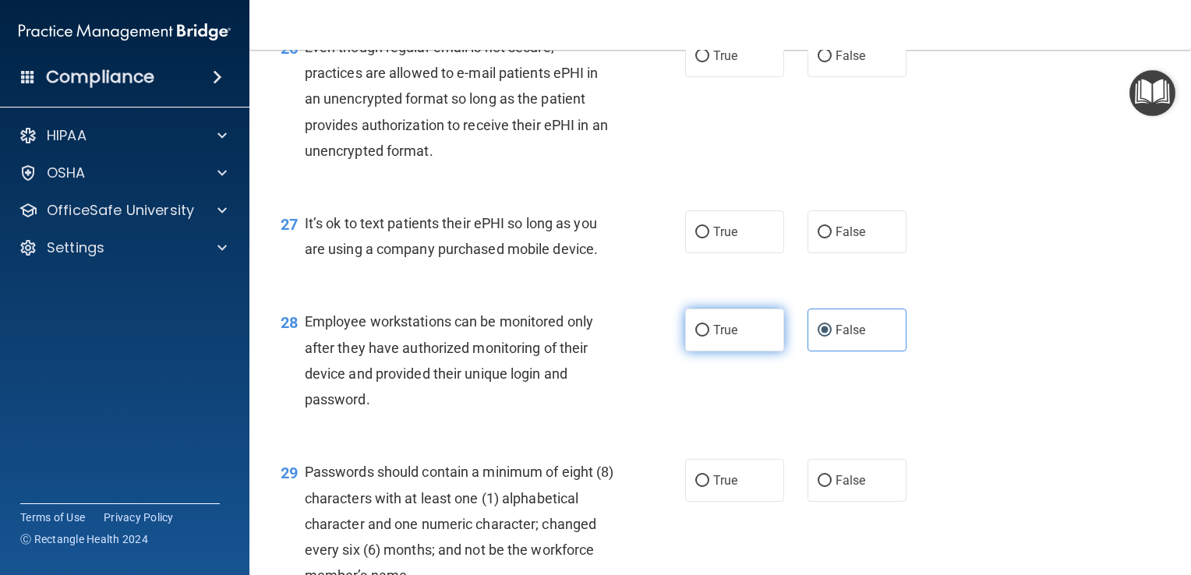
click at [740, 351] on label "True" at bounding box center [734, 330] width 99 height 43
click at [709, 337] on input "True" at bounding box center [702, 331] width 14 height 12
radio input "true"
radio input "false"
click at [1080, 417] on div "28 Employee workstations can be monitored only after they have authorized monit…" at bounding box center [720, 364] width 902 height 150
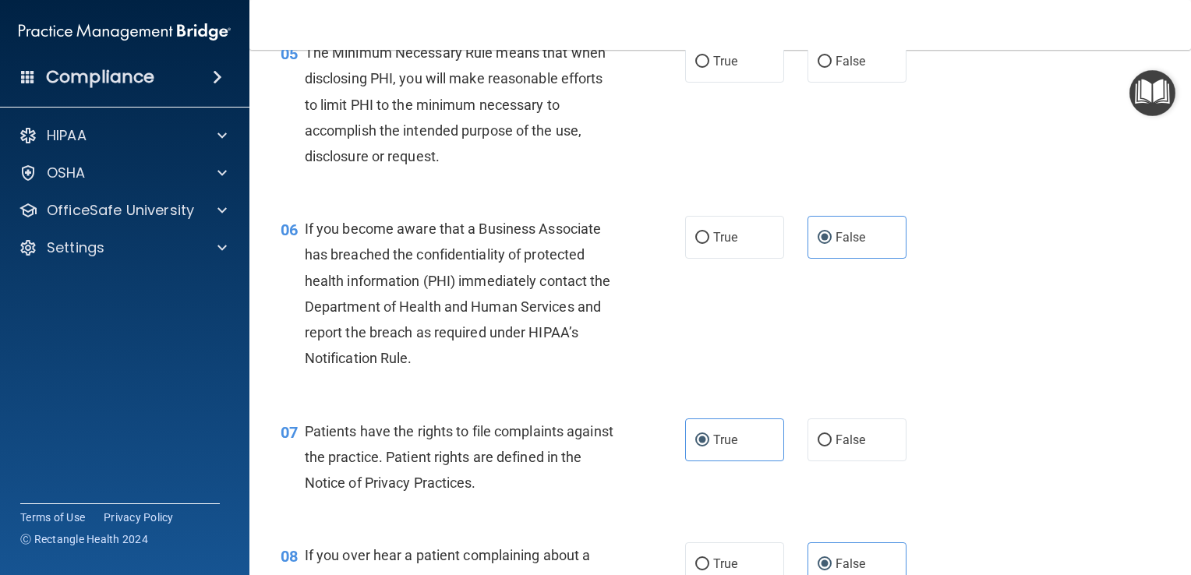
scroll to position [716, 0]
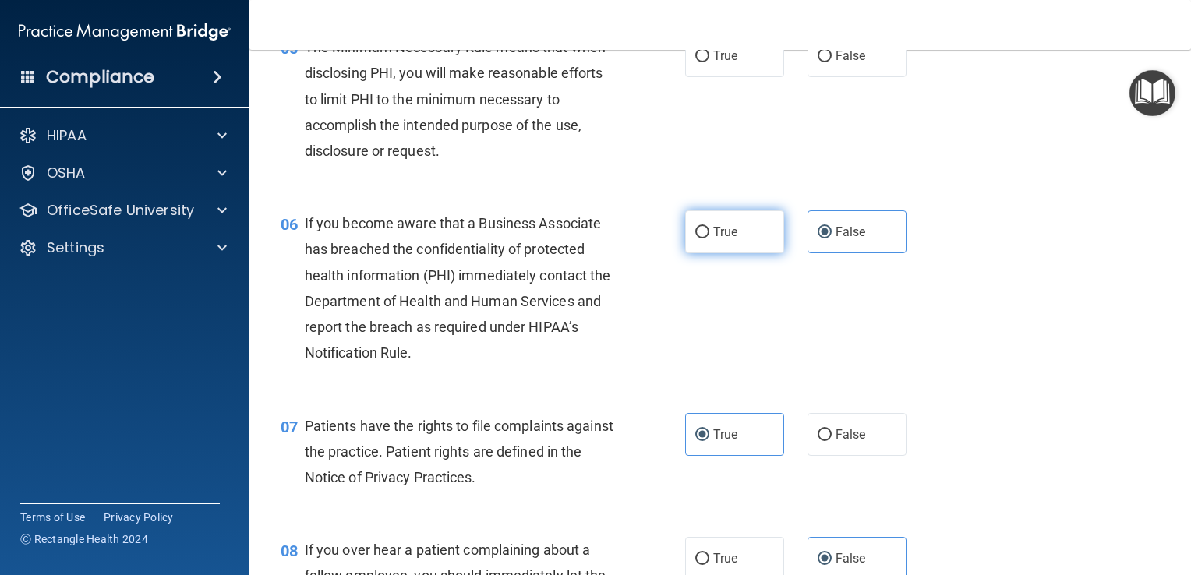
click at [727, 239] on span "True" at bounding box center [725, 231] width 24 height 15
click at [709, 238] on input "True" at bounding box center [702, 233] width 14 height 12
radio input "true"
radio input "false"
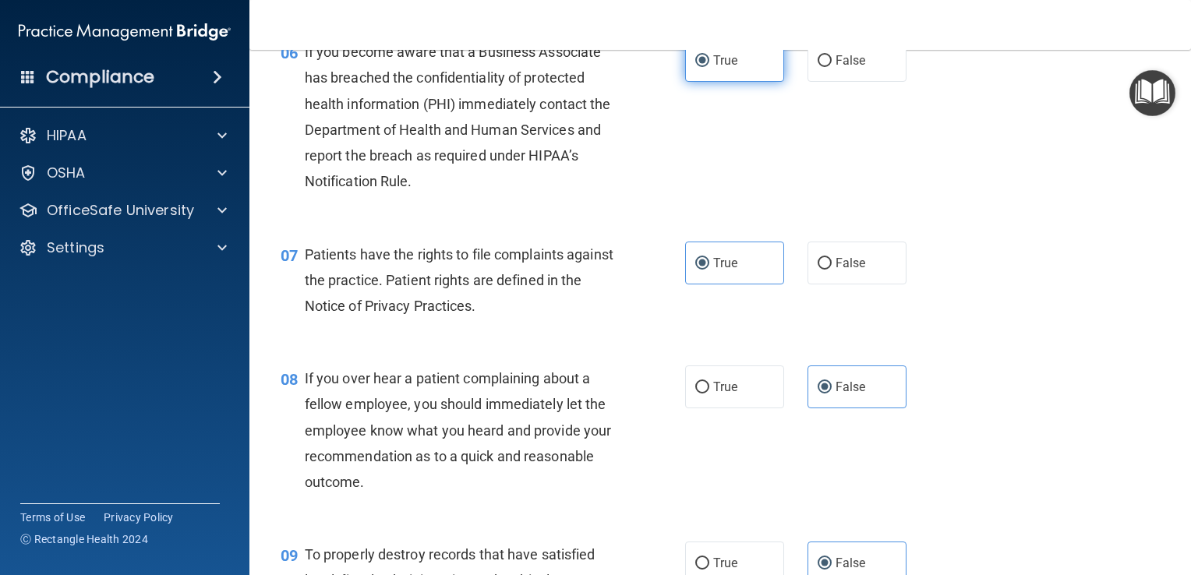
scroll to position [888, 0]
click at [756, 402] on label "True" at bounding box center [734, 386] width 99 height 43
click at [709, 393] on input "True" at bounding box center [702, 387] width 14 height 12
radio input "true"
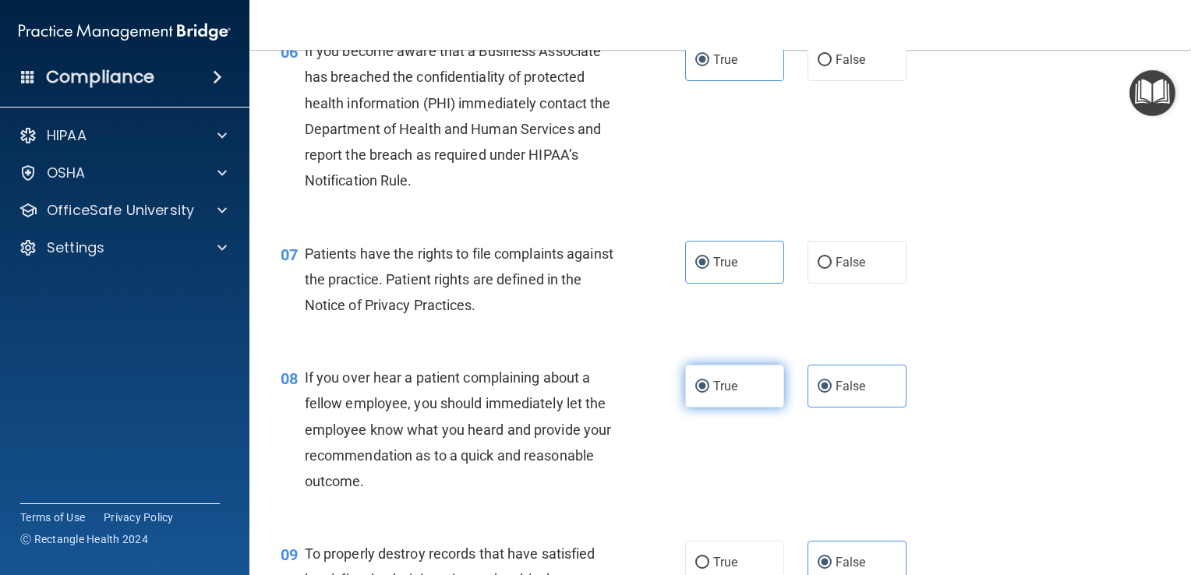
radio input "false"
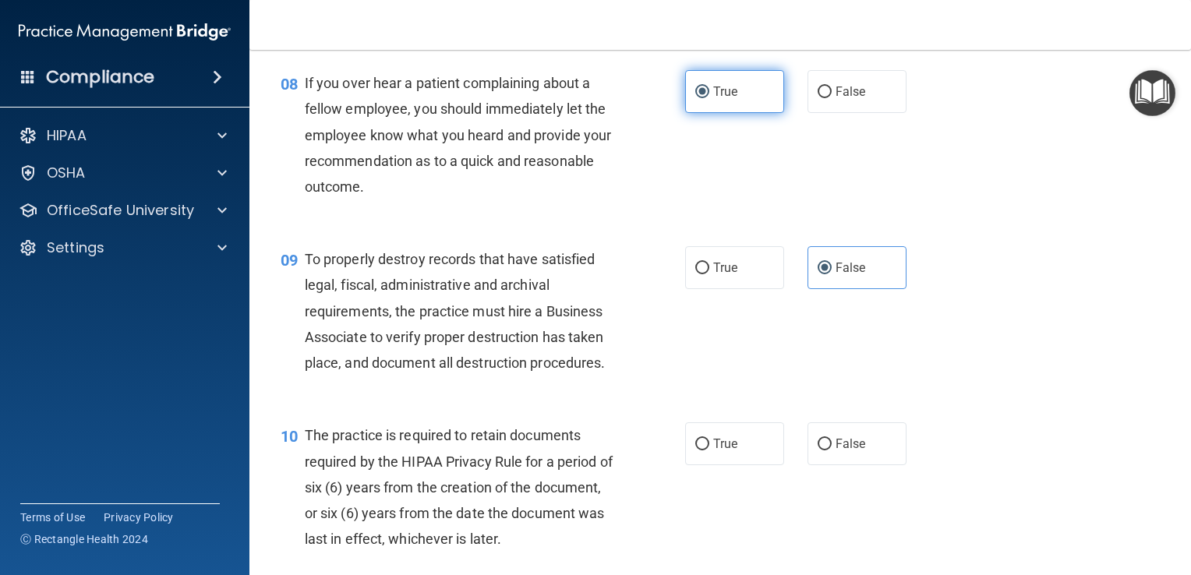
scroll to position [1216, 0]
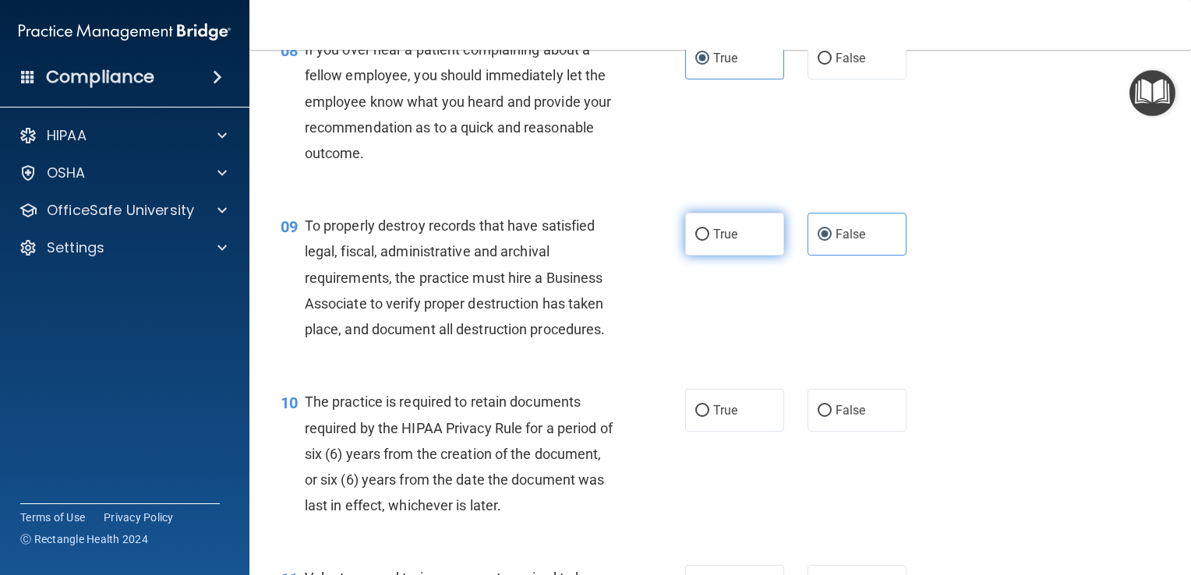
click at [754, 256] on label "True" at bounding box center [734, 234] width 99 height 43
click at [709, 241] on input "True" at bounding box center [702, 235] width 14 height 12
radio input "true"
radio input "false"
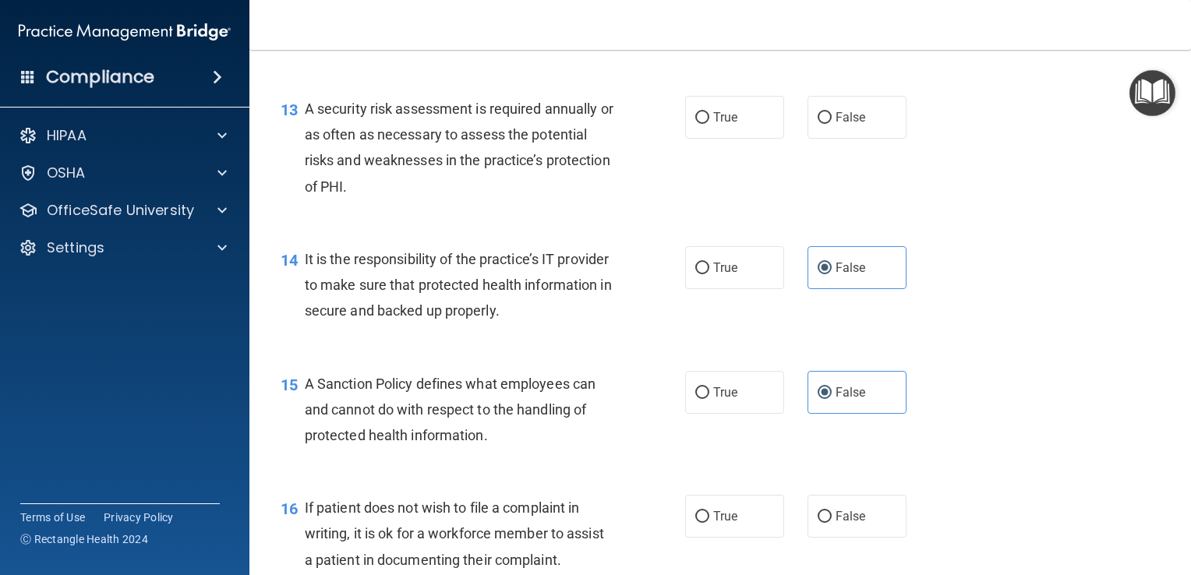
scroll to position [1963, 0]
click at [749, 281] on label "True" at bounding box center [734, 265] width 99 height 43
click at [709, 272] on input "True" at bounding box center [702, 266] width 14 height 12
radio input "true"
radio input "false"
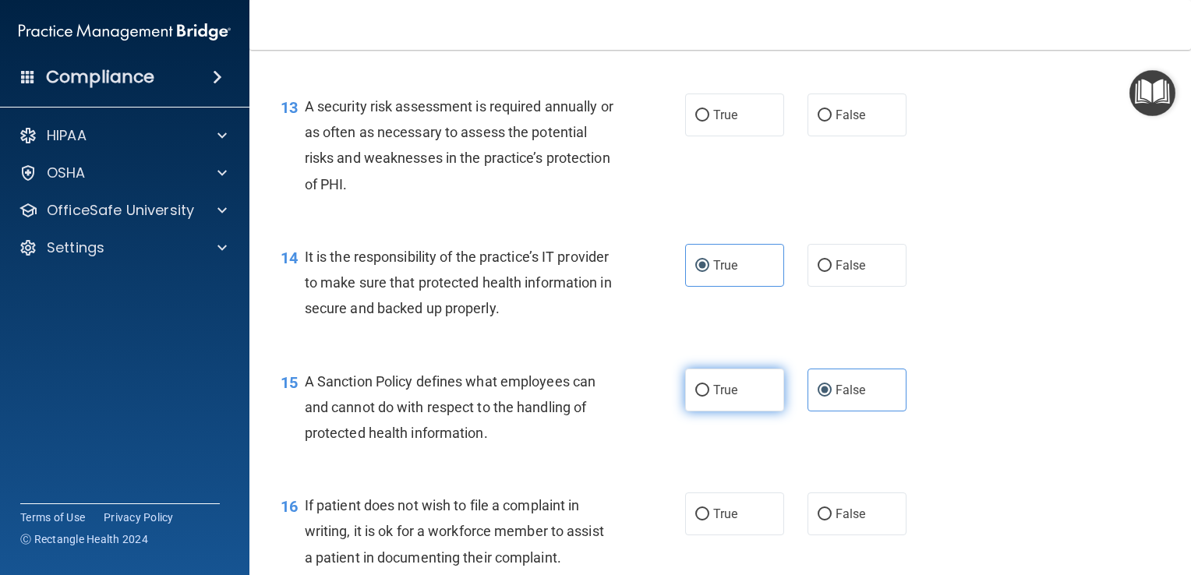
click at [756, 411] on label "True" at bounding box center [734, 390] width 99 height 43
click at [709, 397] on input "True" at bounding box center [702, 391] width 14 height 12
radio input "true"
radio input "false"
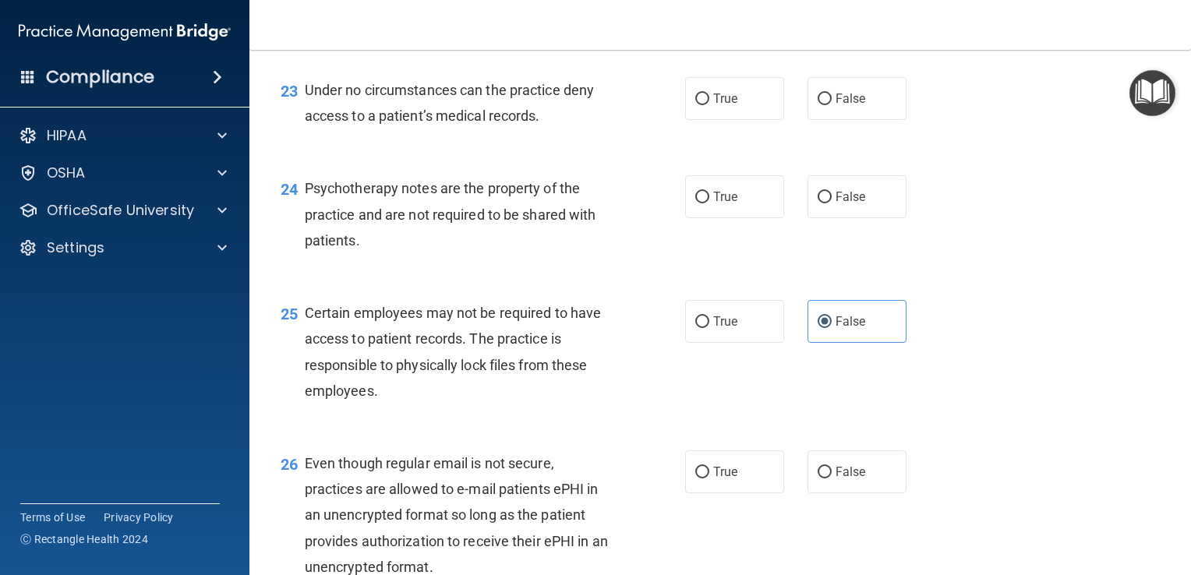
scroll to position [3276, 0]
click at [771, 342] on label "True" at bounding box center [734, 320] width 99 height 43
click at [709, 327] on input "True" at bounding box center [702, 322] width 14 height 12
radio input "true"
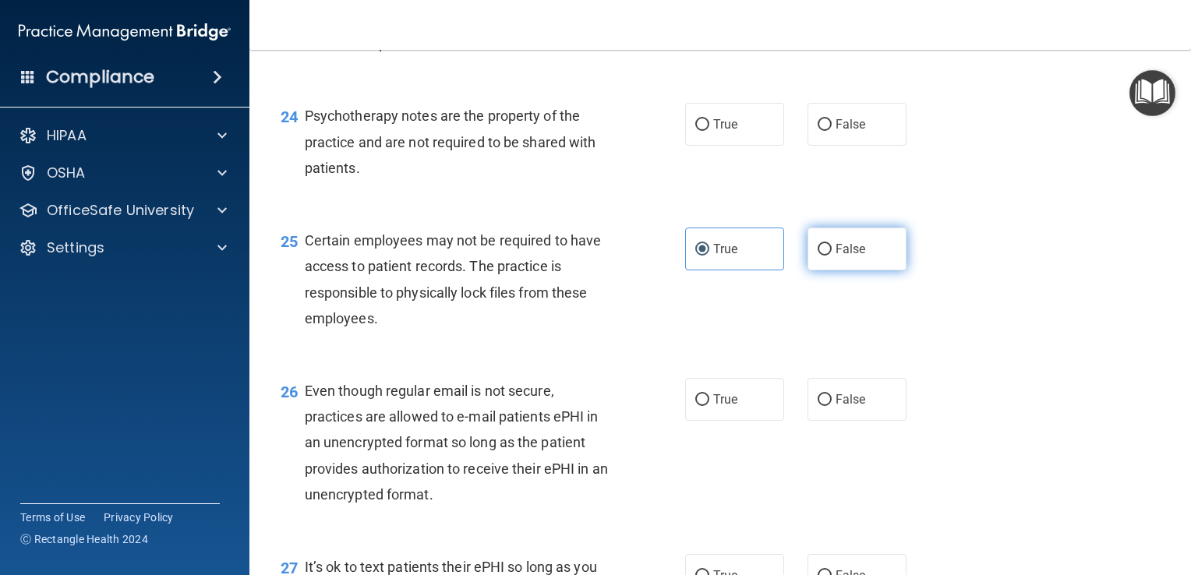
click at [856, 256] on span "False" at bounding box center [850, 249] width 30 height 15
click at [831, 256] on input "False" at bounding box center [824, 250] width 14 height 12
radio input "true"
radio input "false"
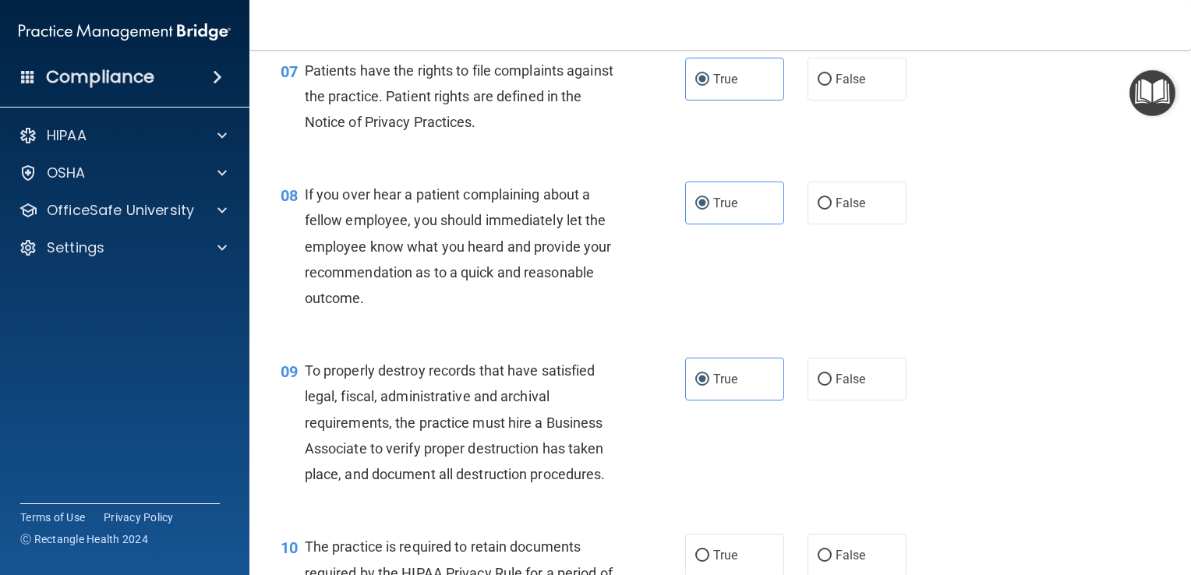
scroll to position [0, 0]
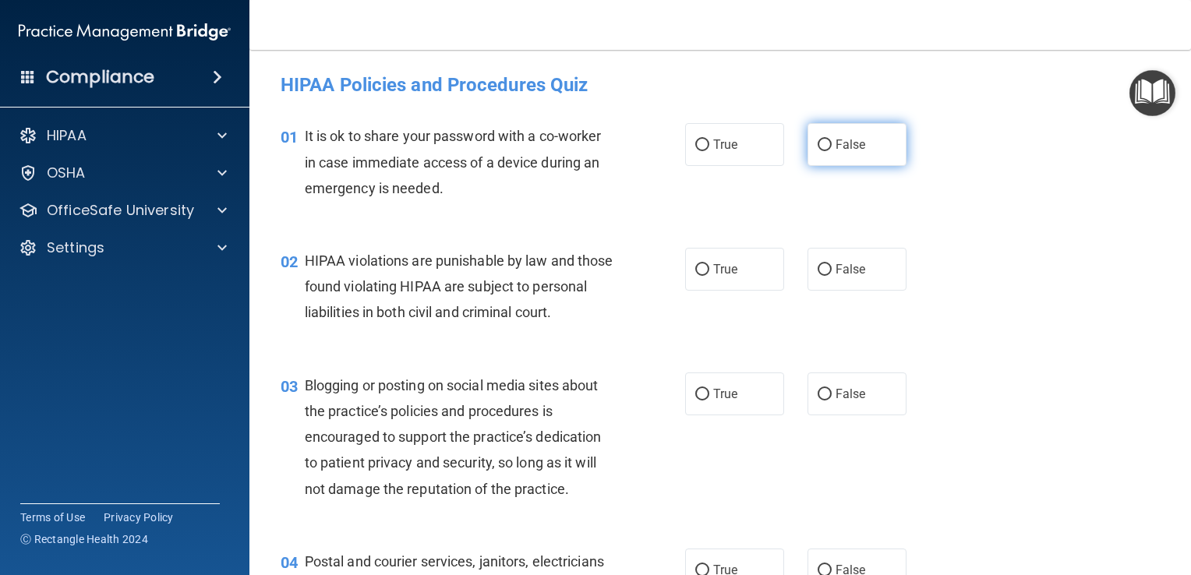
click at [872, 143] on label "False" at bounding box center [856, 144] width 99 height 43
click at [831, 143] on input "False" at bounding box center [824, 145] width 14 height 12
radio input "true"
click at [757, 268] on label "True" at bounding box center [734, 269] width 99 height 43
click at [709, 268] on input "True" at bounding box center [702, 270] width 14 height 12
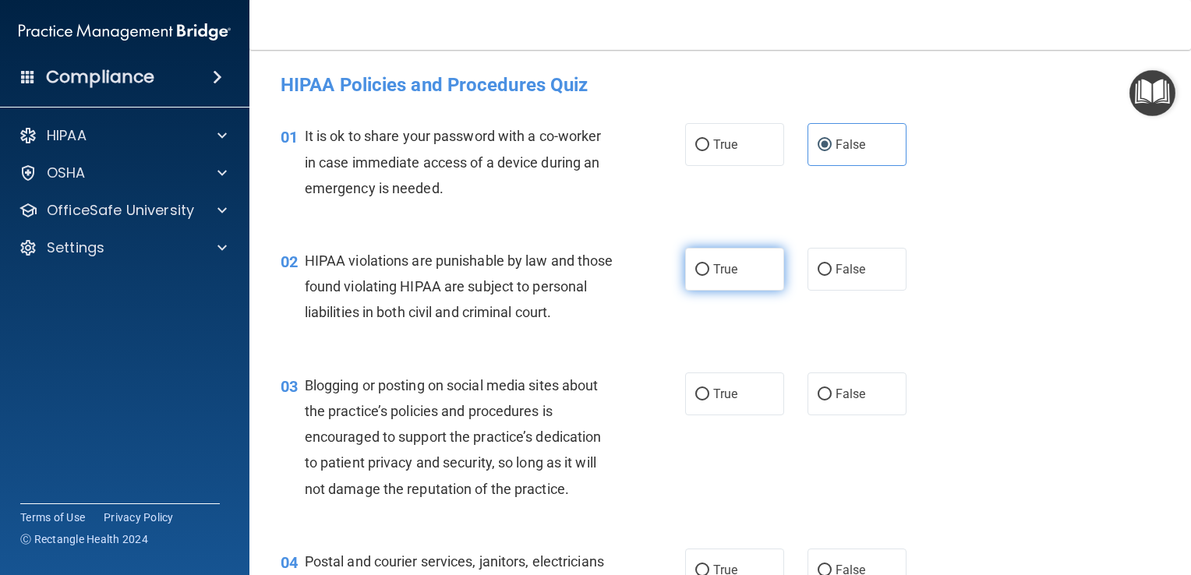
radio input "true"
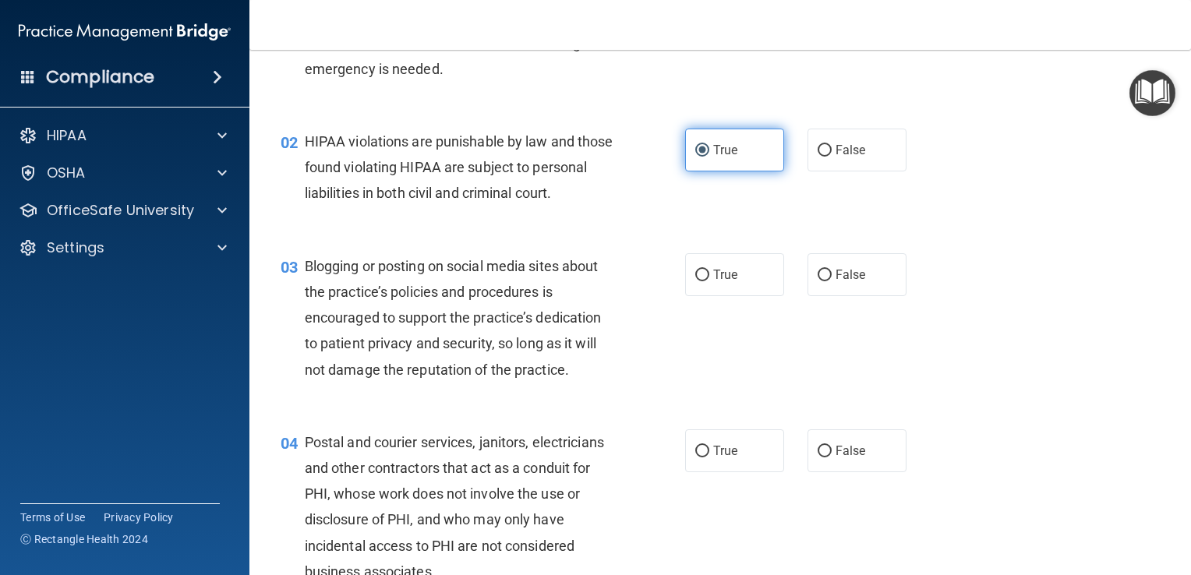
scroll to position [178, 0]
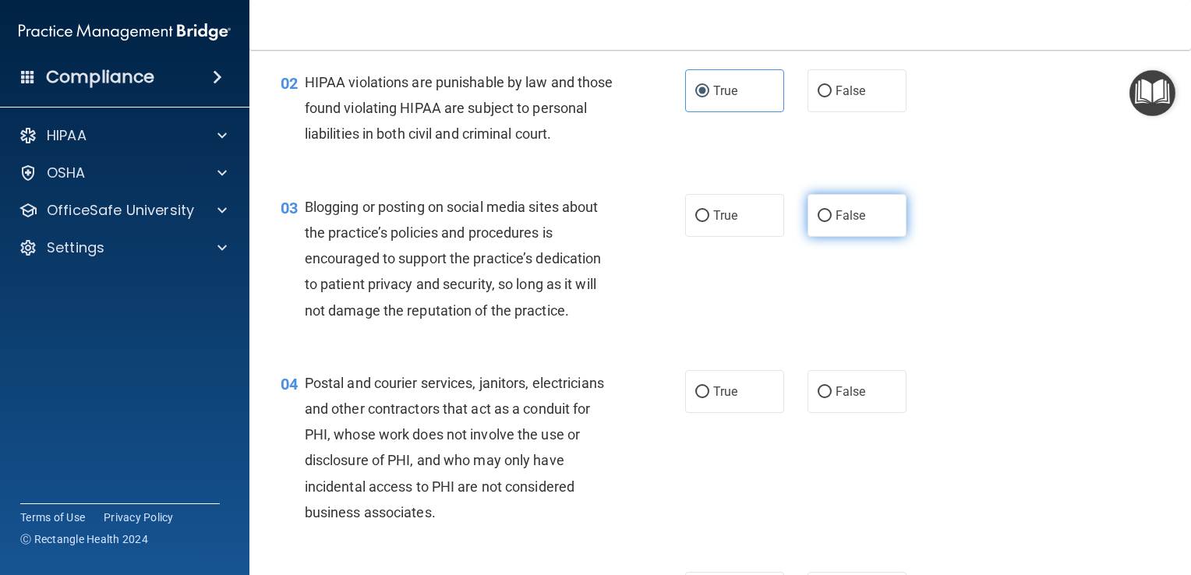
click at [877, 237] on label "False" at bounding box center [856, 215] width 99 height 43
click at [831, 222] on input "False" at bounding box center [824, 216] width 14 height 12
radio input "true"
click at [717, 413] on label "True" at bounding box center [734, 391] width 99 height 43
click at [709, 398] on input "True" at bounding box center [702, 393] width 14 height 12
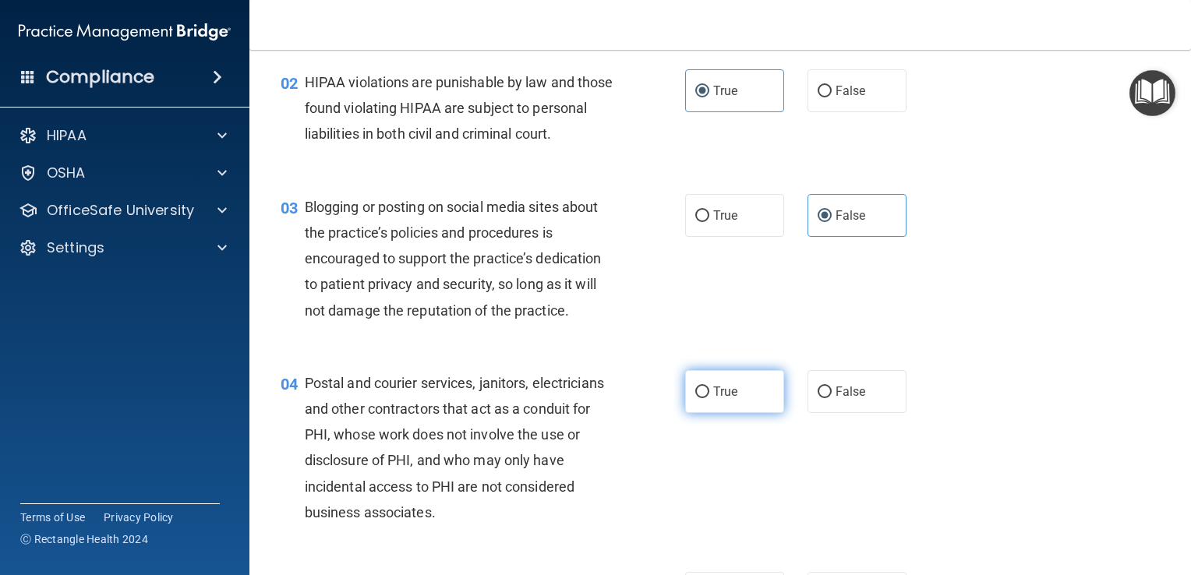
radio input "true"
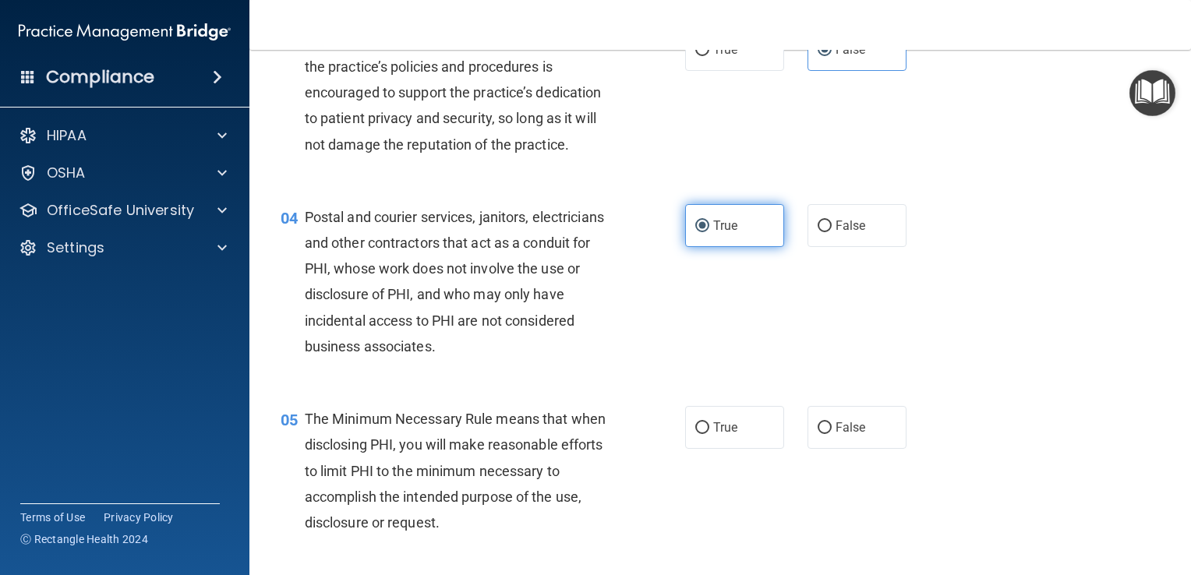
scroll to position [556, 0]
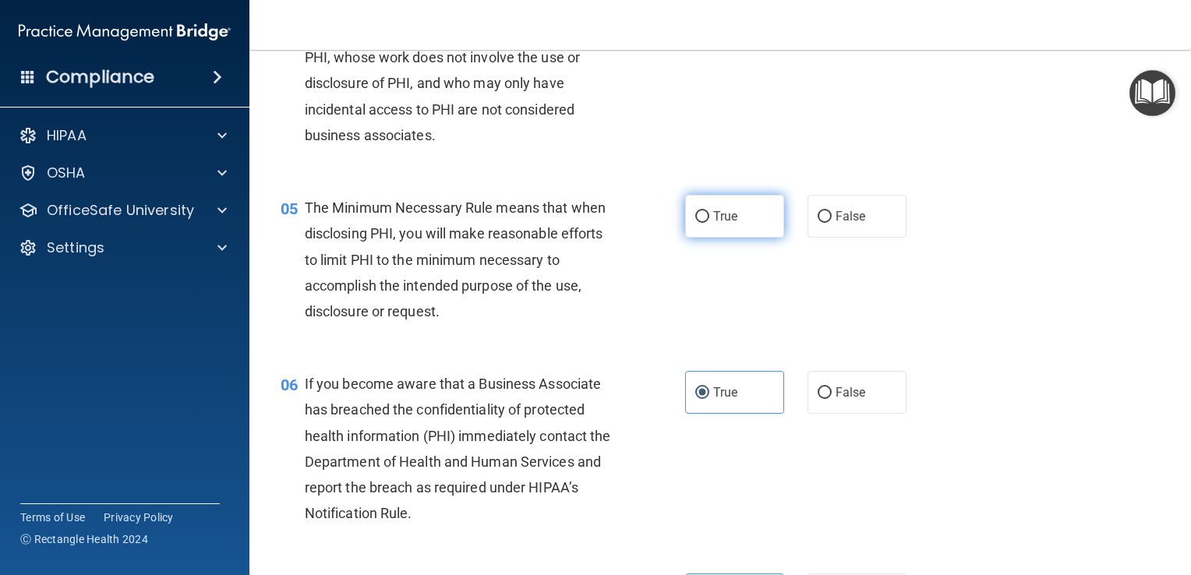
click at [745, 238] on label "True" at bounding box center [734, 216] width 99 height 43
click at [709, 223] on input "True" at bounding box center [702, 217] width 14 height 12
radio input "true"
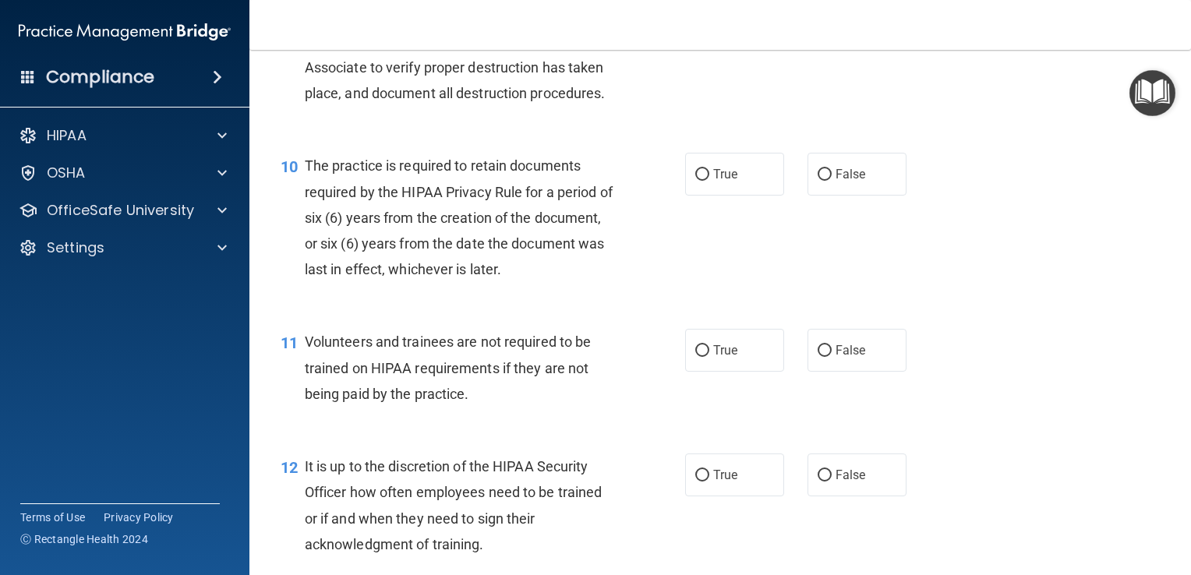
scroll to position [1468, 0]
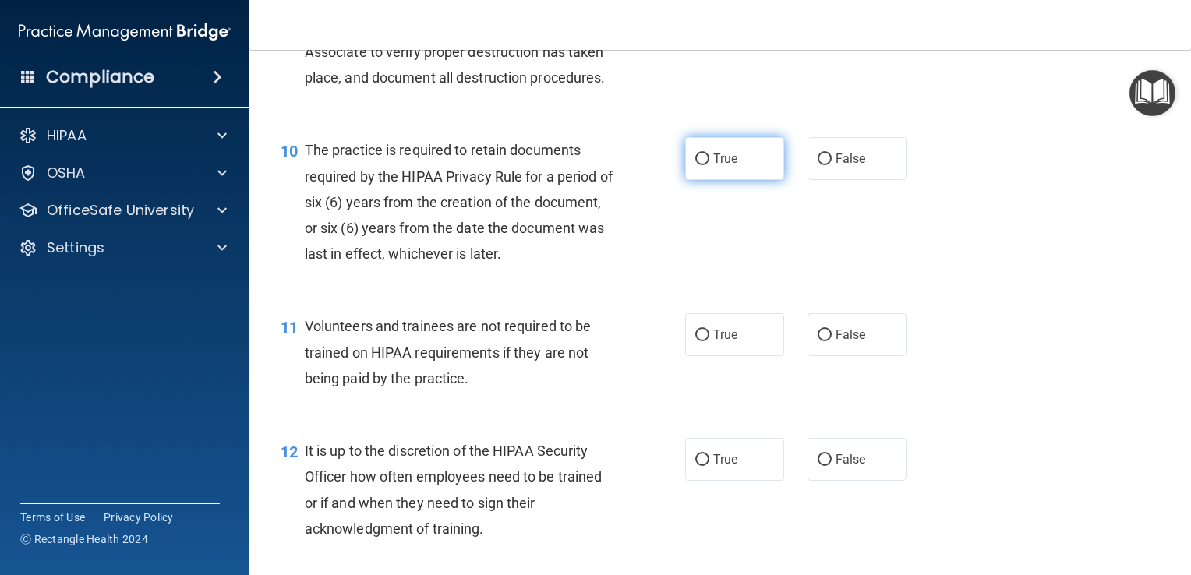
click at [735, 180] on label "True" at bounding box center [734, 158] width 99 height 43
click at [709, 165] on input "True" at bounding box center [702, 160] width 14 height 12
radio input "true"
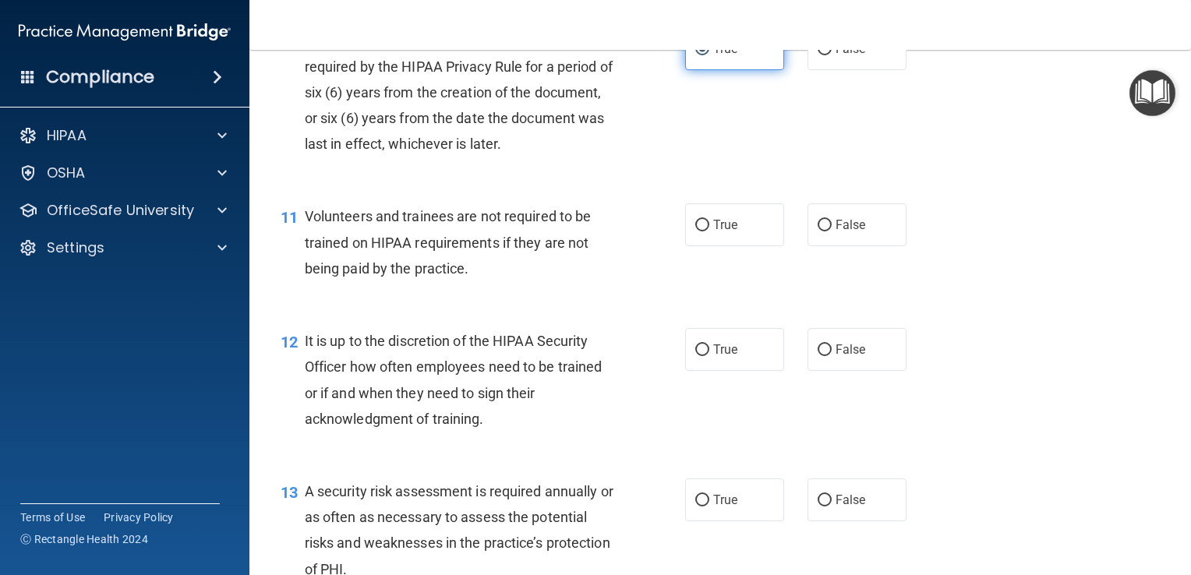
scroll to position [1579, 0]
click at [860, 245] on label "False" at bounding box center [856, 224] width 99 height 43
click at [831, 231] on input "False" at bounding box center [824, 225] width 14 height 12
radio input "true"
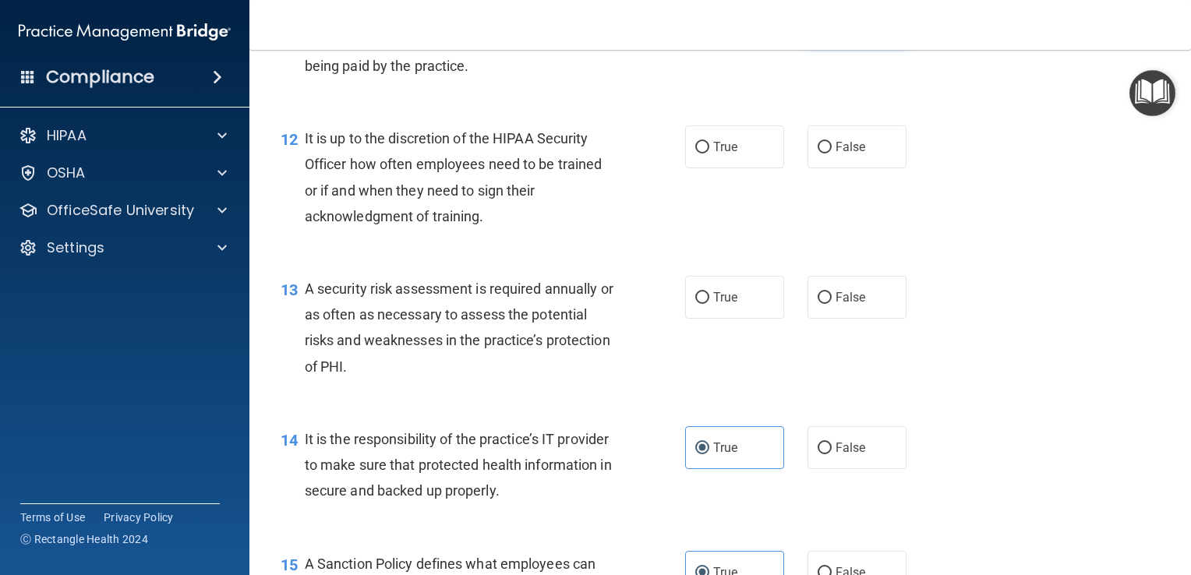
scroll to position [1784, 0]
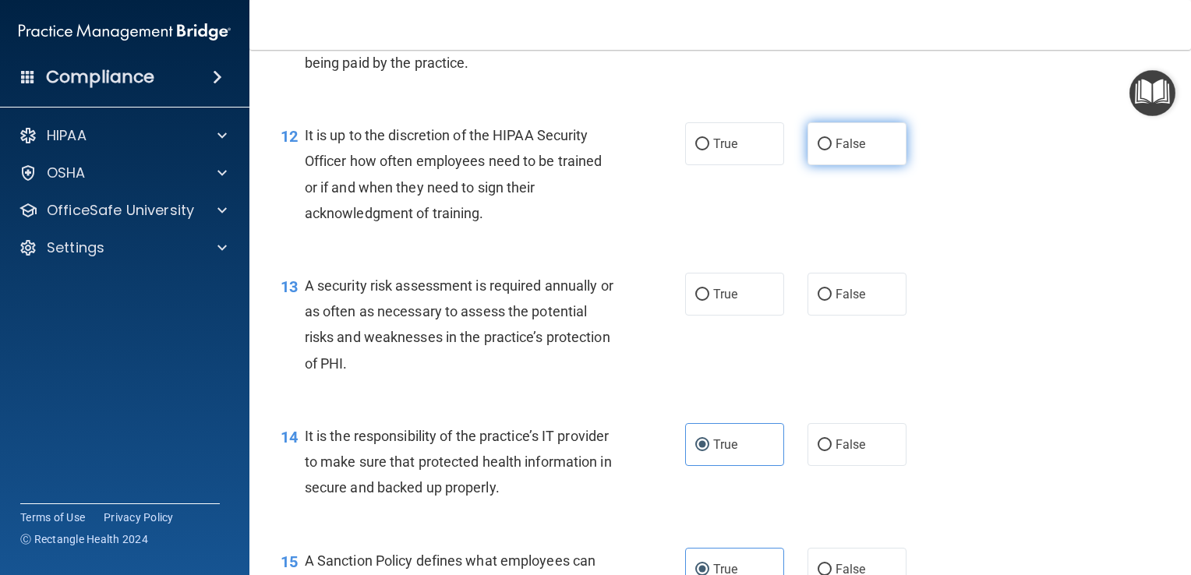
click at [860, 165] on label "False" at bounding box center [856, 143] width 99 height 43
click at [831, 150] on input "False" at bounding box center [824, 145] width 14 height 12
radio input "true"
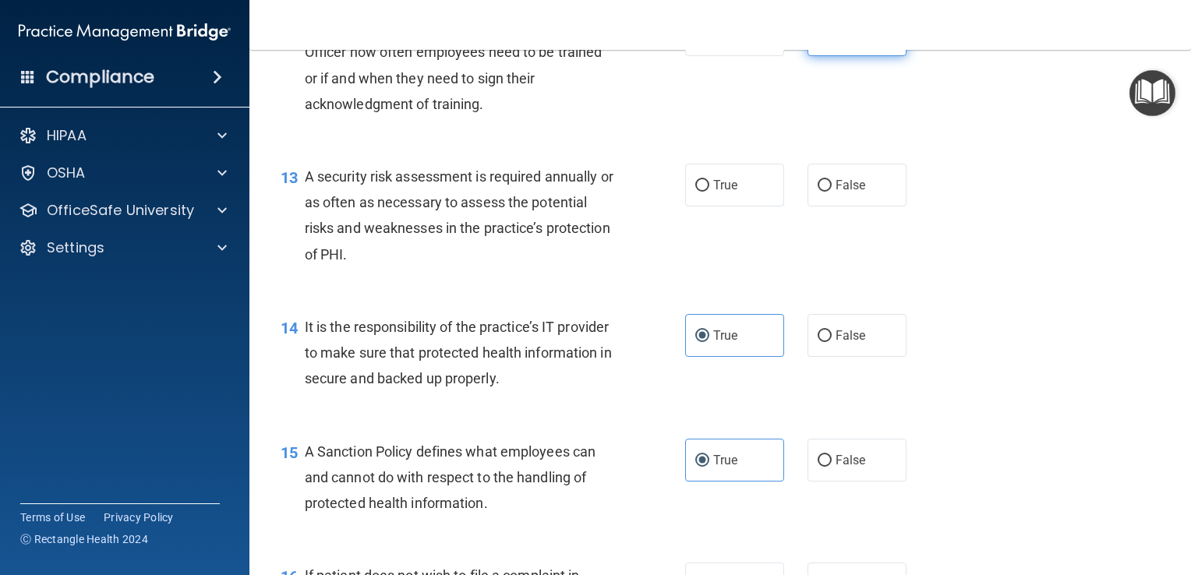
scroll to position [1904, 0]
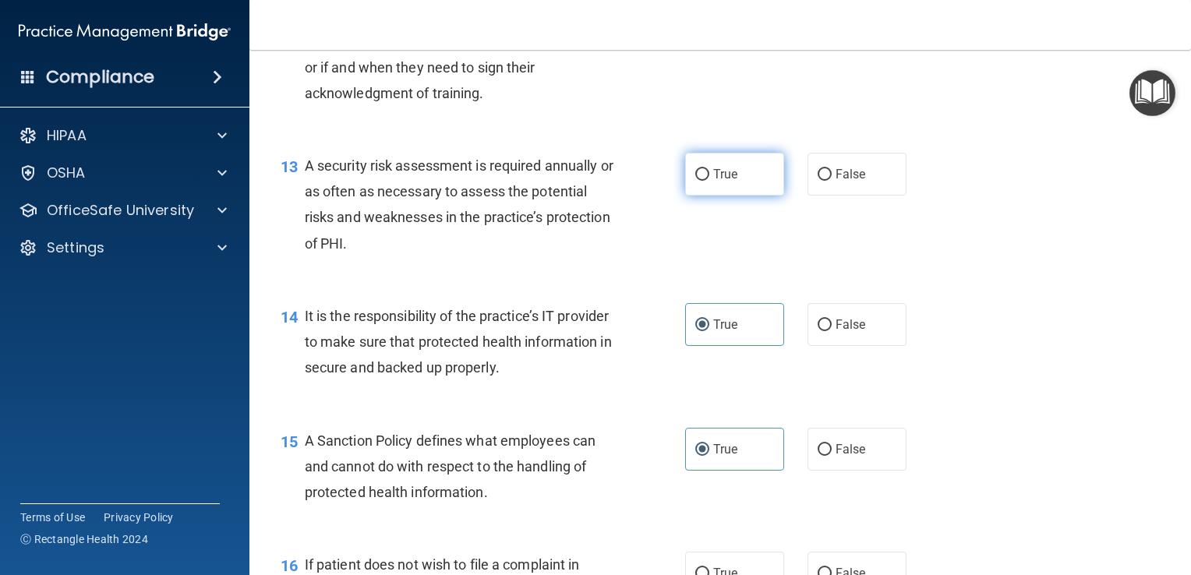
click at [740, 196] on label "True" at bounding box center [734, 174] width 99 height 43
click at [709, 181] on input "True" at bounding box center [702, 175] width 14 height 12
radio input "true"
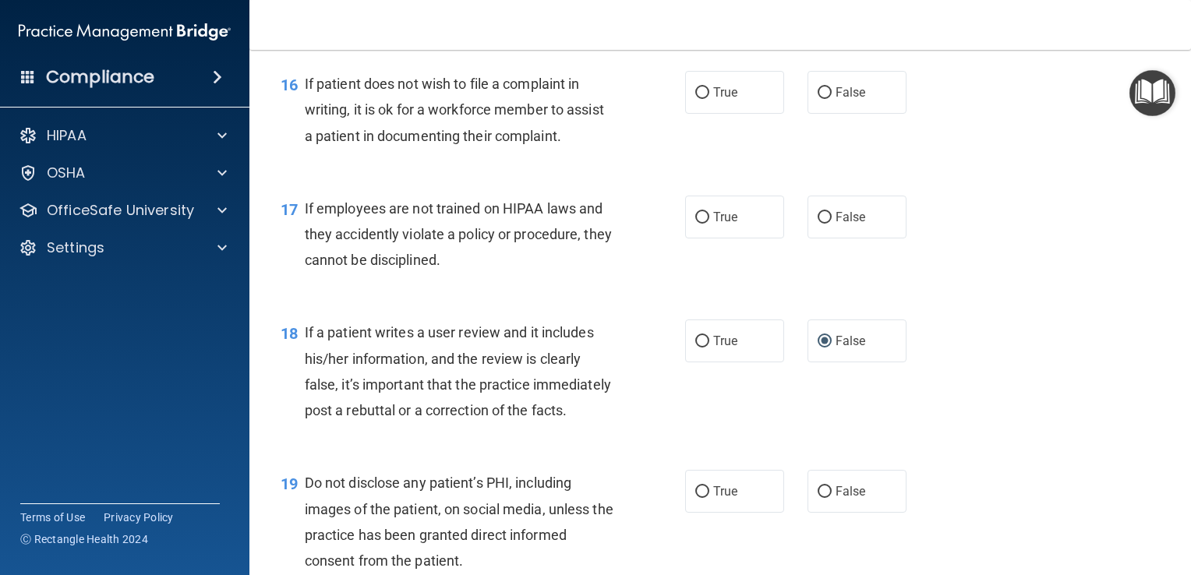
scroll to position [2381, 0]
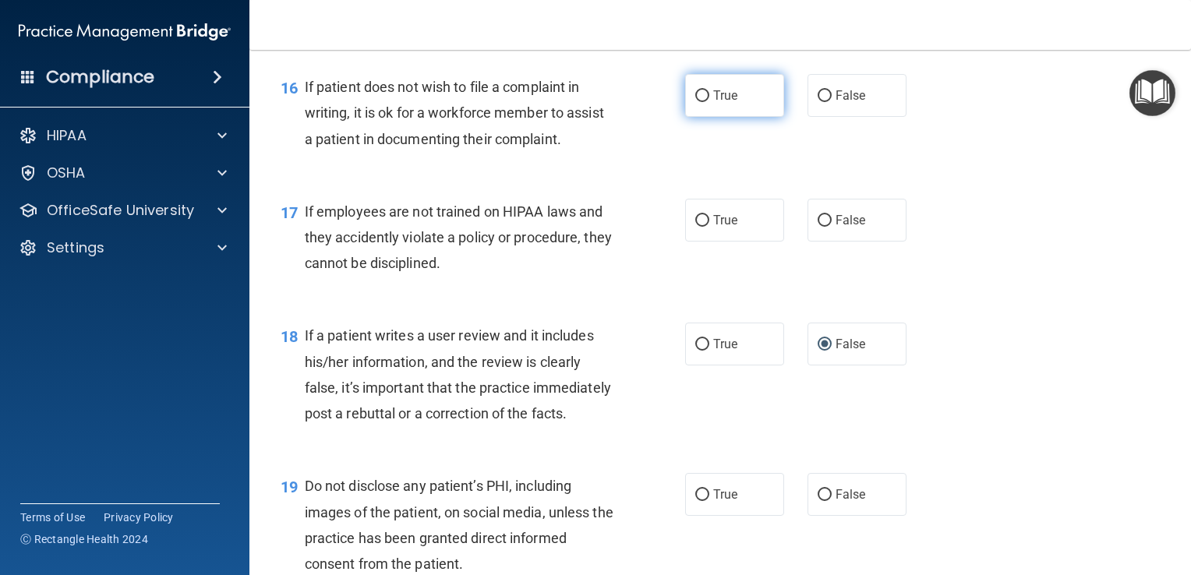
click at [747, 117] on label "True" at bounding box center [734, 95] width 99 height 43
click at [709, 102] on input "True" at bounding box center [702, 96] width 14 height 12
radio input "true"
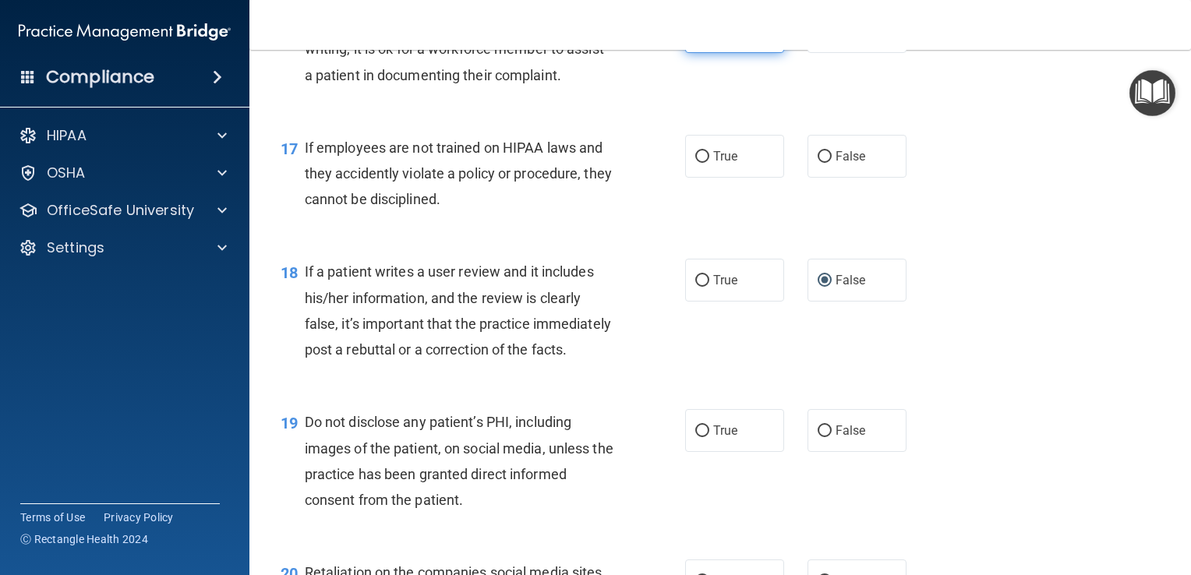
scroll to position [2446, 0]
click at [854, 163] on span "False" at bounding box center [850, 155] width 30 height 15
click at [831, 162] on input "False" at bounding box center [824, 156] width 14 height 12
radio input "true"
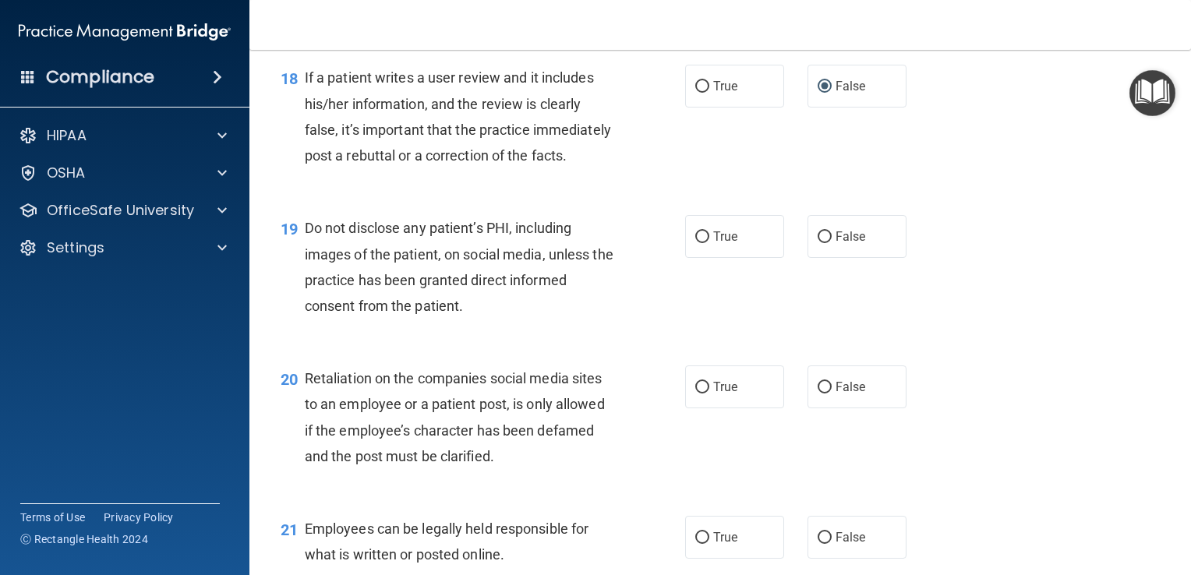
scroll to position [2643, 0]
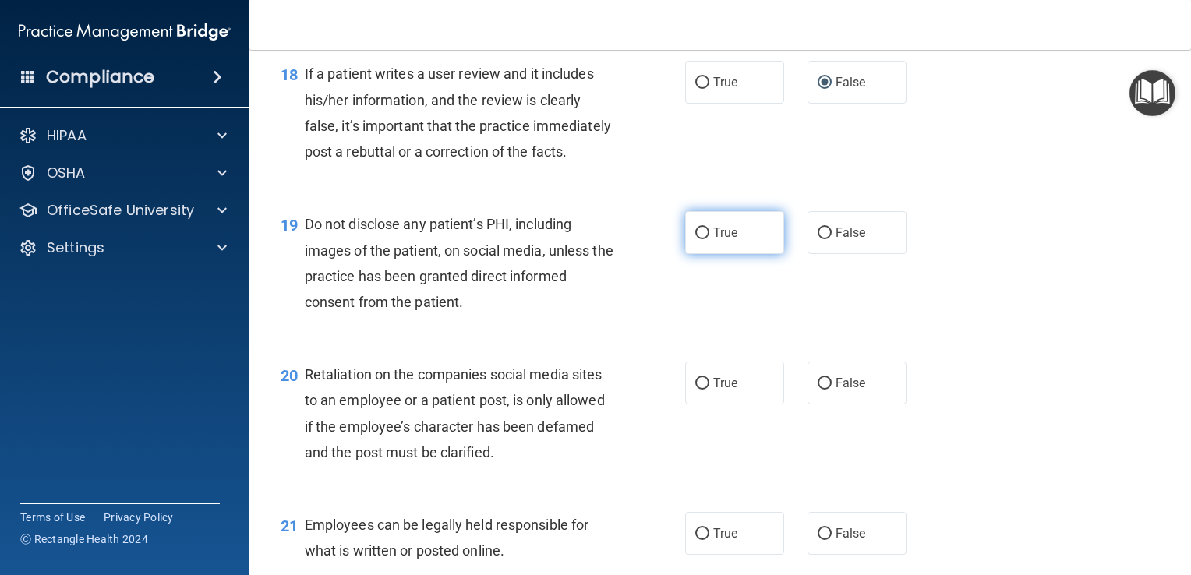
click at [695, 239] on input "True" at bounding box center [702, 234] width 14 height 12
radio input "true"
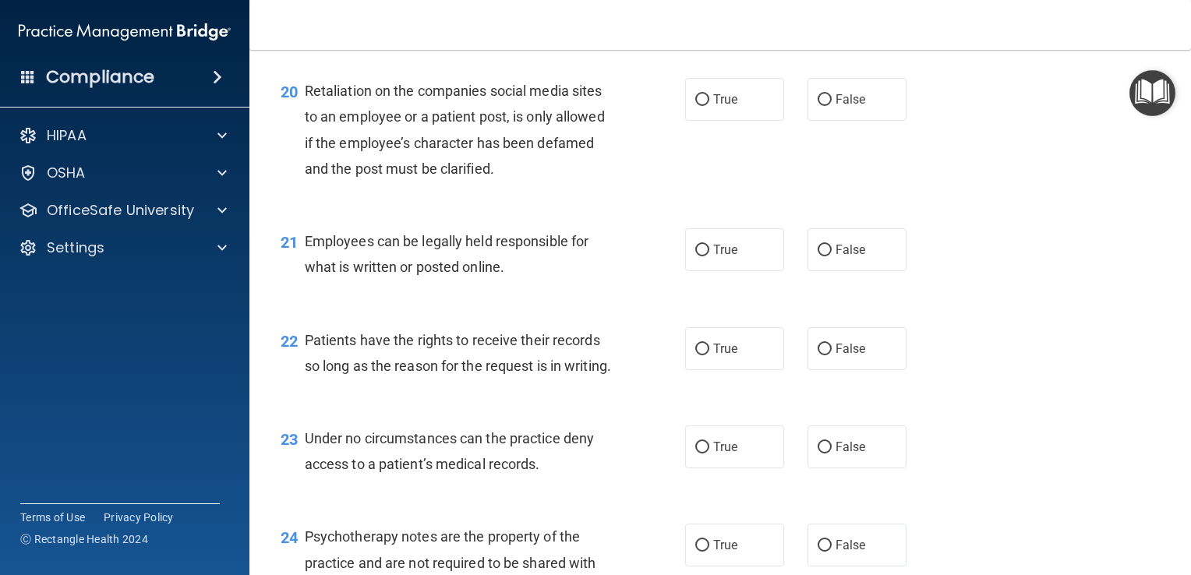
scroll to position [2929, 0]
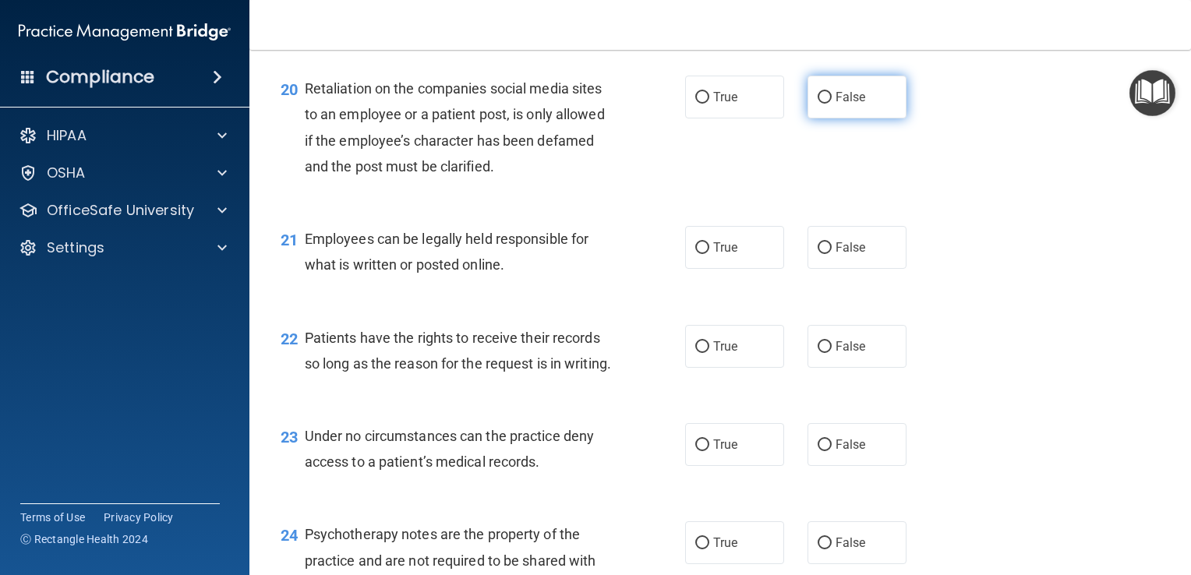
click at [856, 118] on label "False" at bounding box center [856, 97] width 99 height 43
click at [831, 104] on input "False" at bounding box center [824, 98] width 14 height 12
radio input "true"
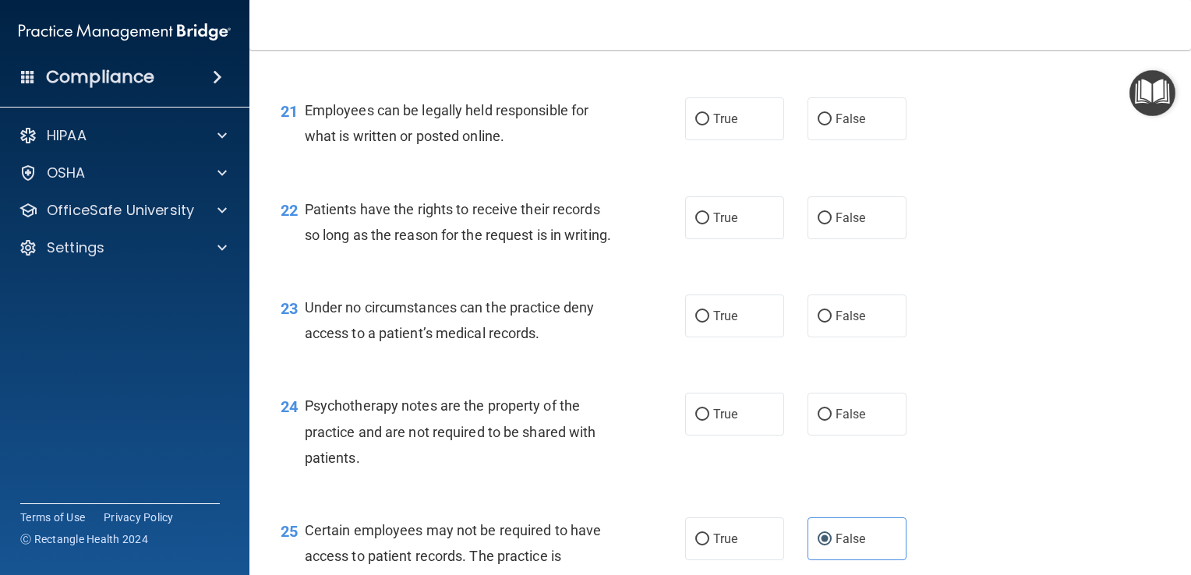
scroll to position [3058, 0]
click at [768, 140] on label "True" at bounding box center [734, 118] width 99 height 43
click at [709, 125] on input "True" at bounding box center [702, 120] width 14 height 12
radio input "true"
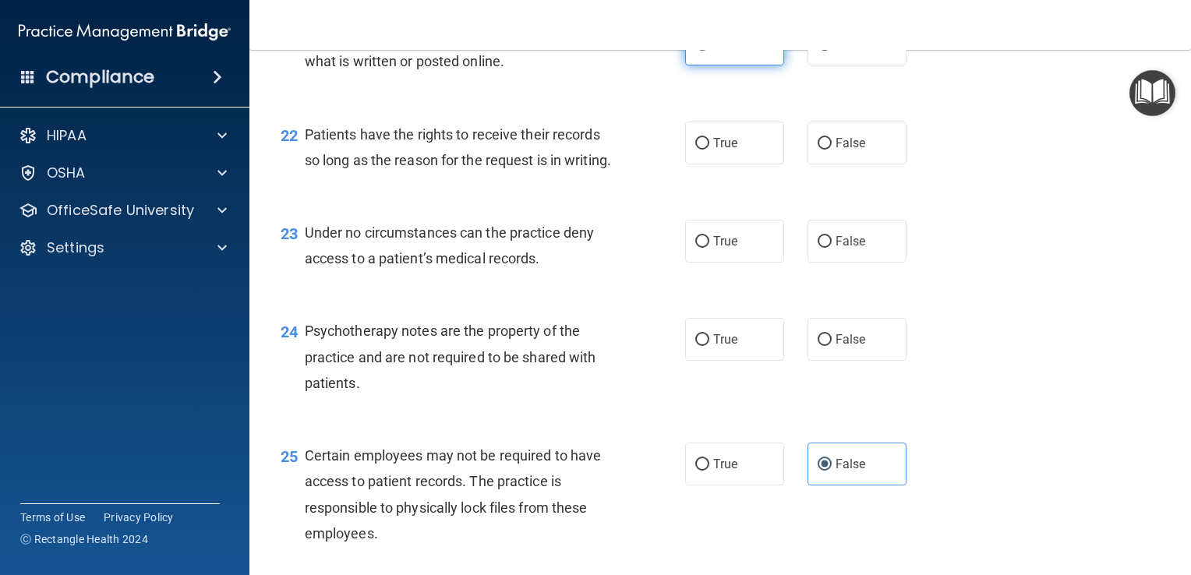
scroll to position [3133, 0]
click at [753, 164] on label "True" at bounding box center [734, 143] width 99 height 43
click at [709, 150] on input "True" at bounding box center [702, 144] width 14 height 12
radio input "true"
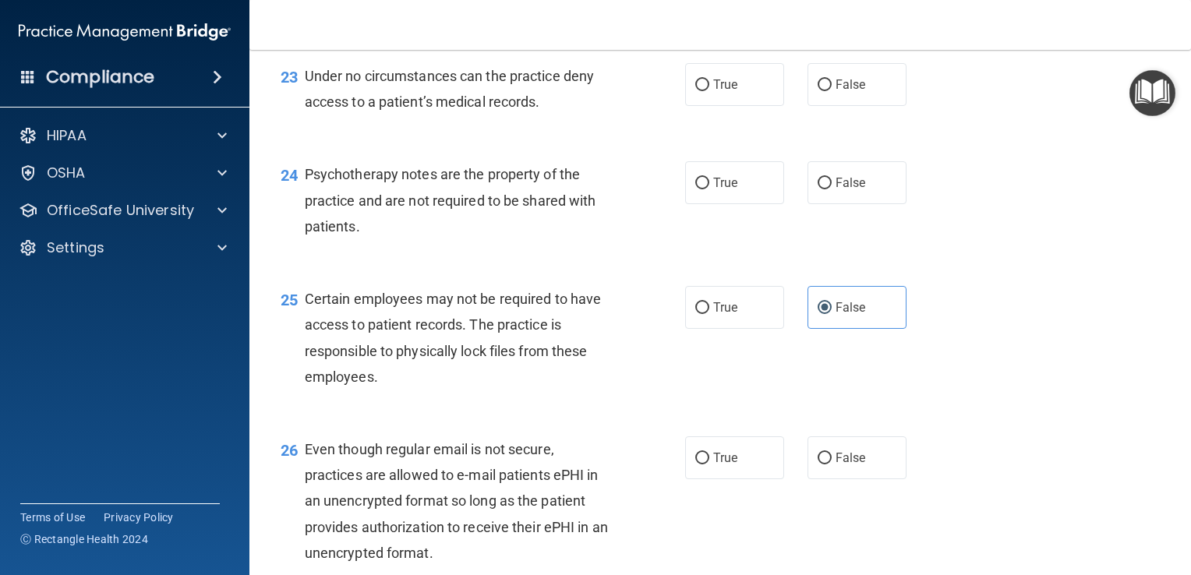
scroll to position [3269, 0]
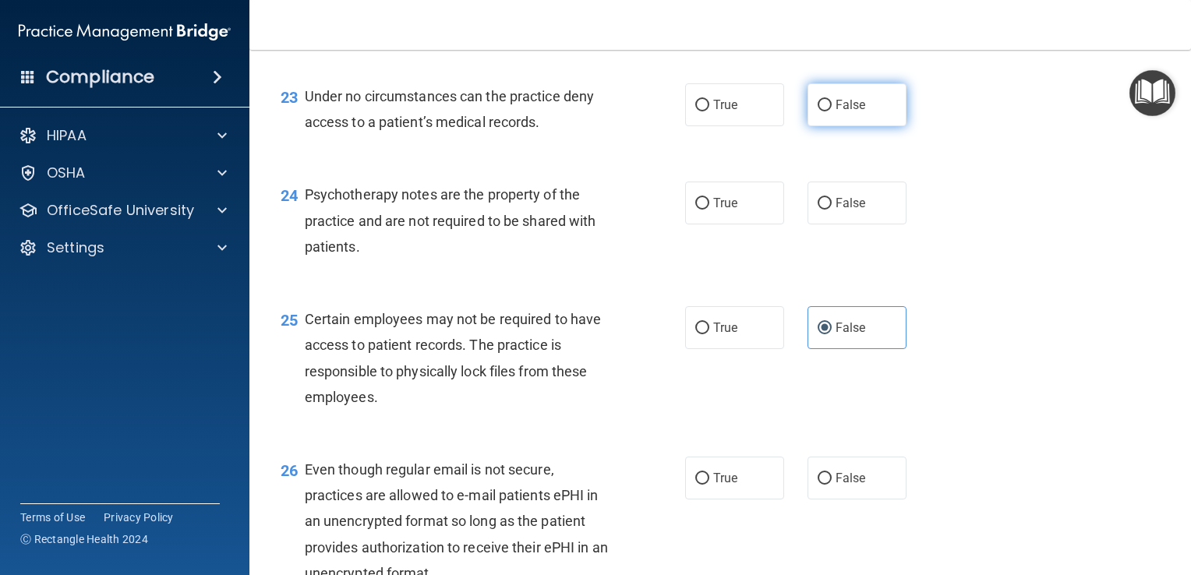
click at [875, 126] on label "False" at bounding box center [856, 104] width 99 height 43
click at [831, 111] on input "False" at bounding box center [824, 106] width 14 height 12
radio input "true"
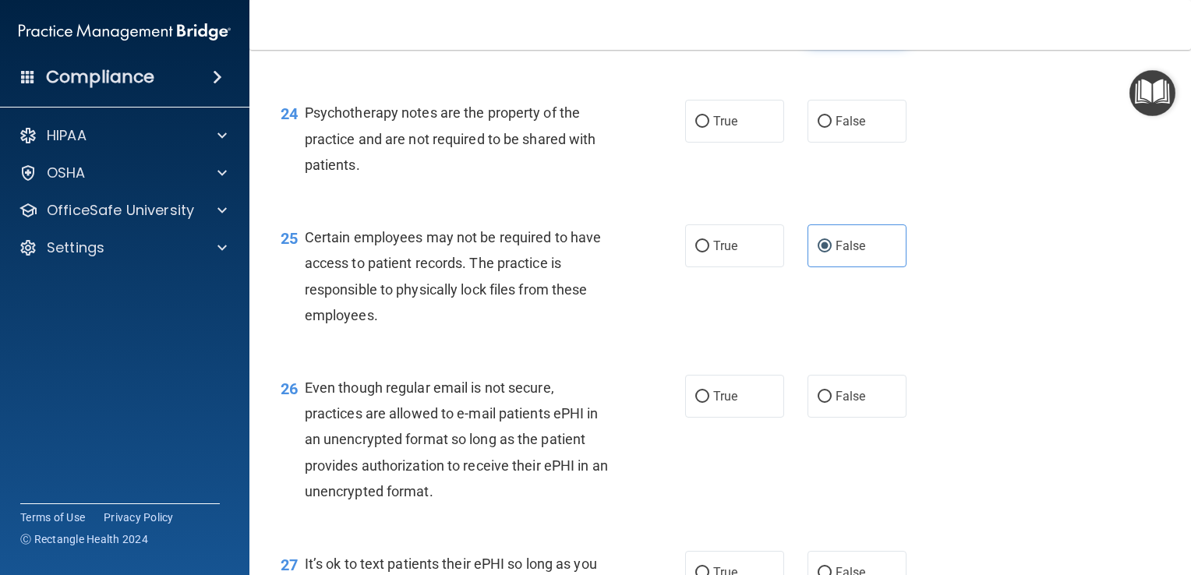
scroll to position [3351, 0]
click at [740, 143] on label "True" at bounding box center [734, 121] width 99 height 43
click at [709, 128] on input "True" at bounding box center [702, 122] width 14 height 12
radio input "true"
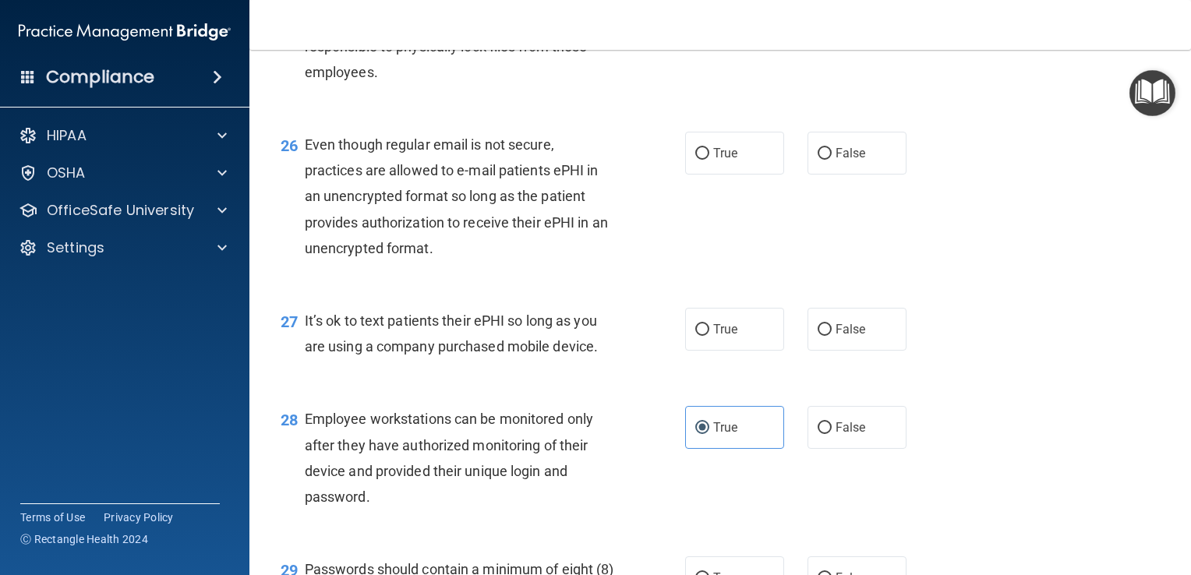
scroll to position [3595, 0]
click at [746, 174] on label "True" at bounding box center [734, 152] width 99 height 43
click at [709, 159] on input "True" at bounding box center [702, 153] width 14 height 12
radio input "true"
click at [855, 160] on span "False" at bounding box center [850, 152] width 30 height 15
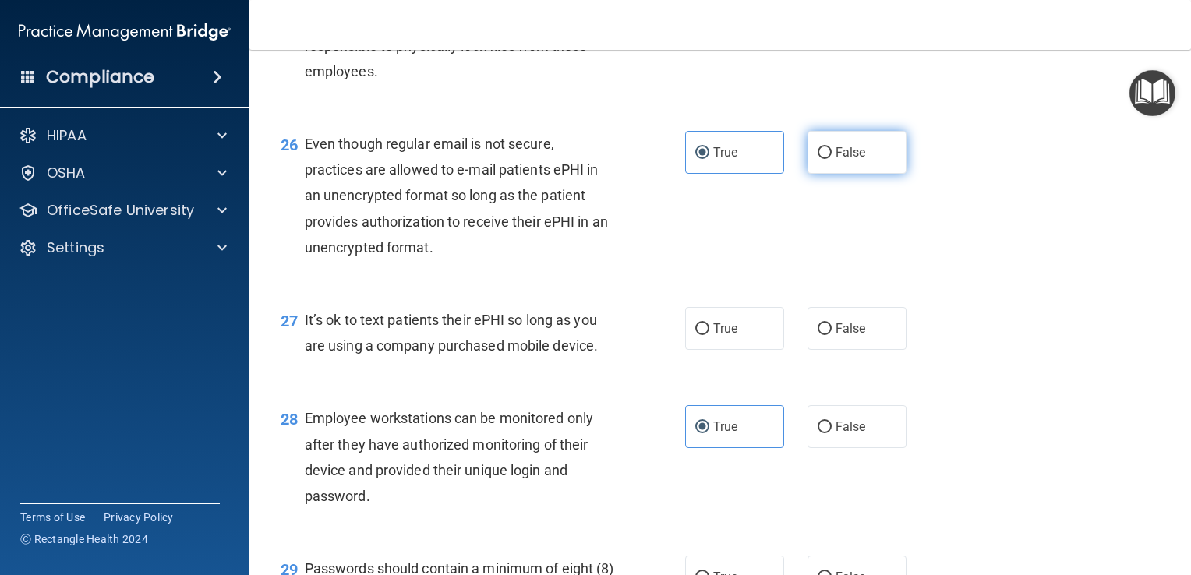
click at [831, 159] on input "False" at bounding box center [824, 153] width 14 height 12
radio input "true"
radio input "false"
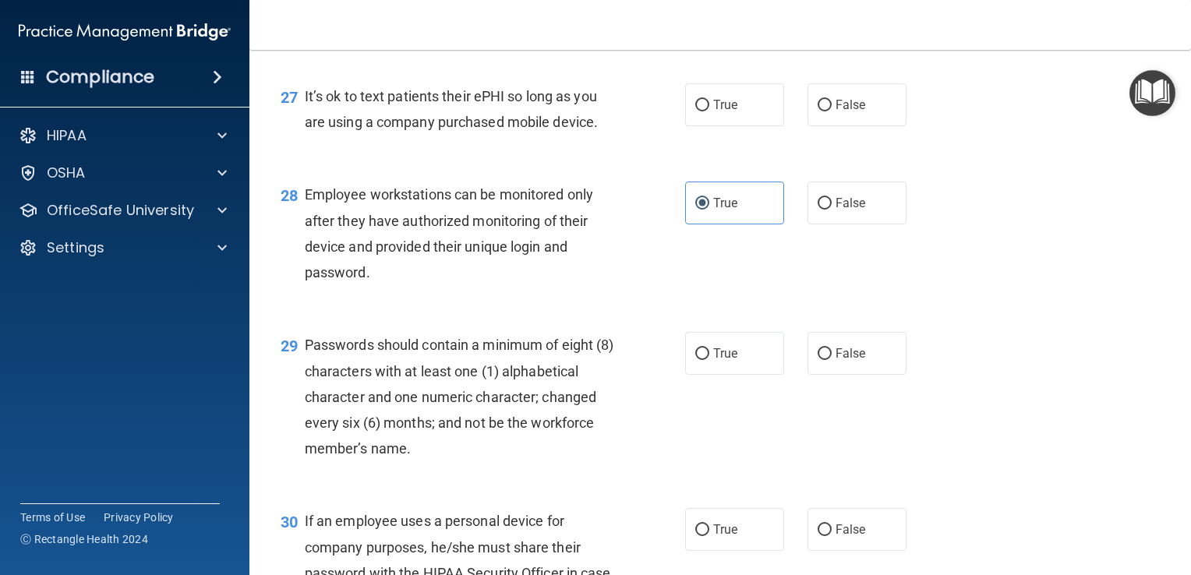
scroll to position [3820, 0]
click at [877, 125] on label "False" at bounding box center [856, 103] width 99 height 43
click at [831, 110] on input "False" at bounding box center [824, 104] width 14 height 12
radio input "true"
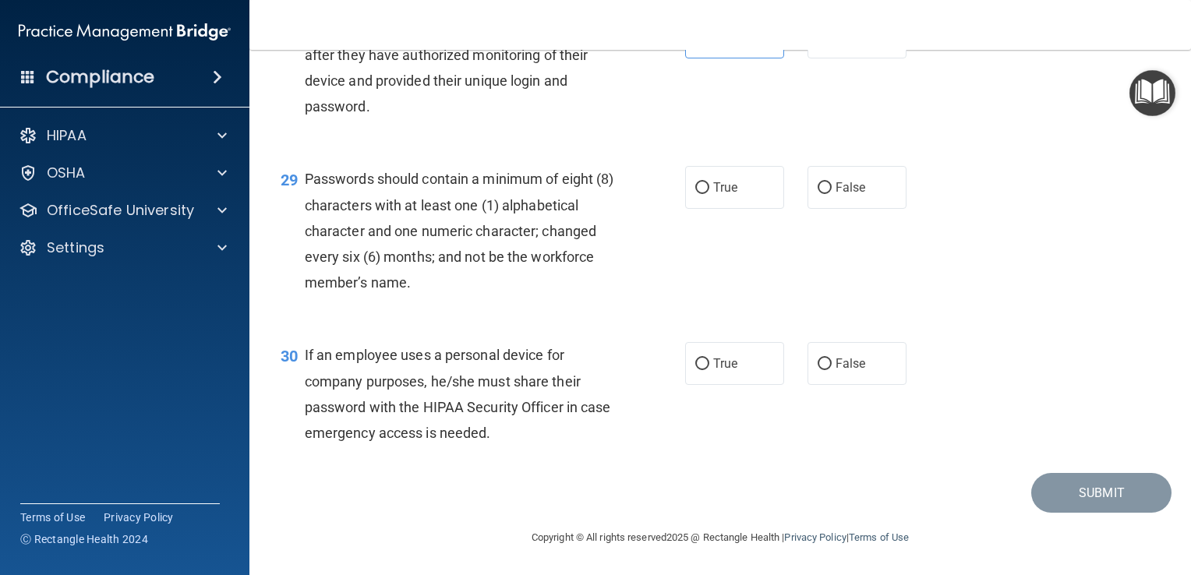
scroll to position [4024, 0]
click at [744, 209] on label "True" at bounding box center [734, 187] width 99 height 43
click at [709, 194] on input "True" at bounding box center [702, 188] width 14 height 12
radio input "true"
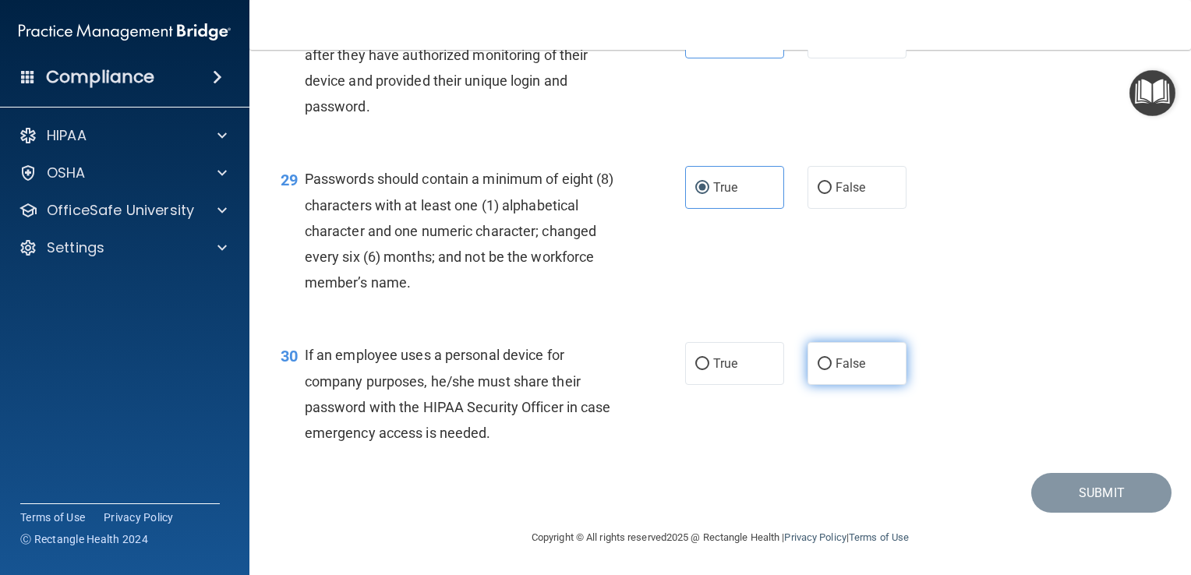
click at [862, 362] on label "False" at bounding box center [856, 363] width 99 height 43
click at [831, 362] on input "False" at bounding box center [824, 364] width 14 height 12
radio input "true"
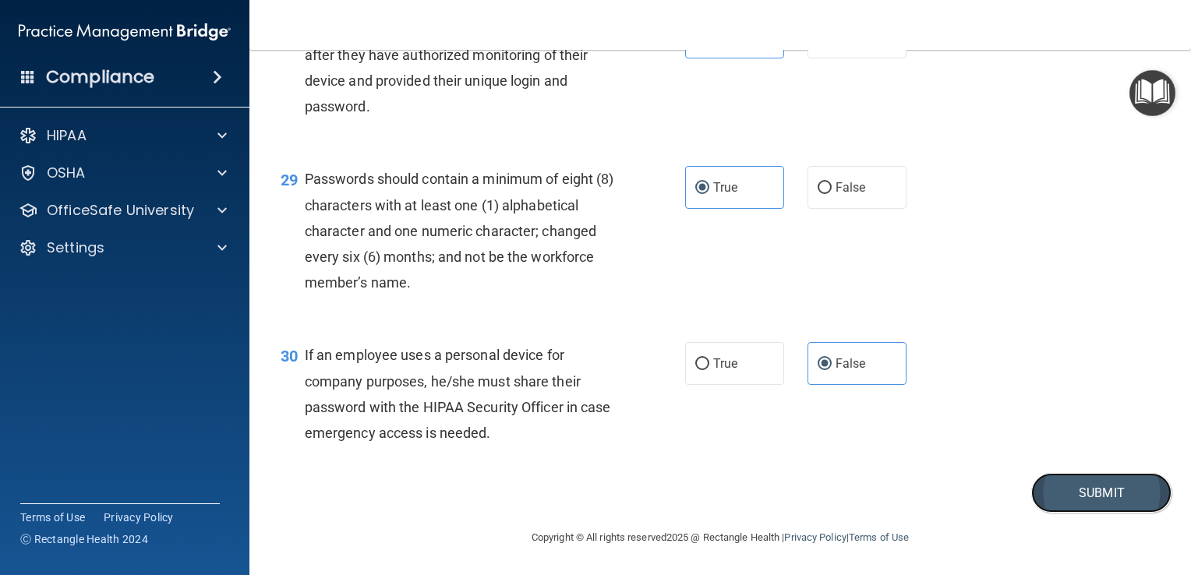
click at [1110, 490] on button "Submit" at bounding box center [1101, 493] width 140 height 40
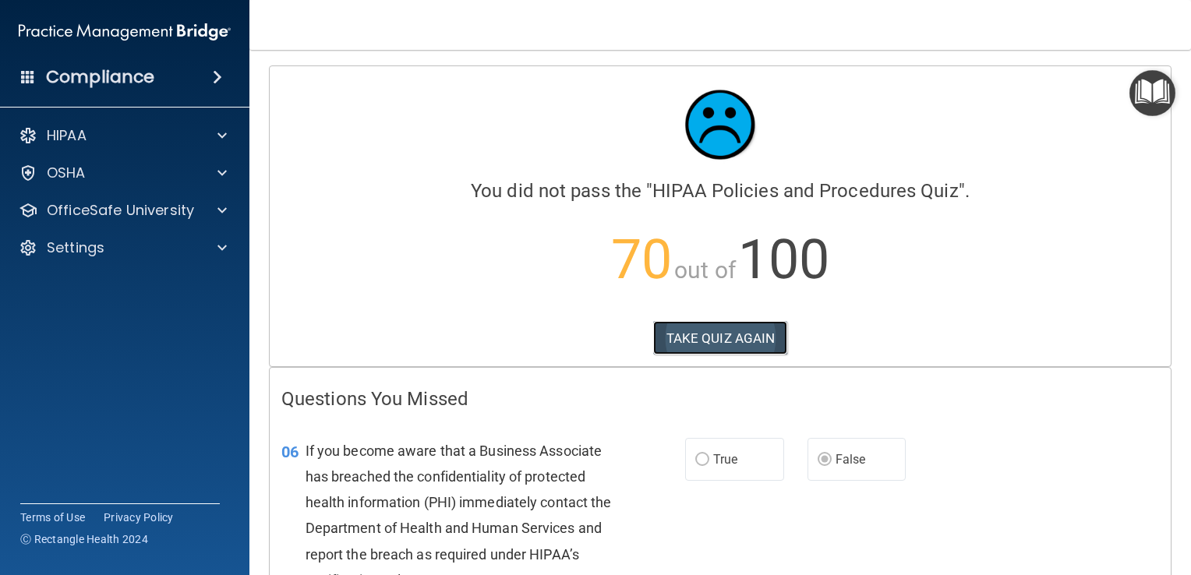
click at [759, 348] on button "TAKE QUIZ AGAIN" at bounding box center [720, 338] width 135 height 34
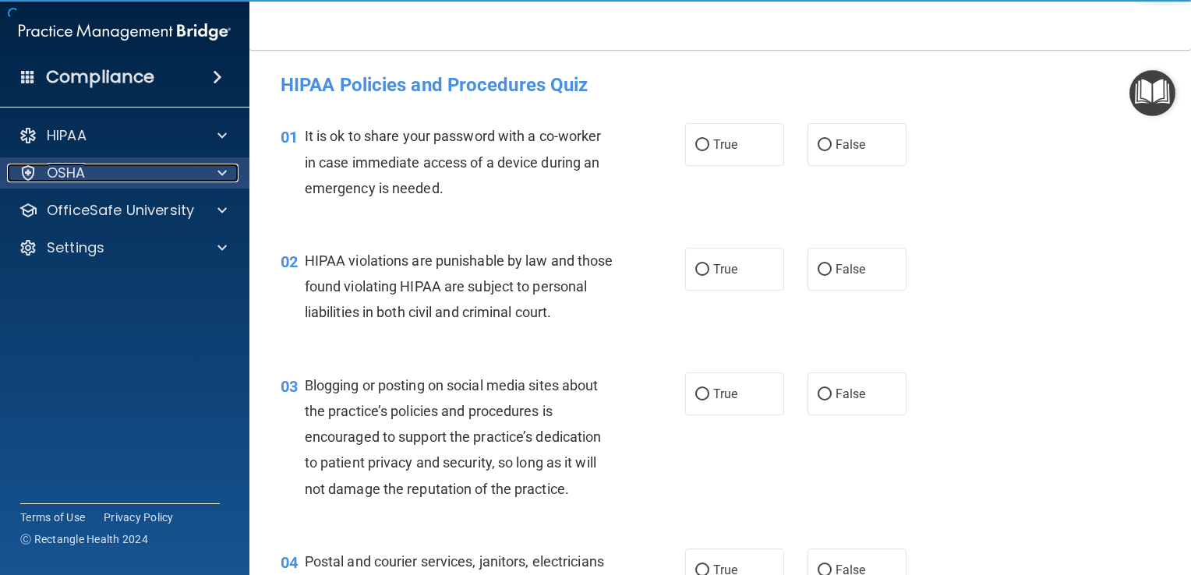
click at [193, 165] on div "OSHA" at bounding box center [103, 173] width 193 height 19
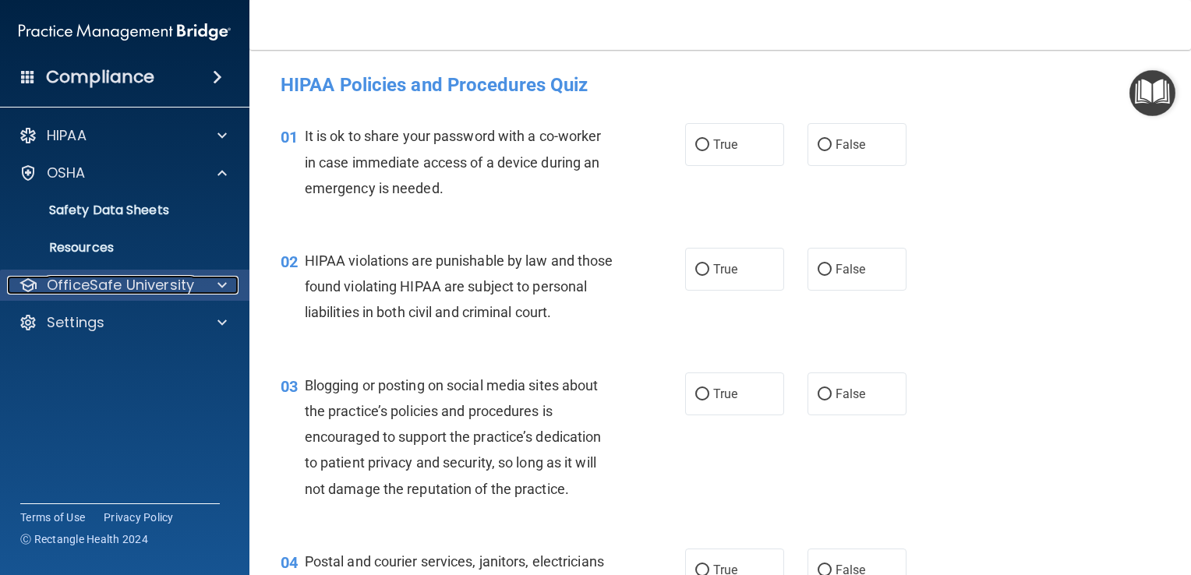
click at [210, 282] on div at bounding box center [219, 285] width 39 height 19
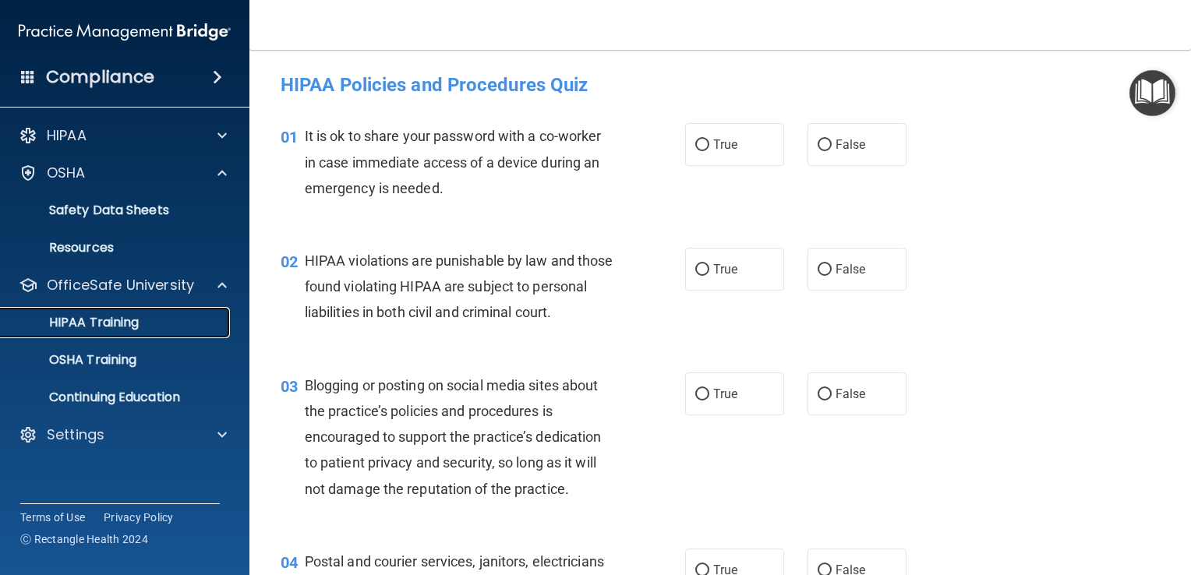
click at [132, 327] on p "HIPAA Training" at bounding box center [74, 323] width 129 height 16
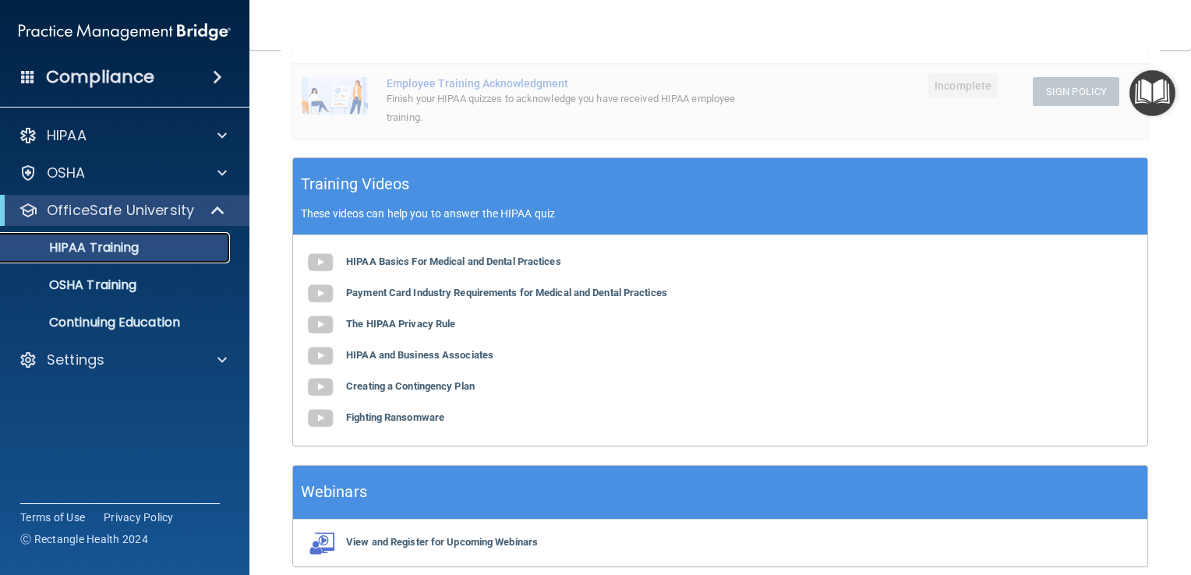
scroll to position [477, 0]
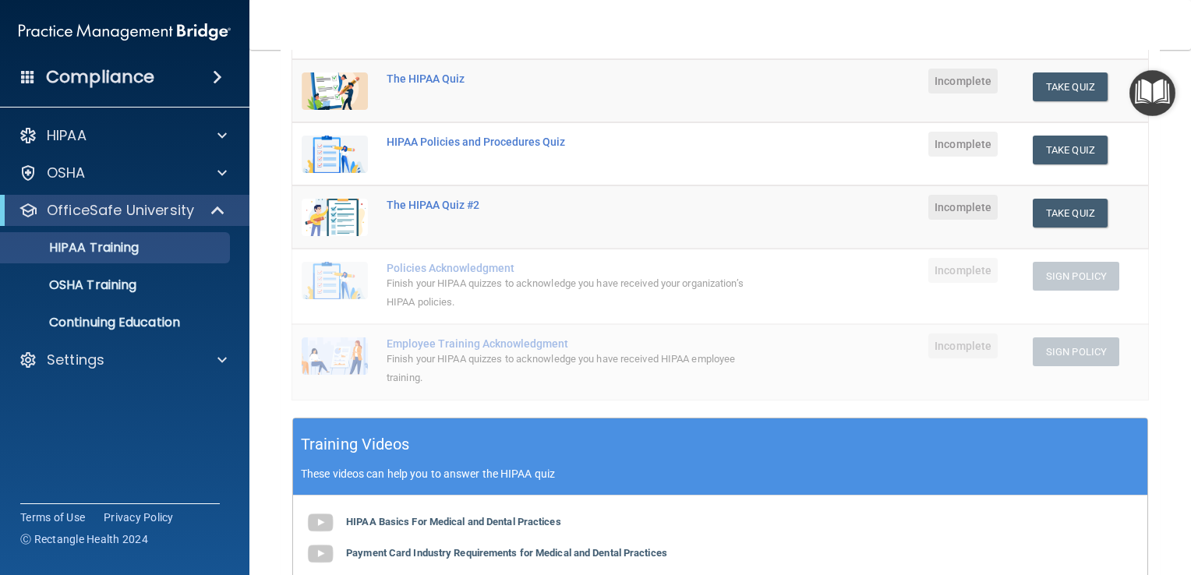
scroll to position [215, 0]
click at [172, 322] on p "Continuing Education" at bounding box center [116, 323] width 213 height 16
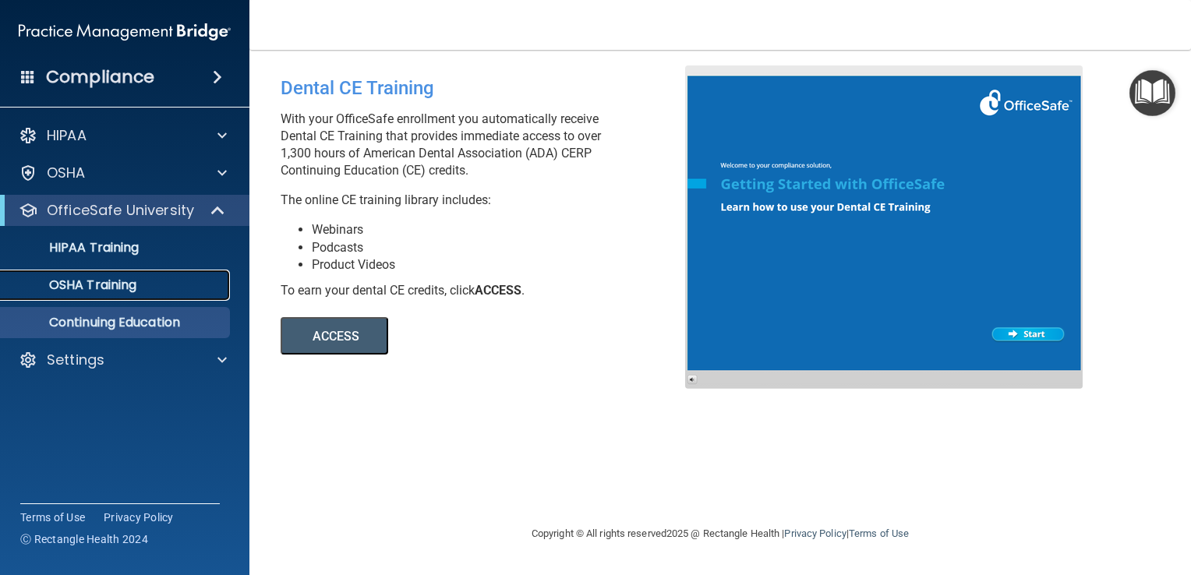
click at [130, 281] on p "OSHA Training" at bounding box center [73, 285] width 126 height 16
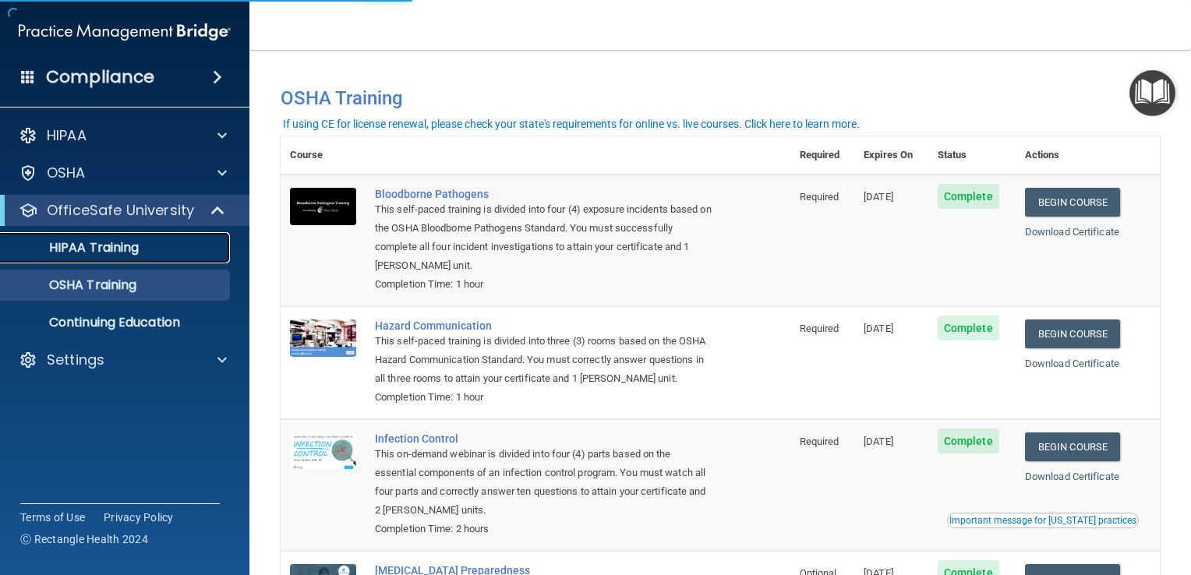
click at [137, 242] on p "HIPAA Training" at bounding box center [74, 248] width 129 height 16
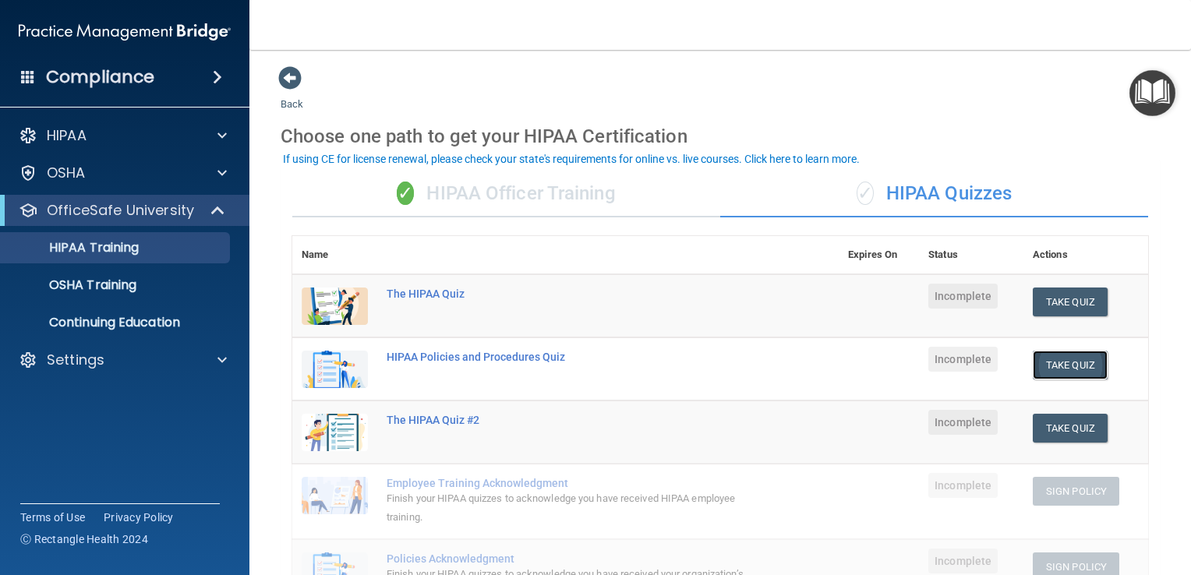
click at [1050, 364] on button "Take Quiz" at bounding box center [1070, 365] width 75 height 29
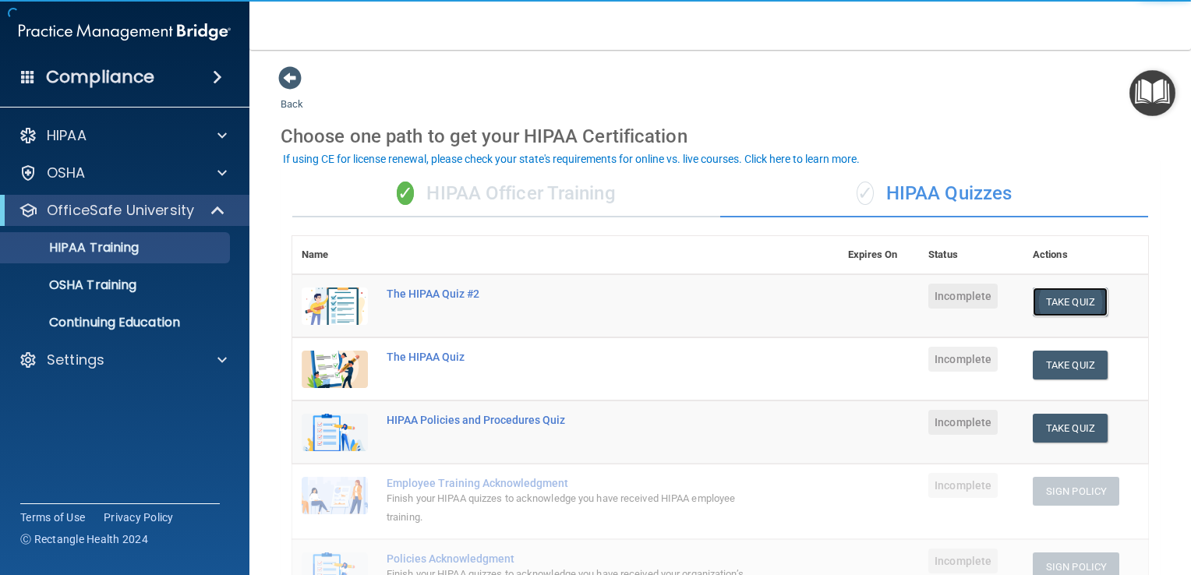
click at [1057, 303] on button "Take Quiz" at bounding box center [1070, 302] width 75 height 29
click at [1050, 439] on button "Take Quiz" at bounding box center [1070, 428] width 75 height 29
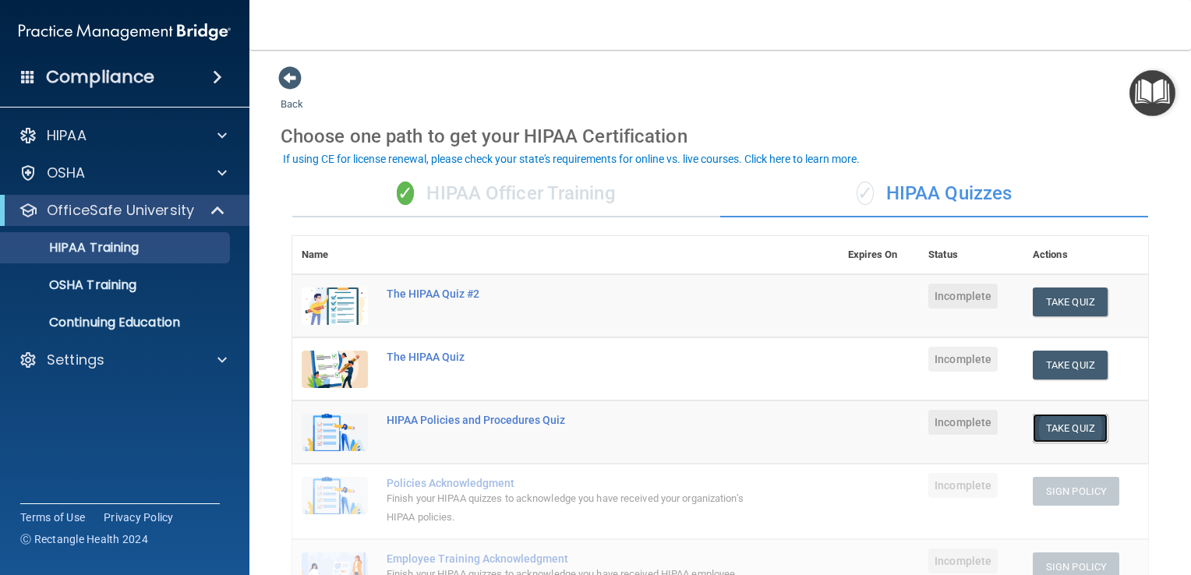
click at [1047, 431] on button "Take Quiz" at bounding box center [1070, 428] width 75 height 29
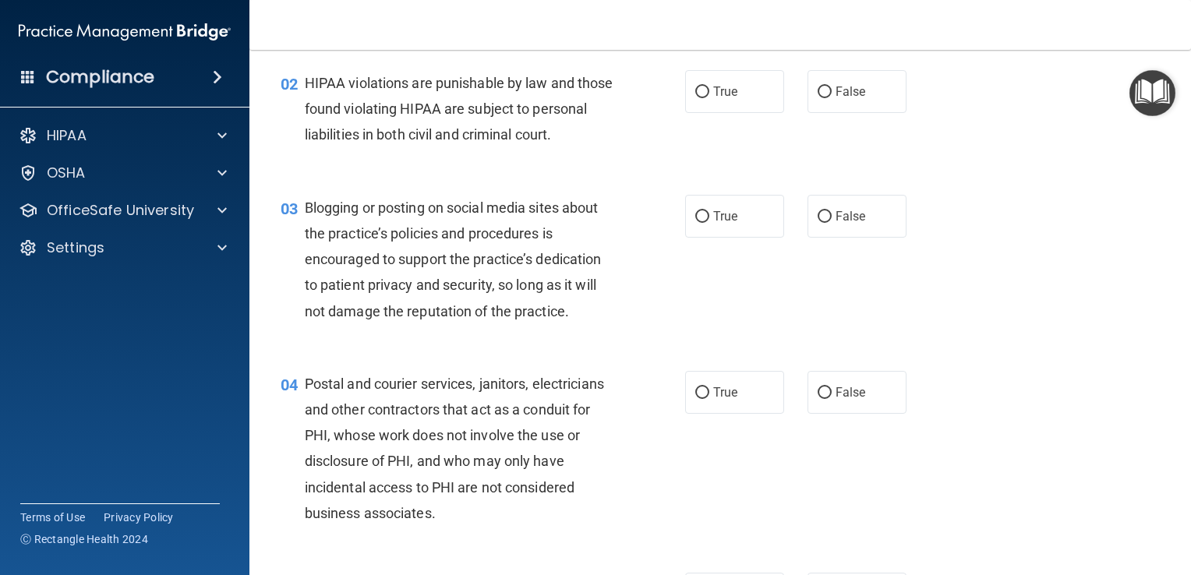
scroll to position [183, 0]
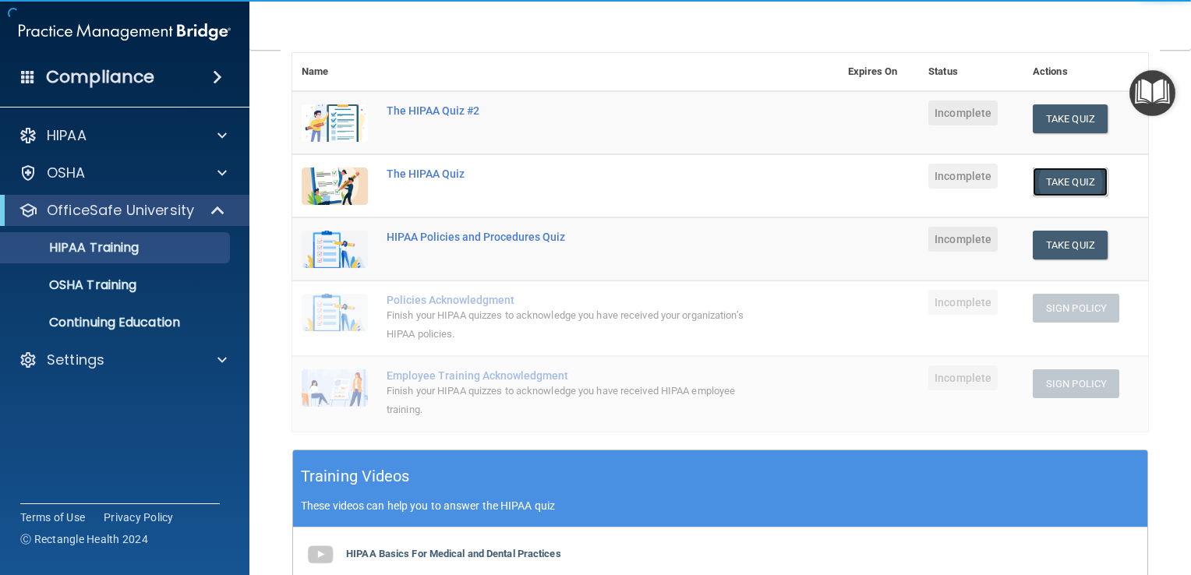
click at [1050, 180] on button "Take Quiz" at bounding box center [1070, 182] width 75 height 29
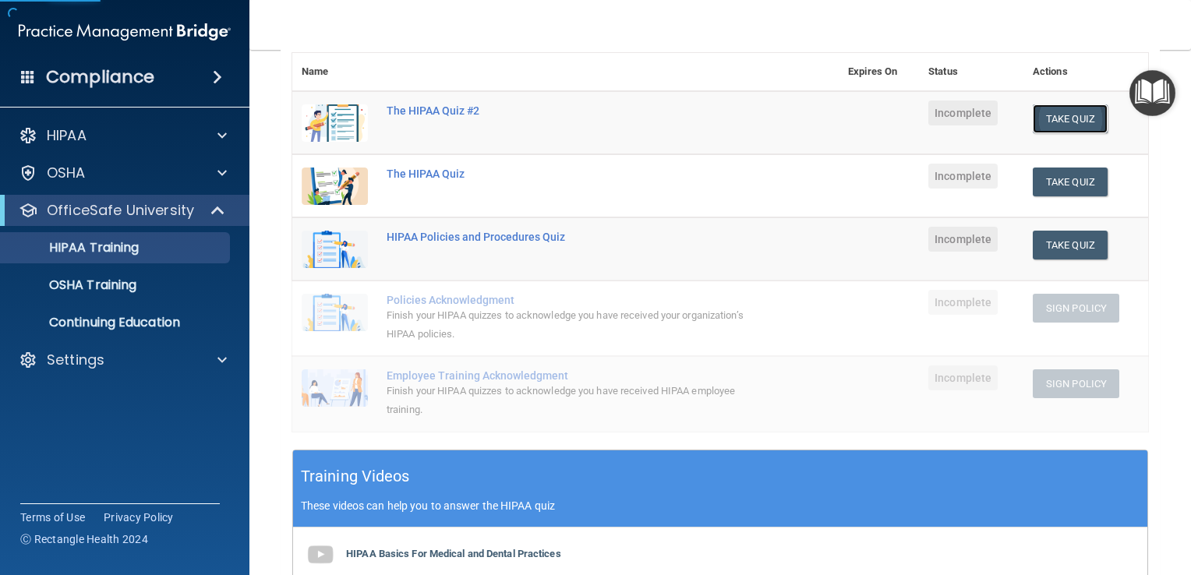
click at [1044, 128] on button "Take Quiz" at bounding box center [1070, 118] width 75 height 29
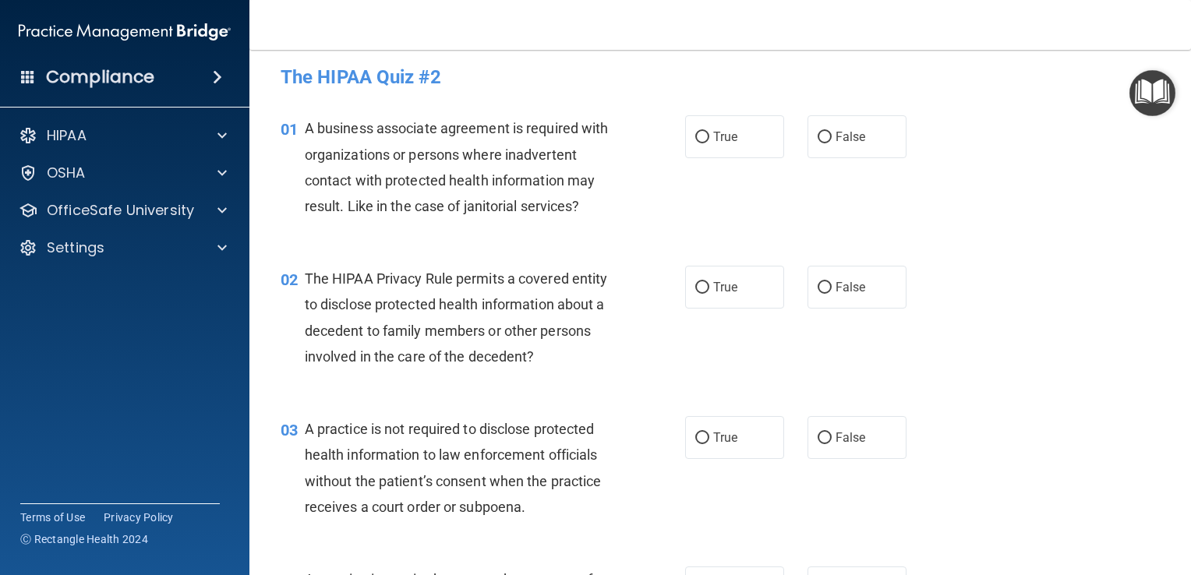
scroll to position [9, 0]
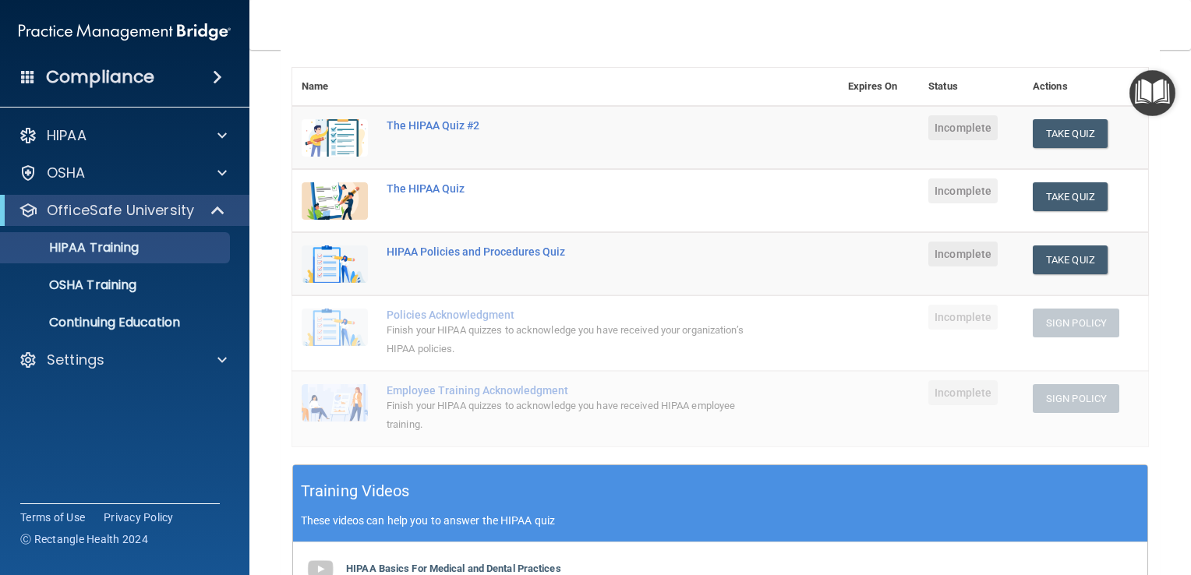
scroll to position [171, 0]
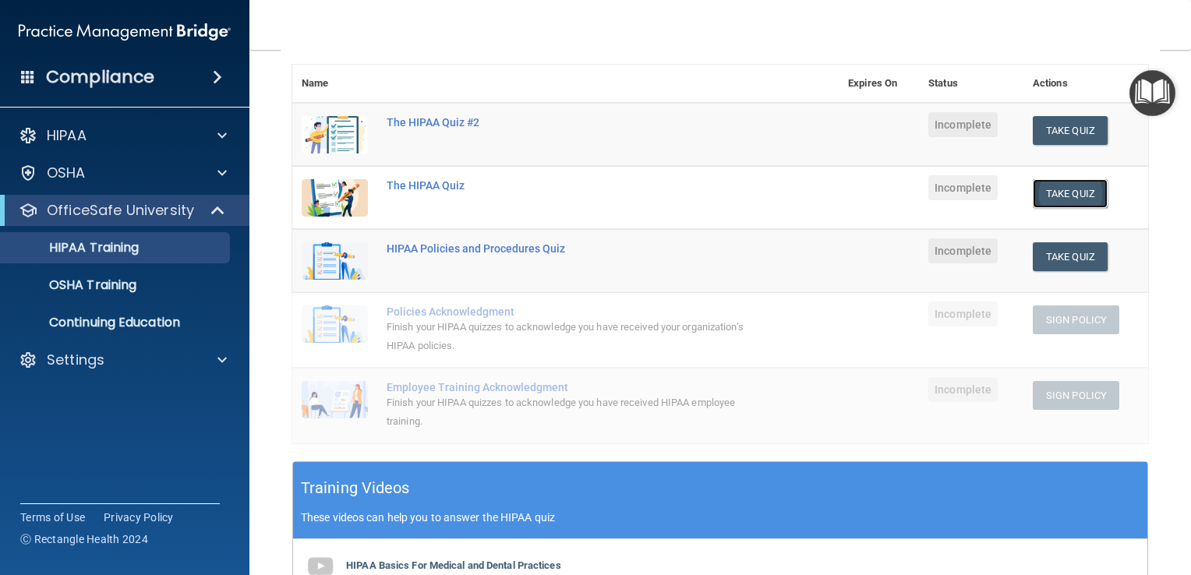
click at [1054, 187] on button "Take Quiz" at bounding box center [1070, 193] width 75 height 29
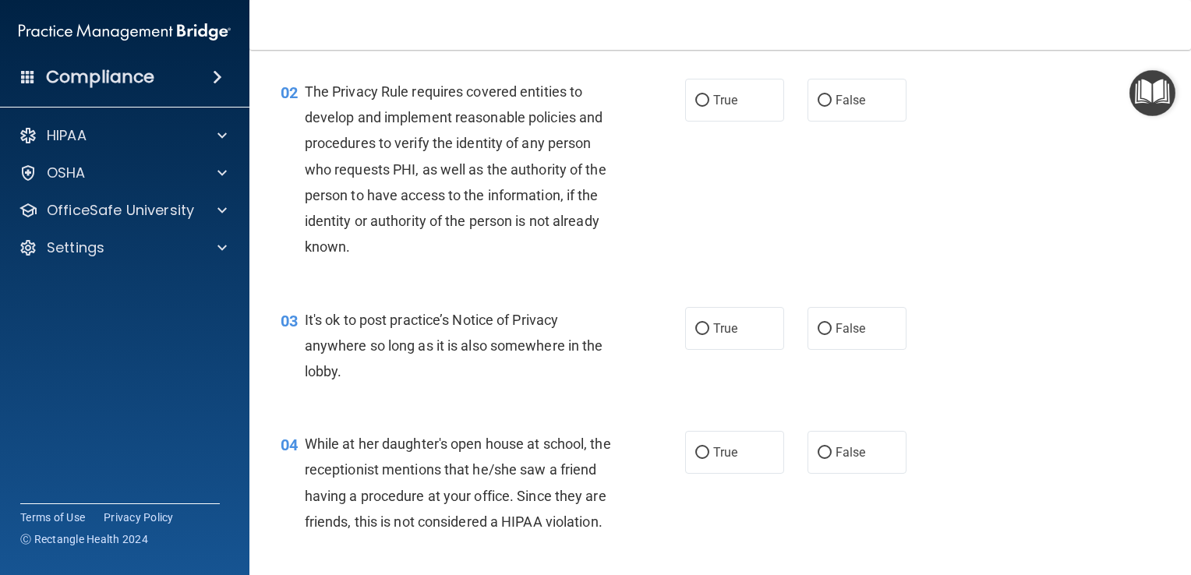
scroll to position [168, 0]
